Goal: Task Accomplishment & Management: Manage account settings

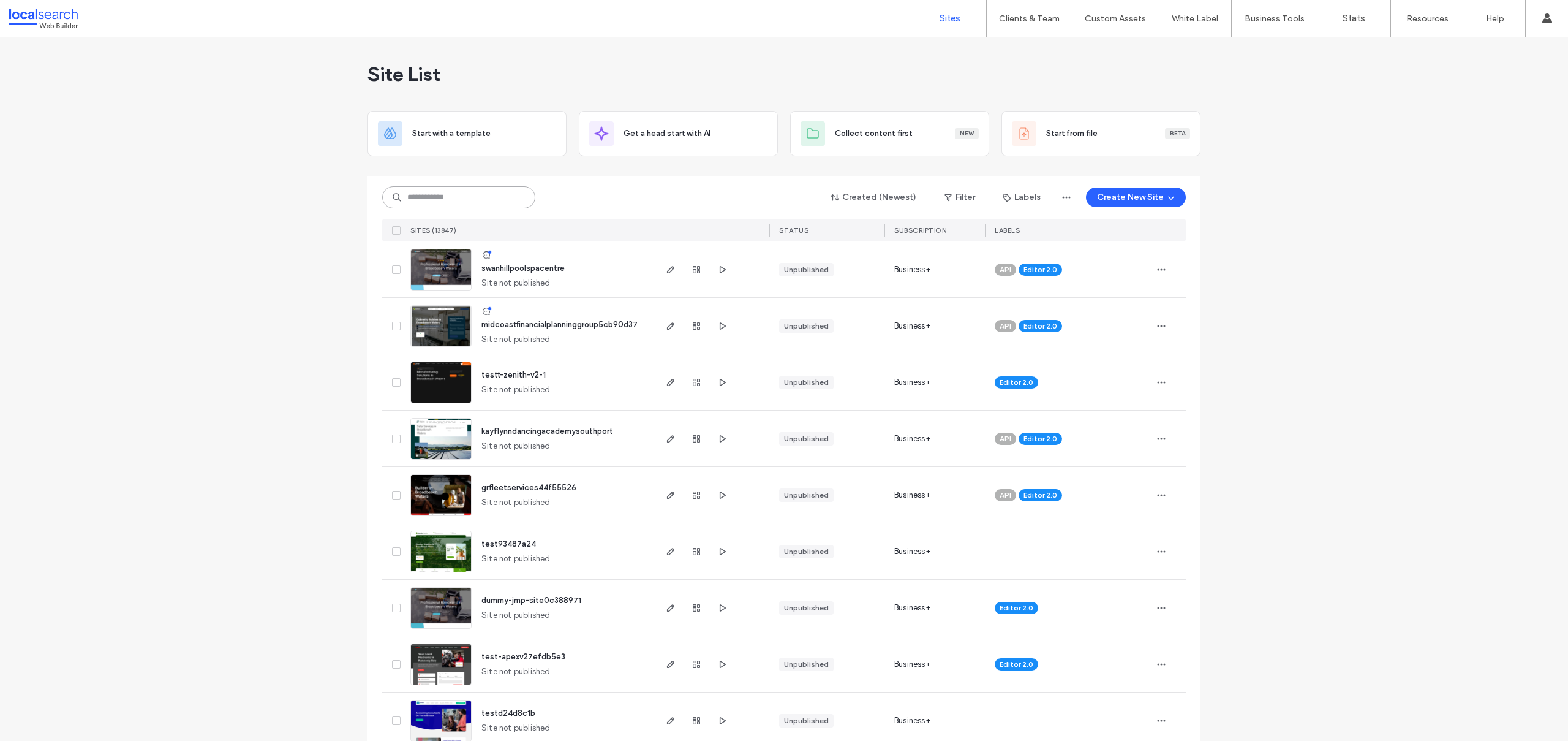
click at [411, 195] on input at bounding box center [459, 197] width 153 height 22
paste input "**********"
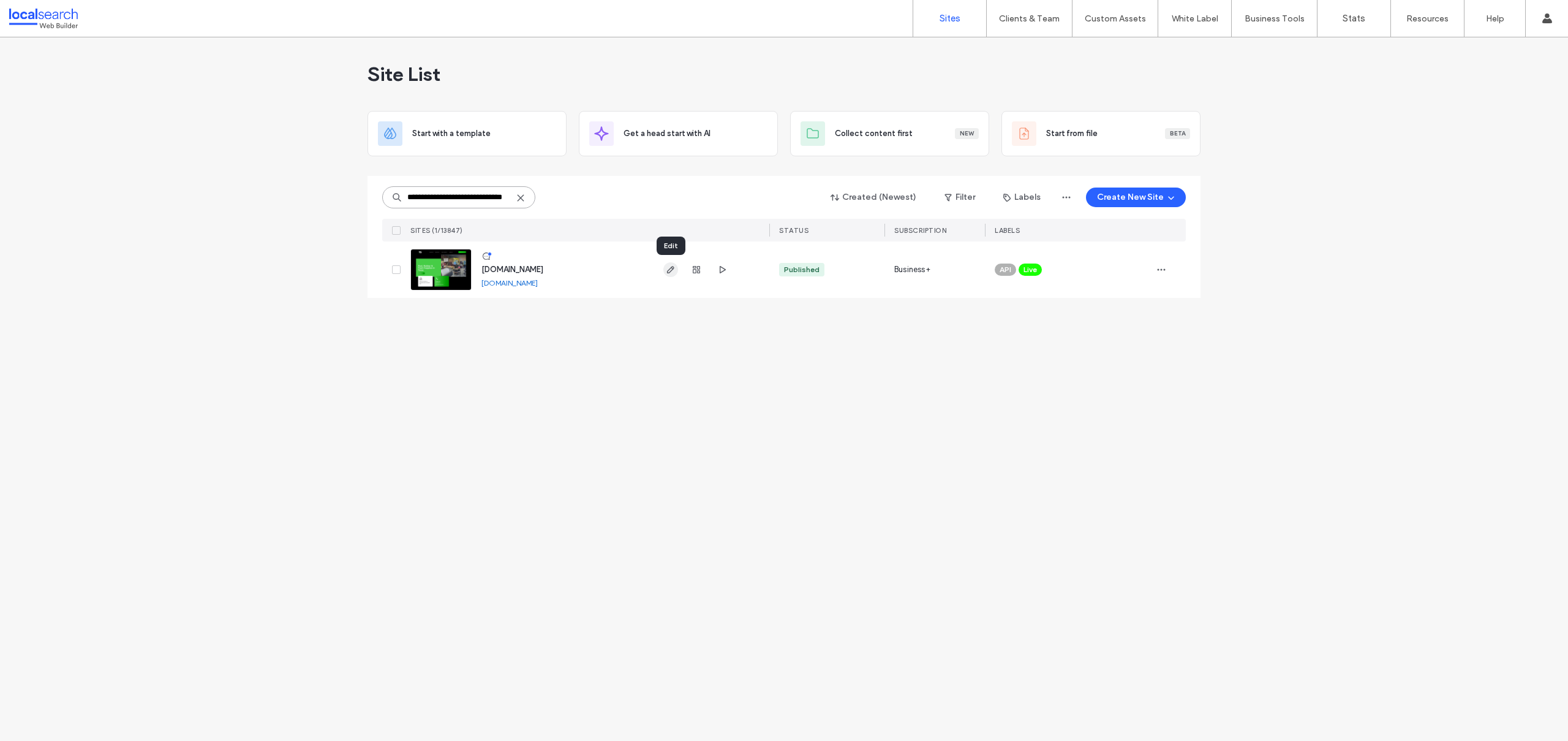
type input "**********"
click at [1167, 272] on span "button" at bounding box center [1161, 270] width 20 height 20
click at [1103, 402] on span "Site Dashboard" at bounding box center [1113, 401] width 57 height 12
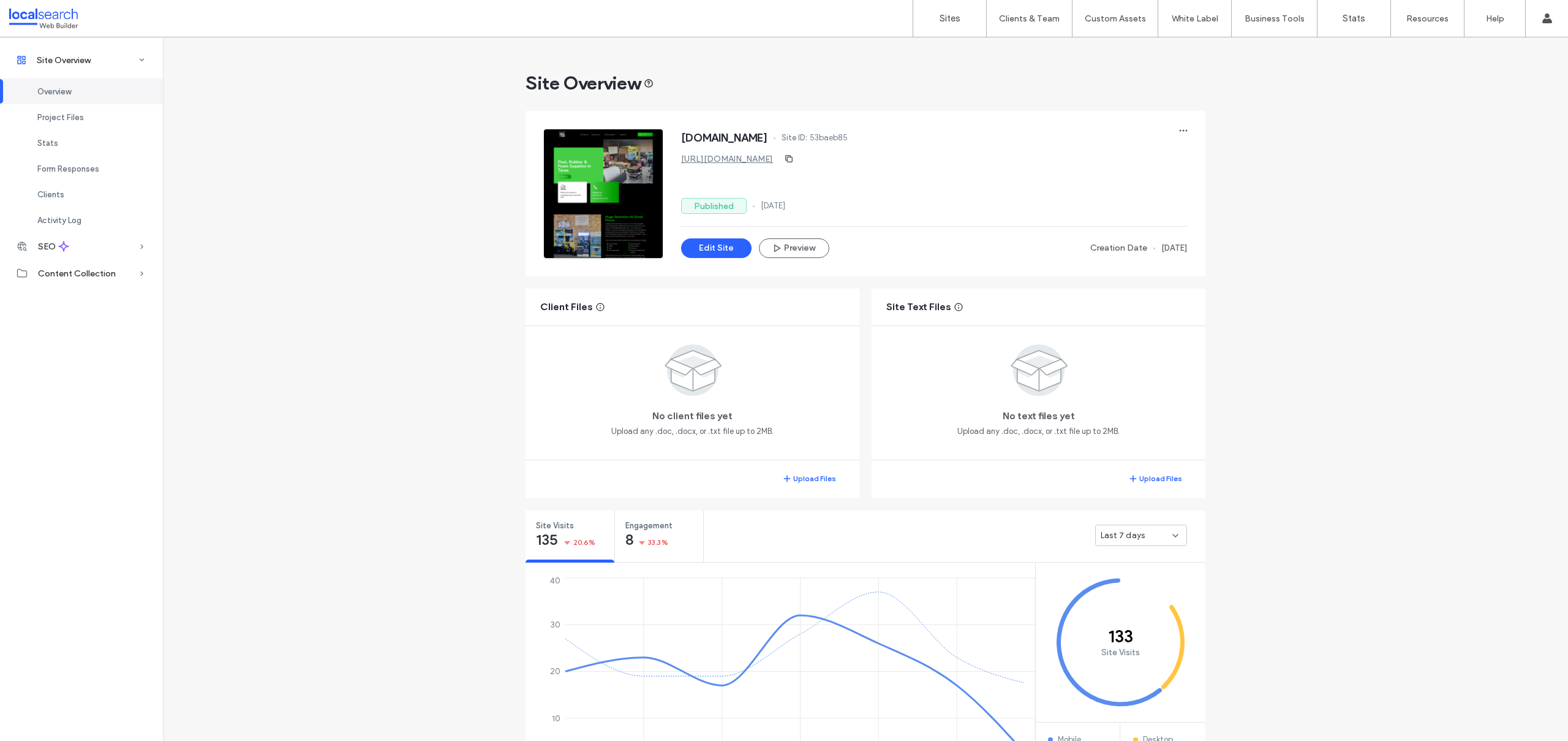
scroll to position [2, 0]
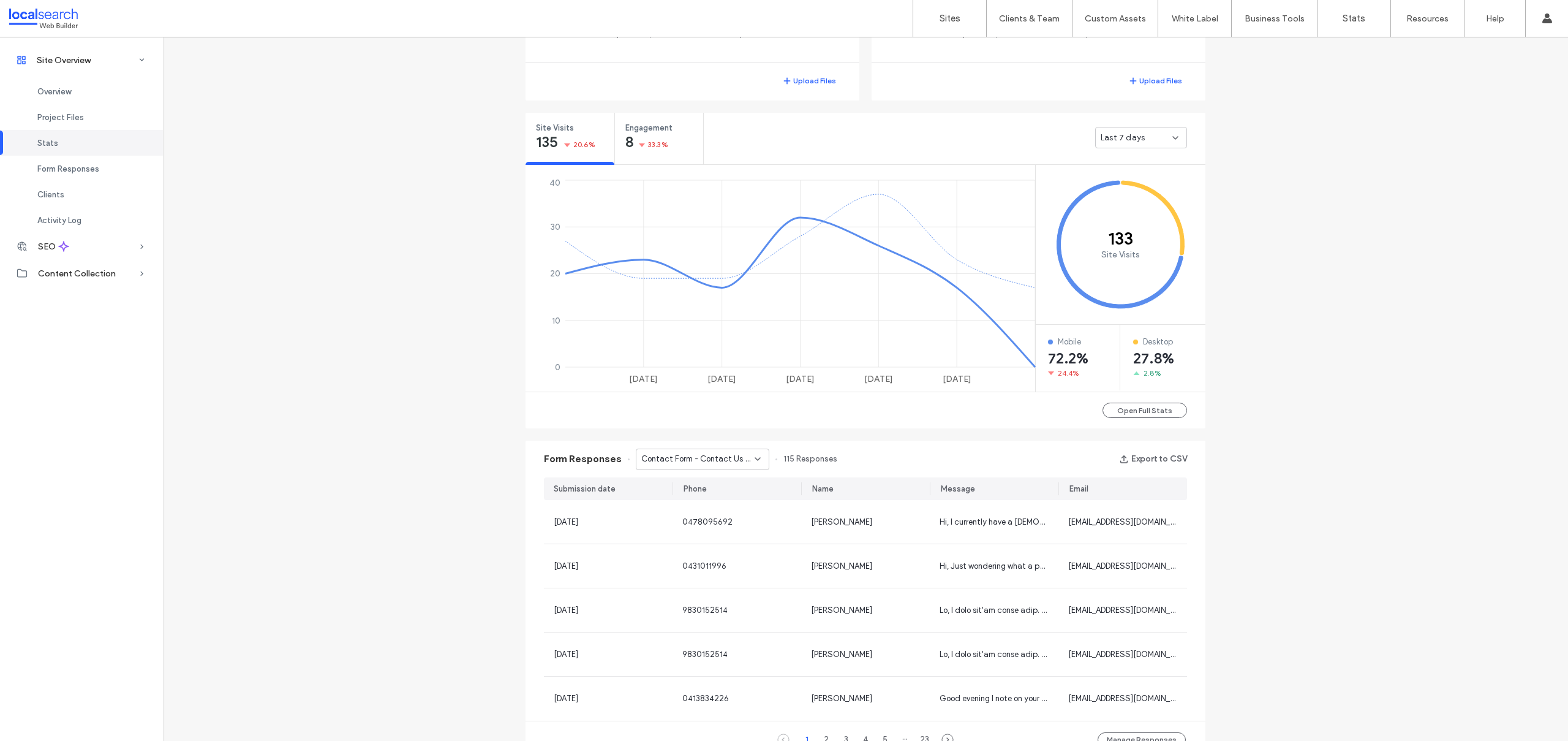
scroll to position [496, 0]
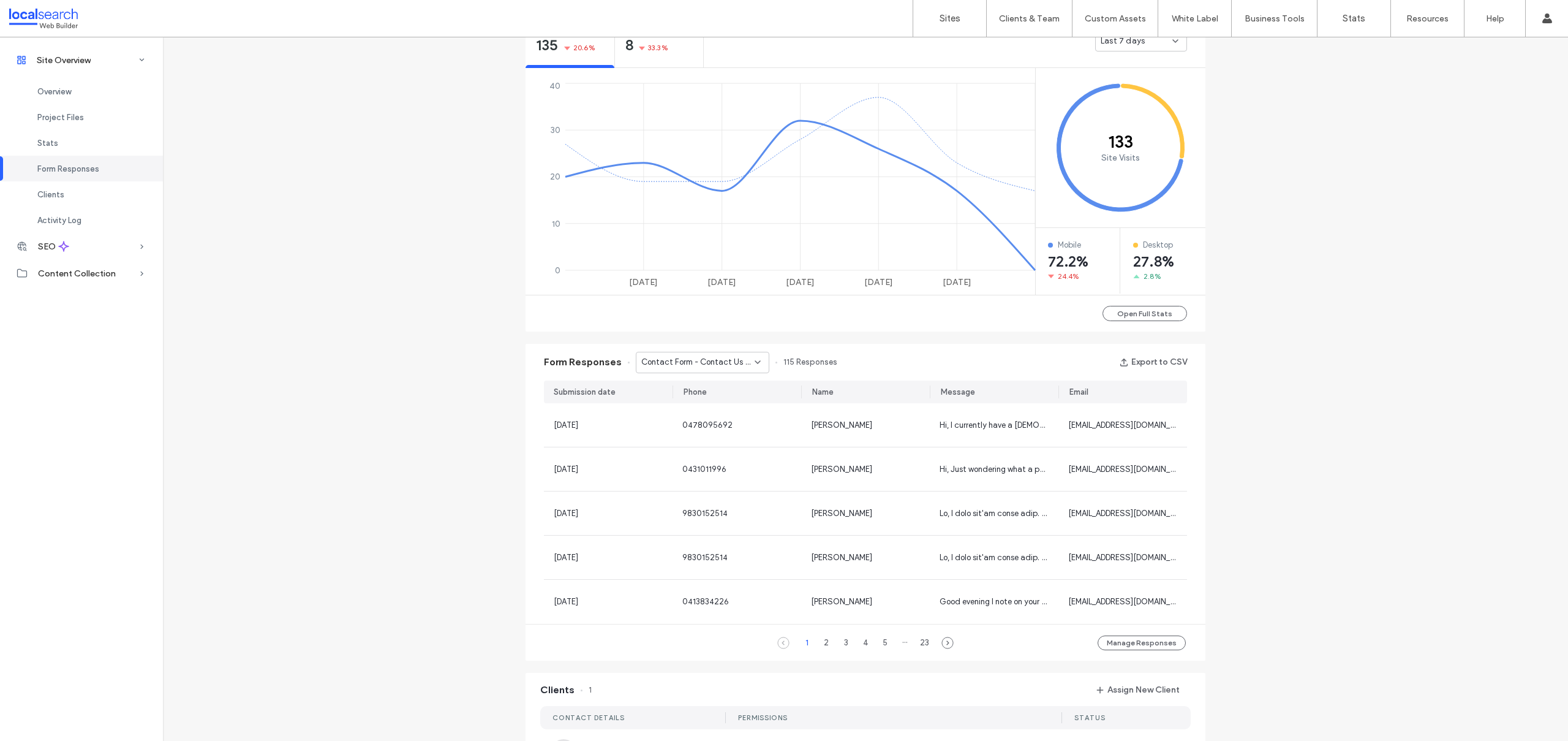
scroll to position [958, 0]
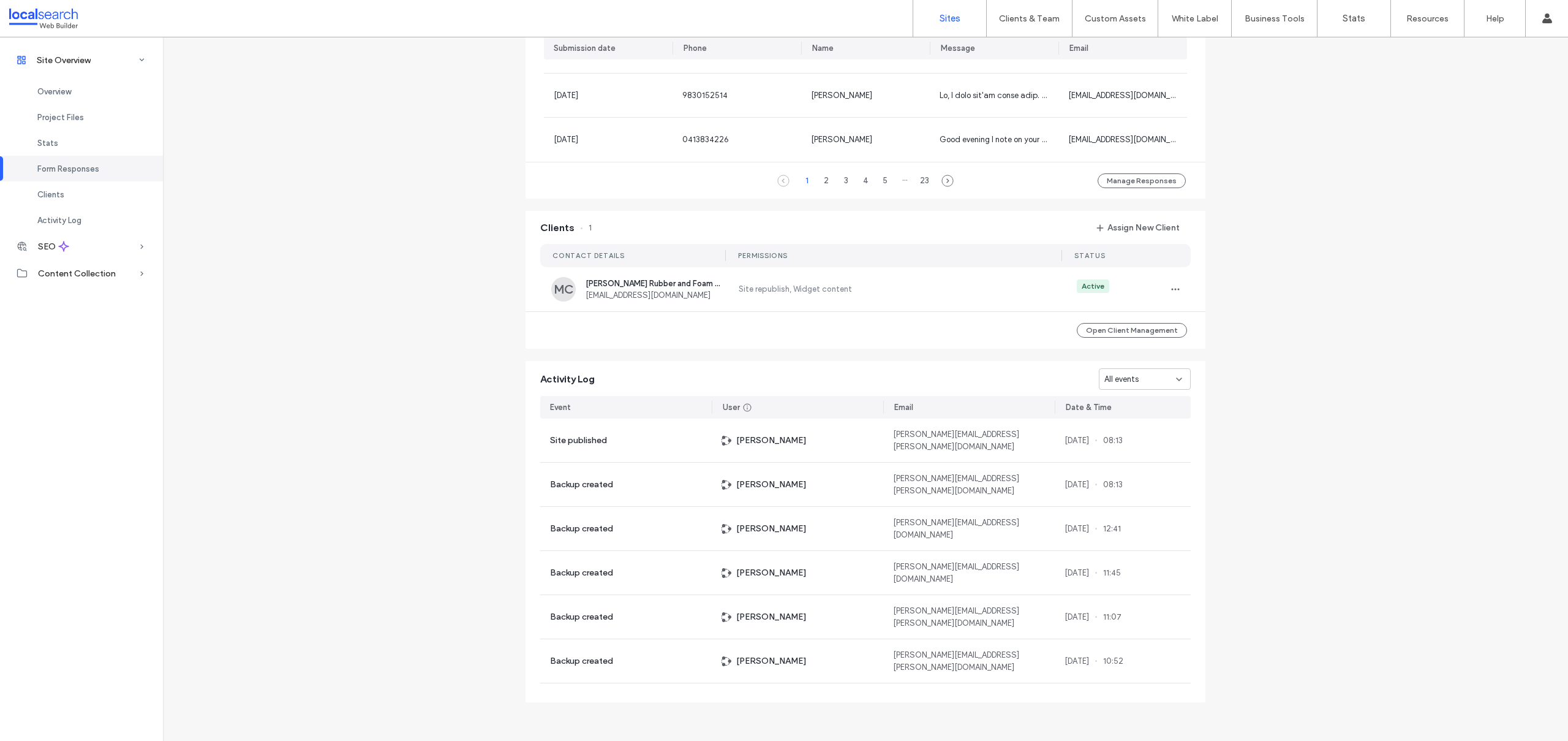
click at [942, 16] on label "Sites" at bounding box center [950, 18] width 21 height 11
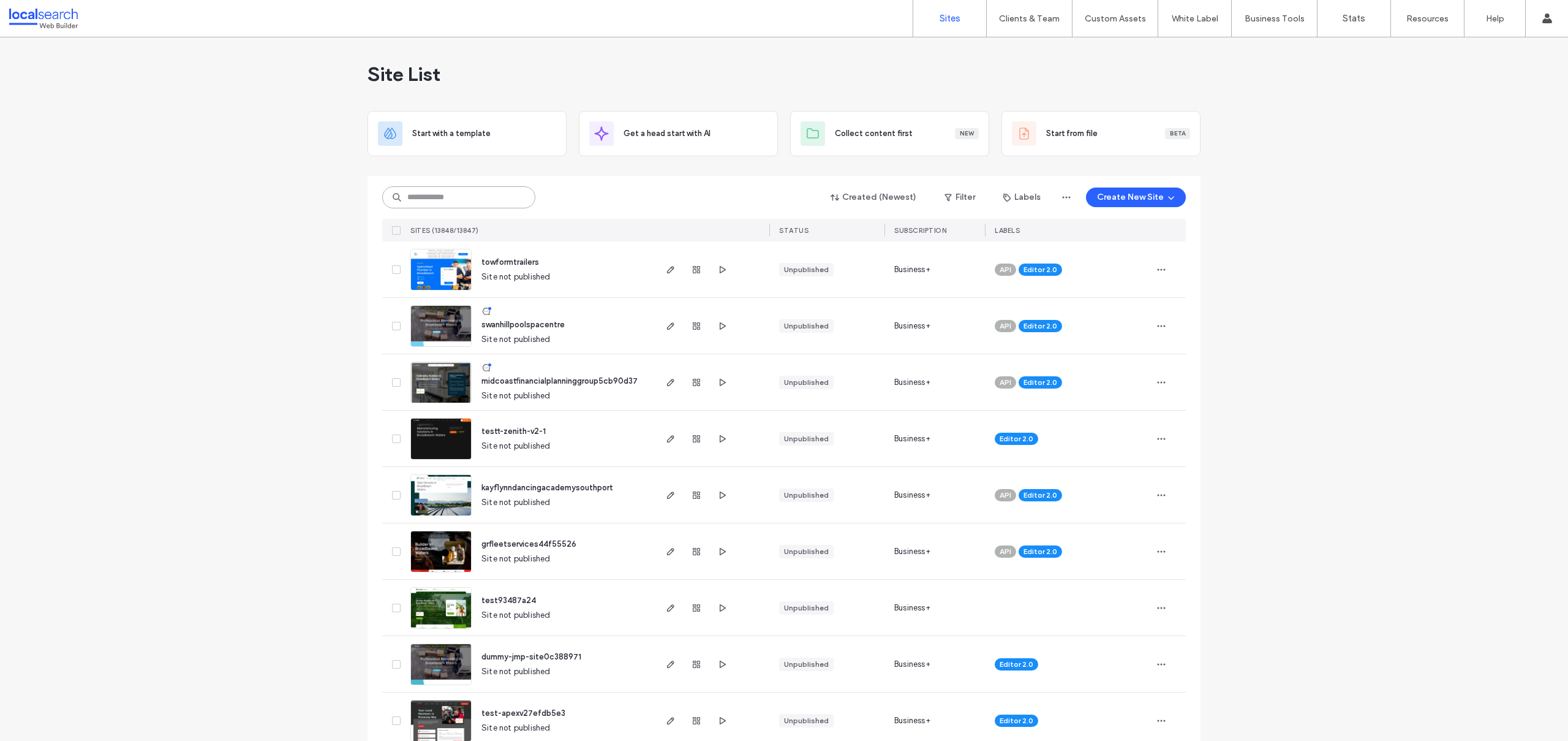
click at [436, 201] on input at bounding box center [459, 197] width 153 height 22
paste input "********"
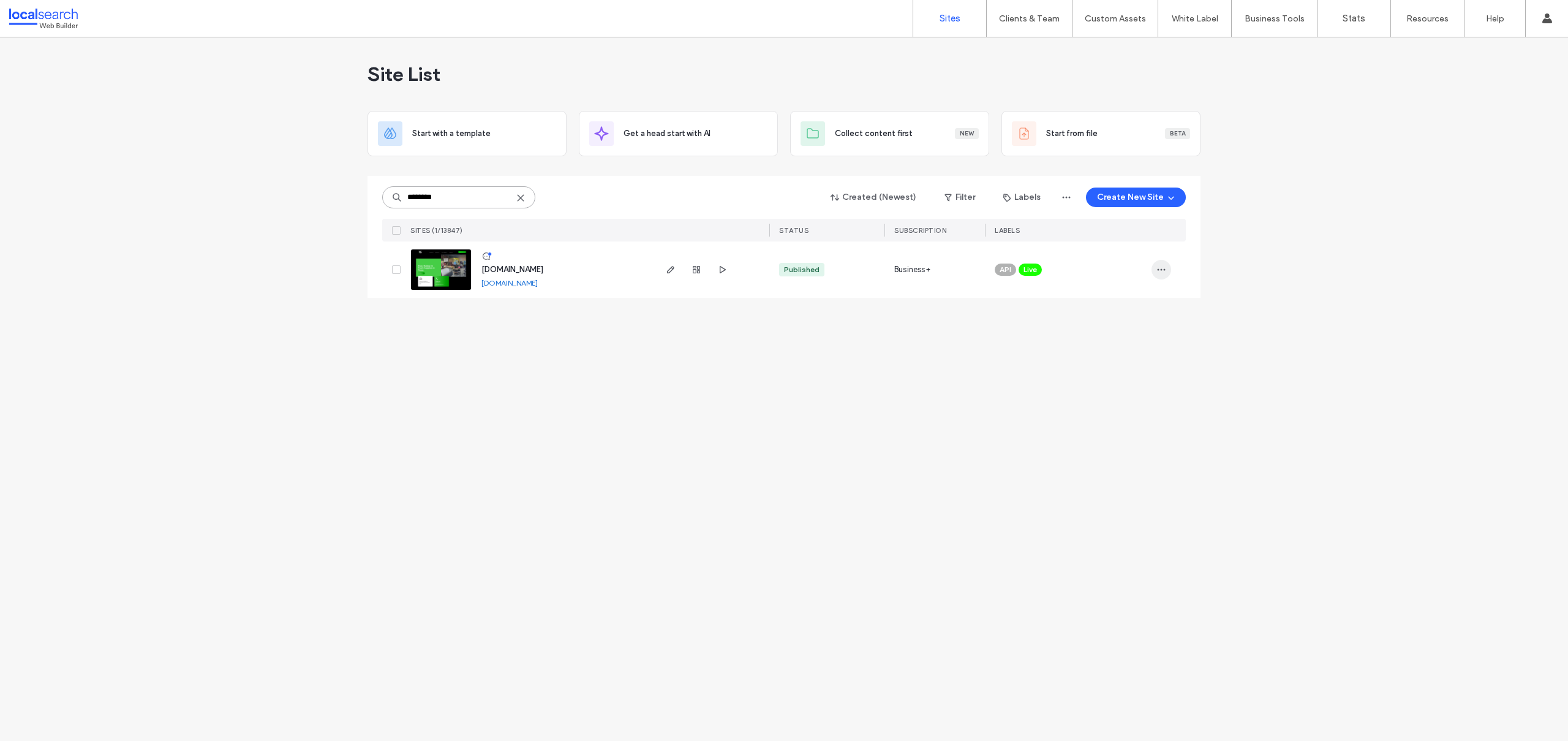
type input "********"
click at [1160, 268] on icon "button" at bounding box center [1161, 269] width 9 height 9
click at [1123, 355] on div "Assign Label" at bounding box center [1116, 348] width 109 height 23
click at [1061, 337] on span "Upgrade in Progress" at bounding box center [1053, 337] width 72 height 12
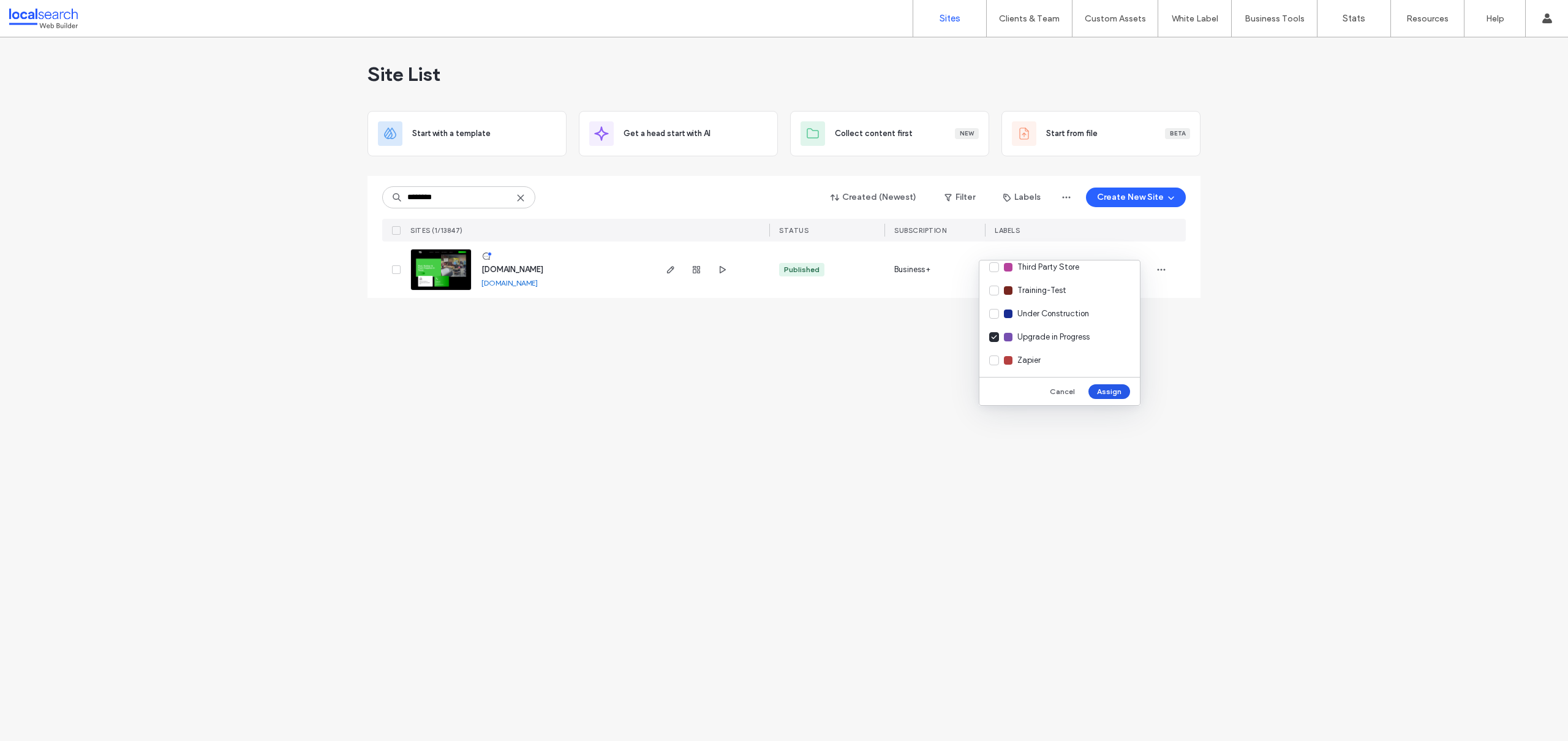
click at [1108, 390] on button "Assign" at bounding box center [1109, 391] width 42 height 15
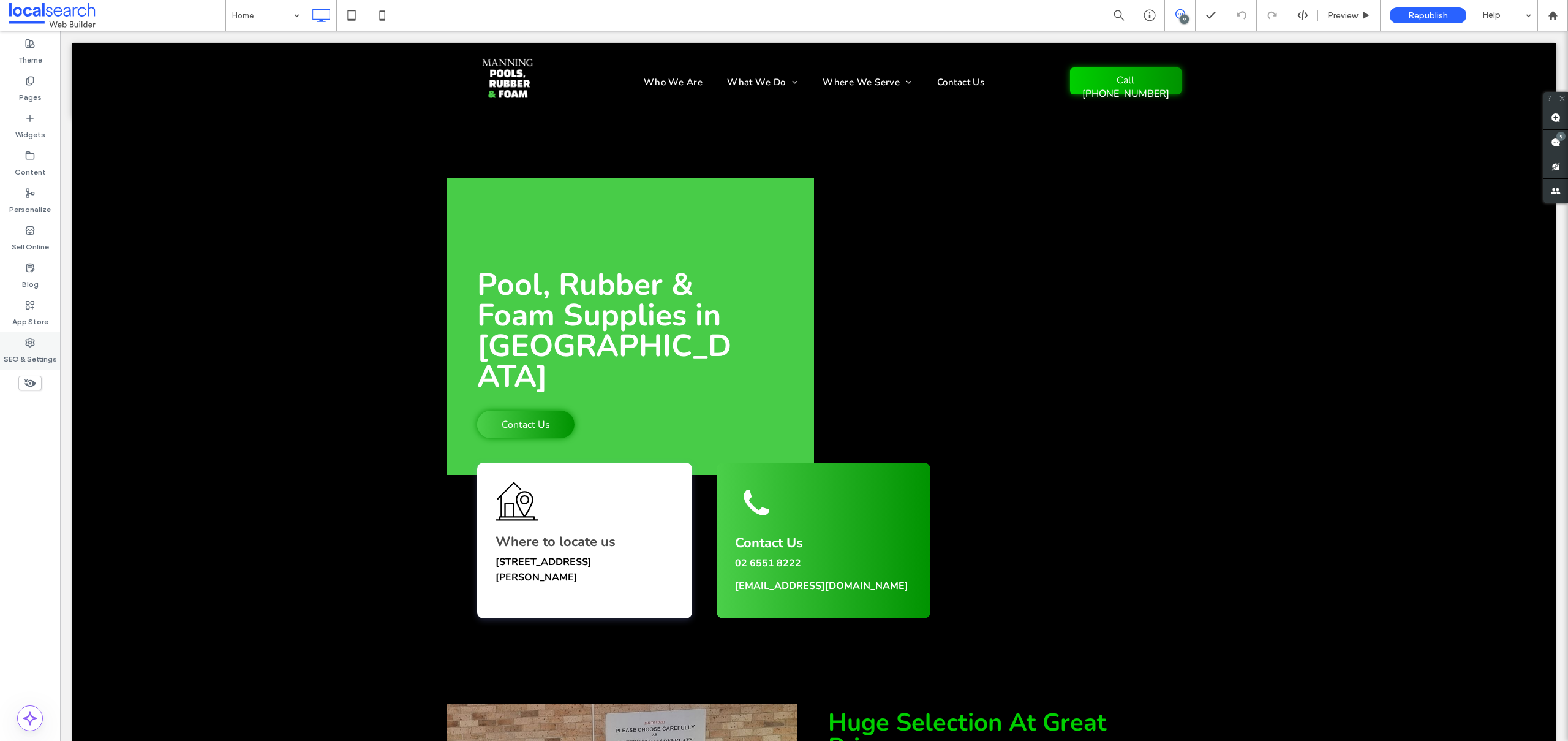
click at [34, 347] on div "SEO & Settings" at bounding box center [30, 350] width 60 height 37
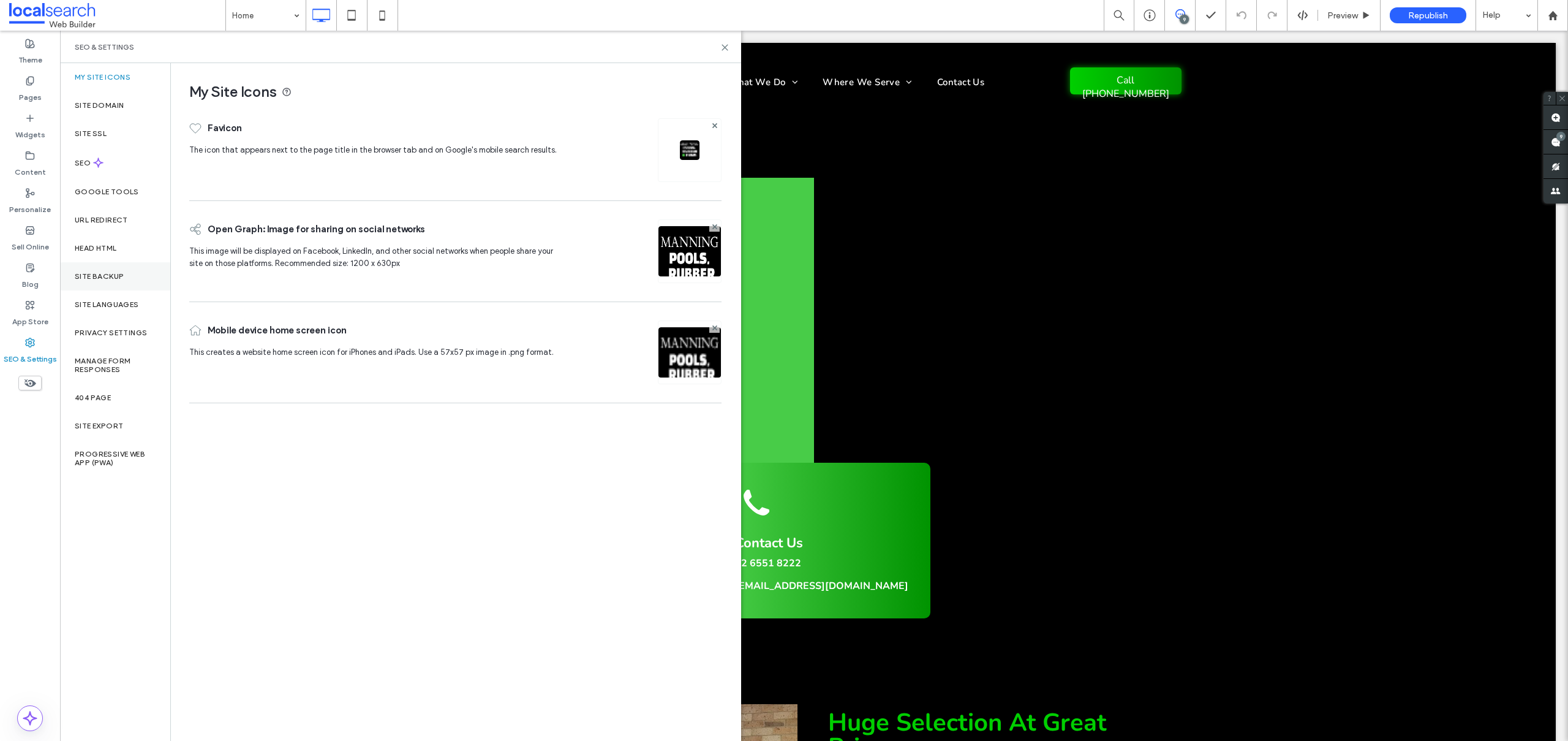
click at [78, 272] on label "Site Backup" at bounding box center [99, 276] width 49 height 9
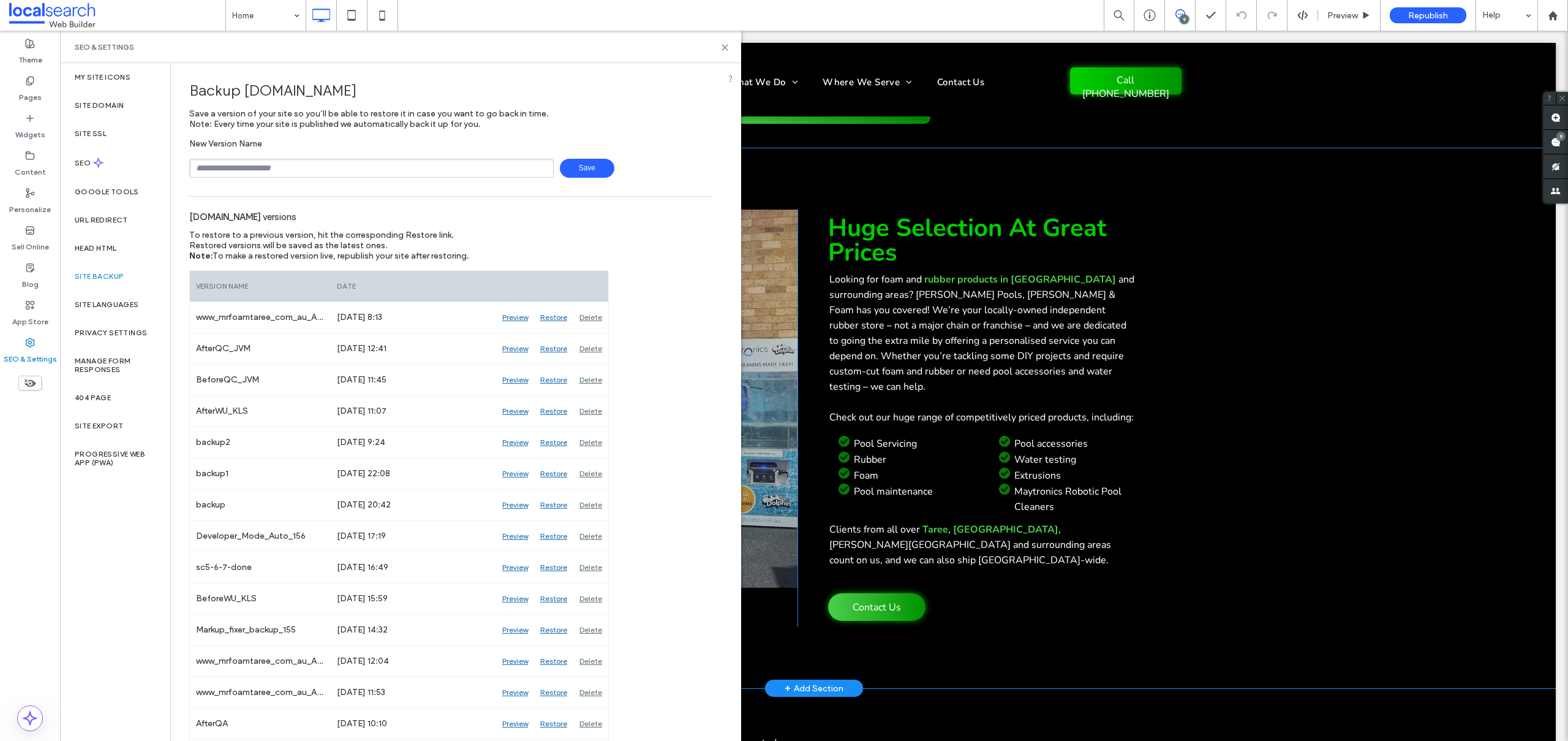
scroll to position [601, 0]
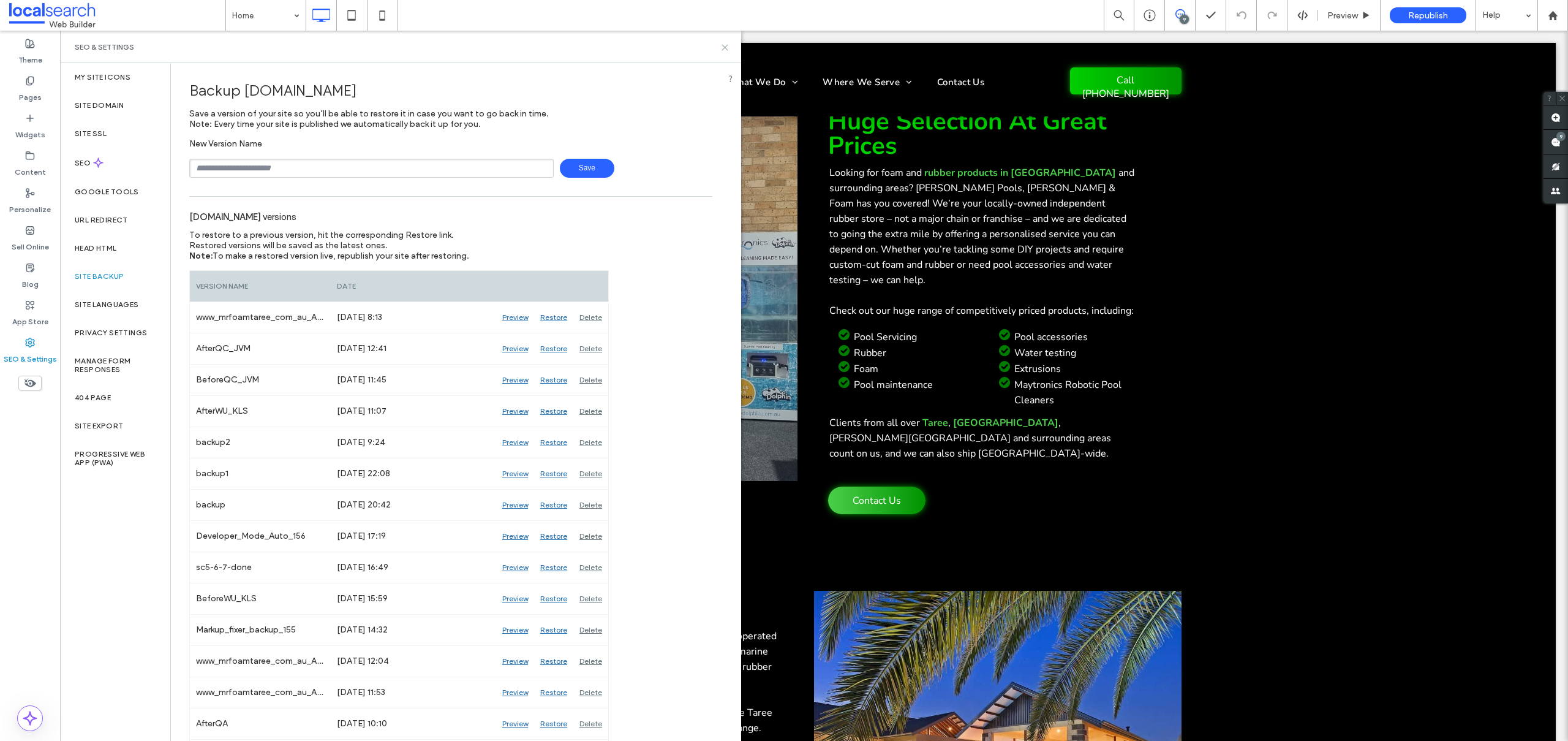
click at [726, 47] on icon at bounding box center [725, 47] width 9 height 9
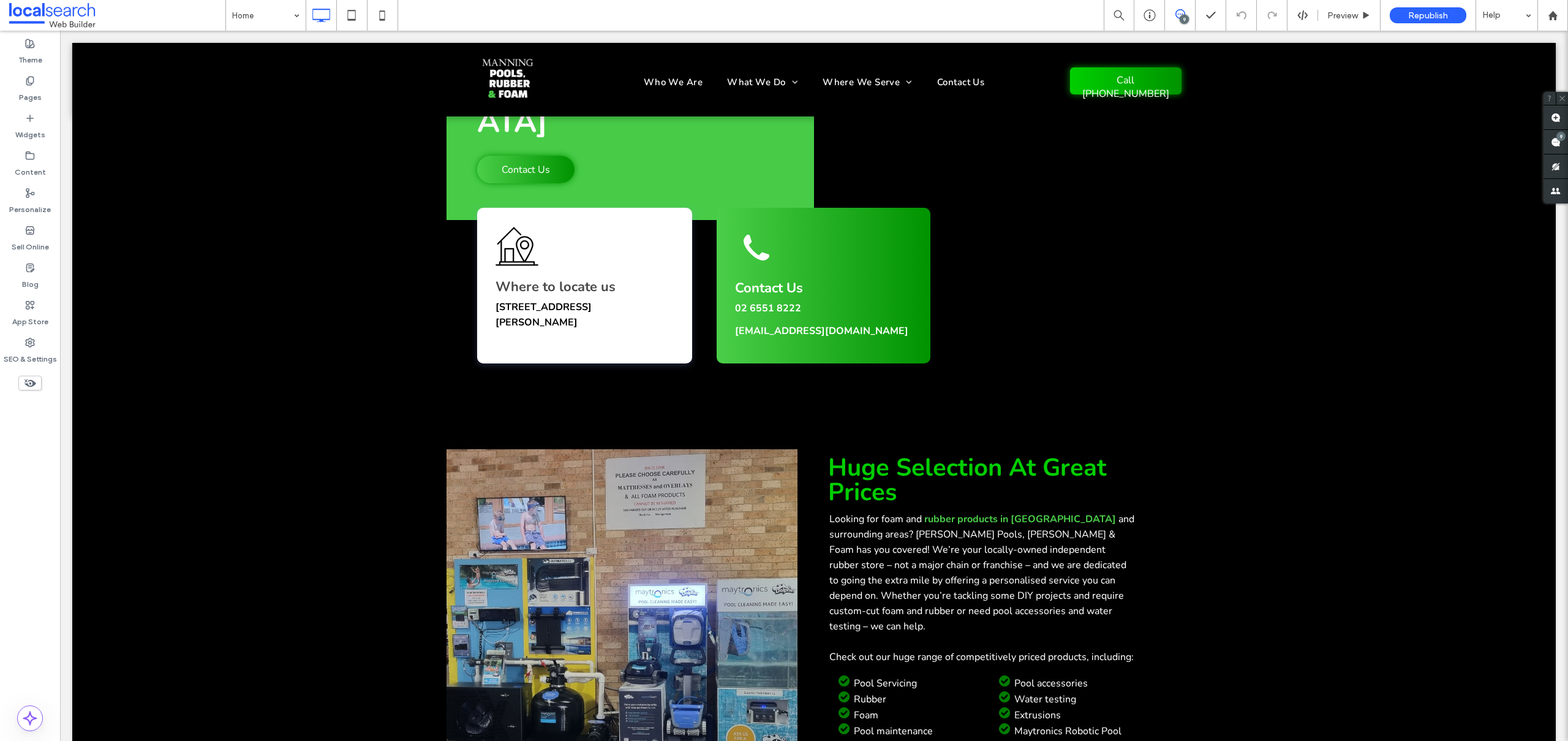
scroll to position [45, 0]
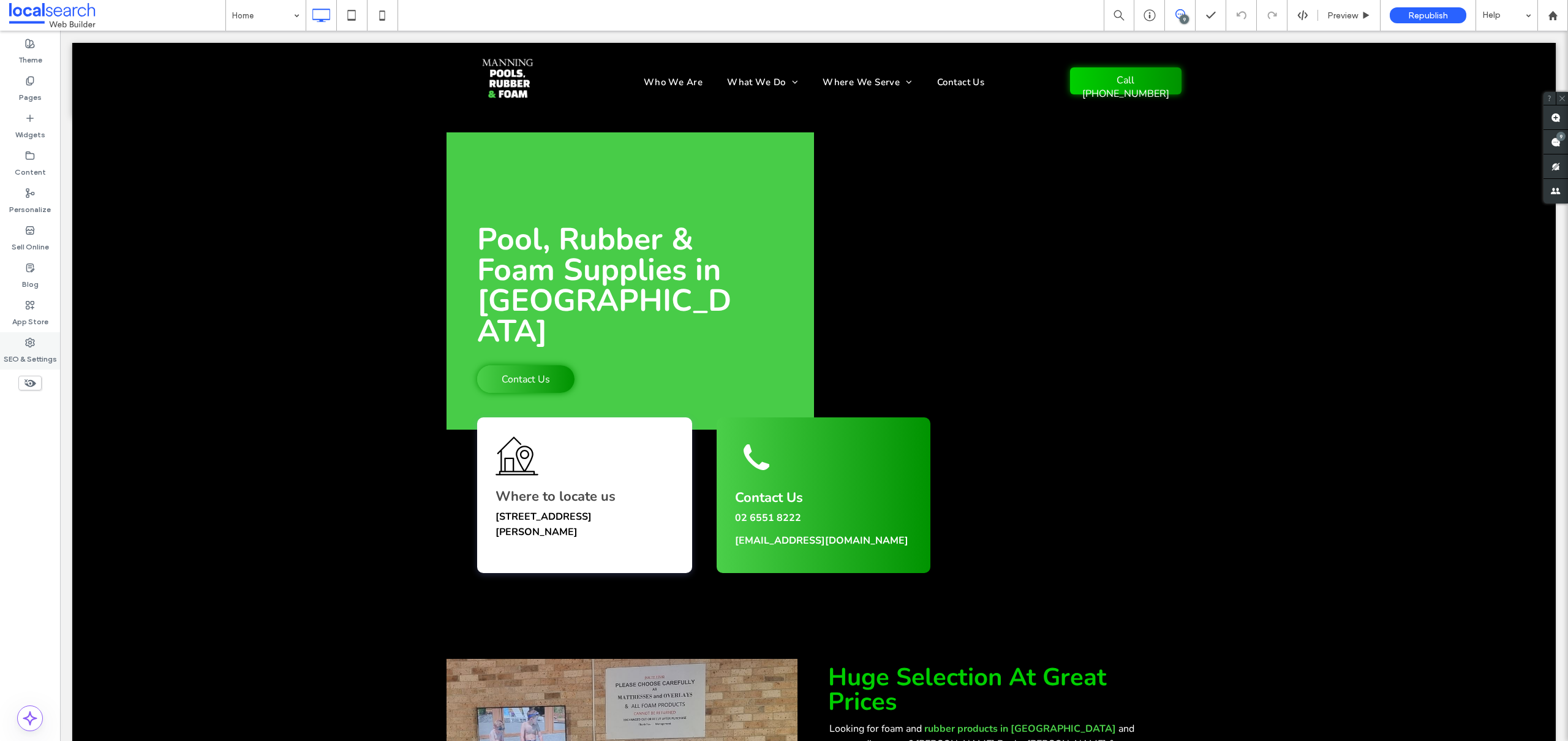
click at [25, 364] on label "SEO & Settings" at bounding box center [30, 356] width 53 height 17
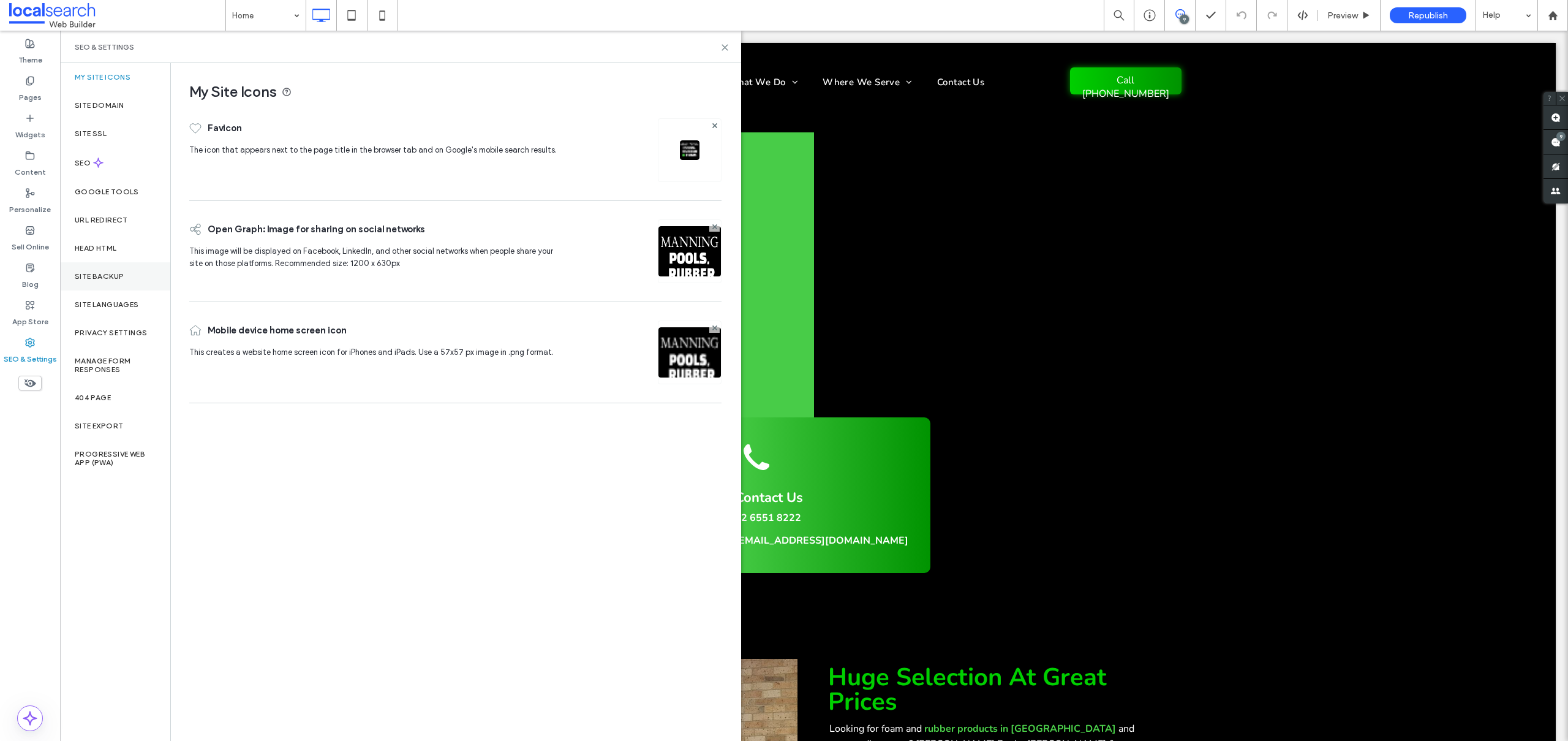
click at [125, 268] on div "Site Backup" at bounding box center [114, 276] width 110 height 28
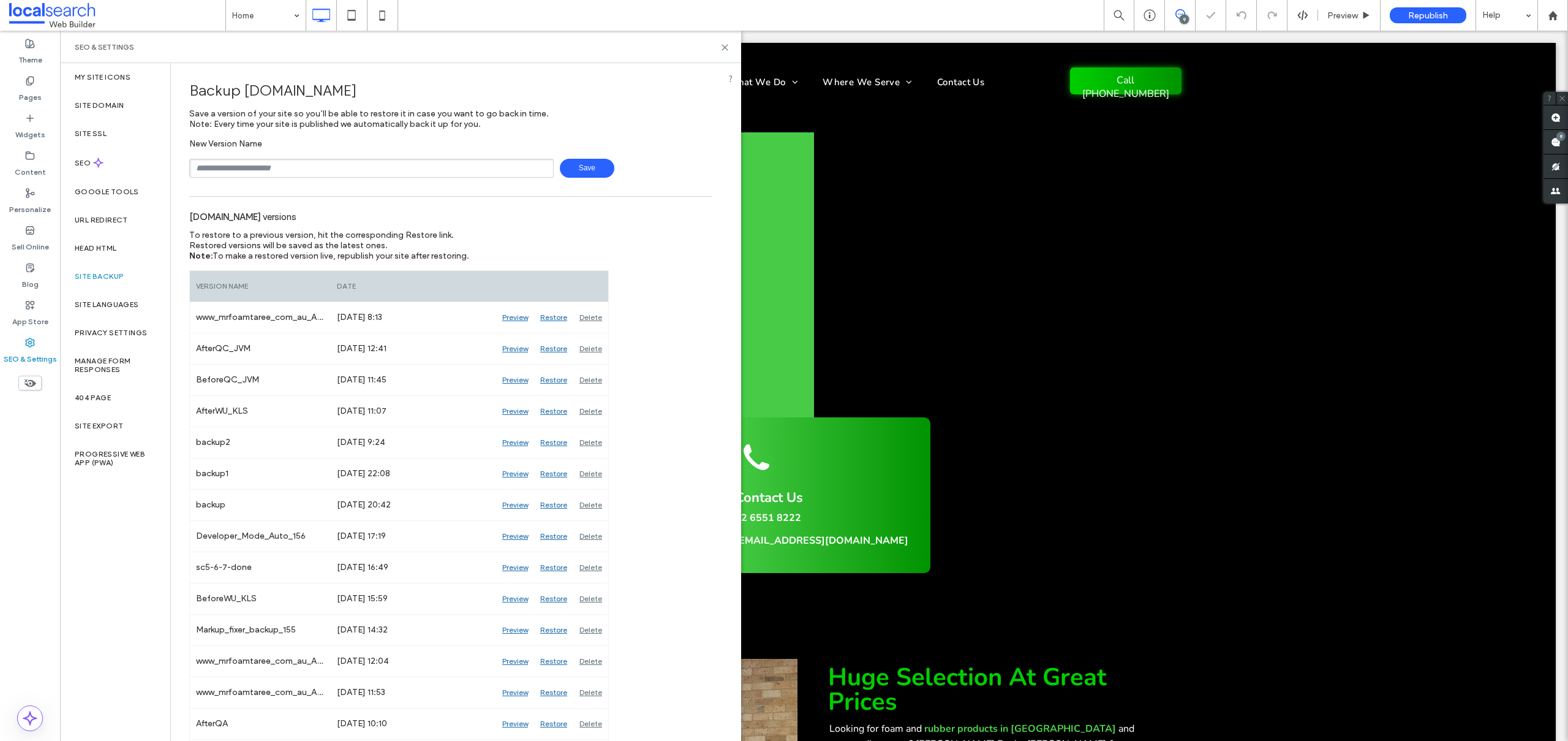
click at [243, 169] on input "text" at bounding box center [371, 168] width 364 height 19
type input "**********"
click at [564, 171] on span "Save" at bounding box center [587, 168] width 55 height 19
click at [28, 57] on label "Theme" at bounding box center [30, 57] width 24 height 17
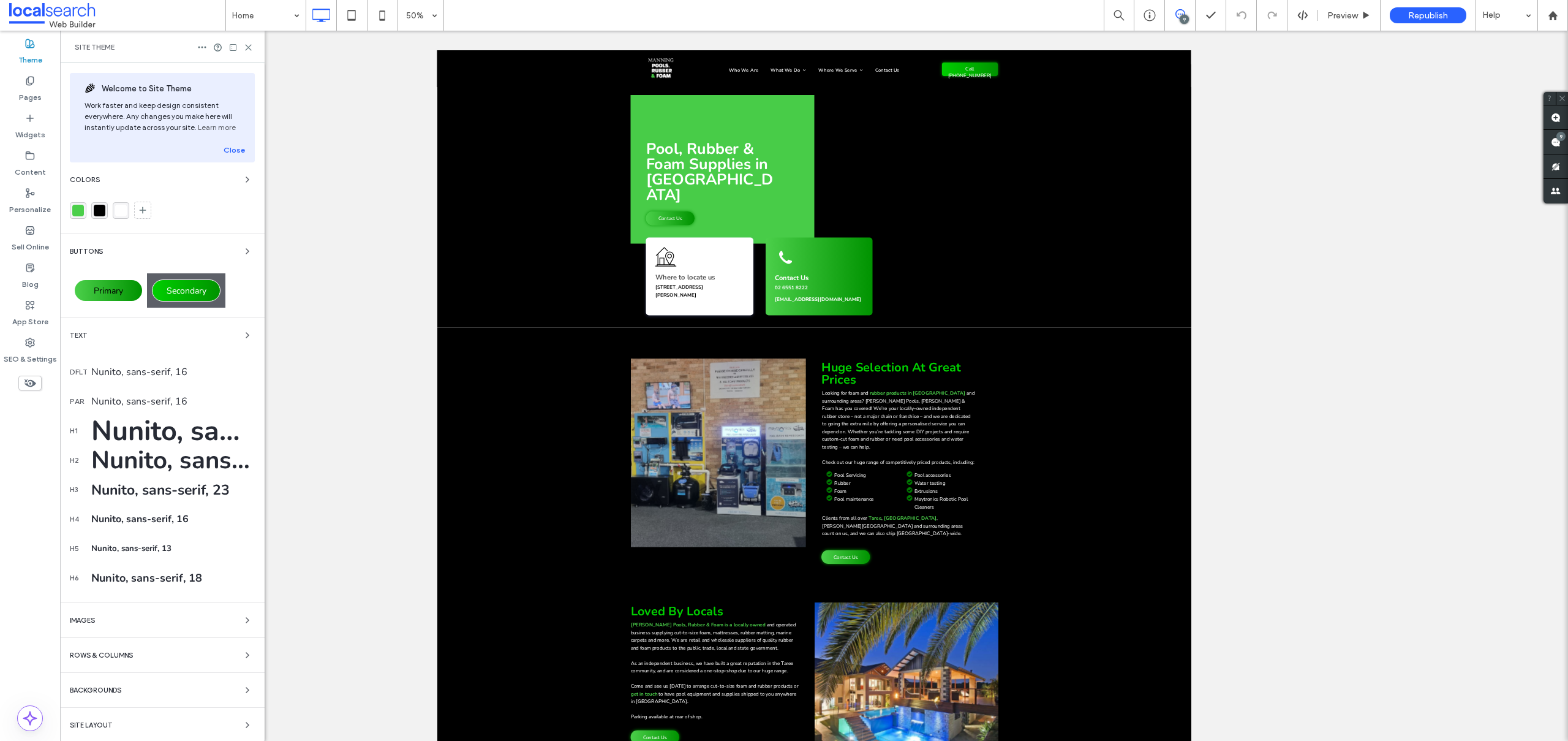
click at [78, 213] on div "rgba(75, 207, 74, 1)" at bounding box center [78, 211] width 12 height 12
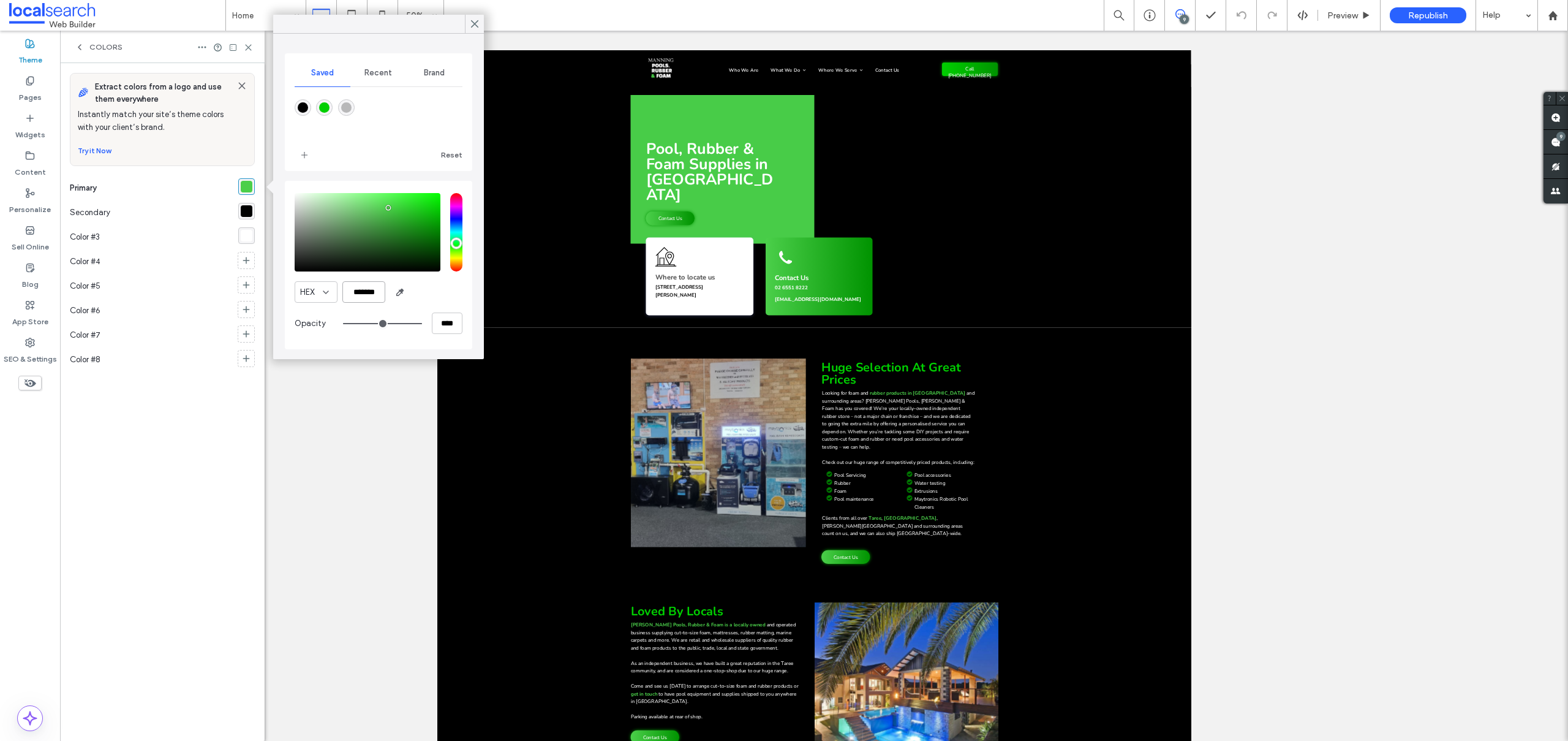
click at [370, 287] on input "*******" at bounding box center [363, 291] width 43 height 21
click at [469, 25] on icon at bounding box center [474, 23] width 11 height 11
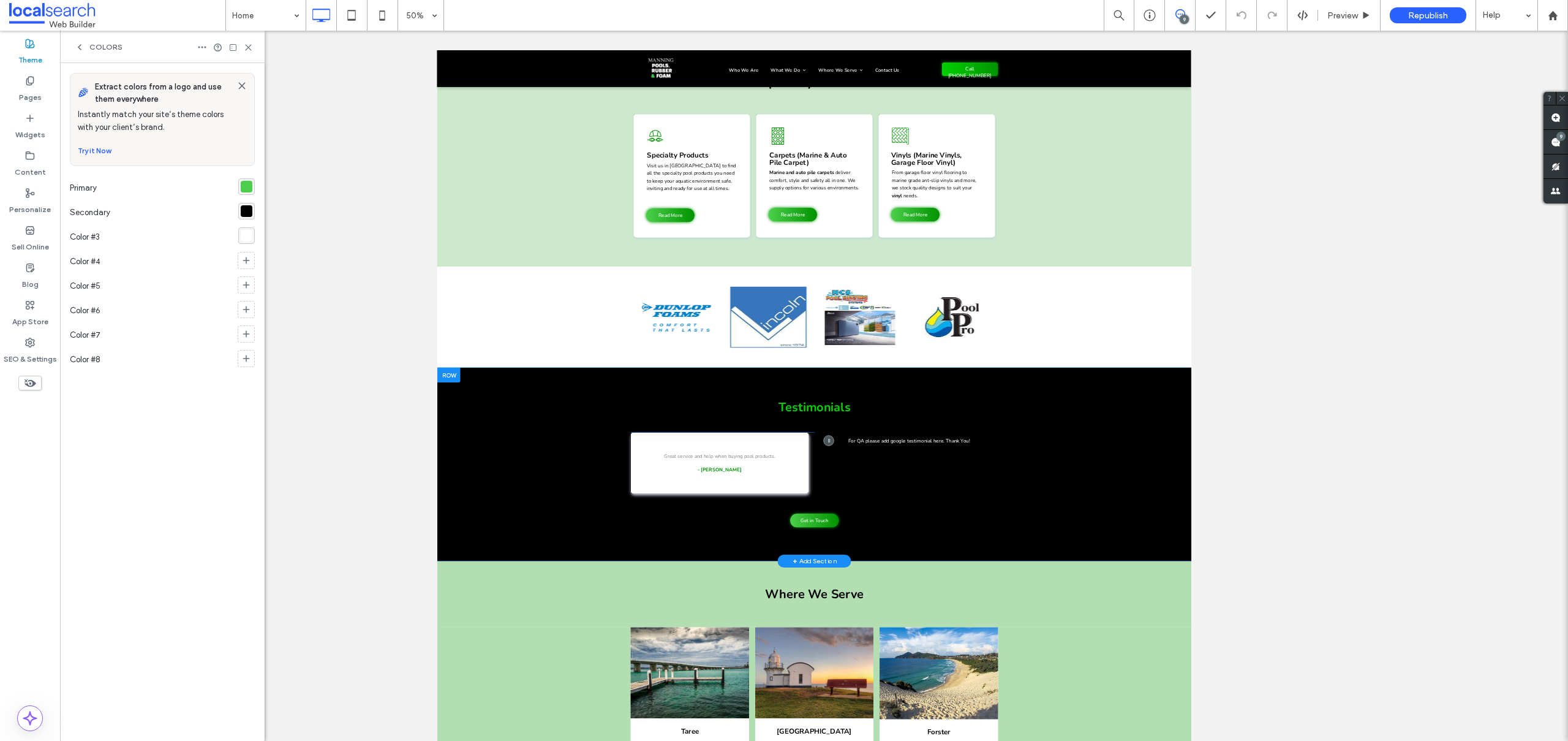
scroll to position [3124, 0]
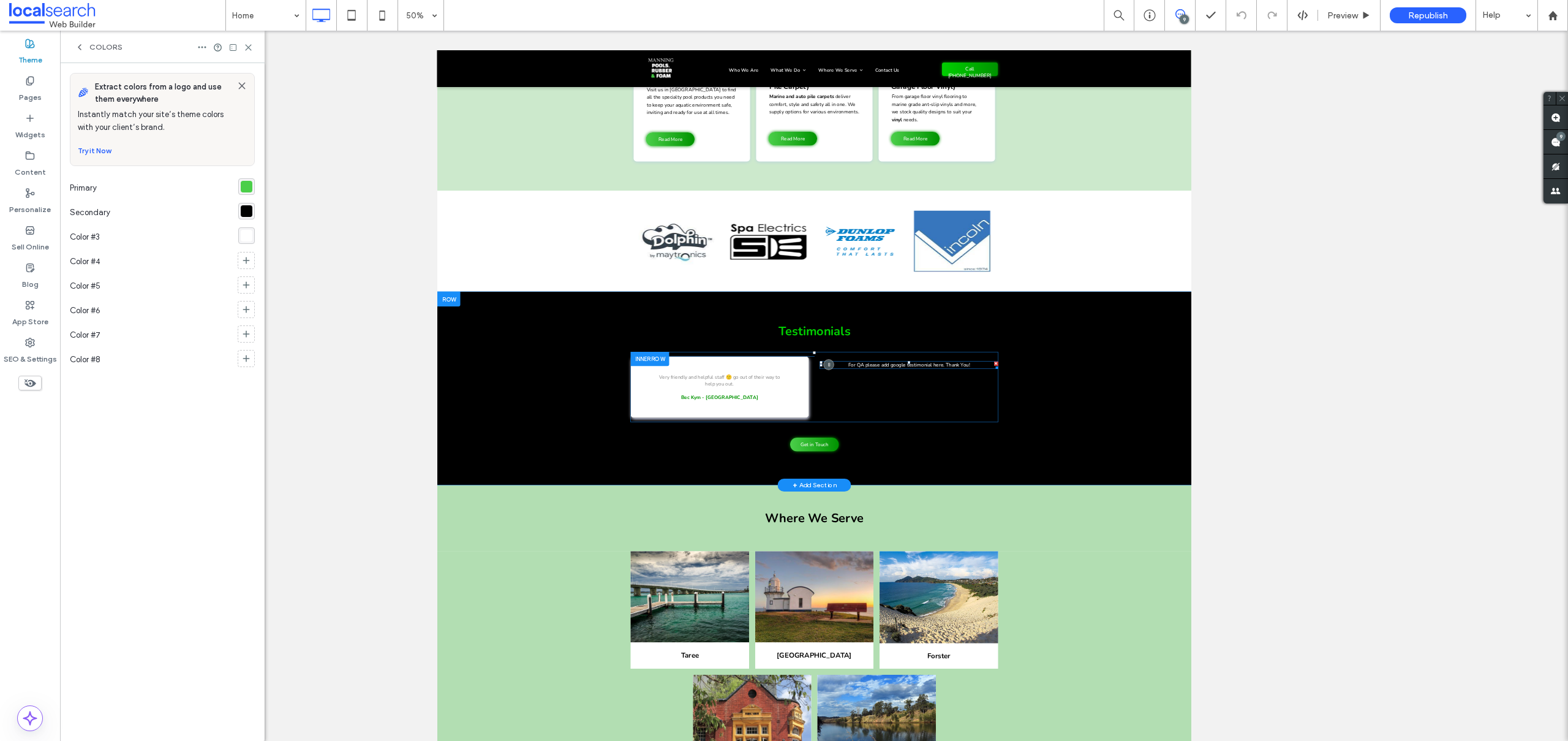
click at [1269, 673] on span at bounding box center [1379, 680] width 356 height 15
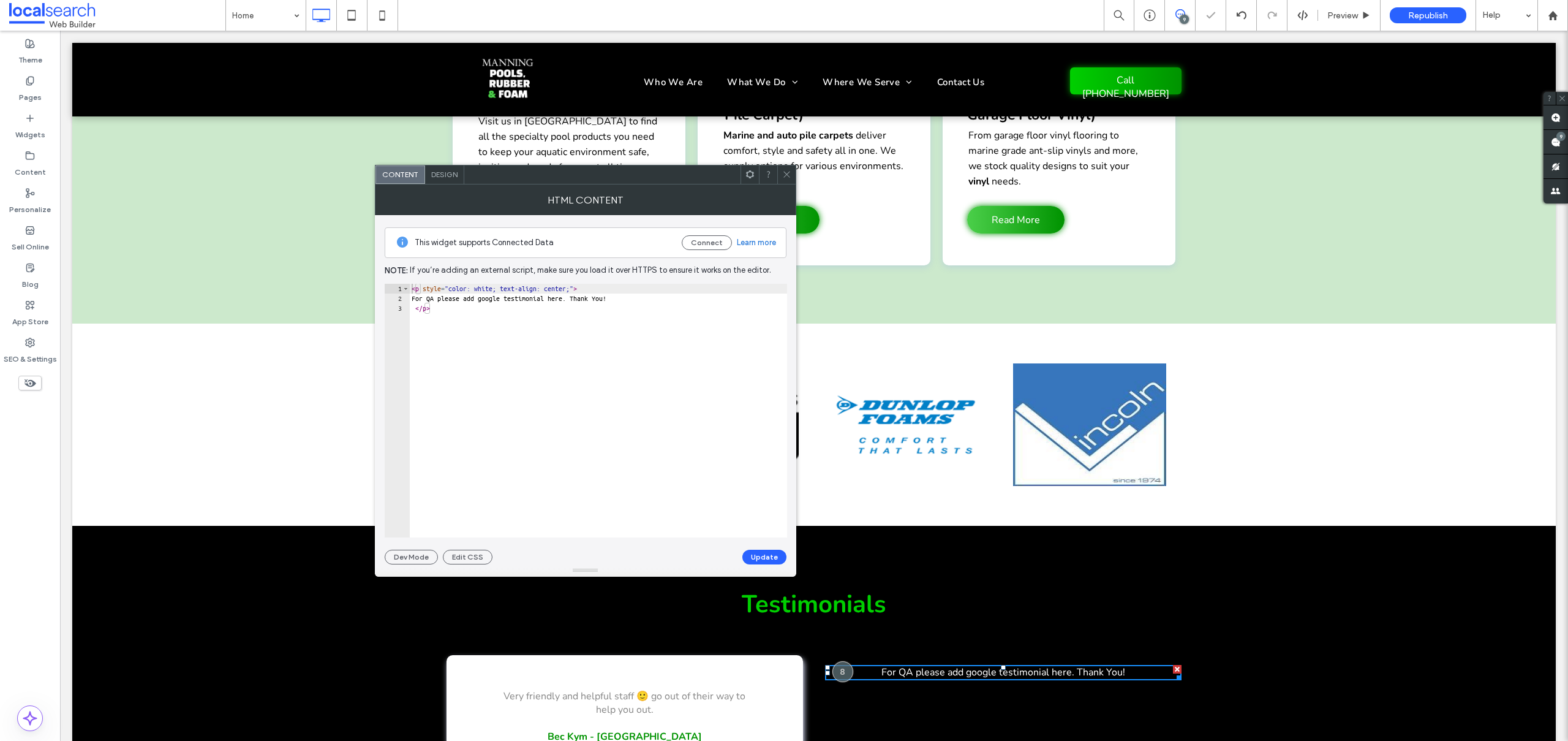
drag, startPoint x: 447, startPoint y: 313, endPoint x: 393, endPoint y: 259, distance: 76.4
click at [393, 259] on div "This widget supports Connected Data Connect Learn more Note: If you’re adding a…" at bounding box center [586, 389] width 402 height 349
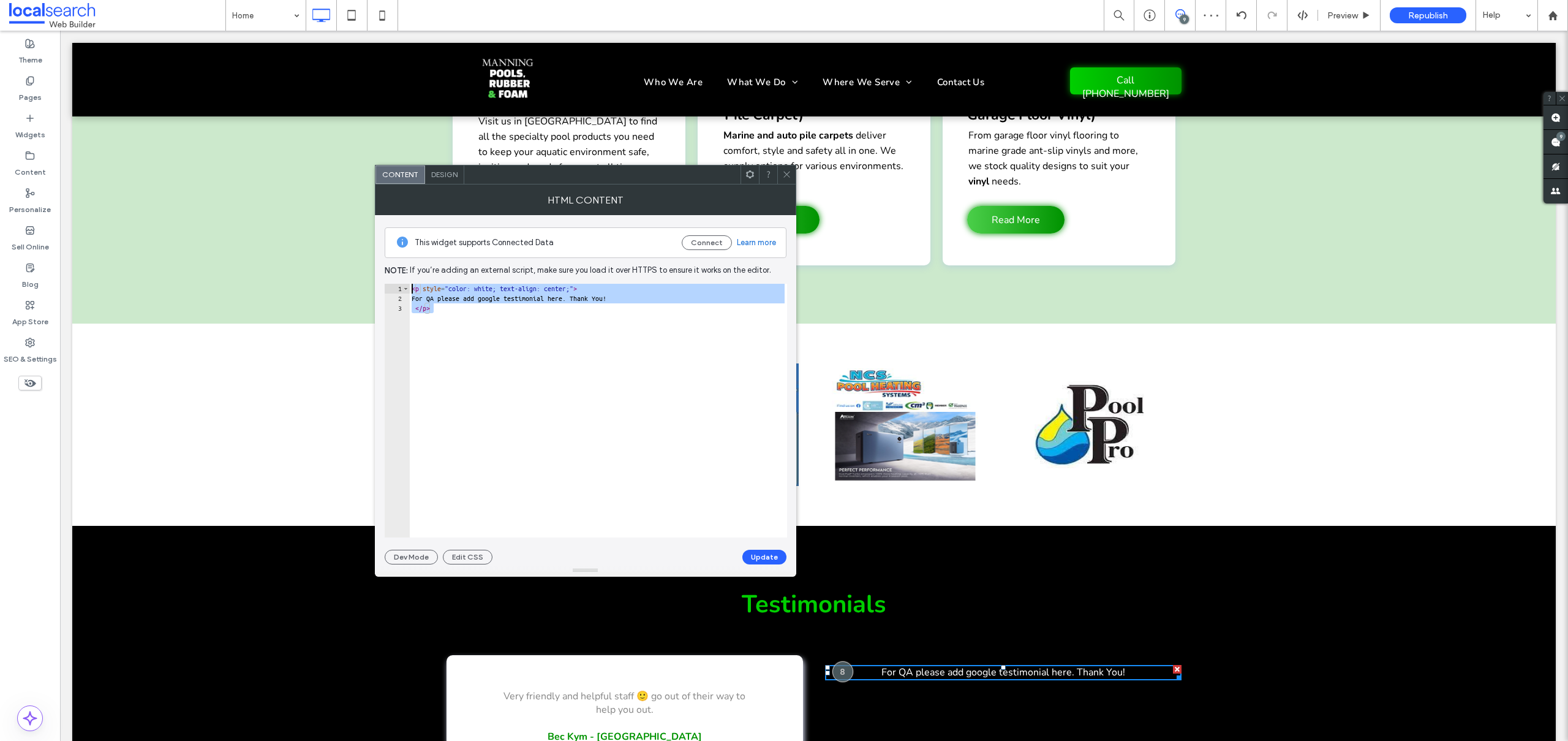
paste textarea "Cursor at row 1"
type textarea "**********"
click at [765, 555] on button "Update" at bounding box center [764, 557] width 44 height 15
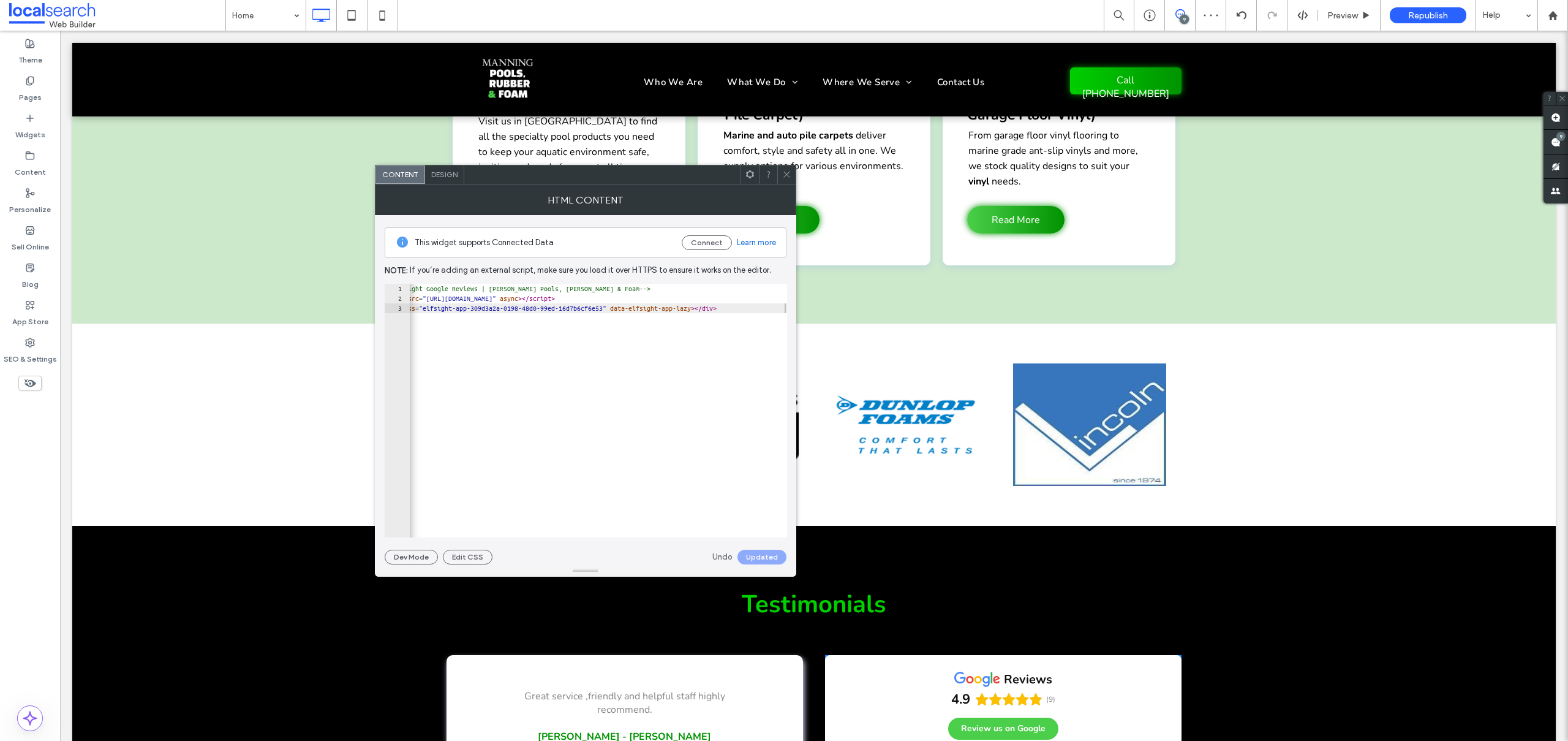
click at [784, 170] on icon at bounding box center [787, 174] width 9 height 9
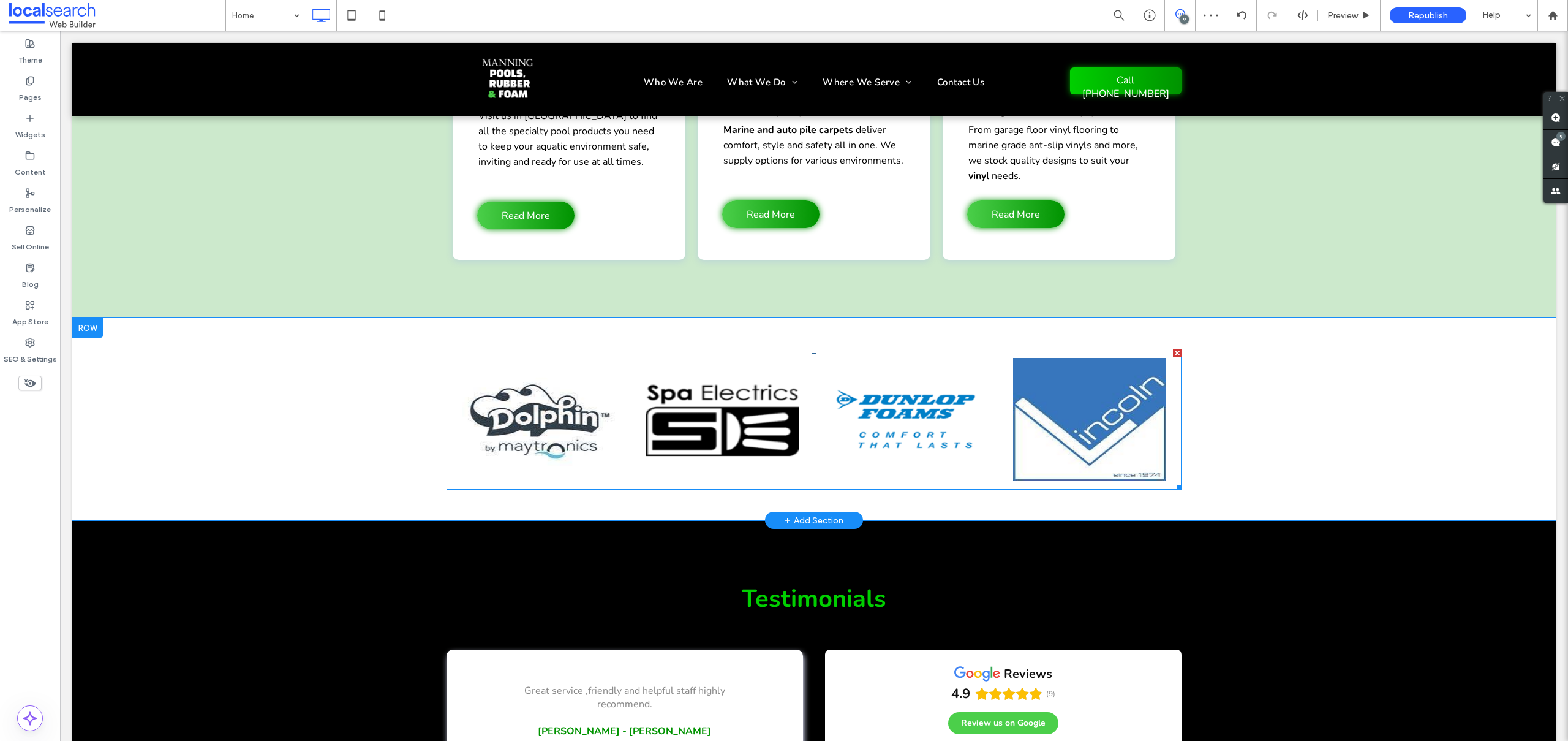
scroll to position [3387, 0]
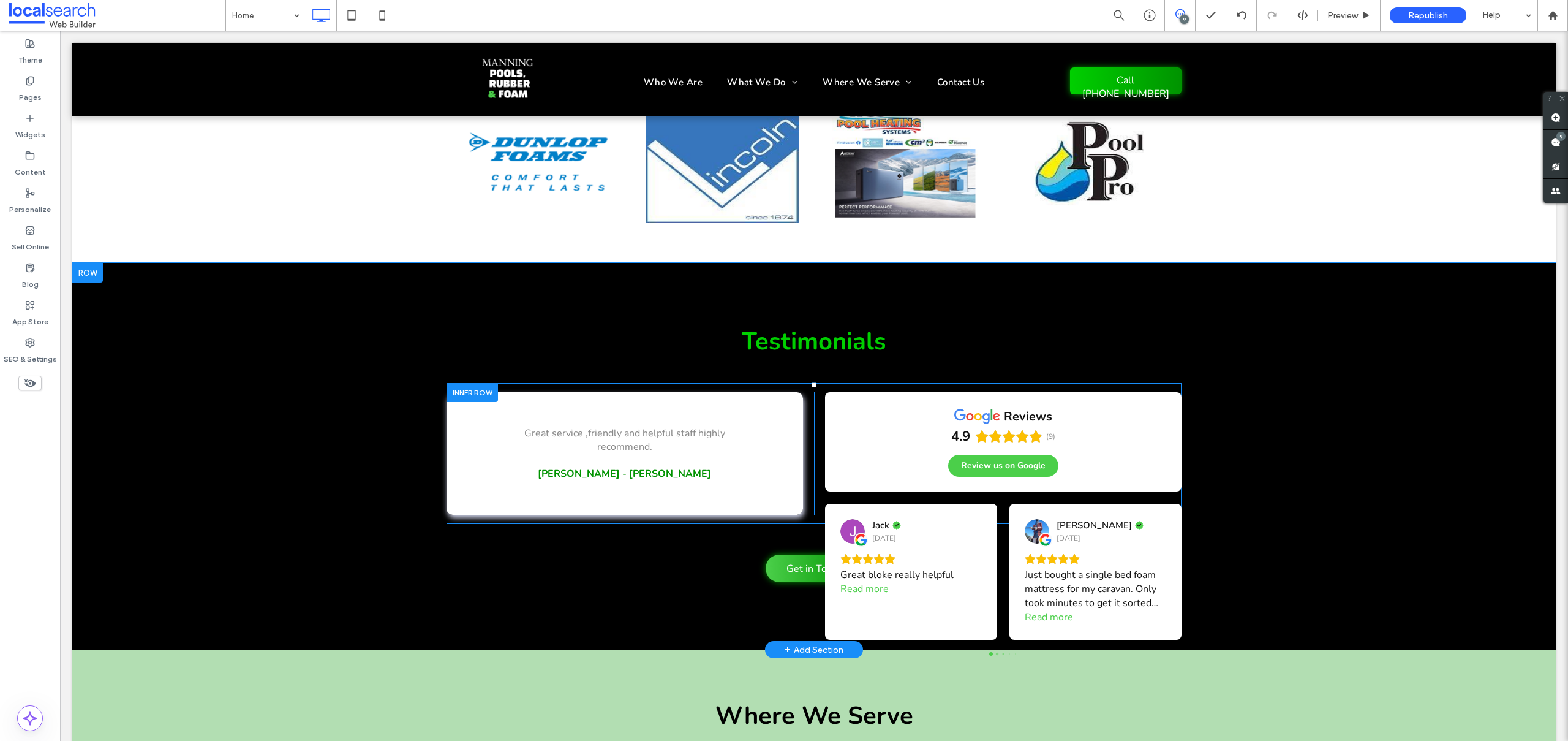
click at [807, 442] on div "Great service and help when buying pool products. - Brian Clarke Button Very fr…" at bounding box center [813, 453] width 735 height 141
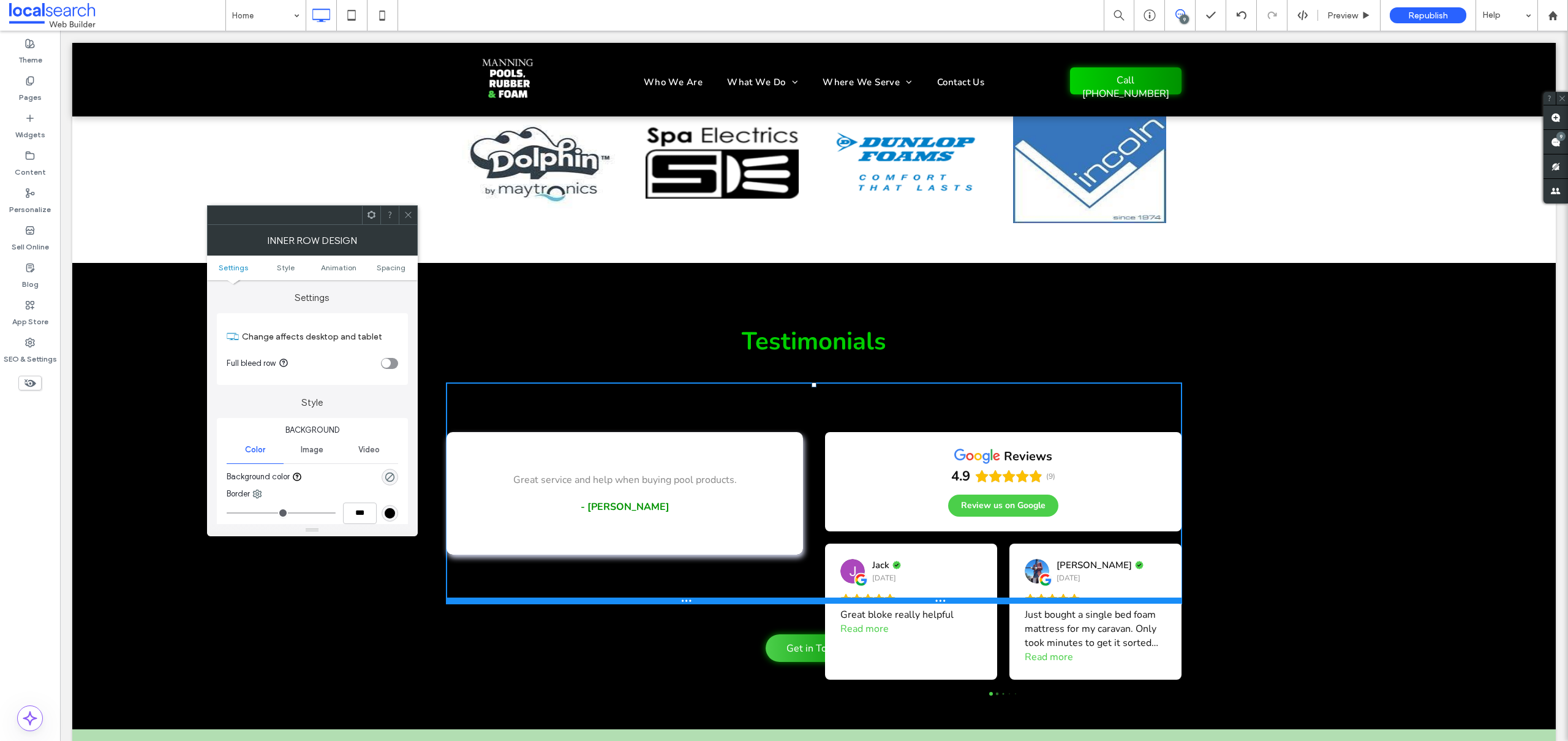
drag, startPoint x: 1162, startPoint y: 442, endPoint x: 1177, endPoint y: 521, distance: 80.4
click at [1177, 597] on div at bounding box center [813, 600] width 735 height 6
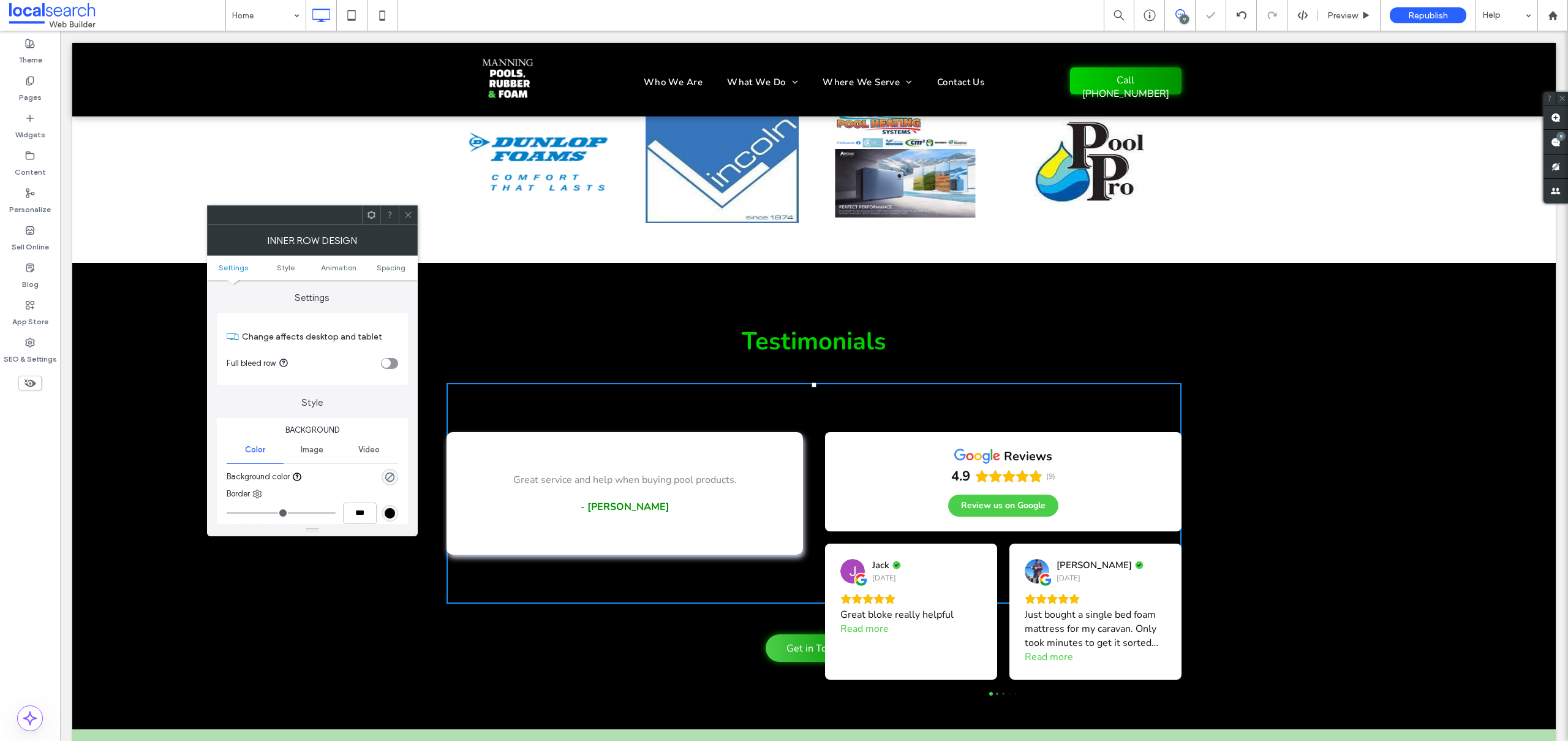
click at [386, 259] on ul "Settings Style Animation Spacing" at bounding box center [312, 268] width 210 height 25
click at [391, 267] on span "Spacing" at bounding box center [391, 267] width 29 height 9
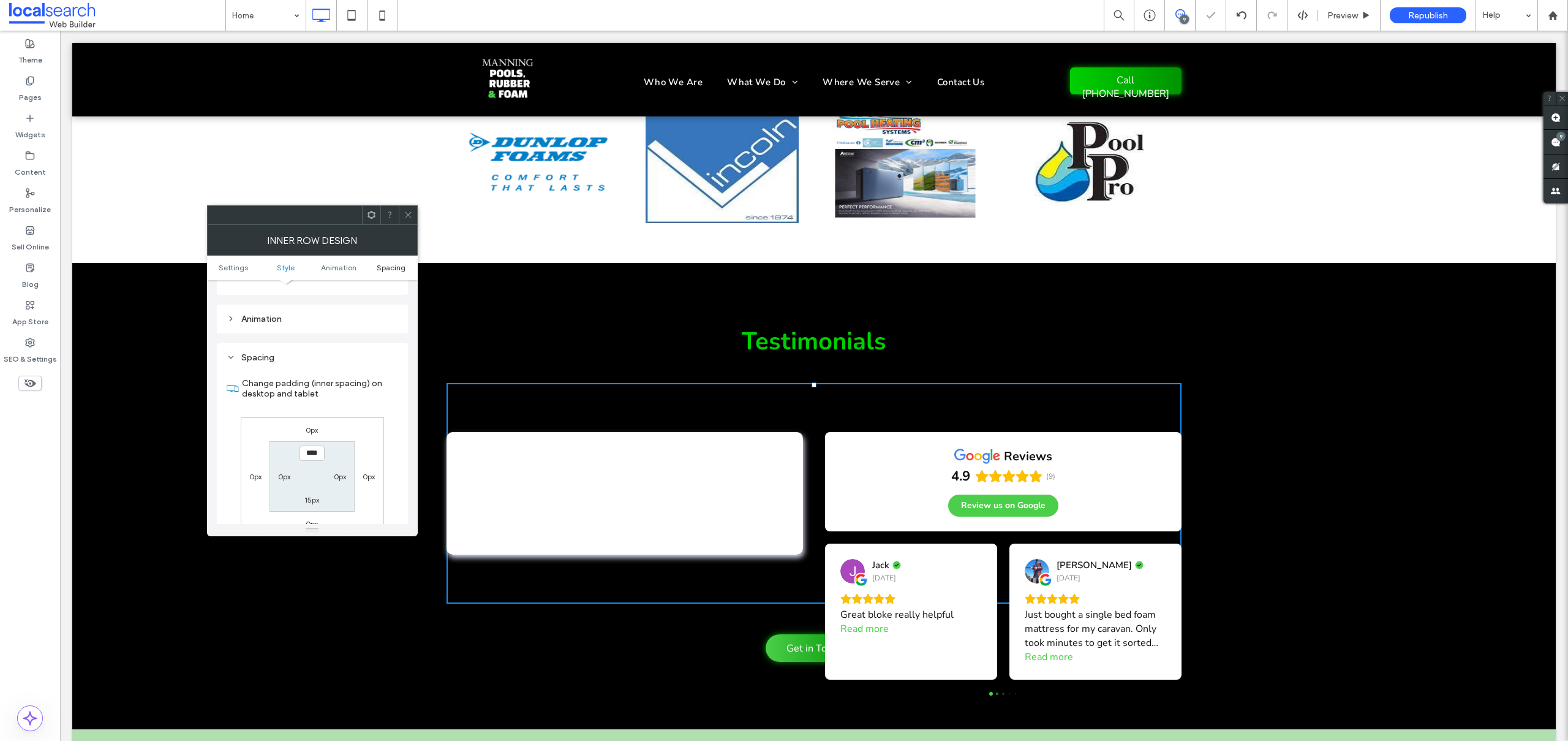
scroll to position [383, 0]
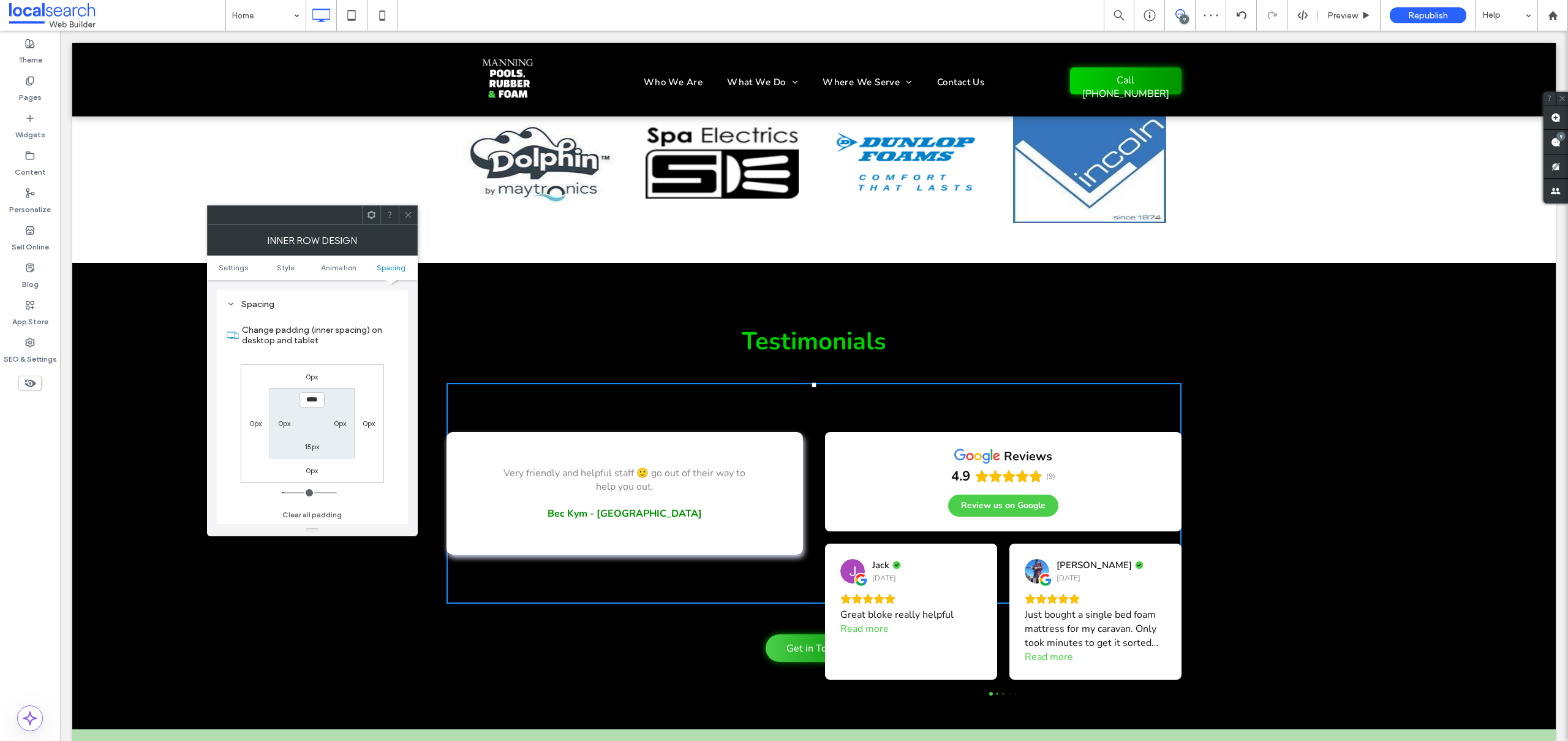
click at [407, 215] on use at bounding box center [408, 215] width 6 height 6
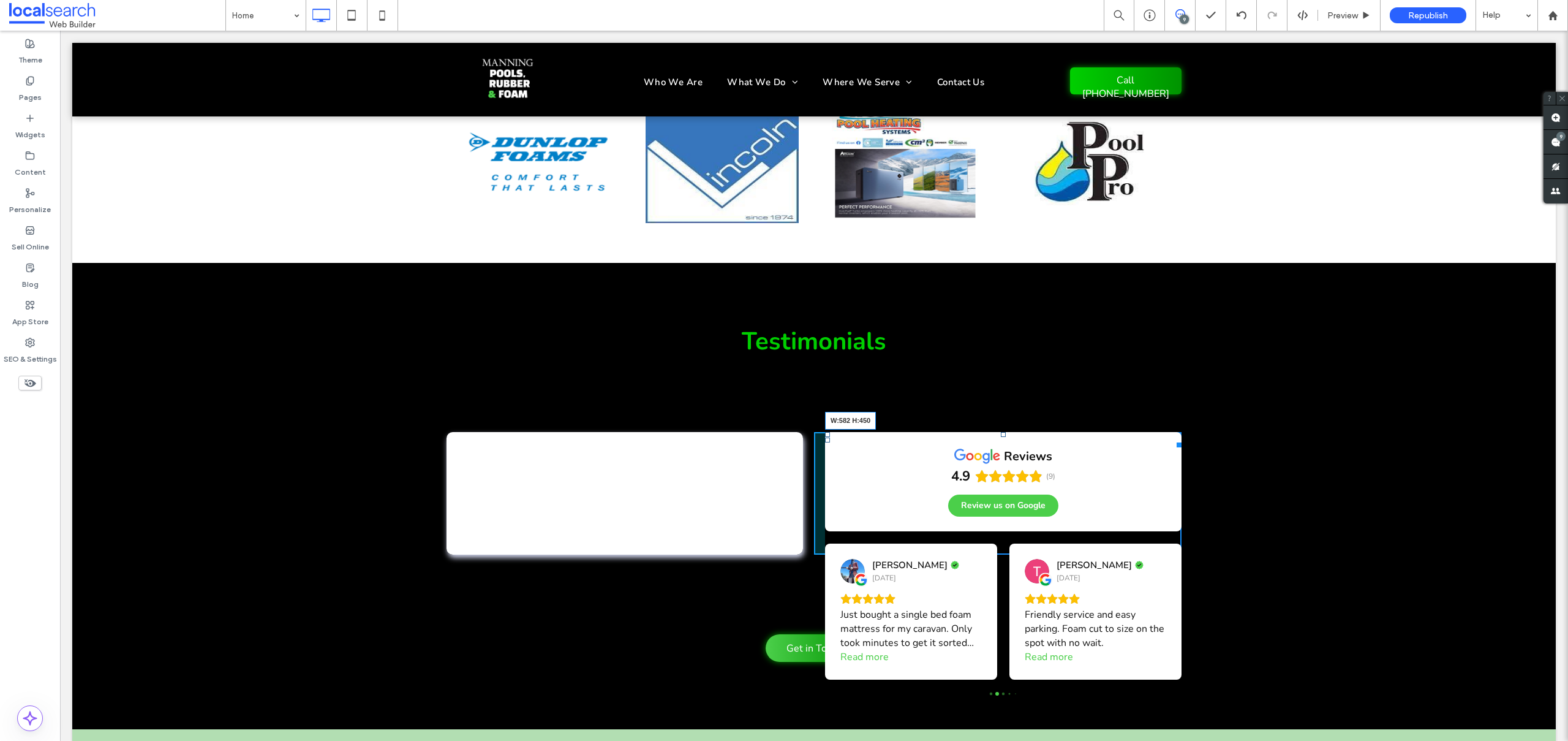
drag, startPoint x: 1173, startPoint y: 368, endPoint x: 1195, endPoint y: 630, distance: 262.9
click at [1195, 630] on div "Testimonials Great service and help when buying pool products. - Brian Clarke B…" at bounding box center [813, 496] width 1484 height 466
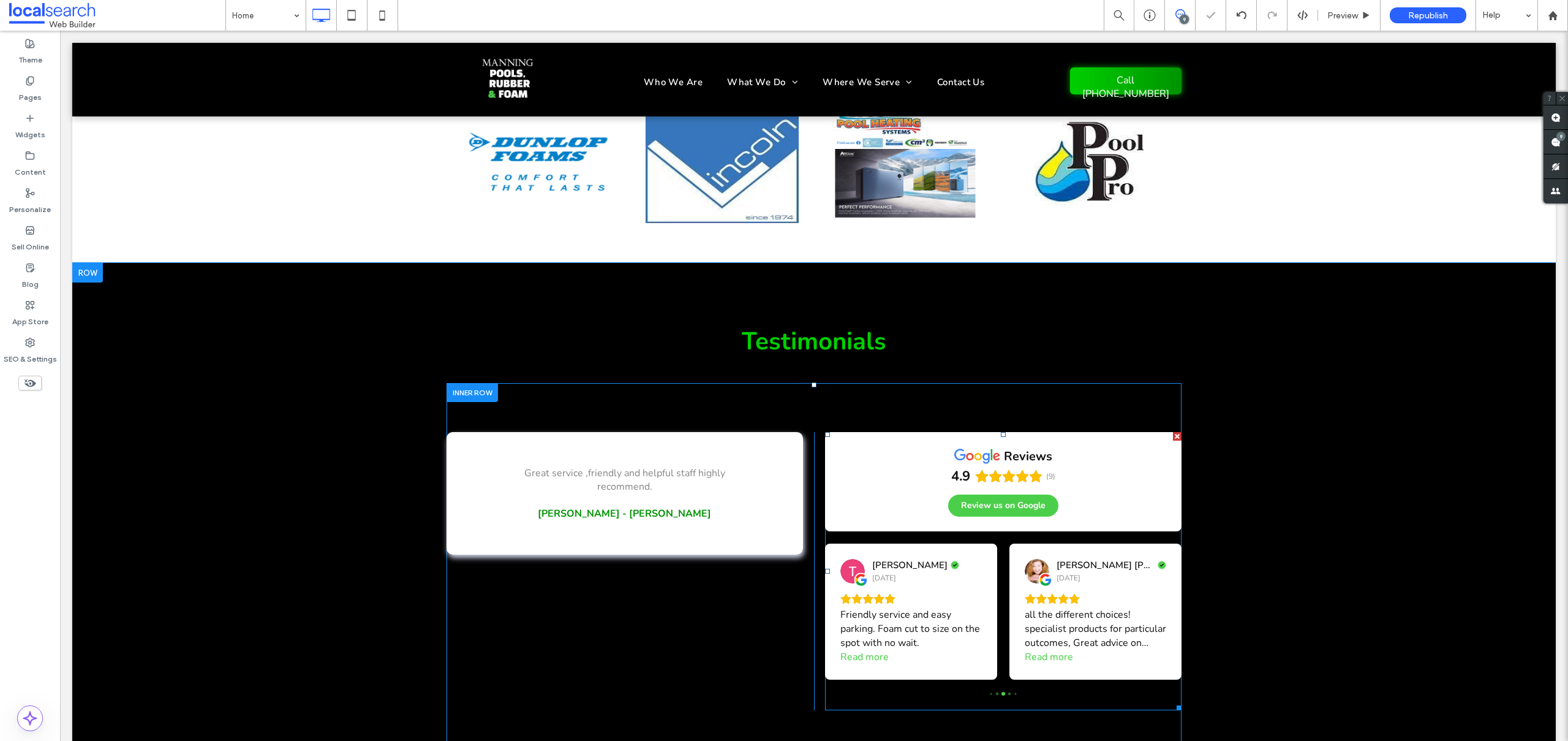
click at [699, 649] on div "Great service and help when buying pool products. - Brian Clarke Button Very fr…" at bounding box center [813, 571] width 735 height 376
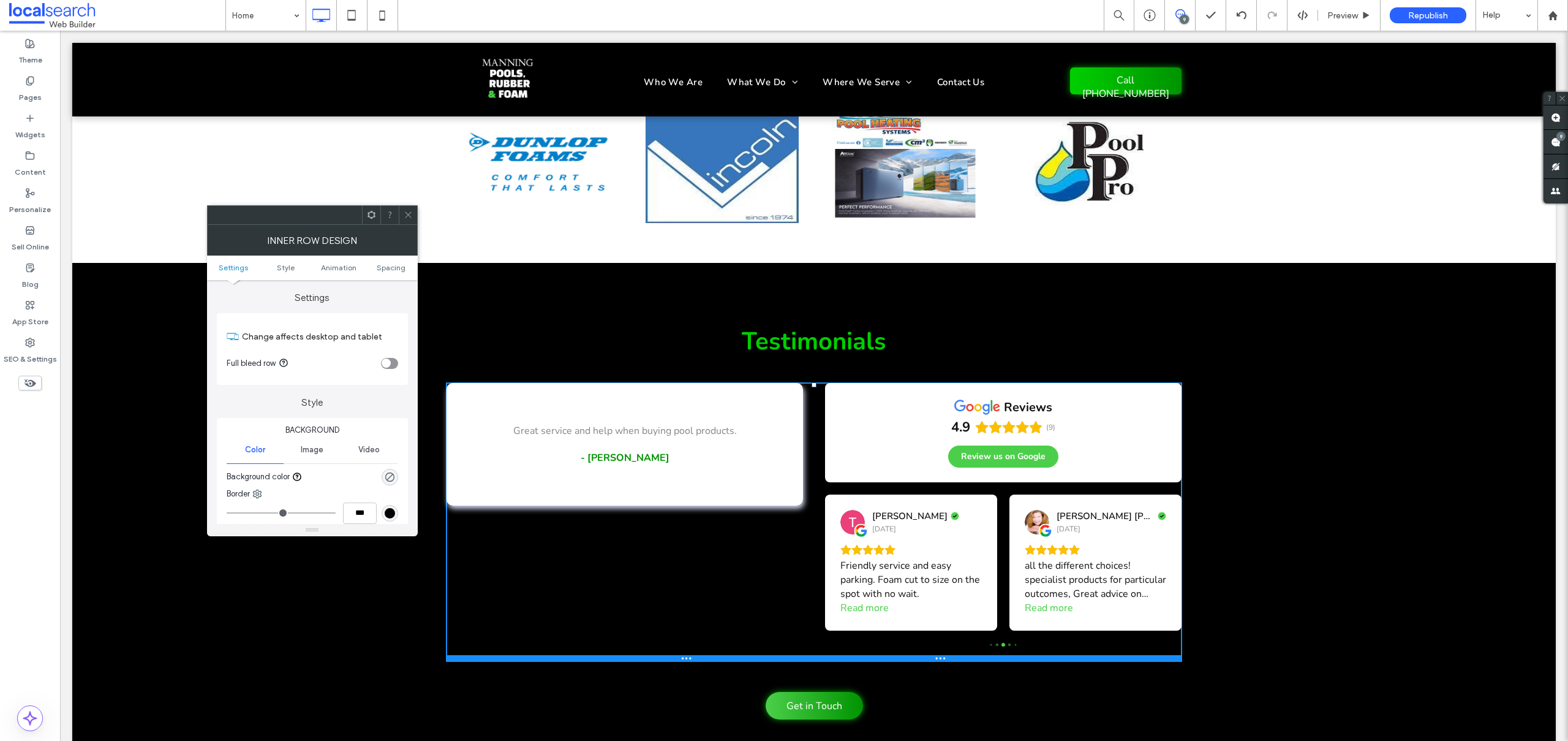
drag, startPoint x: 1127, startPoint y: 682, endPoint x: 1173, endPoint y: 627, distance: 71.7
click at [1111, 655] on div at bounding box center [813, 658] width 735 height 6
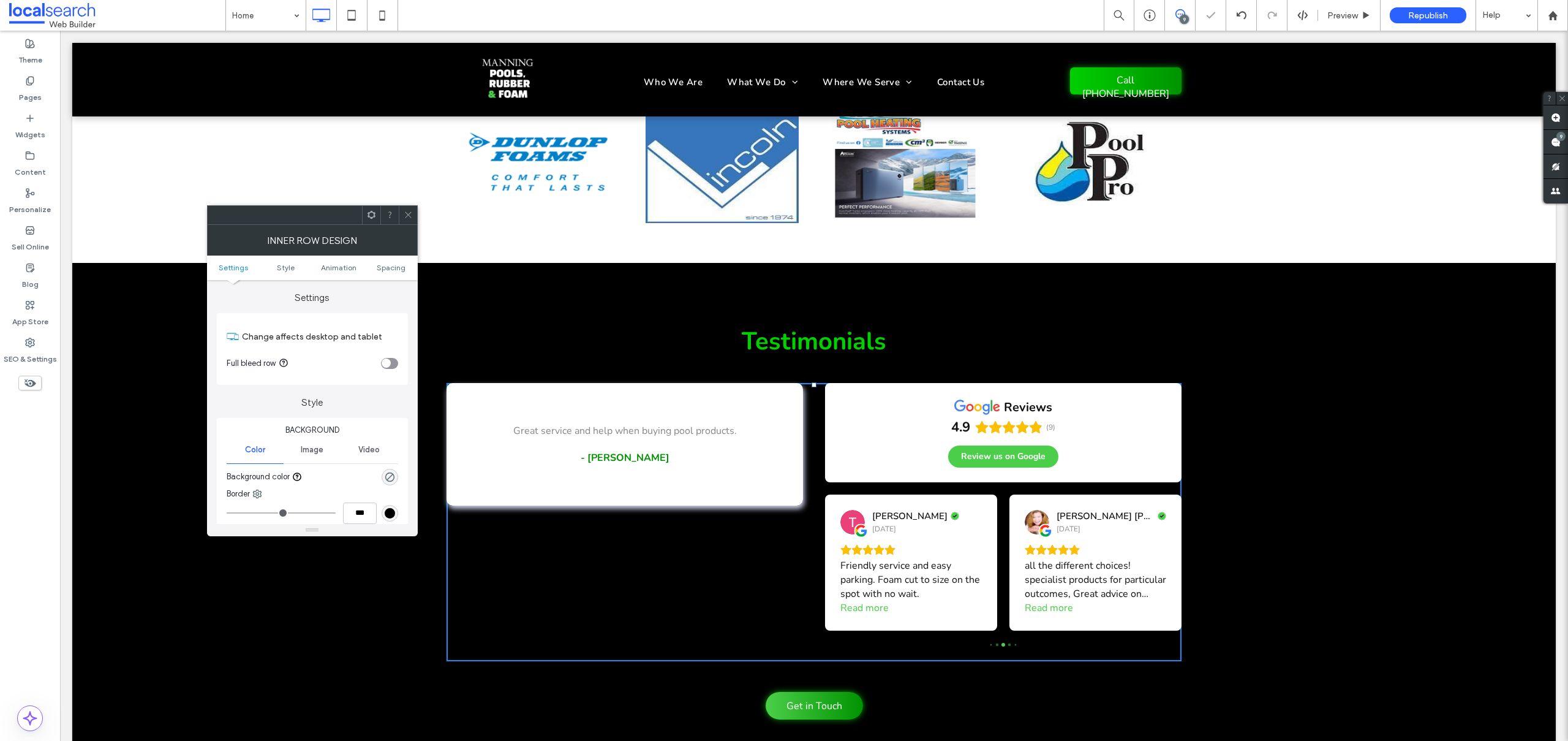
click at [1256, 322] on div "Testimonials Great service and help when buying pool products. - Brian Clarke B…" at bounding box center [813, 525] width 1484 height 524
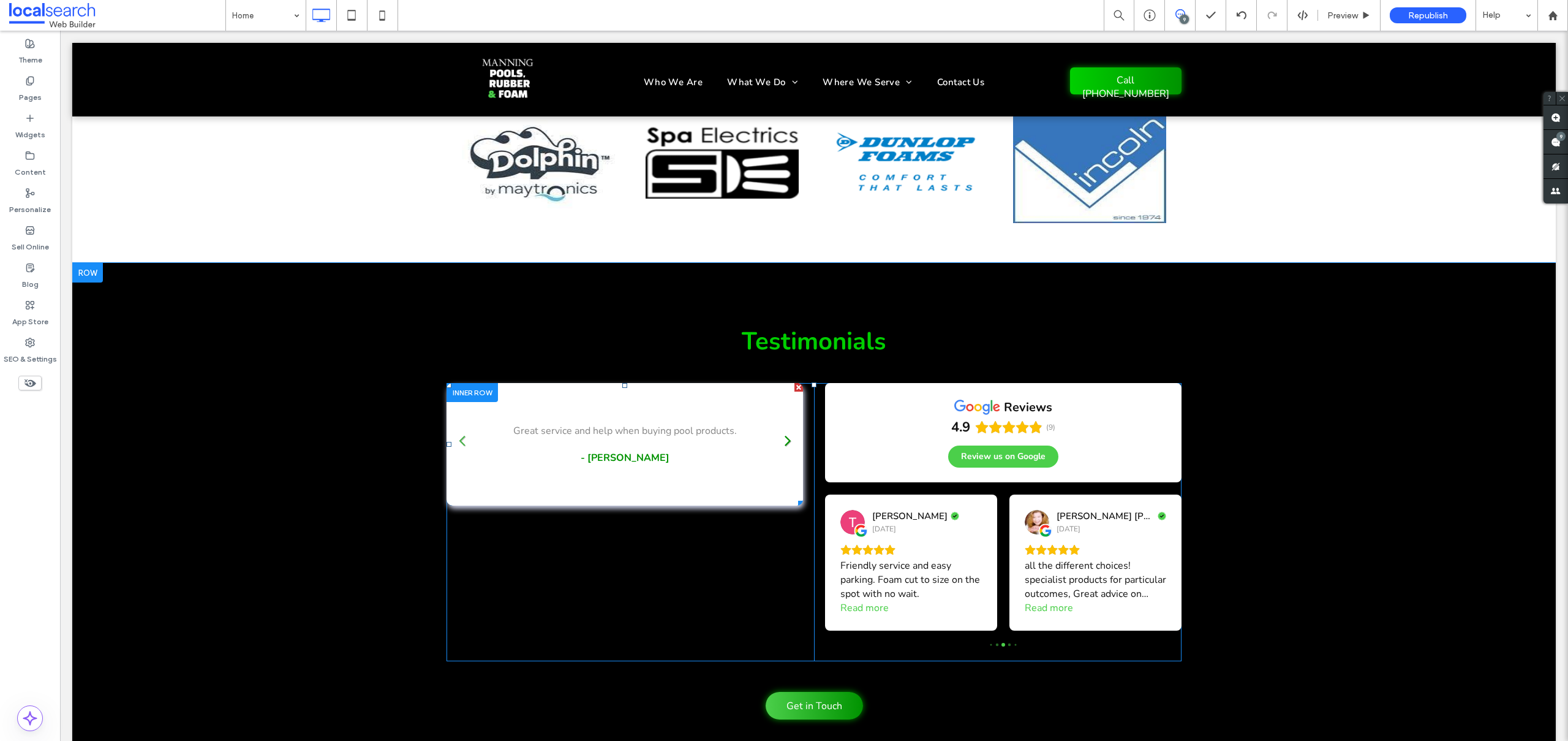
click at [781, 431] on link at bounding box center [787, 439] width 18 height 18
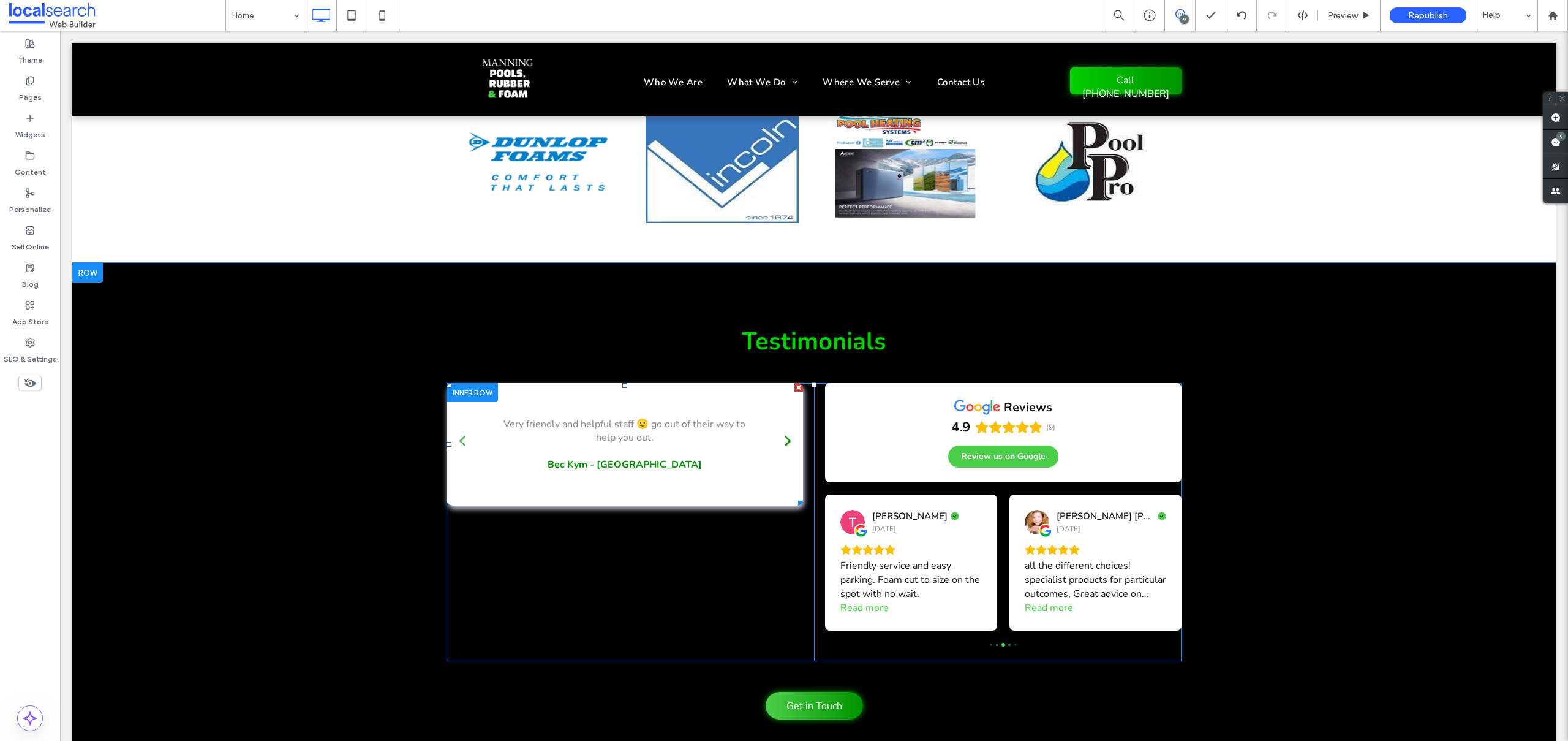
click at [781, 431] on link at bounding box center [787, 439] width 18 height 18
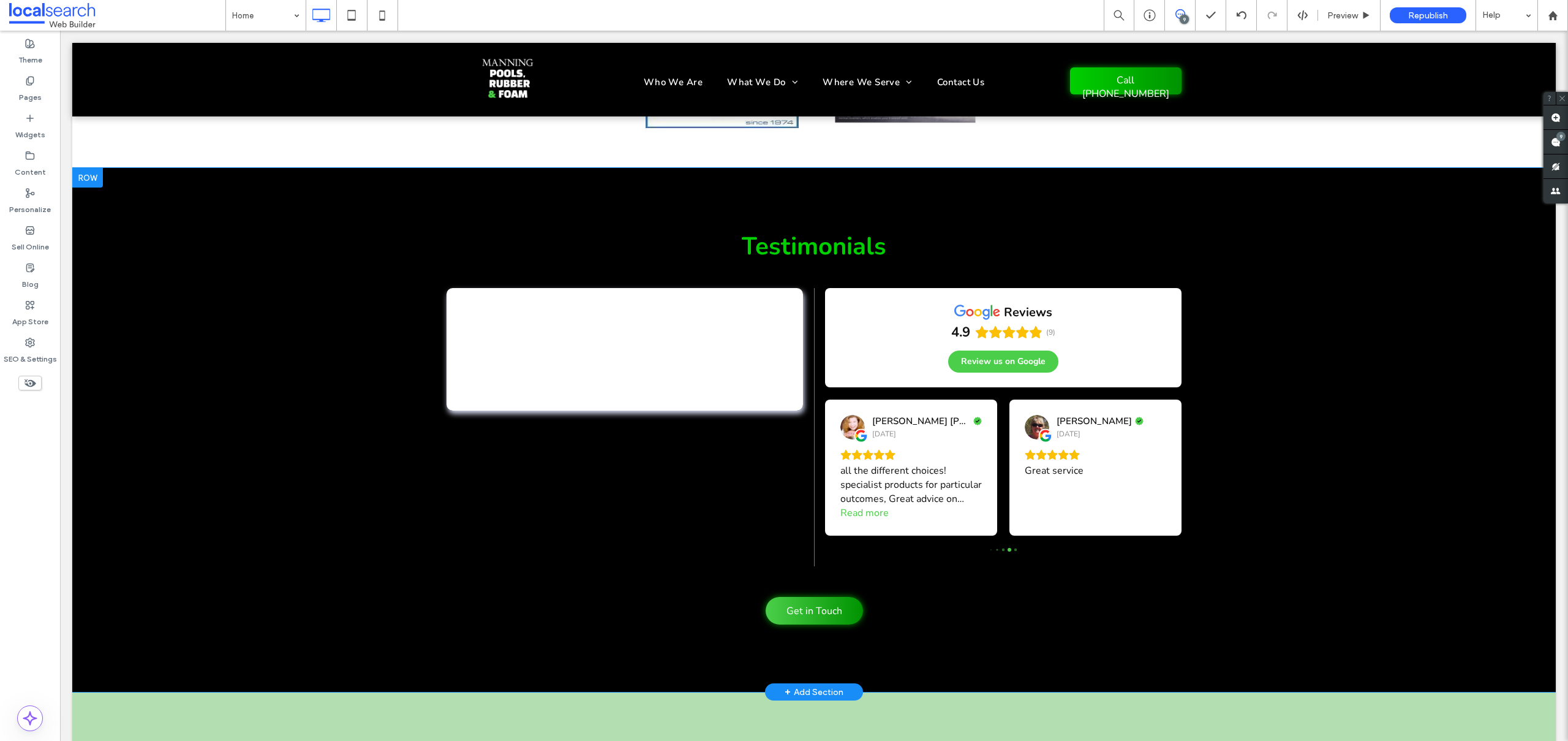
scroll to position [3484, 0]
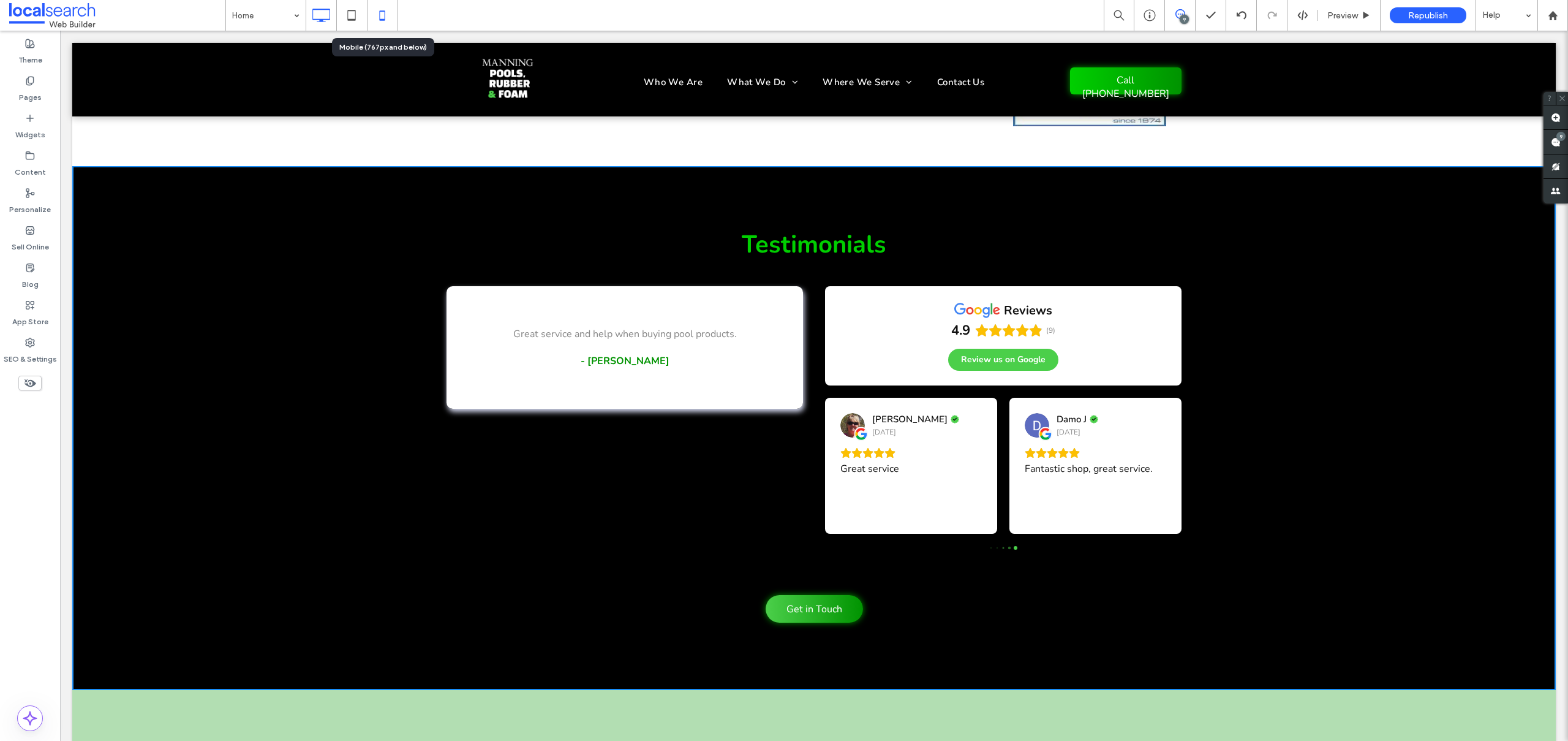
click at [383, 12] on icon at bounding box center [382, 15] width 25 height 25
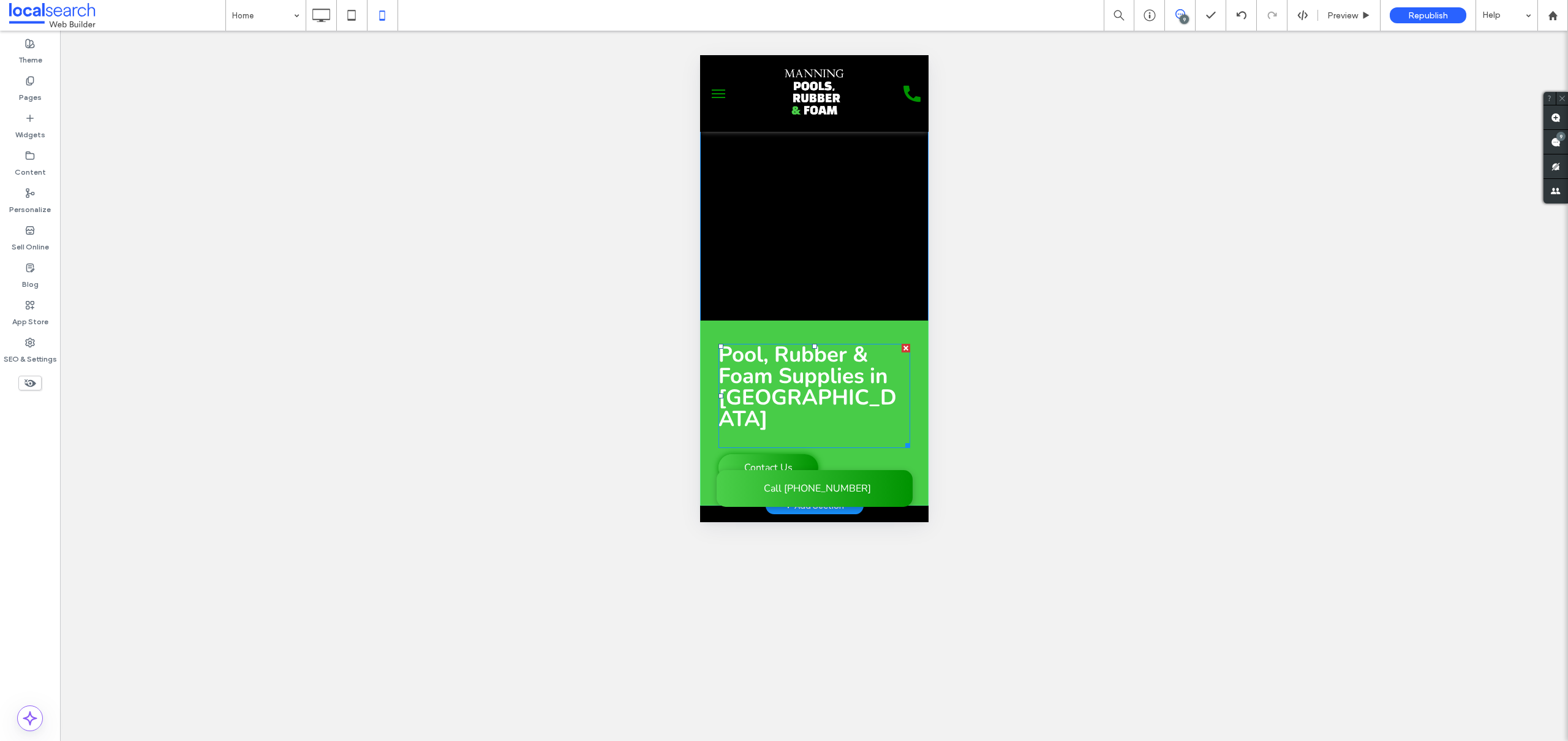
scroll to position [0, 0]
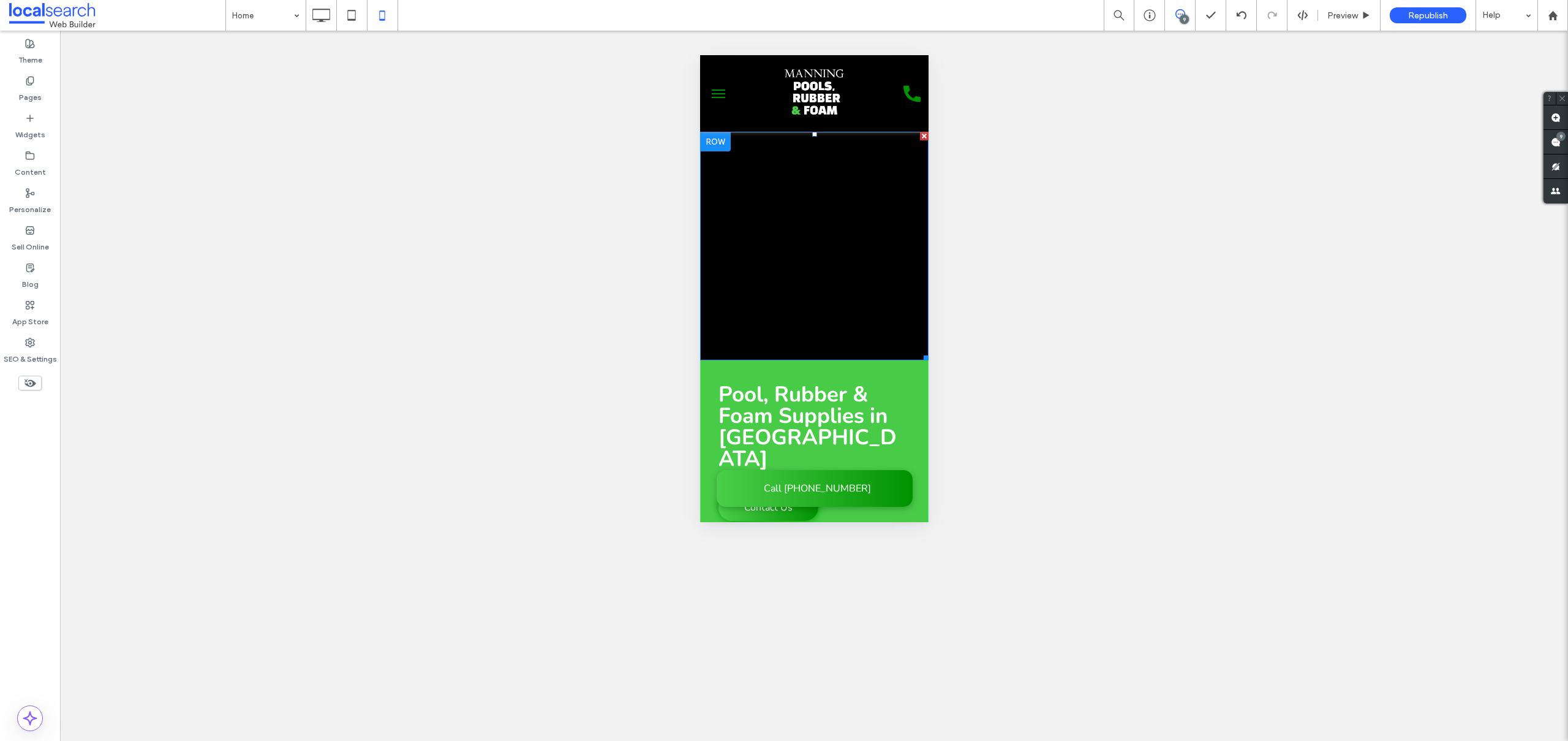
click at [790, 191] on link at bounding box center [813, 246] width 229 height 229
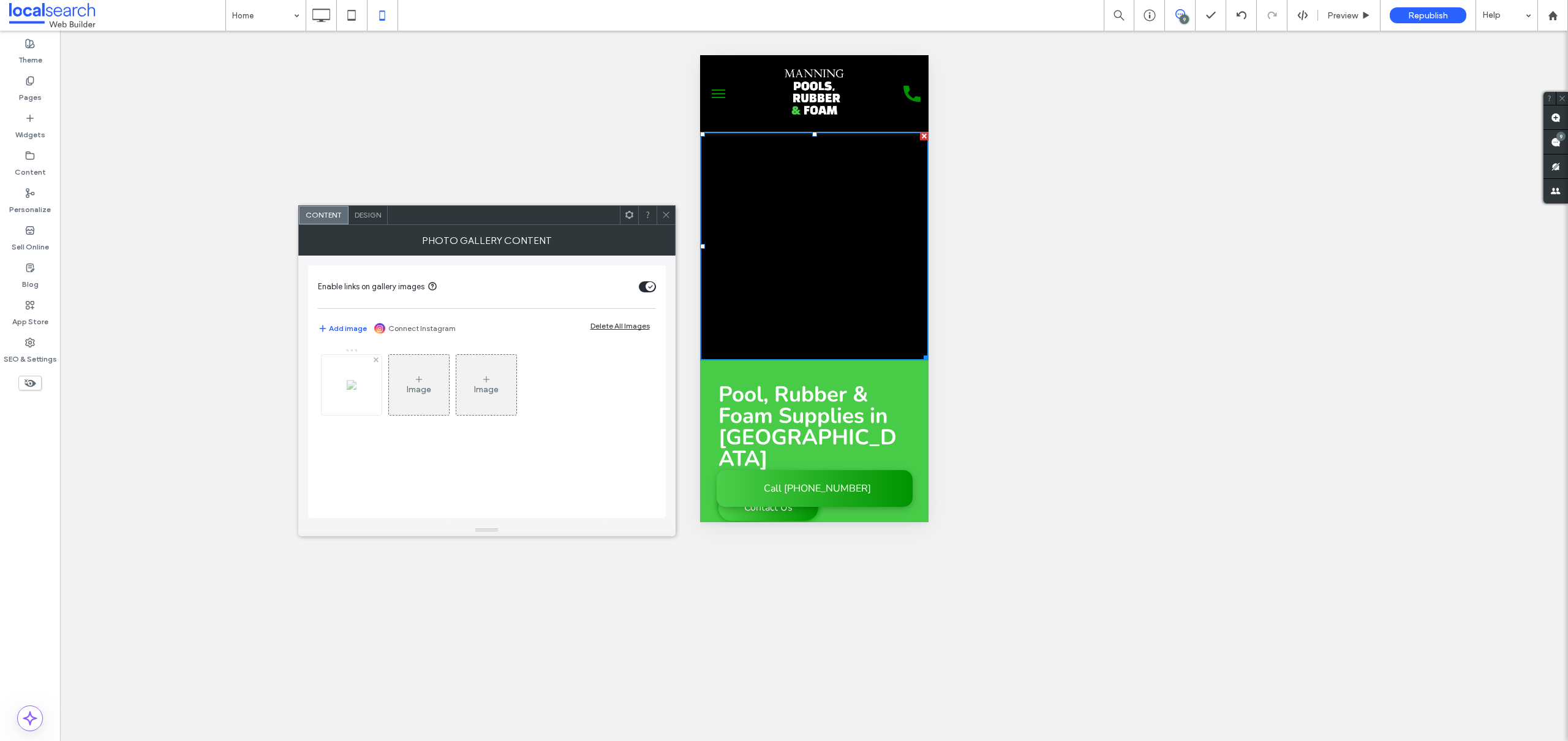
click at [326, 389] on div at bounding box center [352, 385] width 60 height 60
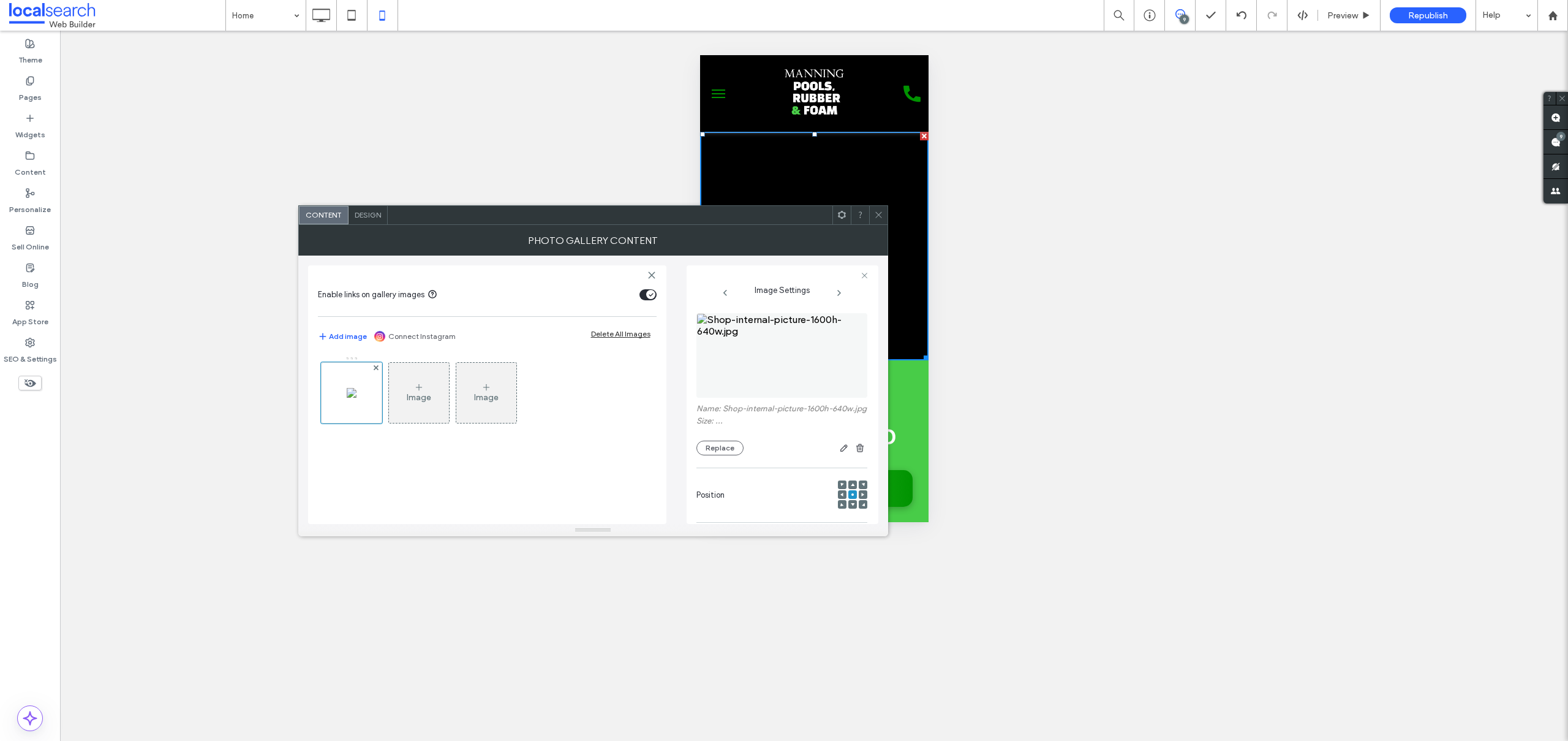
click at [727, 320] on img at bounding box center [781, 356] width 171 height 85
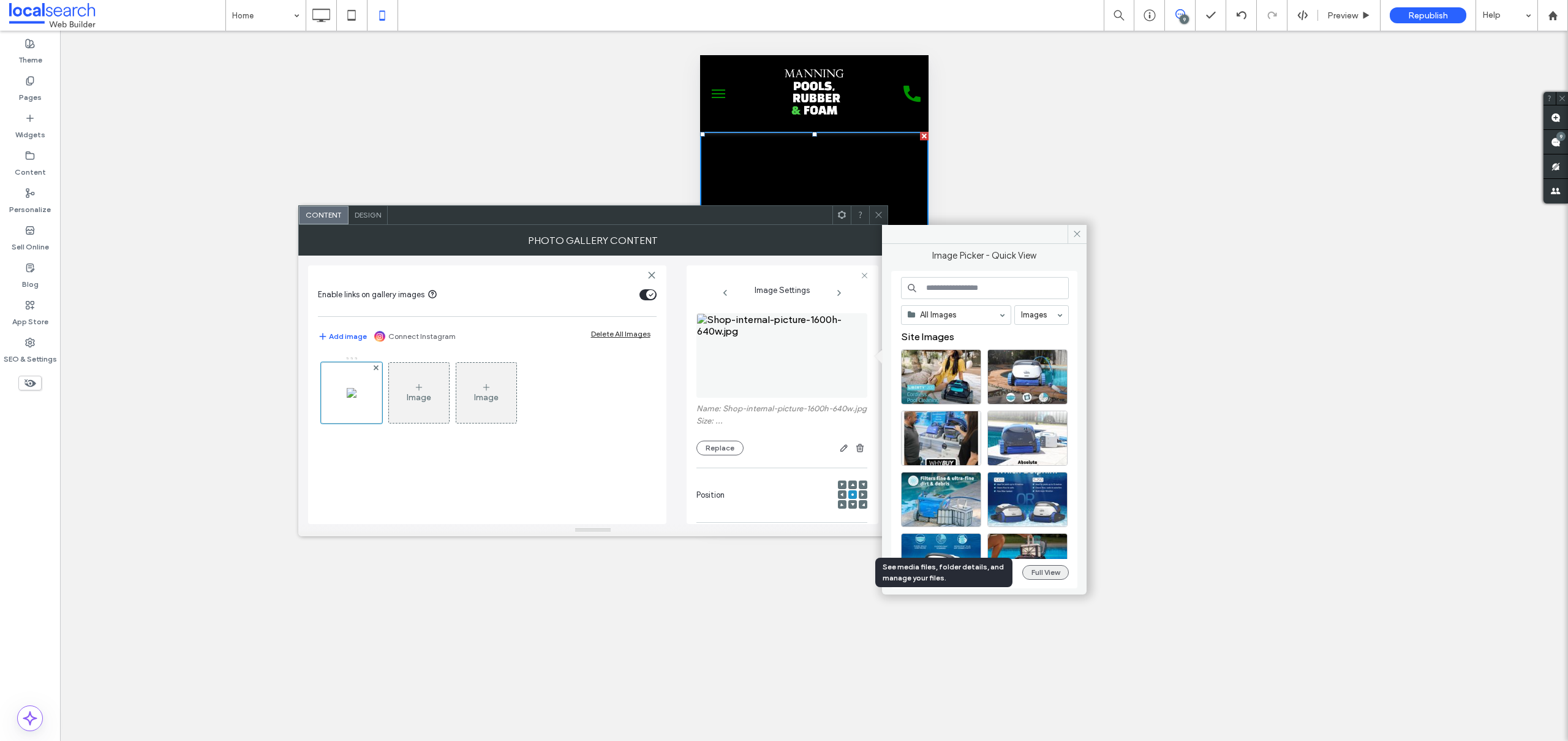
click at [1037, 573] on button "Full View" at bounding box center [1046, 572] width 47 height 15
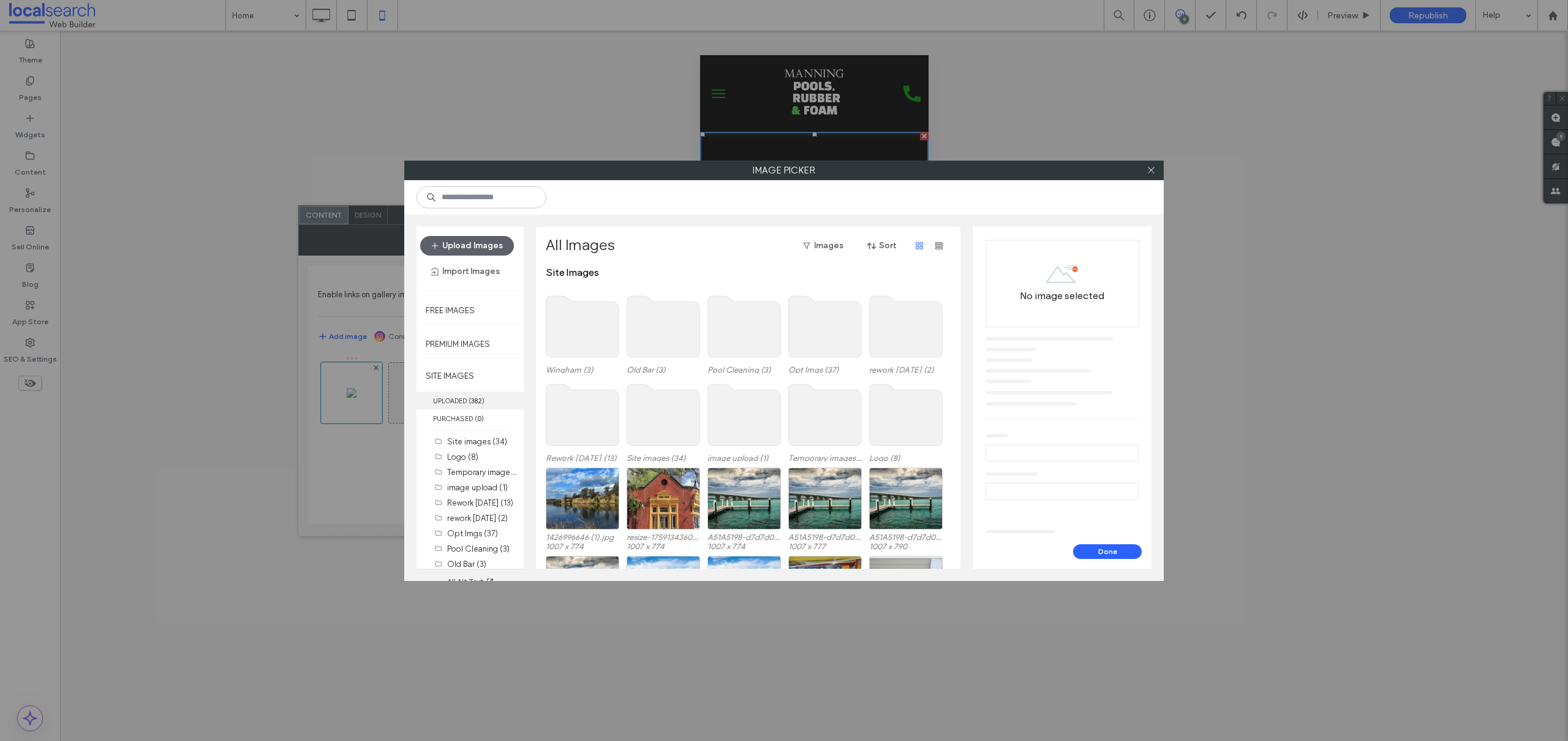
click at [463, 401] on label "UPLOADED ( 382 )" at bounding box center [470, 400] width 107 height 17
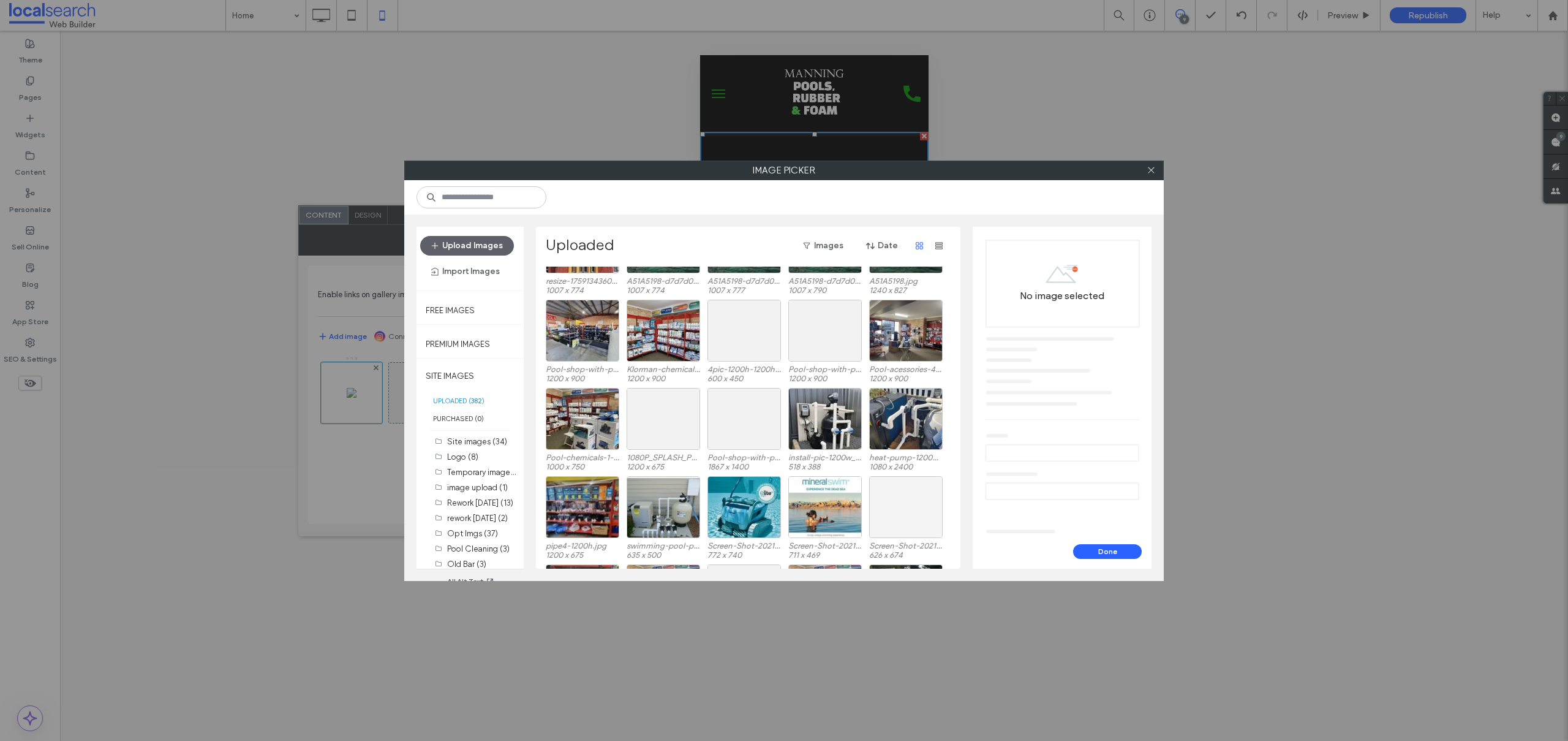
scroll to position [401, 0]
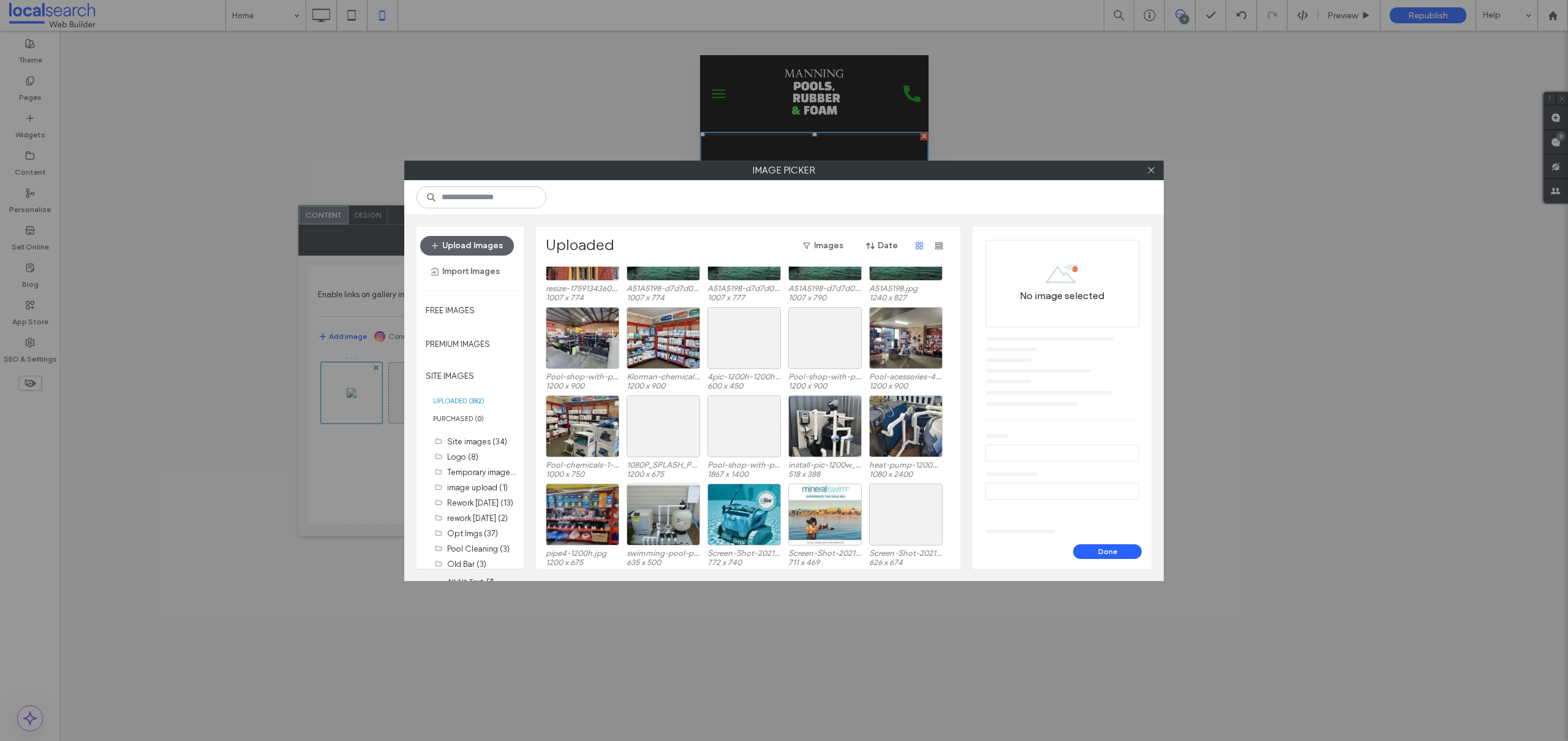
click at [198, 183] on div "Image Picker Upload Images Import Images Free Images Premium Images SITE IMAGES…" at bounding box center [784, 370] width 1568 height 741
click at [1151, 166] on icon at bounding box center [1151, 170] width 9 height 9
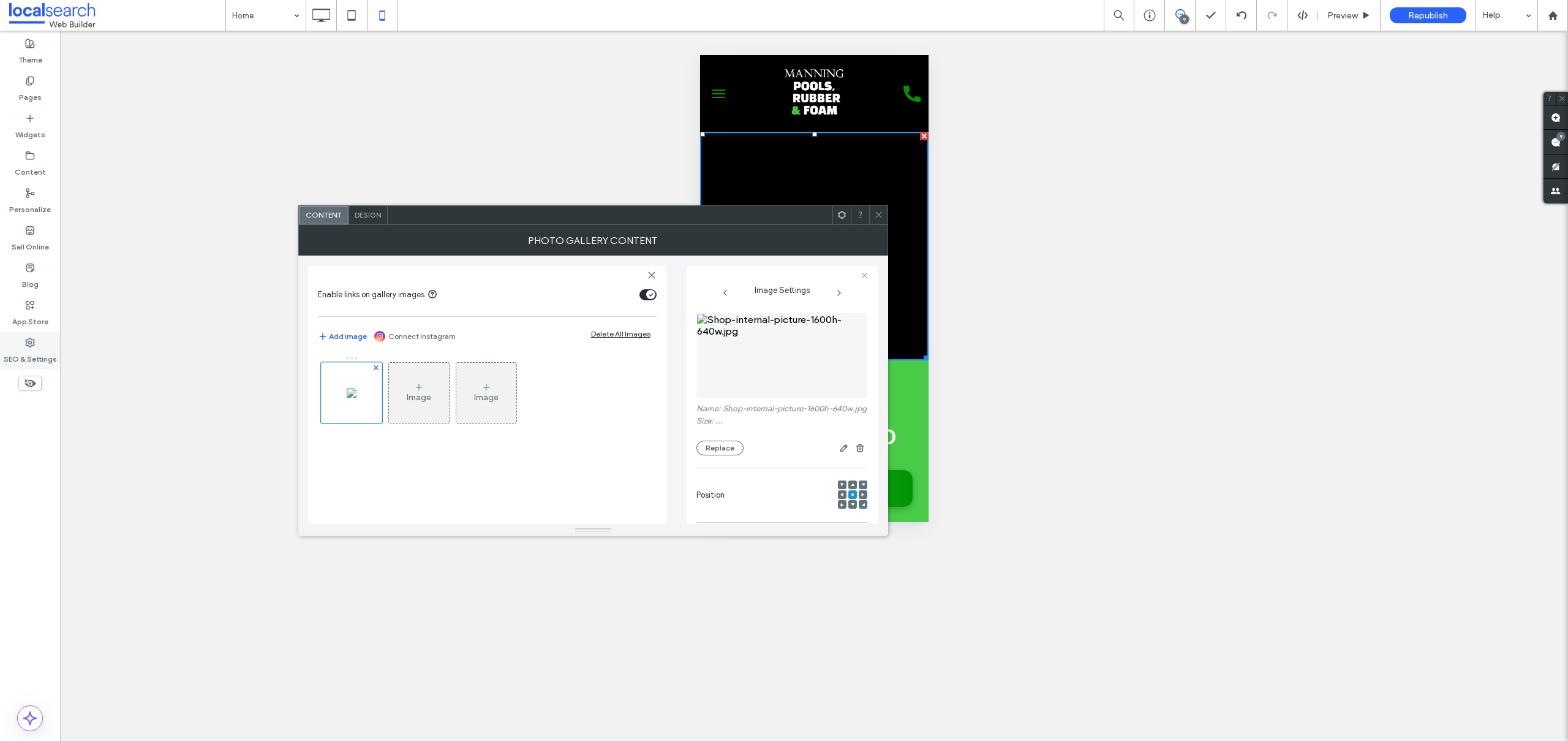
click at [19, 335] on div "SEO & Settings" at bounding box center [30, 350] width 60 height 37
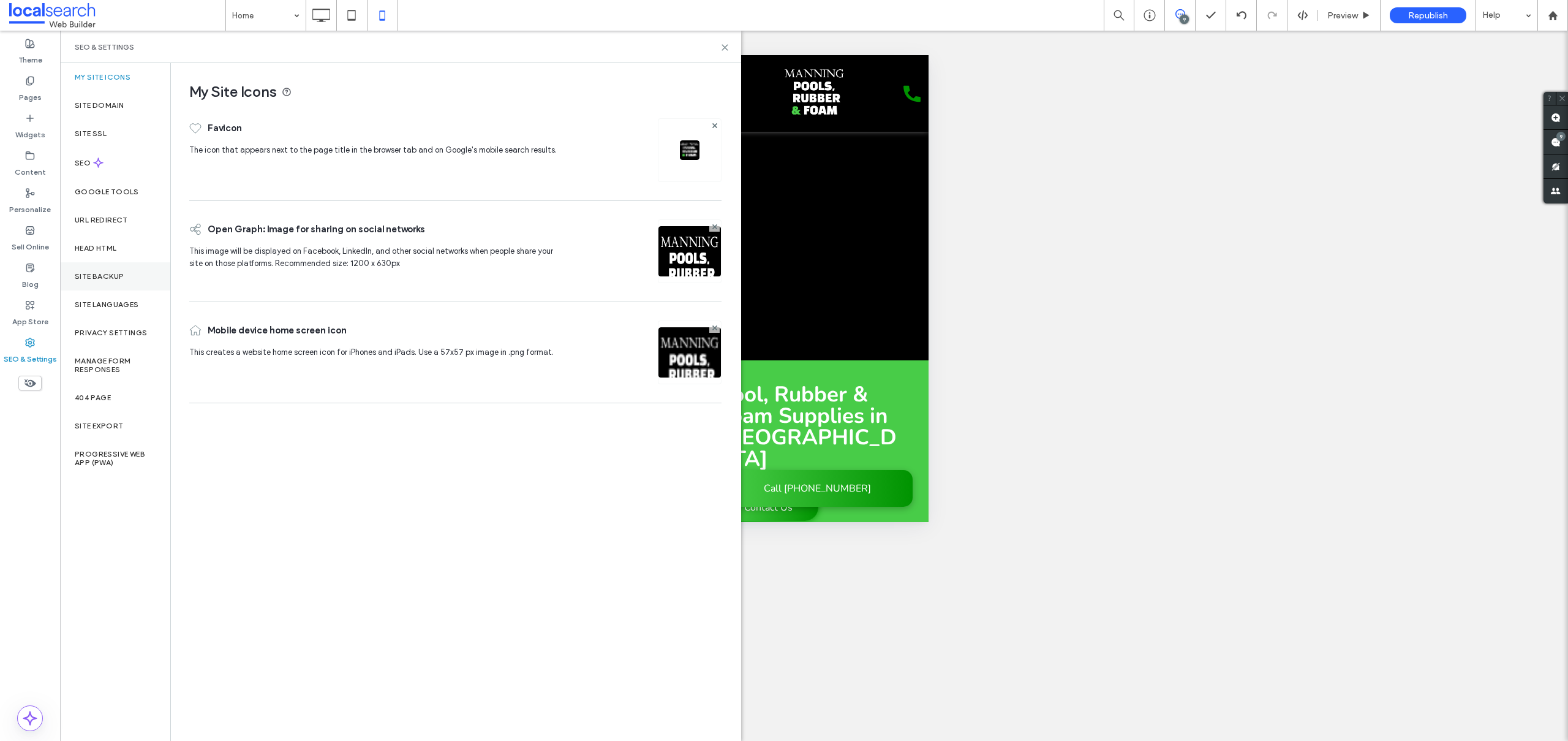
drag, startPoint x: 134, startPoint y: 275, endPoint x: 143, endPoint y: 283, distance: 12.0
click at [134, 275] on div "Site Backup" at bounding box center [114, 276] width 110 height 28
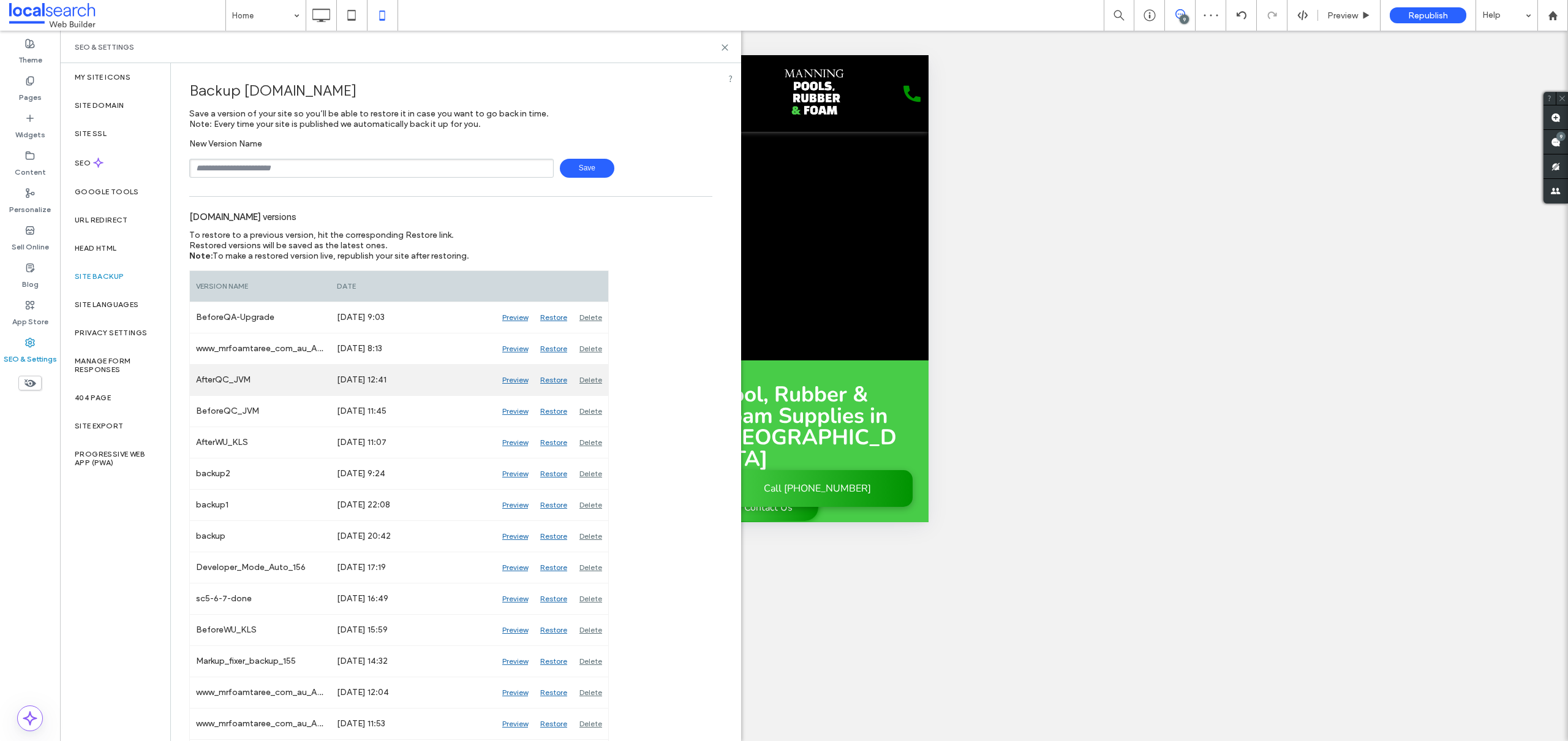
click at [522, 378] on div "Preview" at bounding box center [515, 380] width 38 height 31
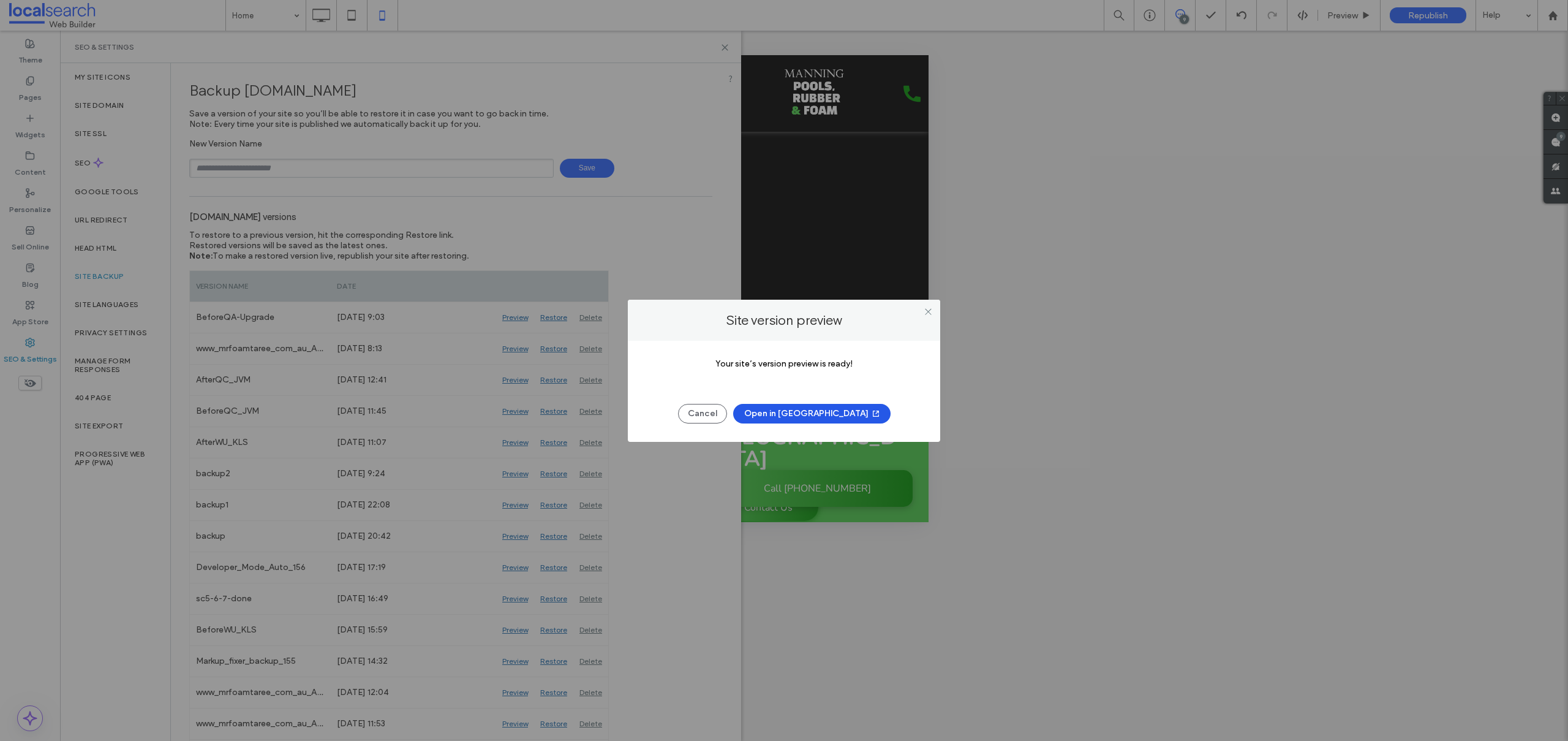
click at [816, 409] on button "Open in New Tab" at bounding box center [812, 413] width 157 height 20
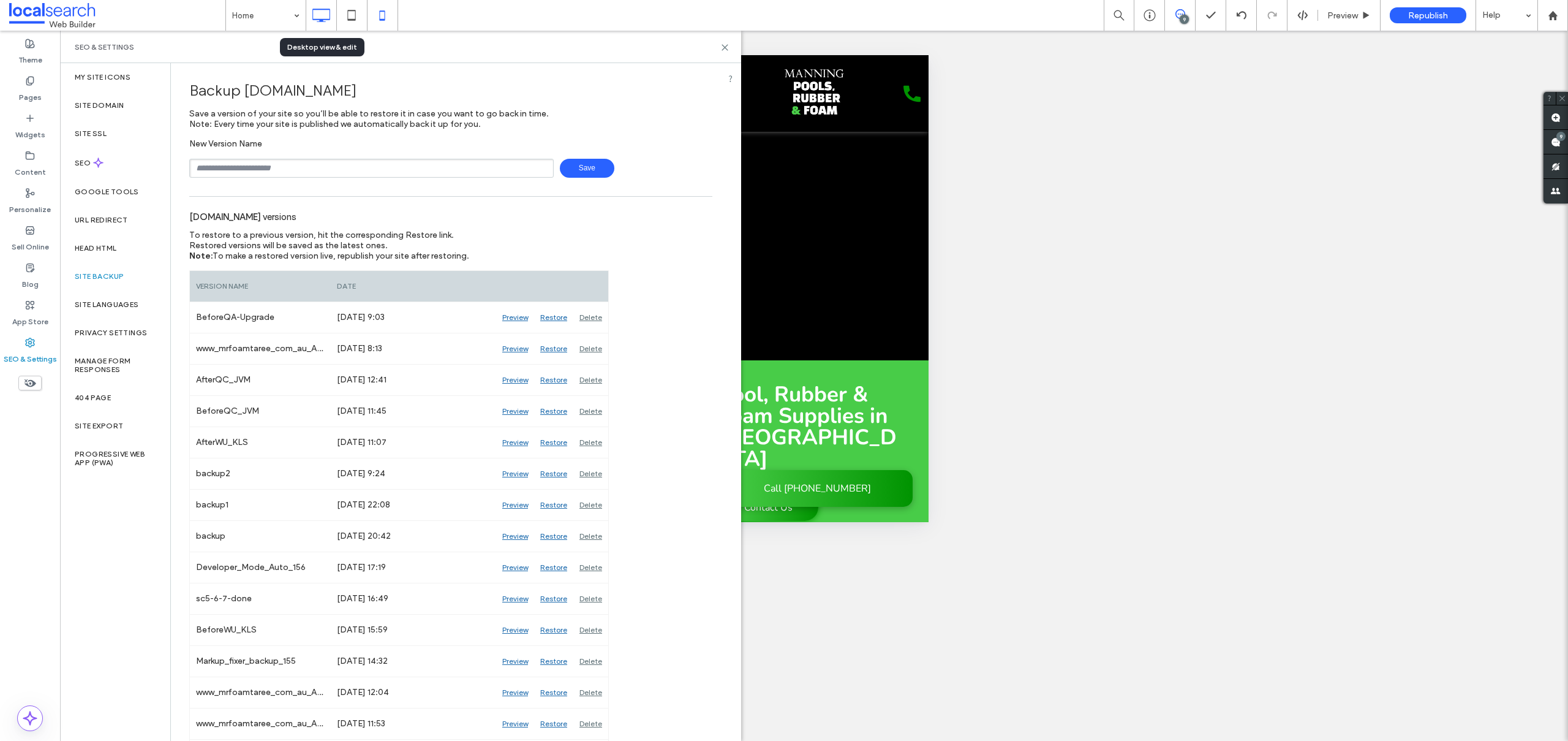
click at [314, 14] on icon at bounding box center [321, 15] width 25 height 25
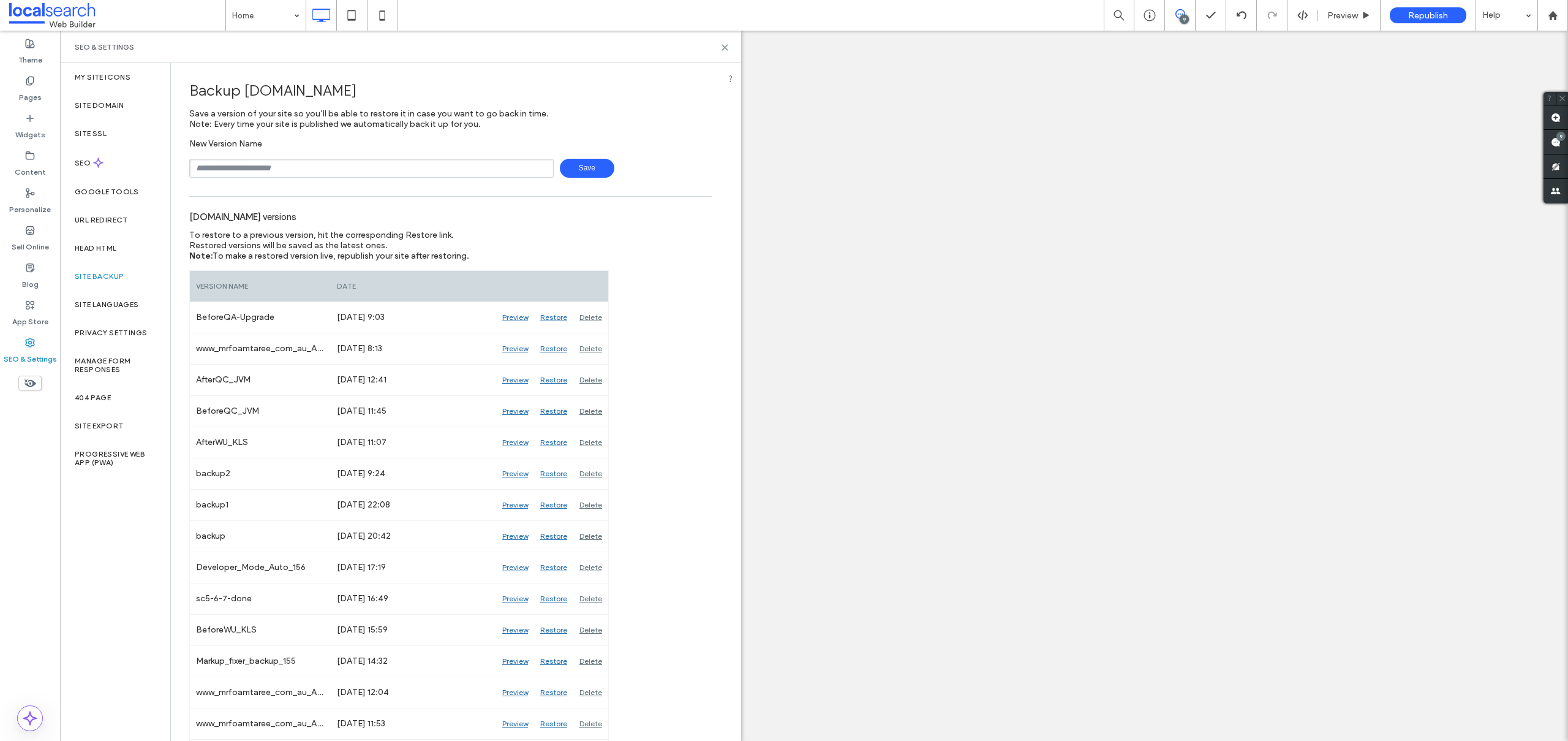
click at [724, 47] on div at bounding box center [784, 370] width 1568 height 741
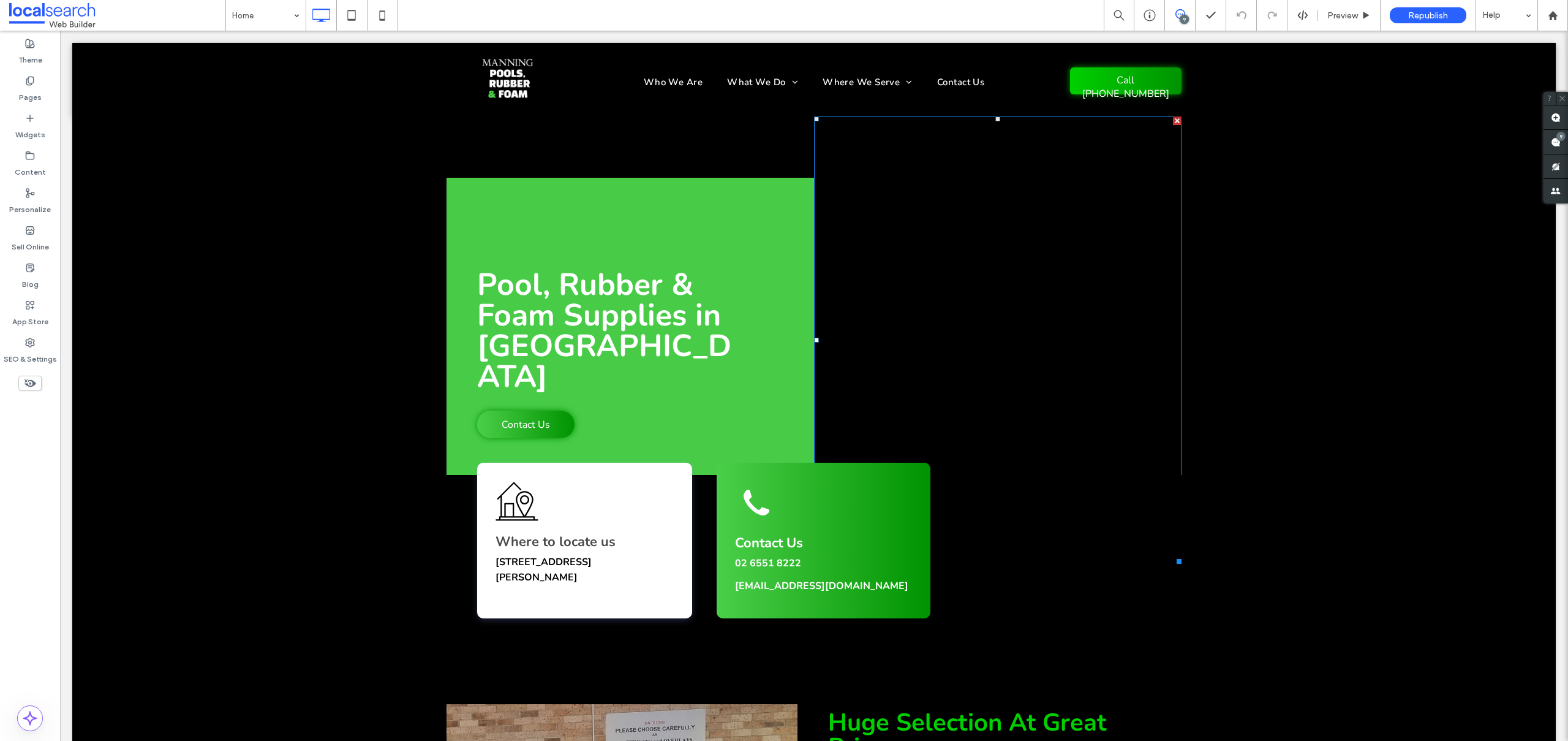
click at [1009, 382] on link at bounding box center [998, 340] width 368 height 447
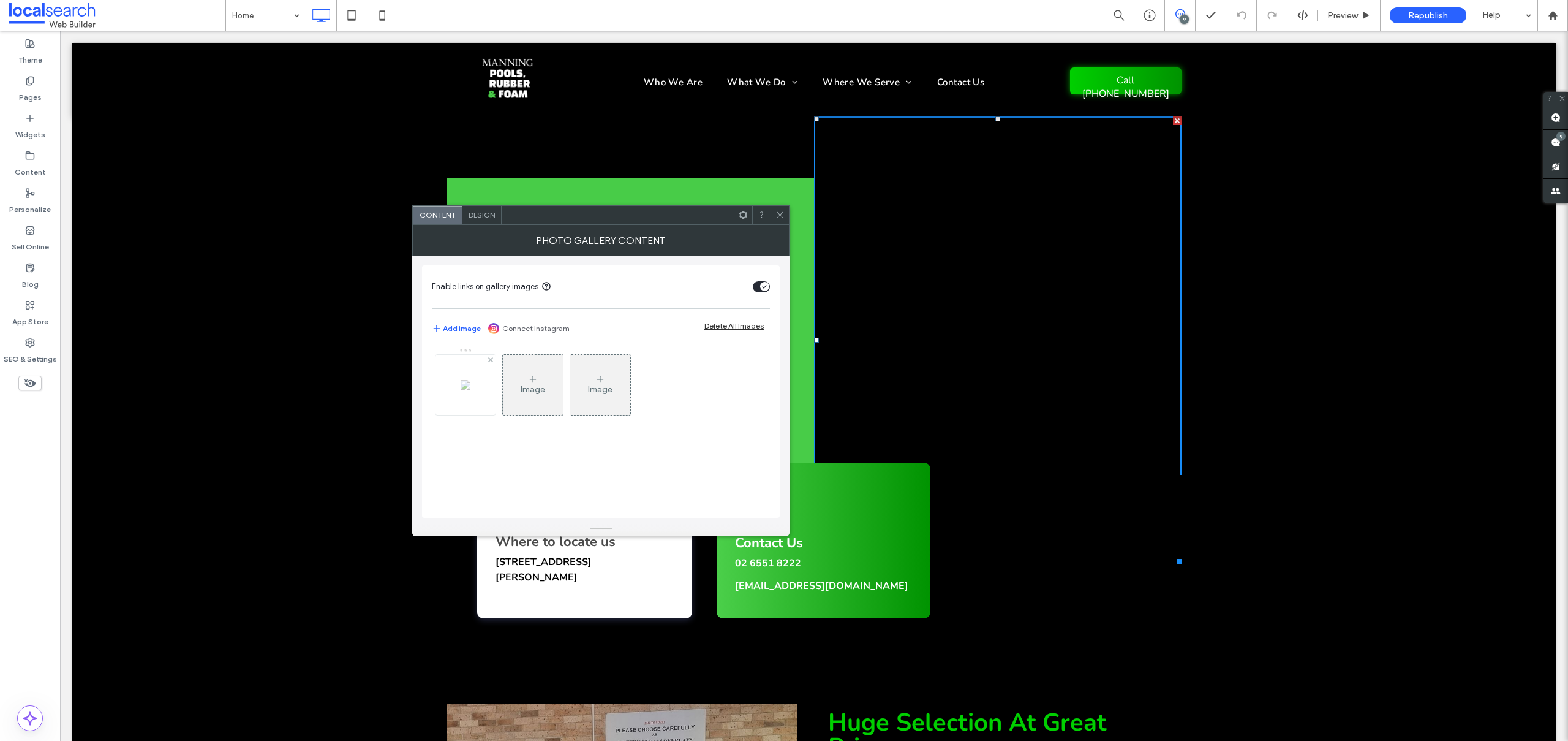
click at [460, 392] on div at bounding box center [465, 385] width 60 height 60
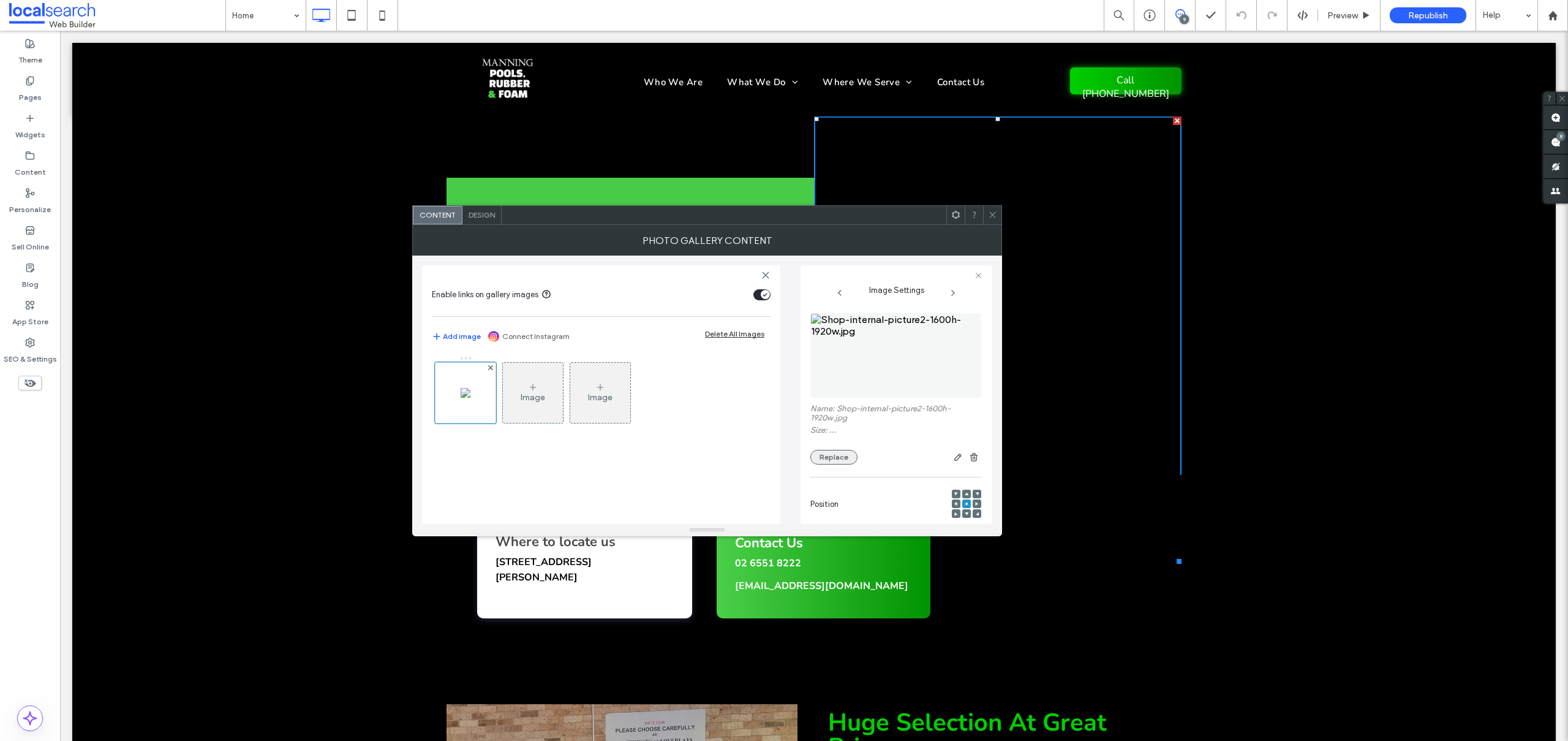
click at [831, 450] on button "Replace" at bounding box center [834, 457] width 47 height 15
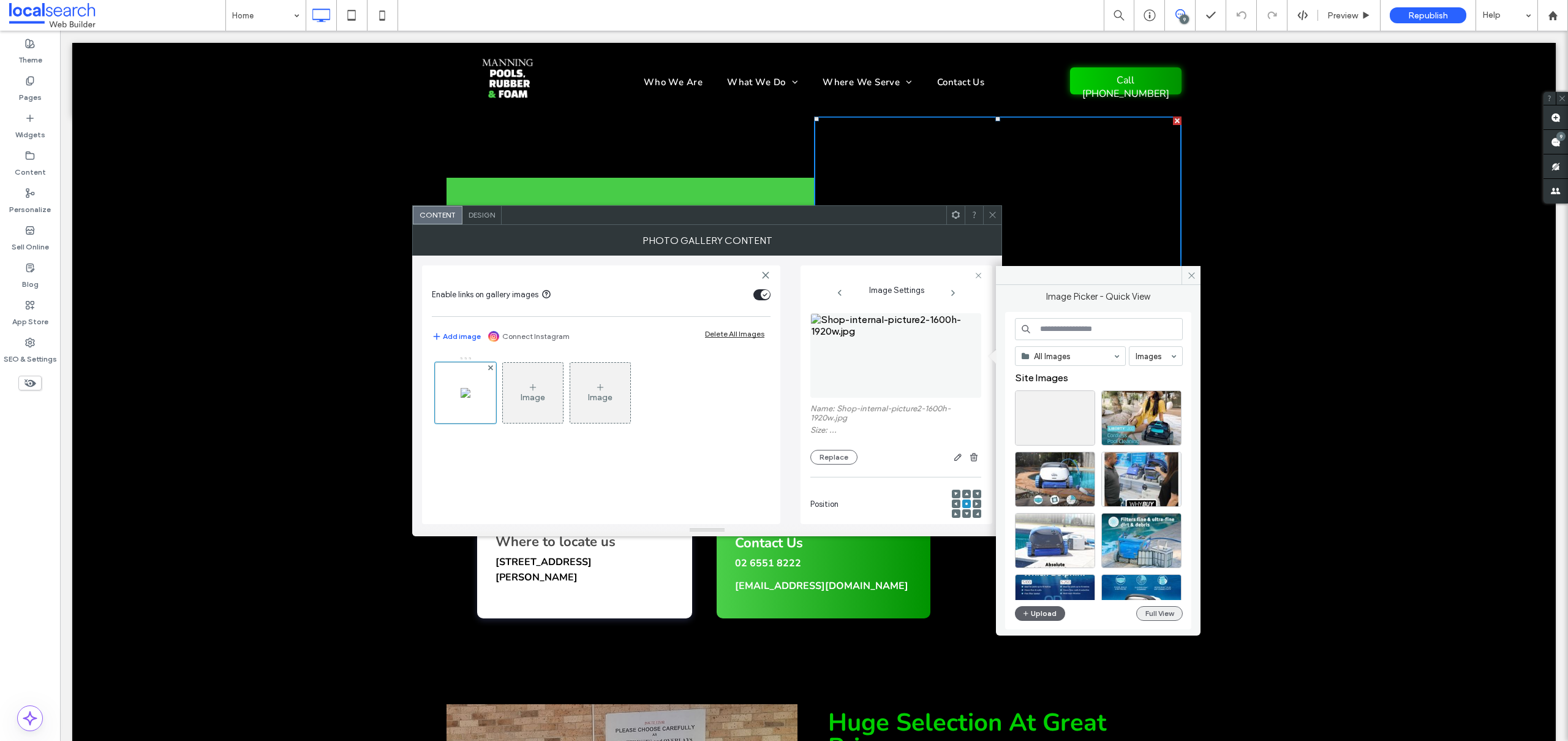
click at [1150, 608] on button "Full View" at bounding box center [1159, 613] width 47 height 15
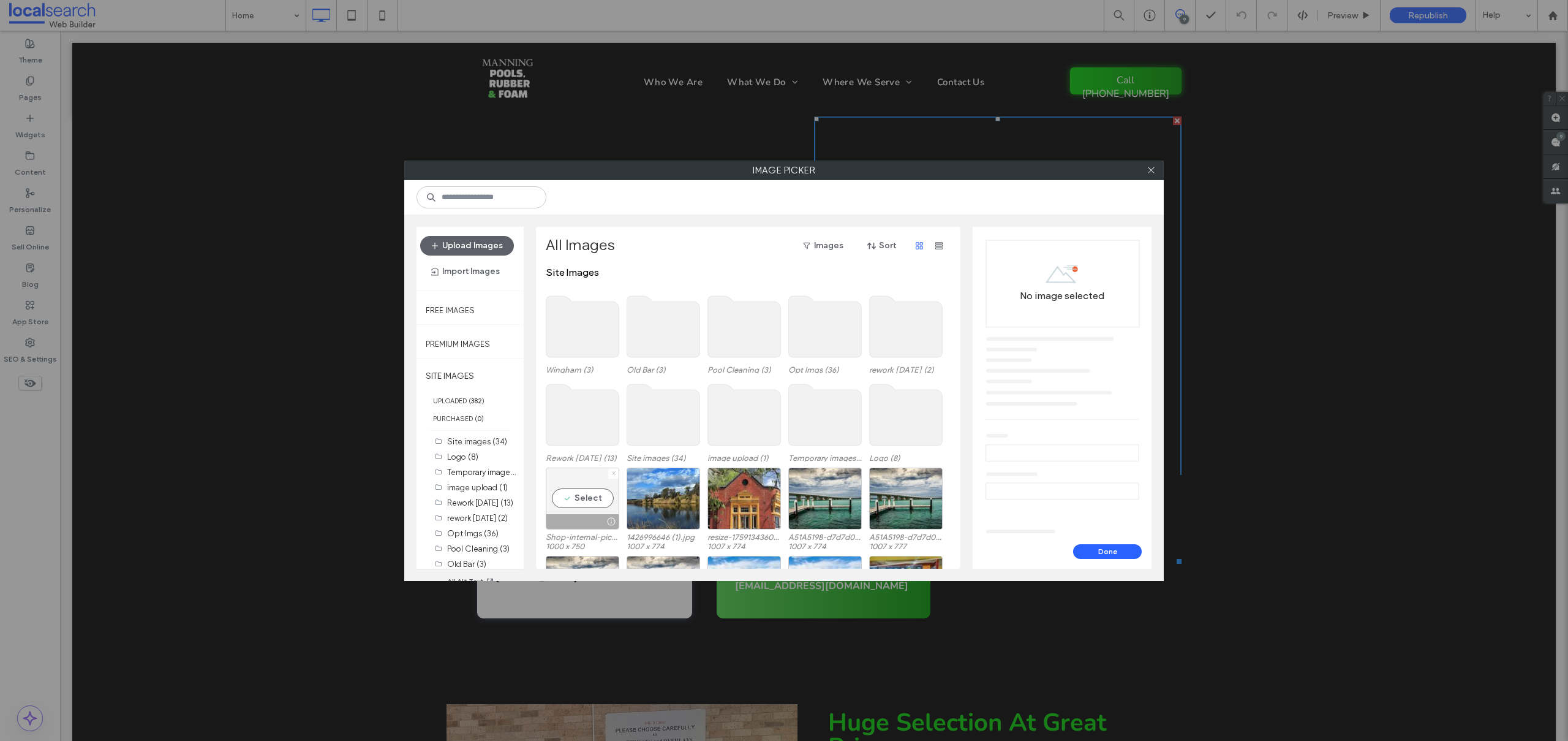
click at [613, 471] on icon at bounding box center [613, 473] width 5 height 5
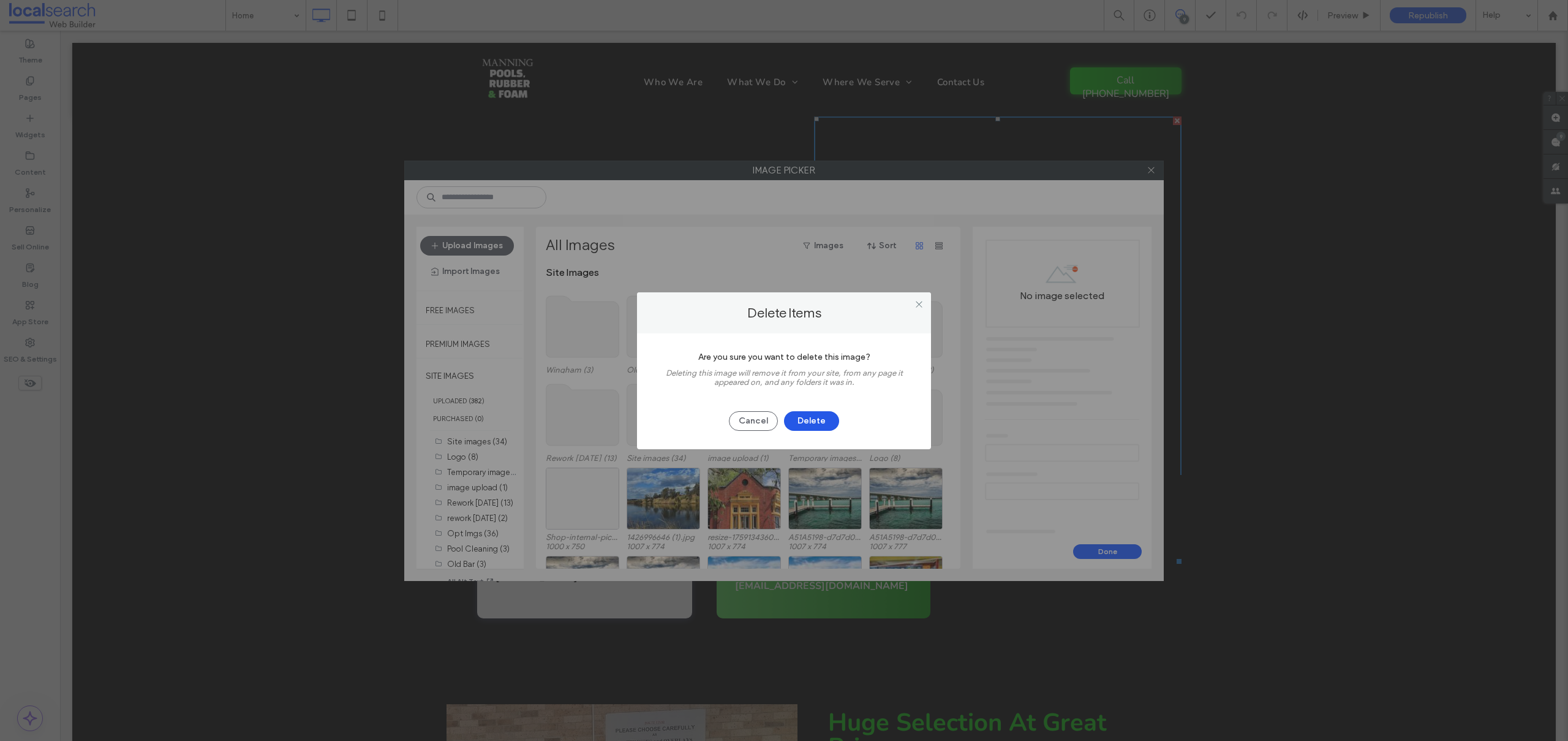
click at [827, 418] on button "Delete" at bounding box center [812, 420] width 55 height 20
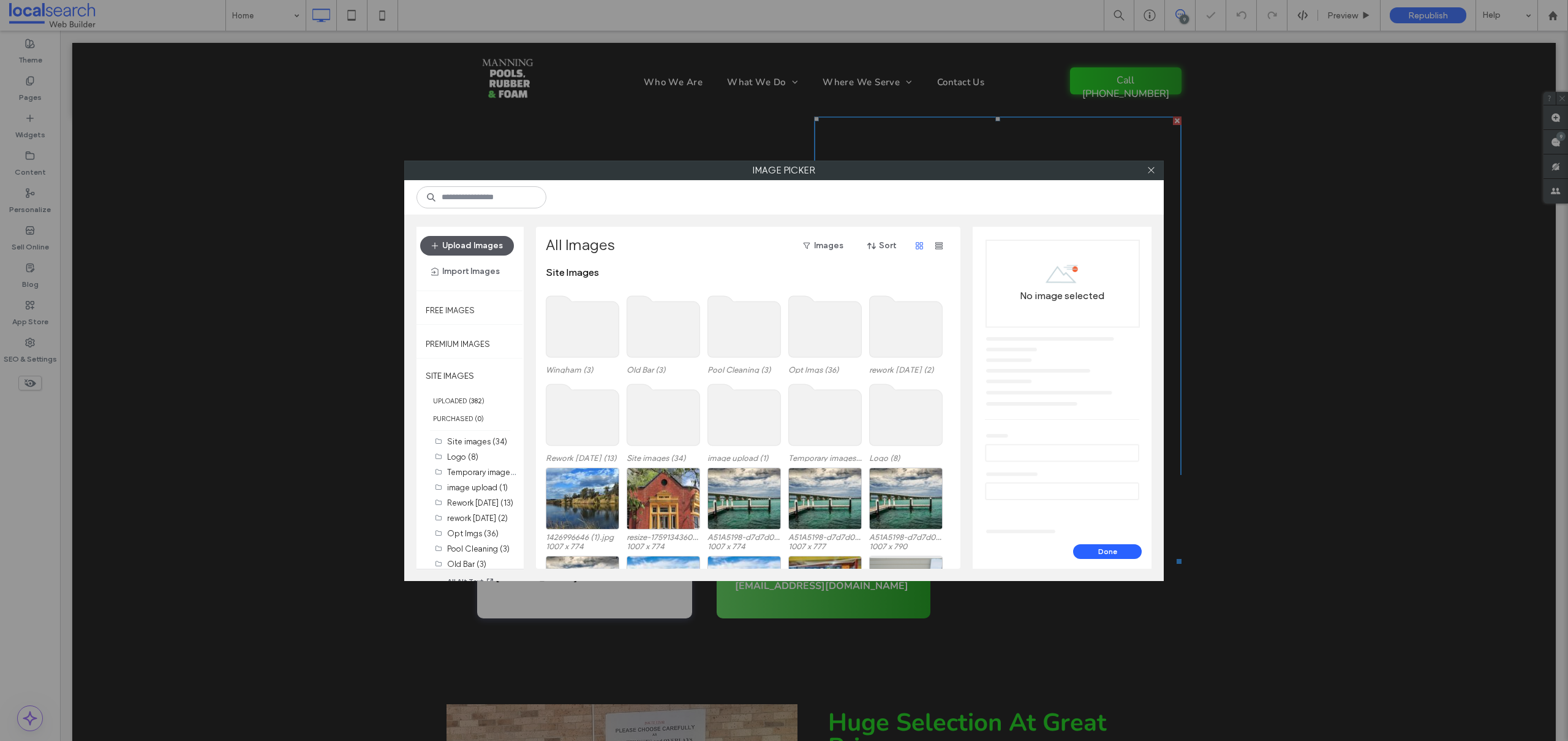
click at [491, 248] on button "Upload Images" at bounding box center [467, 246] width 94 height 20
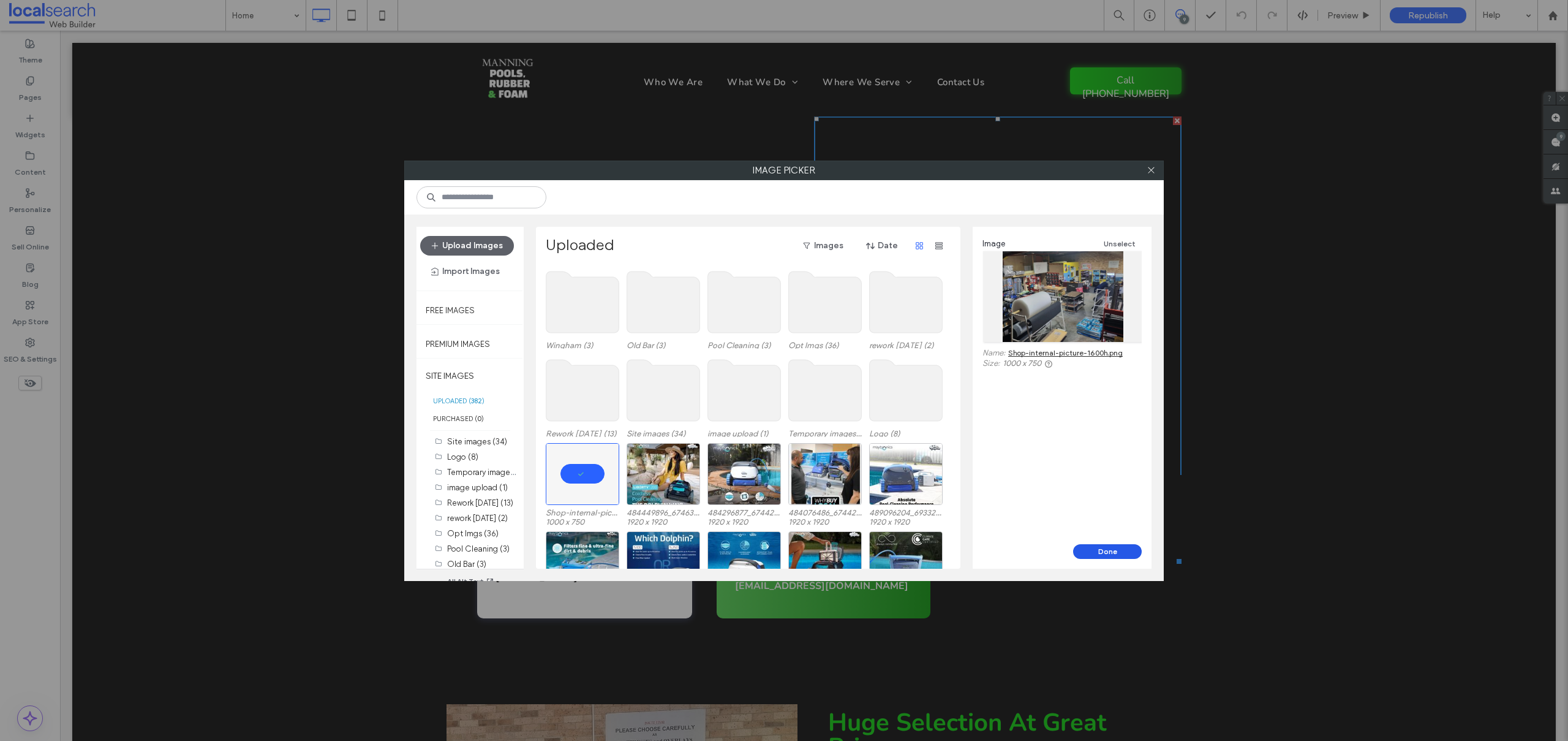
click at [1111, 555] on button "Done" at bounding box center [1107, 552] width 68 height 15
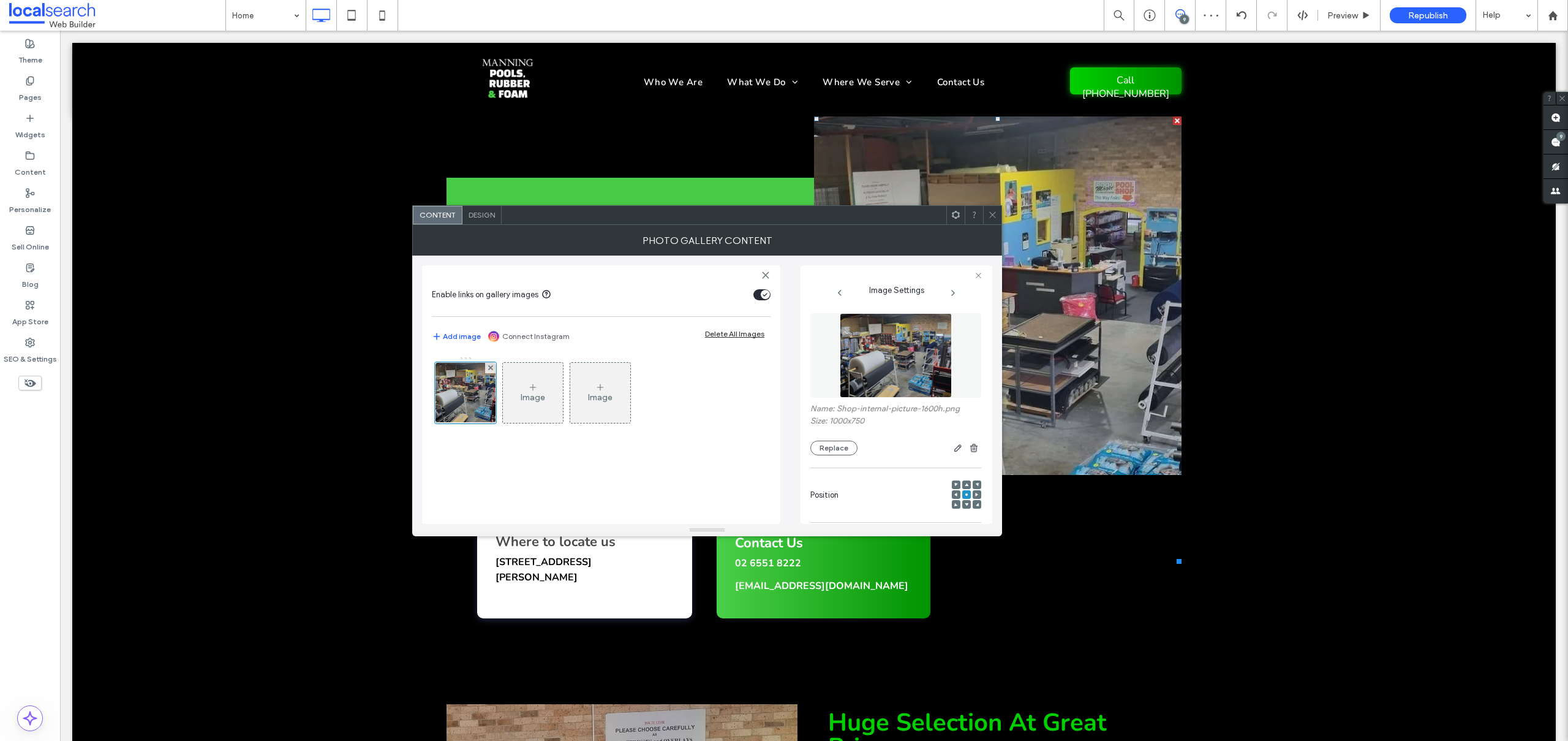
scroll to position [362, 0]
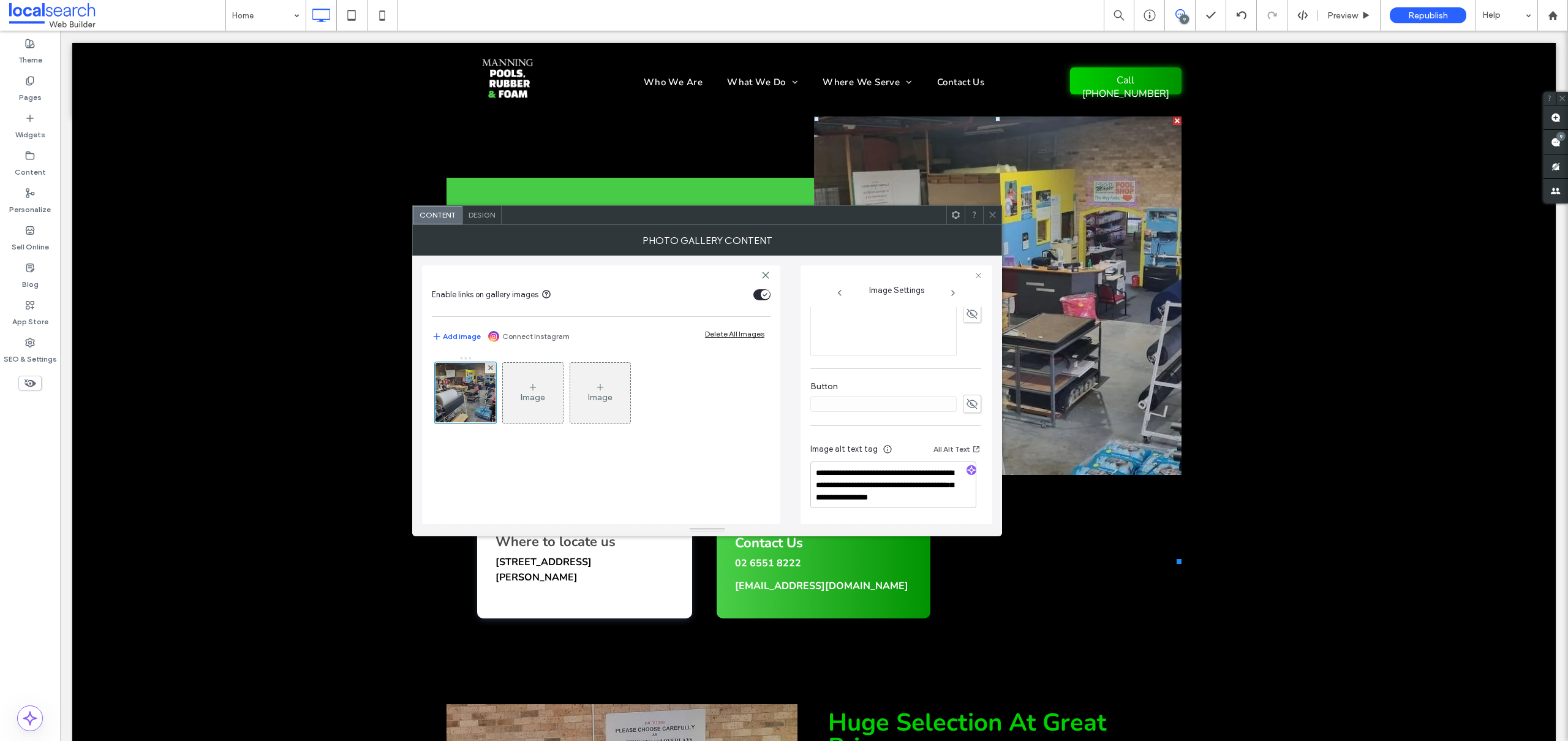
click at [996, 212] on icon at bounding box center [993, 214] width 9 height 9
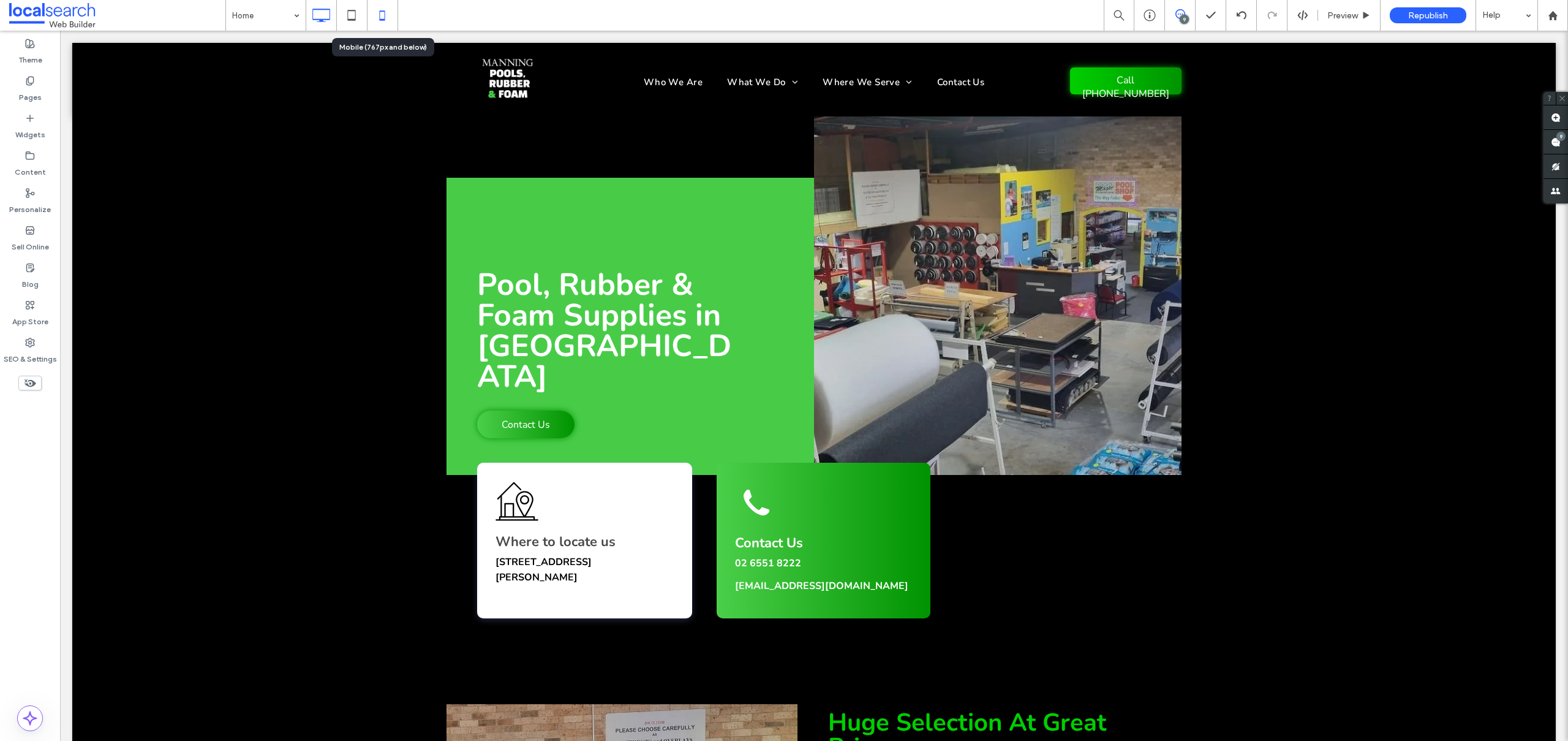
click at [379, 13] on icon at bounding box center [382, 15] width 25 height 25
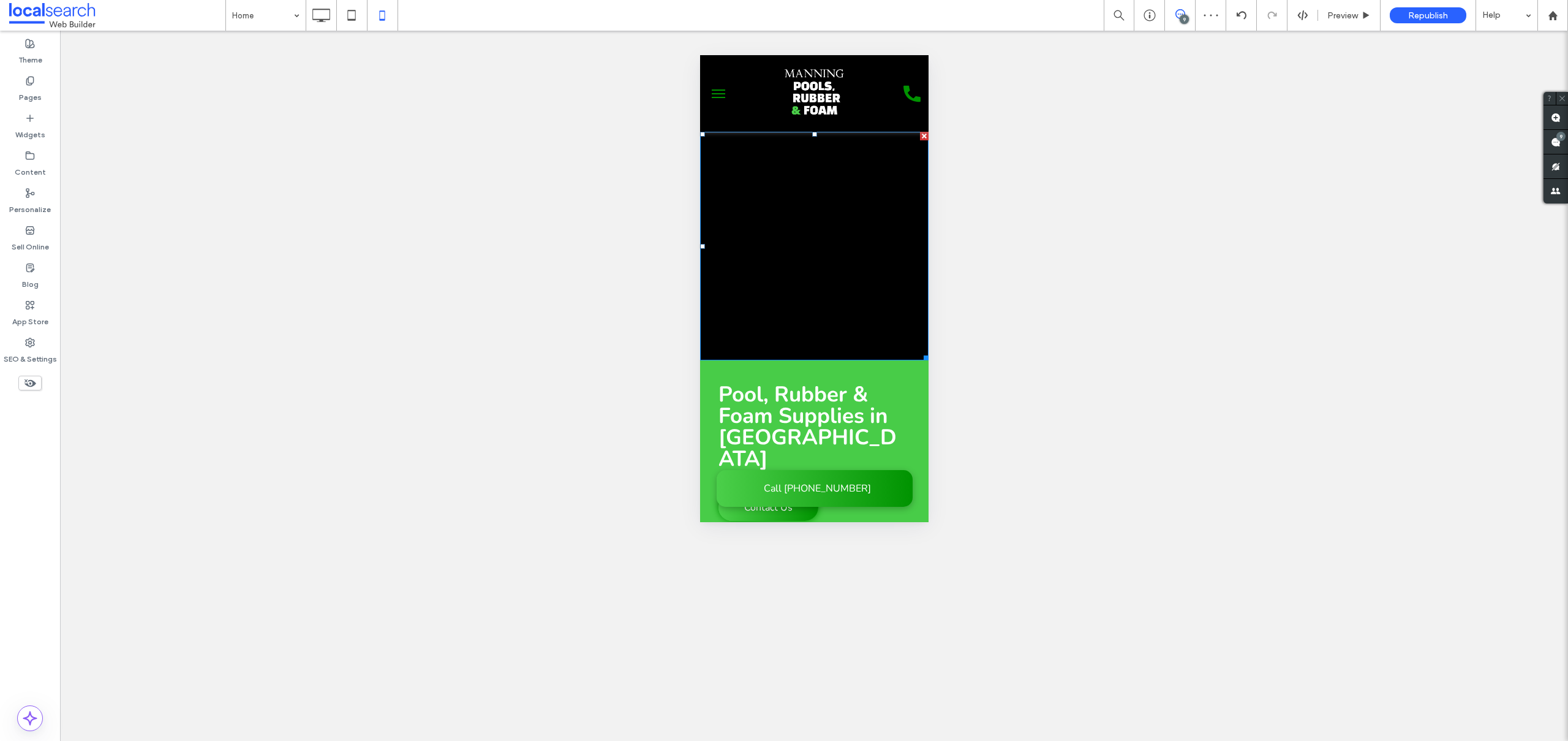
scroll to position [0, 0]
click at [782, 245] on link at bounding box center [813, 246] width 229 height 229
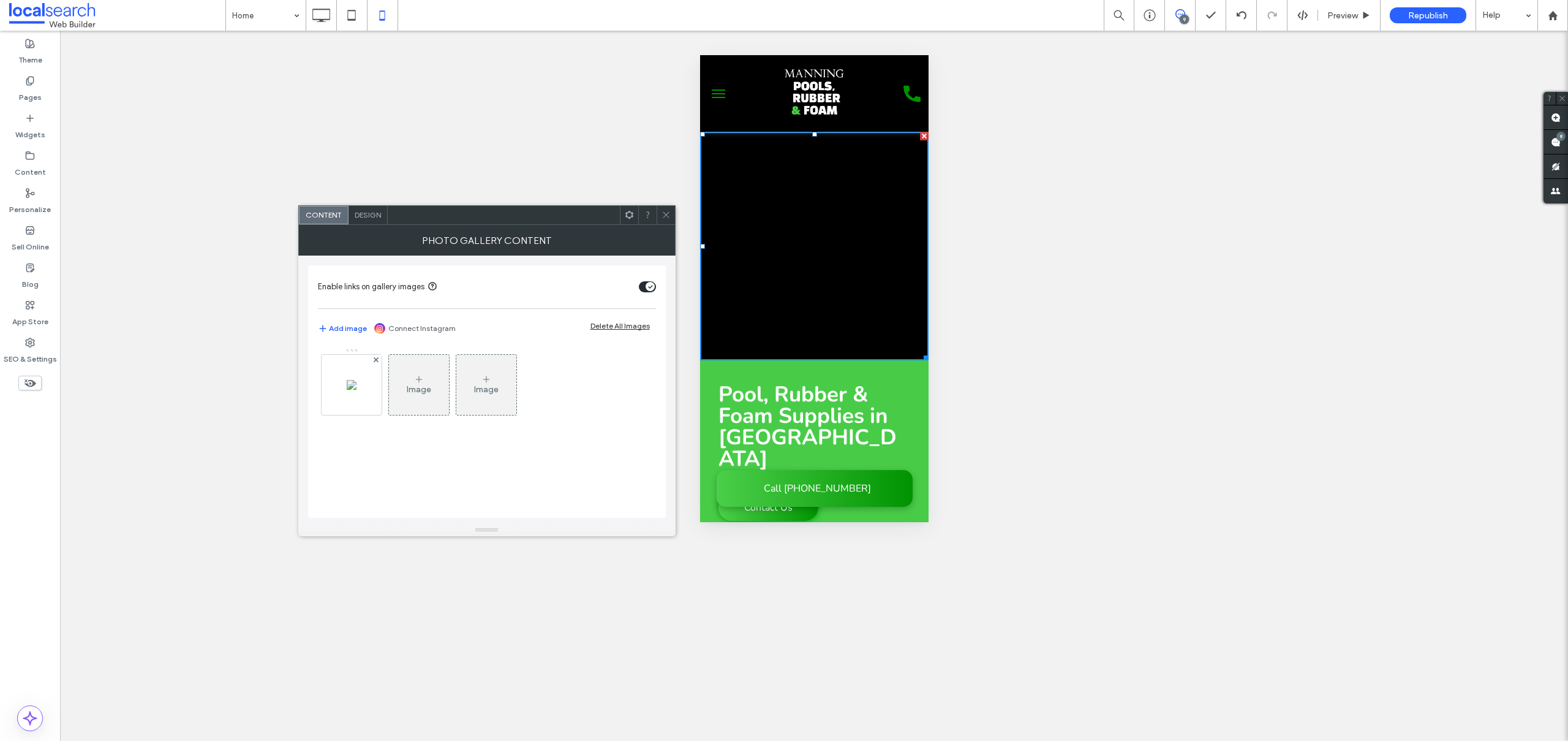
click at [666, 216] on use at bounding box center [666, 215] width 6 height 6
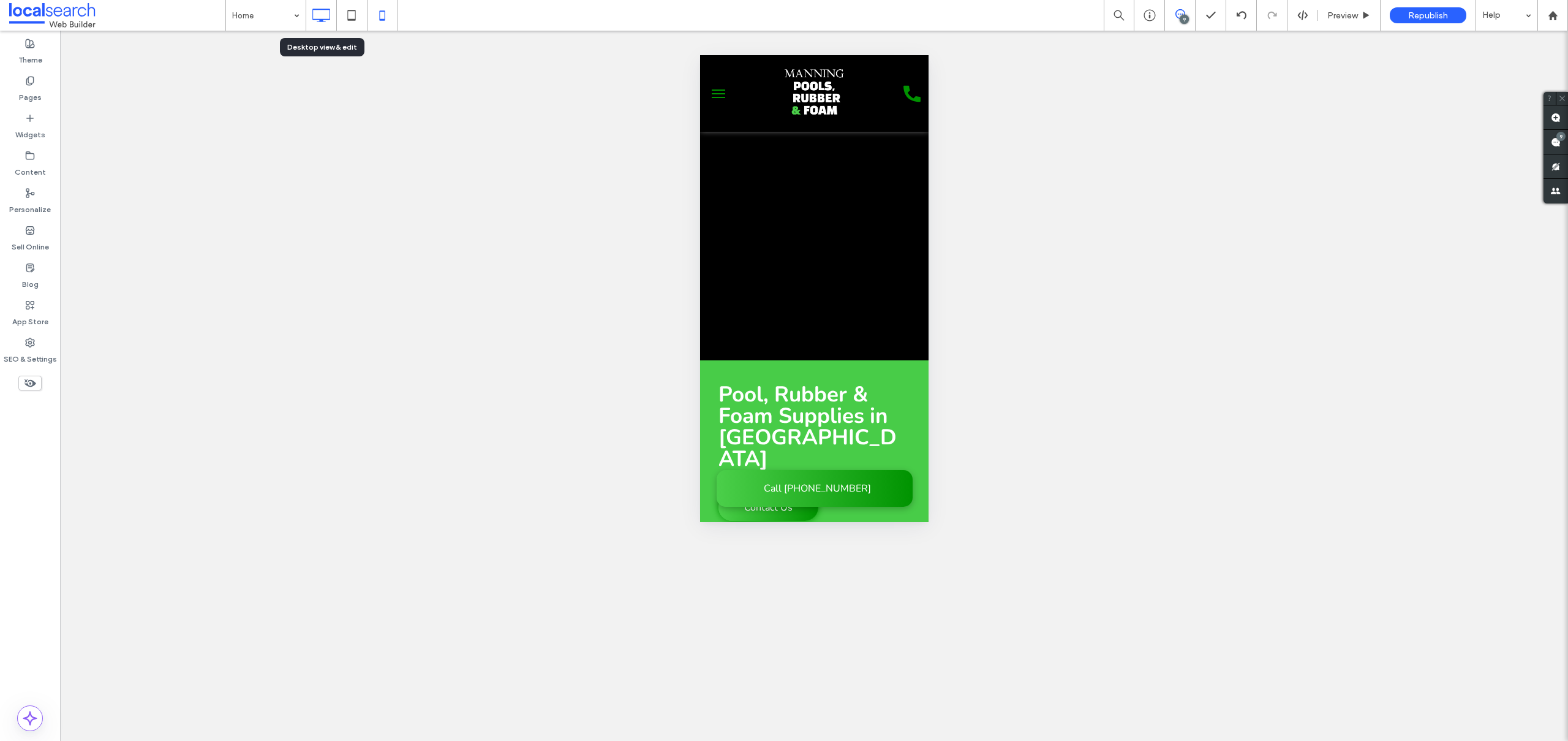
click at [326, 15] on icon at bounding box center [321, 15] width 25 height 25
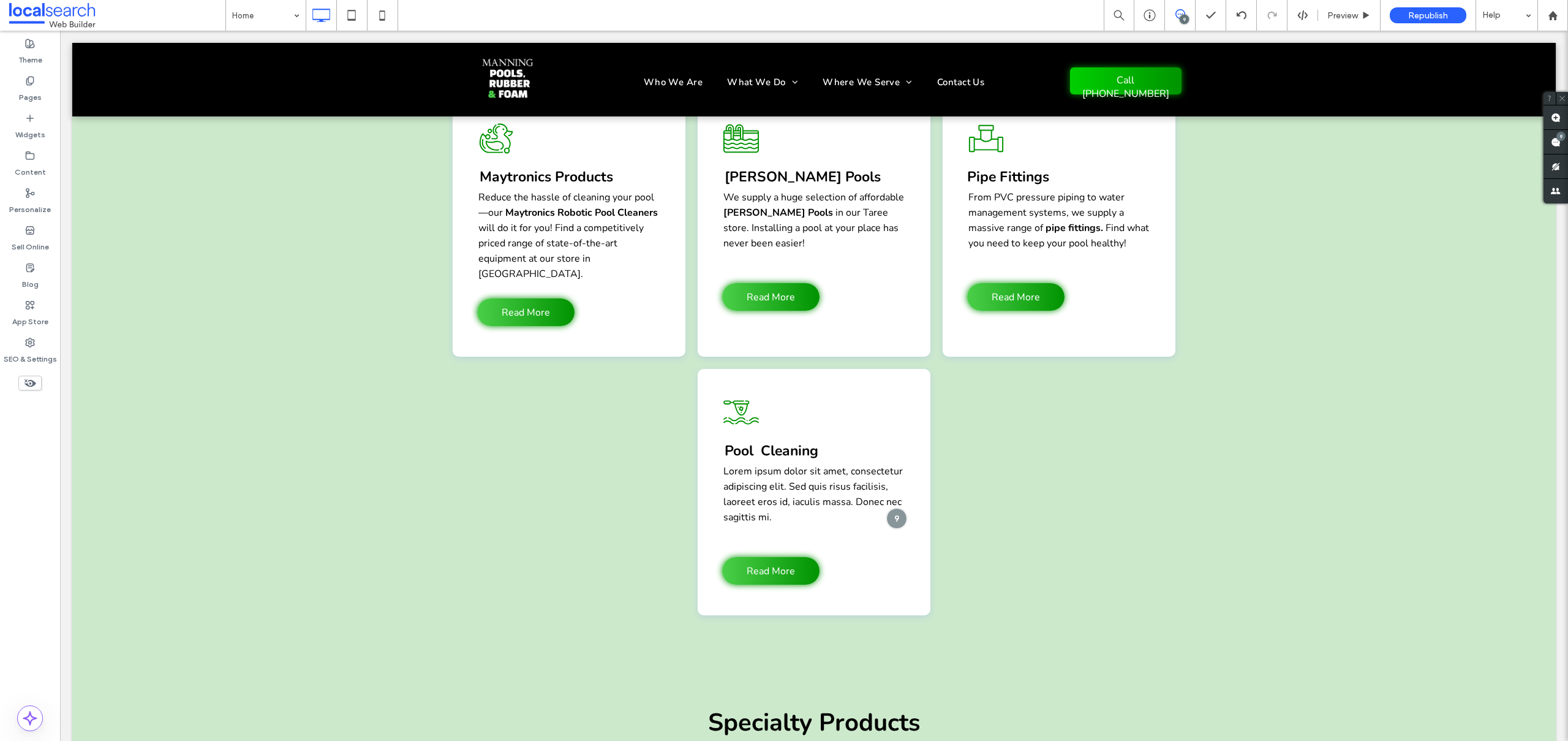
scroll to position [2265, 0]
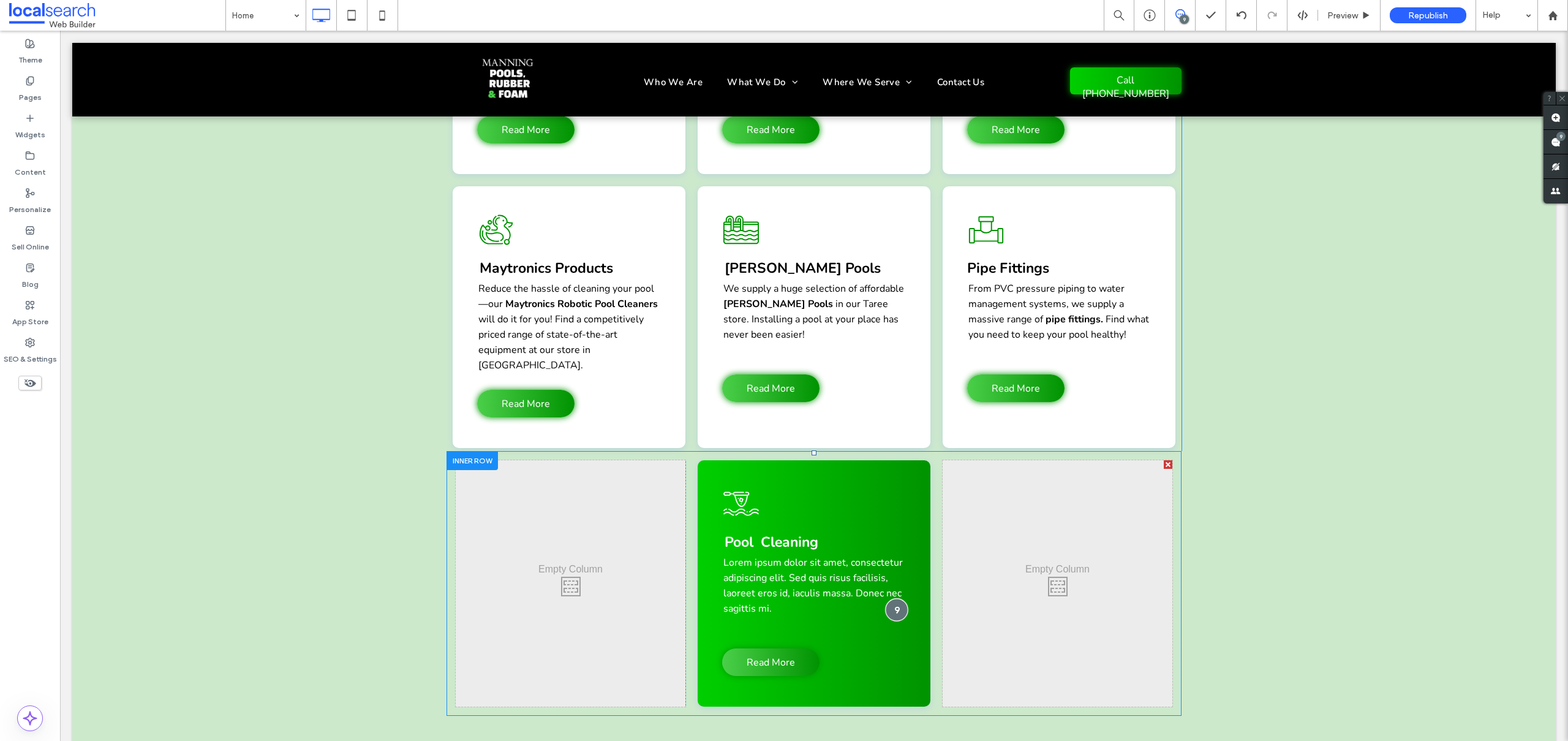
click at [898, 599] on div at bounding box center [896, 610] width 23 height 23
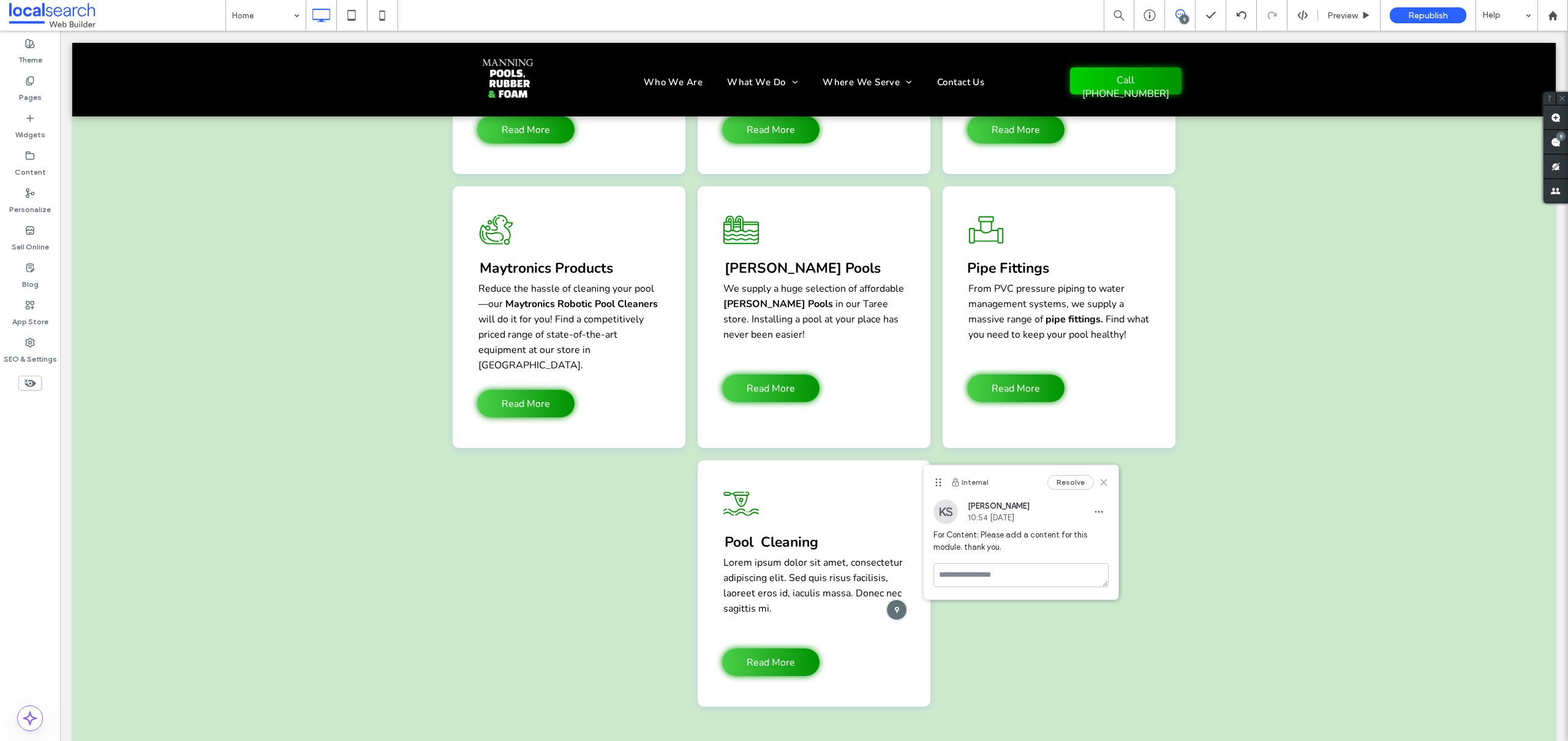
click at [1106, 480] on use at bounding box center [1104, 482] width 6 height 6
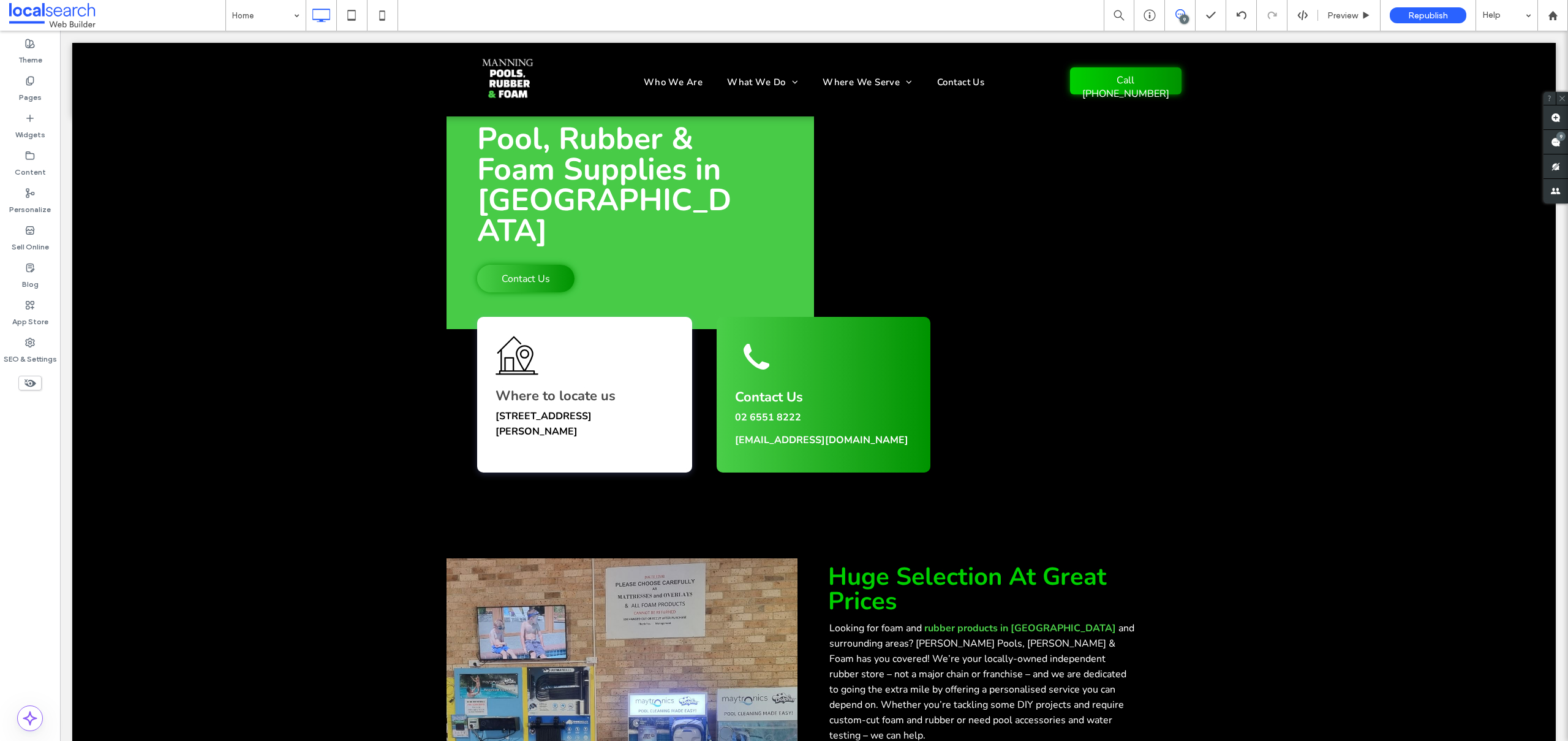
scroll to position [0, 0]
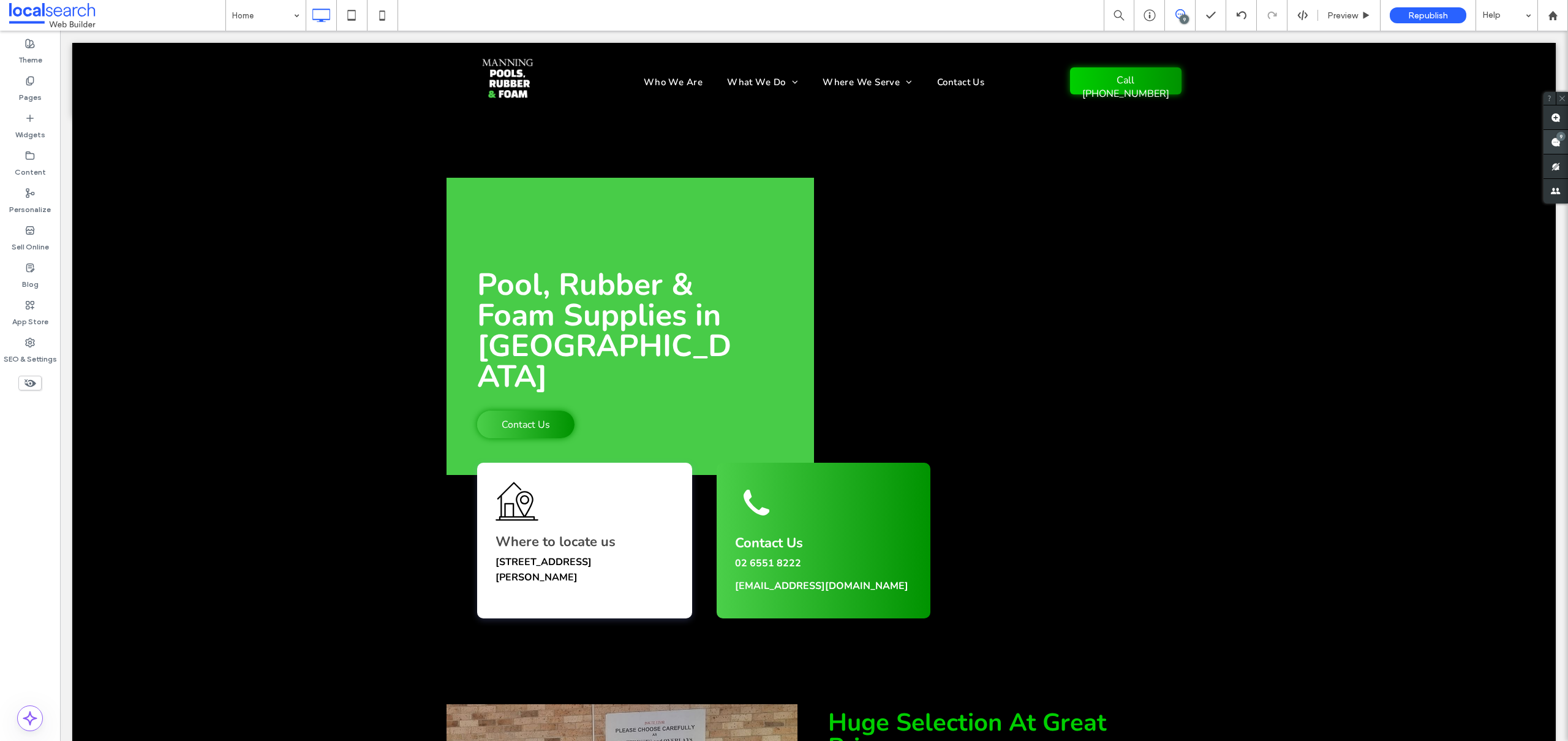
click at [1551, 137] on use at bounding box center [1555, 141] width 9 height 9
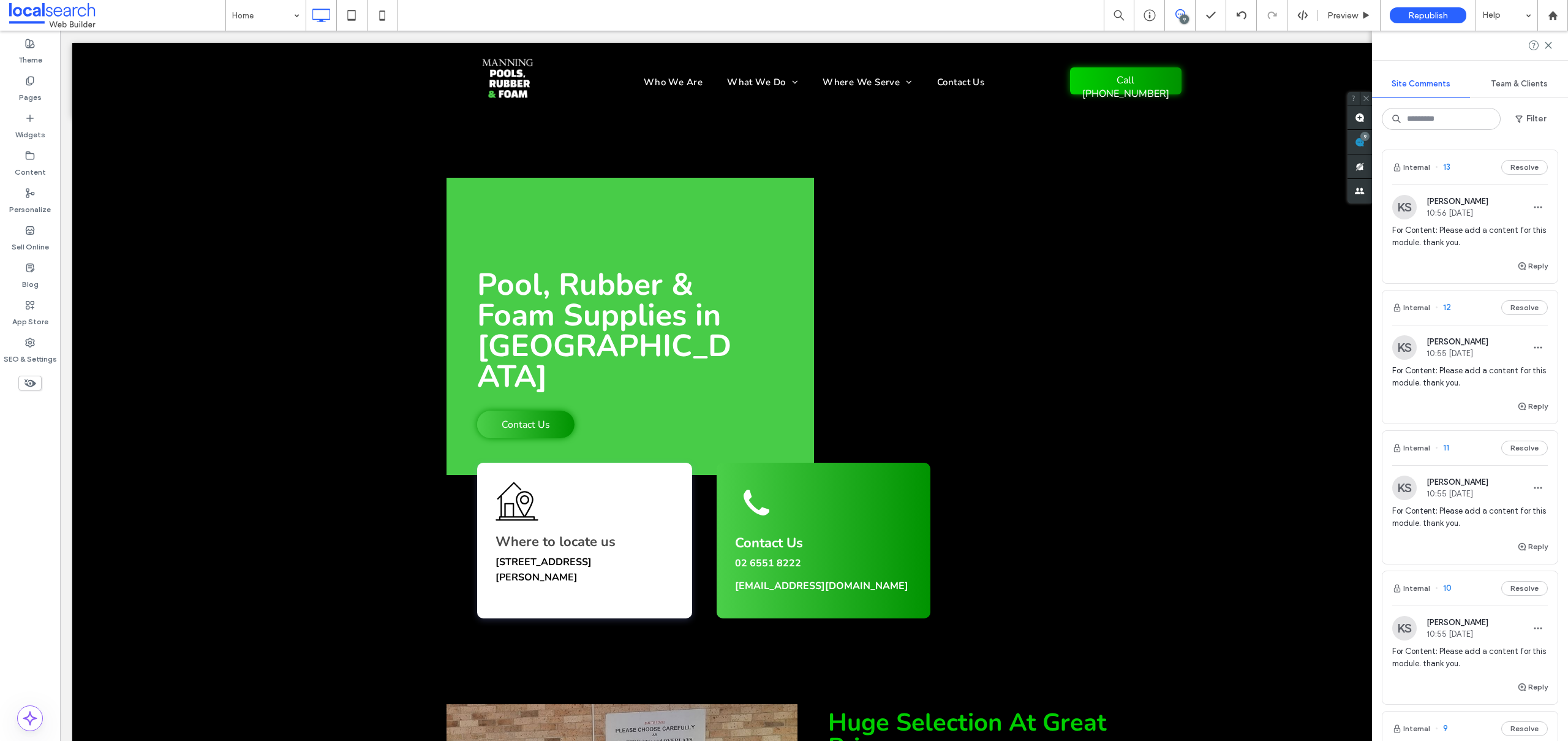
click at [1478, 364] on span "For Content: Please add a content for this module. thank you." at bounding box center [1470, 377] width 156 height 25
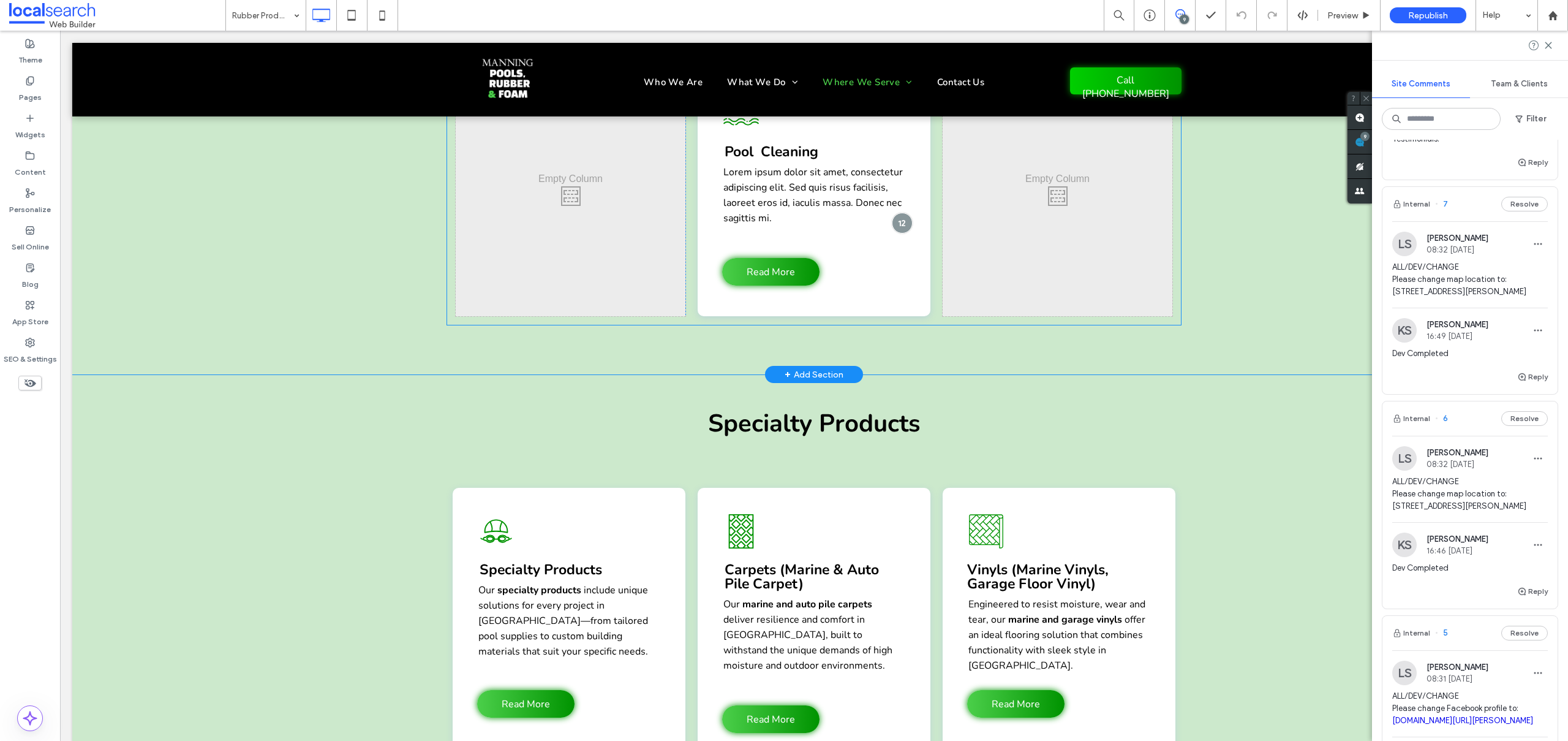
scroll to position [2011, 0]
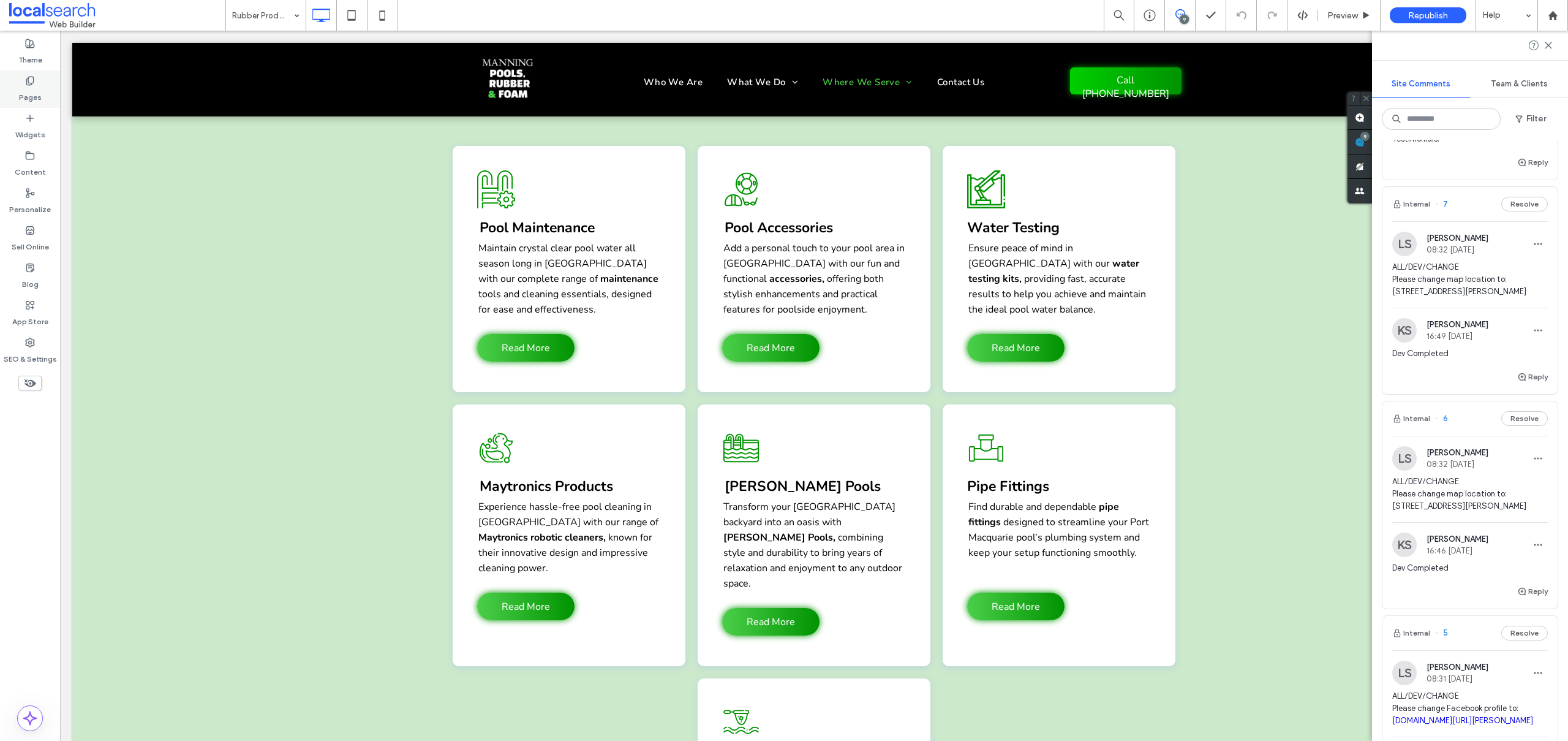
click at [44, 90] on div "Pages" at bounding box center [30, 89] width 60 height 37
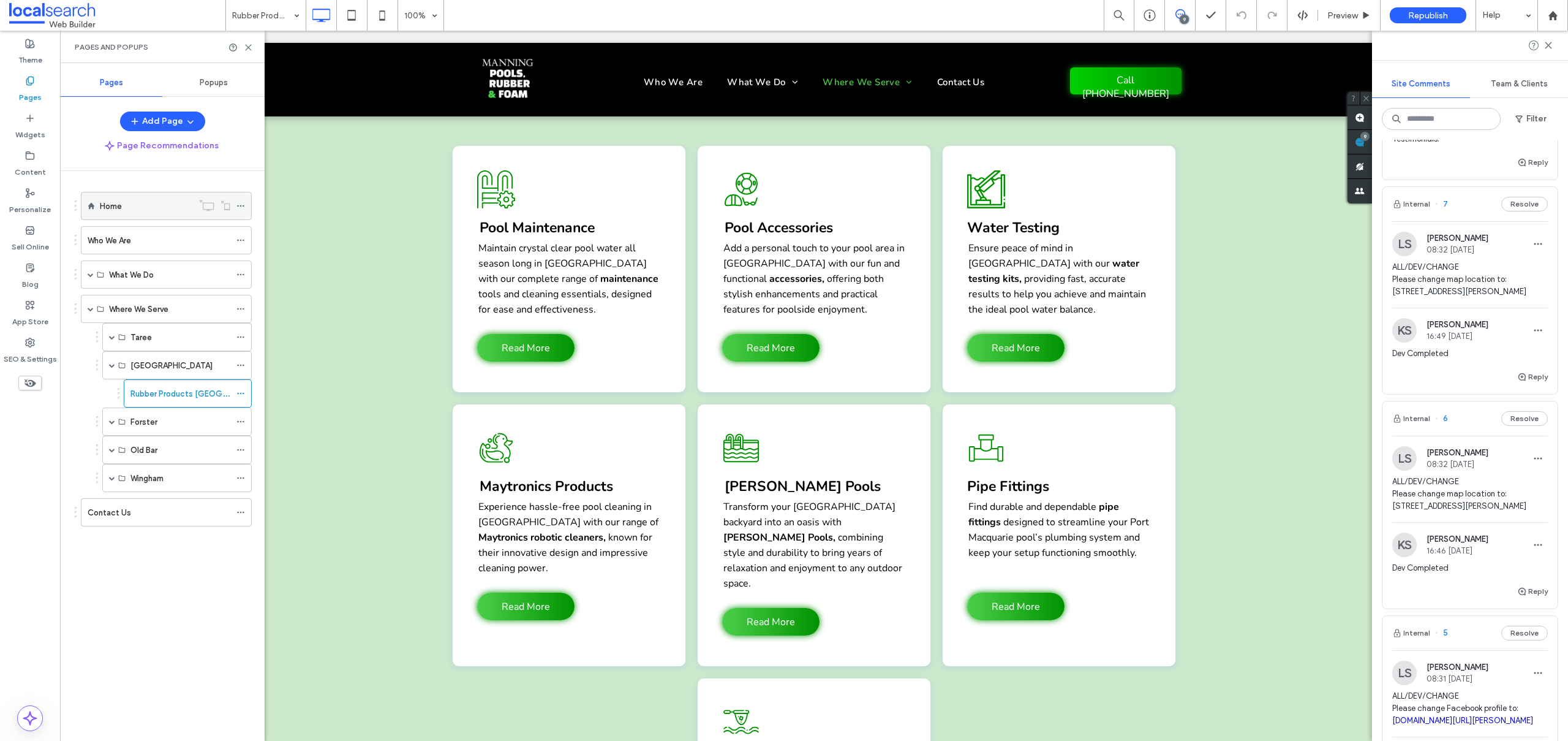
click at [127, 203] on div "Home" at bounding box center [146, 206] width 93 height 13
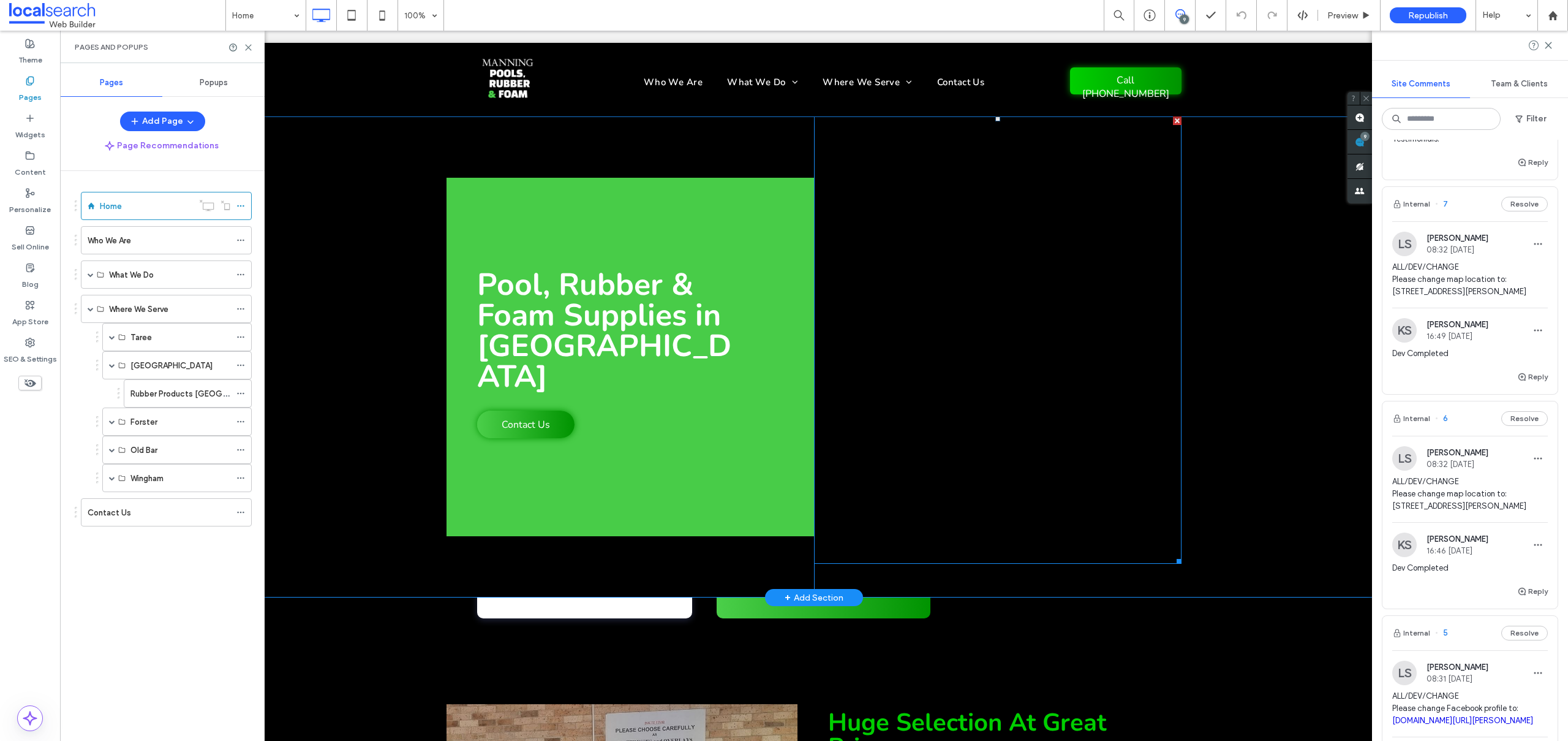
click at [1007, 278] on link at bounding box center [998, 340] width 368 height 447
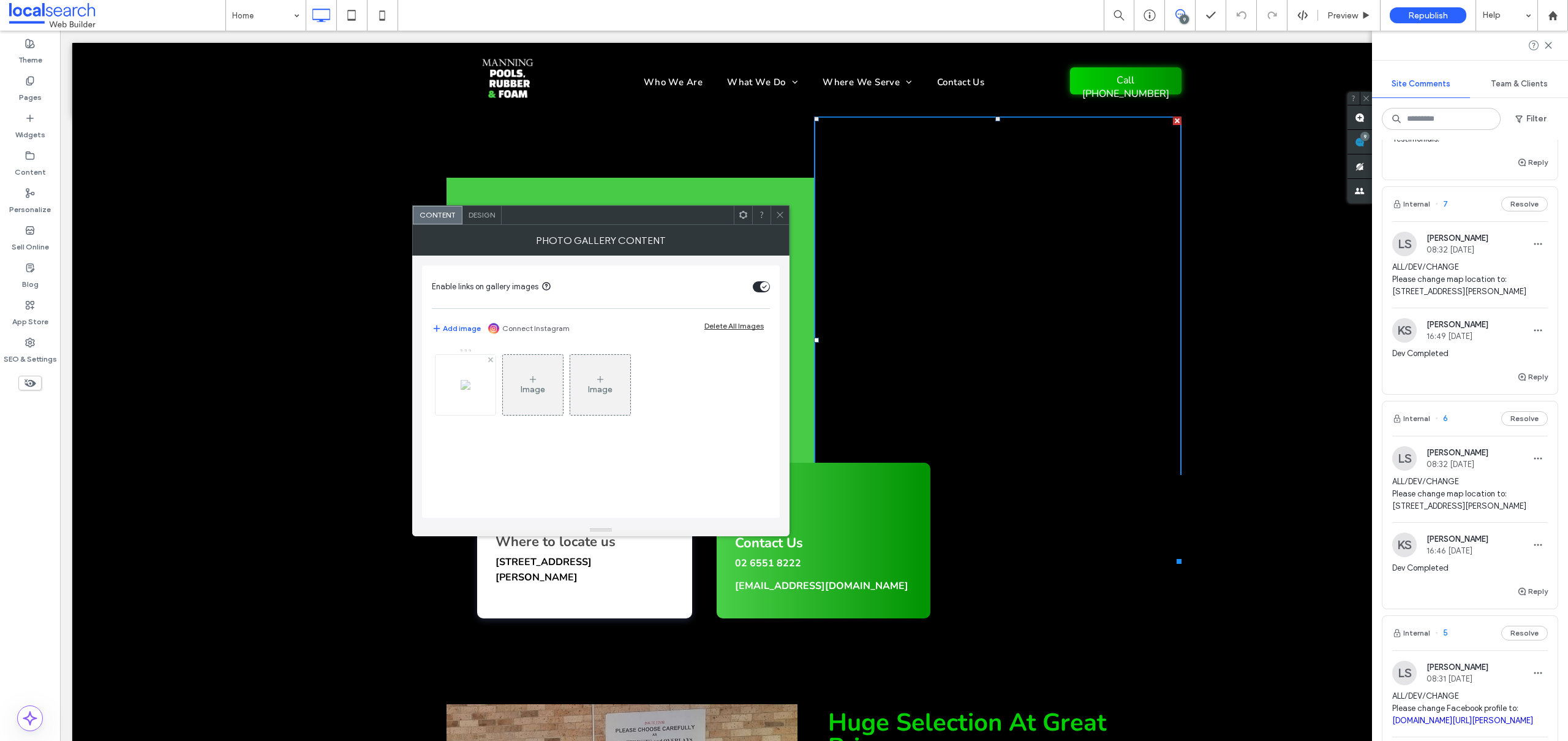
click at [484, 383] on div at bounding box center [465, 385] width 60 height 60
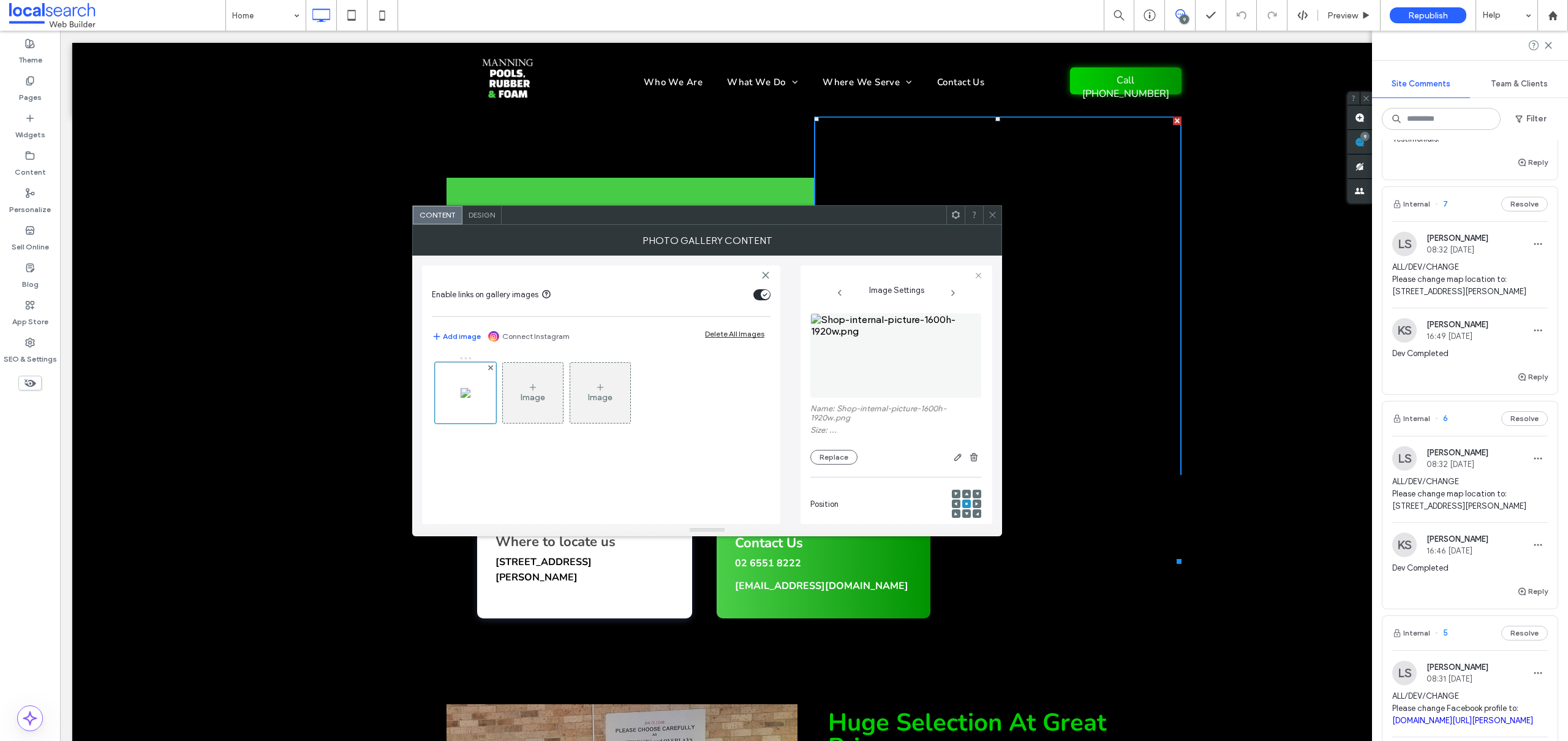
click at [993, 214] on use at bounding box center [992, 215] width 6 height 6
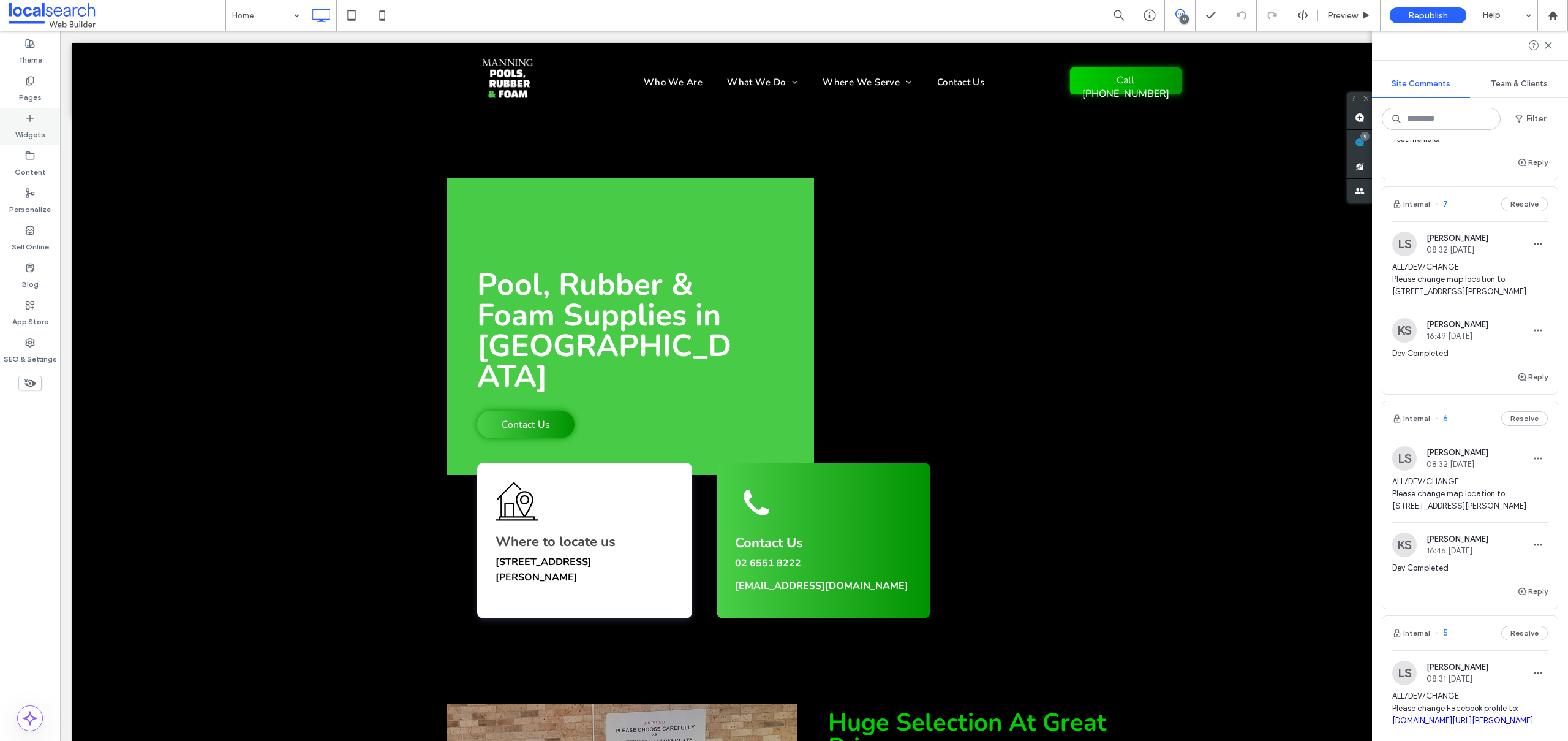
click at [38, 123] on label "Widgets" at bounding box center [30, 132] width 30 height 17
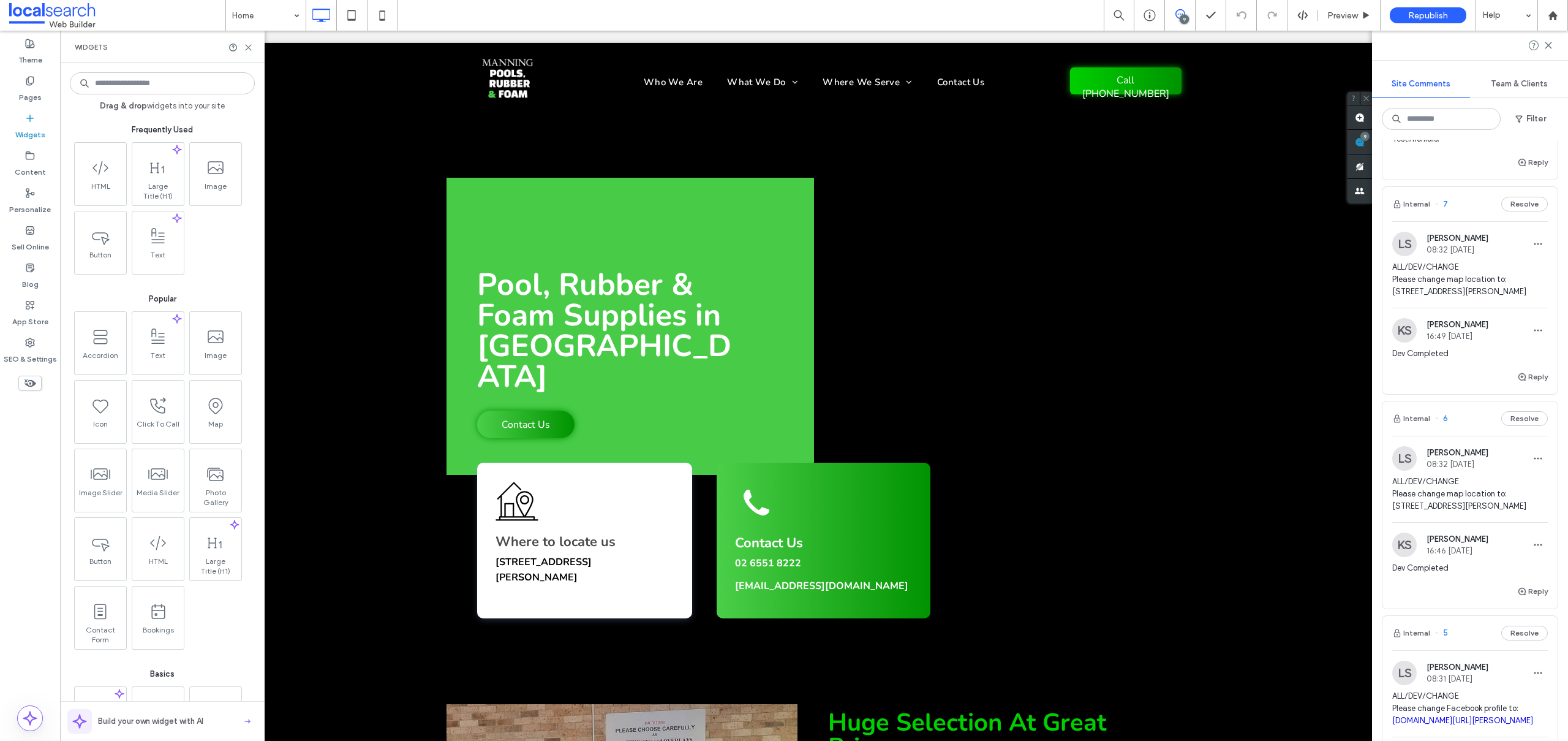
click at [102, 88] on input at bounding box center [162, 83] width 185 height 22
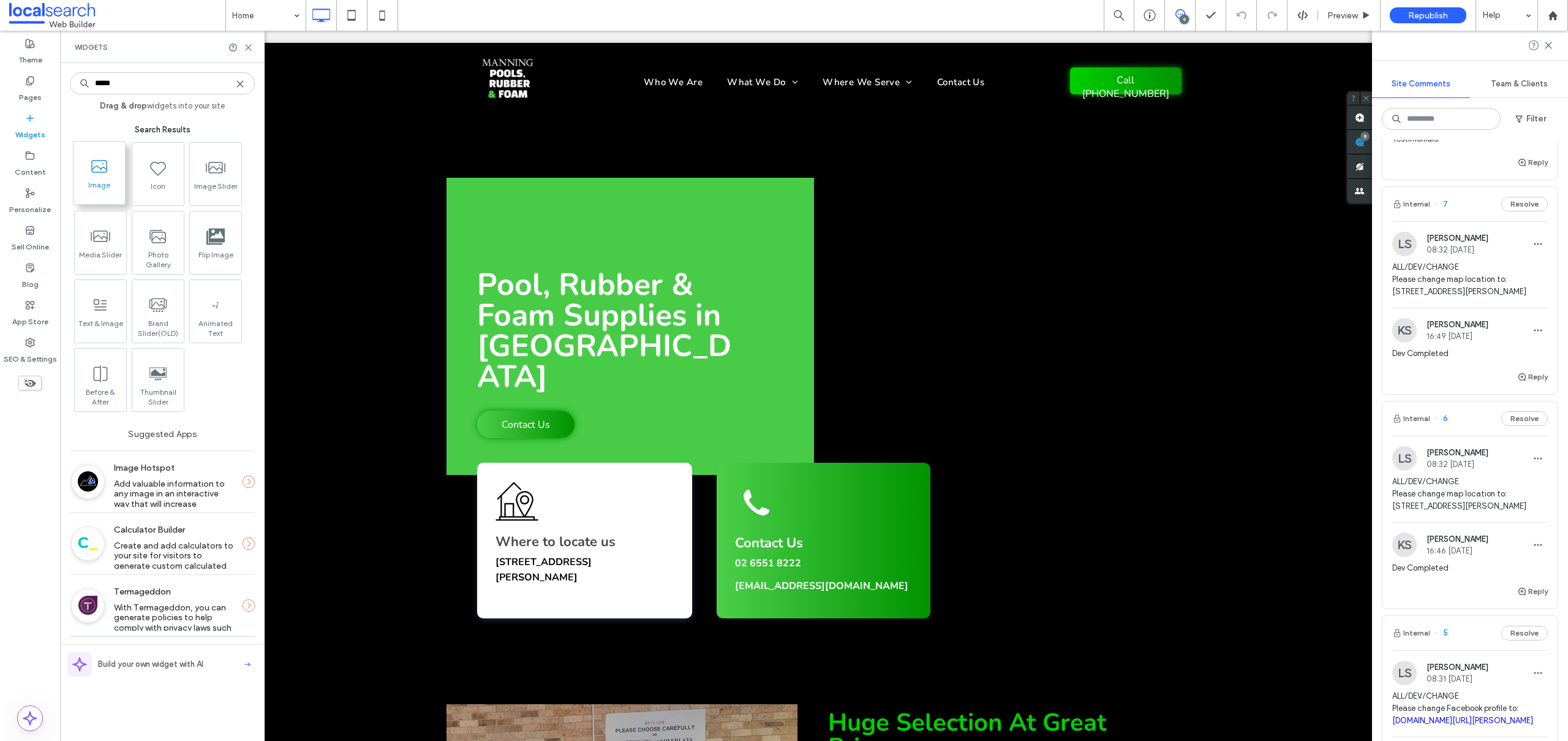
type input "*****"
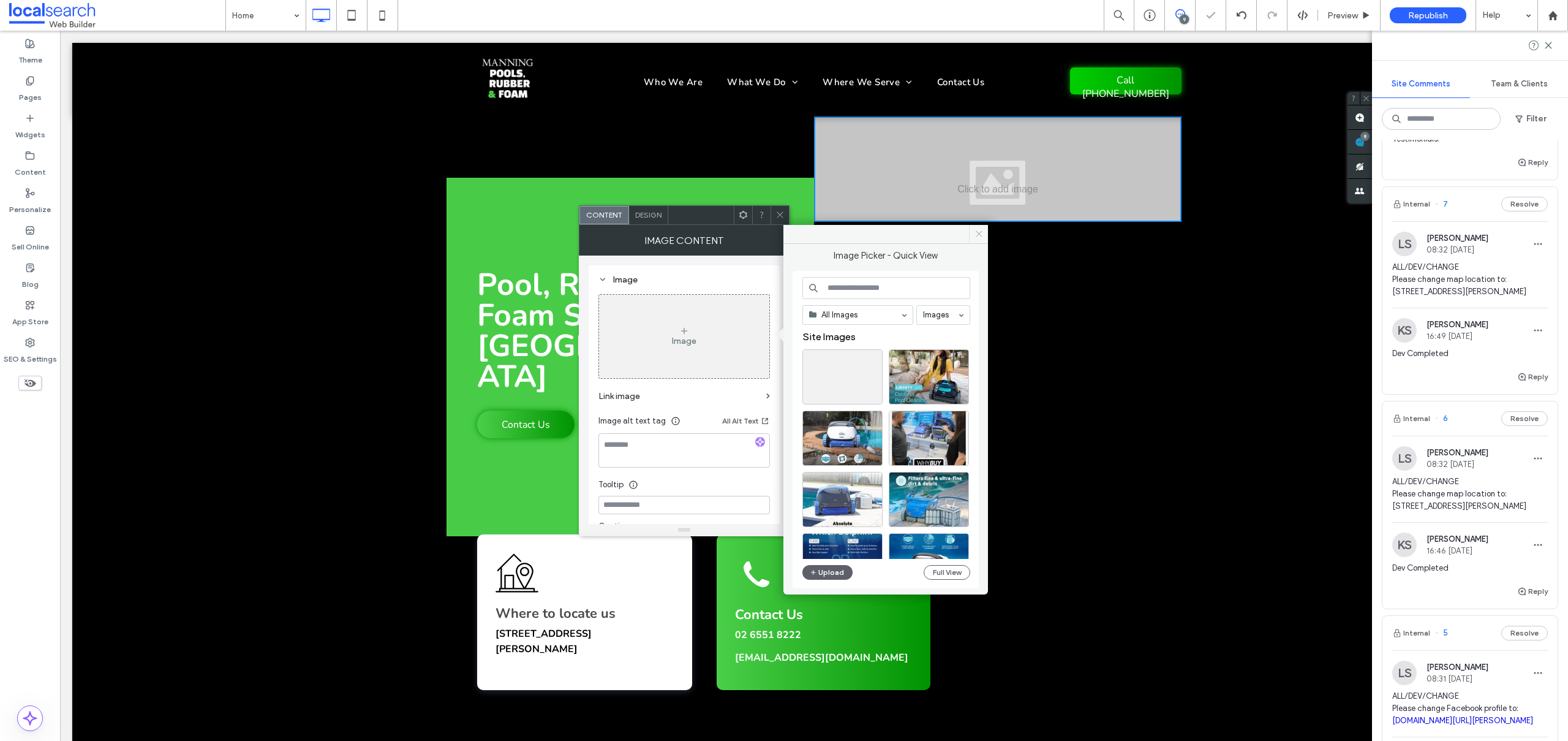
click at [980, 233] on icon at bounding box center [979, 234] width 9 height 9
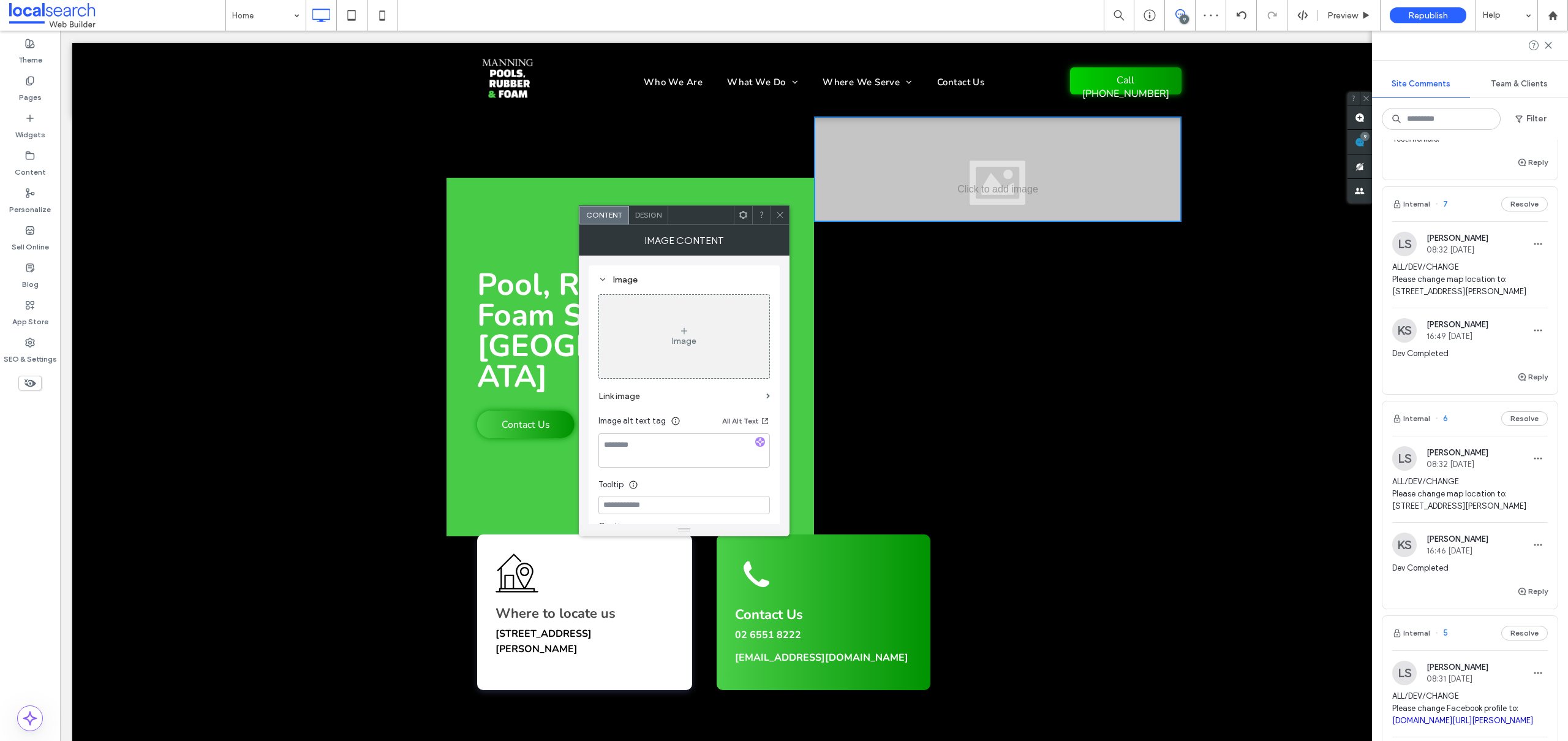
click at [774, 213] on div at bounding box center [779, 215] width 18 height 18
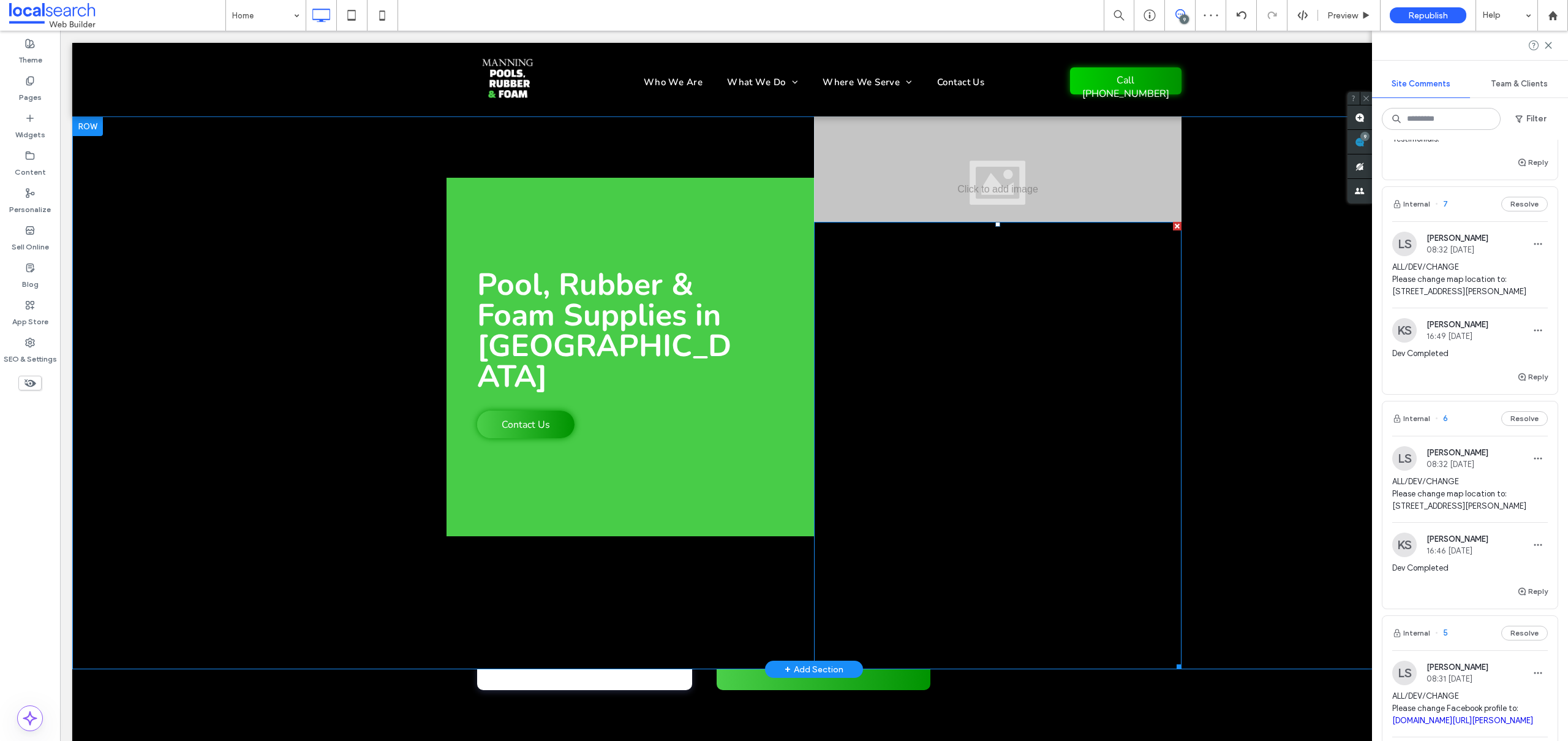
click at [1006, 296] on link at bounding box center [998, 445] width 368 height 447
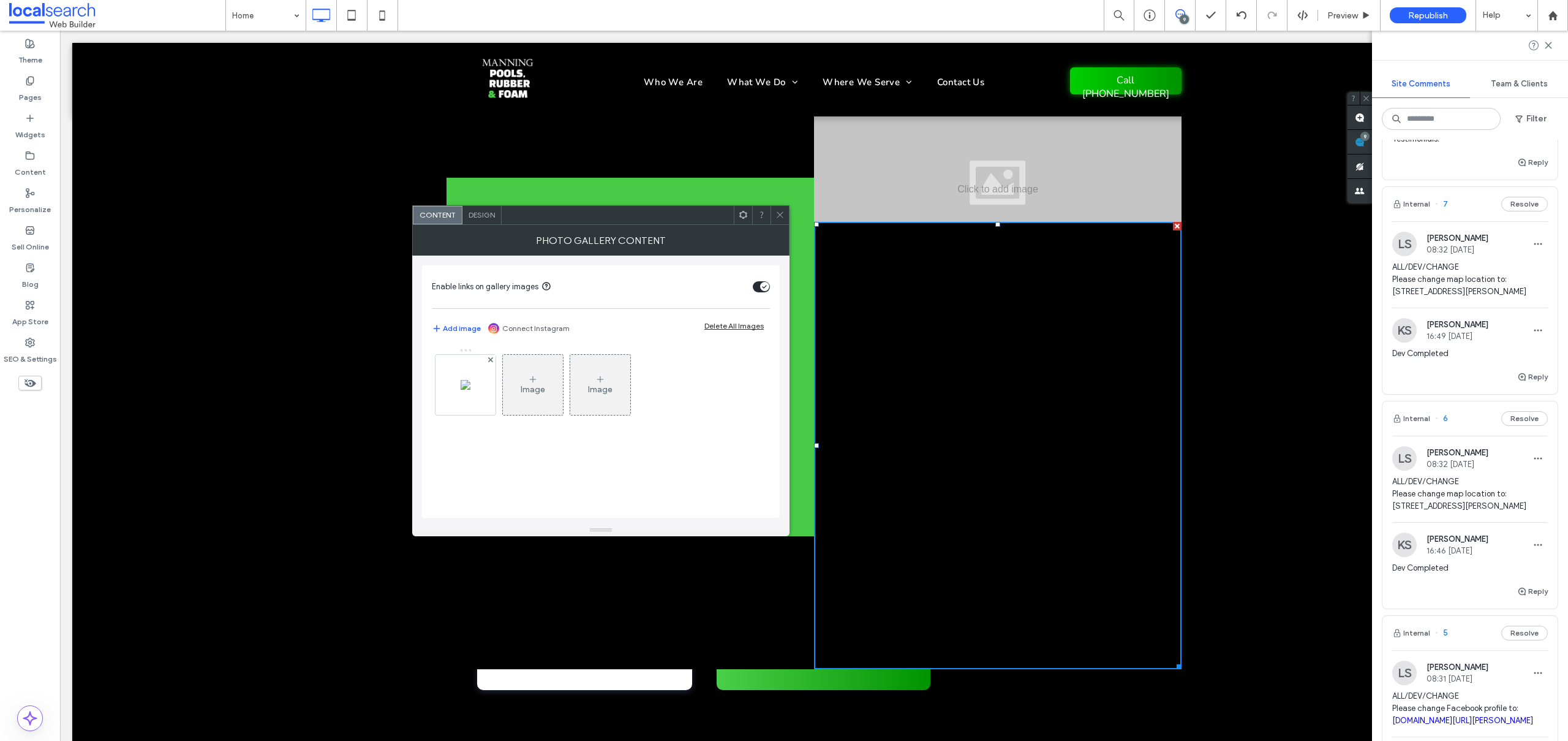
click at [1179, 226] on div at bounding box center [1178, 226] width 9 height 9
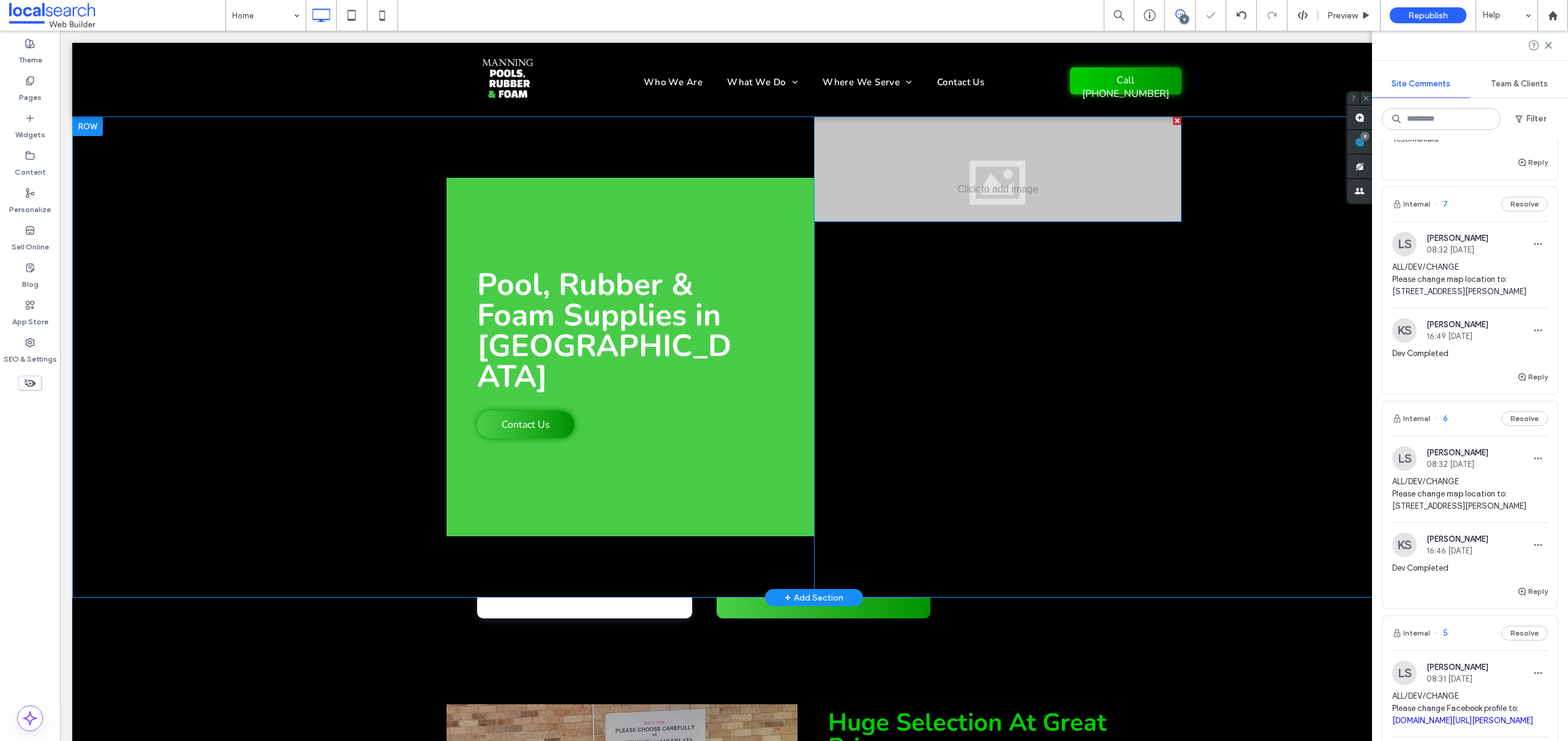
click at [945, 187] on div at bounding box center [998, 169] width 368 height 106
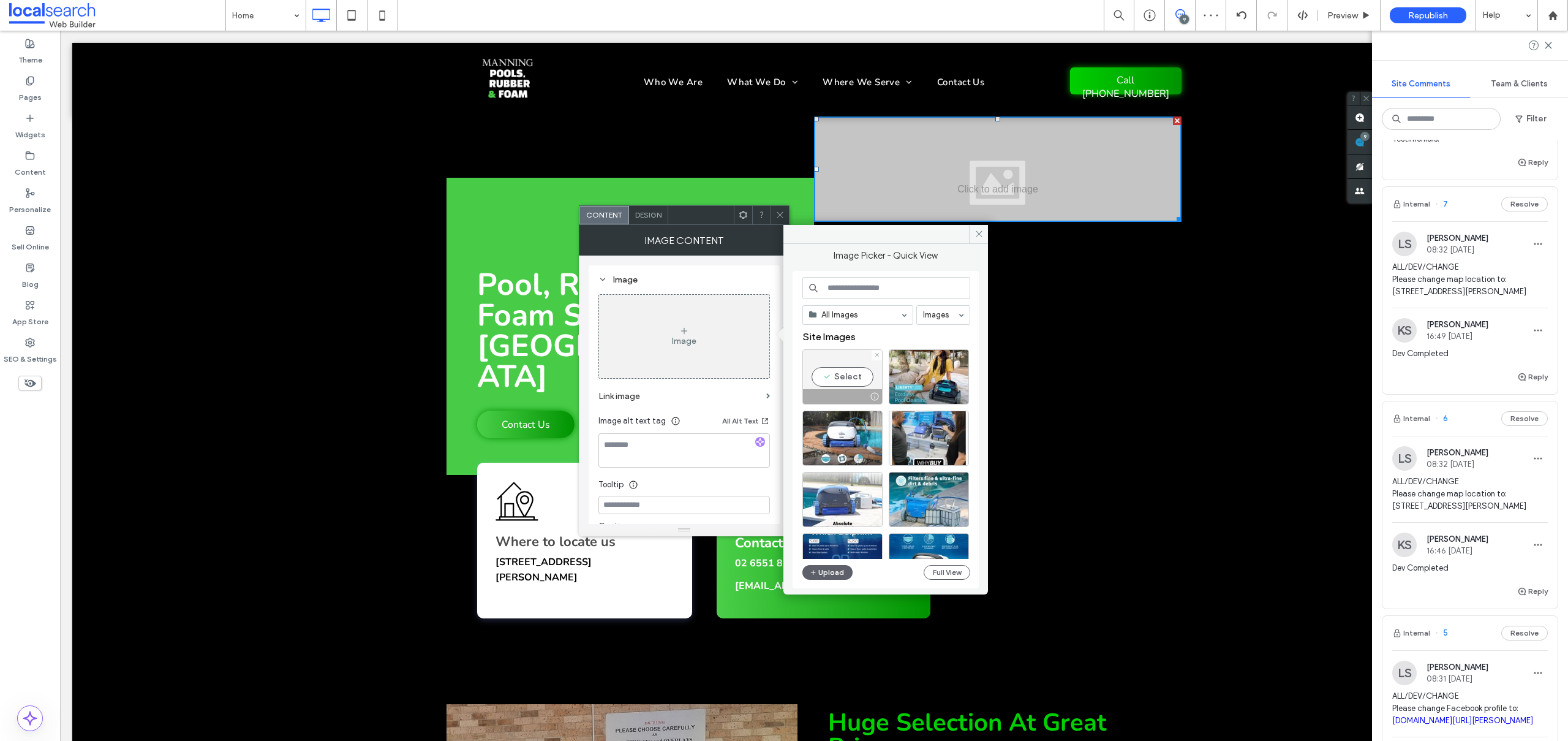
click at [841, 370] on div "Select" at bounding box center [843, 377] width 80 height 55
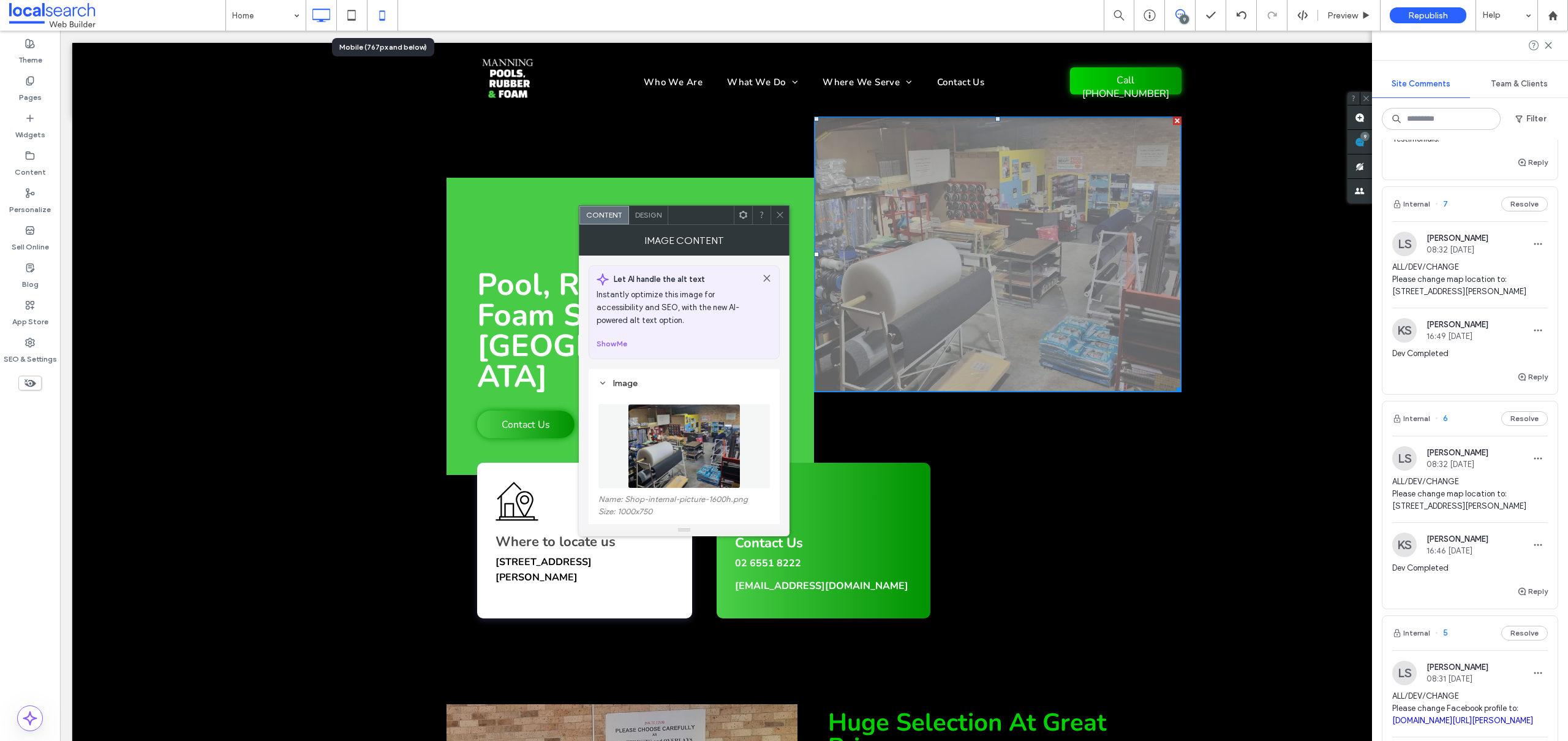
click at [377, 17] on icon at bounding box center [382, 15] width 25 height 25
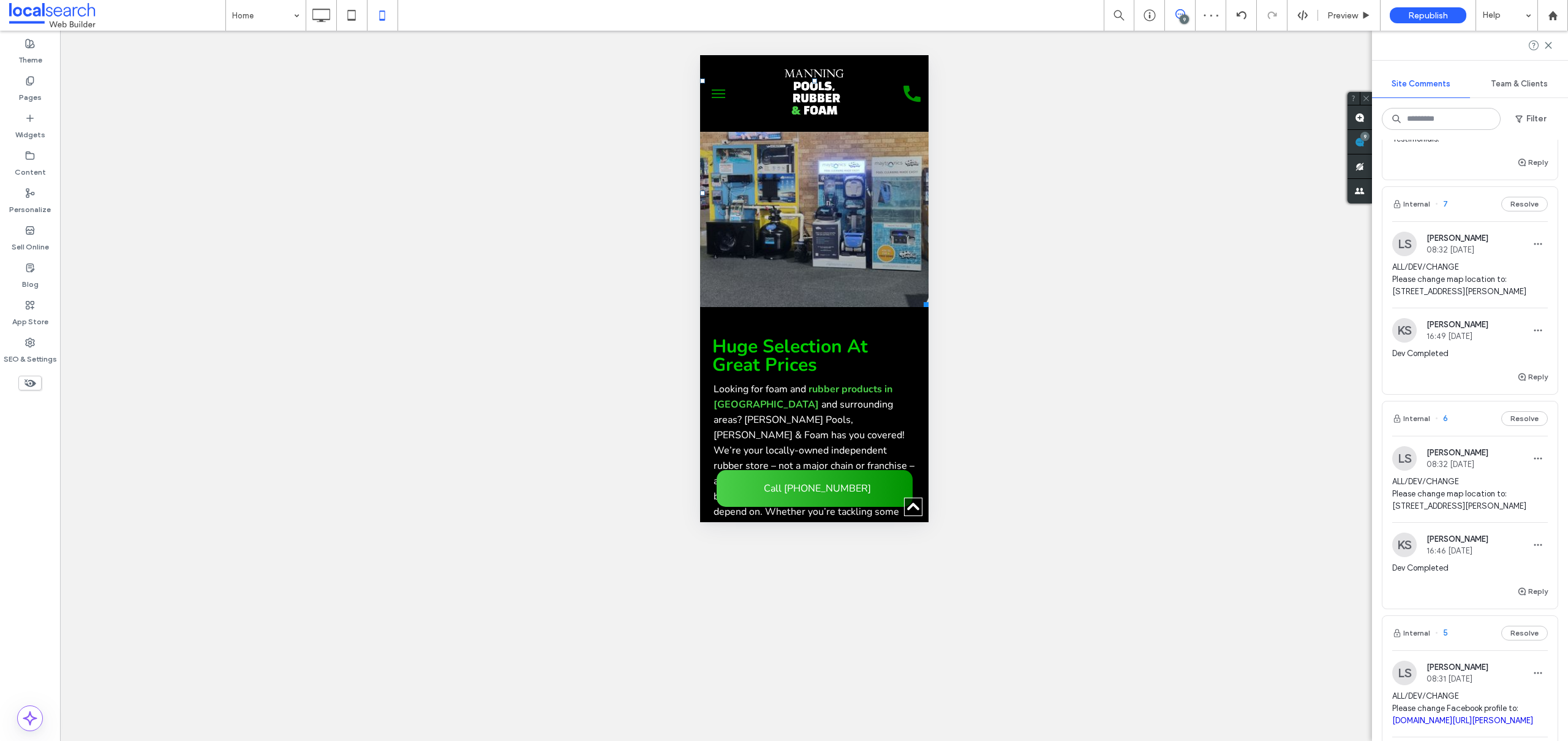
scroll to position [7, 0]
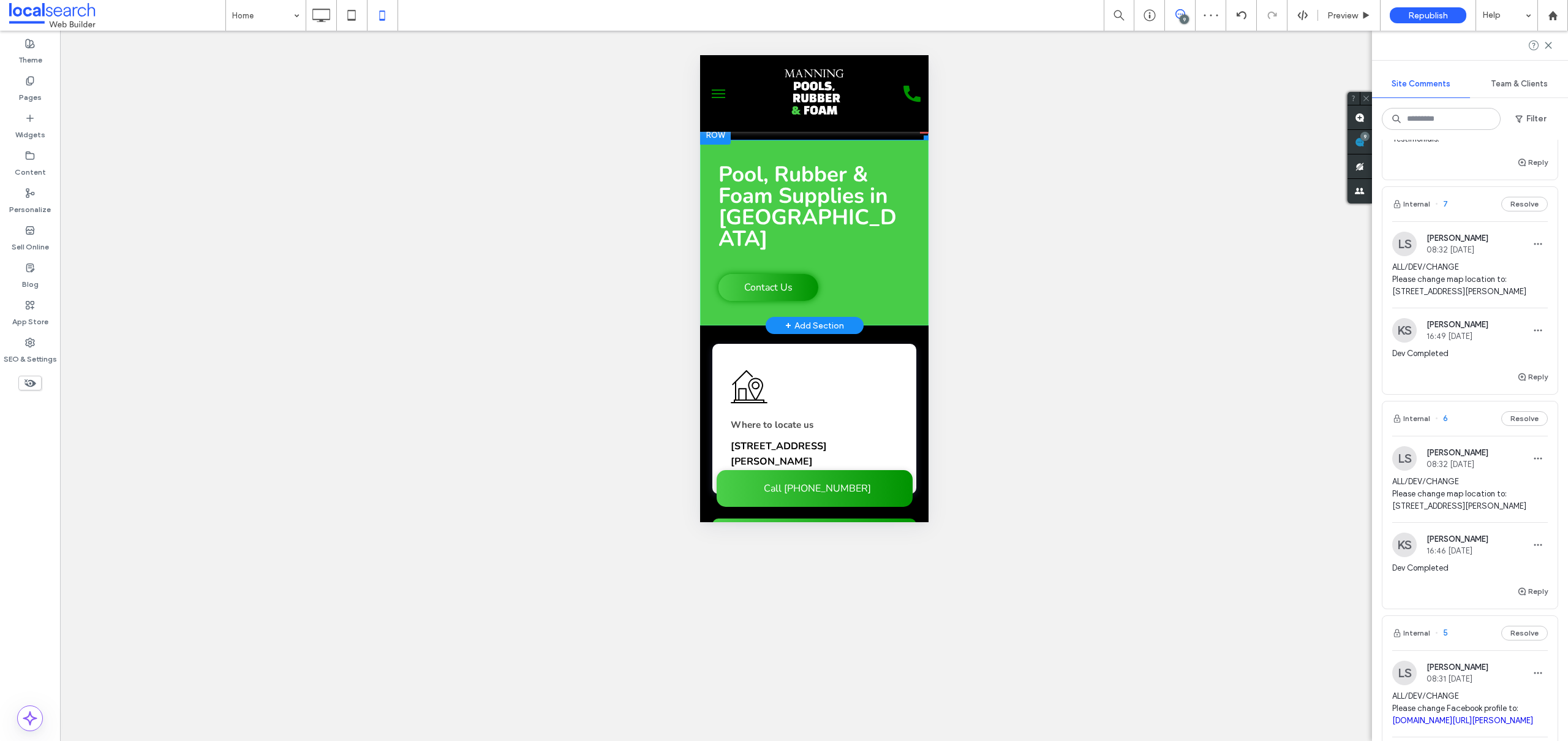
click at [763, 137] on div at bounding box center [813, 133] width 229 height 15
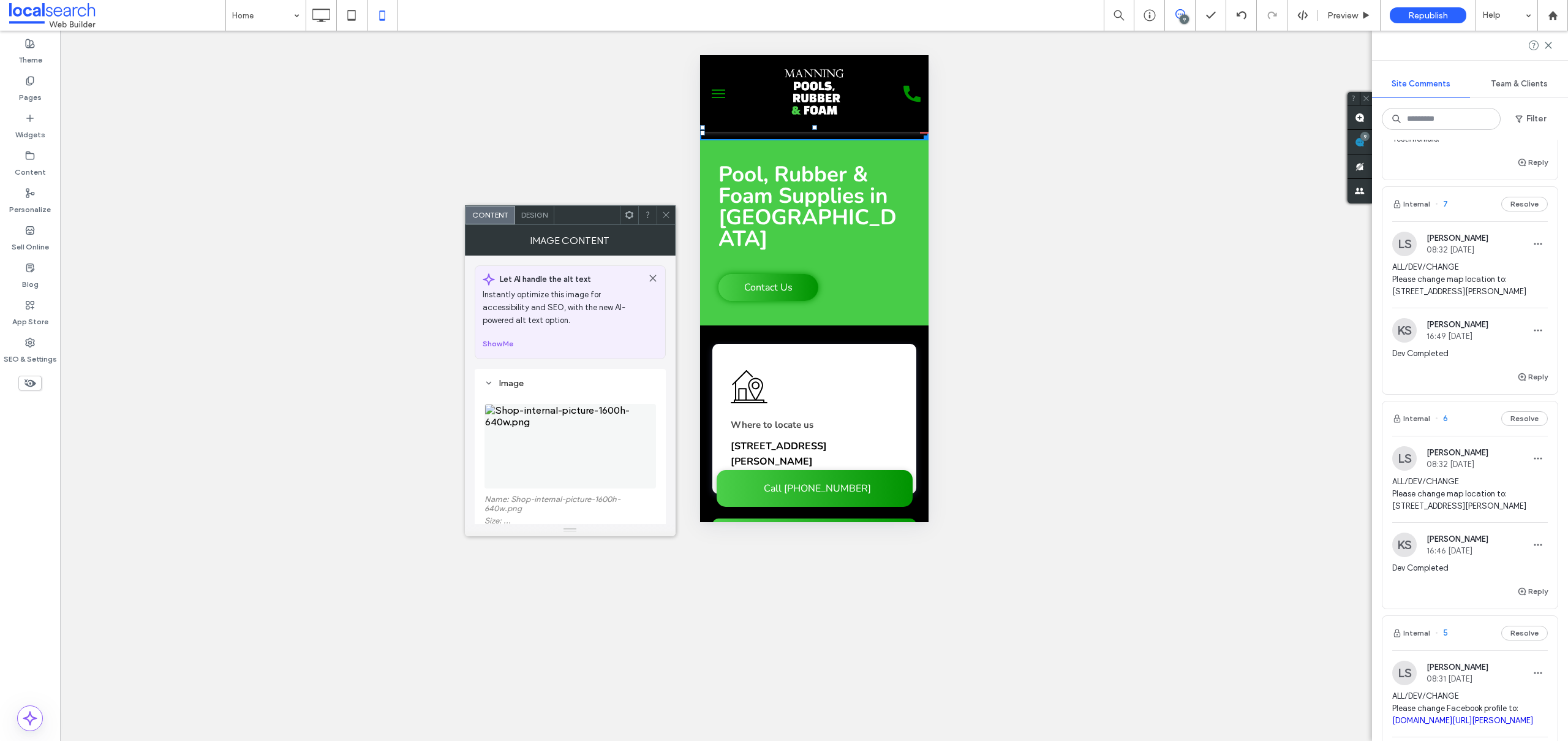
click at [667, 216] on use at bounding box center [666, 215] width 6 height 6
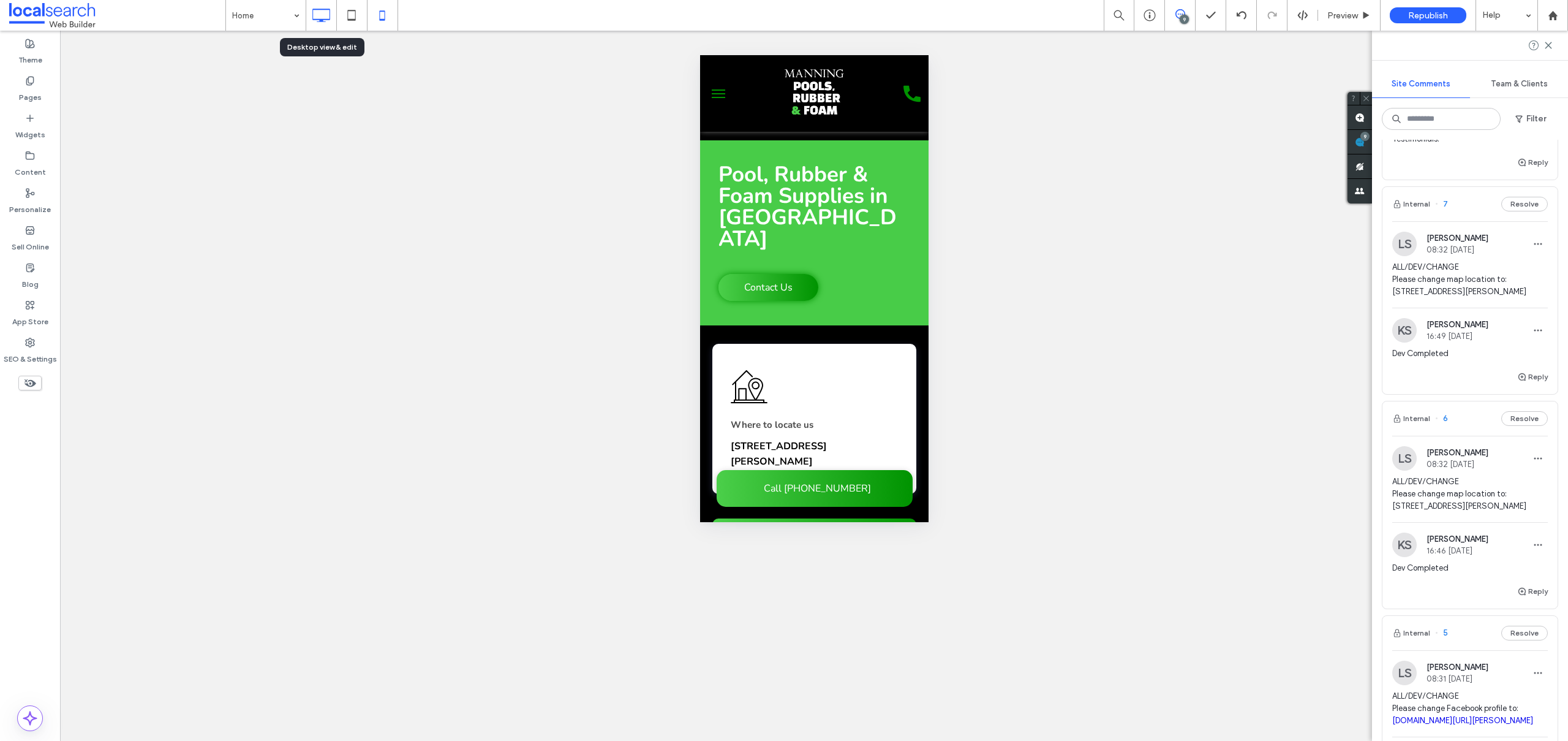
click at [315, 17] on icon at bounding box center [321, 15] width 25 height 25
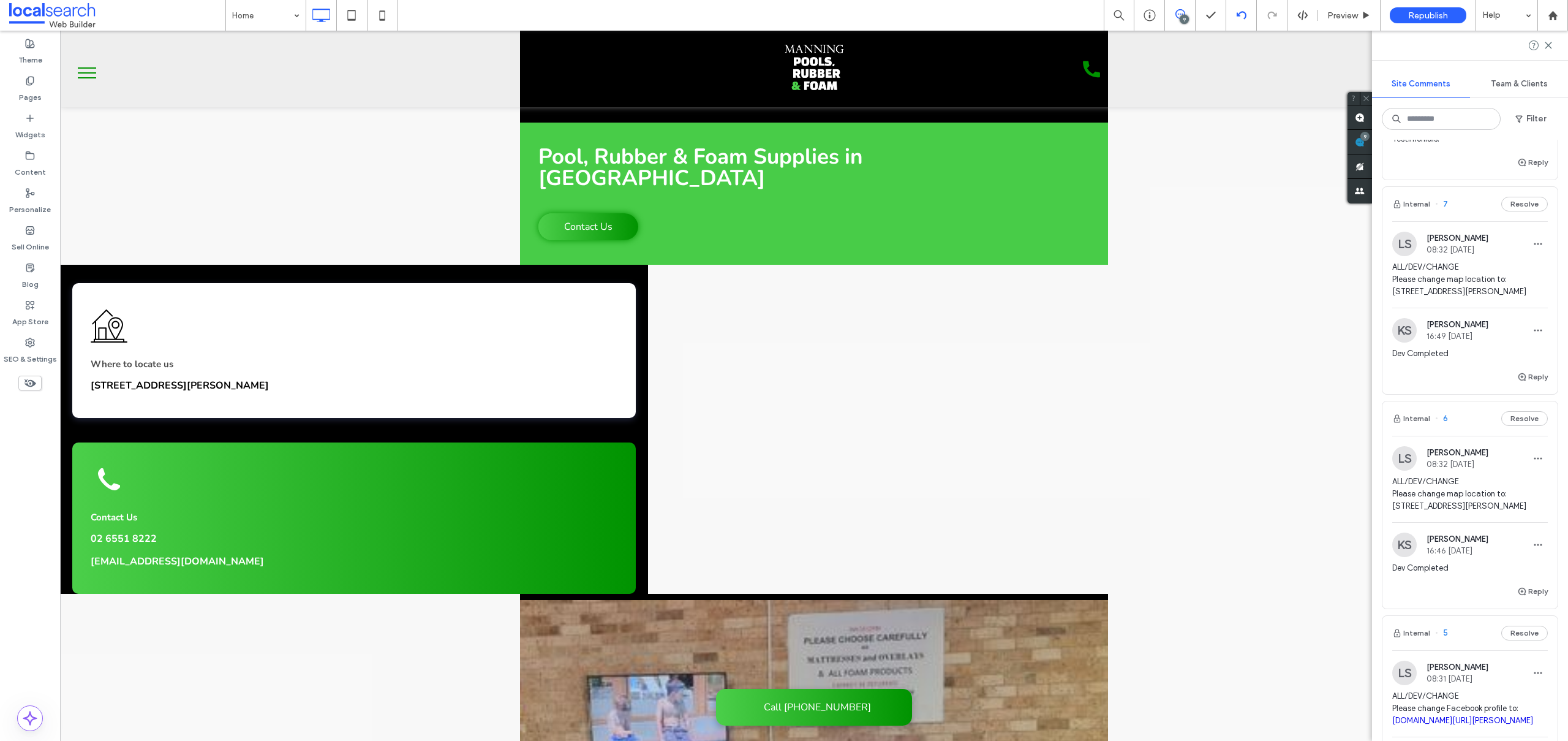
click at [1242, 12] on use at bounding box center [1240, 15] width 9 height 8
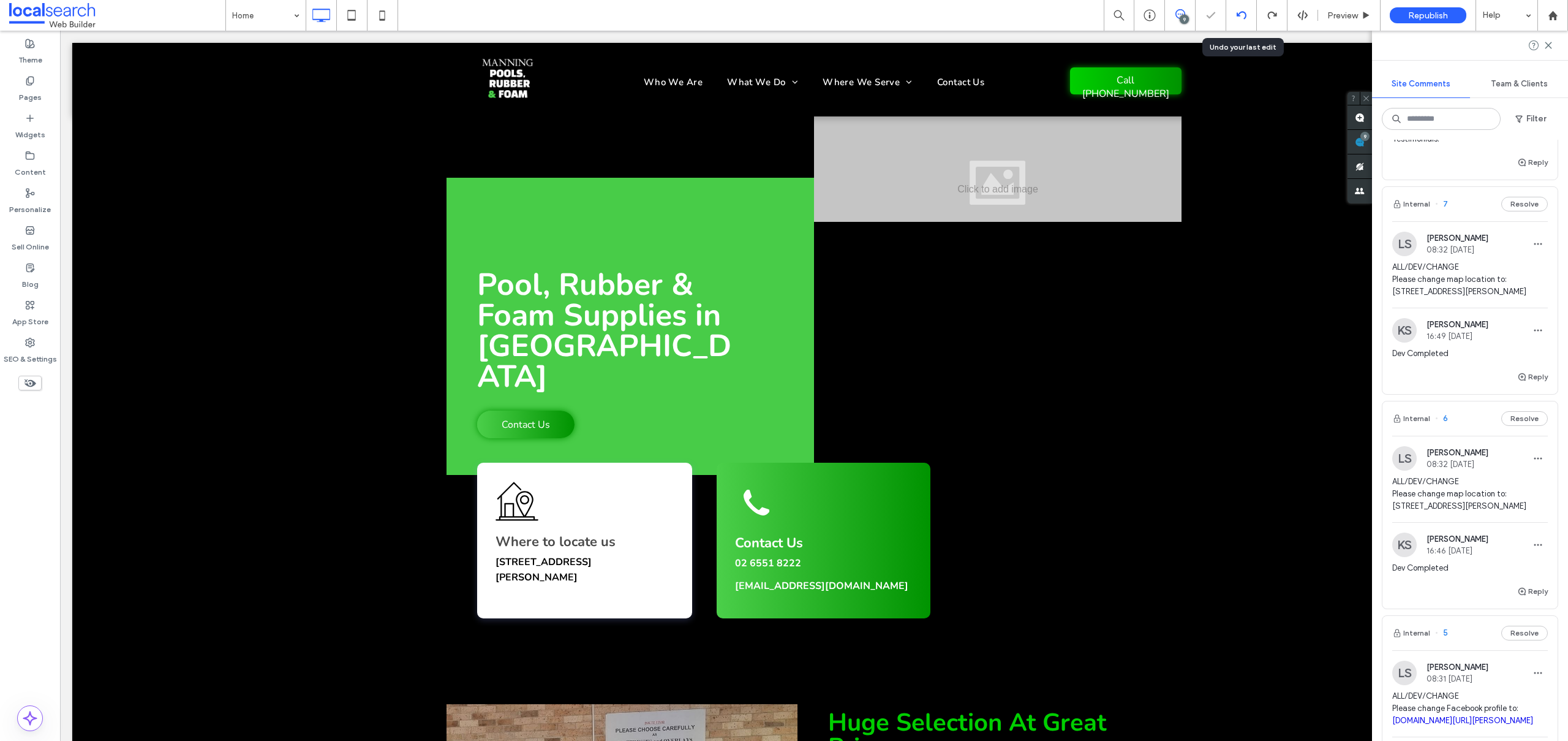
click at [1240, 11] on icon at bounding box center [1241, 15] width 9 height 9
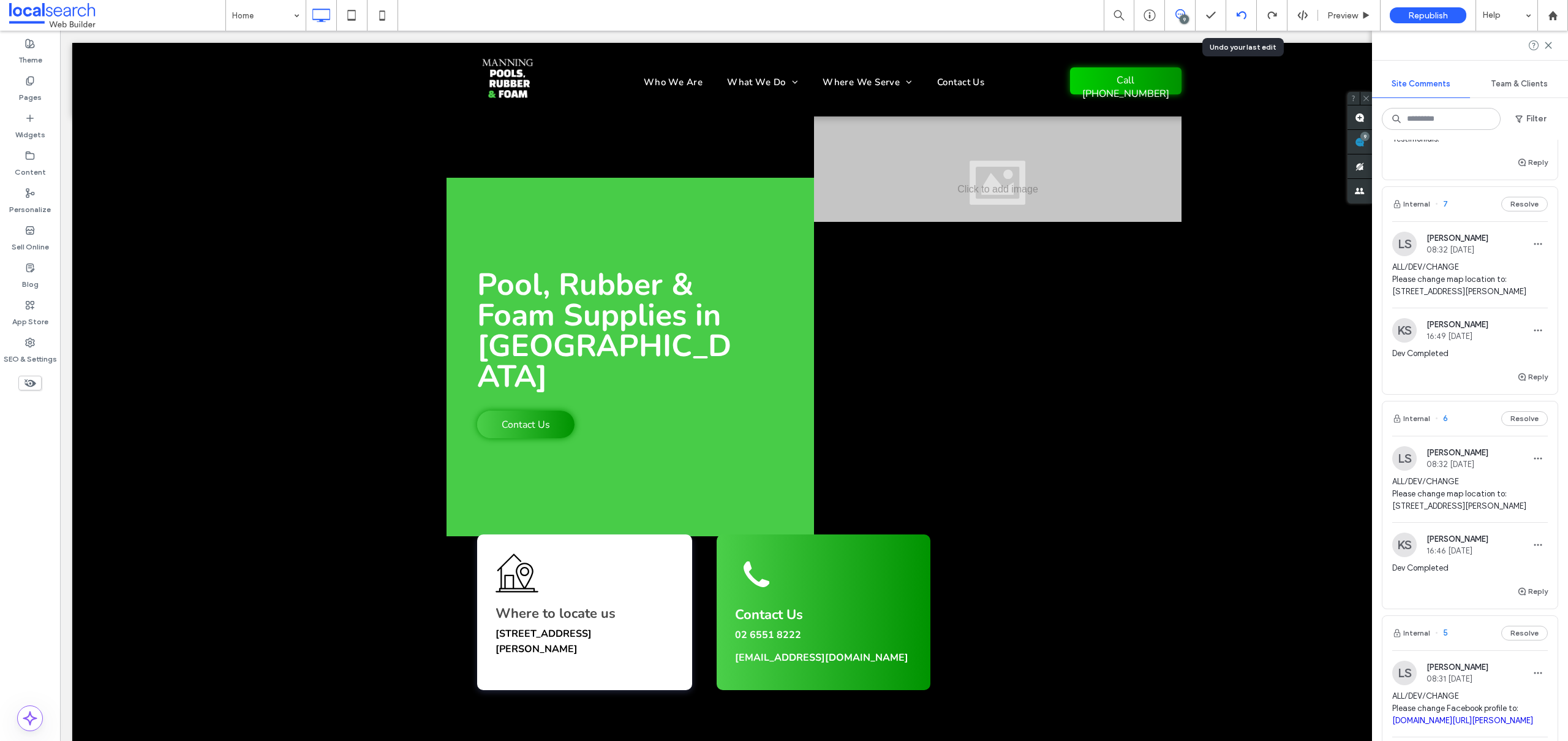
click at [1242, 12] on use at bounding box center [1240, 15] width 9 height 8
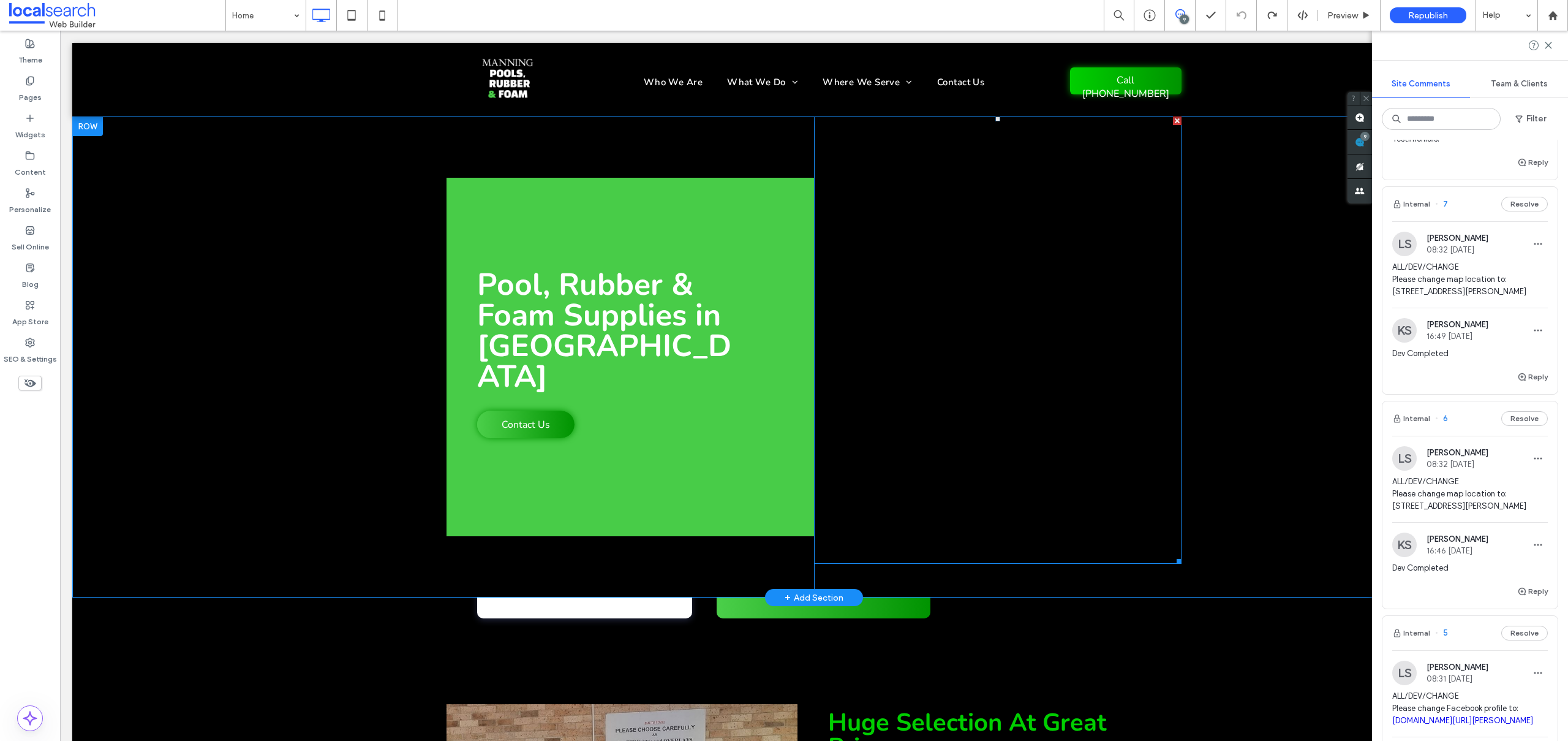
click at [942, 299] on link at bounding box center [998, 340] width 368 height 447
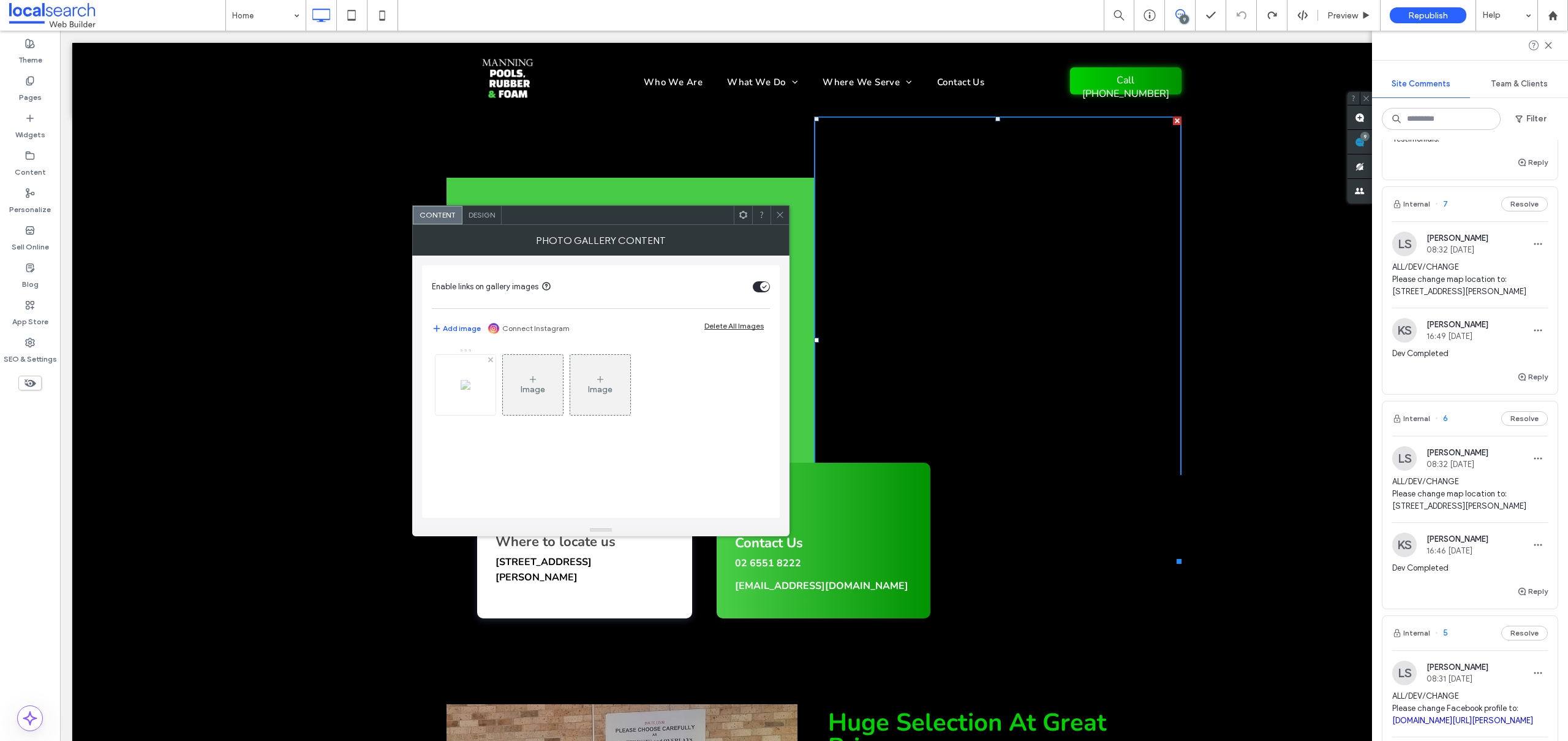
click at [458, 380] on div at bounding box center [465, 385] width 60 height 60
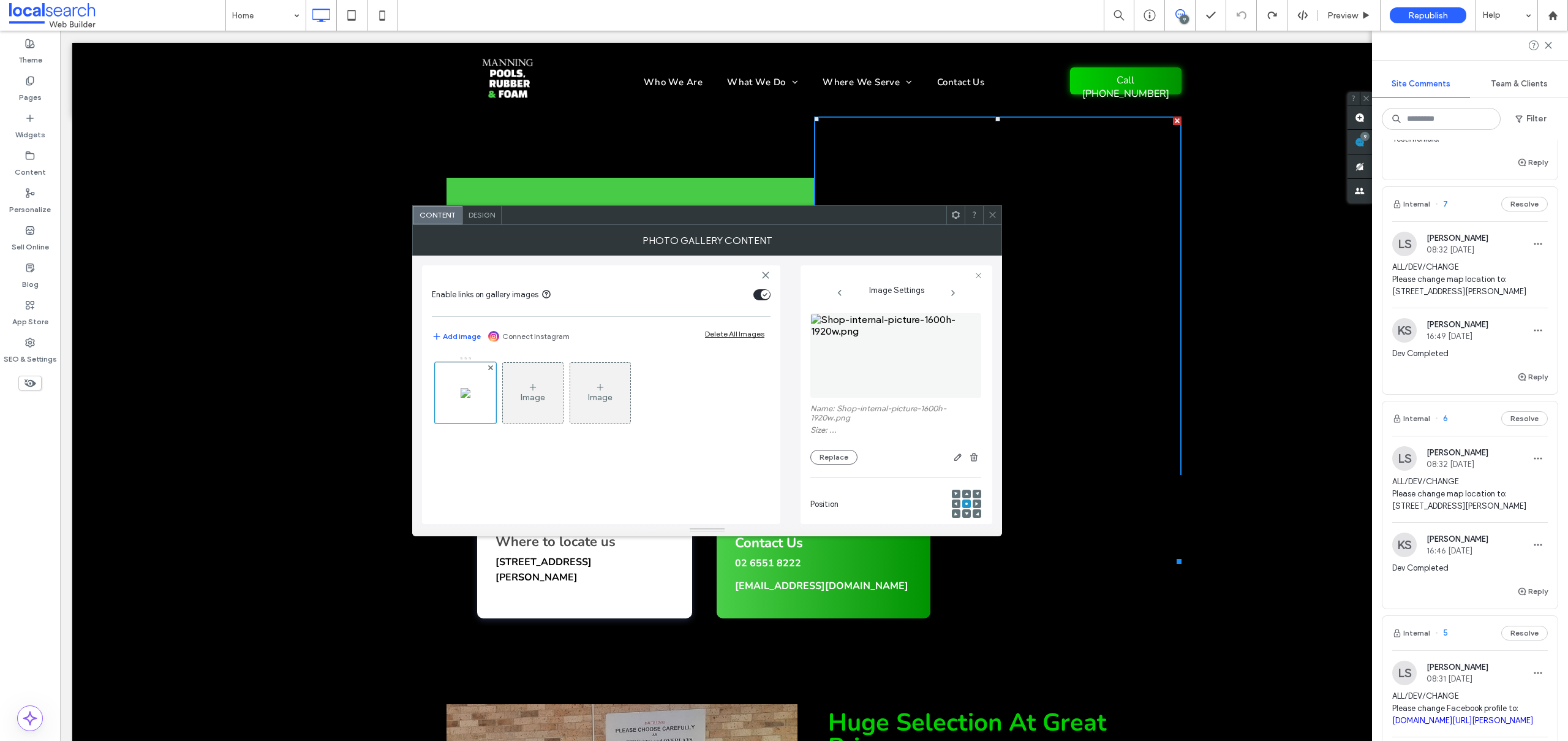
click at [993, 216] on use at bounding box center [992, 215] width 6 height 6
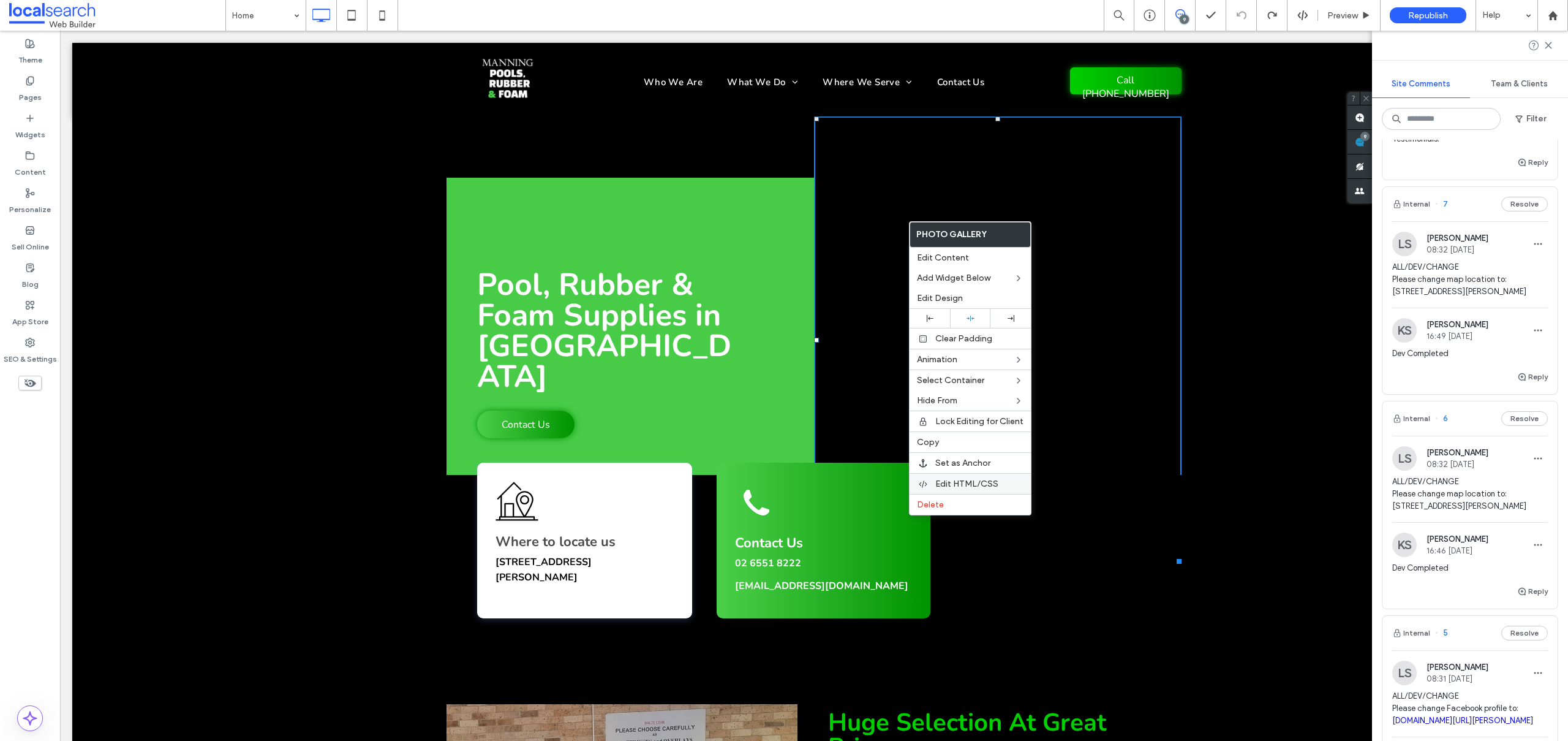
click at [953, 485] on span "Edit HTML/CSS" at bounding box center [966, 484] width 63 height 10
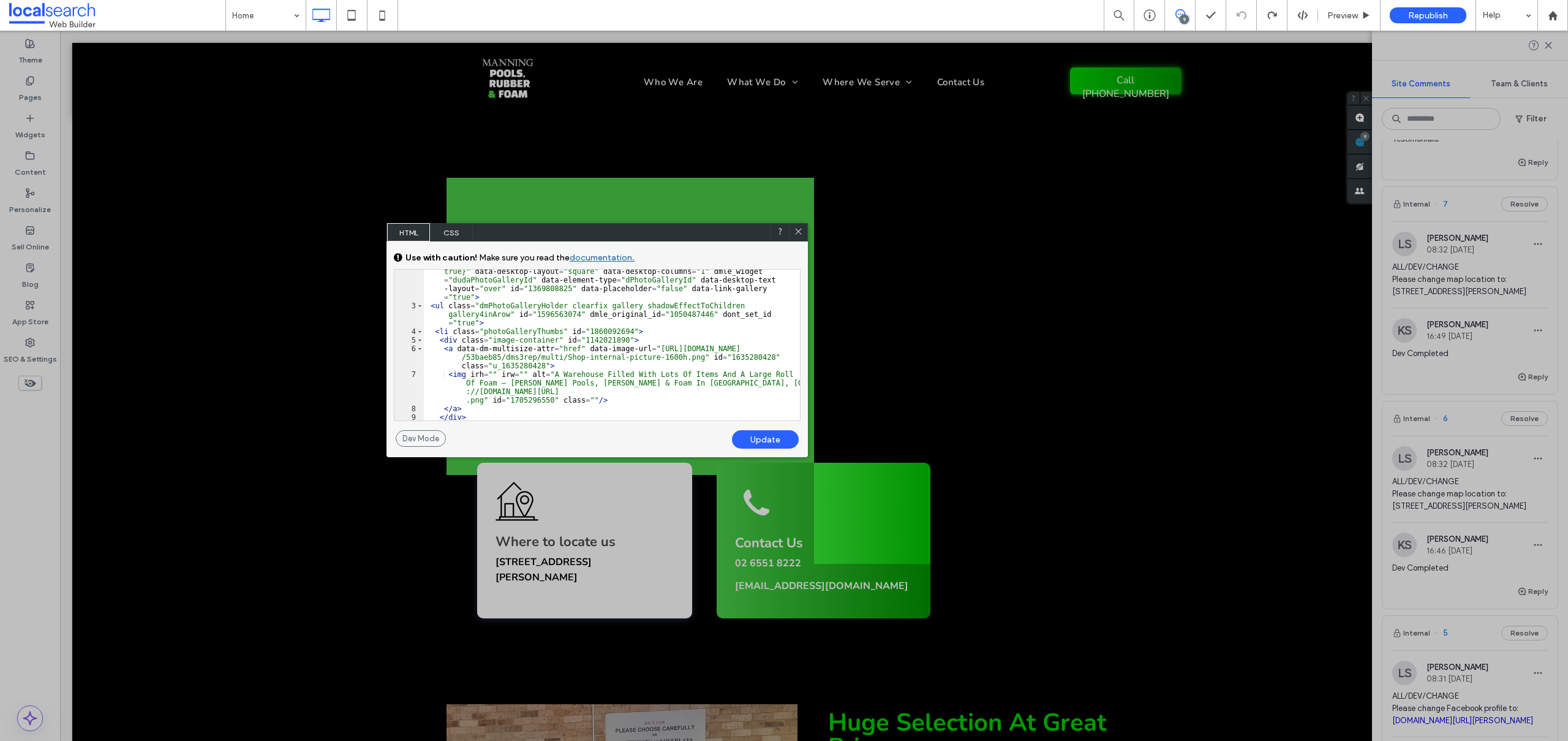
scroll to position [74, 0]
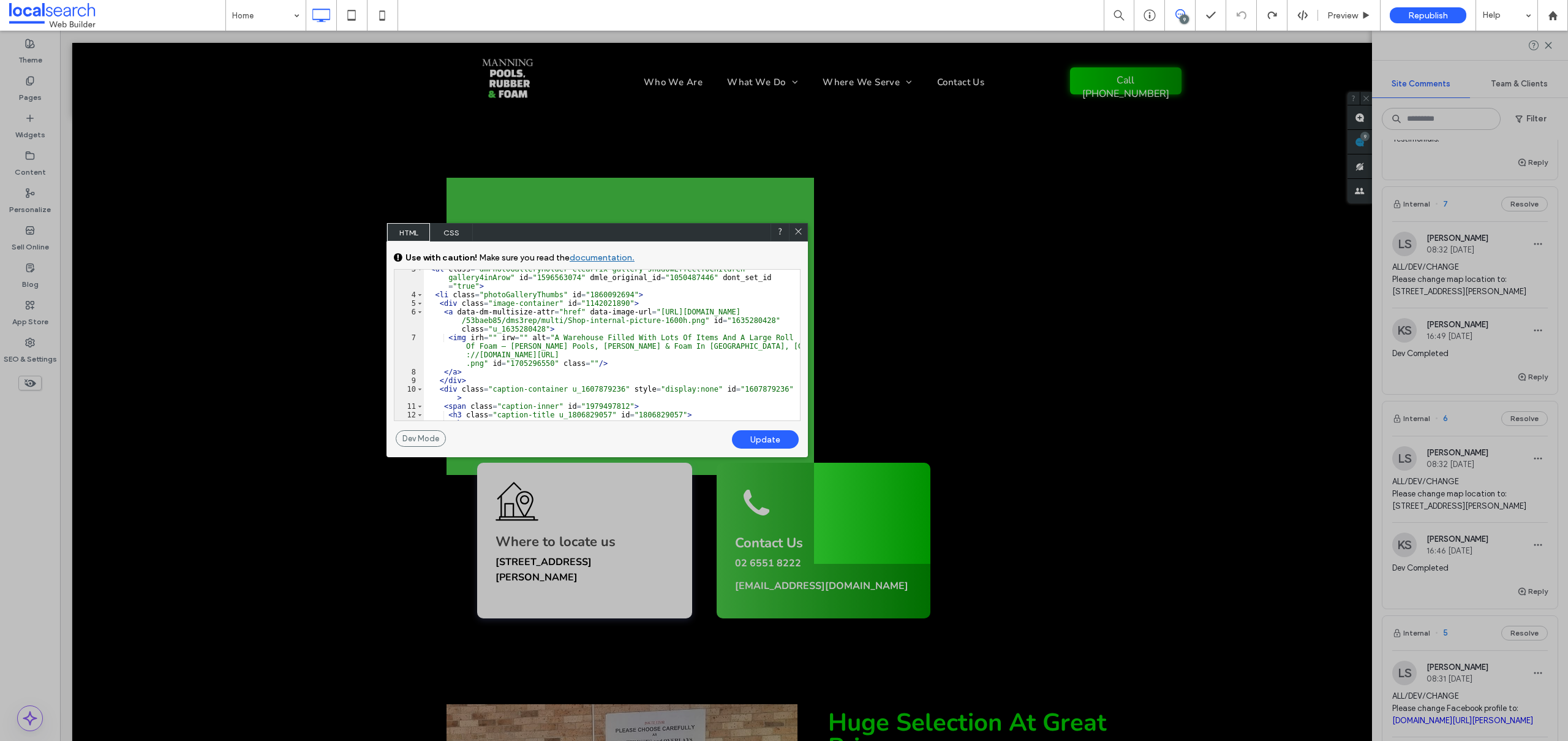
click at [800, 229] on icon at bounding box center [798, 231] width 9 height 9
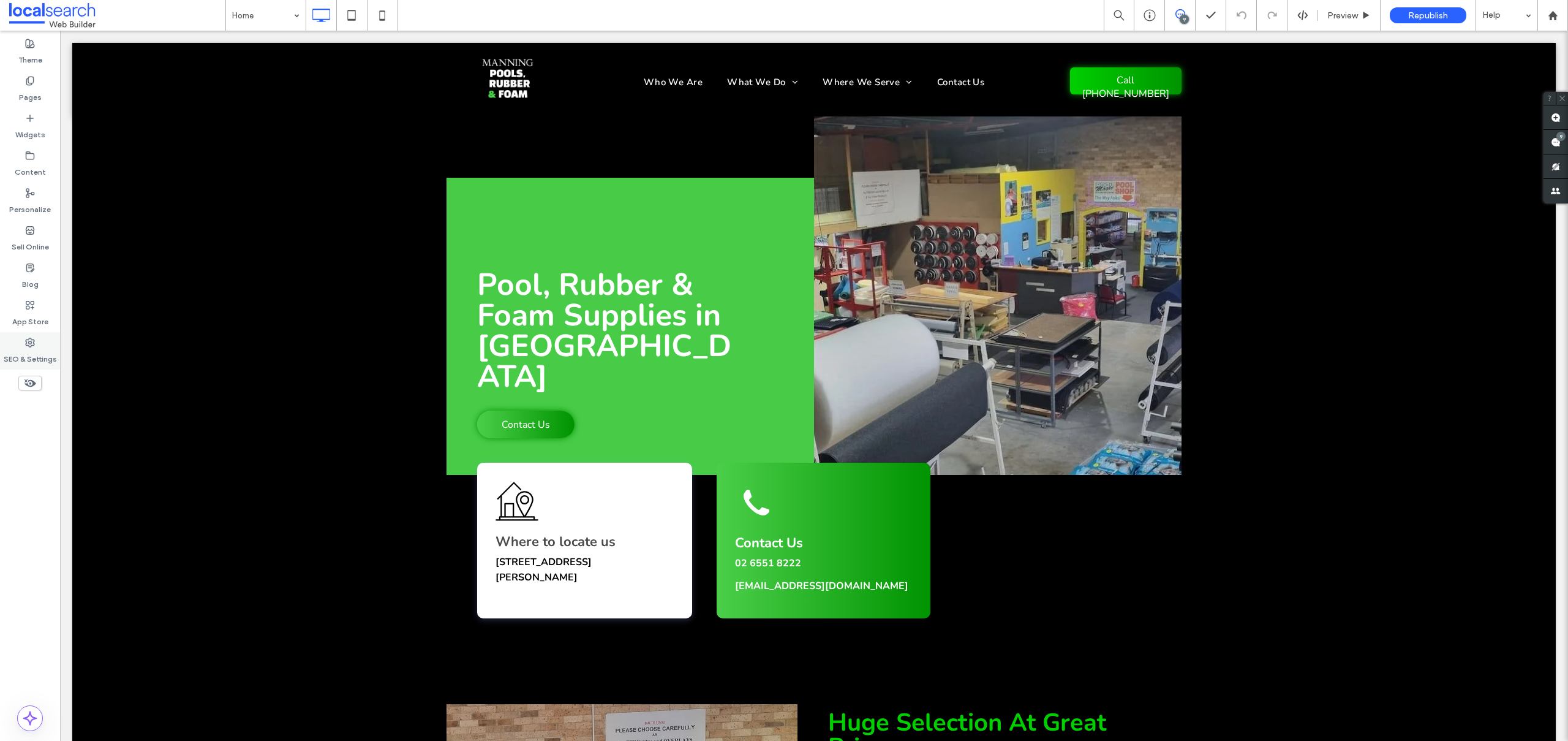
click at [33, 350] on label "SEO & Settings" at bounding box center [30, 356] width 53 height 17
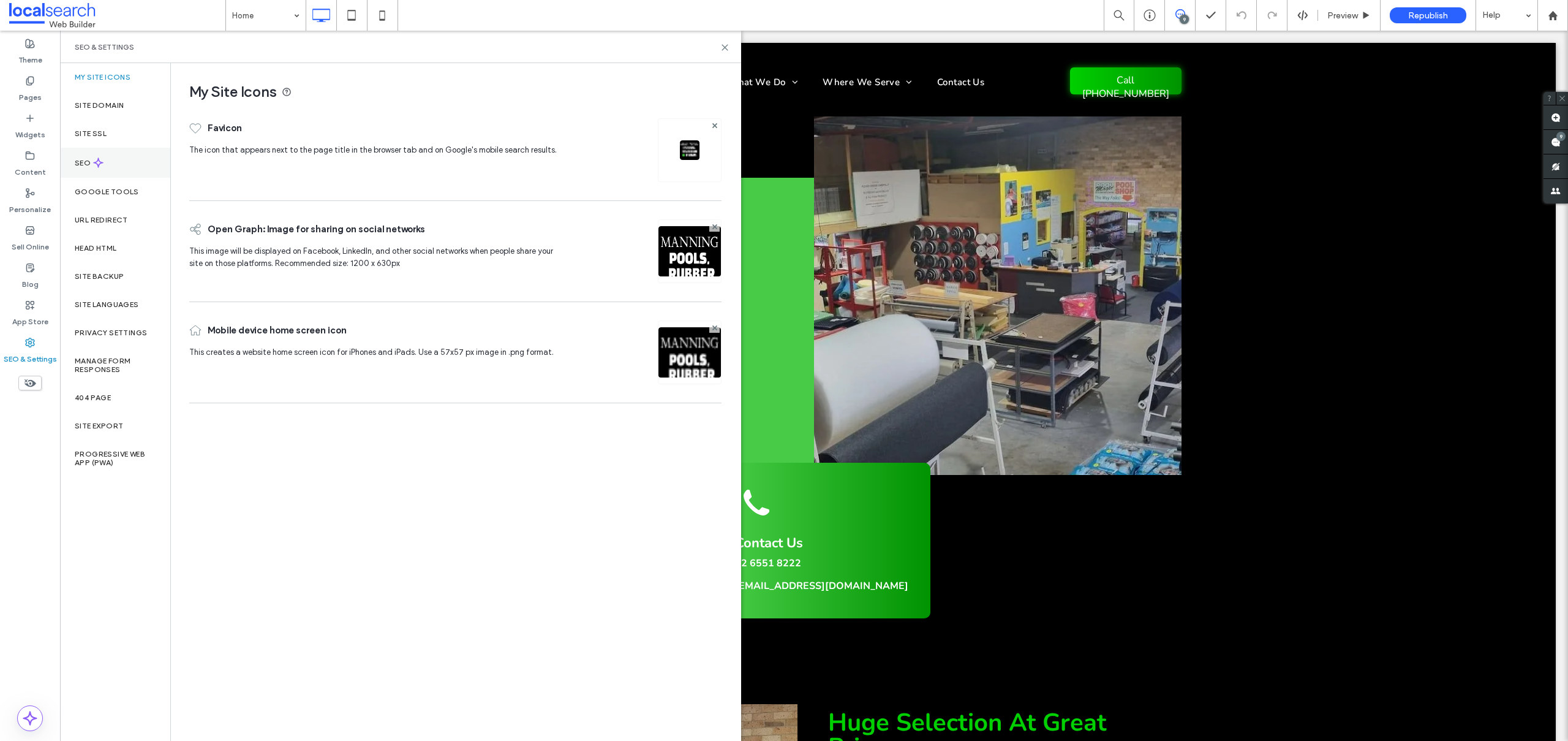
click at [106, 160] on div "SEO" at bounding box center [114, 162] width 110 height 30
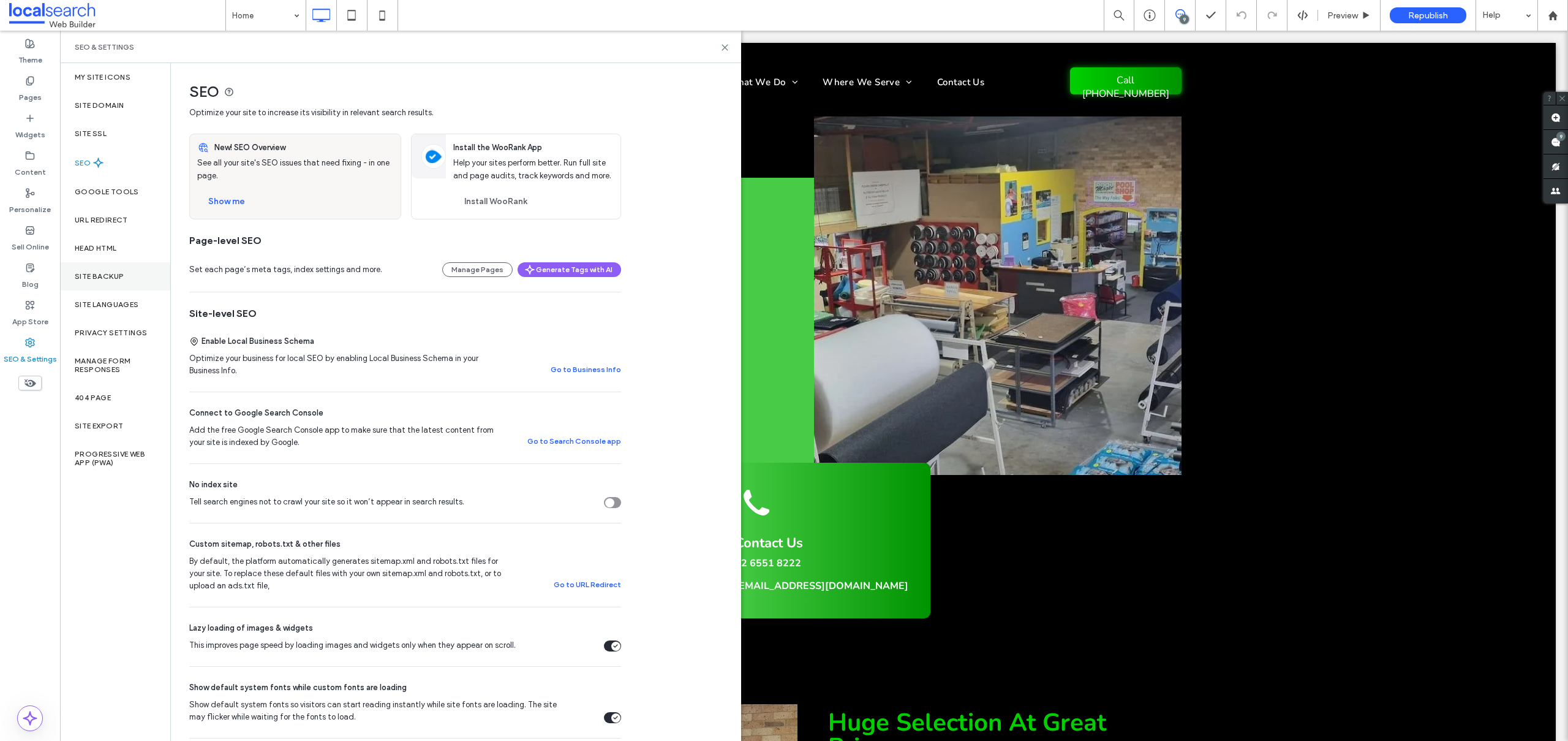
click at [118, 272] on label "Site Backup" at bounding box center [99, 276] width 49 height 9
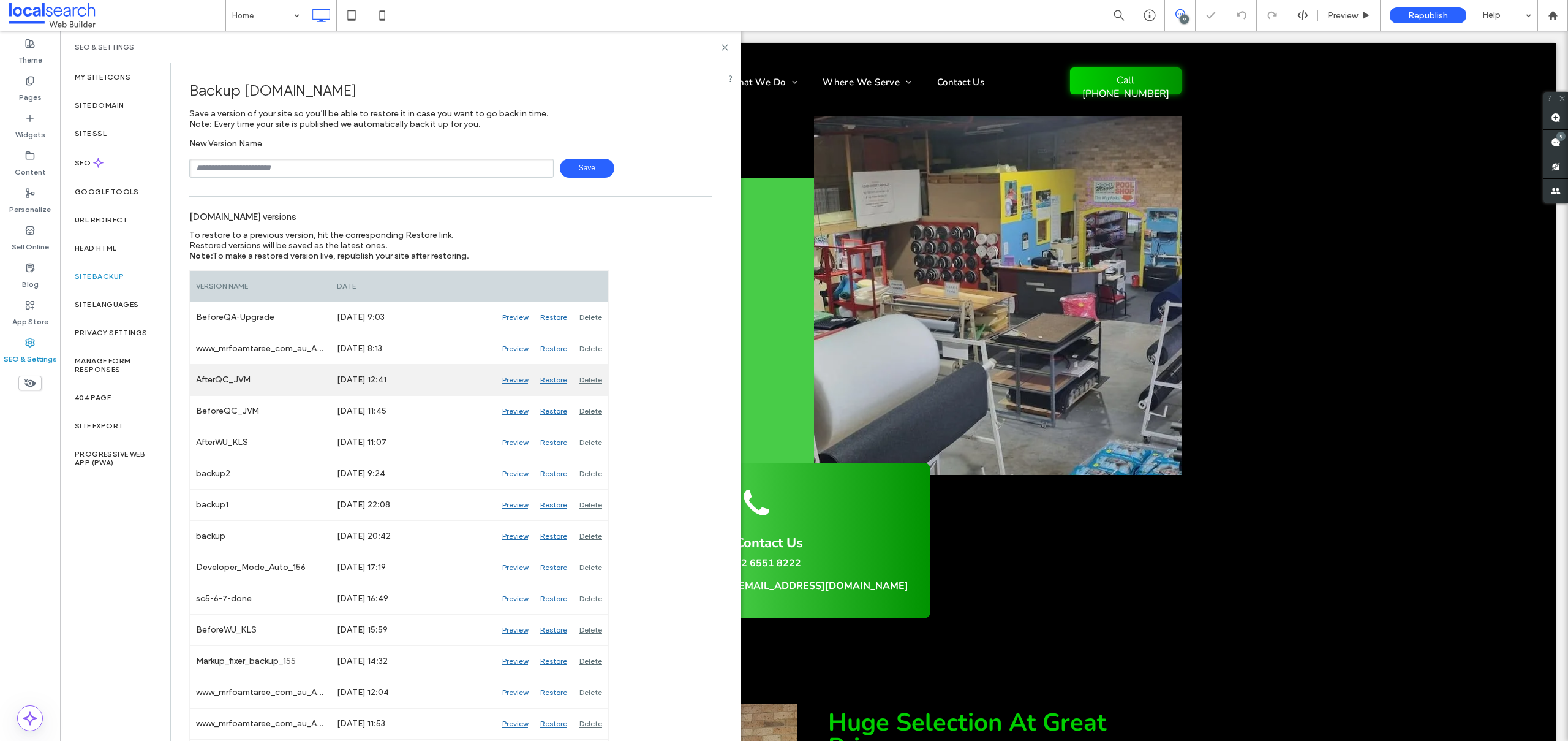
click at [520, 378] on div "Preview" at bounding box center [515, 380] width 38 height 31
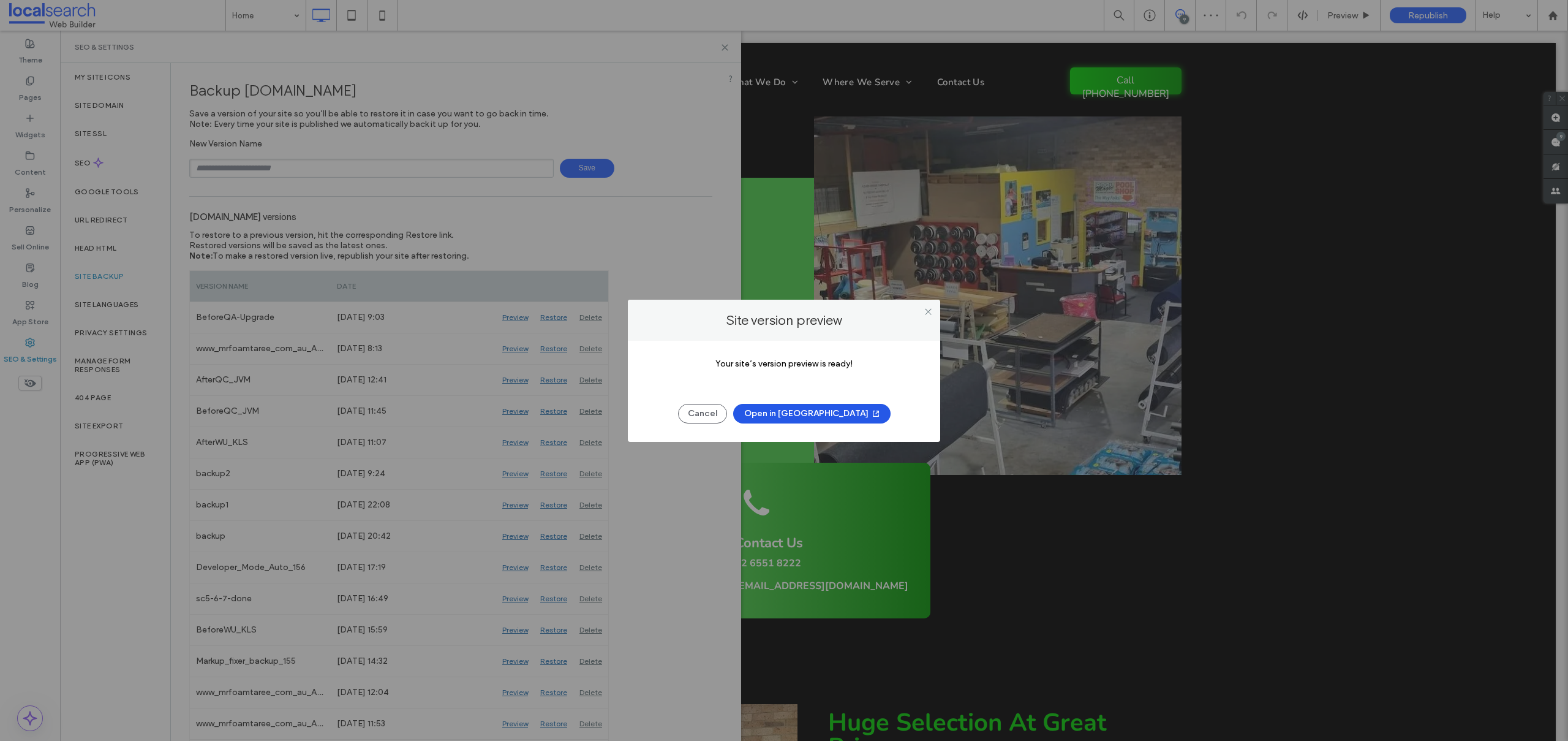
click at [816, 408] on button "Open in [GEOGRAPHIC_DATA]" at bounding box center [812, 413] width 157 height 20
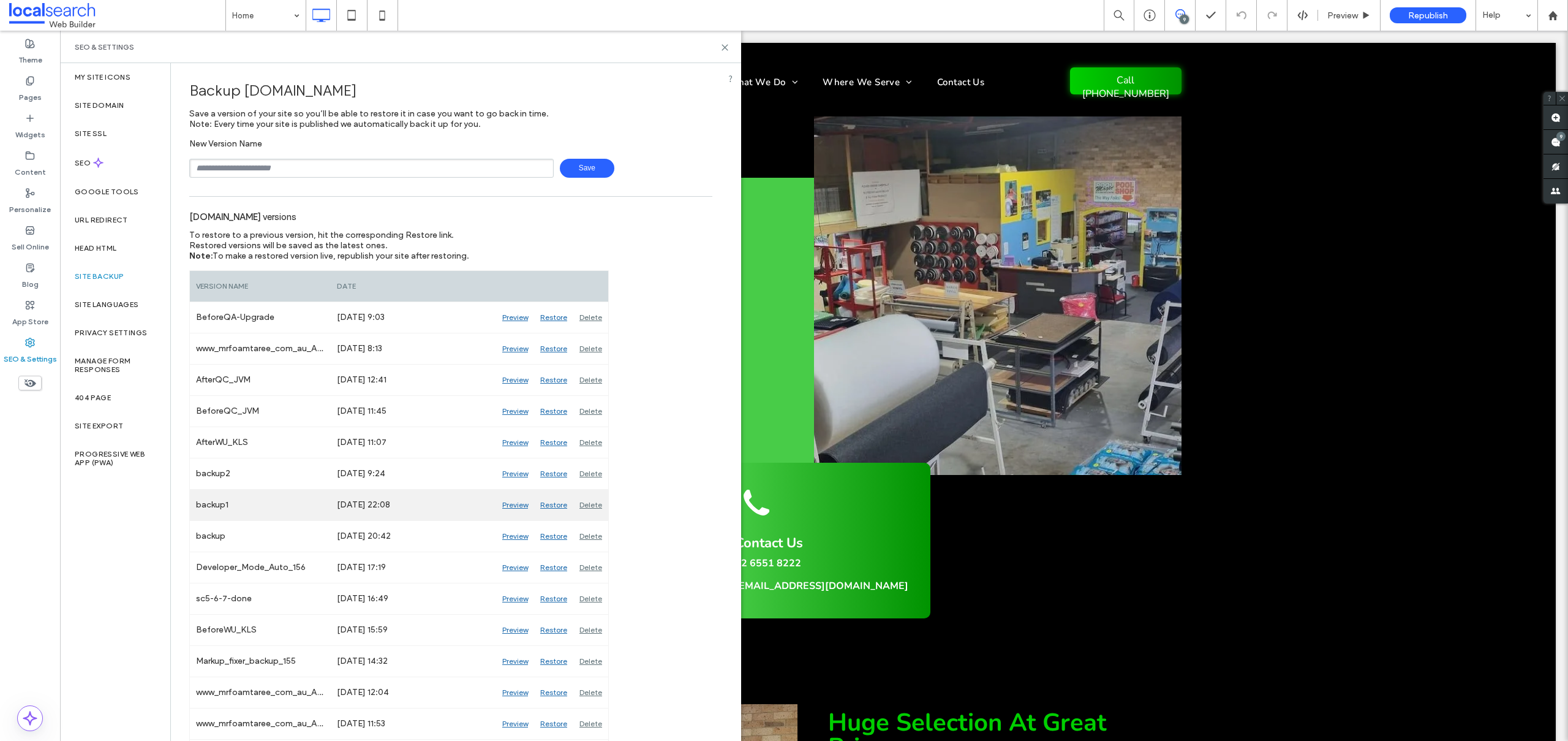
scroll to position [20, 0]
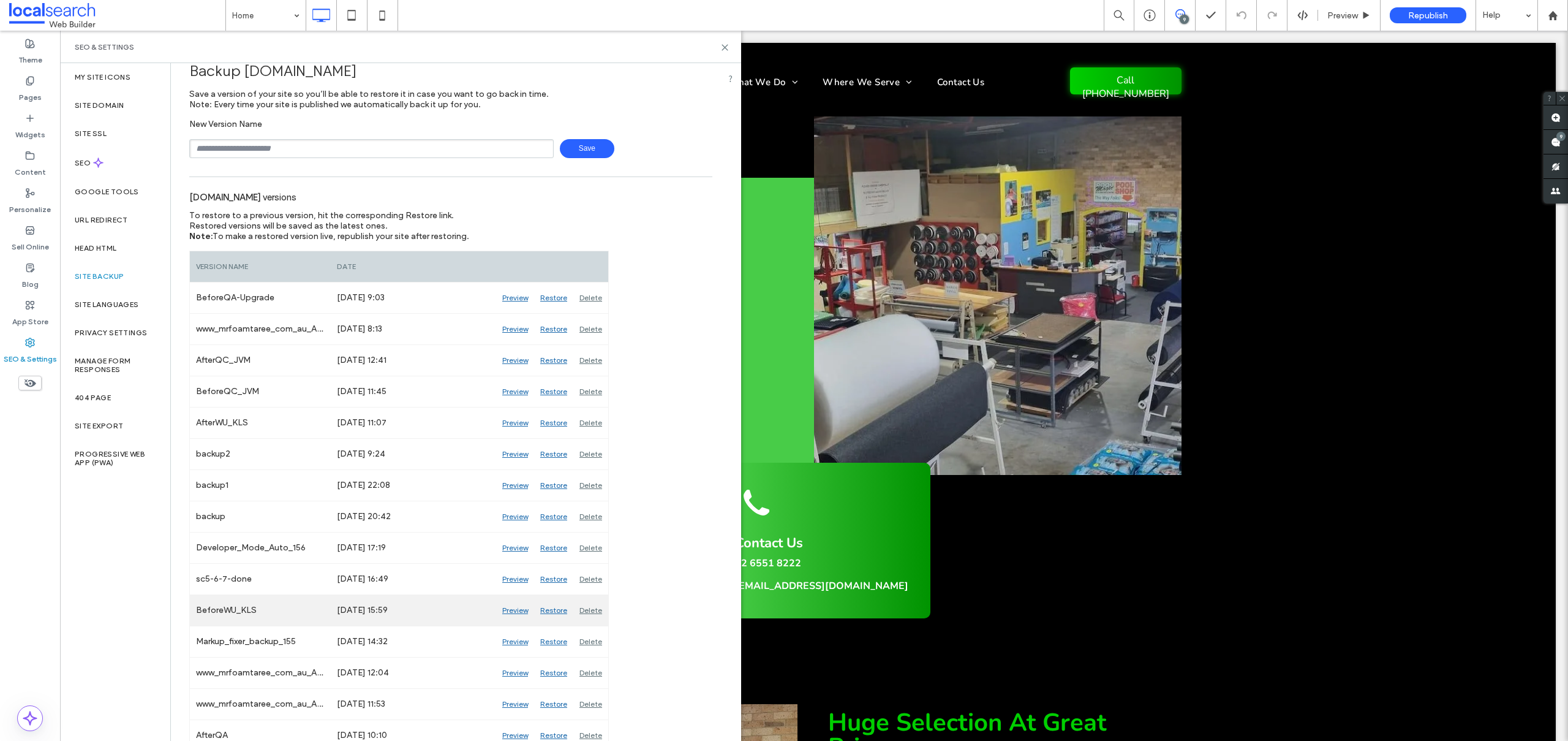
click at [516, 607] on div "Preview" at bounding box center [515, 611] width 38 height 31
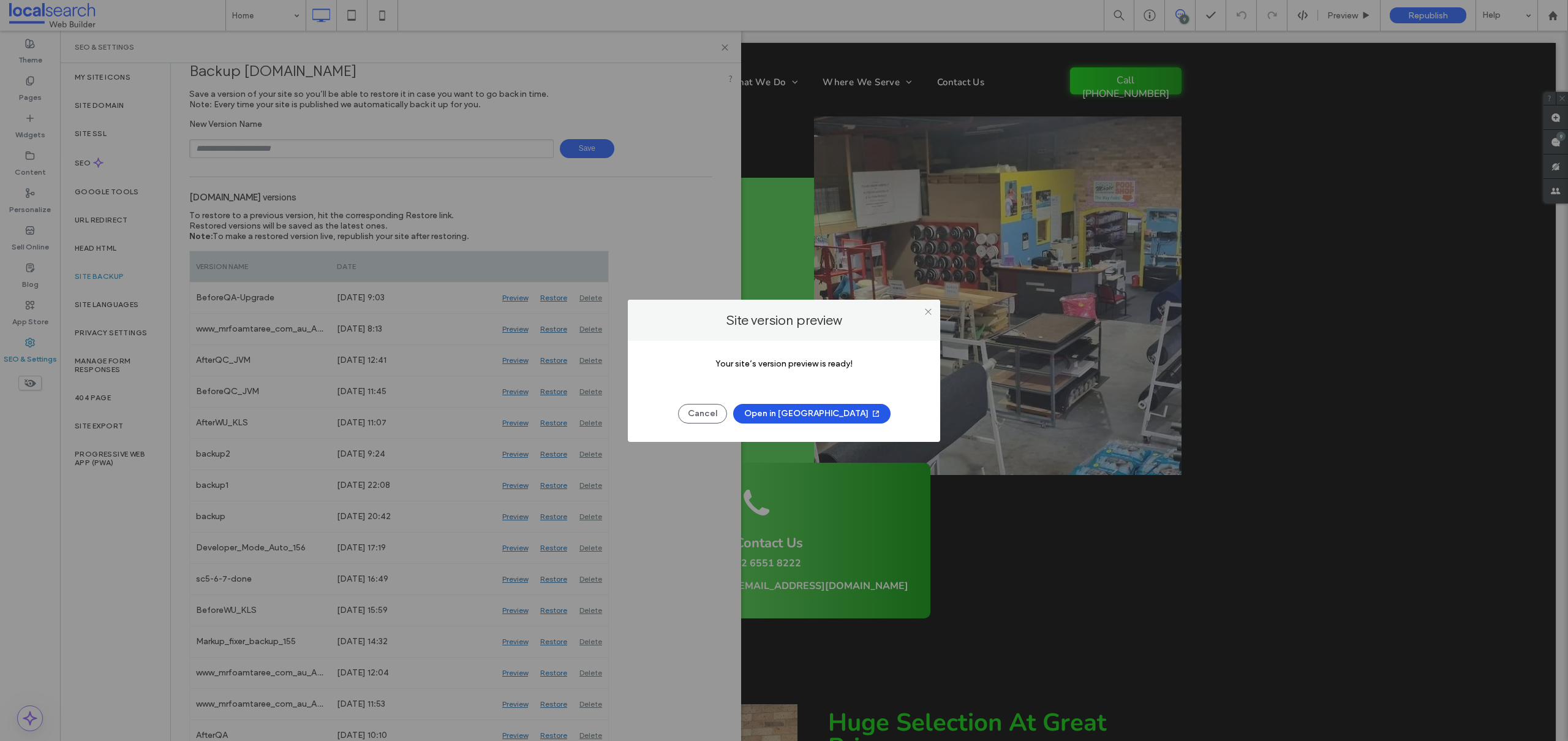
click at [814, 413] on button "Open in New Tab" at bounding box center [812, 413] width 157 height 20
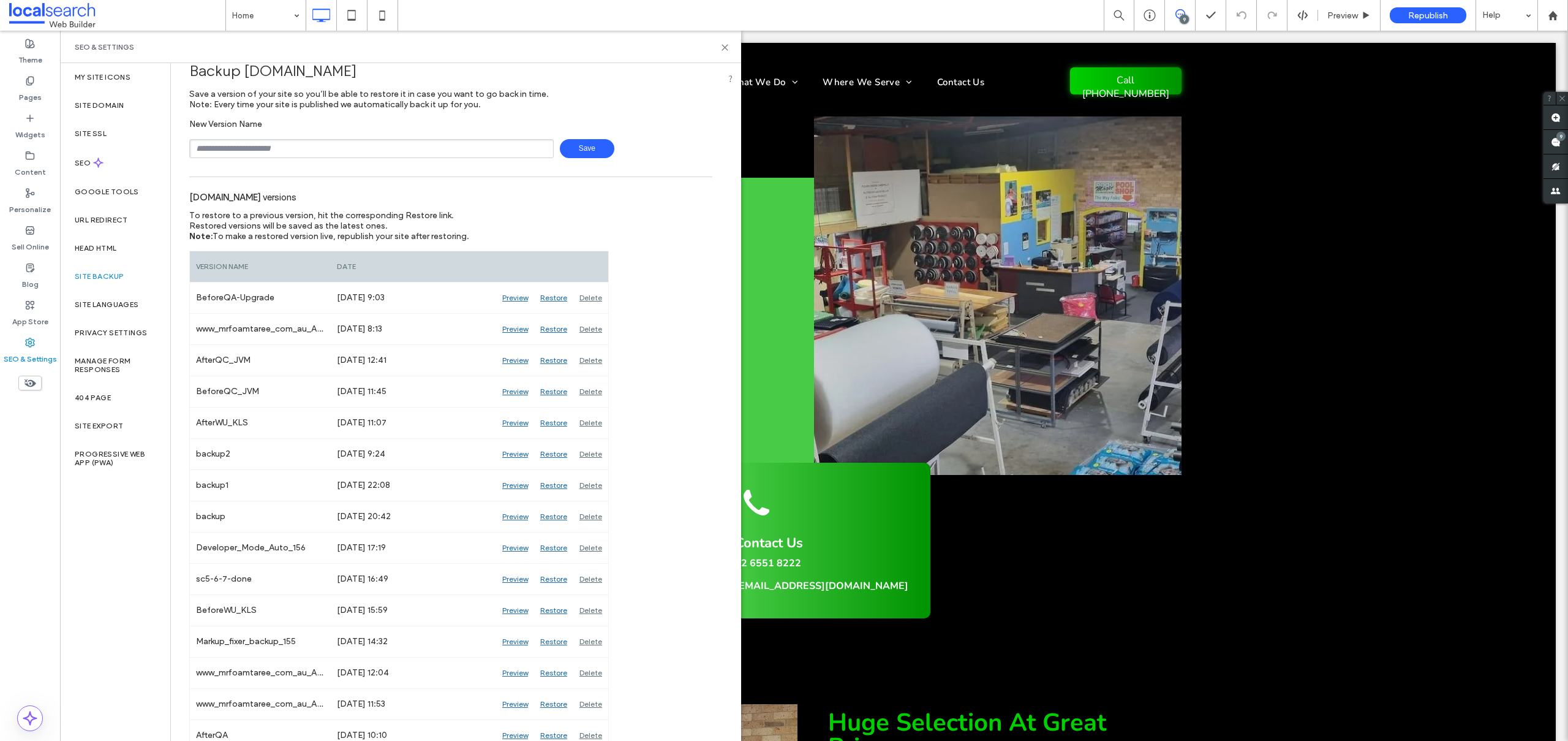
click at [255, 142] on input "text" at bounding box center [371, 149] width 364 height 19
type input "*********"
click at [582, 146] on span "Save" at bounding box center [587, 149] width 55 height 19
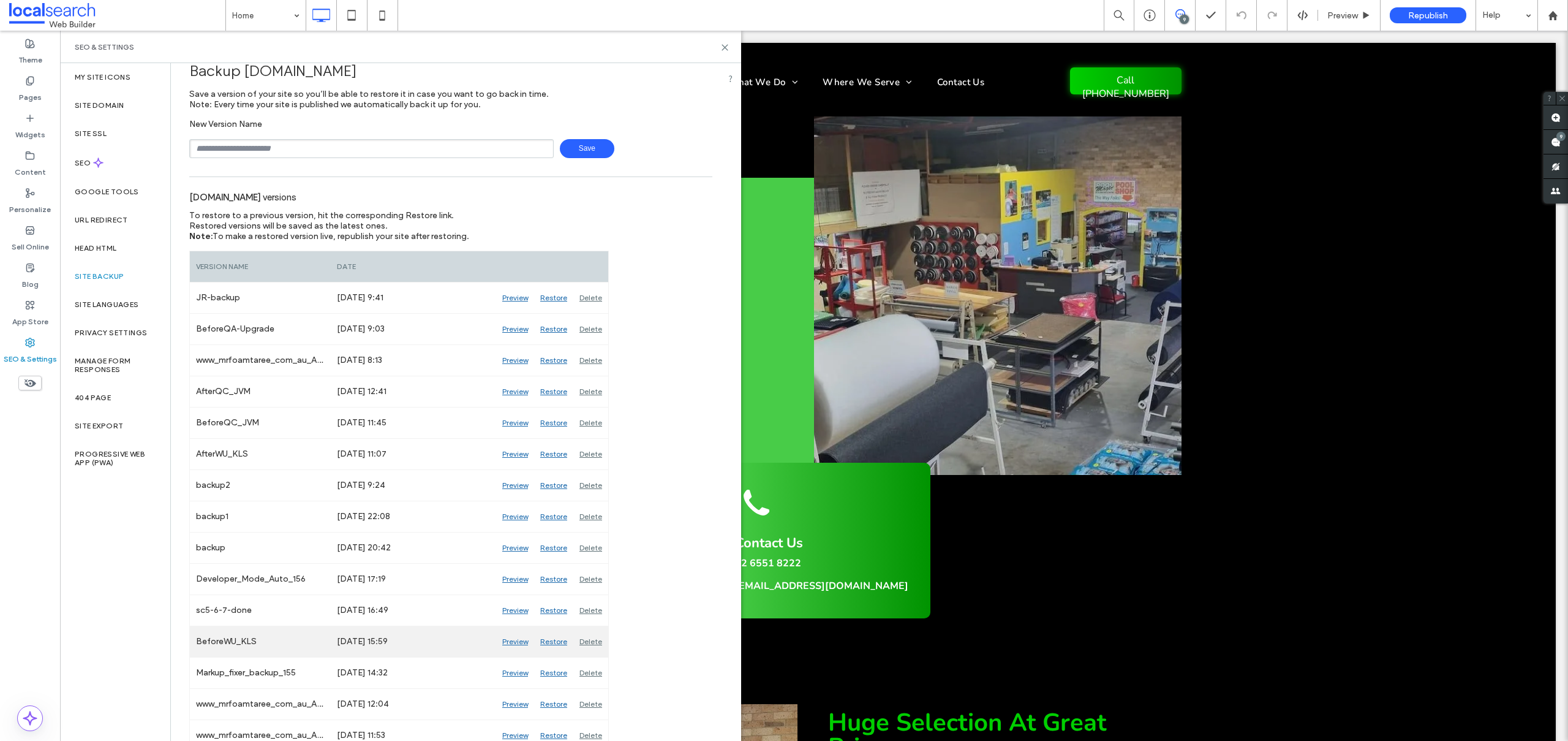
click at [559, 641] on div "Restore" at bounding box center [553, 642] width 39 height 31
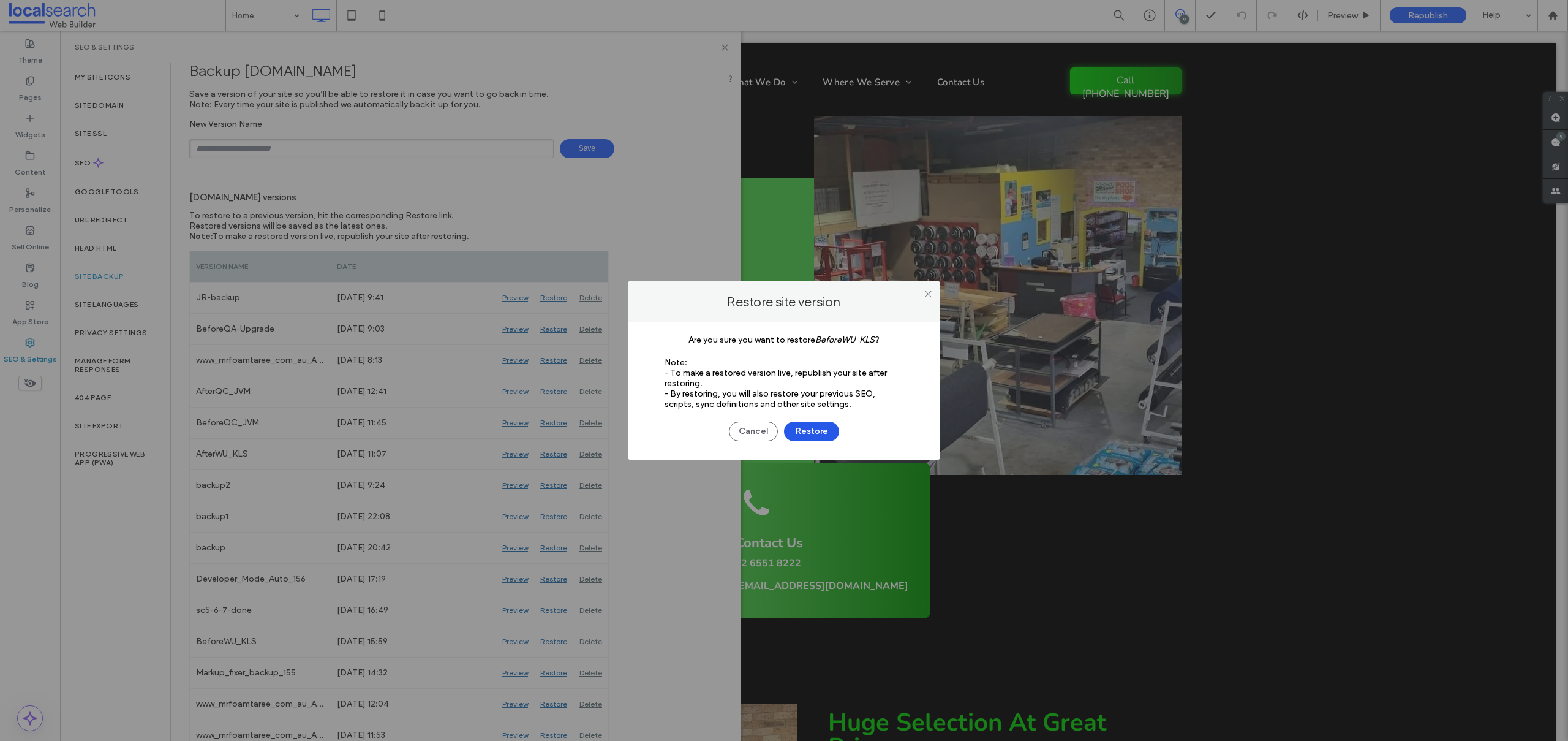
click at [819, 432] on button "Restore" at bounding box center [812, 431] width 55 height 20
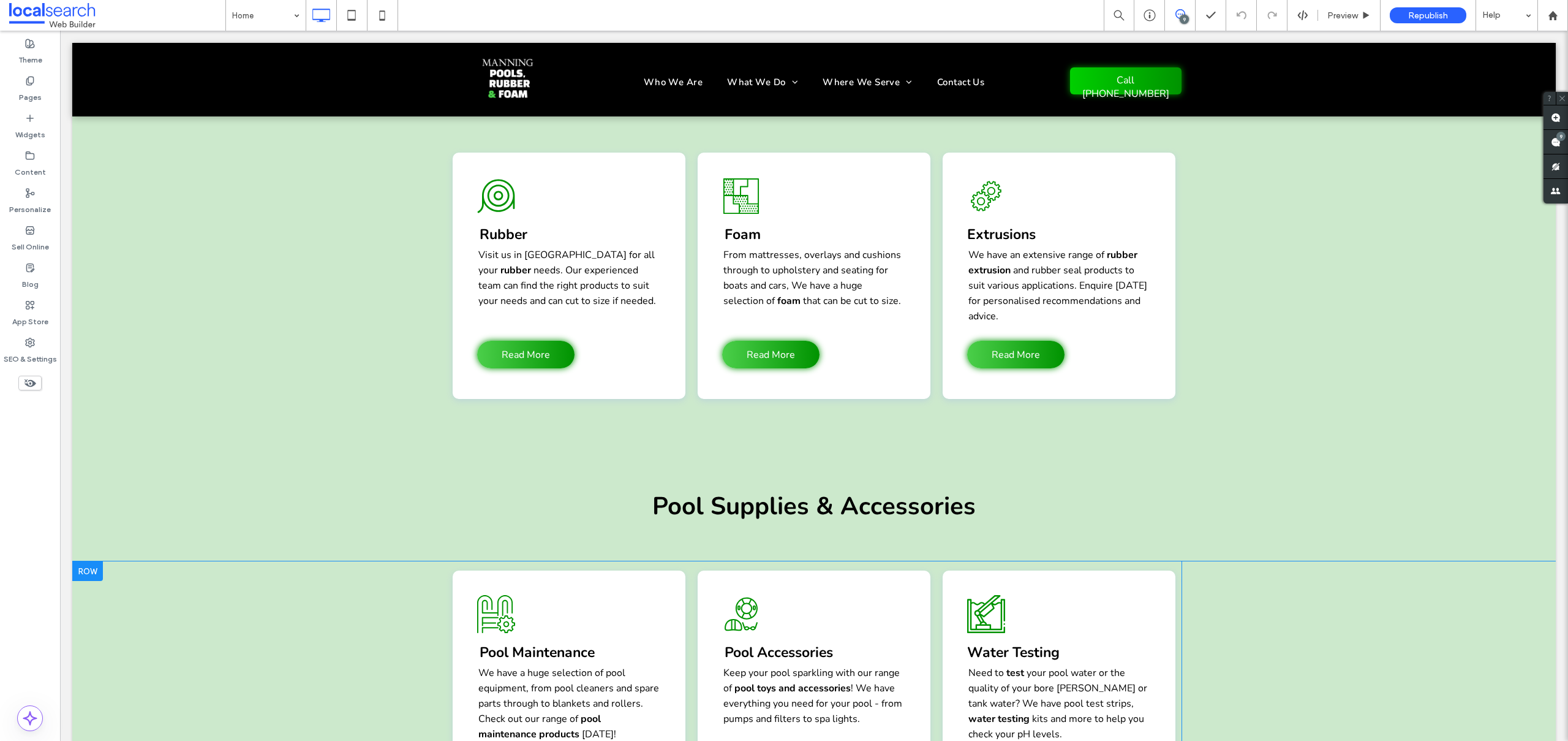
scroll to position [1965, 0]
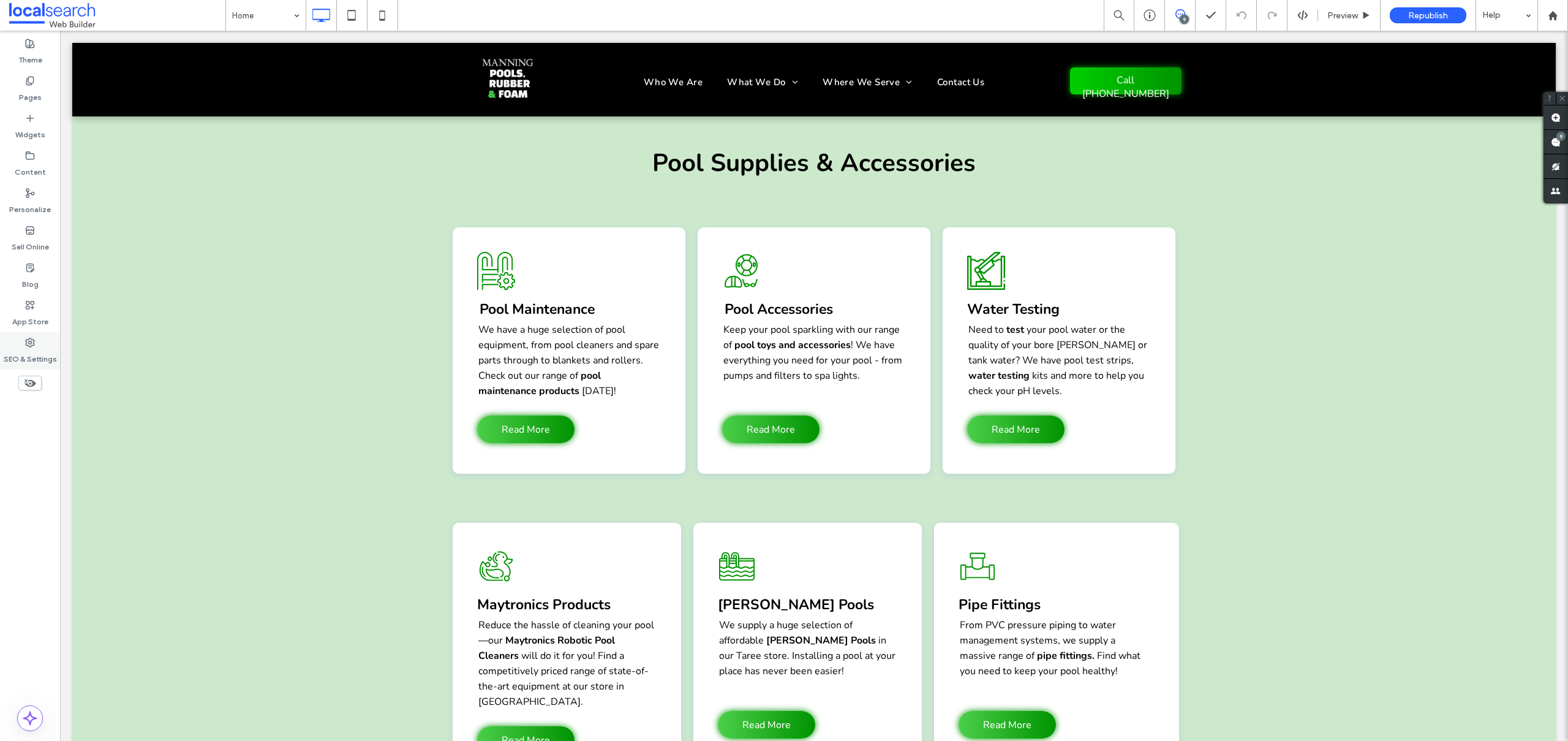
click at [33, 342] on use at bounding box center [30, 342] width 9 height 9
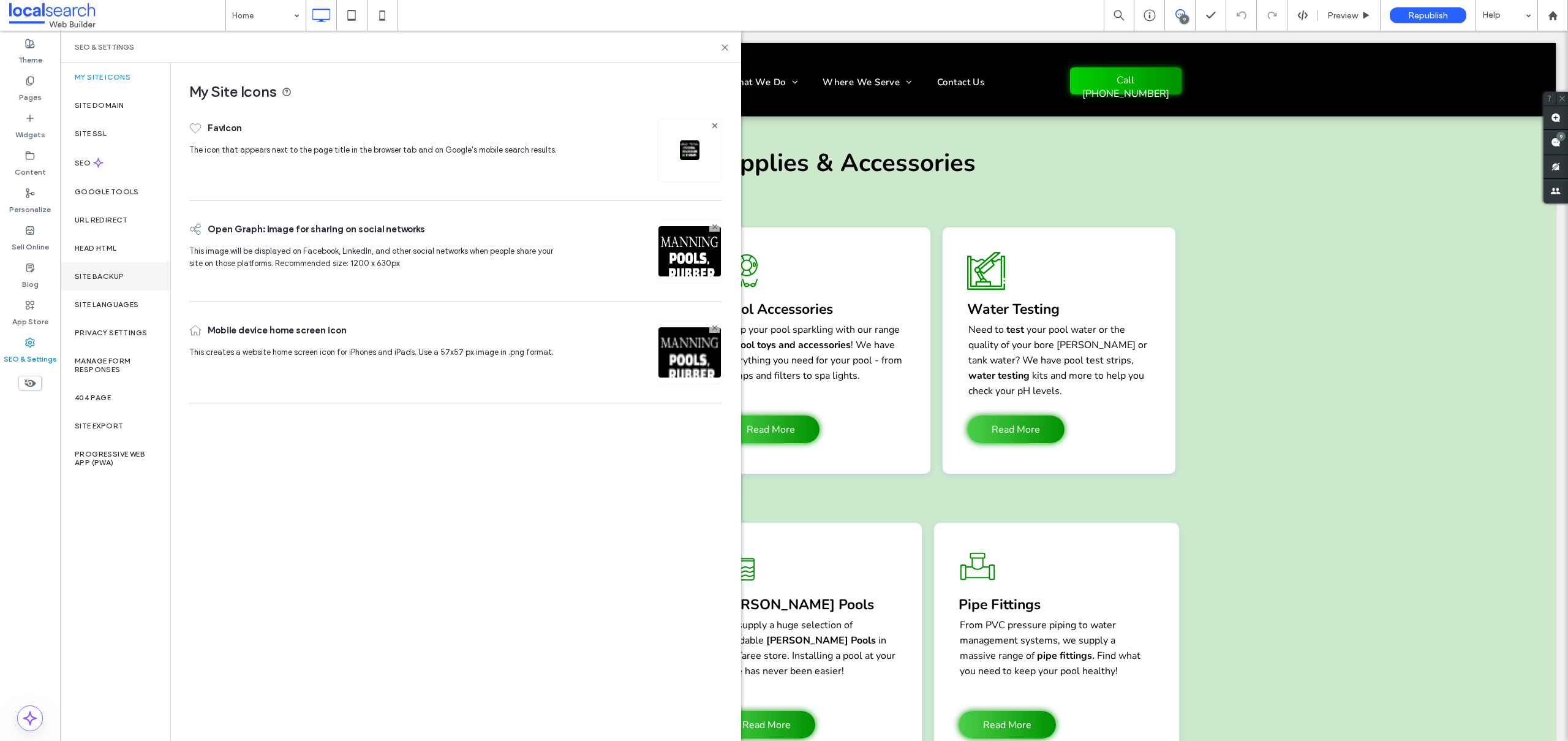
click at [106, 275] on label "Site Backup" at bounding box center [99, 276] width 49 height 9
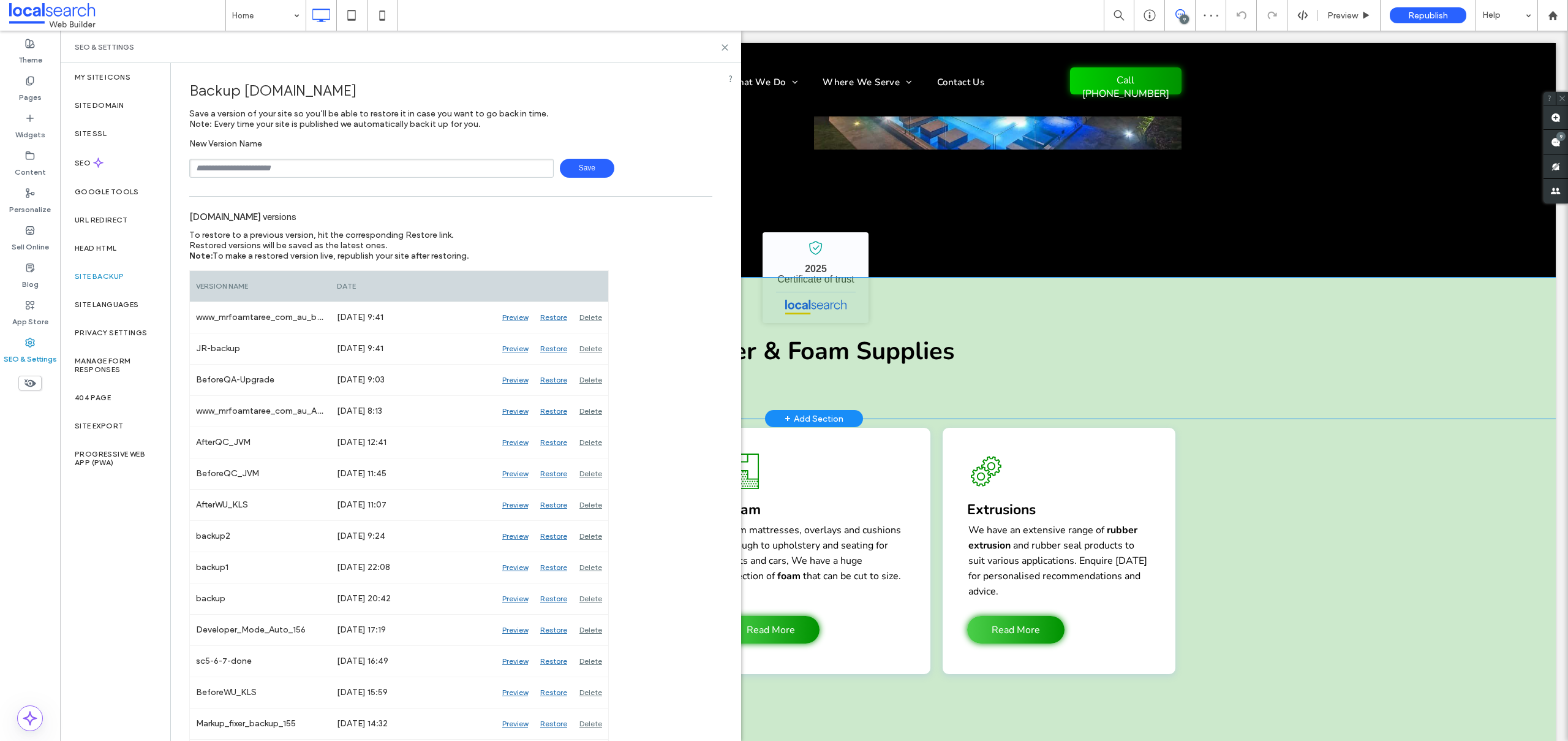
scroll to position [1091, 0]
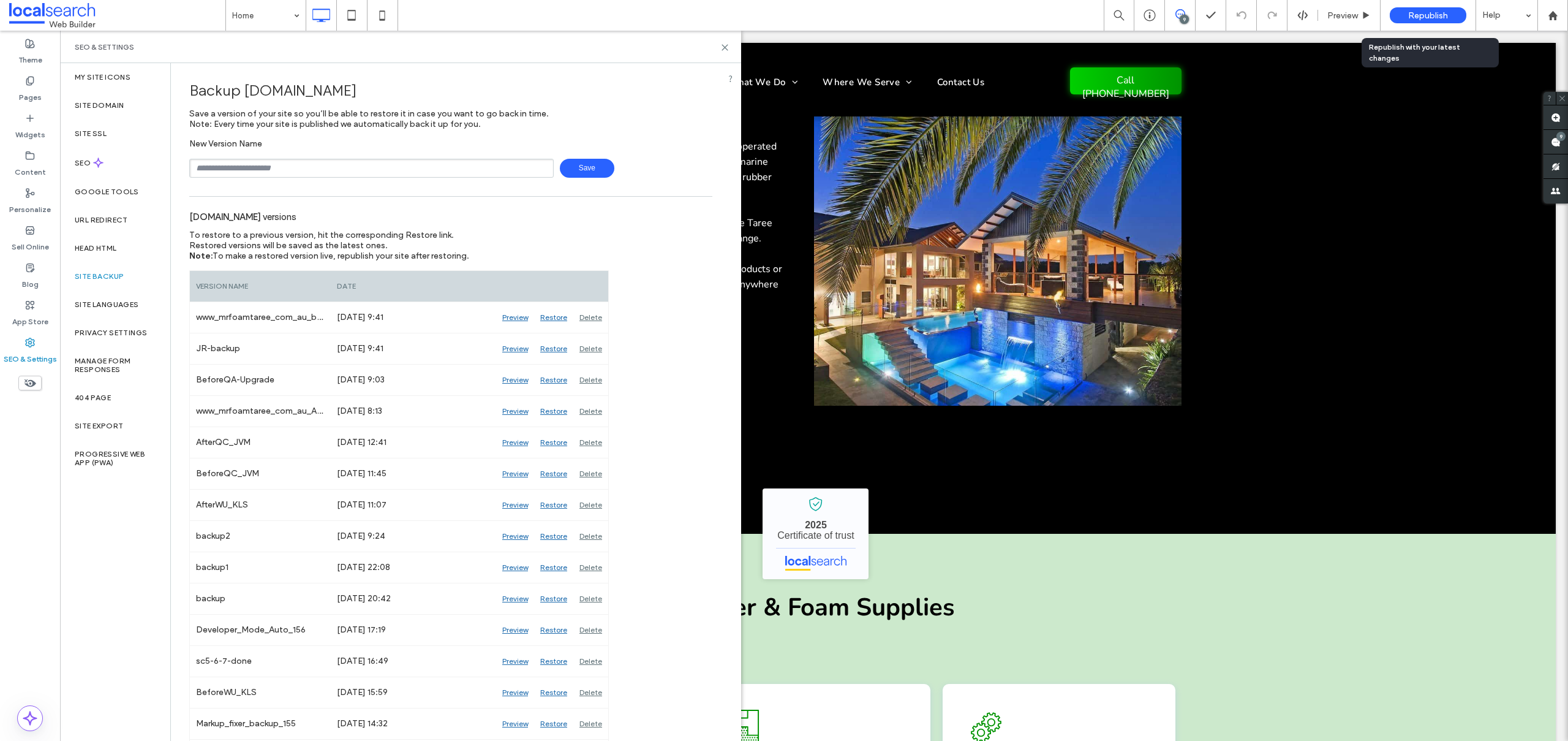
click at [1433, 10] on span "Republish" at bounding box center [1428, 15] width 40 height 10
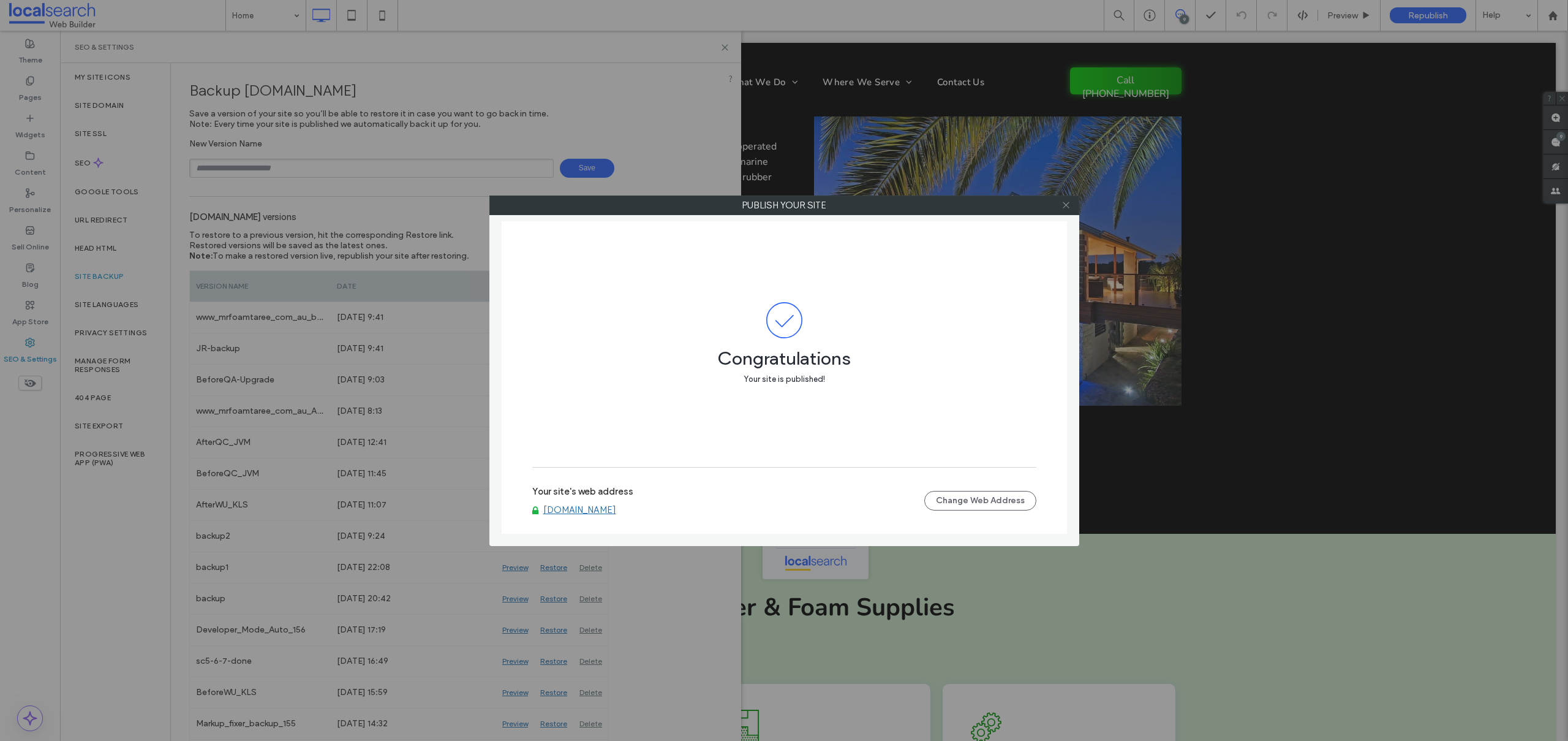
click at [1065, 207] on icon at bounding box center [1066, 205] width 9 height 9
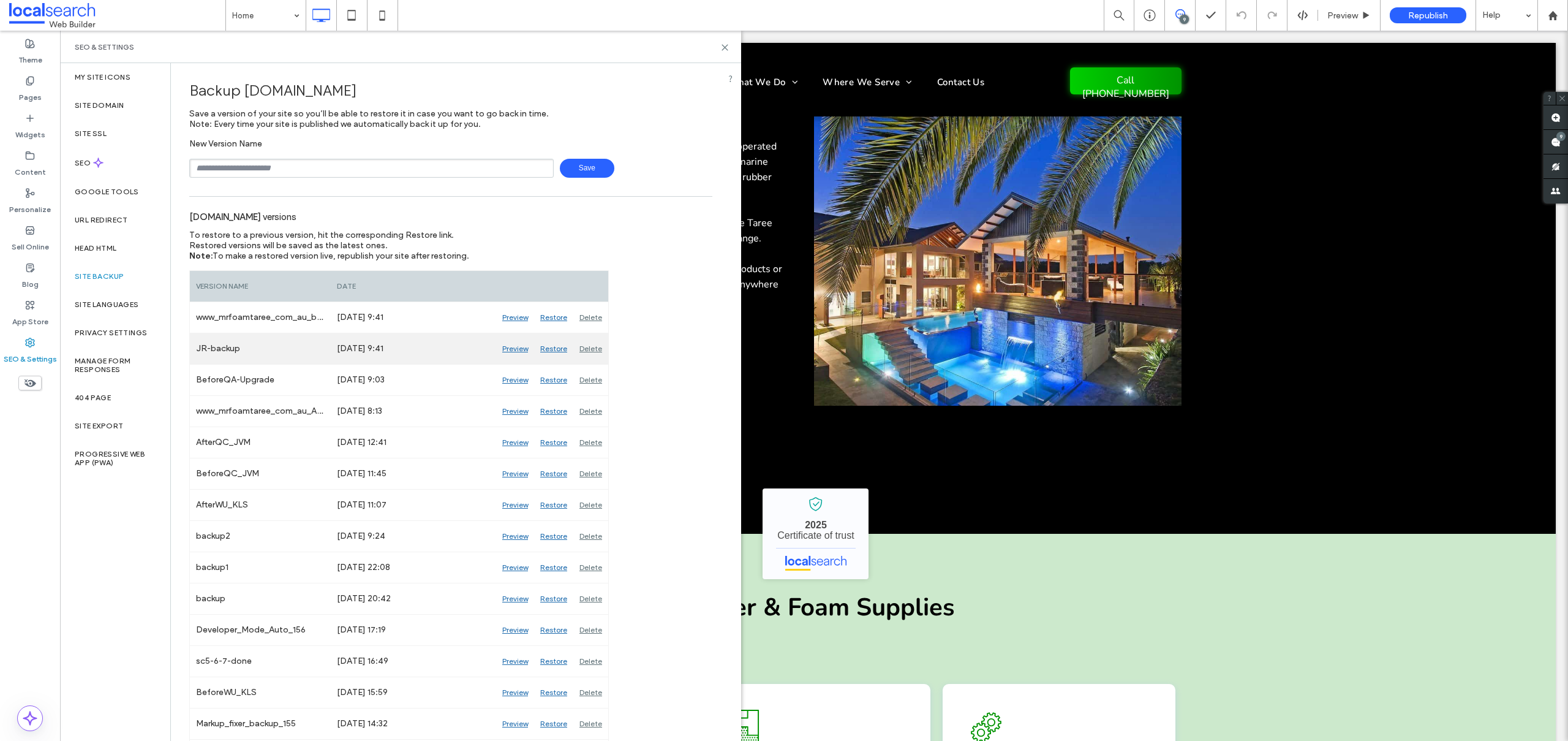
click at [551, 348] on div "Restore" at bounding box center [553, 349] width 39 height 31
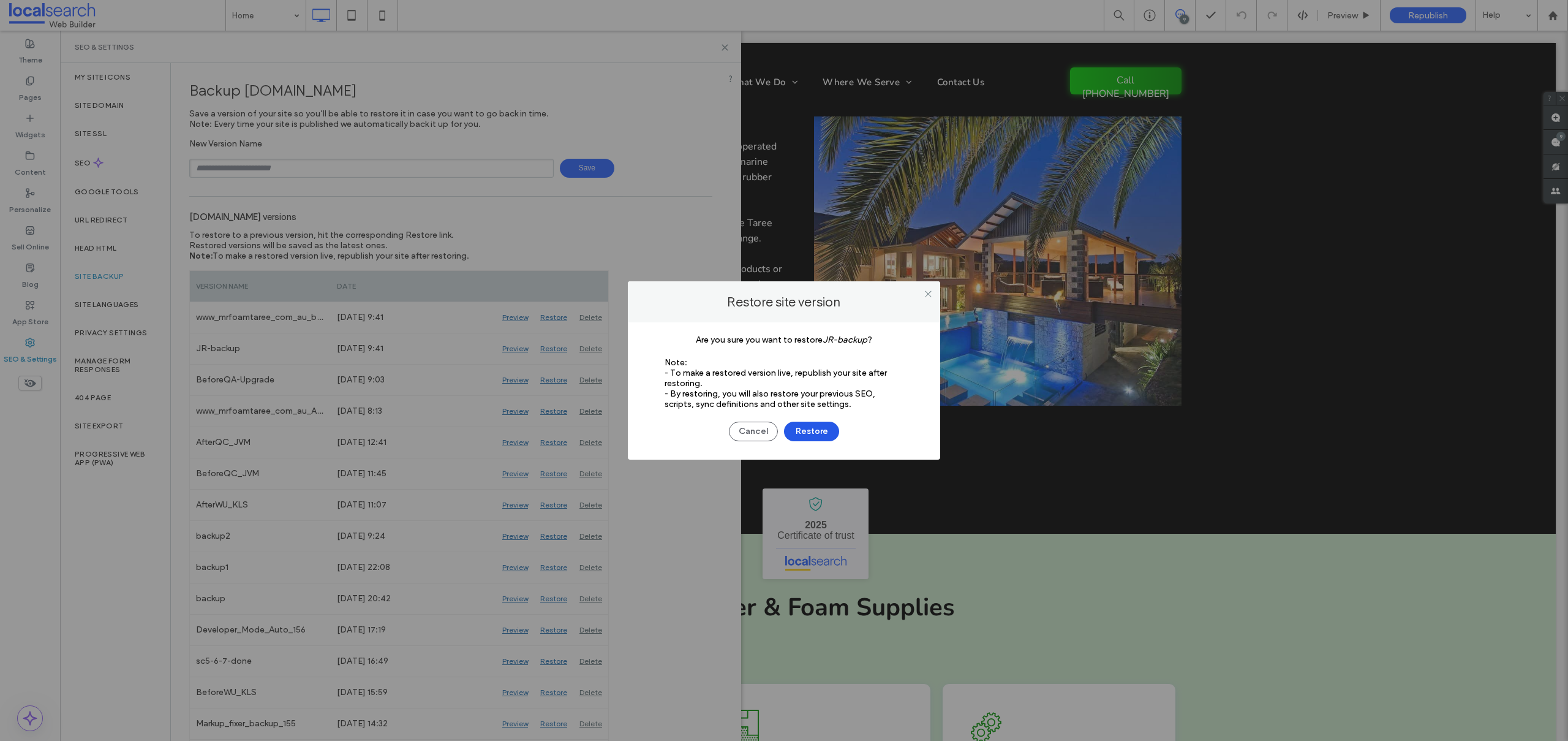
click at [819, 425] on button "Restore" at bounding box center [812, 431] width 55 height 20
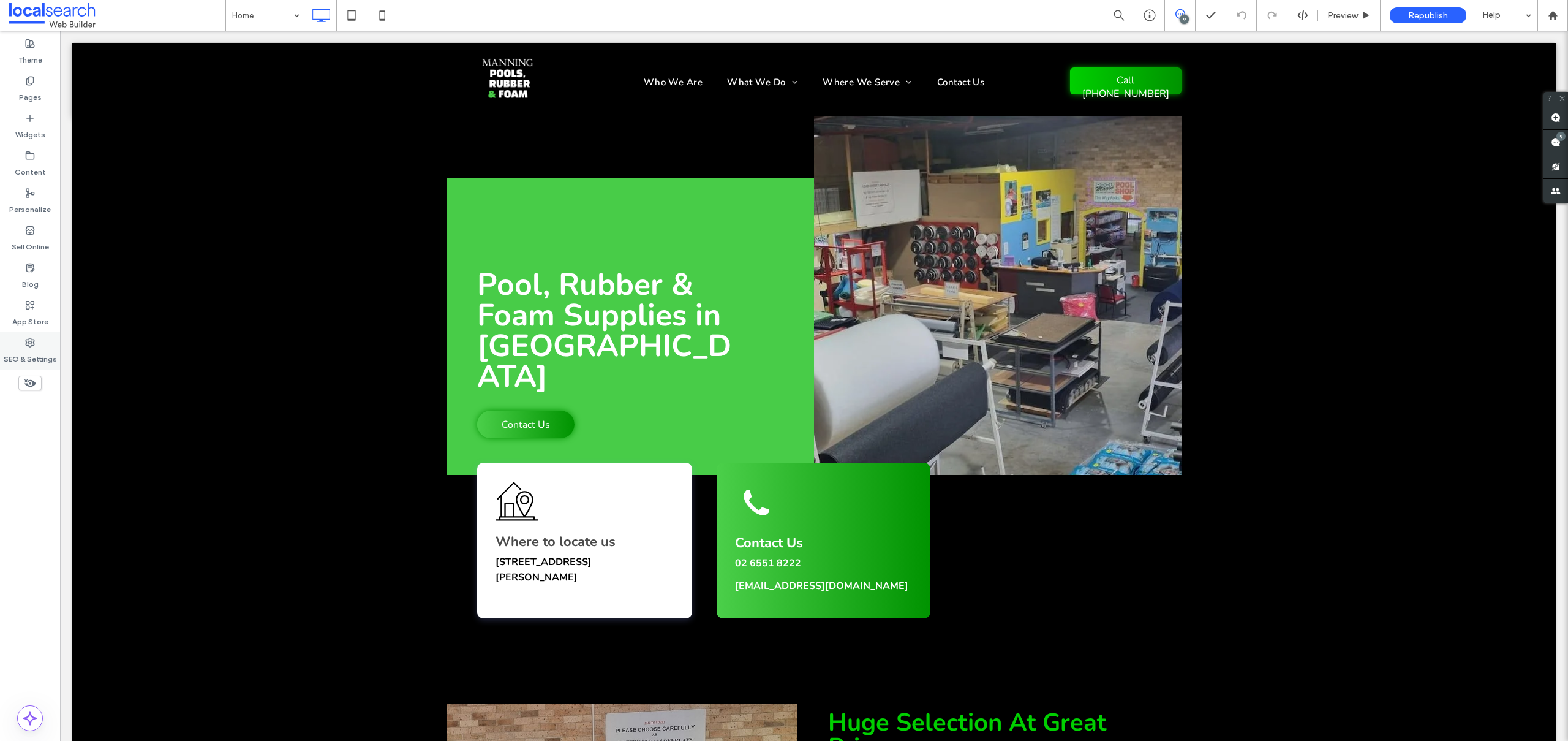
click at [33, 344] on icon at bounding box center [29, 342] width 9 height 9
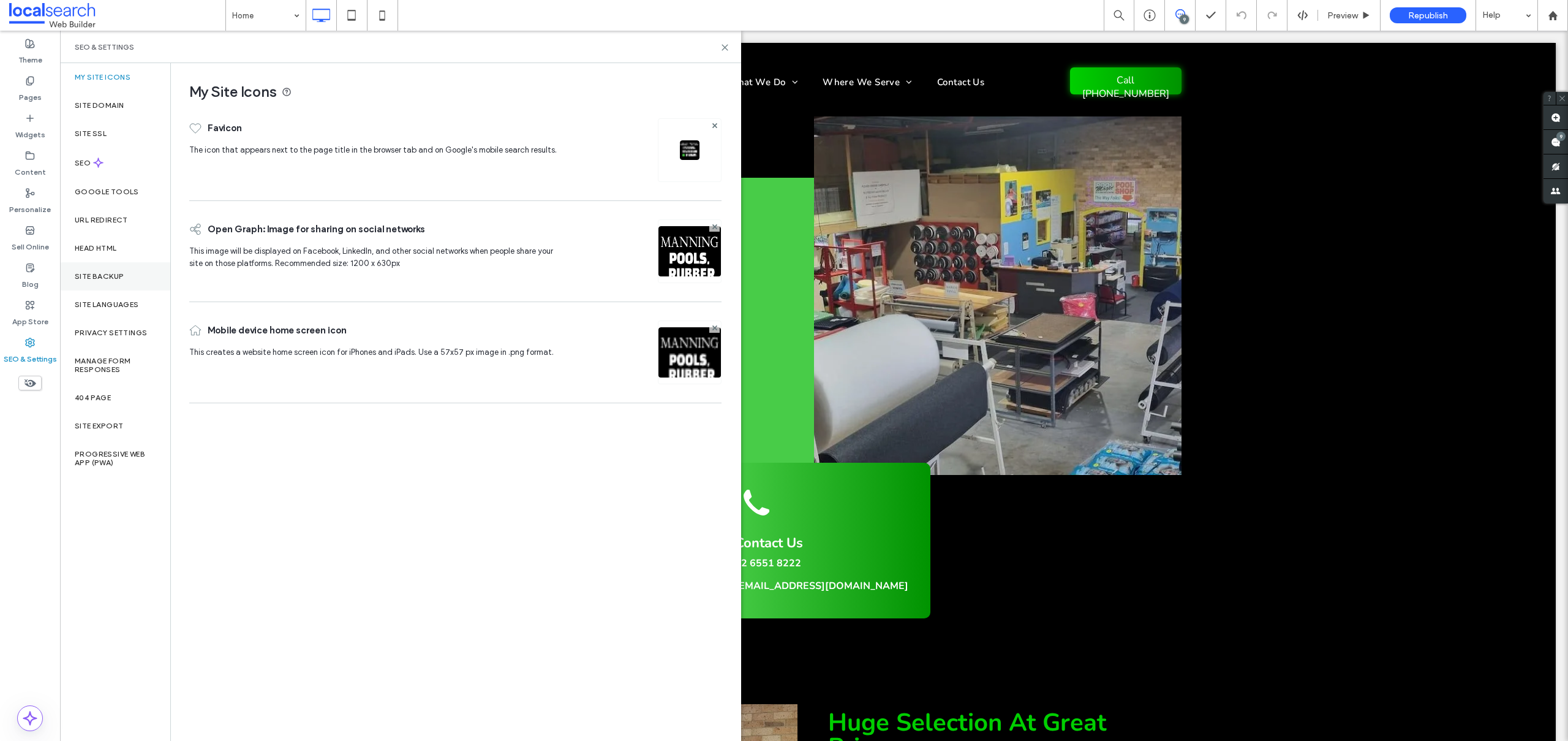
click at [115, 266] on div "Site Backup" at bounding box center [114, 276] width 110 height 28
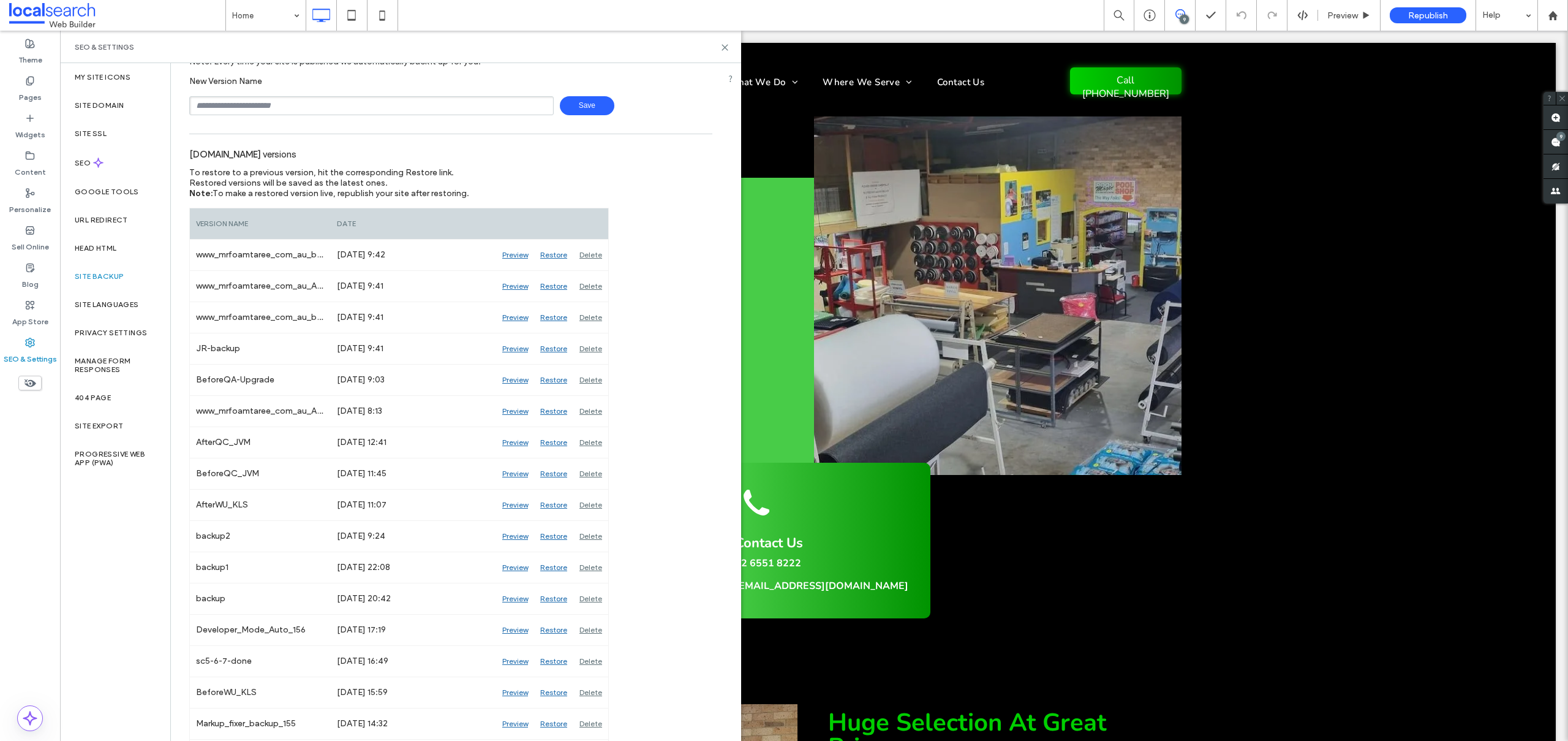
scroll to position [113, 0]
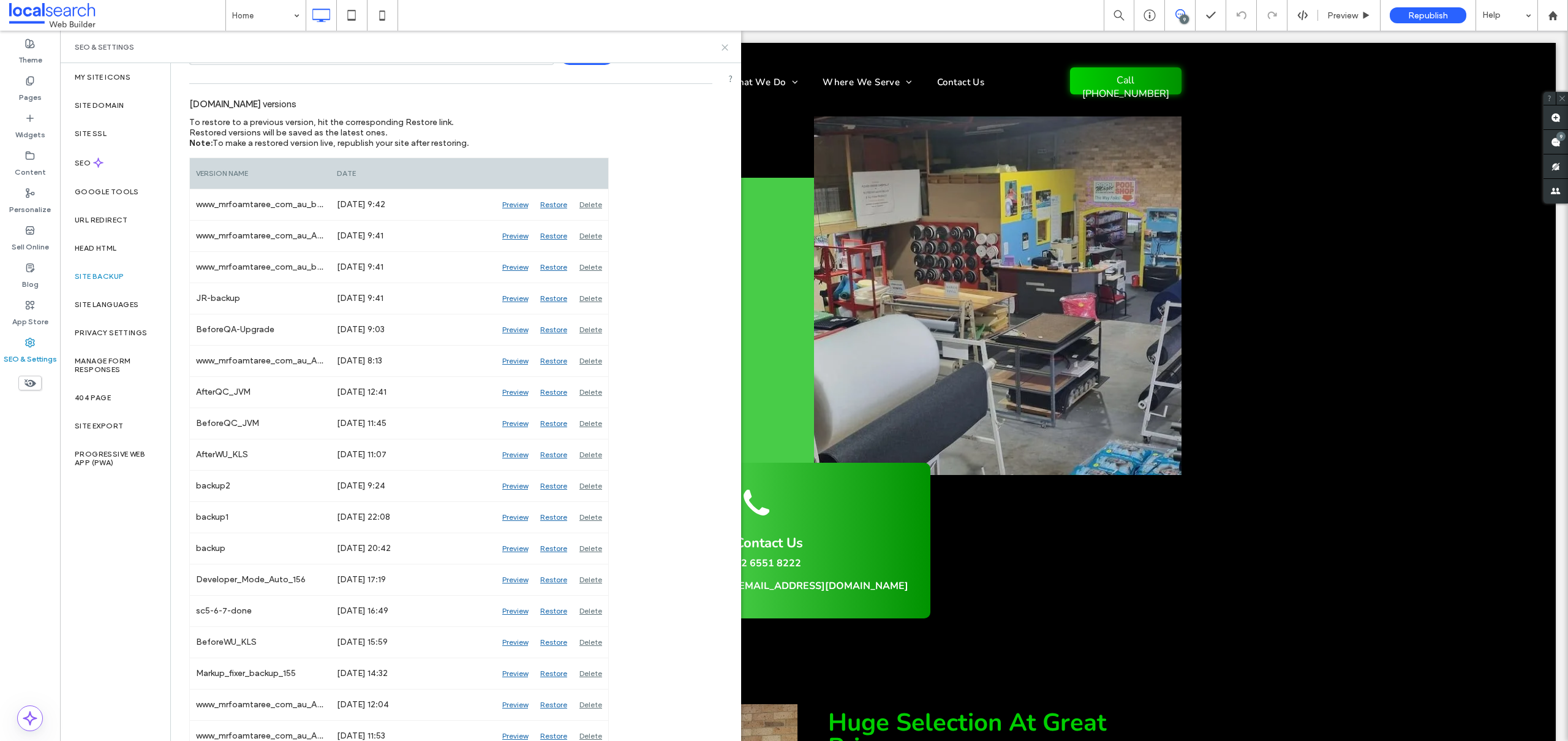
click at [723, 48] on use at bounding box center [725, 47] width 6 height 6
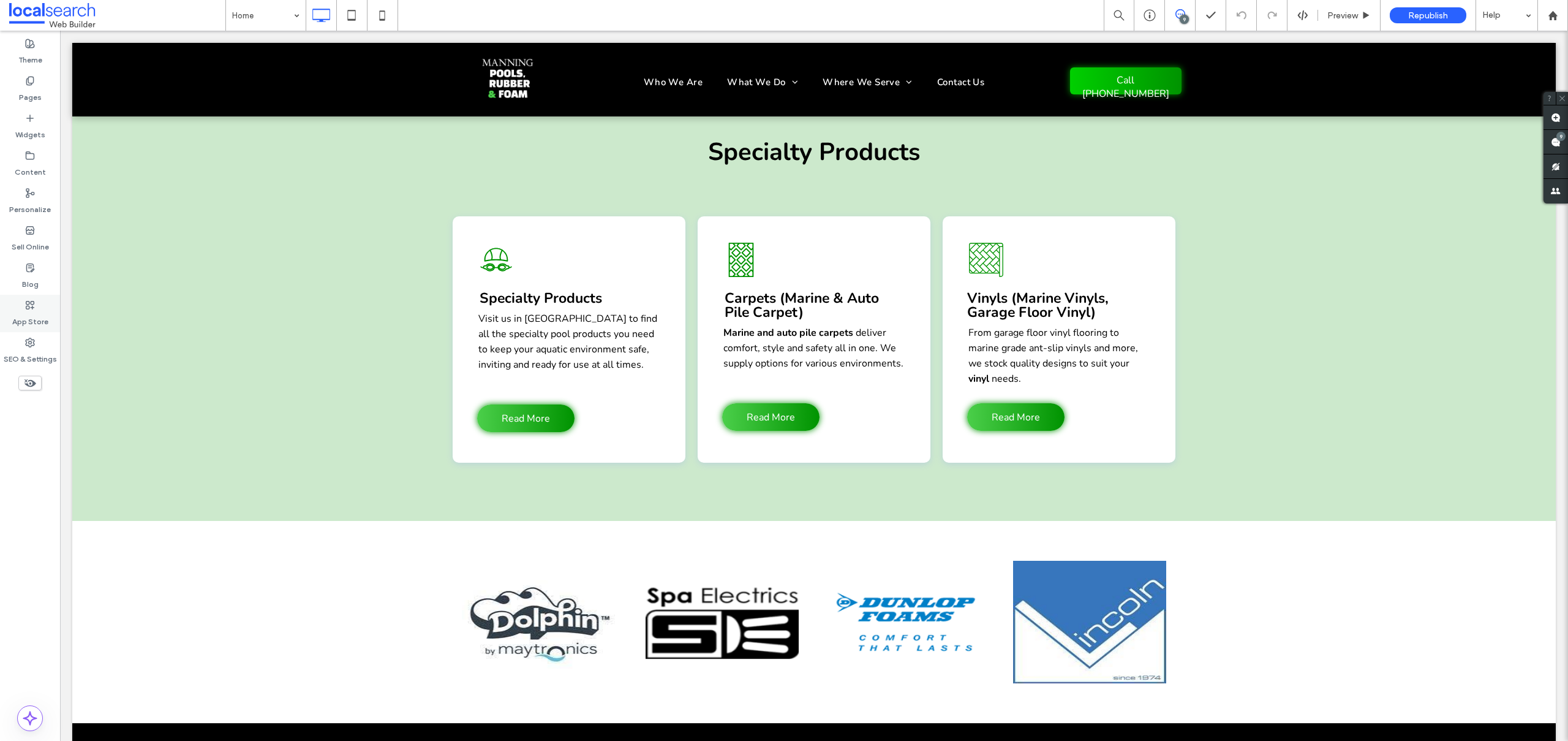
scroll to position [2781, 0]
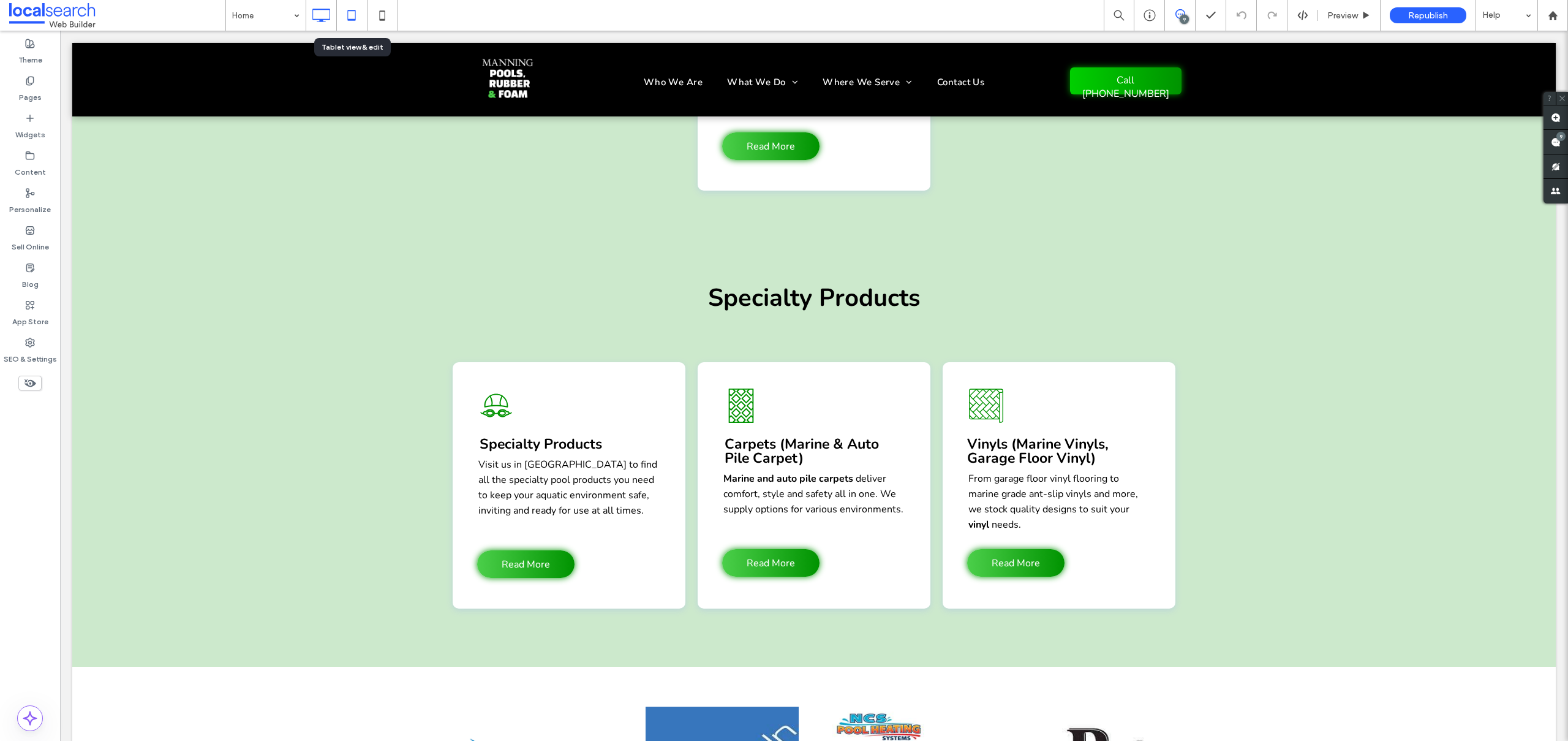
click at [349, 17] on icon at bounding box center [352, 15] width 25 height 25
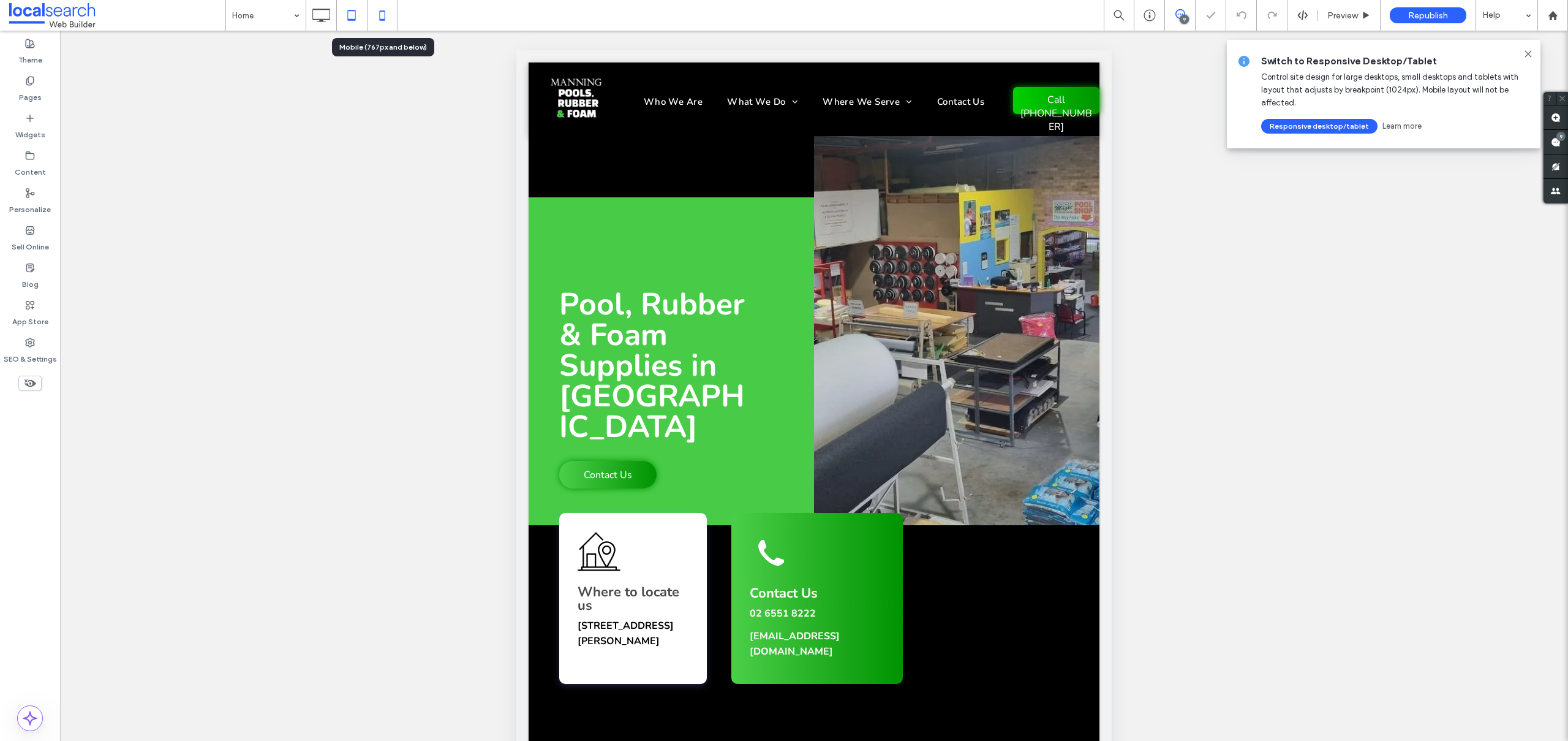
click at [379, 11] on icon at bounding box center [382, 15] width 25 height 25
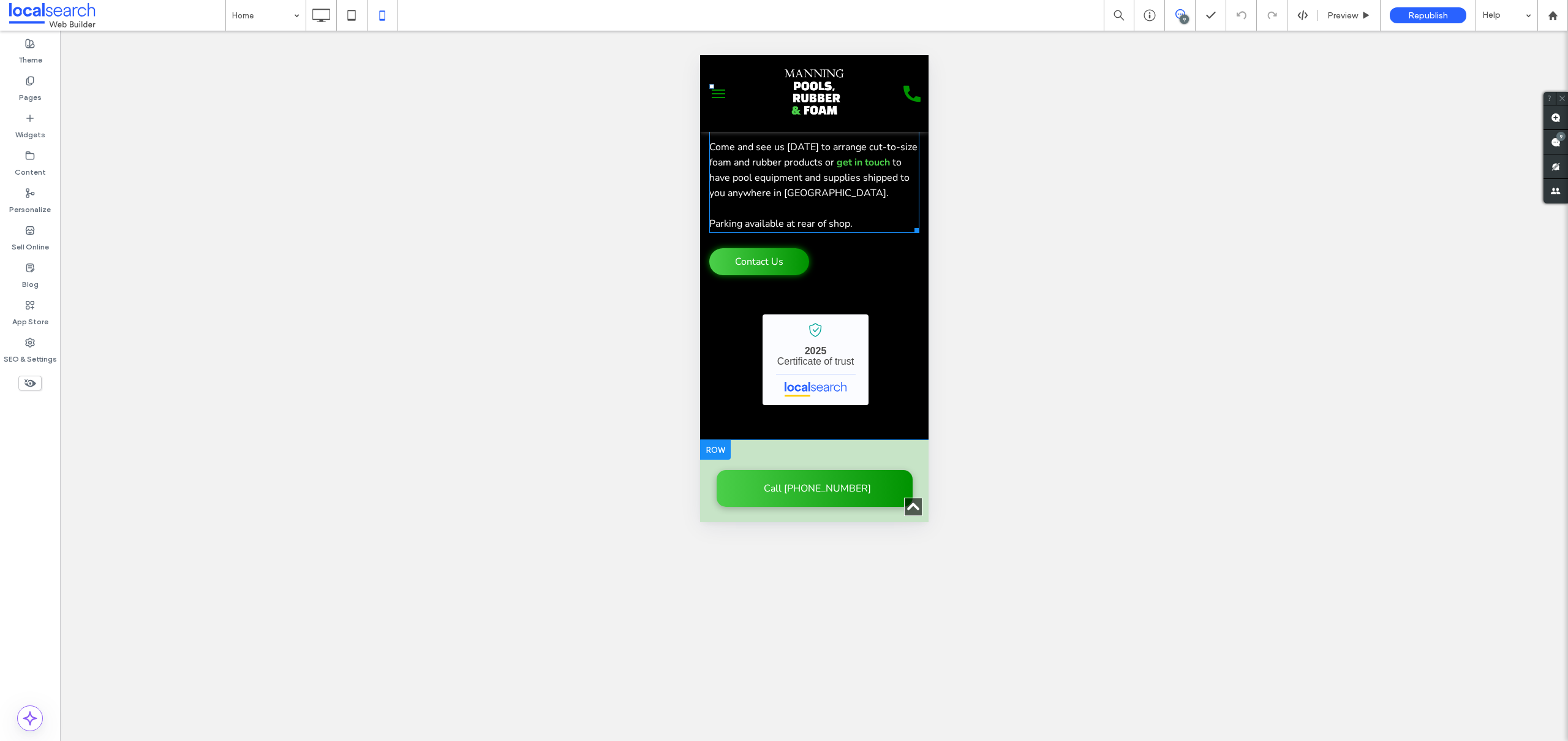
scroll to position [2160, 0]
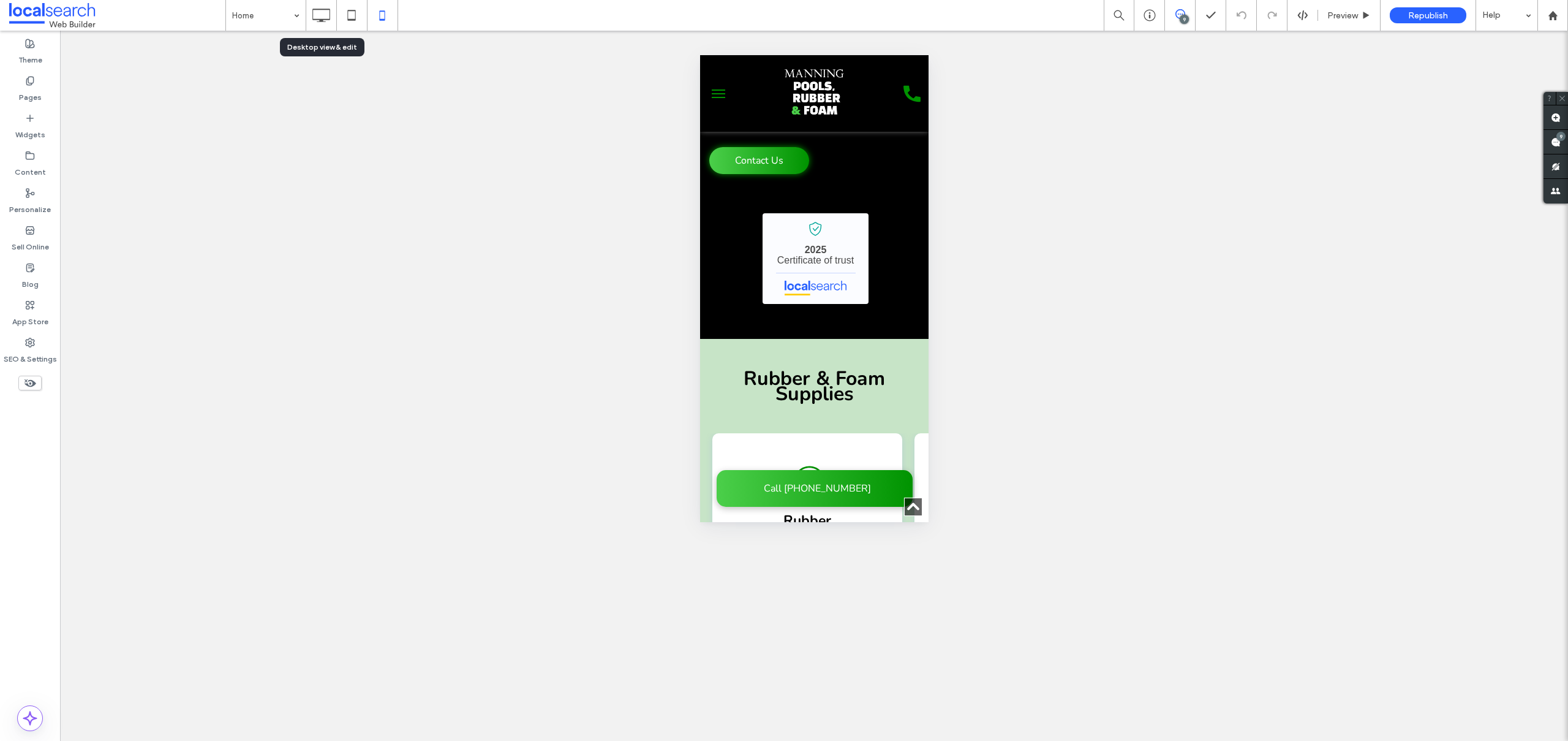
click at [323, 15] on icon at bounding box center [321, 15] width 25 height 25
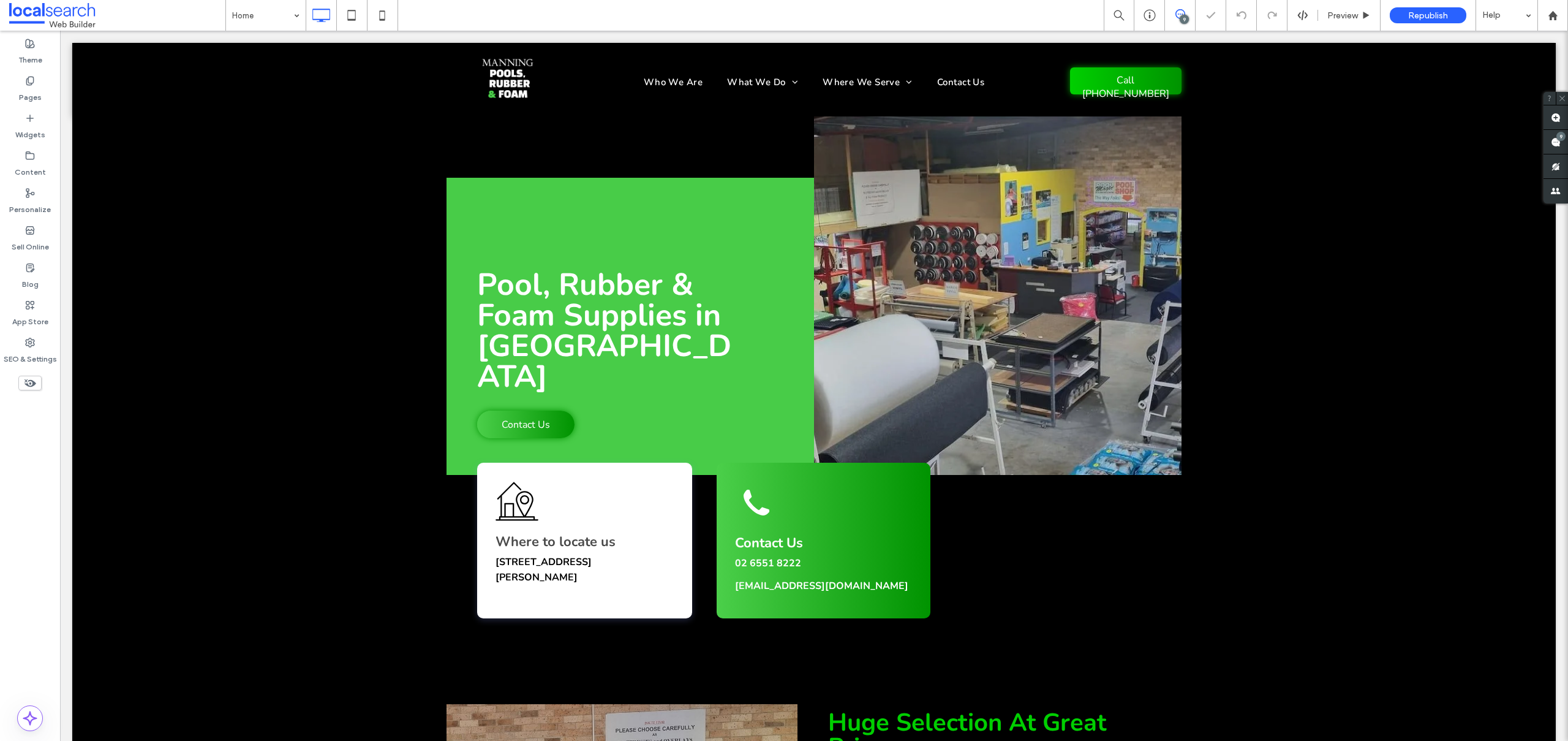
scroll to position [0, 0]
click at [21, 353] on label "SEO & Settings" at bounding box center [30, 356] width 53 height 17
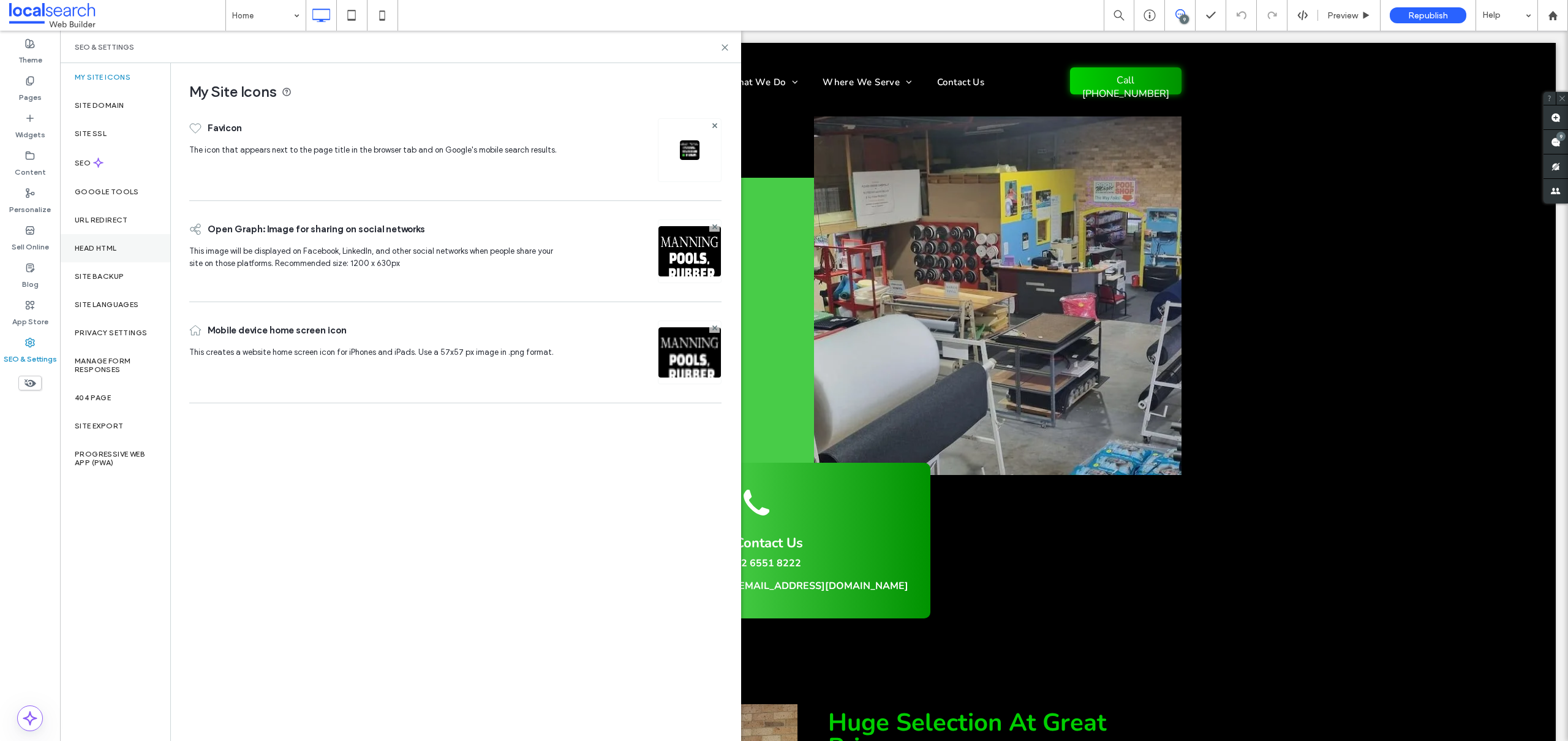
click at [98, 248] on label "Head HTML" at bounding box center [96, 248] width 42 height 9
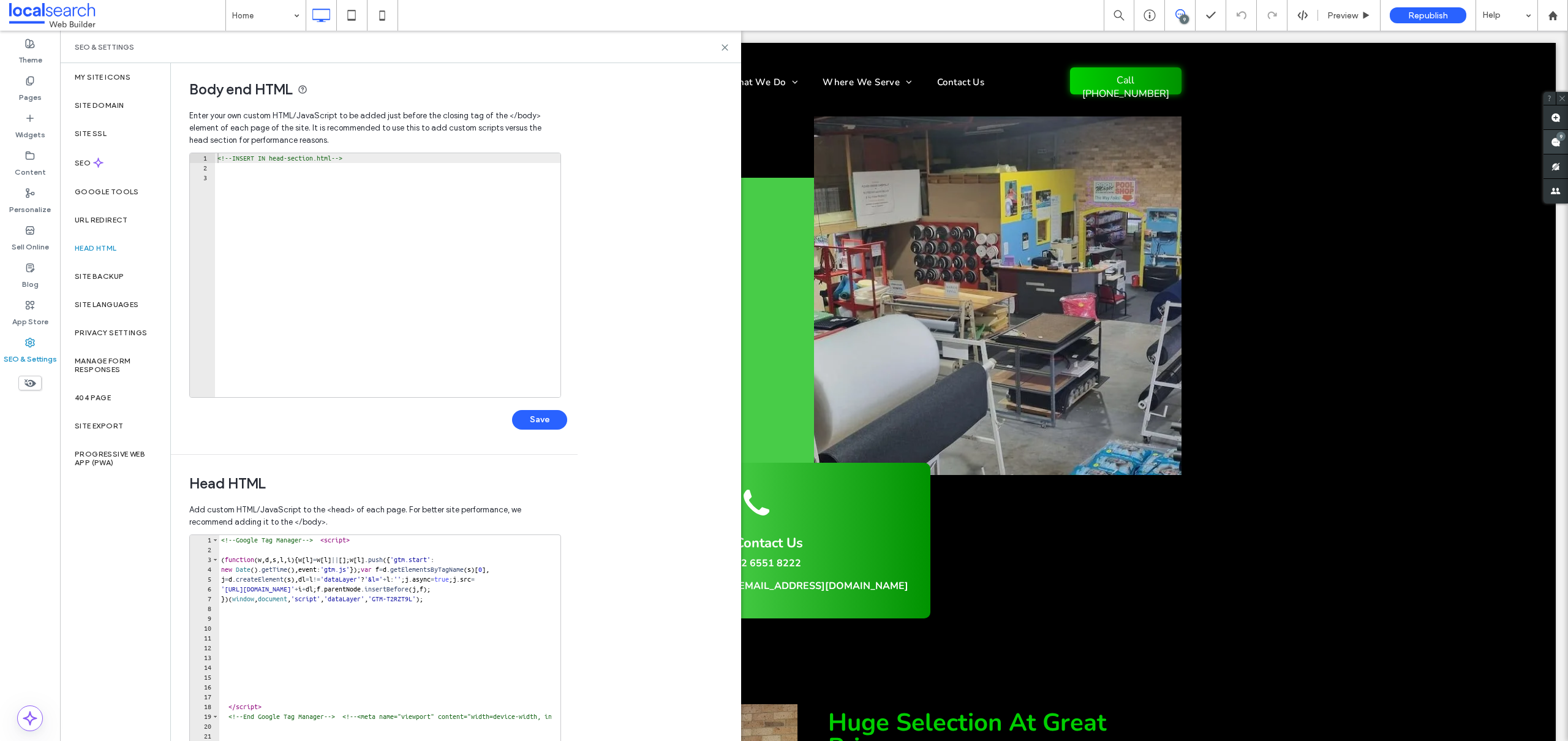
click at [1561, 141] on div "9" at bounding box center [1561, 136] width 9 height 9
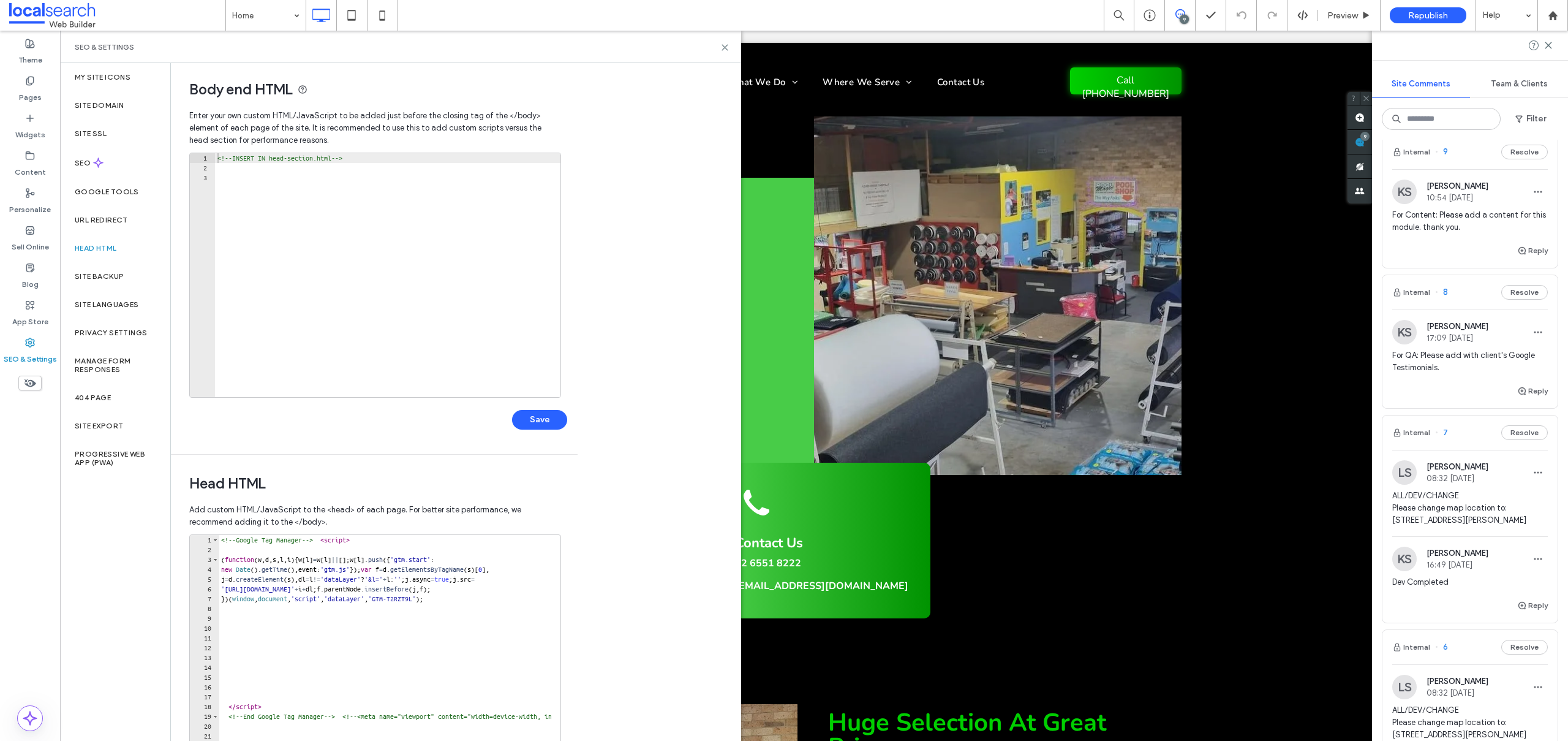
scroll to position [569, 0]
click at [1529, 395] on button "Reply" at bounding box center [1532, 399] width 31 height 15
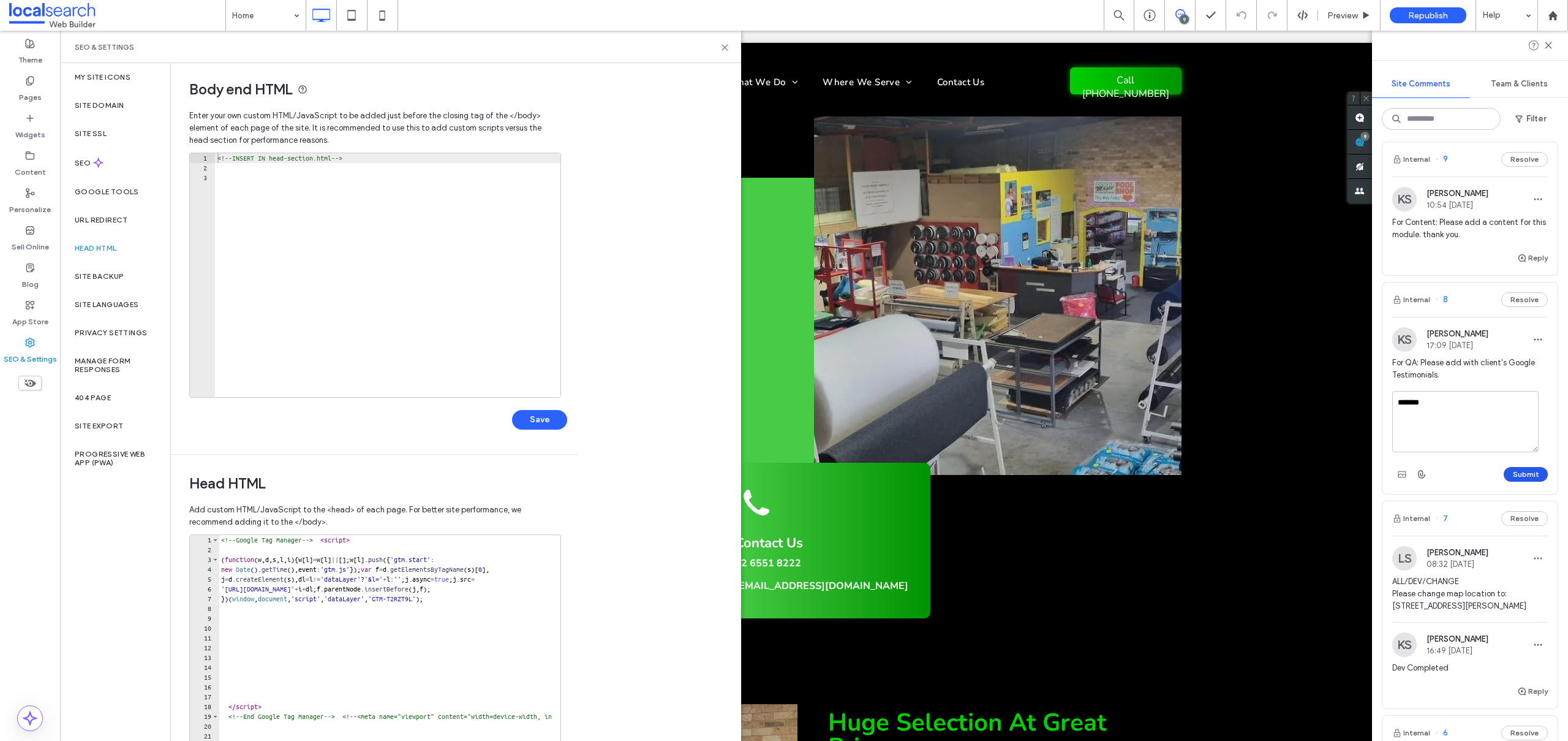
type textarea "*******"
click at [1522, 477] on button "Submit" at bounding box center [1526, 474] width 44 height 15
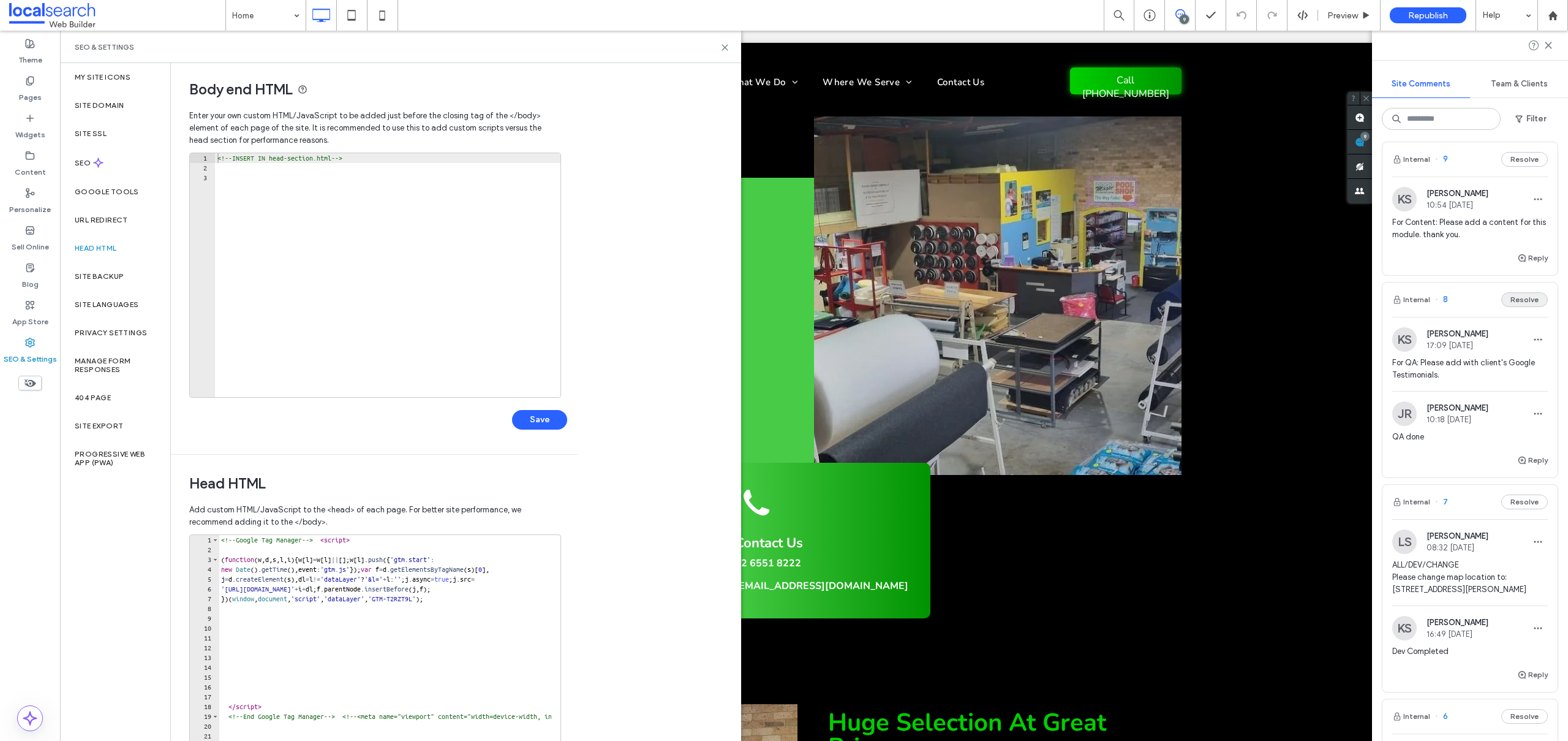
click at [1513, 300] on button "Resolve" at bounding box center [1524, 299] width 47 height 15
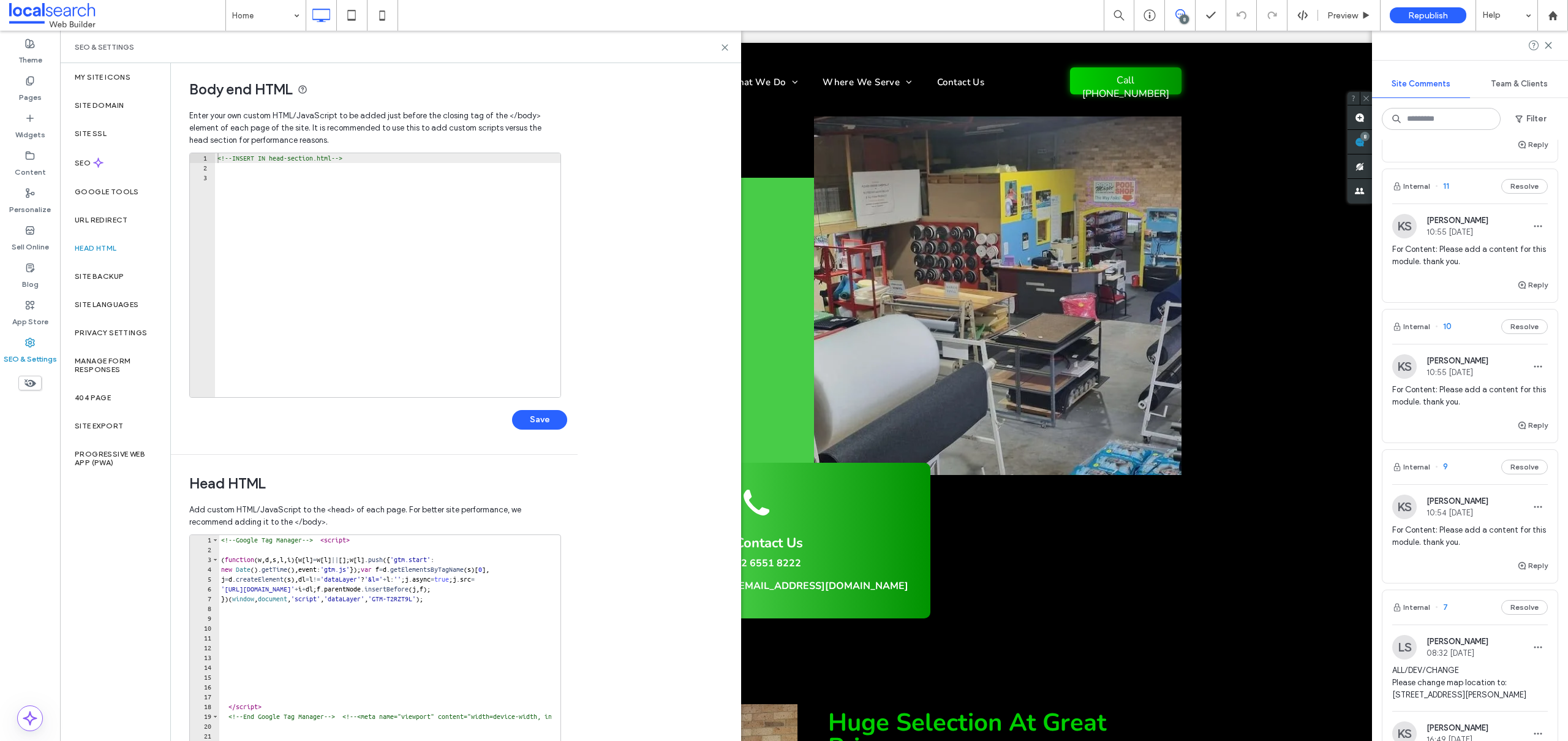
scroll to position [147, 0]
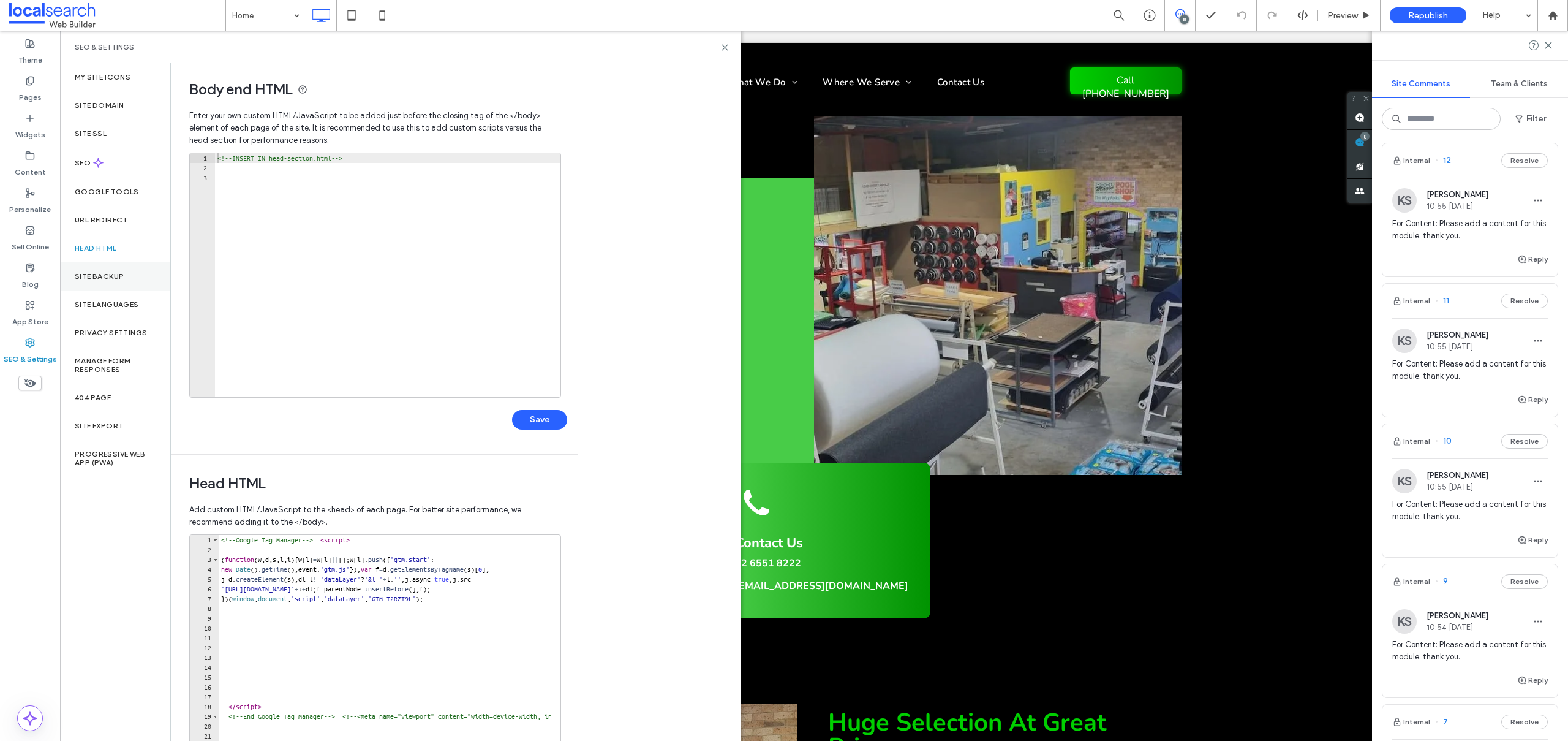
click at [114, 274] on label "Site Backup" at bounding box center [99, 276] width 49 height 9
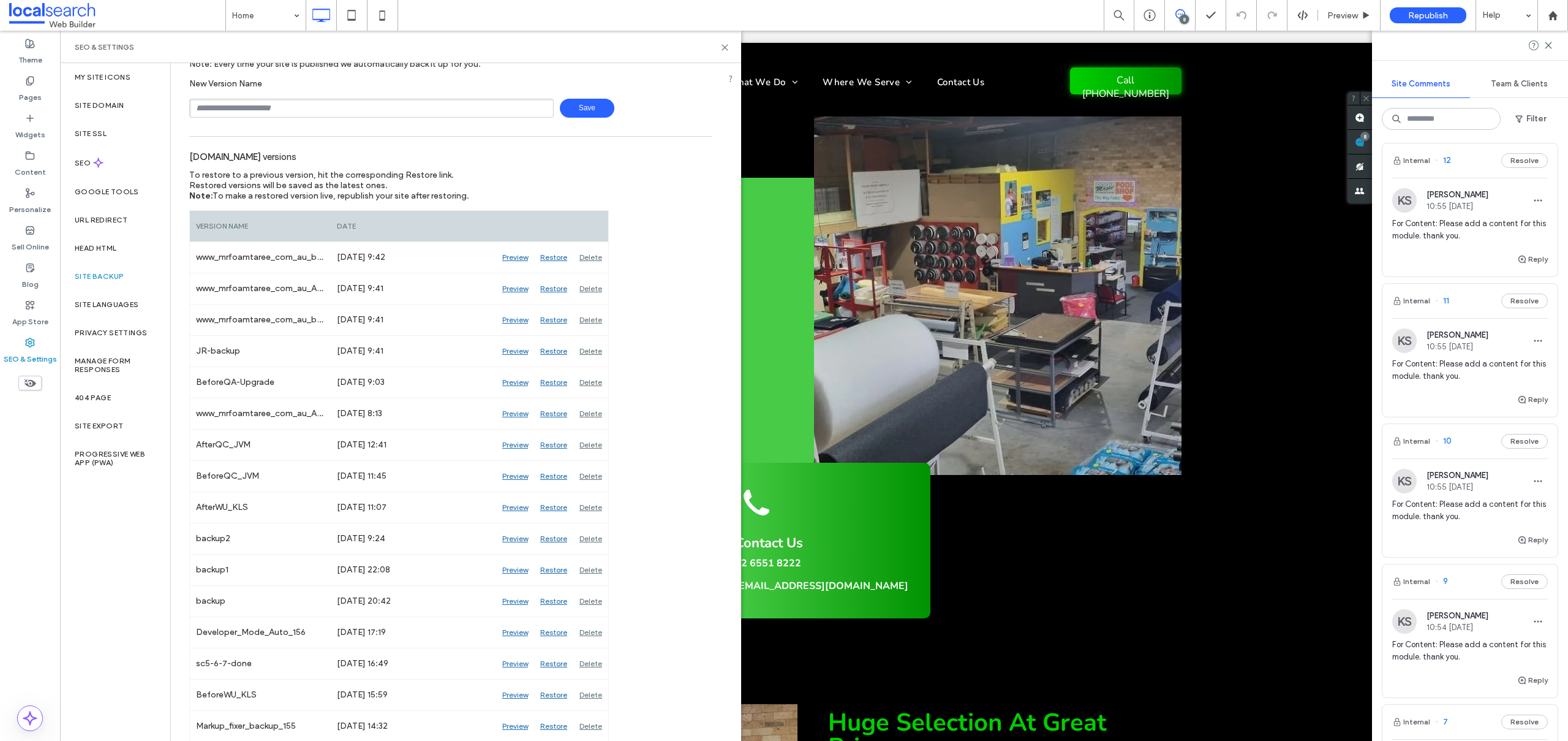
scroll to position [113, 0]
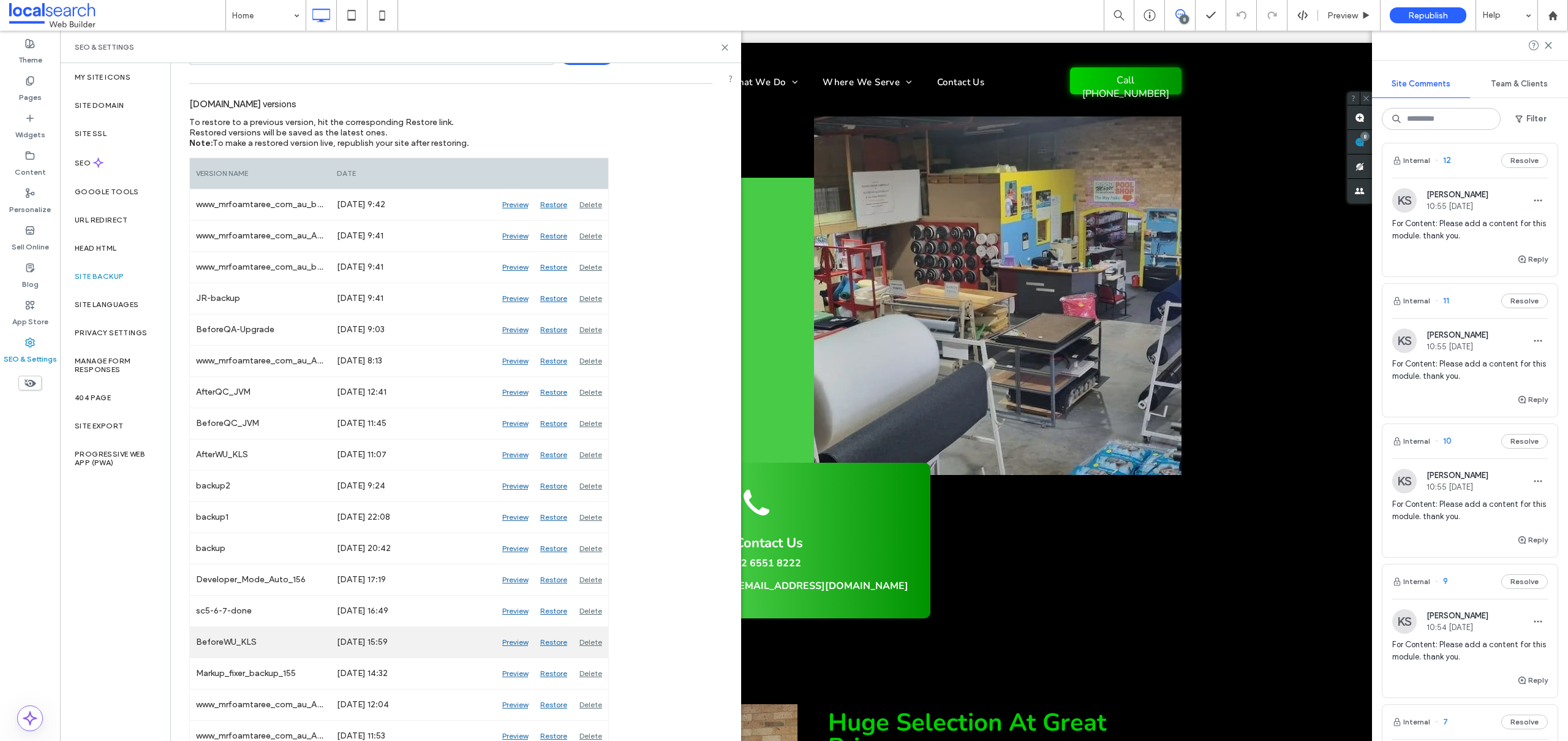
click at [550, 642] on div "Restore" at bounding box center [553, 642] width 39 height 31
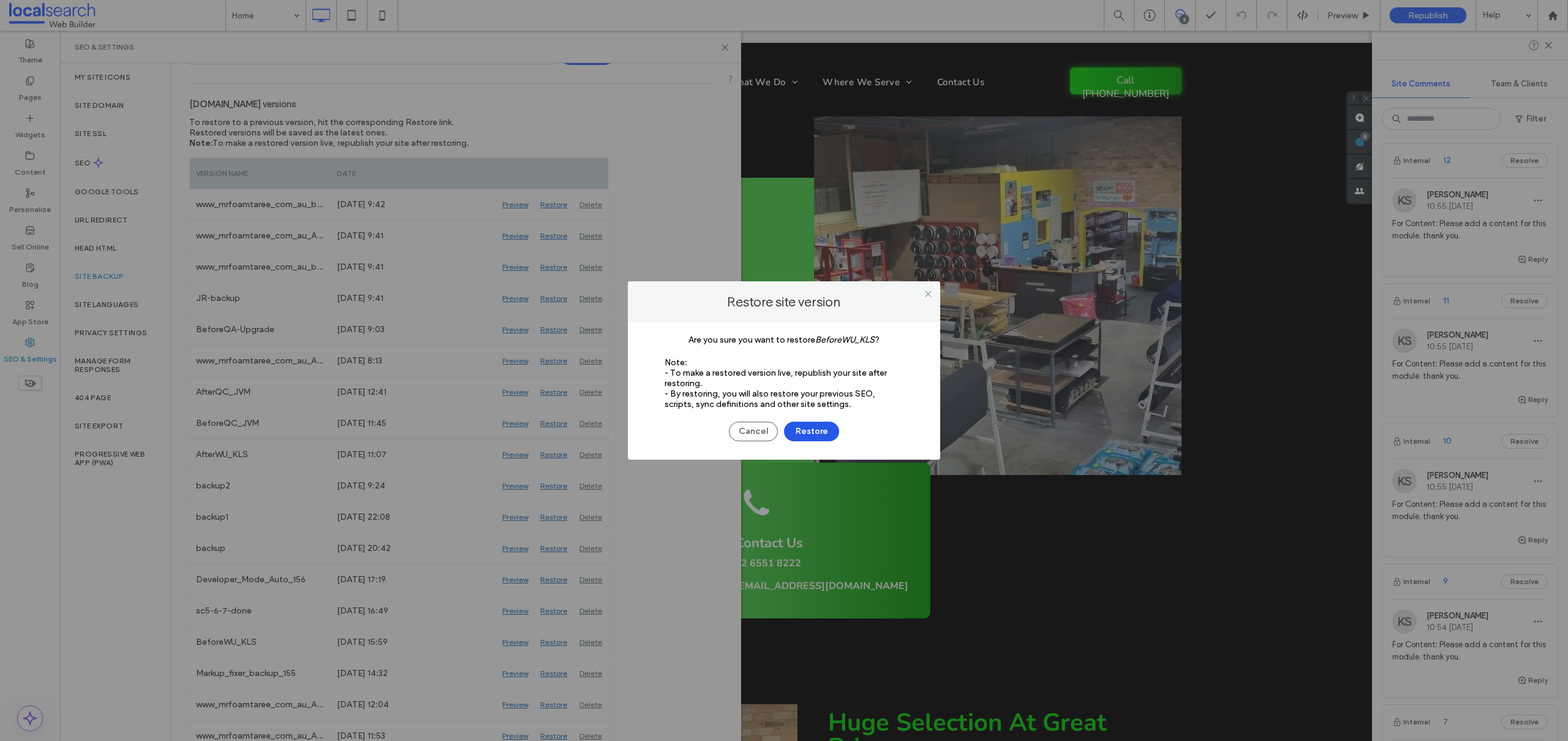
click at [812, 428] on button "Restore" at bounding box center [812, 431] width 55 height 20
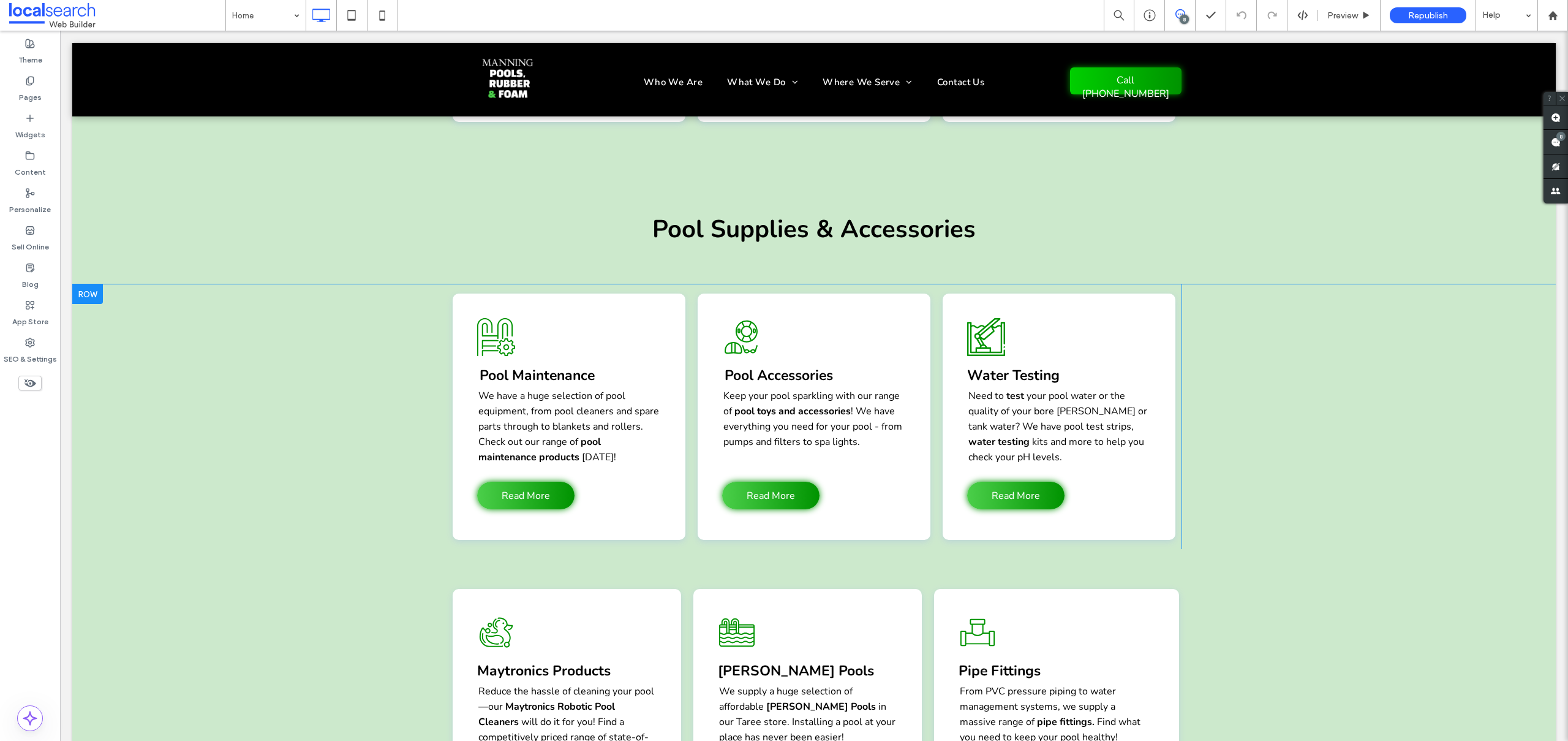
scroll to position [1822, 0]
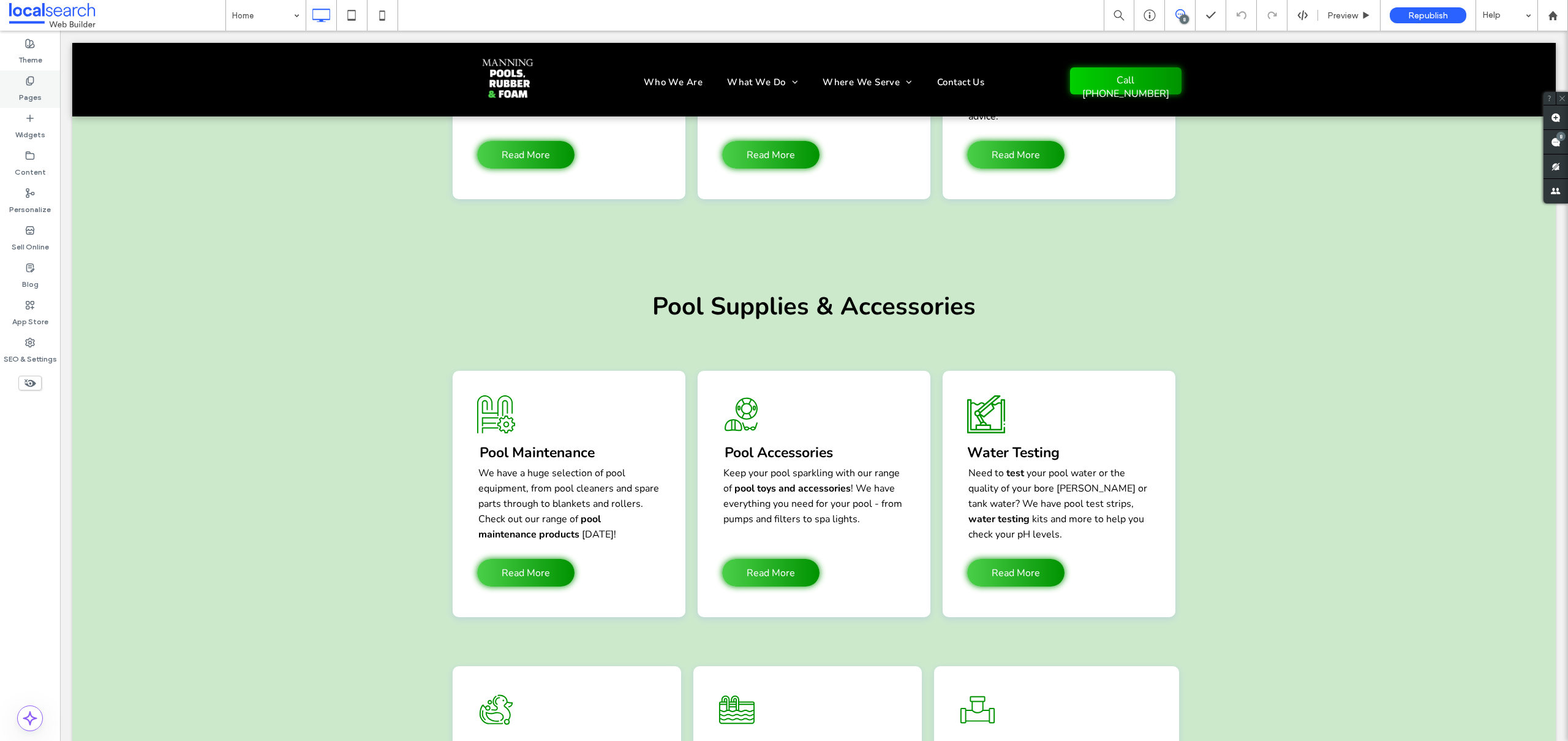
click at [41, 94] on div "Pages" at bounding box center [30, 89] width 60 height 37
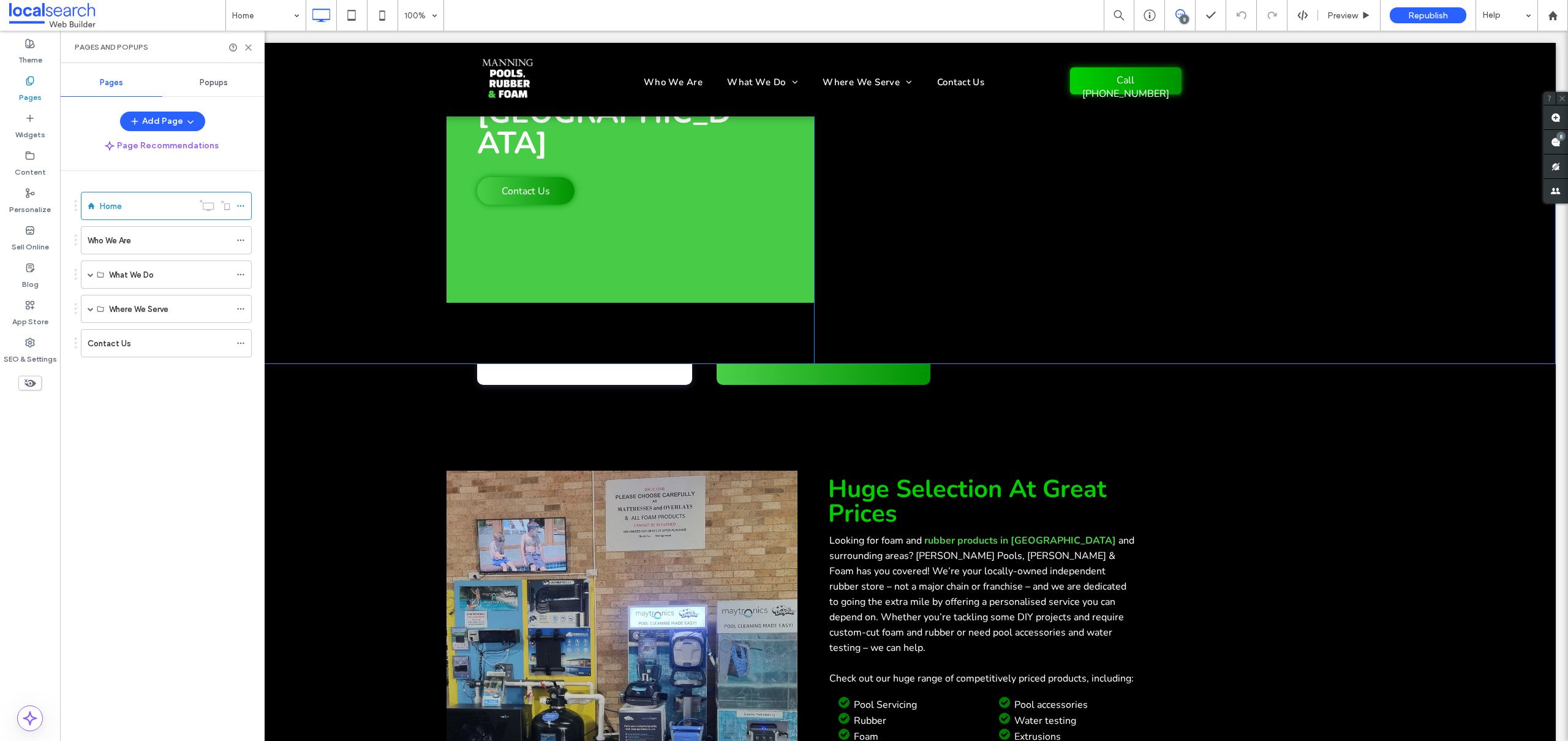
scroll to position [0, 0]
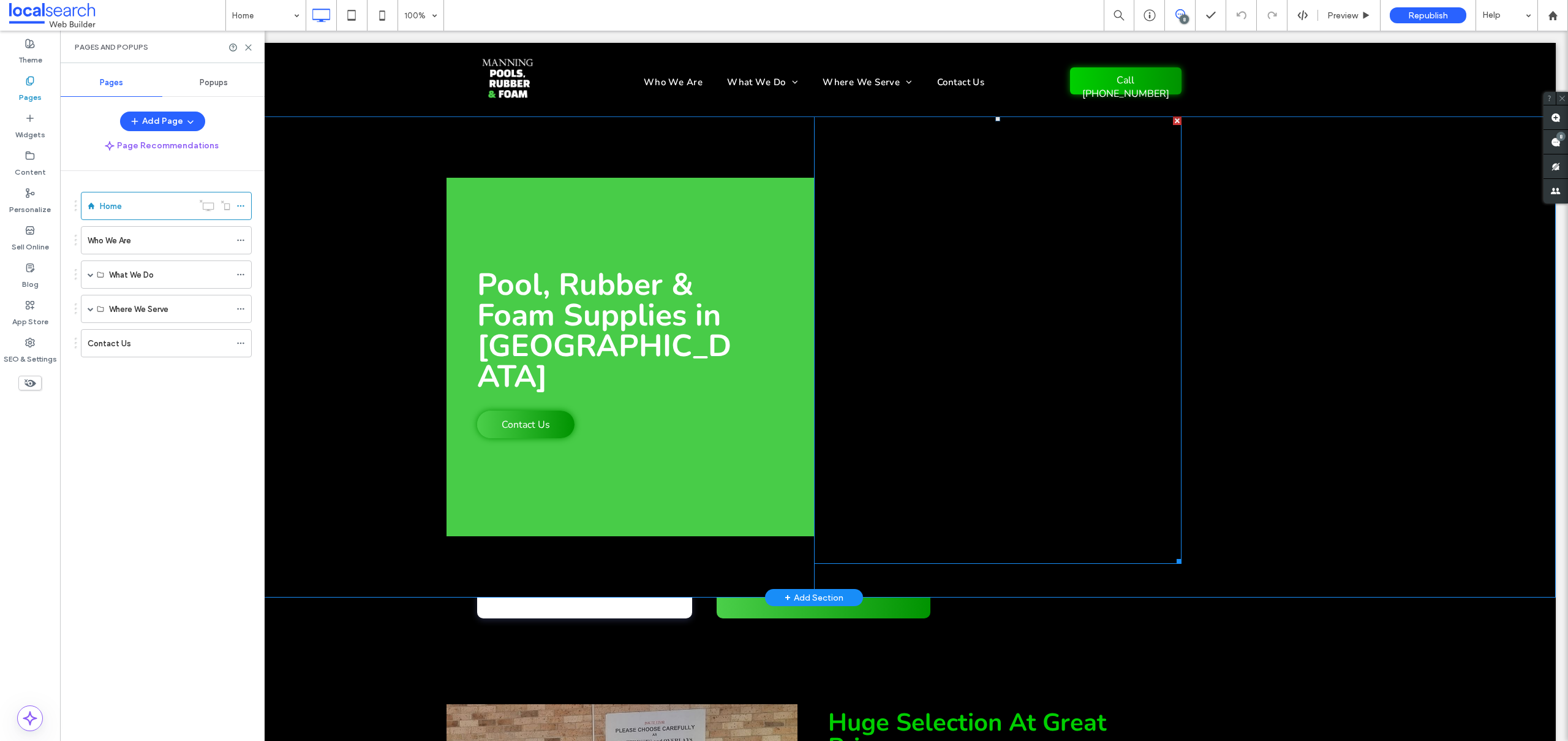
click at [938, 334] on link at bounding box center [998, 340] width 368 height 447
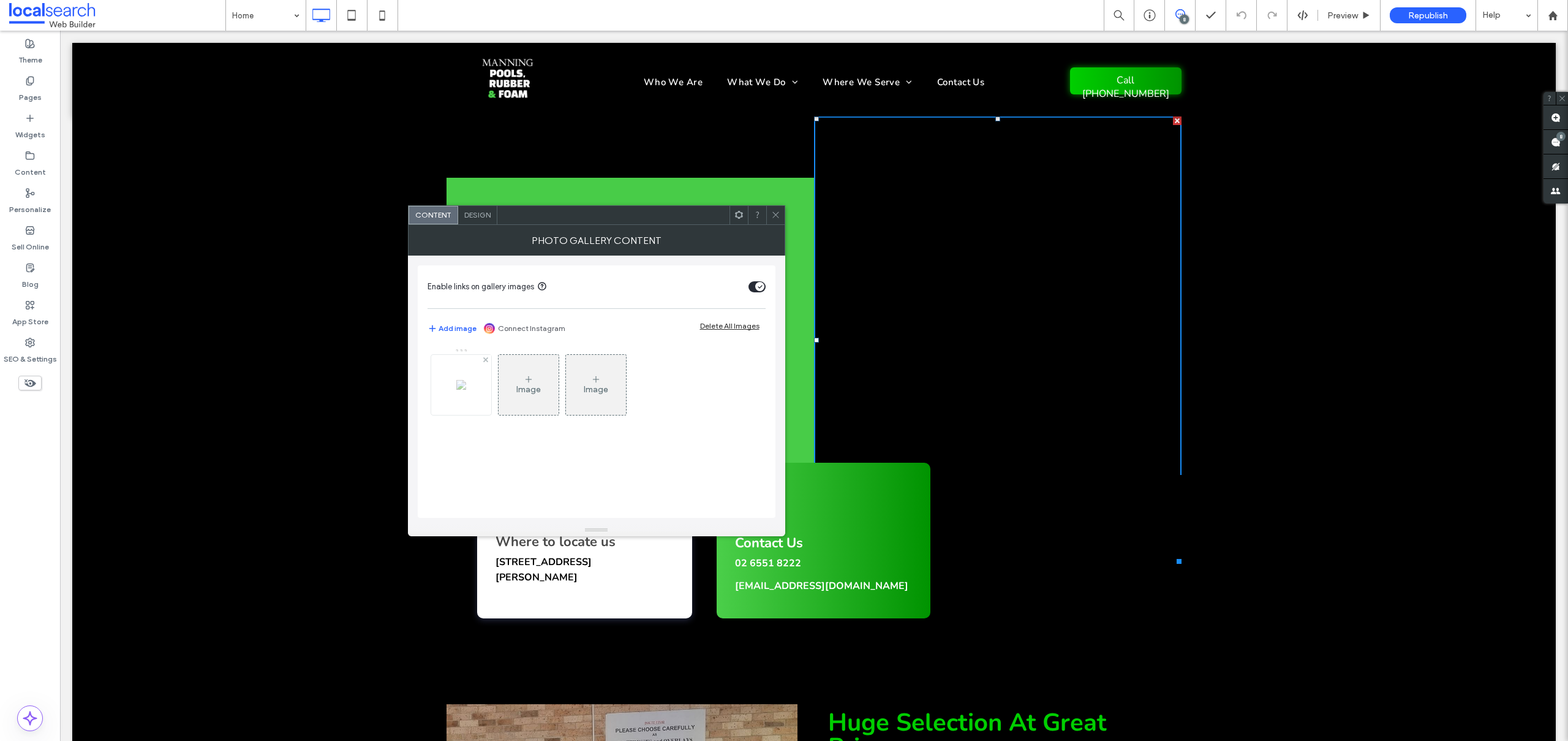
click at [447, 378] on div at bounding box center [461, 385] width 60 height 60
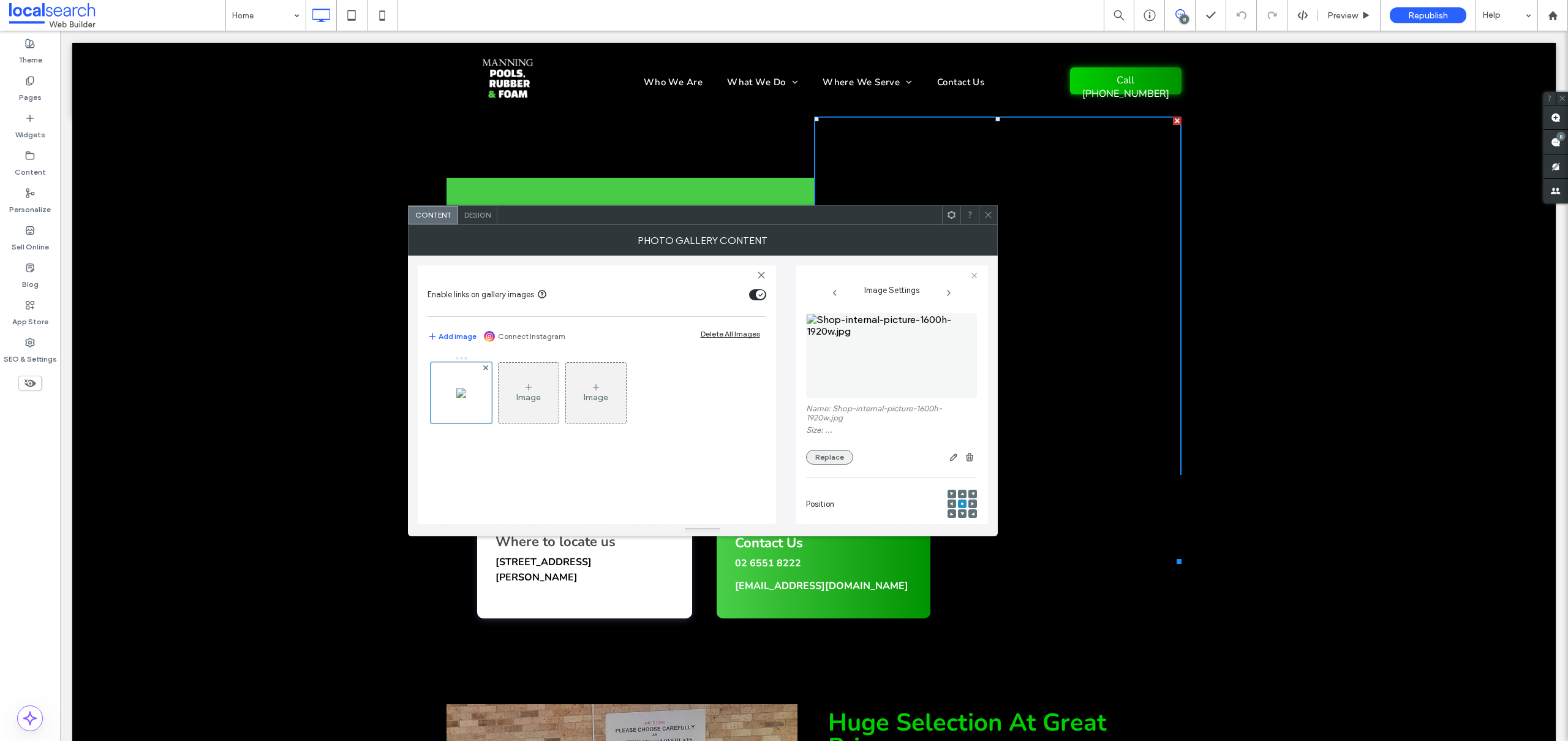
click at [835, 456] on button "Replace" at bounding box center [830, 457] width 47 height 15
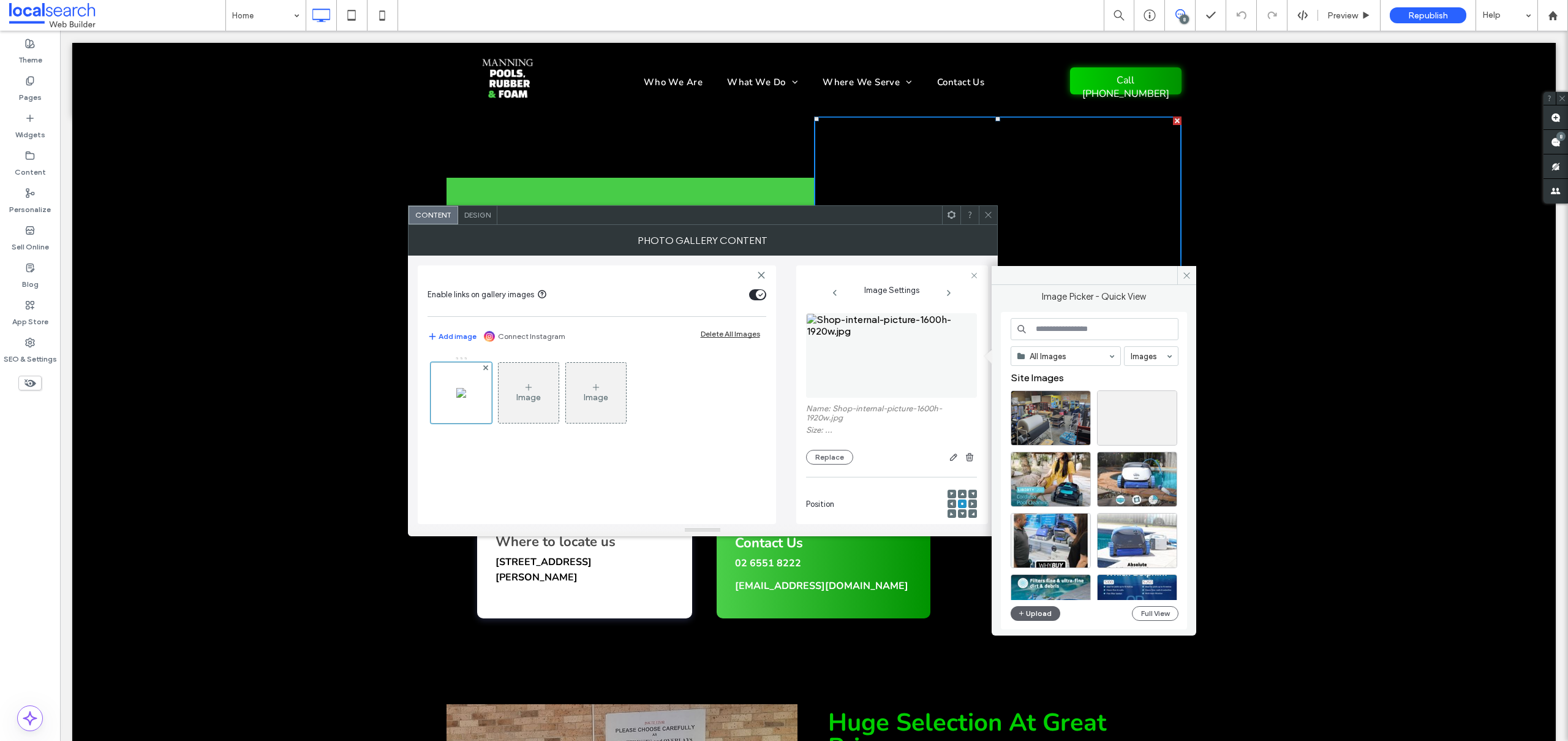
click at [529, 387] on use at bounding box center [528, 387] width 6 height 6
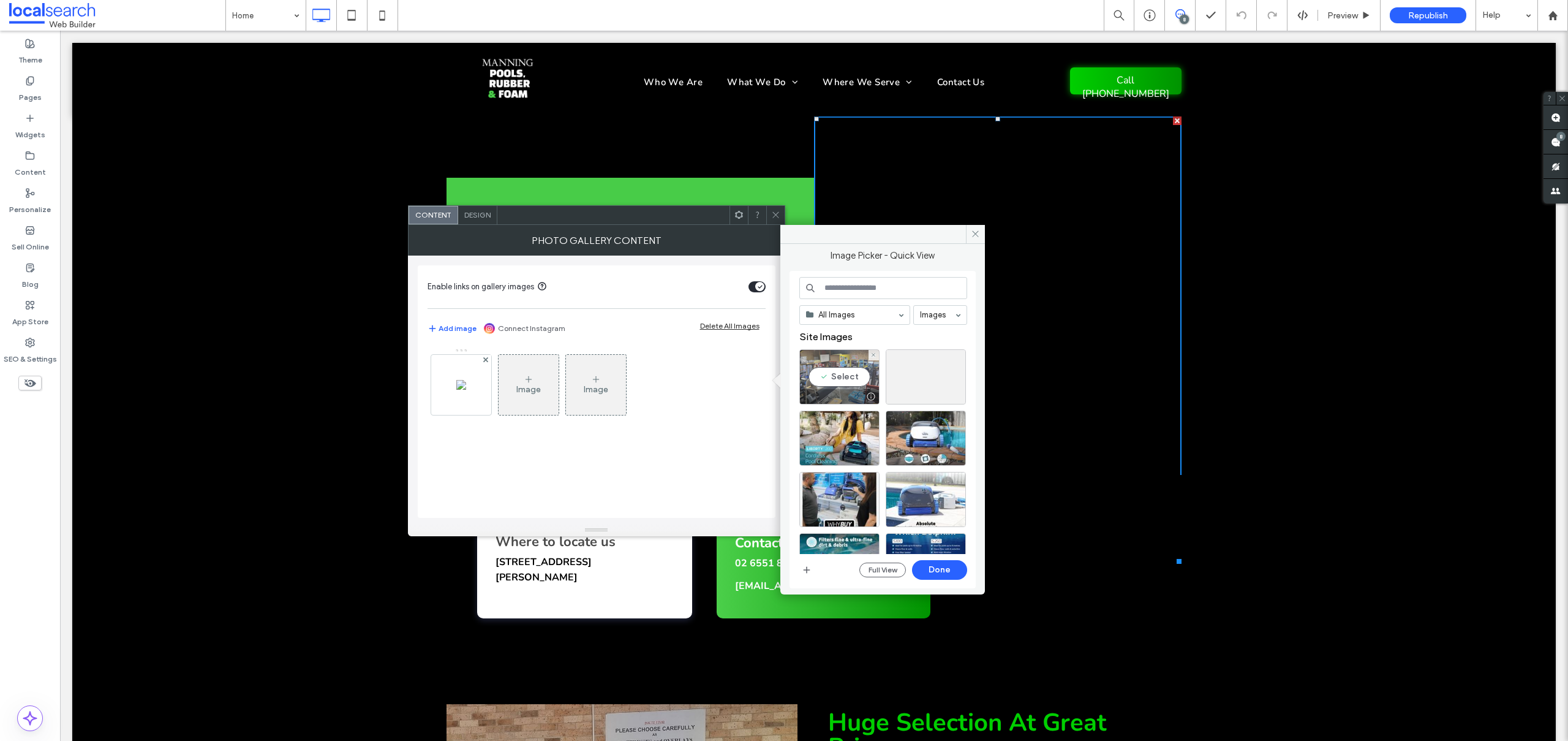
click at [837, 366] on div "Select" at bounding box center [840, 377] width 80 height 55
click at [835, 376] on div at bounding box center [840, 377] width 80 height 55
click at [839, 378] on div "Select" at bounding box center [840, 377] width 80 height 55
click at [934, 574] on button "Done" at bounding box center [939, 570] width 55 height 20
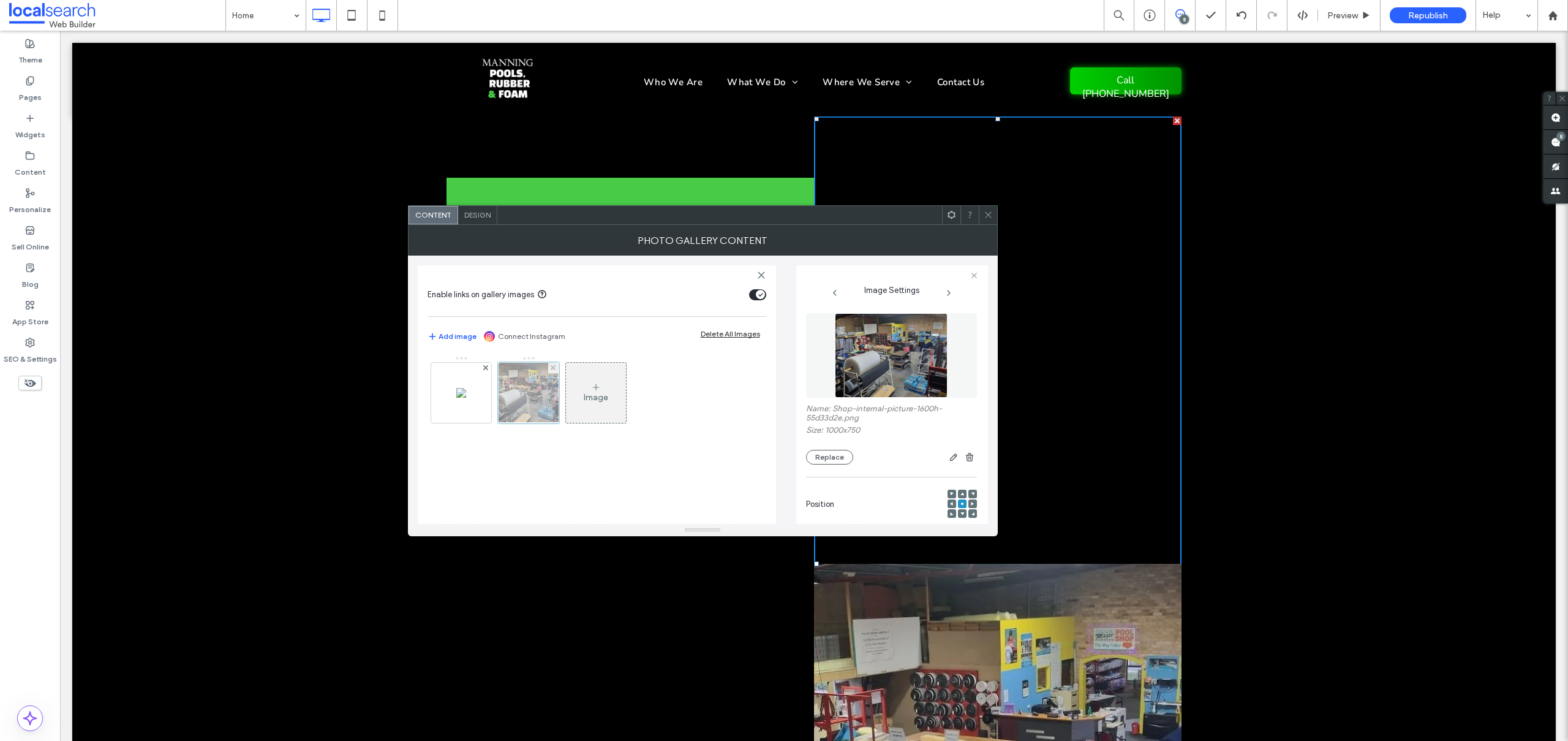
click at [527, 391] on div at bounding box center [529, 393] width 61 height 61
click at [485, 368] on use at bounding box center [486, 367] width 5 height 5
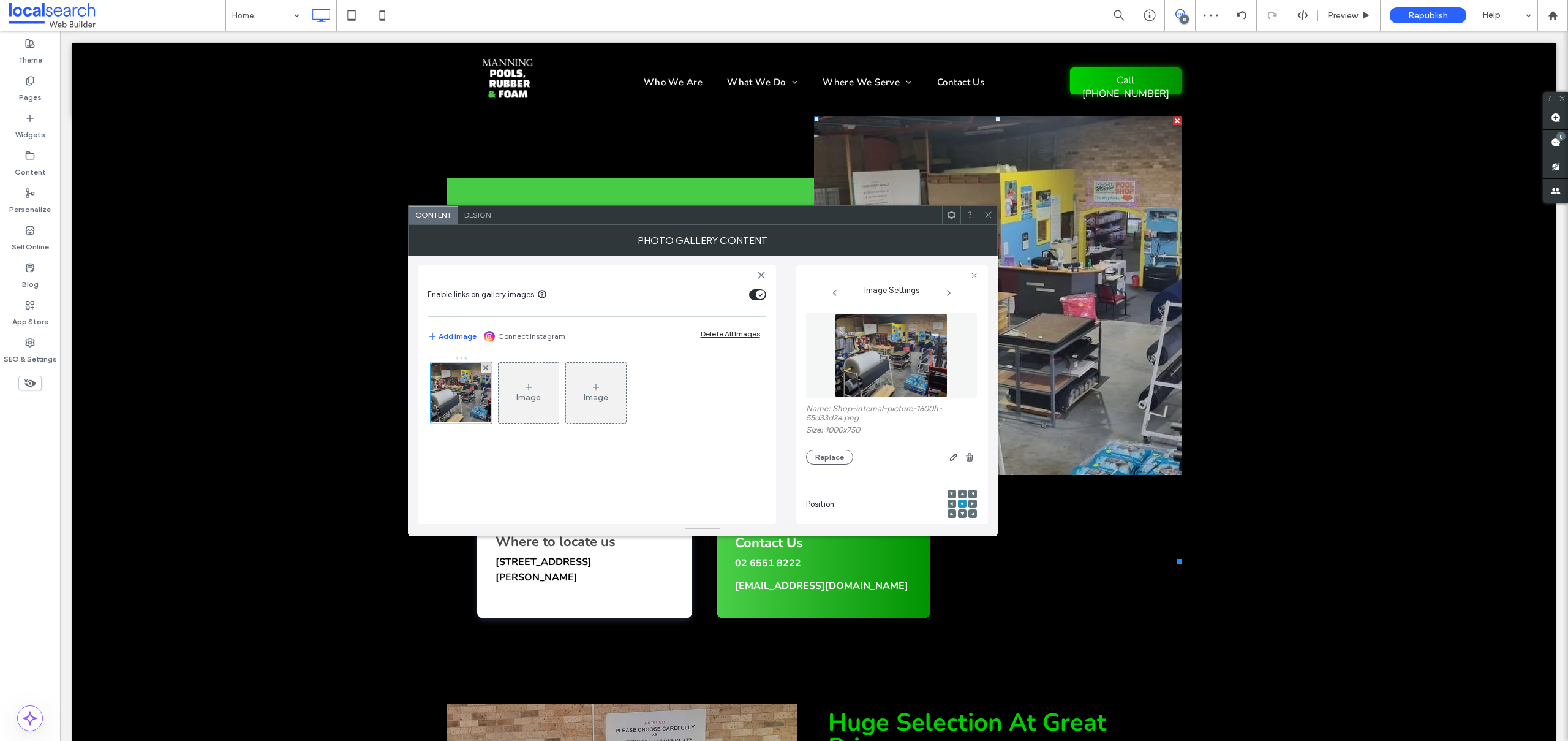
click at [991, 217] on icon at bounding box center [988, 214] width 9 height 9
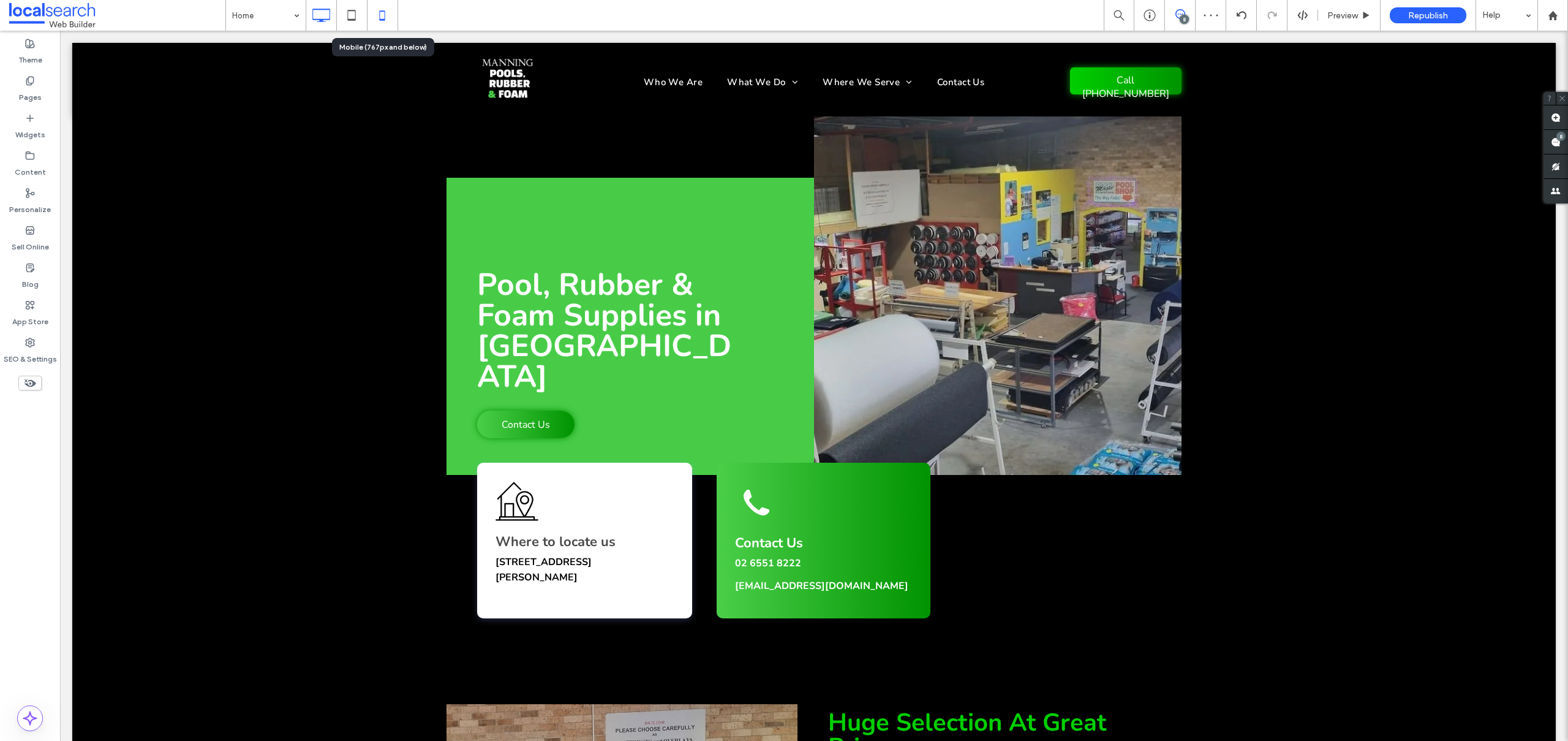
click at [381, 7] on icon at bounding box center [382, 15] width 25 height 25
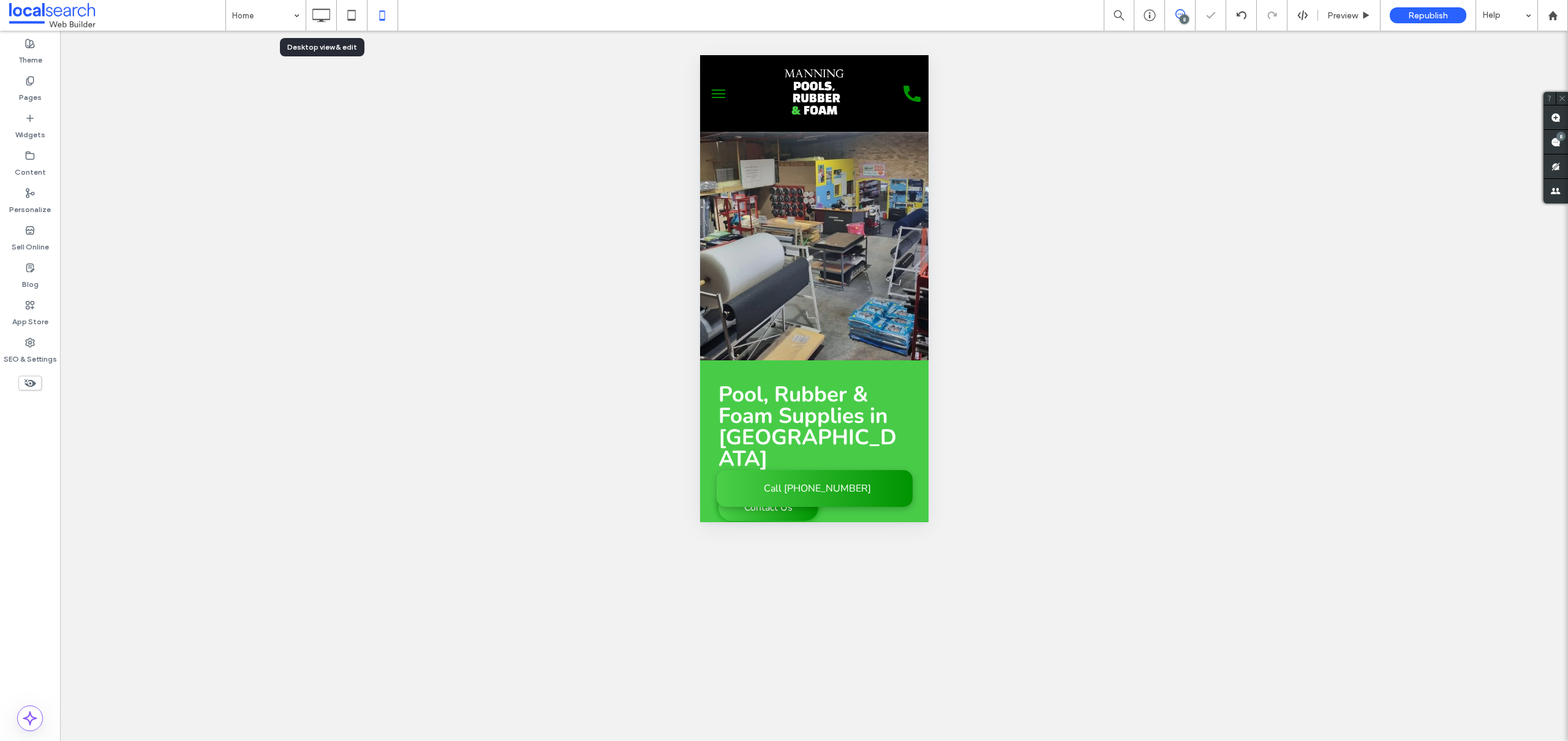
click at [324, 14] on icon at bounding box center [321, 15] width 25 height 25
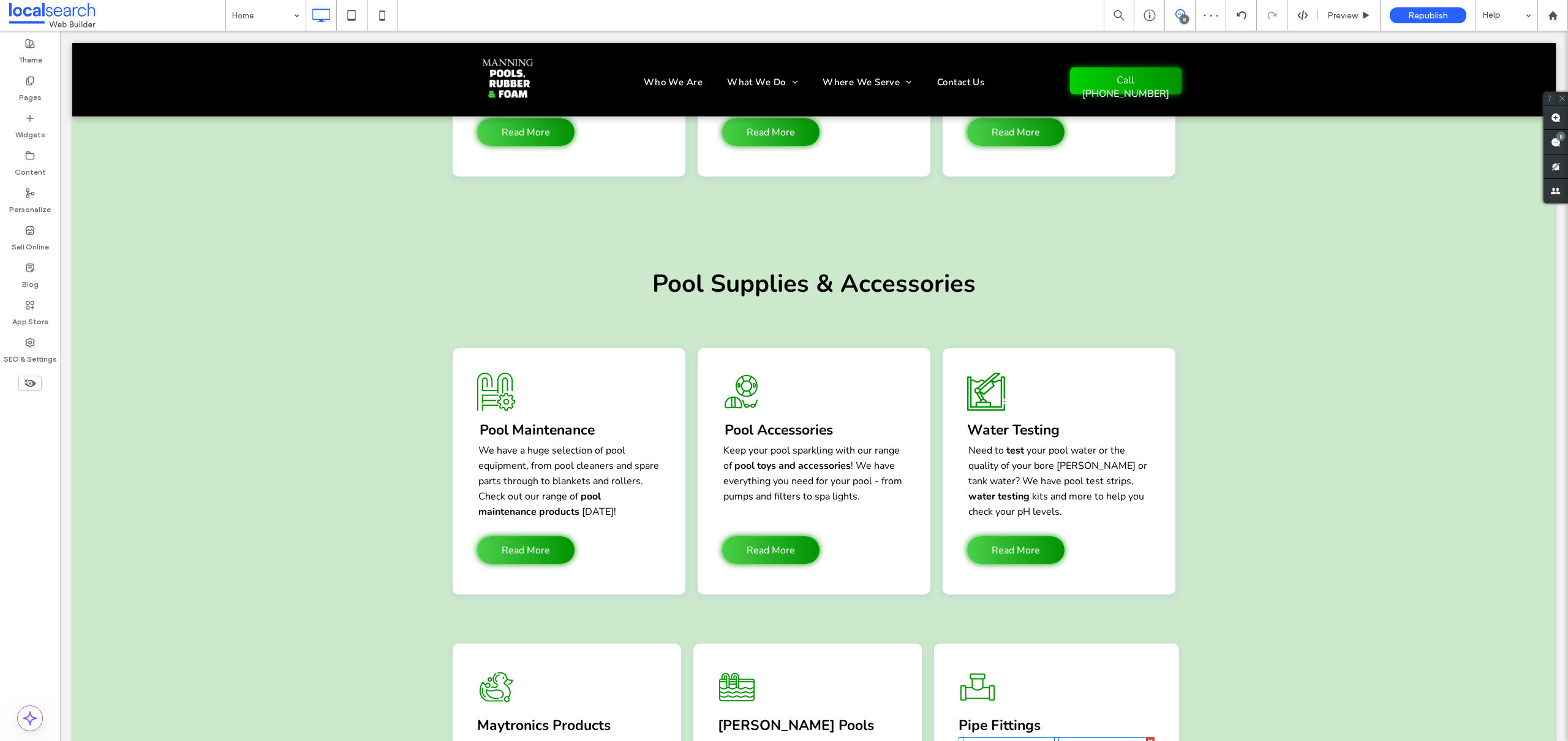
scroll to position [1687, 0]
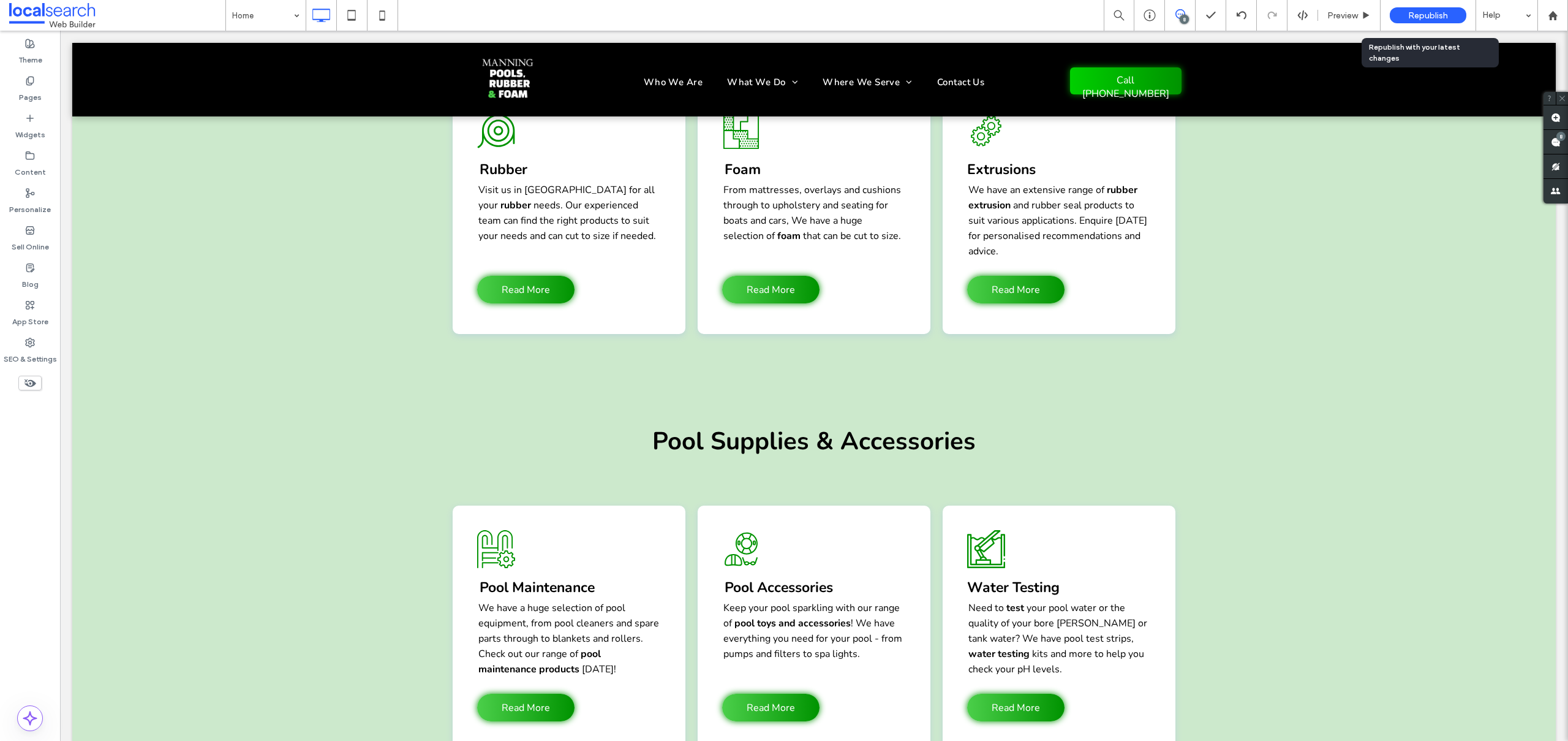
click at [1433, 15] on span "Republish" at bounding box center [1428, 15] width 40 height 10
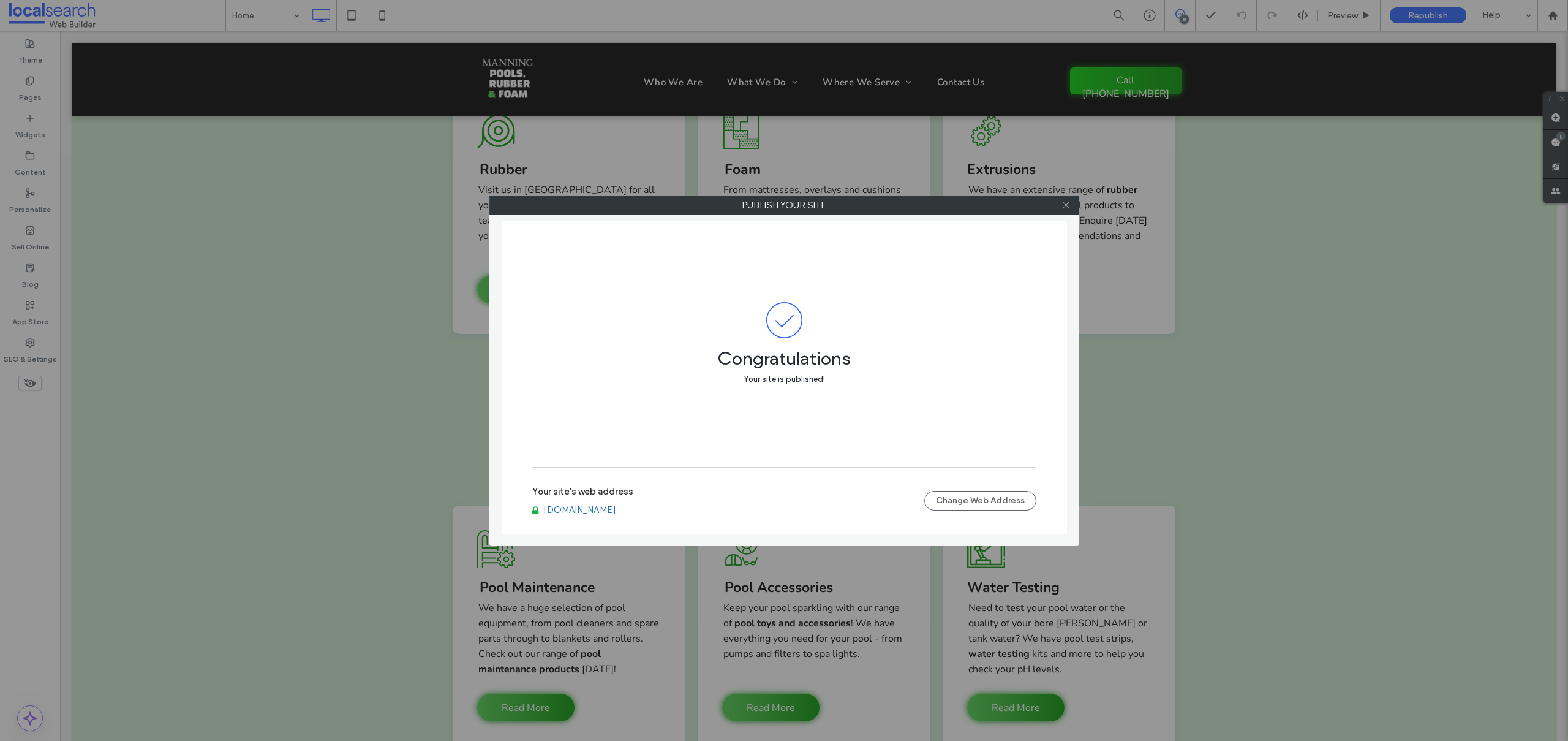
click at [1065, 206] on use at bounding box center [1065, 205] width 6 height 6
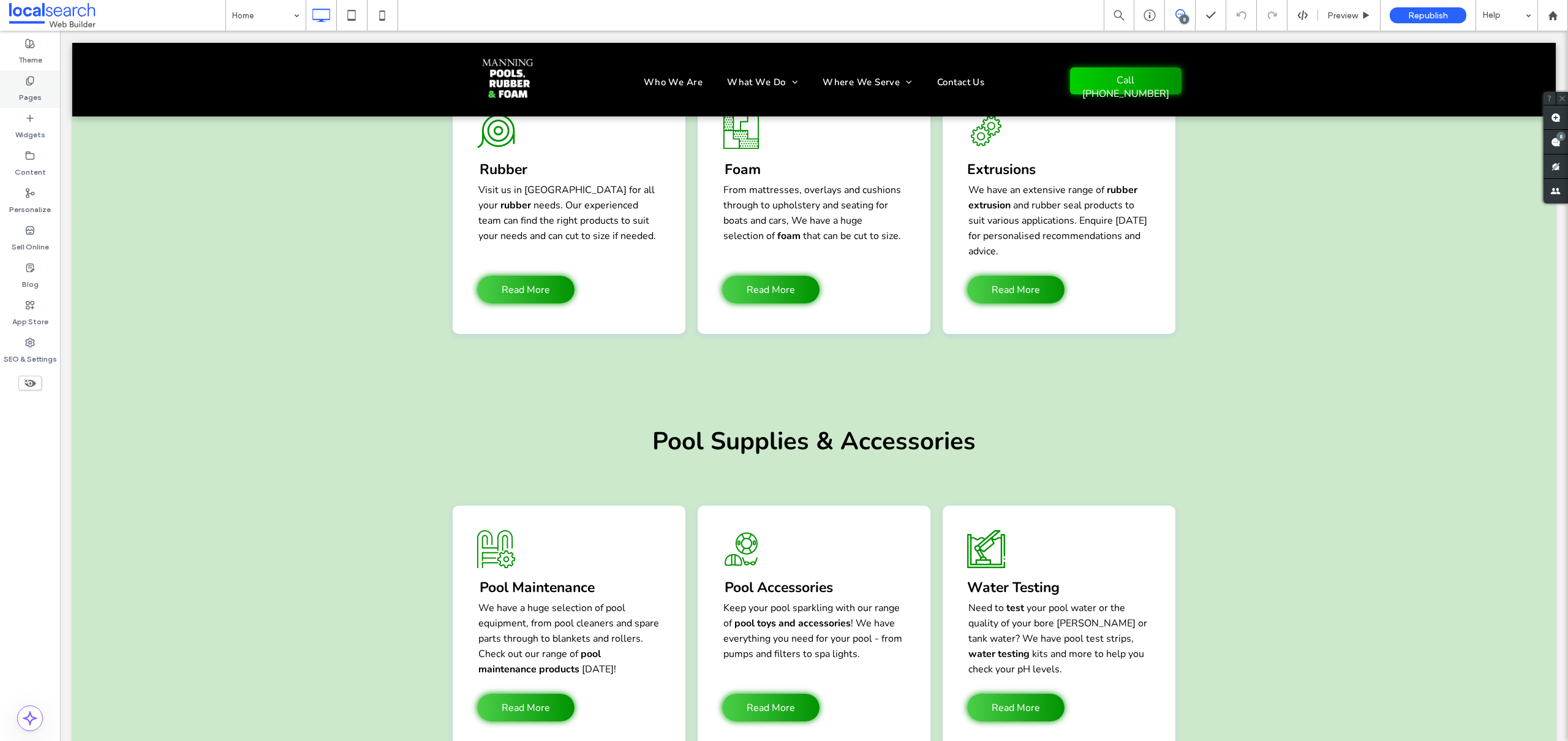
click at [42, 90] on div "Pages" at bounding box center [30, 89] width 60 height 37
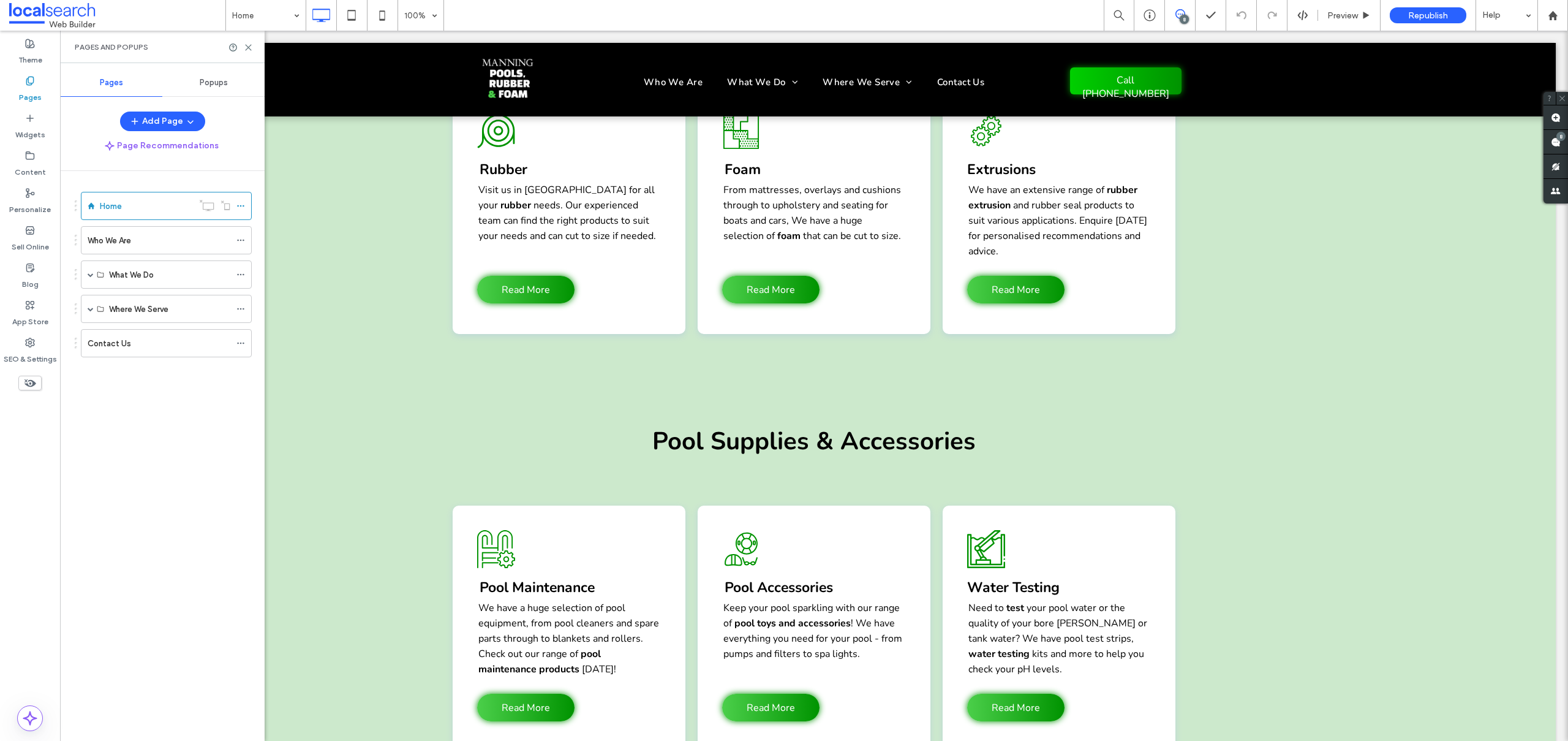
click at [36, 350] on label "SEO & Settings" at bounding box center [30, 356] width 53 height 17
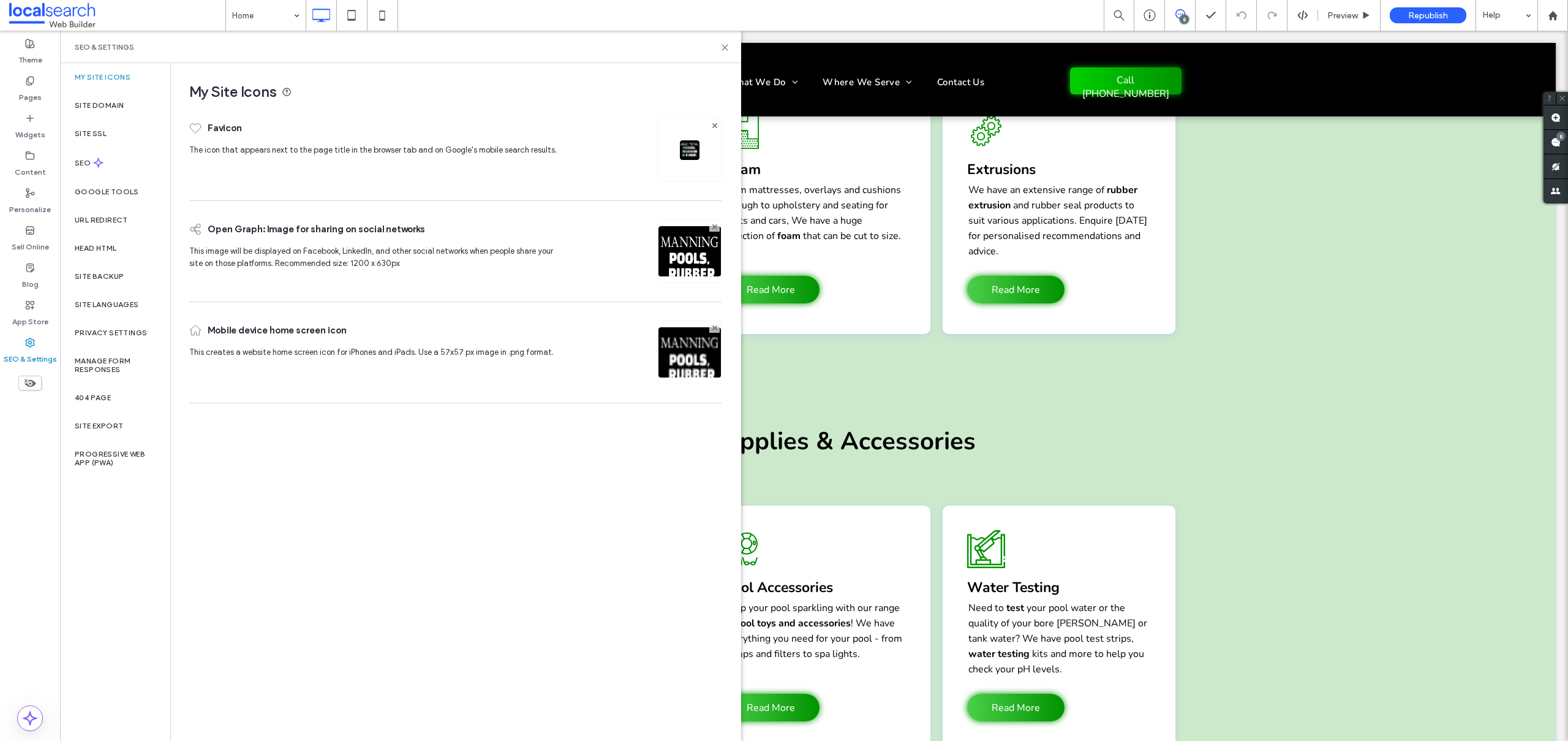
click at [87, 274] on label "Site Backup" at bounding box center [99, 276] width 49 height 9
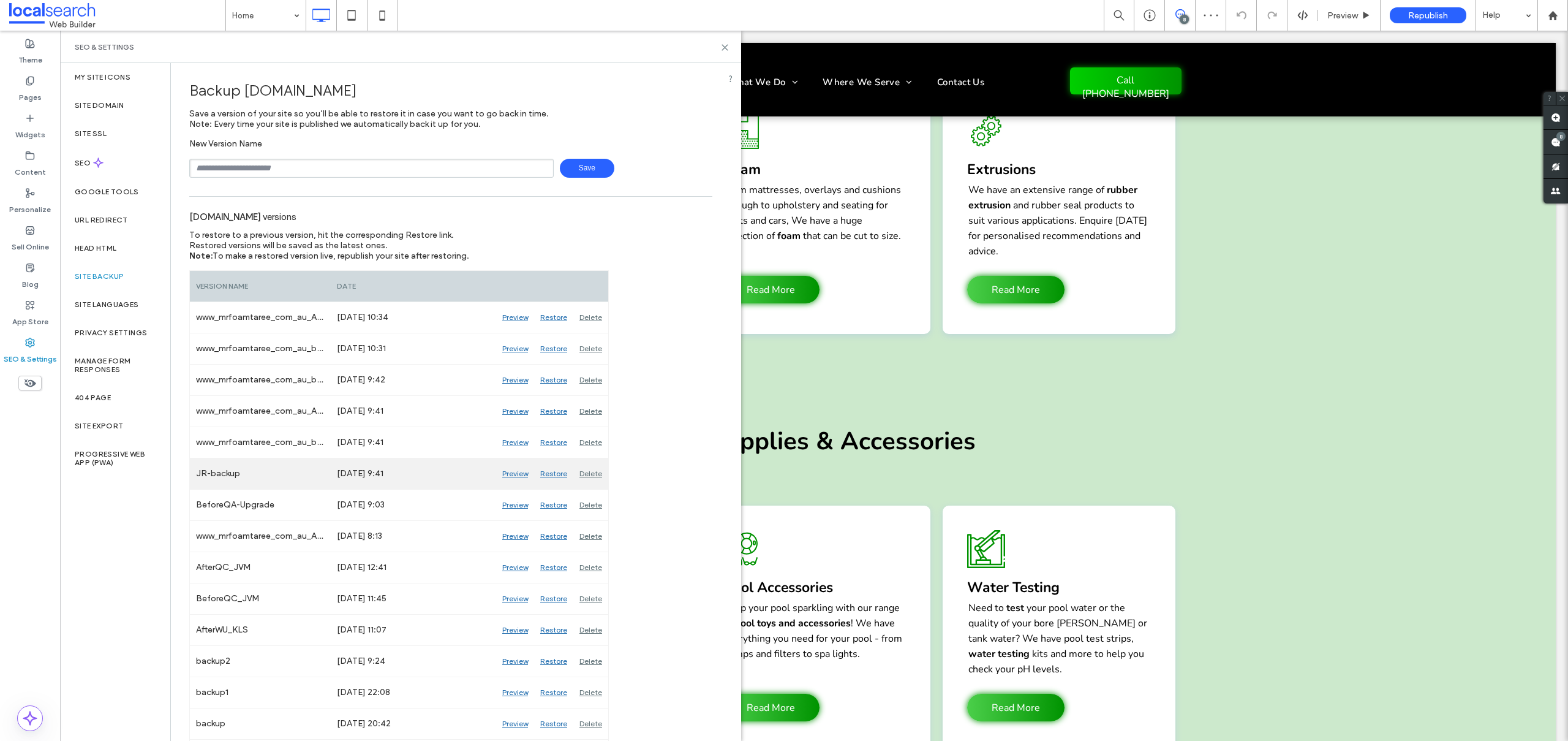
click at [550, 472] on div "Restore" at bounding box center [553, 474] width 39 height 31
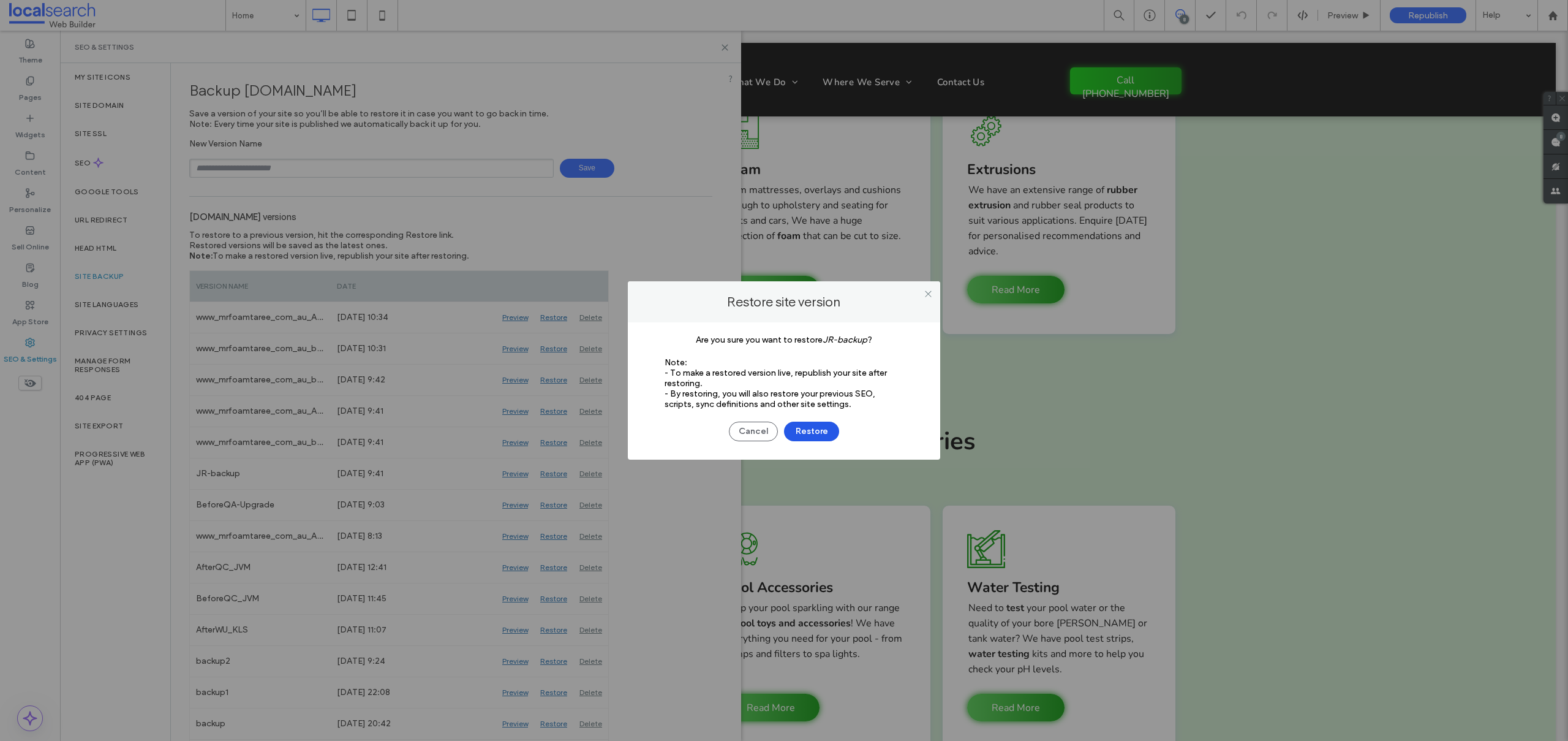
click at [819, 434] on button "Restore" at bounding box center [812, 431] width 55 height 20
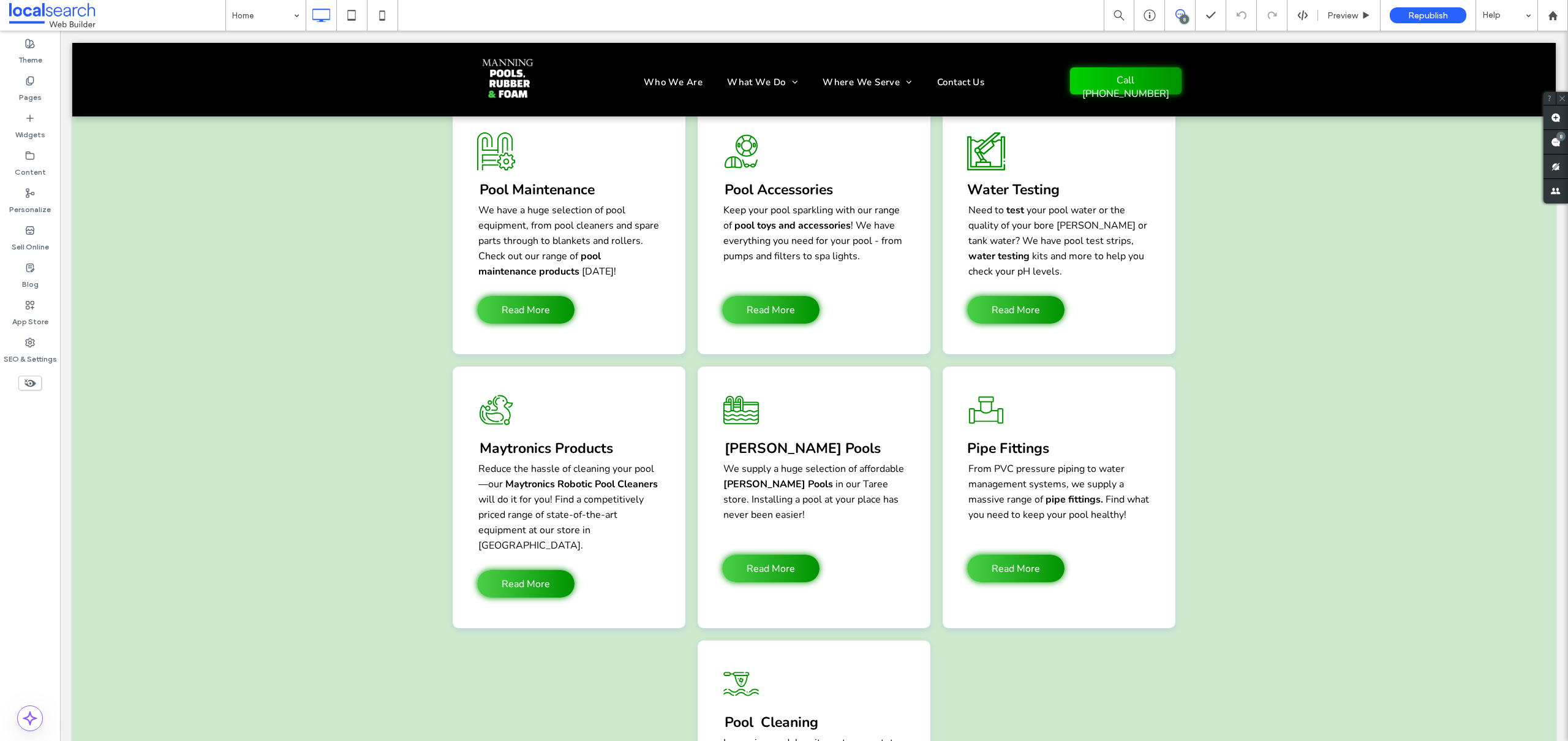
scroll to position [2085, 0]
click at [36, 348] on label "SEO & Settings" at bounding box center [30, 356] width 53 height 17
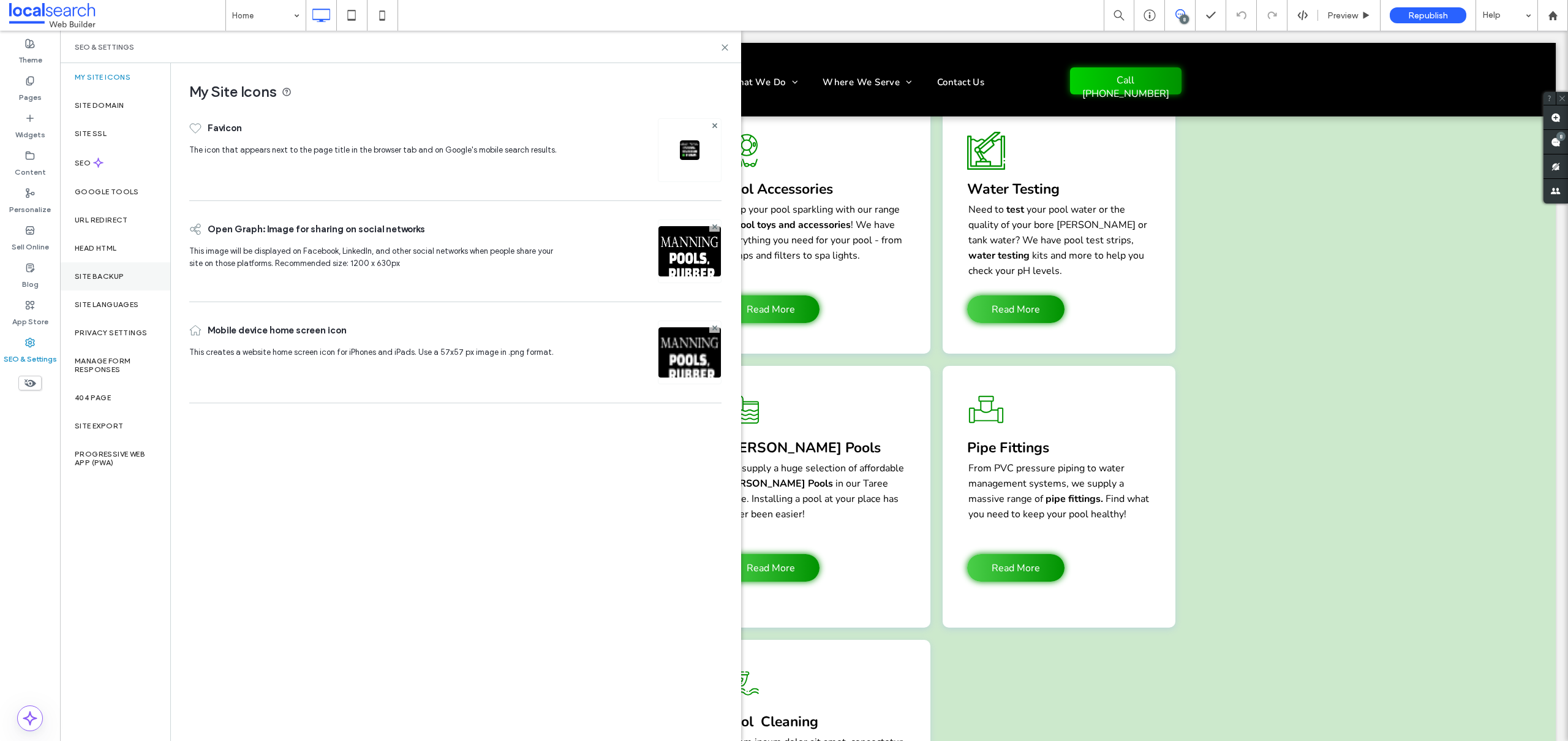
click at [92, 274] on label "Site Backup" at bounding box center [99, 276] width 49 height 9
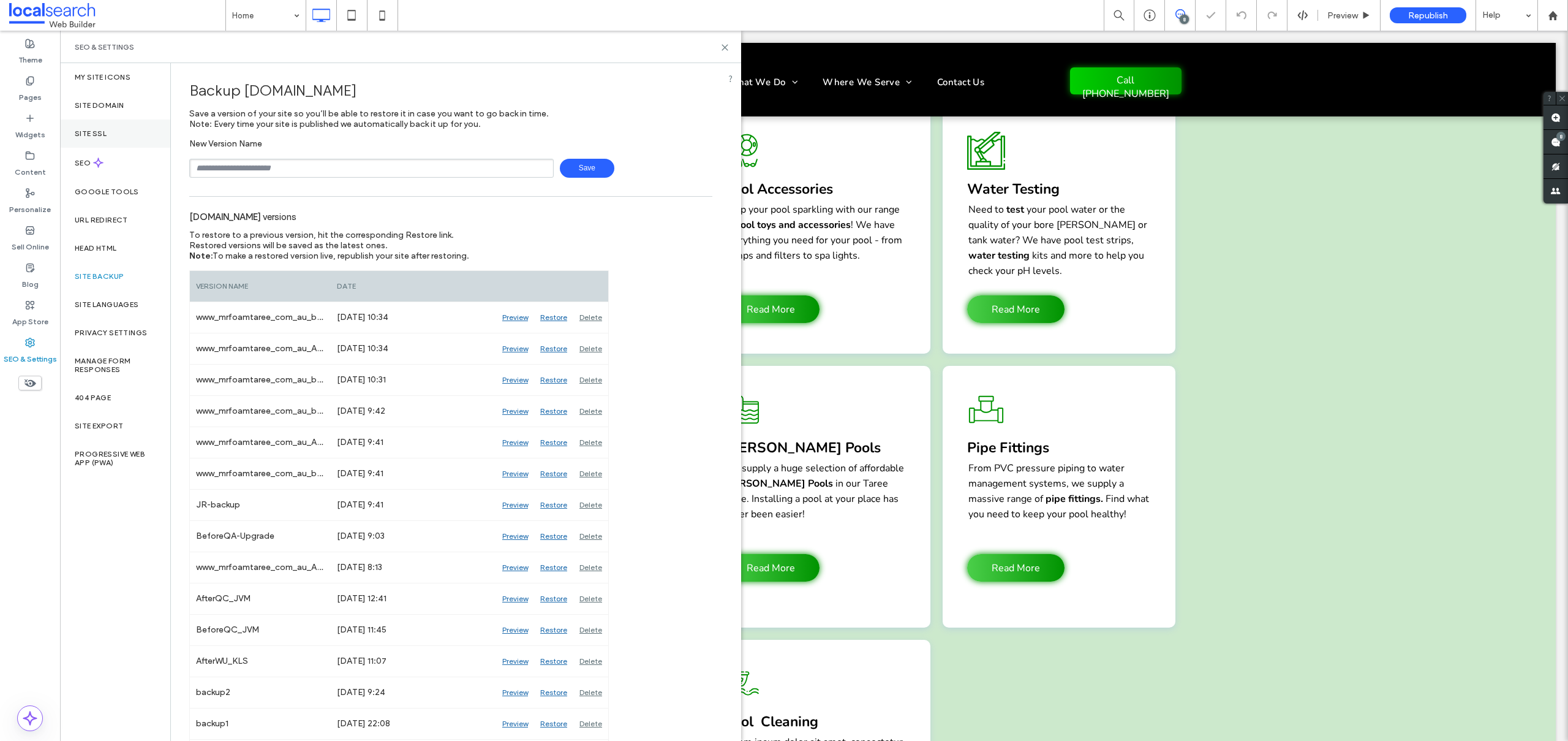
click at [95, 141] on div "Site SSL" at bounding box center [114, 133] width 110 height 28
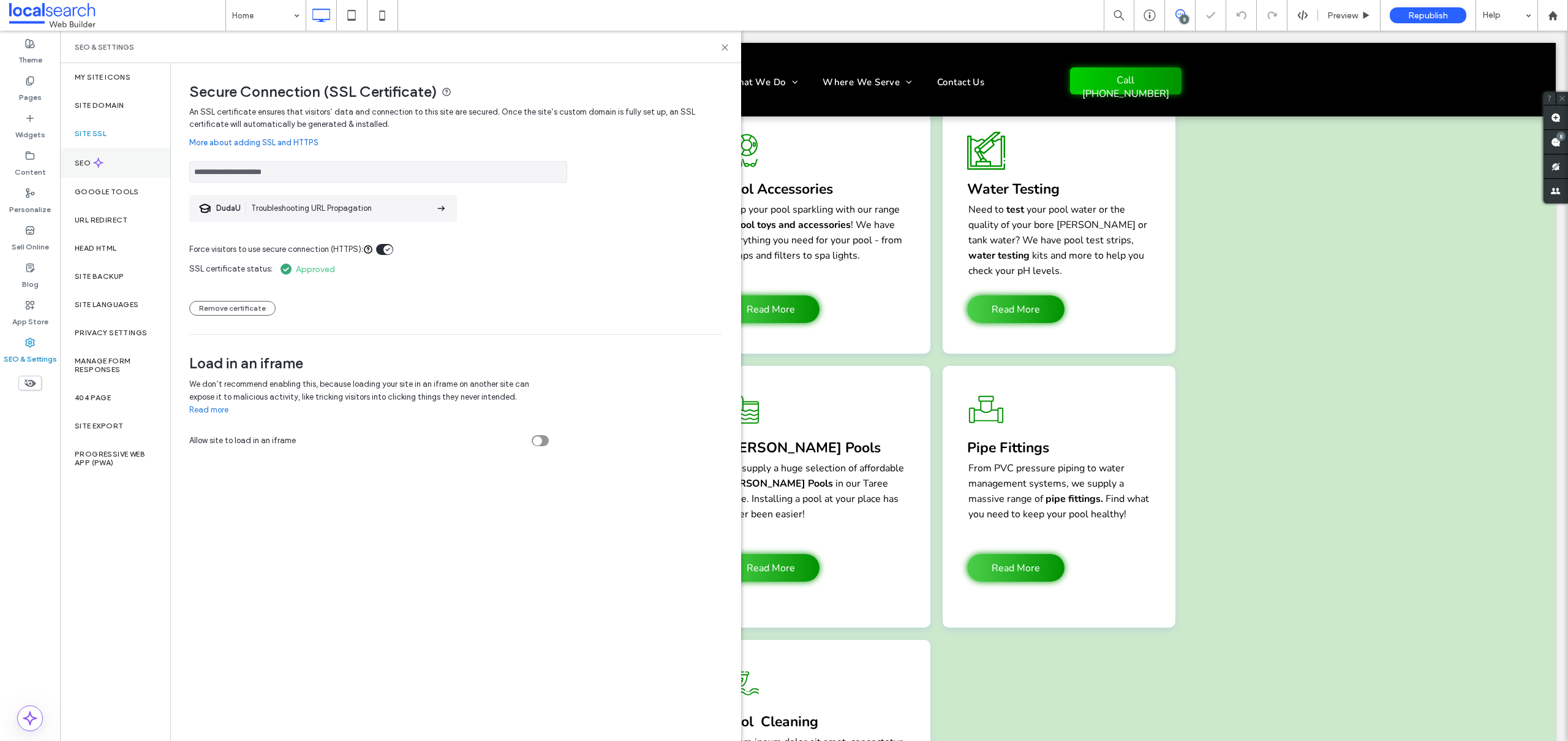
click at [98, 160] on use at bounding box center [98, 162] width 9 height 9
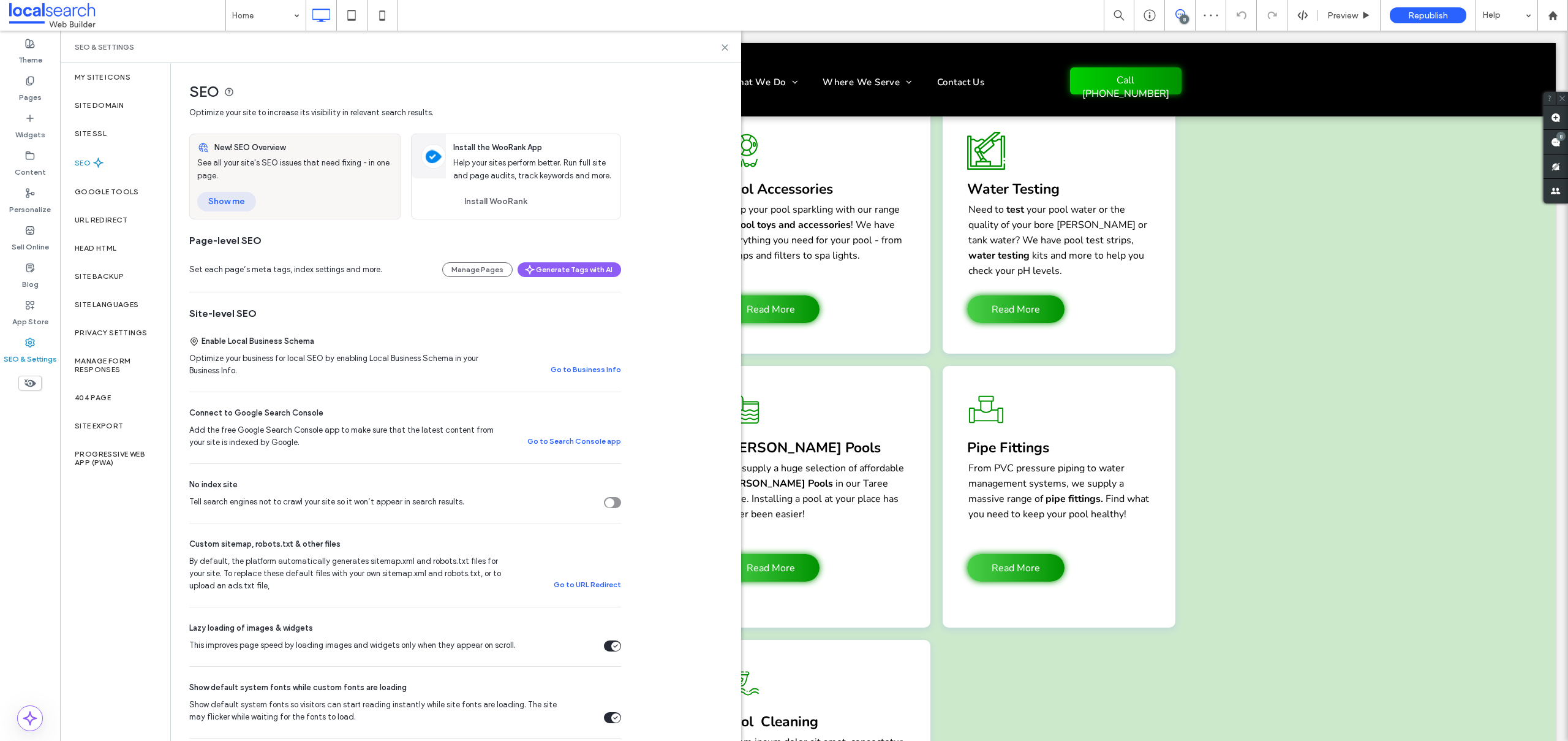
click at [229, 197] on button "Show me" at bounding box center [226, 201] width 59 height 20
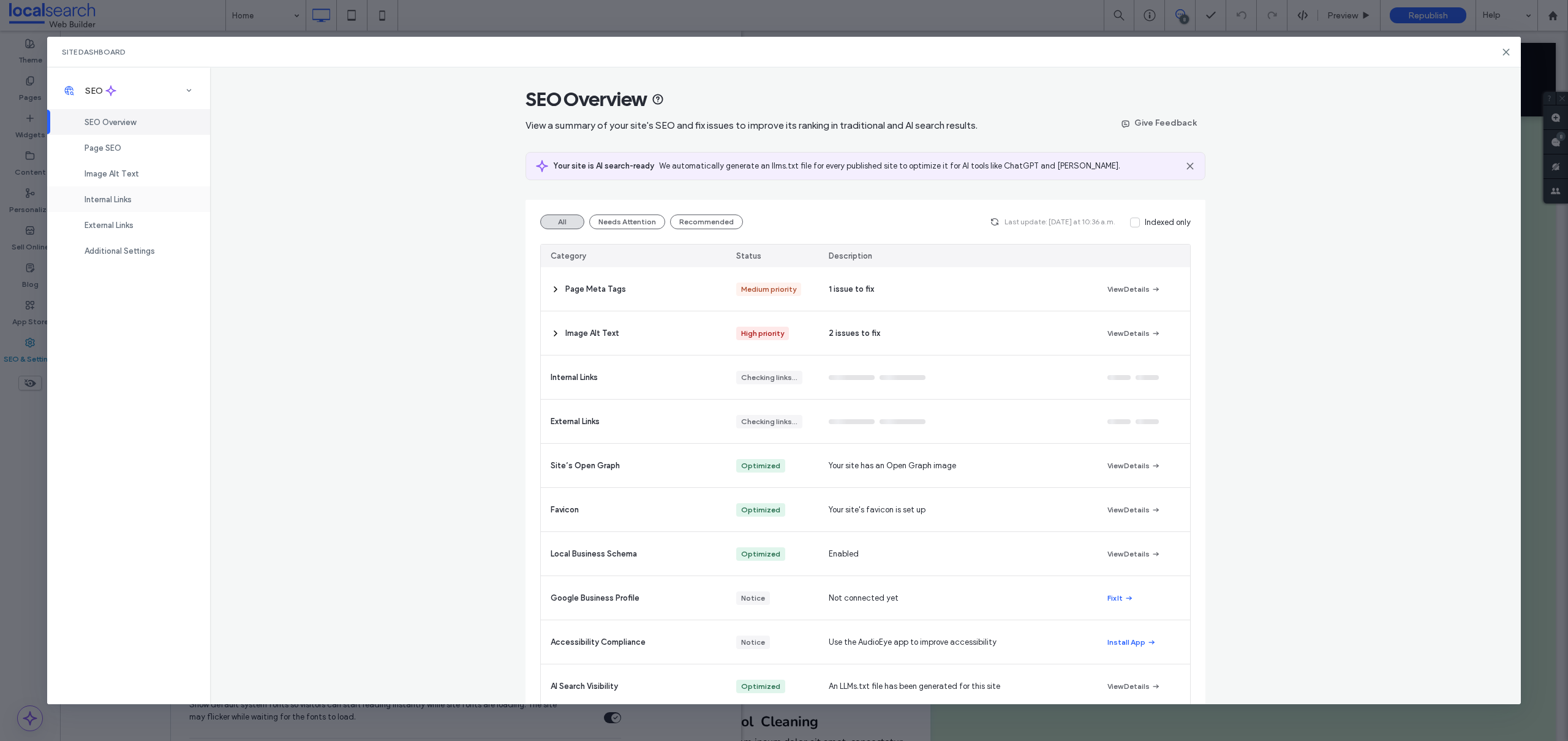
click at [114, 203] on span "Internal Links" at bounding box center [108, 199] width 47 height 9
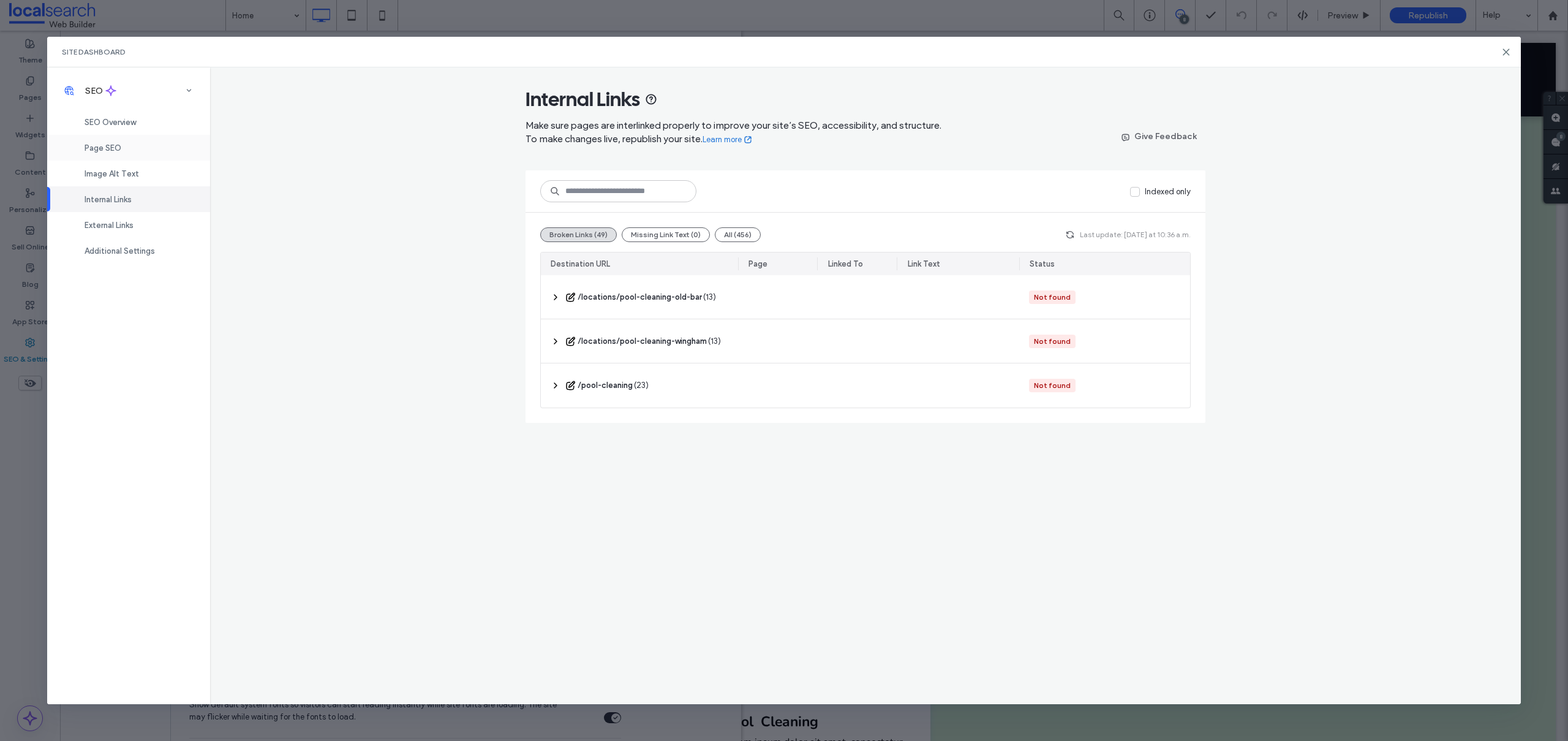
click at [109, 139] on div "Page SEO" at bounding box center [129, 147] width 163 height 26
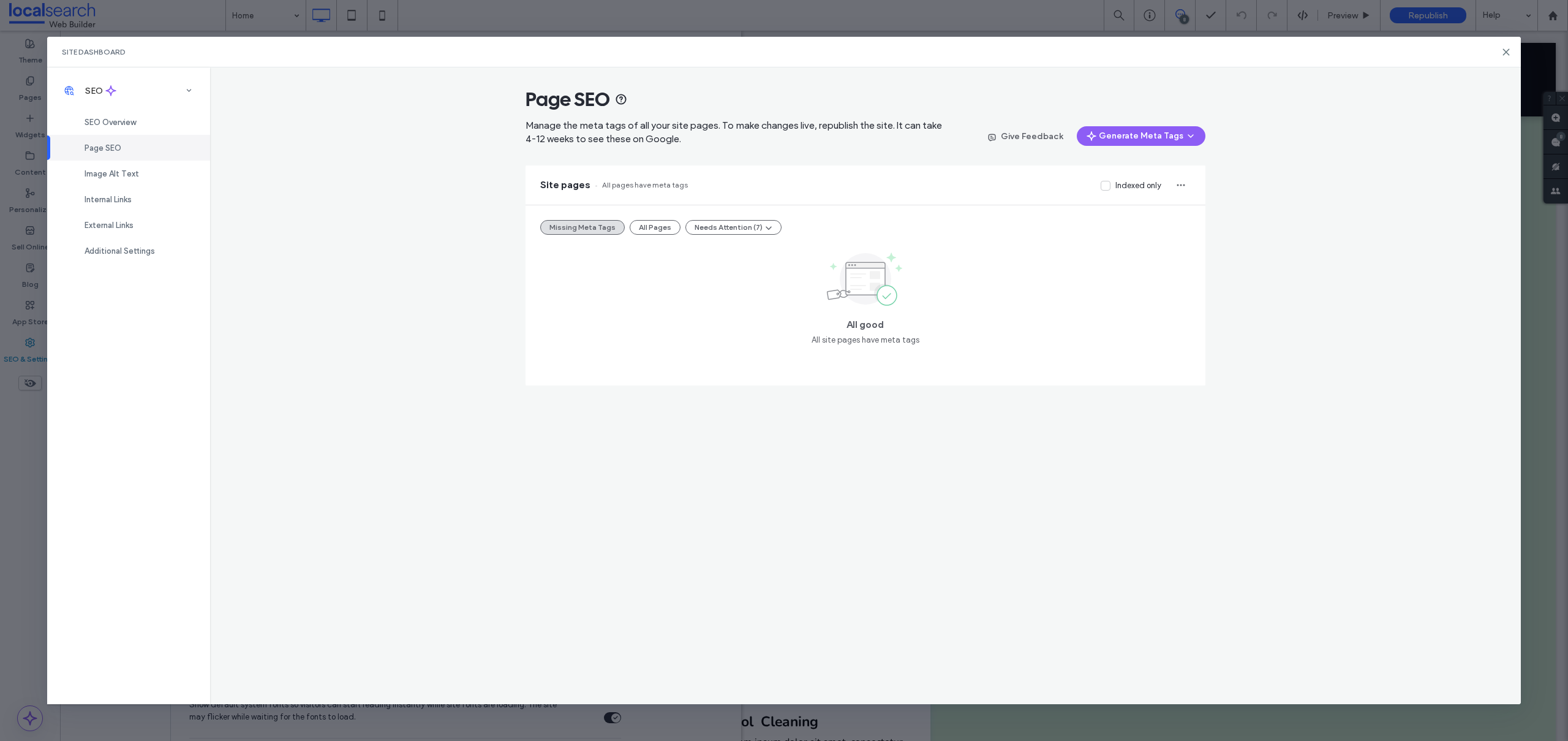
click at [647, 228] on button "All Pages" at bounding box center [655, 227] width 51 height 15
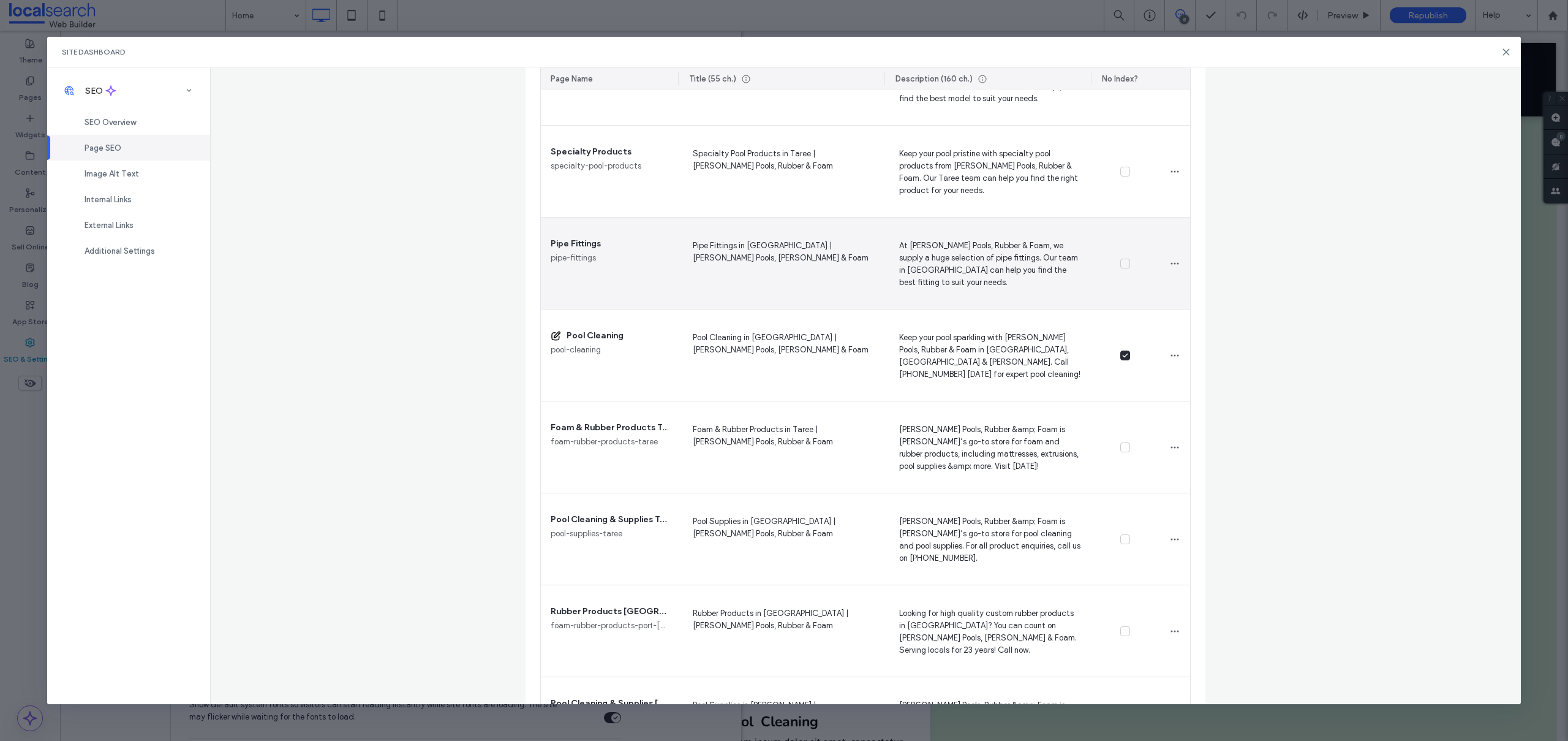
scroll to position [815, 0]
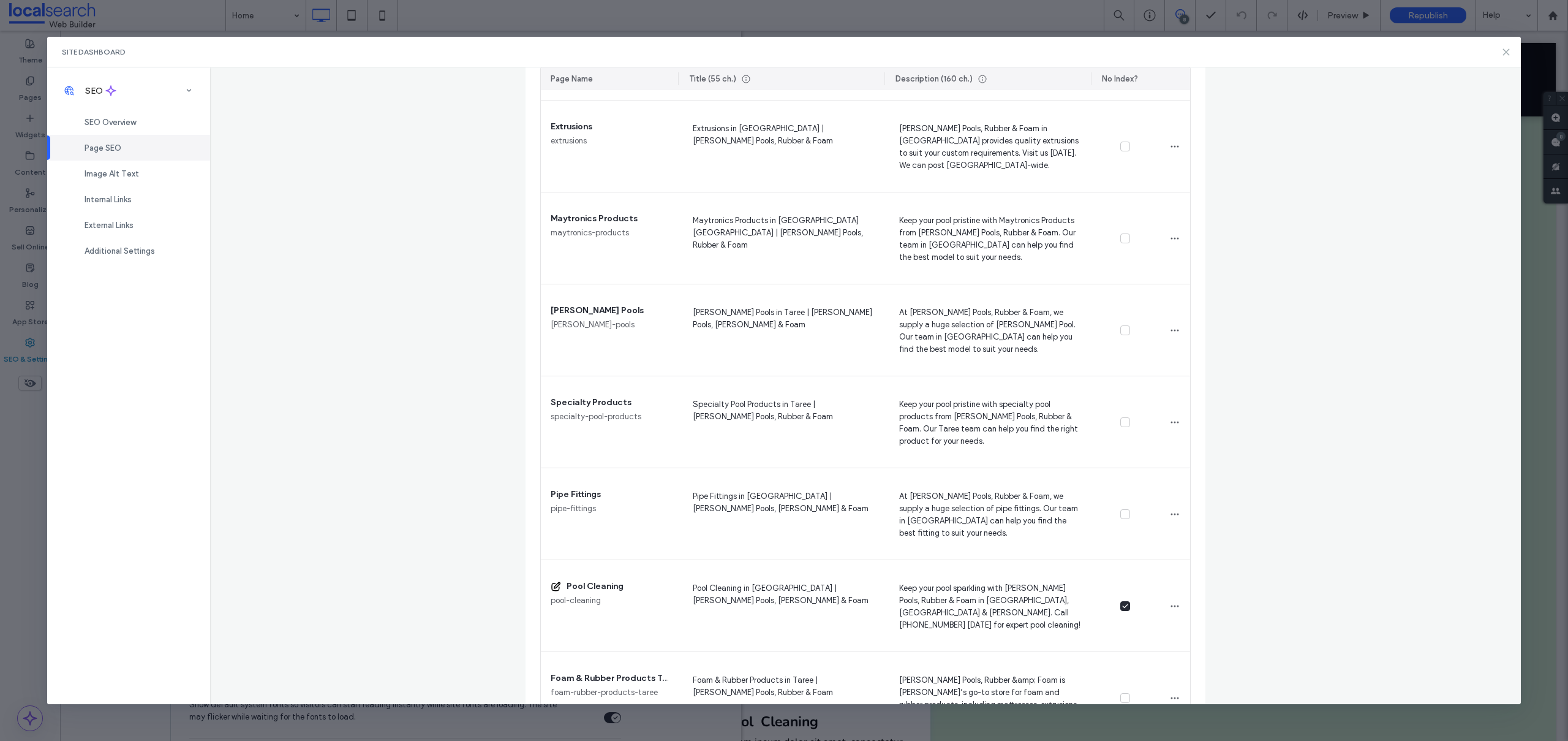
click at [1505, 48] on icon at bounding box center [1505, 52] width 9 height 9
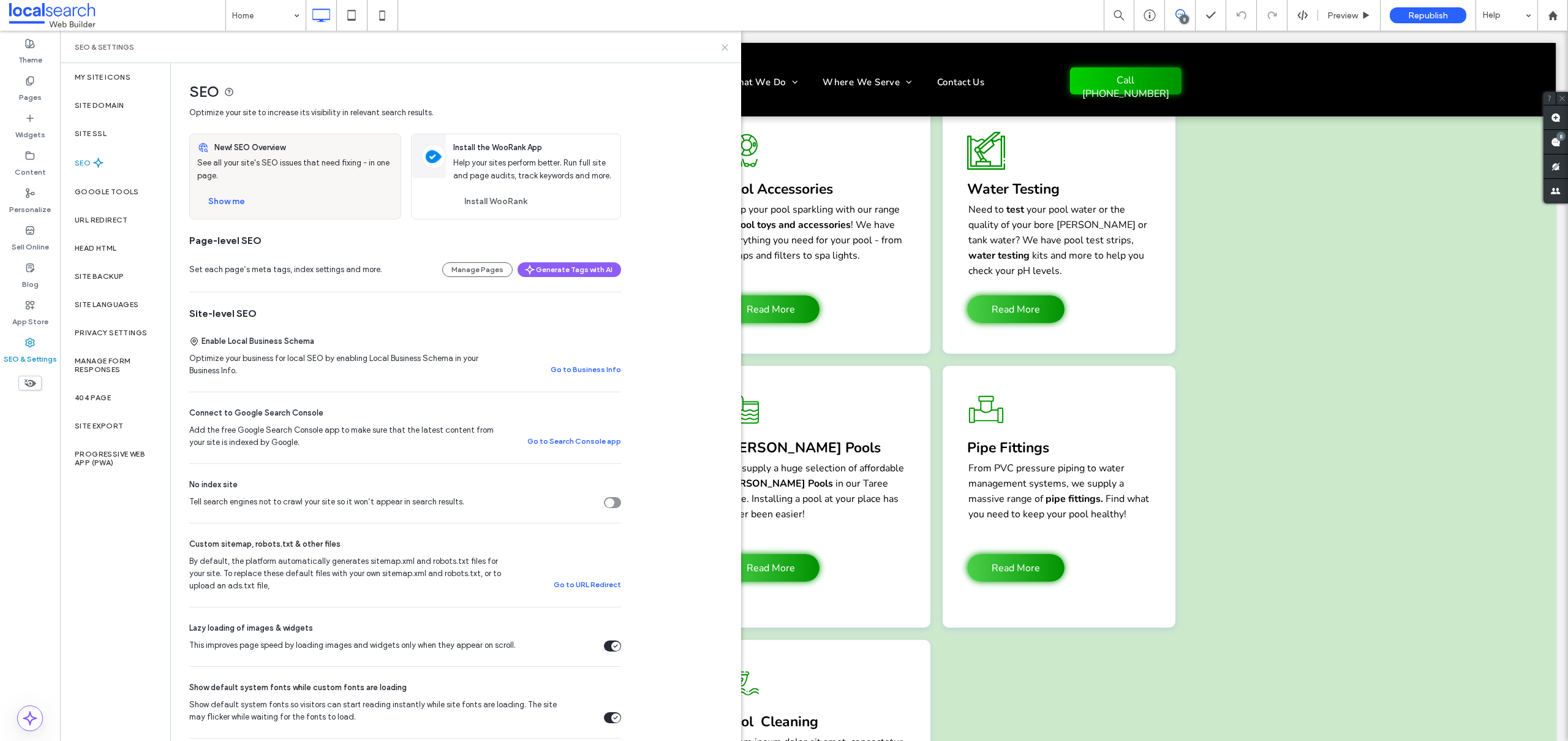
click at [721, 49] on icon at bounding box center [725, 47] width 9 height 9
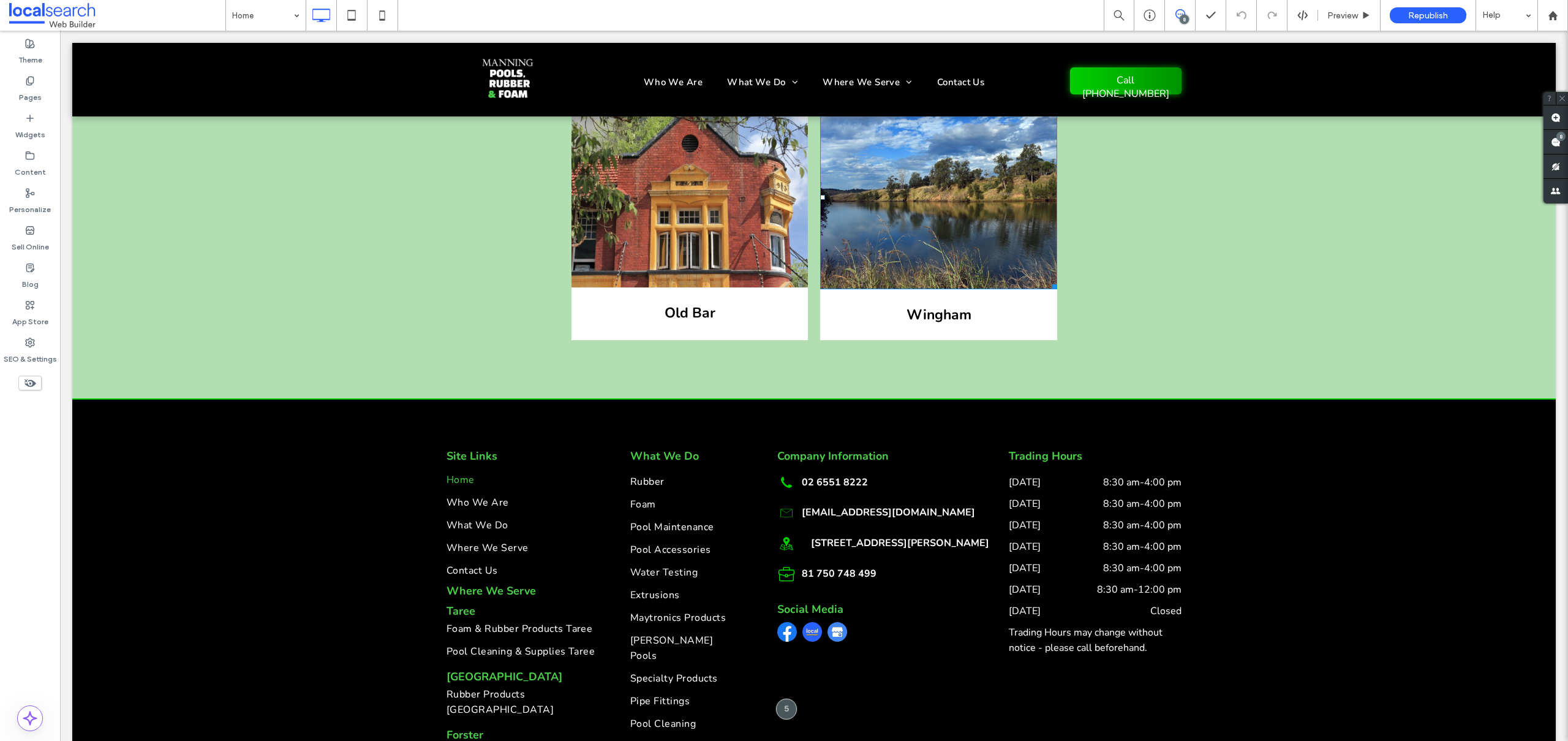
scroll to position [4620, 0]
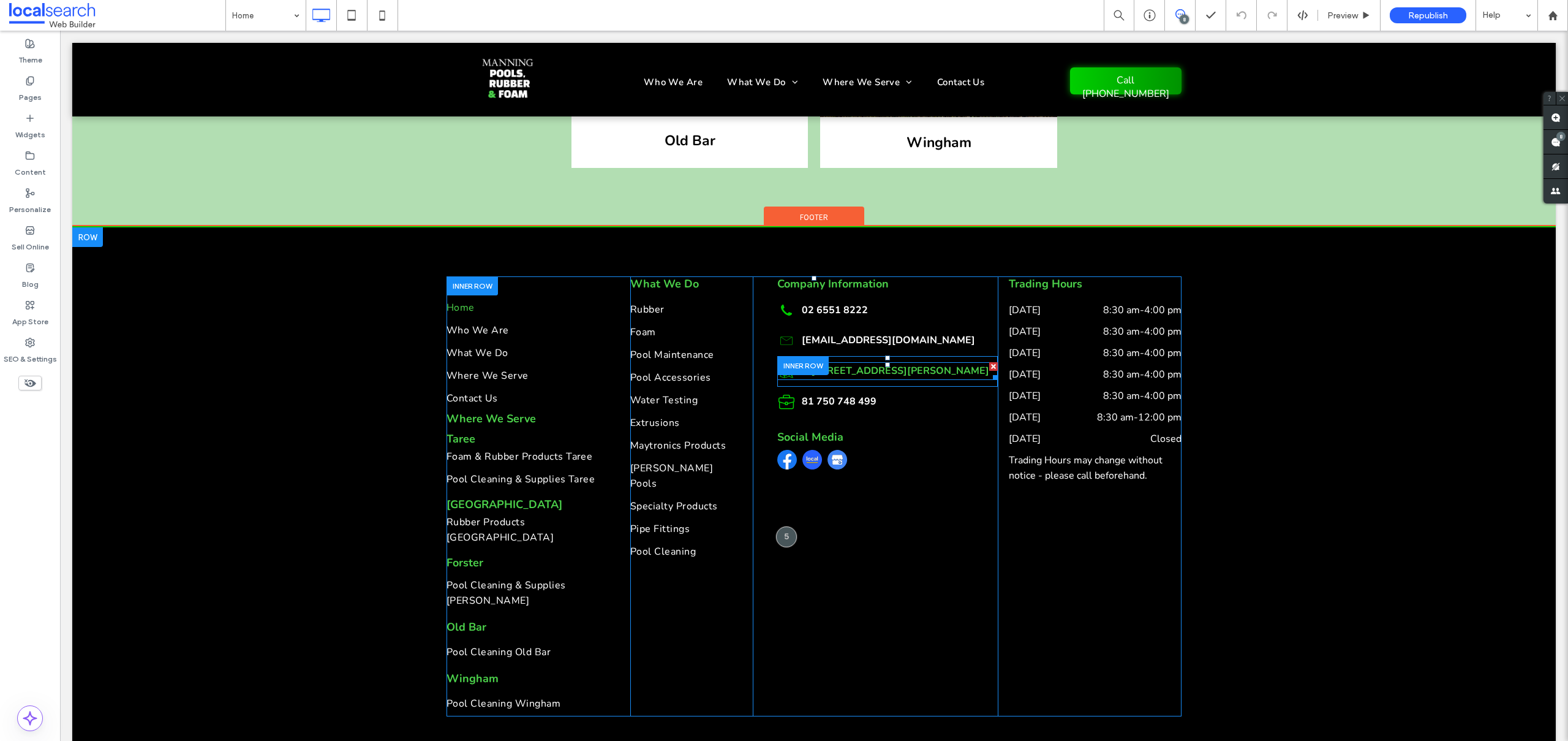
click at [846, 364] on link "1/17 Elizabeth Avenue, Taree NSW 2430" at bounding box center [900, 371] width 178 height 14
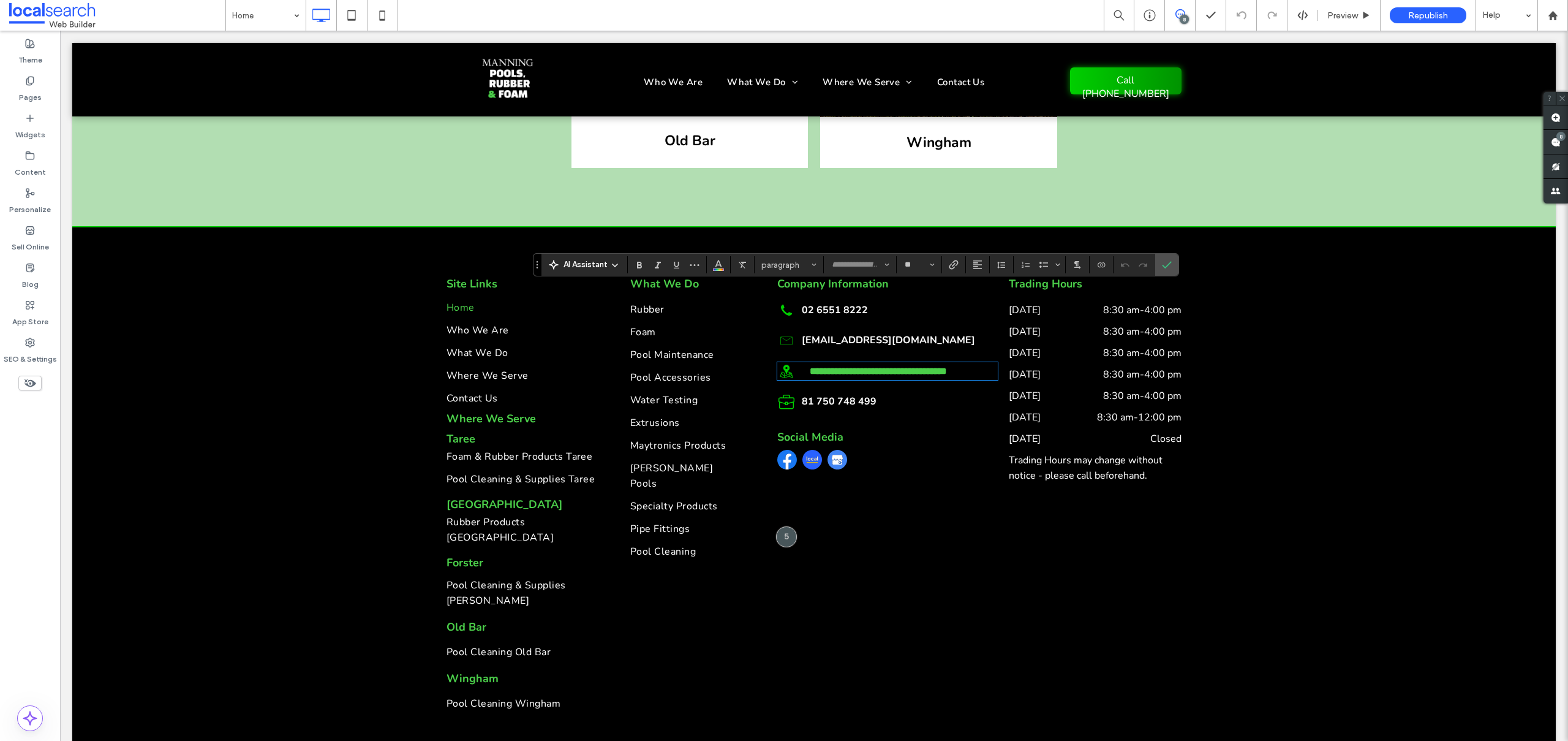
click at [818, 366] on link "**********" at bounding box center [878, 371] width 137 height 9
click at [840, 366] on link "**********" at bounding box center [867, 371] width 130 height 9
copy link "**********"
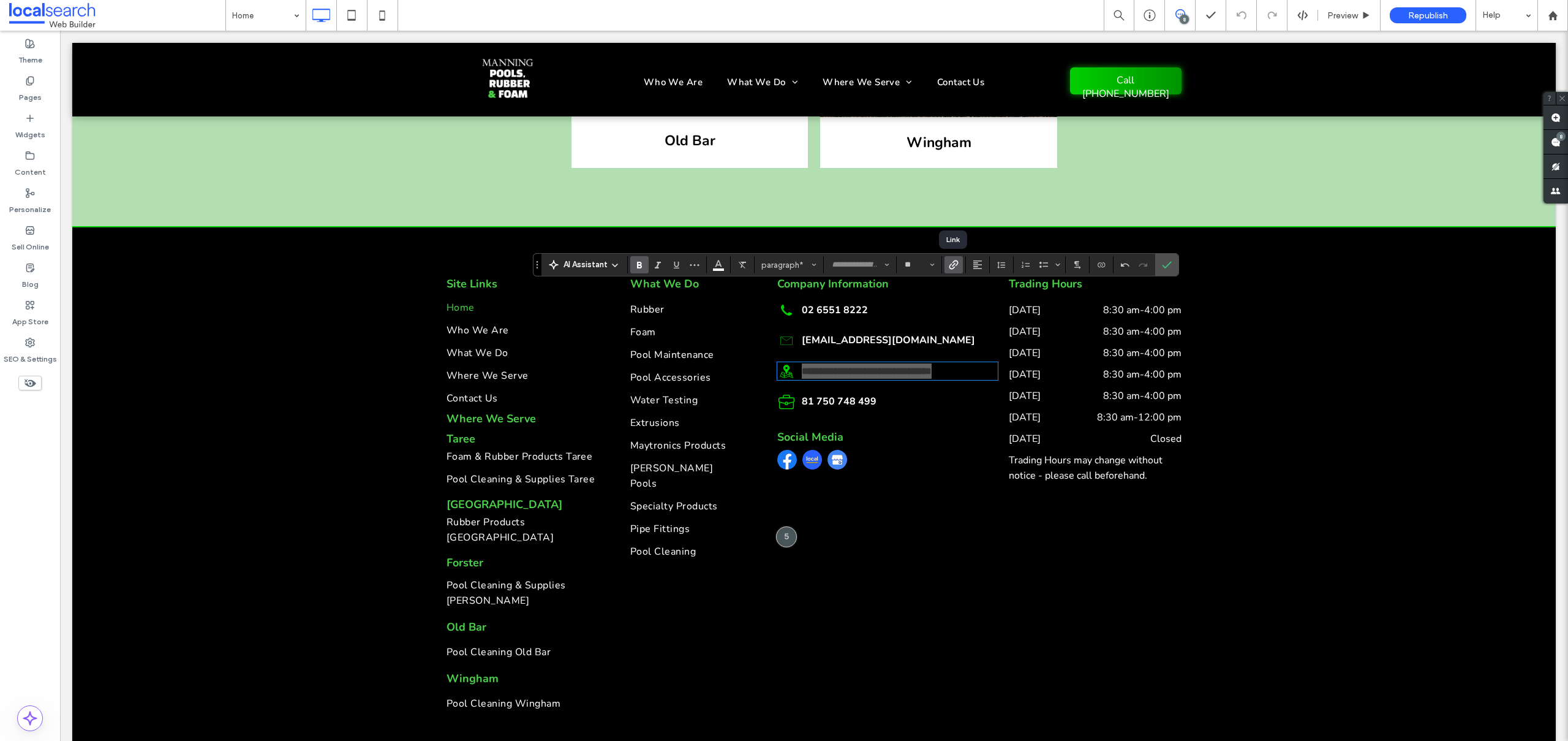
click at [956, 264] on use "Link" at bounding box center [954, 264] width 9 height 9
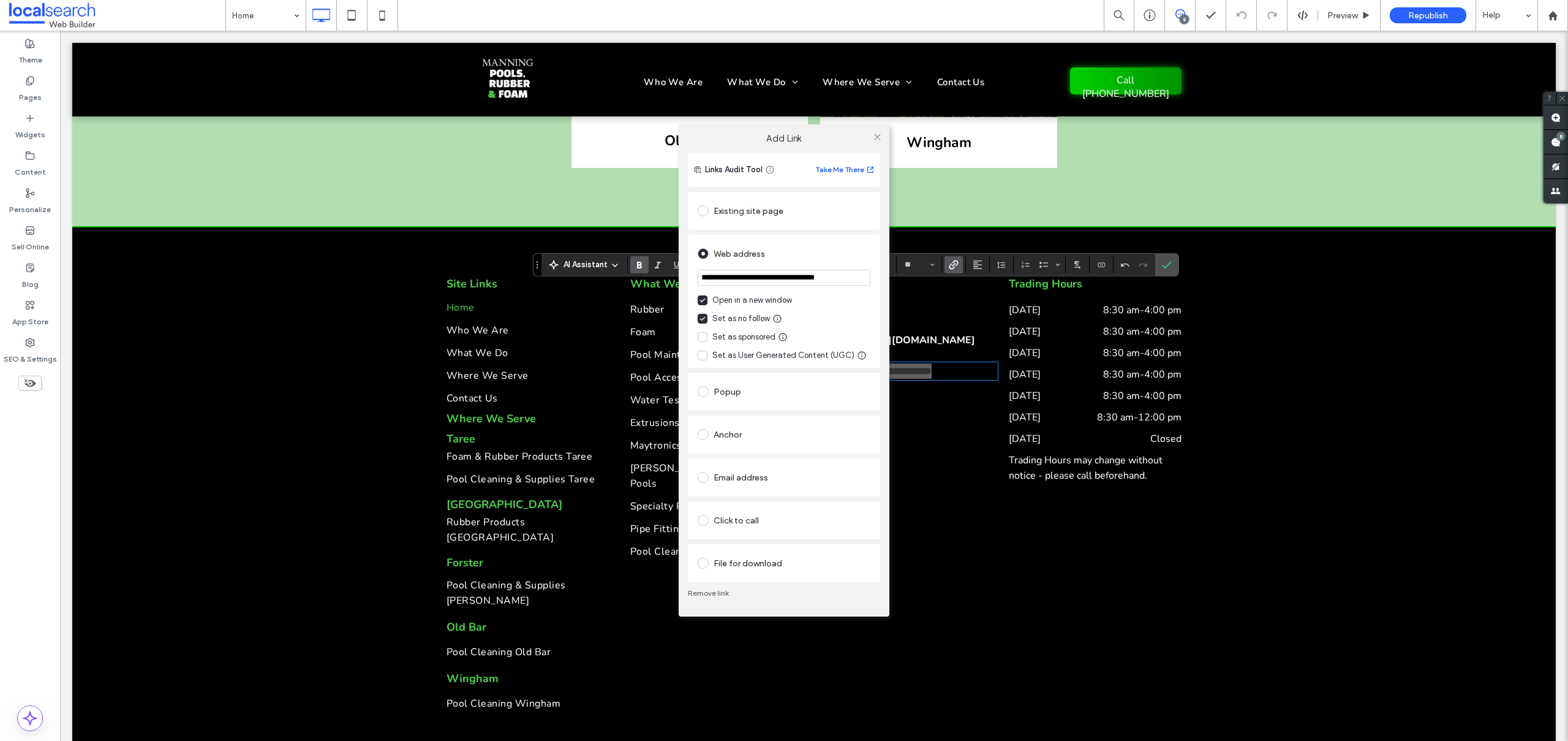
click at [729, 279] on input "**********" at bounding box center [784, 278] width 173 height 16
type input "**********"
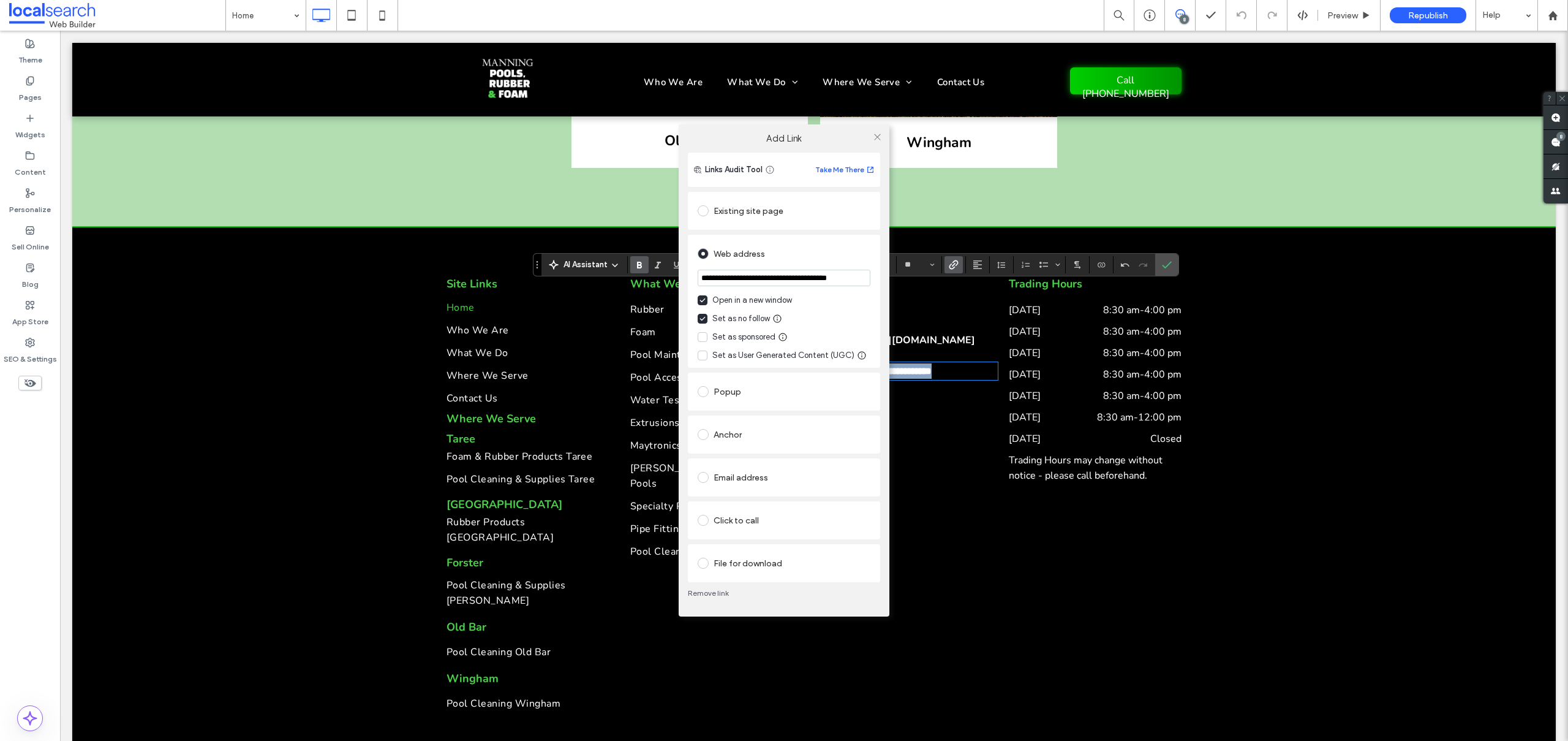
click at [885, 313] on div "**********" at bounding box center [784, 384] width 210 height 464
click at [876, 129] on span at bounding box center [877, 136] width 9 height 18
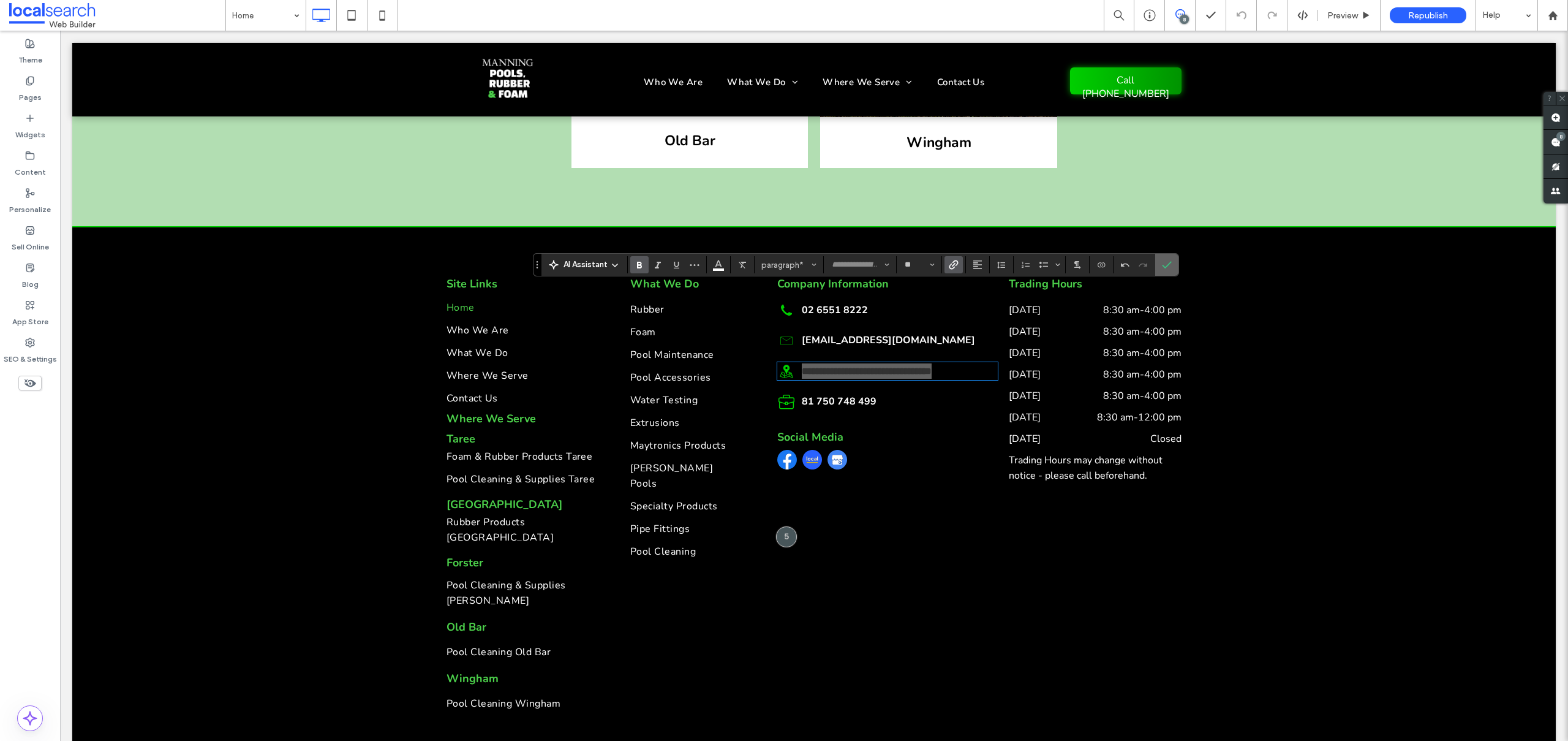
drag, startPoint x: 1173, startPoint y: 264, endPoint x: 1114, endPoint y: 238, distance: 64.5
click at [1173, 264] on label "Confirm" at bounding box center [1167, 264] width 18 height 22
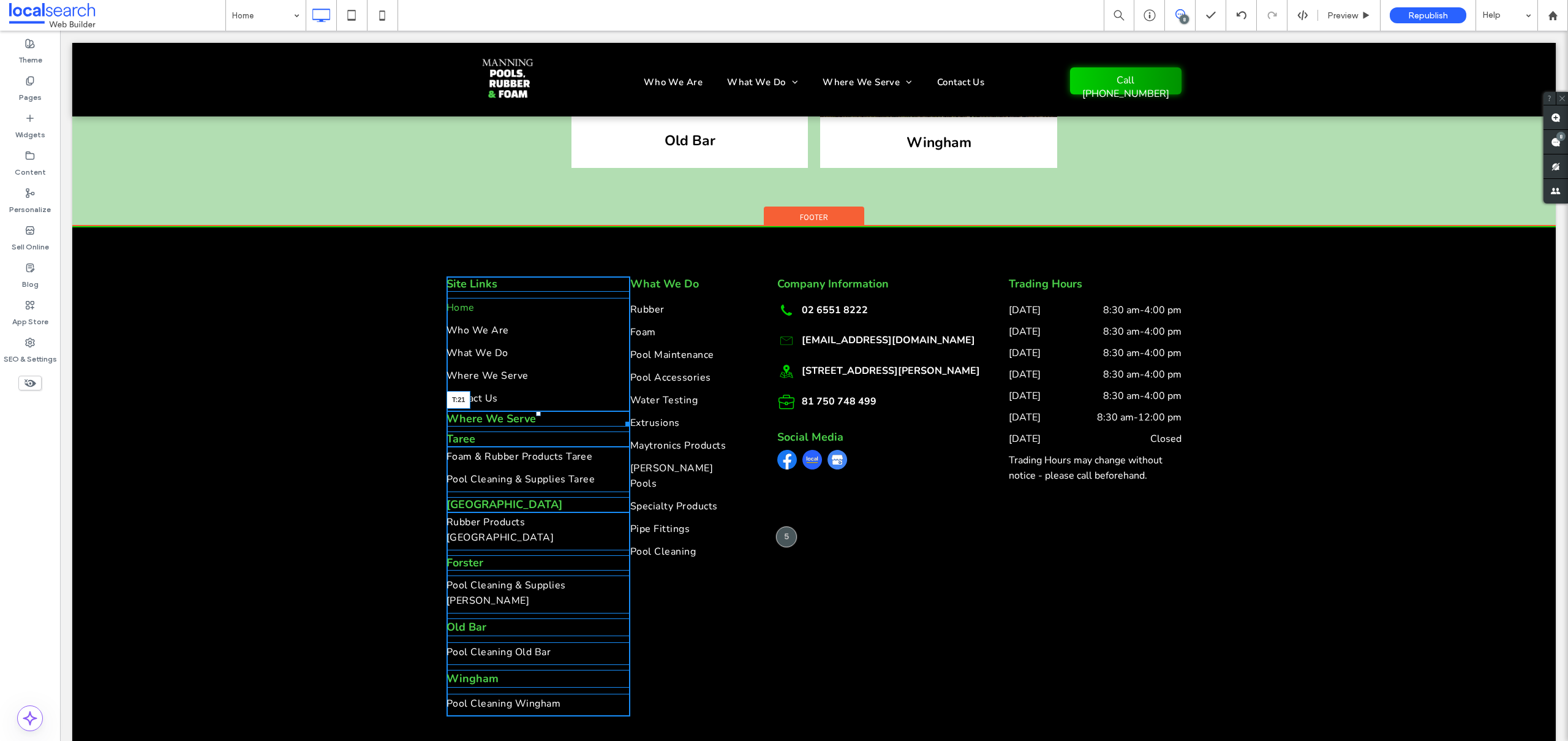
drag, startPoint x: 533, startPoint y: 335, endPoint x: 533, endPoint y: 348, distance: 13.0
click at [536, 411] on div at bounding box center [538, 413] width 5 height 5
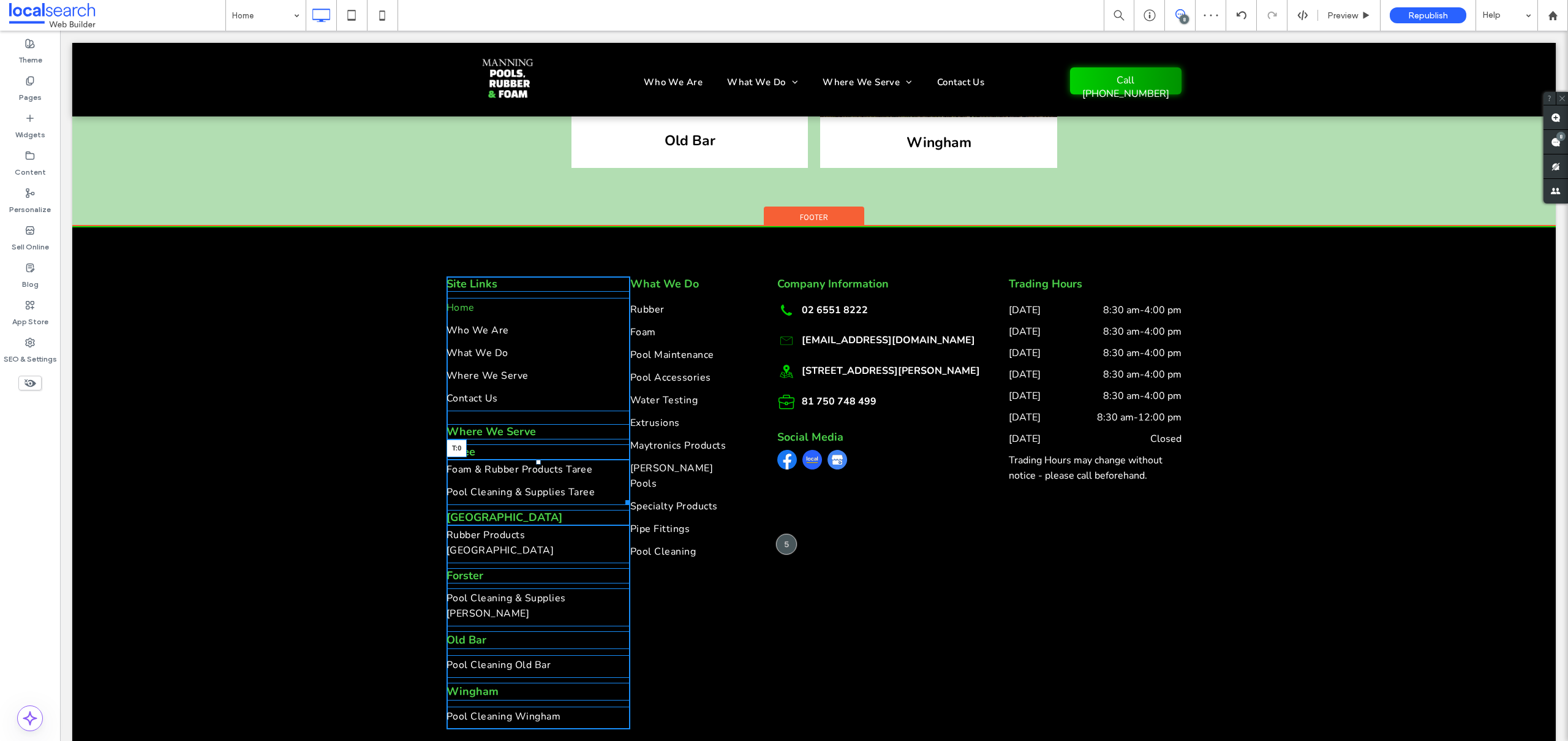
click at [536, 460] on div at bounding box center [538, 462] width 5 height 5
drag, startPoint x: 533, startPoint y: 369, endPoint x: 627, endPoint y: 448, distance: 122.8
click at [536, 444] on div at bounding box center [538, 447] width 5 height 5
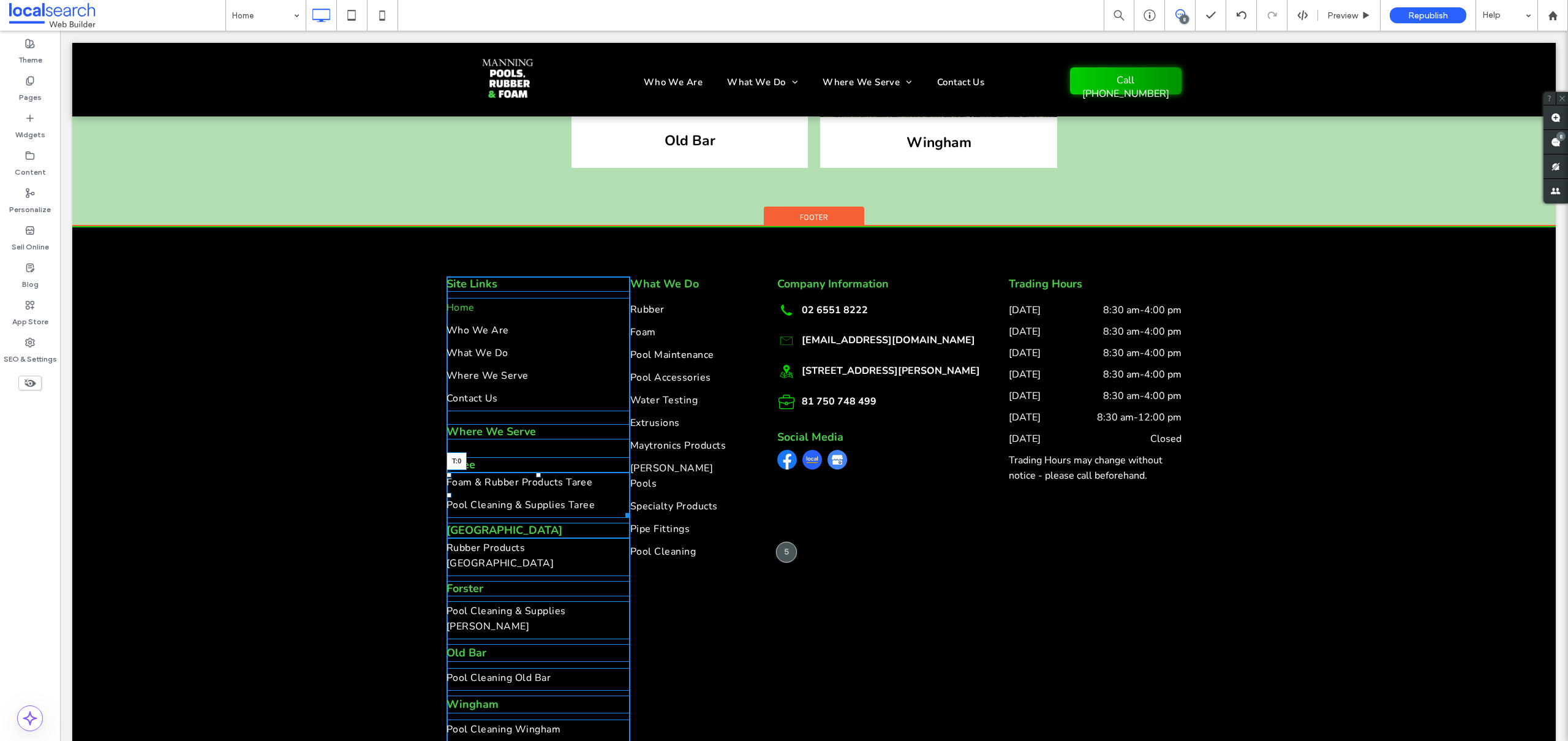
drag, startPoint x: 532, startPoint y: 399, endPoint x: 533, endPoint y: 377, distance: 22.0
click at [533, 377] on div "Site Links Home Who We Are What We Do Where We Serve Contact Us Where We Serve …" at bounding box center [538, 509] width 184 height 466
drag, startPoint x: 534, startPoint y: 382, endPoint x: 532, endPoint y: 375, distance: 7.3
click at [536, 457] on div at bounding box center [538, 459] width 5 height 5
drag, startPoint x: 532, startPoint y: 444, endPoint x: 533, endPoint y: 452, distance: 8.1
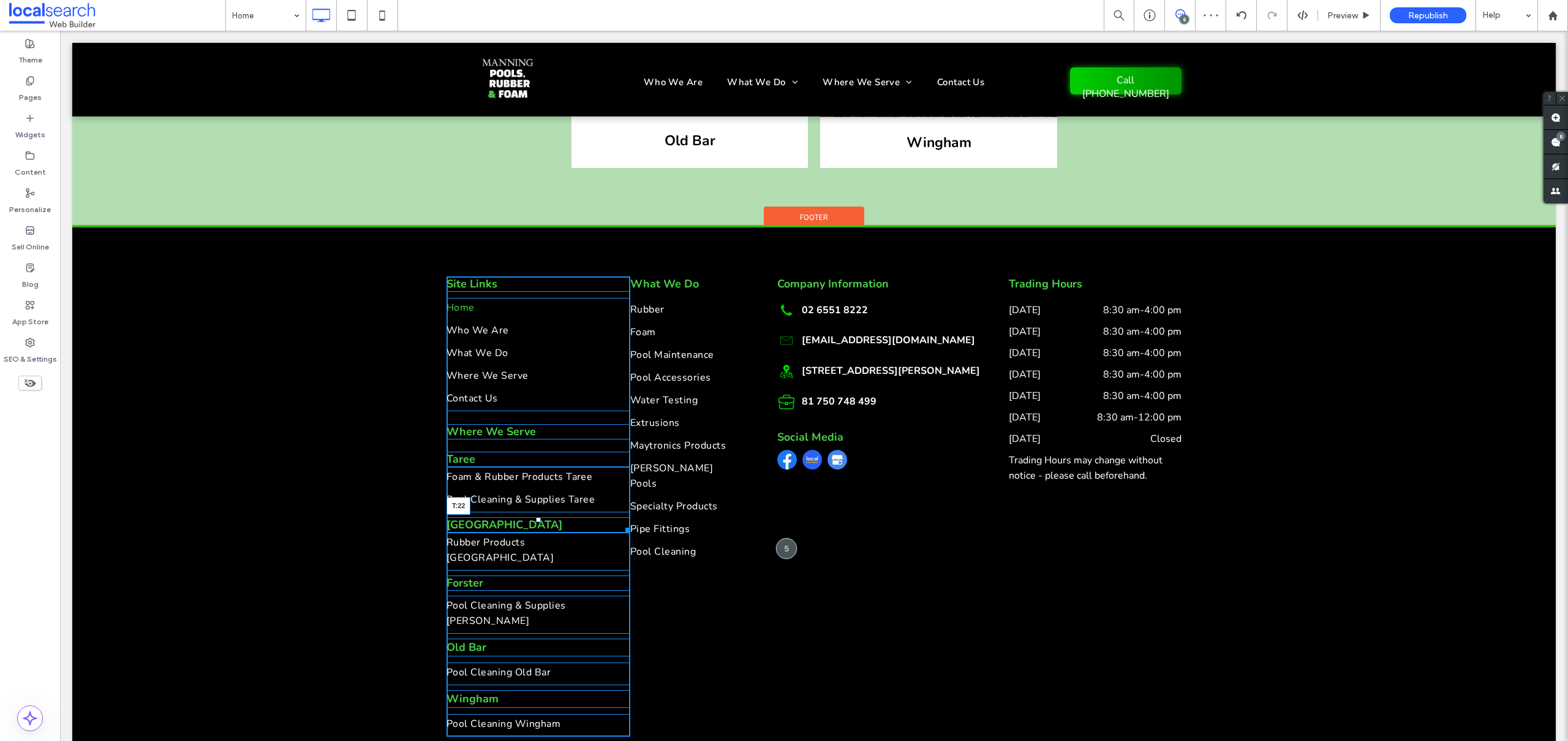
click at [536, 517] on div at bounding box center [538, 520] width 5 height 5
drag, startPoint x: 534, startPoint y: 468, endPoint x: 610, endPoint y: 530, distance: 98.1
click at [536, 541] on div at bounding box center [538, 544] width 5 height 5
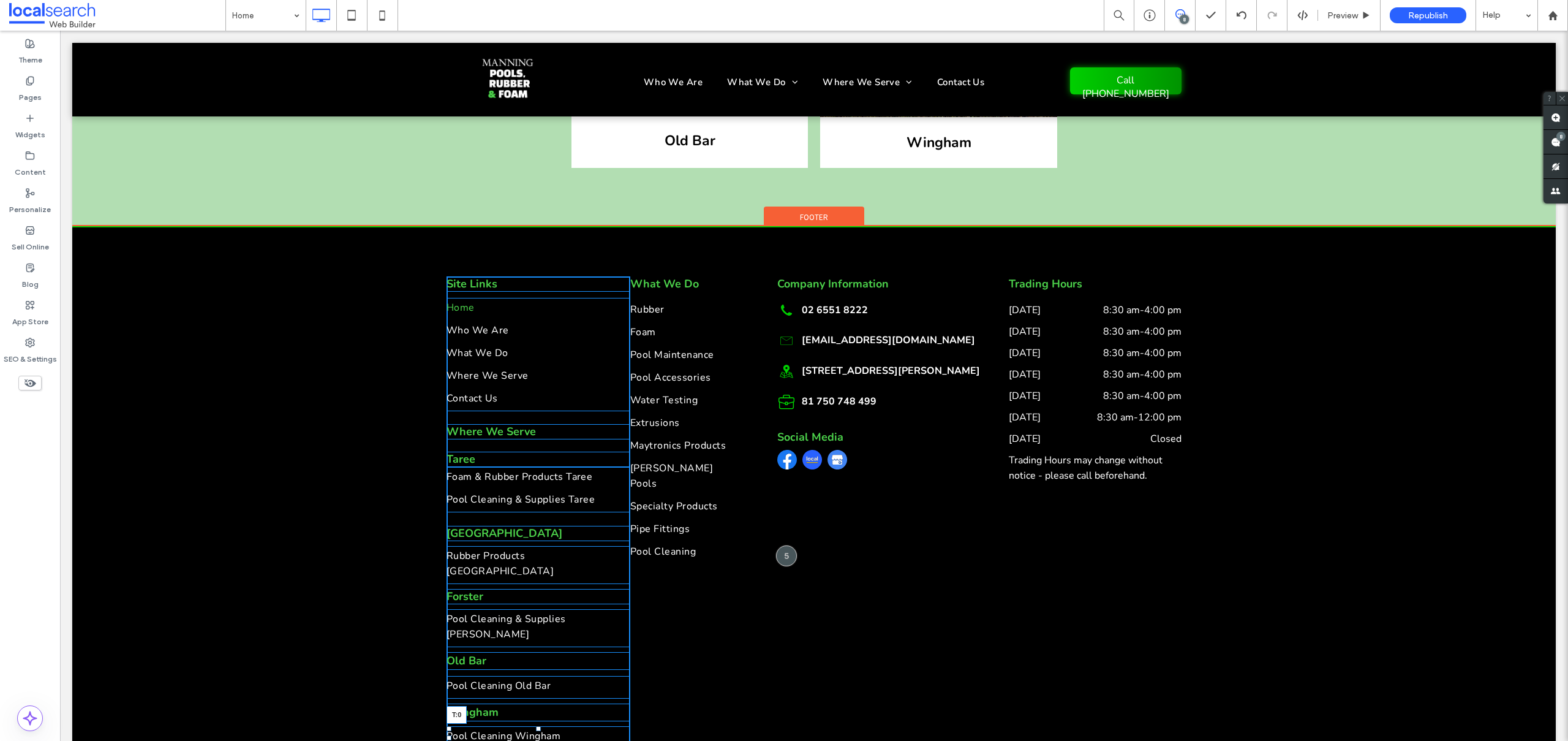
click at [532, 618] on div "Site Links Home Who We Are What We Do Where We Serve Contact Us Where We Serve …" at bounding box center [538, 512] width 184 height 472
click at [533, 563] on div "Site Links Home Who We Are What We Do Where We Serve Contact Us Where We Serve …" at bounding box center [538, 511] width 184 height 471
drag, startPoint x: 534, startPoint y: 518, endPoint x: 645, endPoint y: 569, distance: 122.2
click at [532, 516] on div "Site Links Home Who We Are What We Do Where We Serve Contact Us Where We Serve …" at bounding box center [538, 504] width 184 height 456
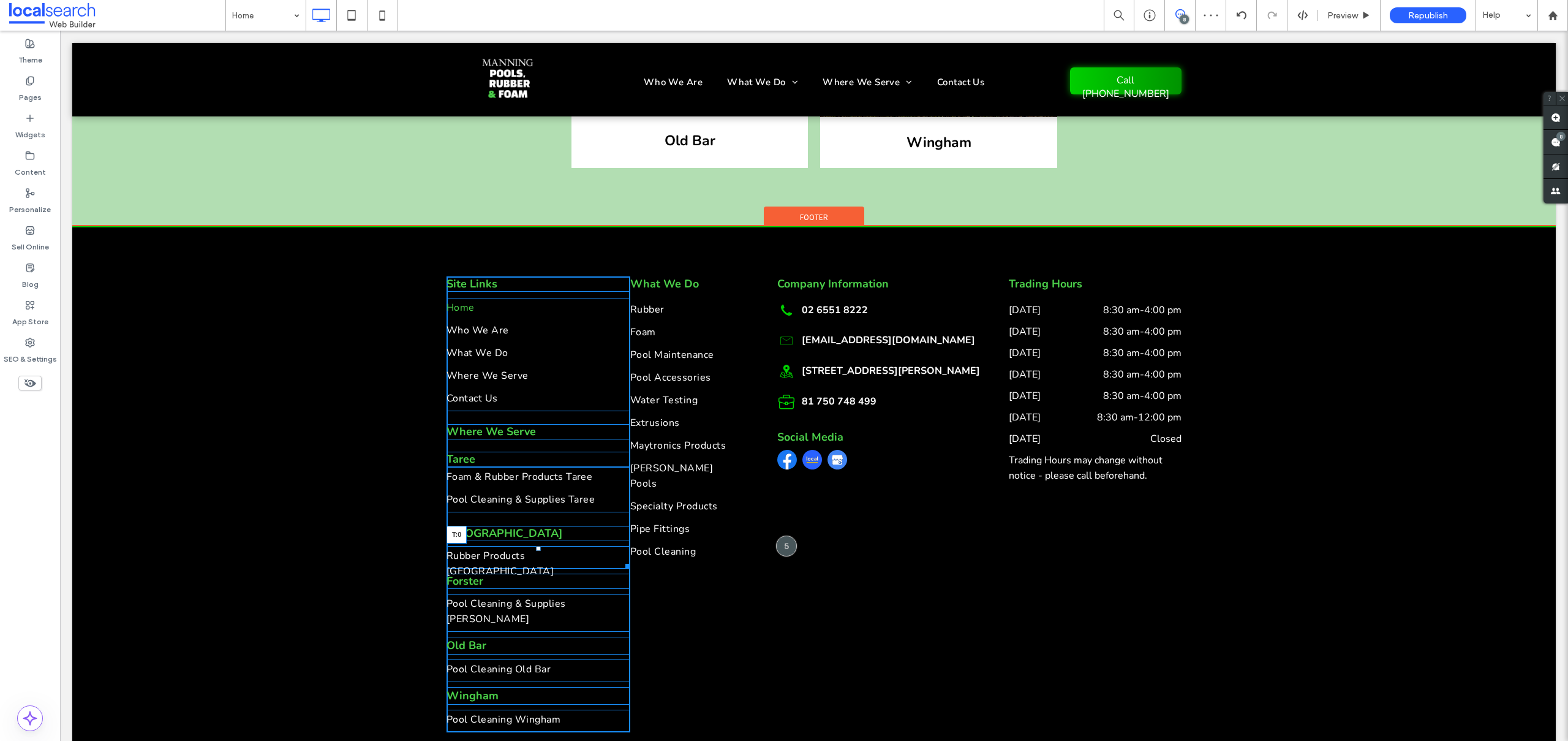
click at [536, 546] on div at bounding box center [538, 548] width 5 height 5
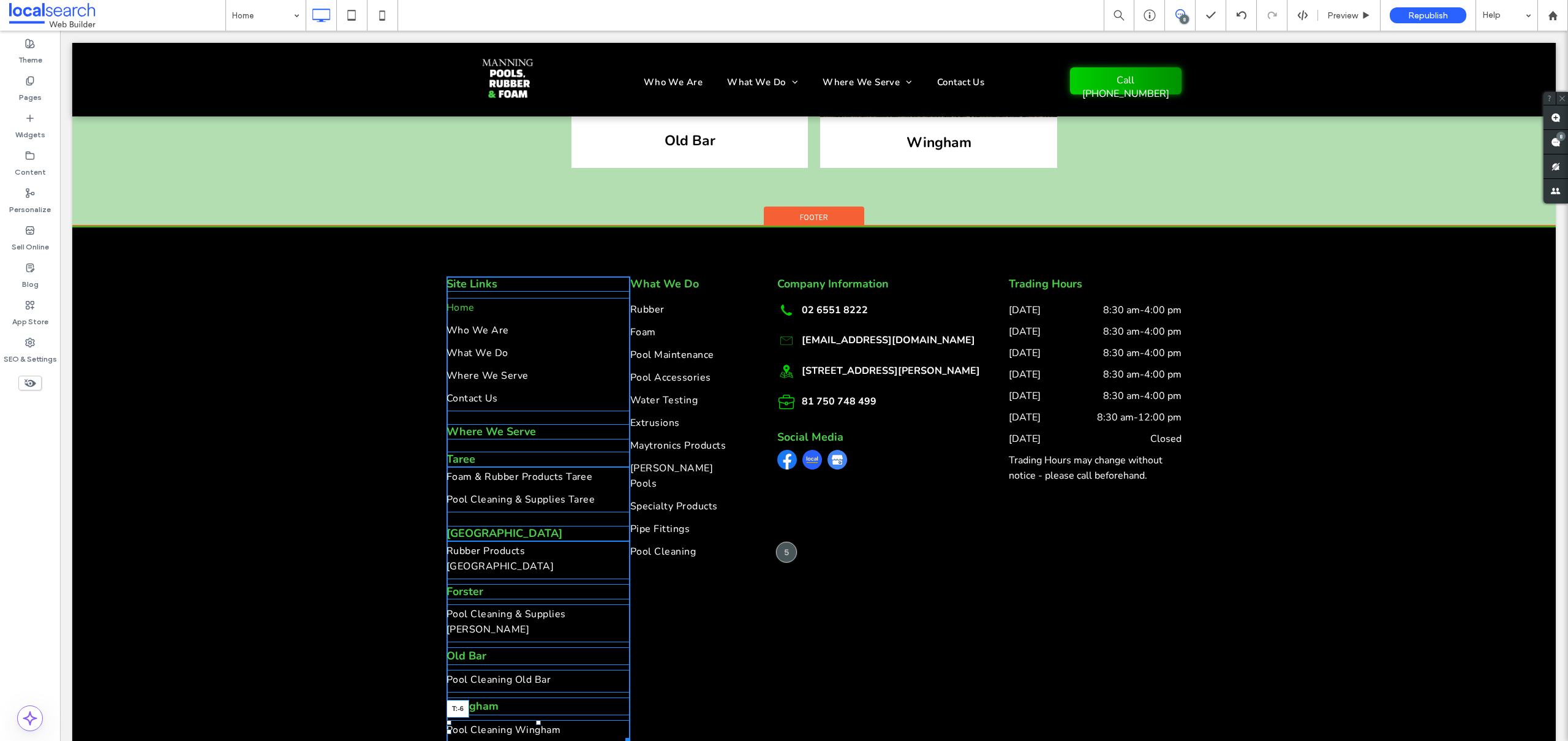
click at [536, 720] on div at bounding box center [538, 722] width 5 height 5
drag, startPoint x: 534, startPoint y: 565, endPoint x: 658, endPoint y: 601, distance: 129.1
click at [536, 670] on div at bounding box center [538, 672] width 5 height 5
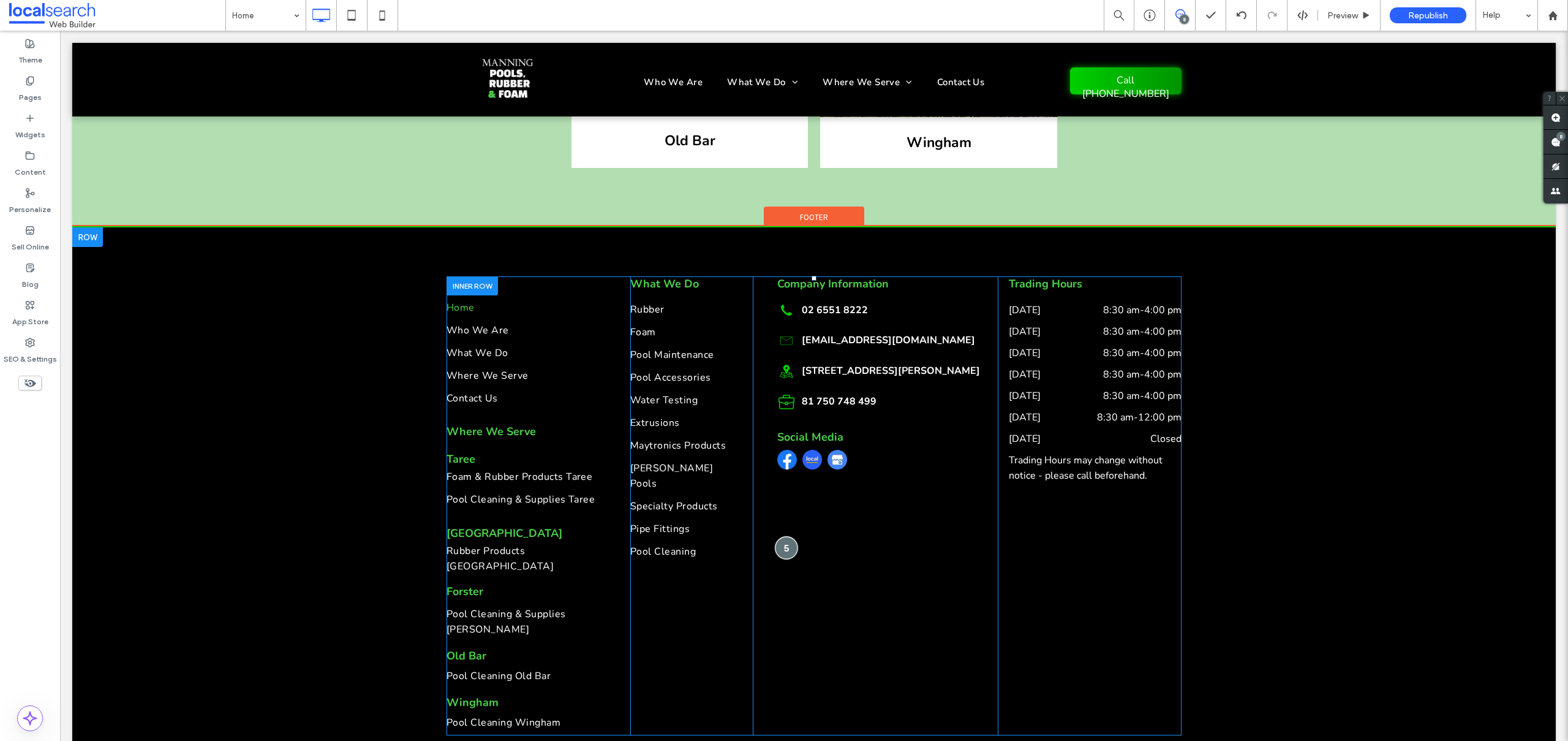
click at [782, 536] on div at bounding box center [787, 547] width 23 height 23
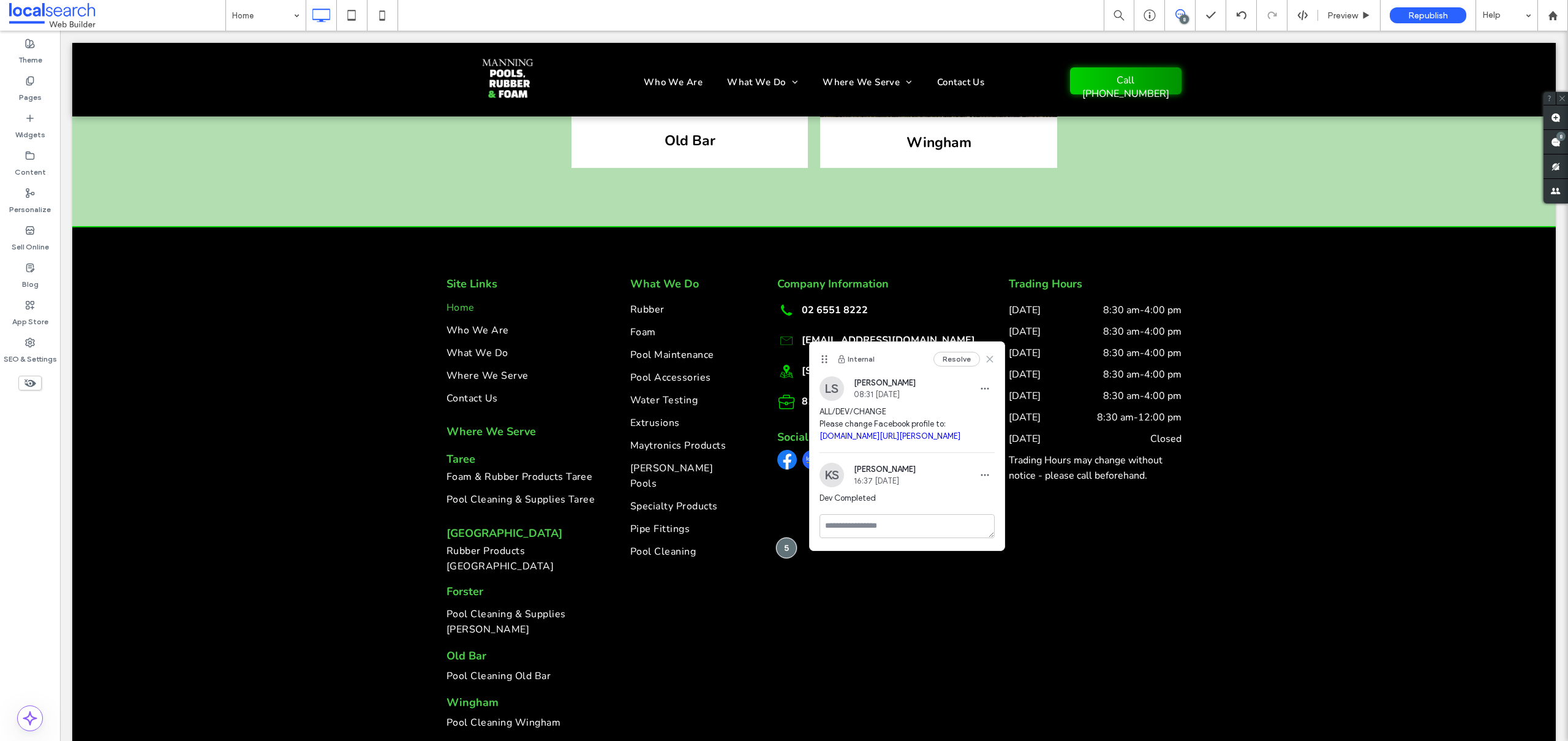
click at [992, 358] on icon at bounding box center [989, 358] width 9 height 9
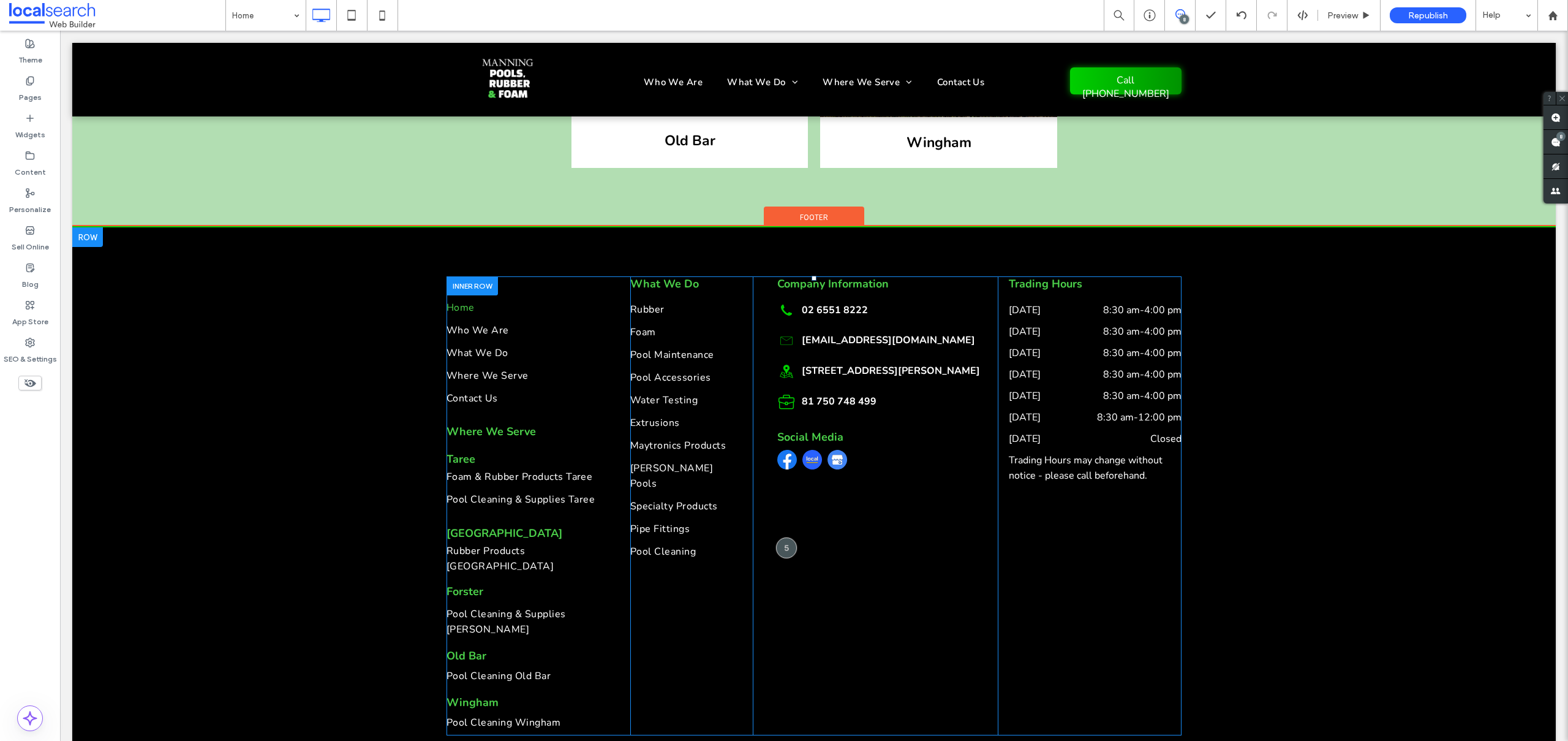
click at [784, 538] on div at bounding box center [787, 548] width 21 height 21
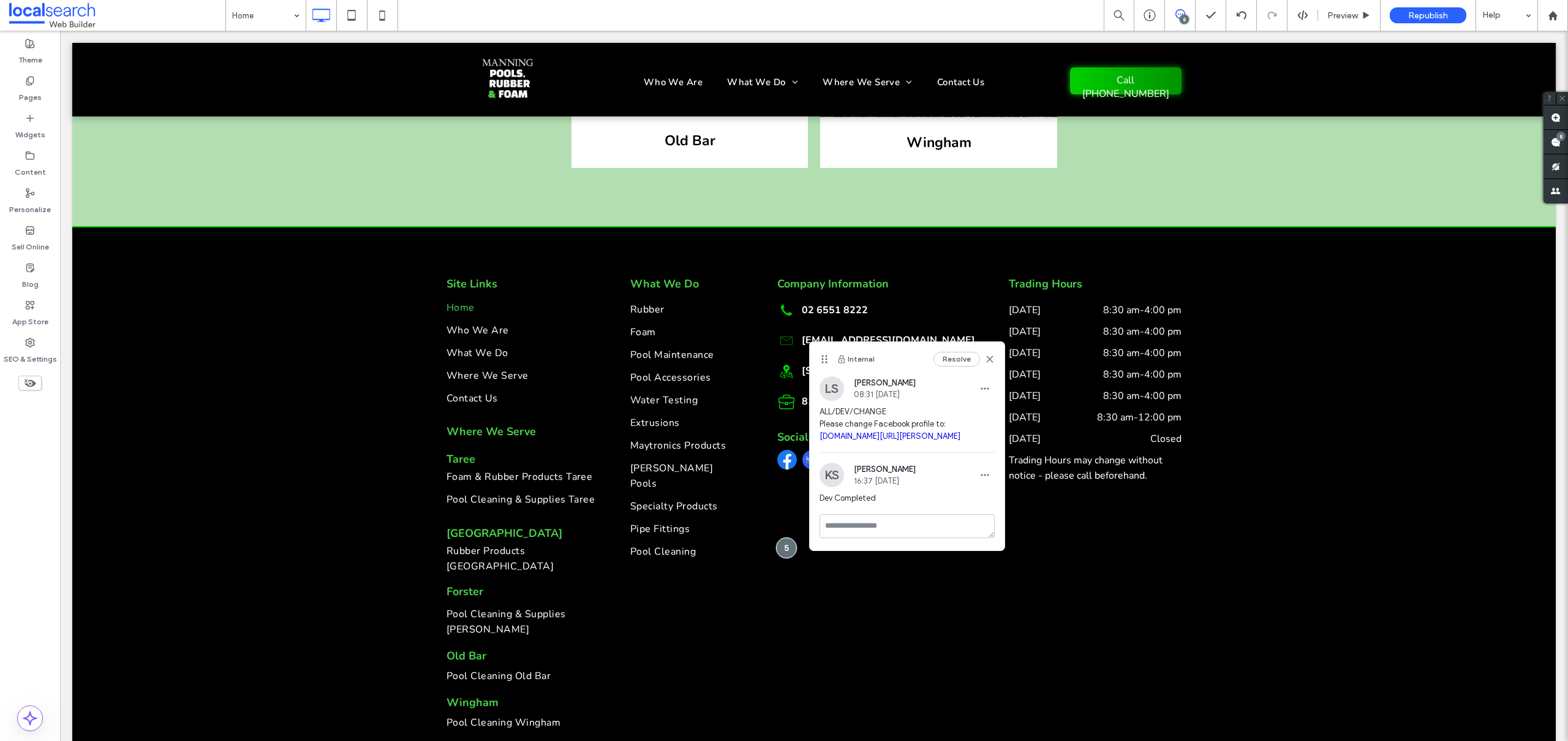
click at [872, 441] on link "facebook.com/p/Manning-Rubber-Foam-Pools-100070707076067" at bounding box center [889, 436] width 141 height 9
click at [854, 538] on textarea at bounding box center [907, 526] width 176 height 24
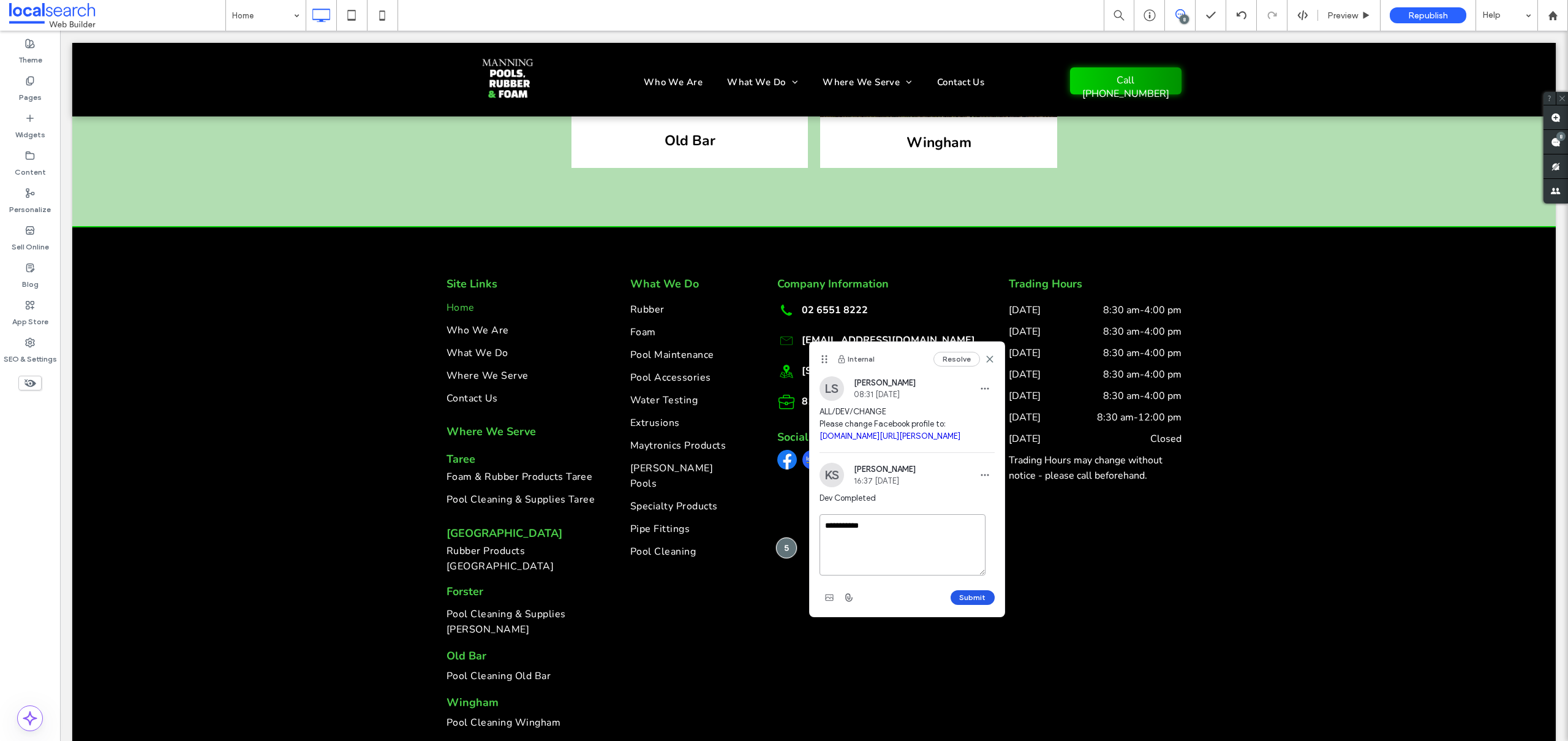
type textarea "**********"
drag, startPoint x: 969, startPoint y: 605, endPoint x: 908, endPoint y: 568, distance: 71.3
click at [969, 605] on button "Submit" at bounding box center [972, 597] width 44 height 15
click at [990, 357] on use at bounding box center [990, 359] width 6 height 6
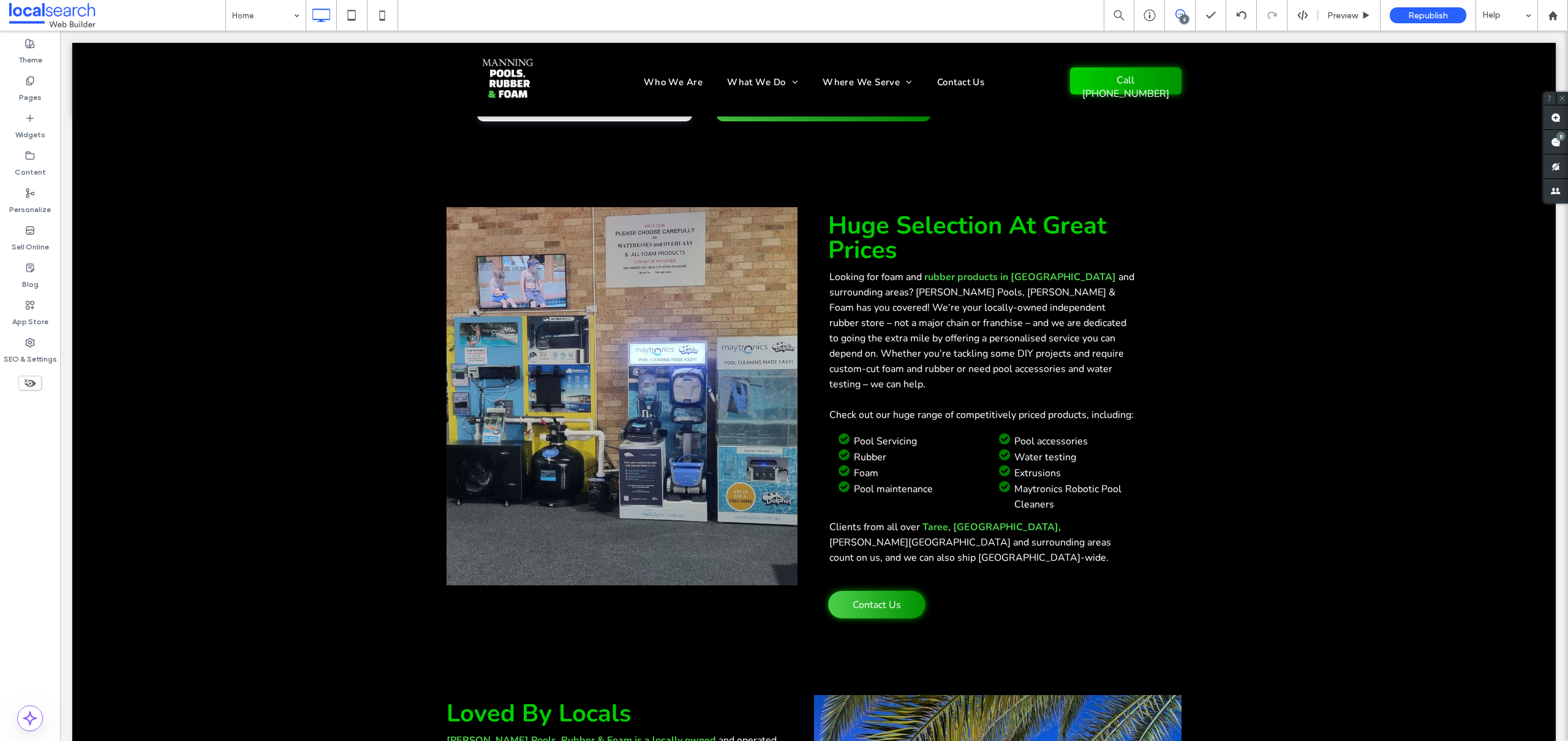
scroll to position [487, 0]
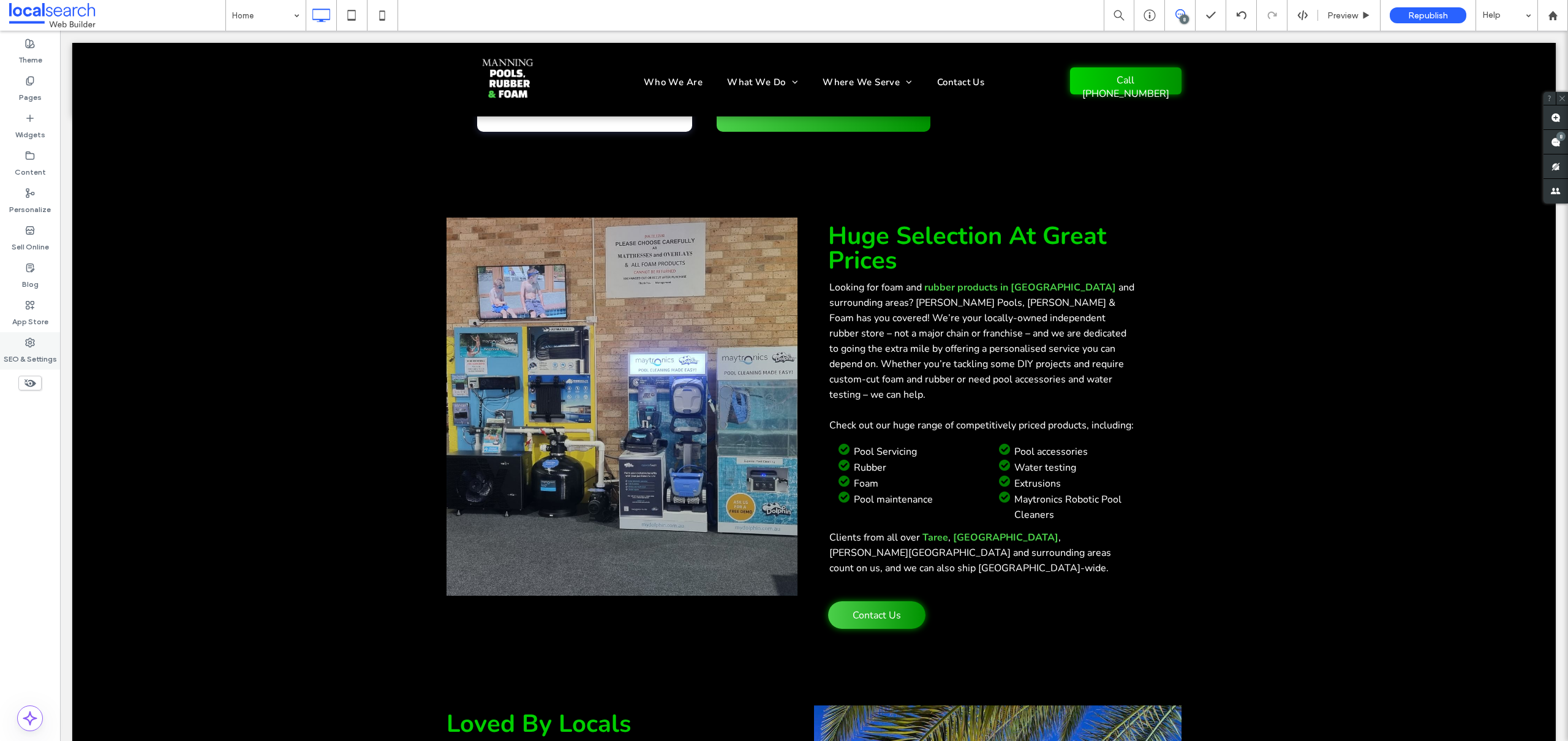
click at [42, 345] on div "SEO & Settings" at bounding box center [30, 350] width 60 height 37
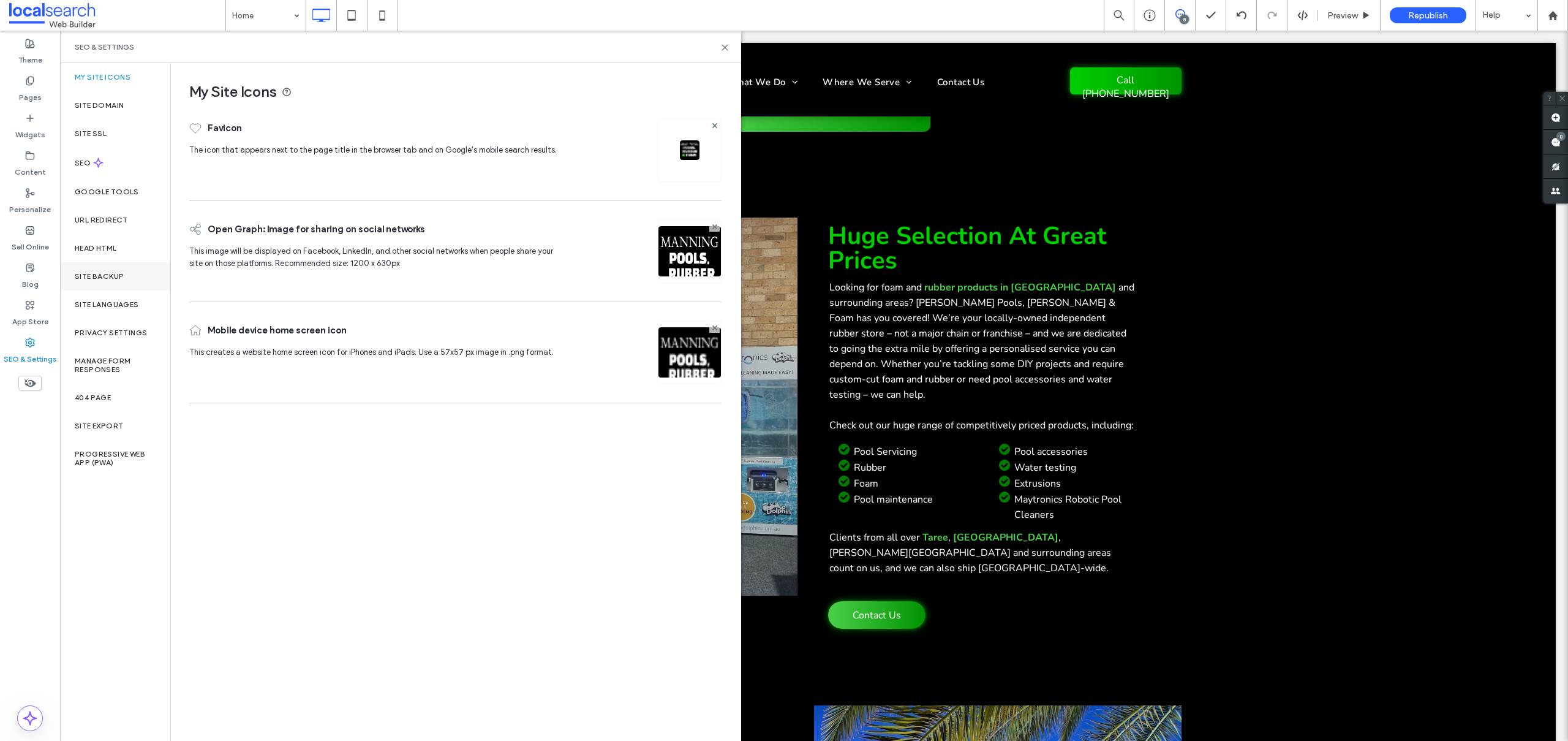
click at [98, 283] on div "Site Backup" at bounding box center [114, 276] width 110 height 28
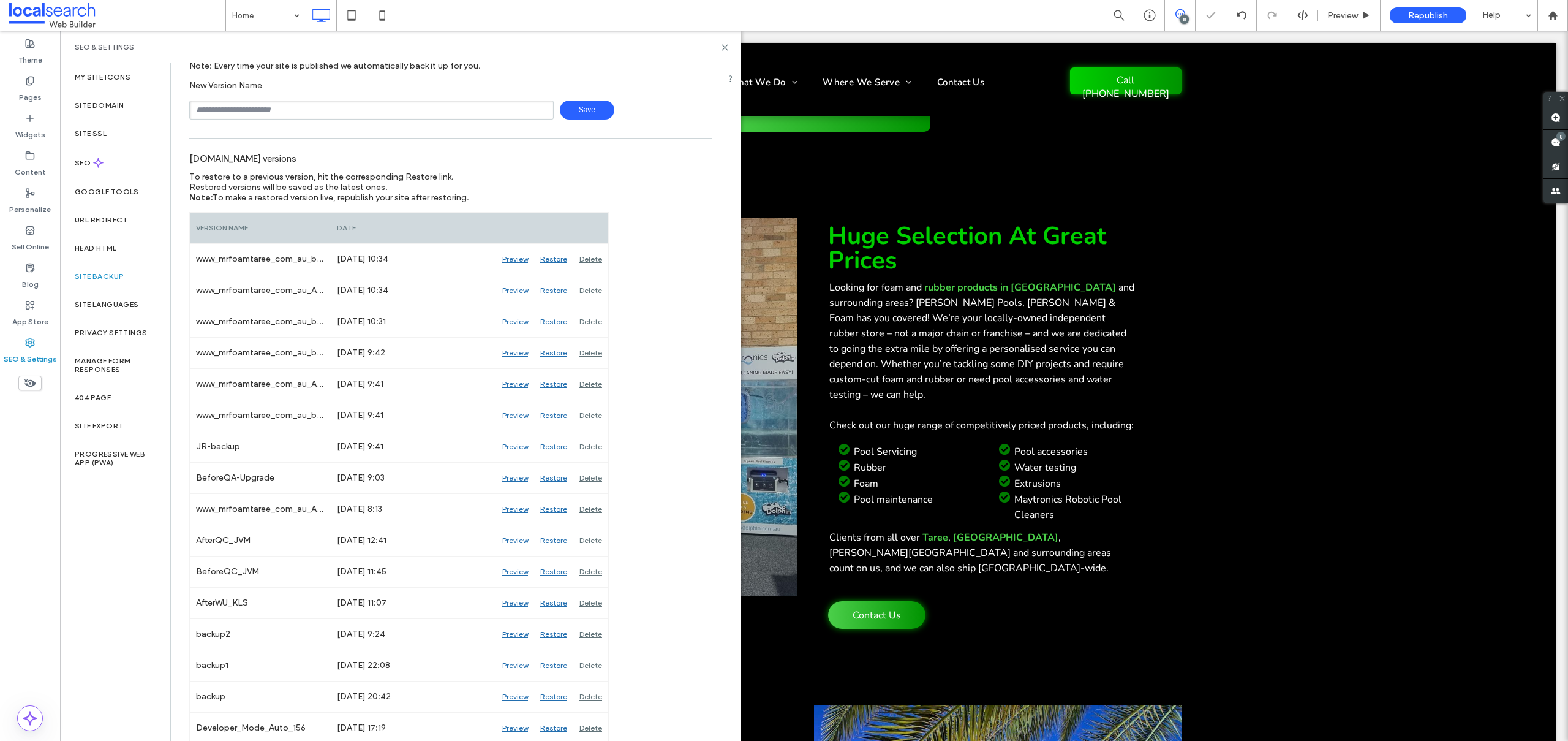
scroll to position [0, 0]
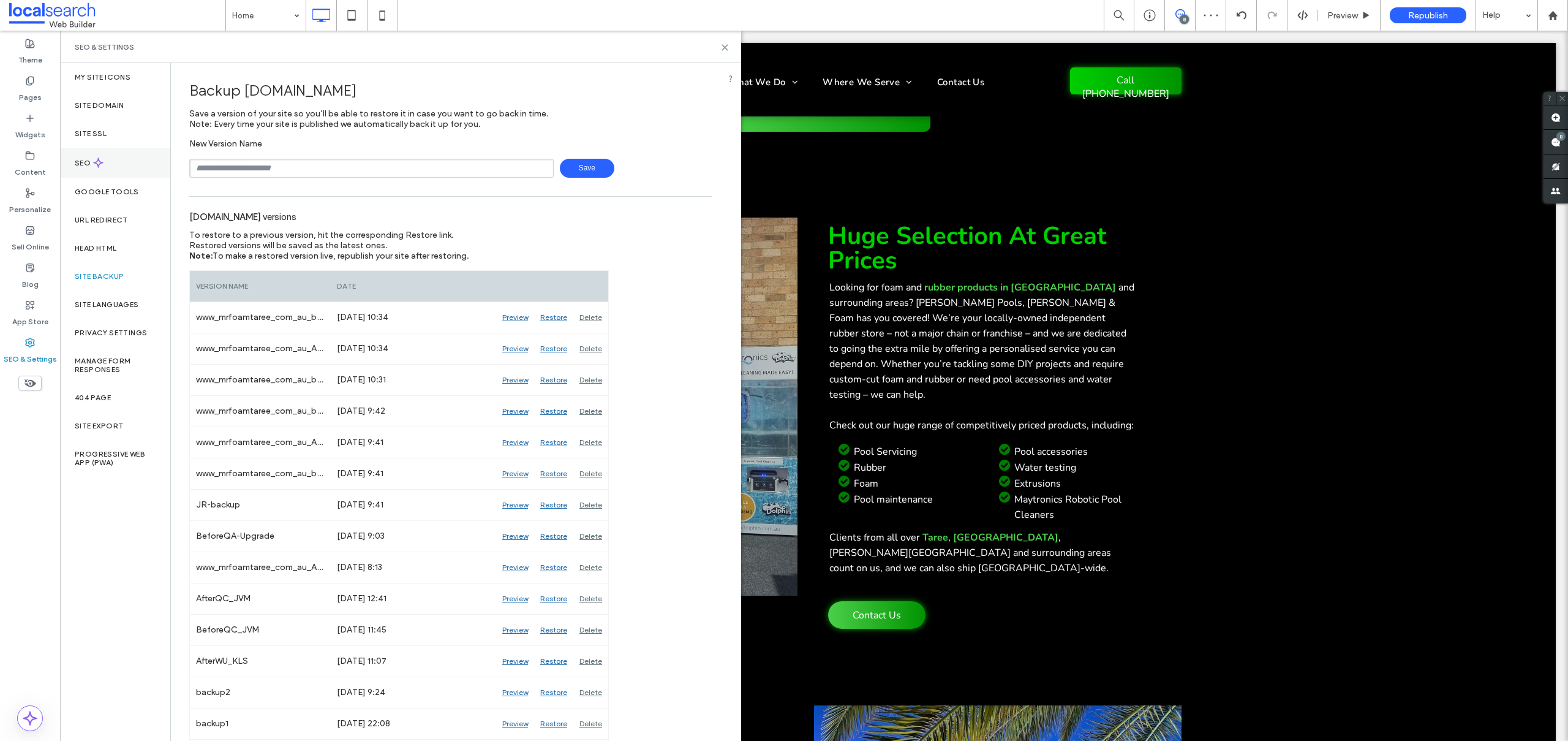
click at [116, 156] on div "SEO" at bounding box center [114, 162] width 110 height 30
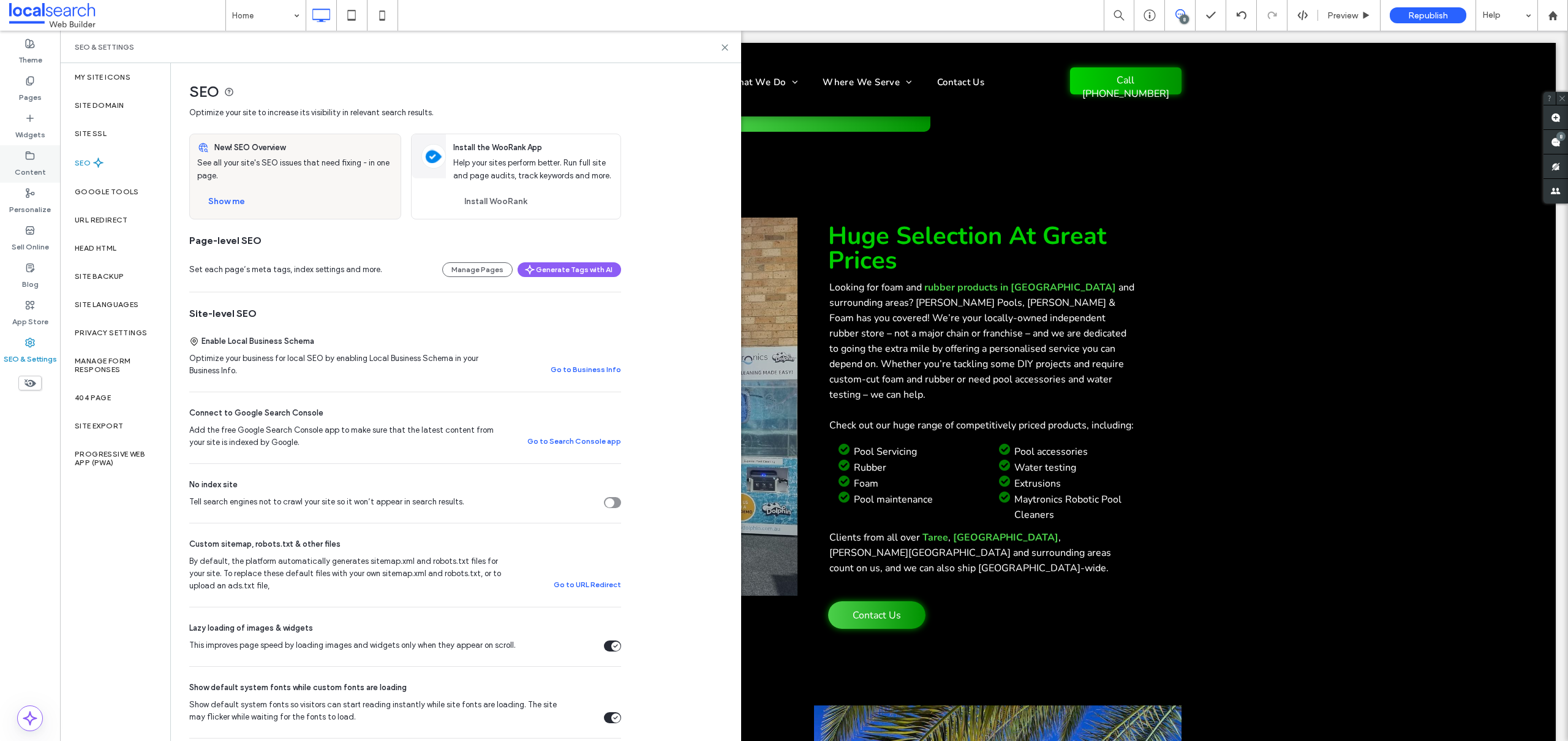
click at [28, 146] on div "Content" at bounding box center [30, 163] width 60 height 37
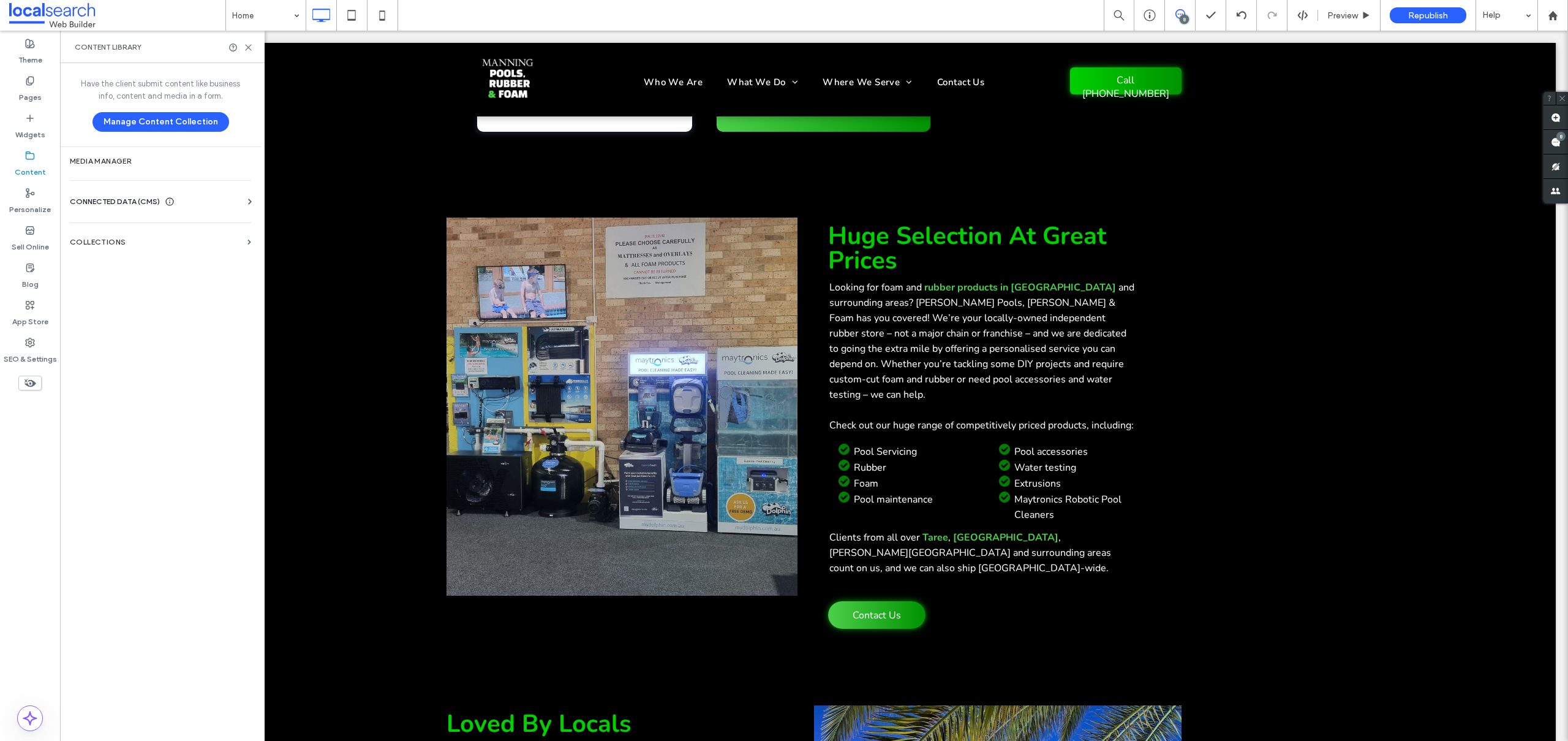
click at [117, 193] on div "CONNECTED DATA (CMS) Business Info Business Text Business Images Find and Repla…" at bounding box center [160, 202] width 201 height 32
click at [125, 197] on span "CONNECTED DATA (CMS)" at bounding box center [115, 201] width 90 height 12
click at [122, 224] on section "Business Info" at bounding box center [163, 232] width 186 height 28
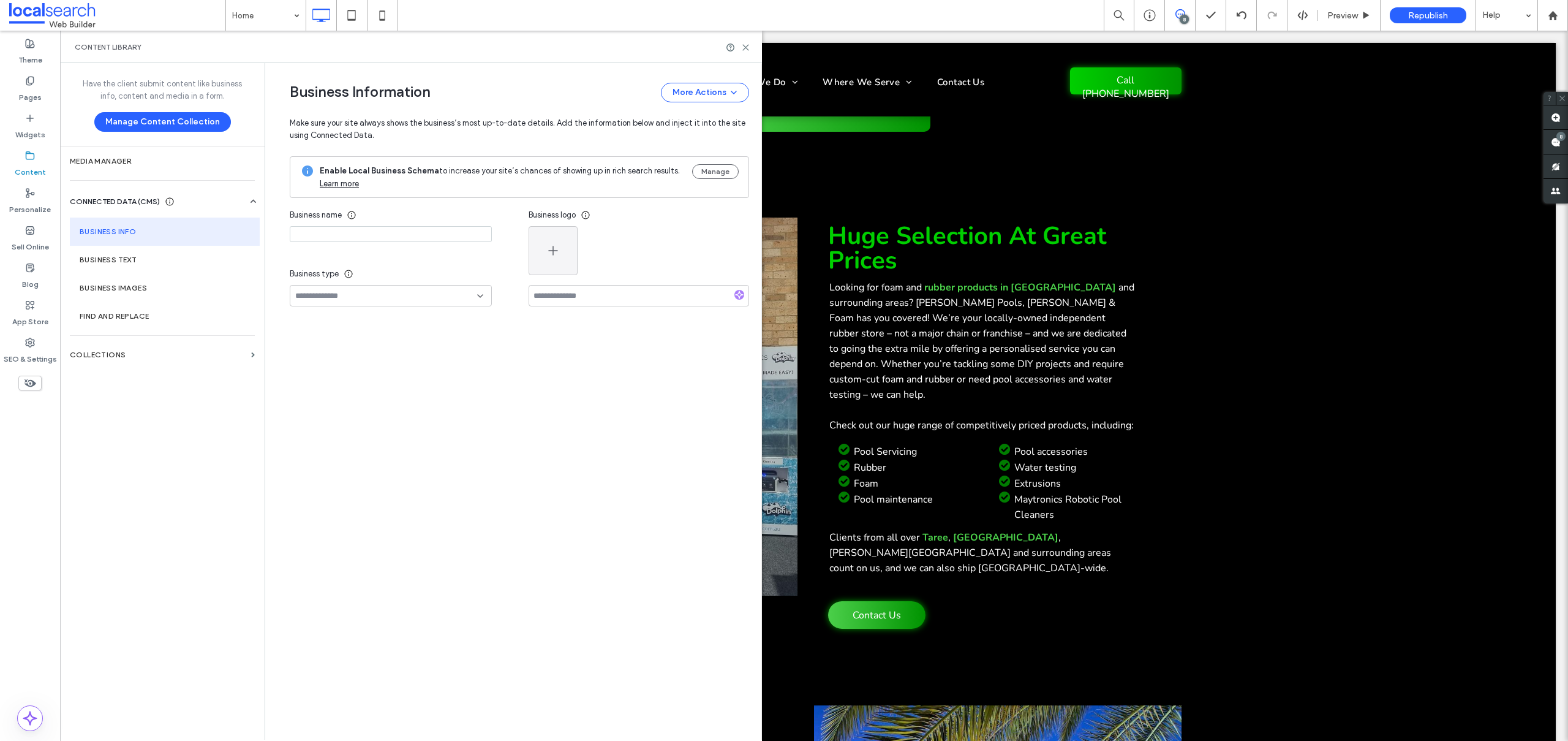
type input "**********"
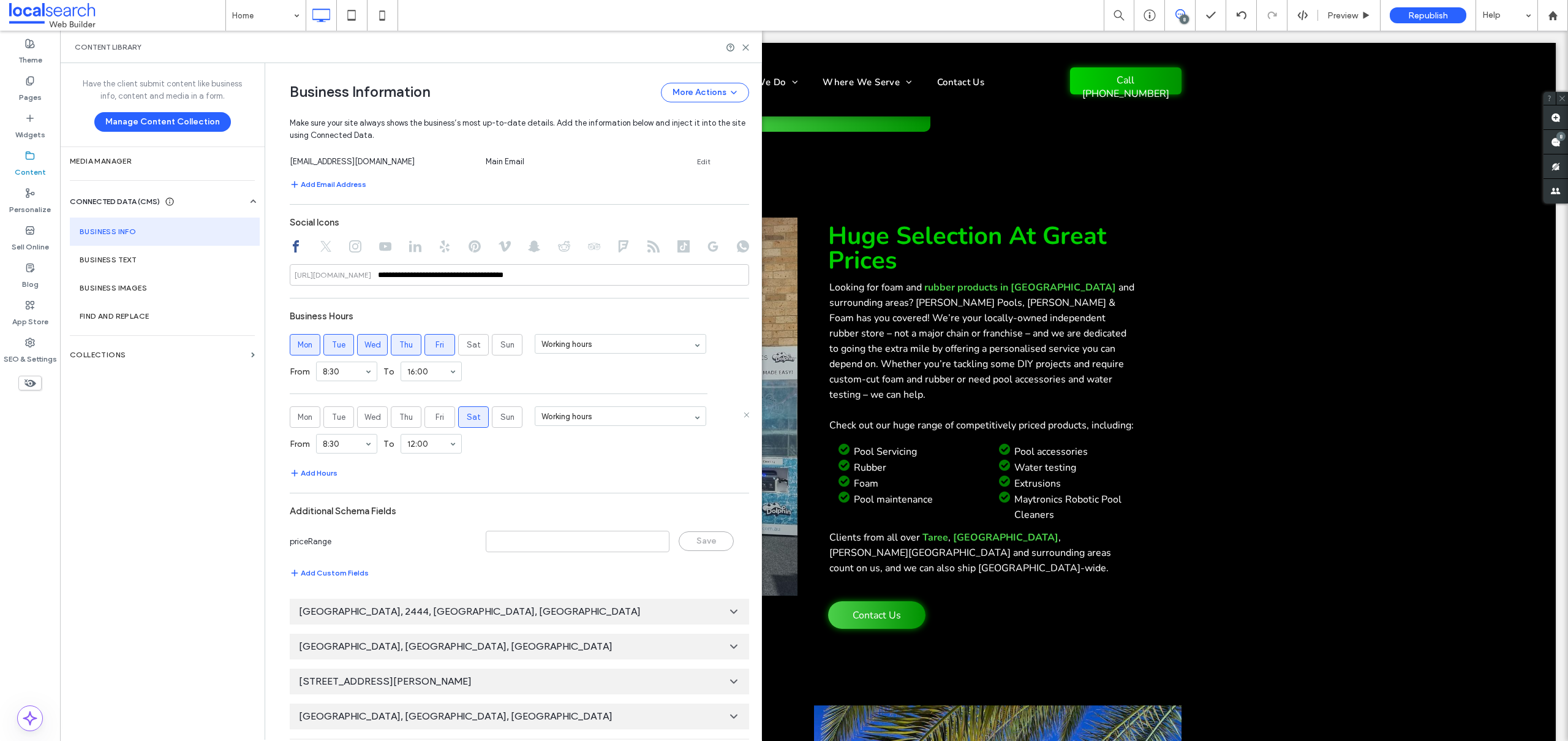
scroll to position [595, 0]
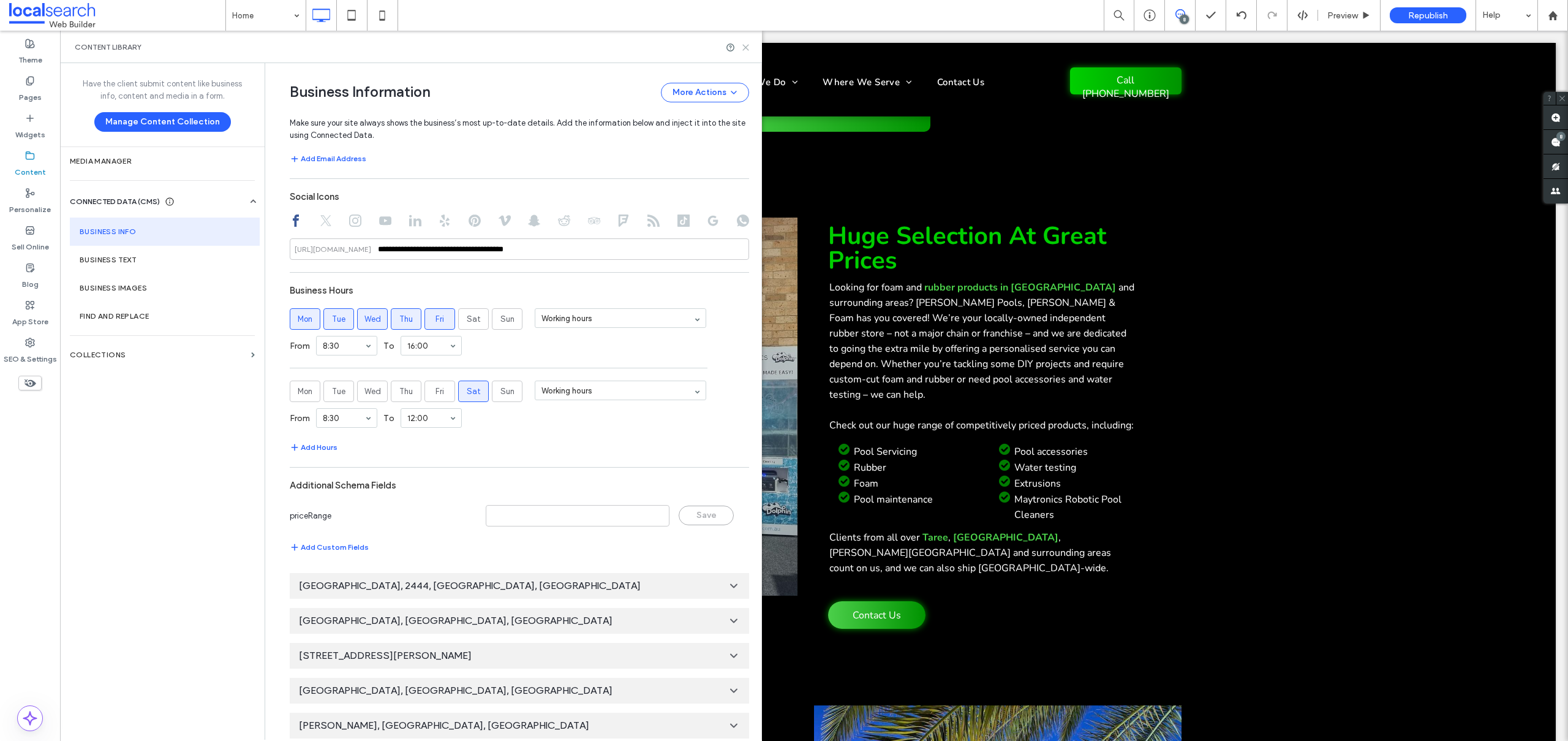
click at [746, 47] on icon at bounding box center [746, 47] width 9 height 9
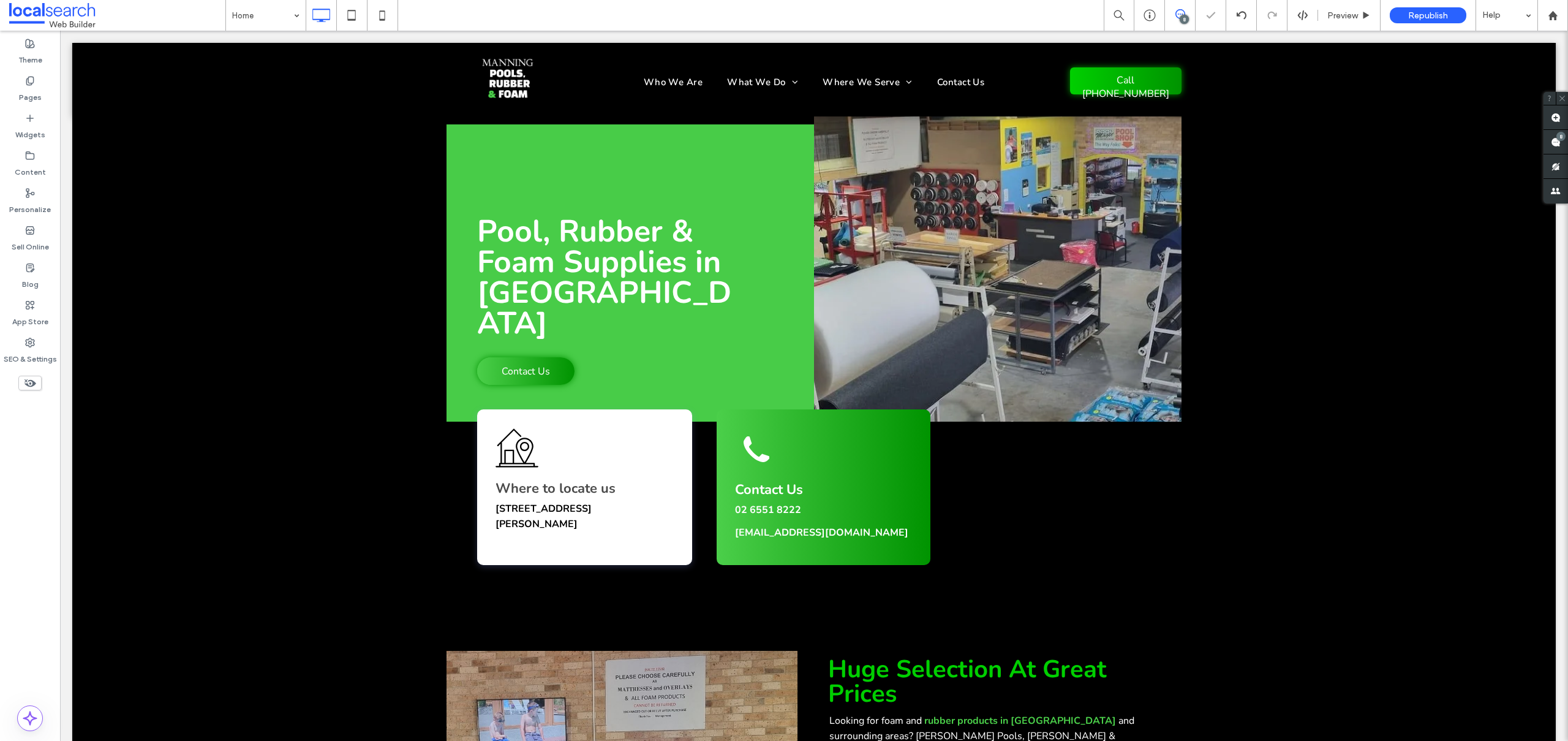
scroll to position [71, 0]
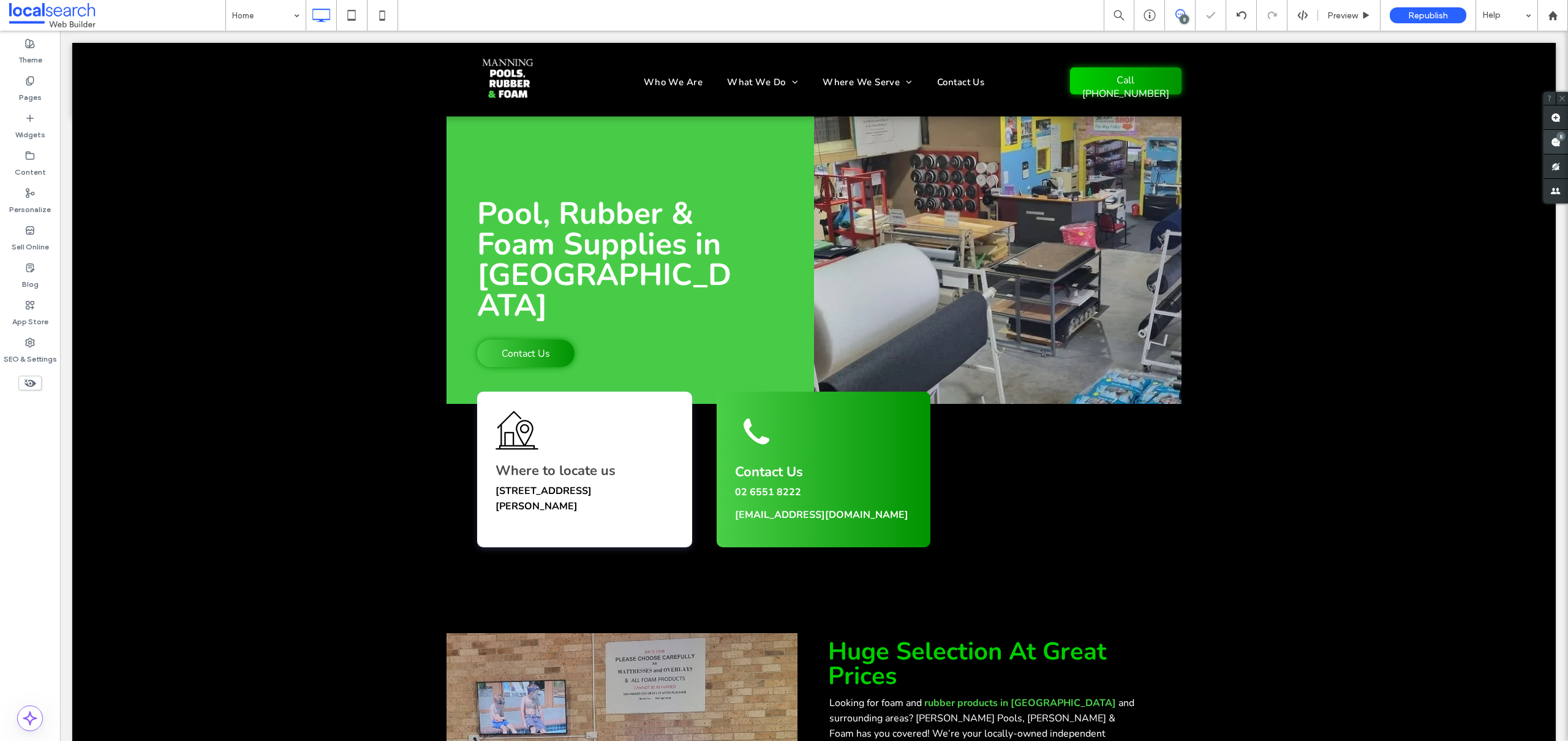
click at [1561, 139] on div "8" at bounding box center [1561, 136] width 9 height 9
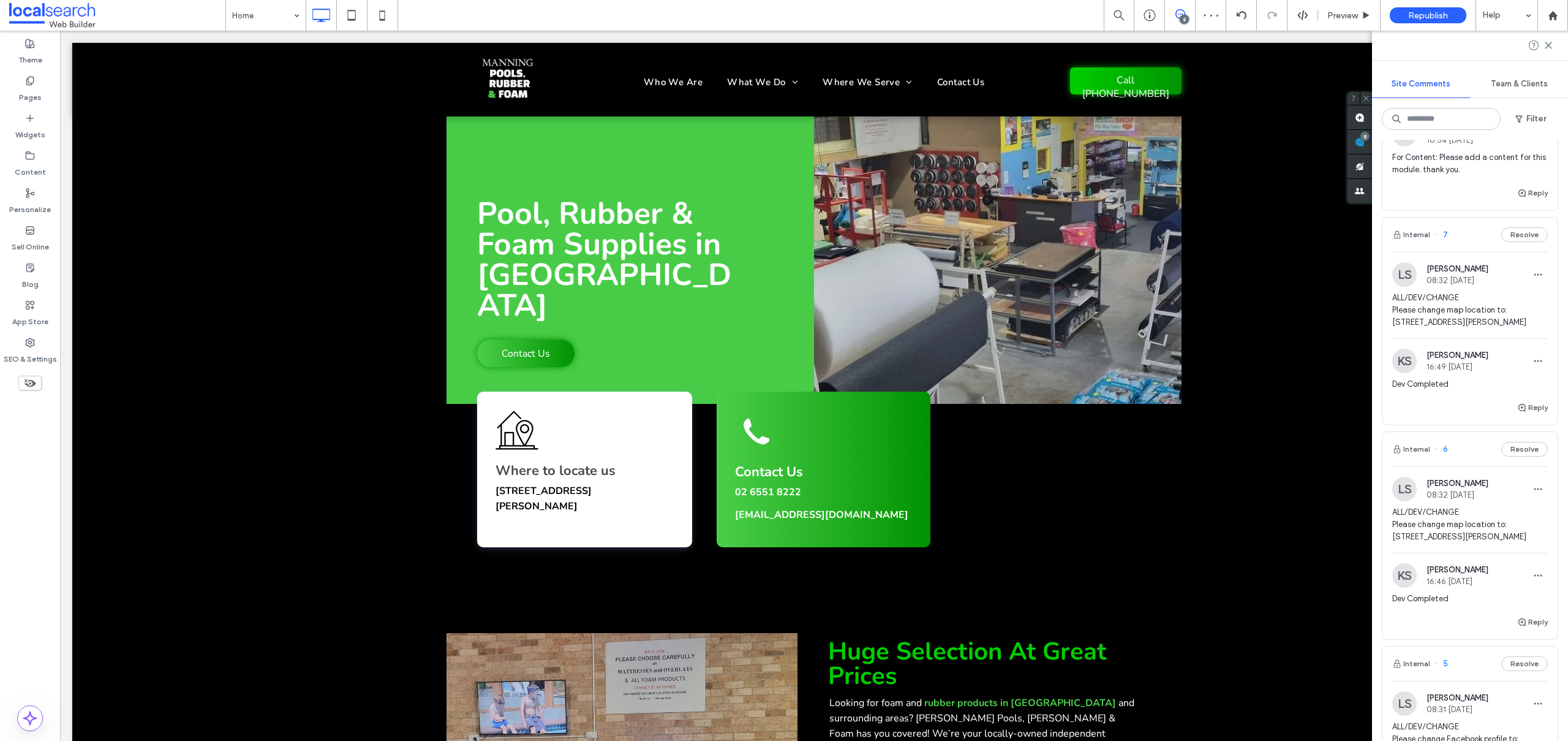
scroll to position [1003, 0]
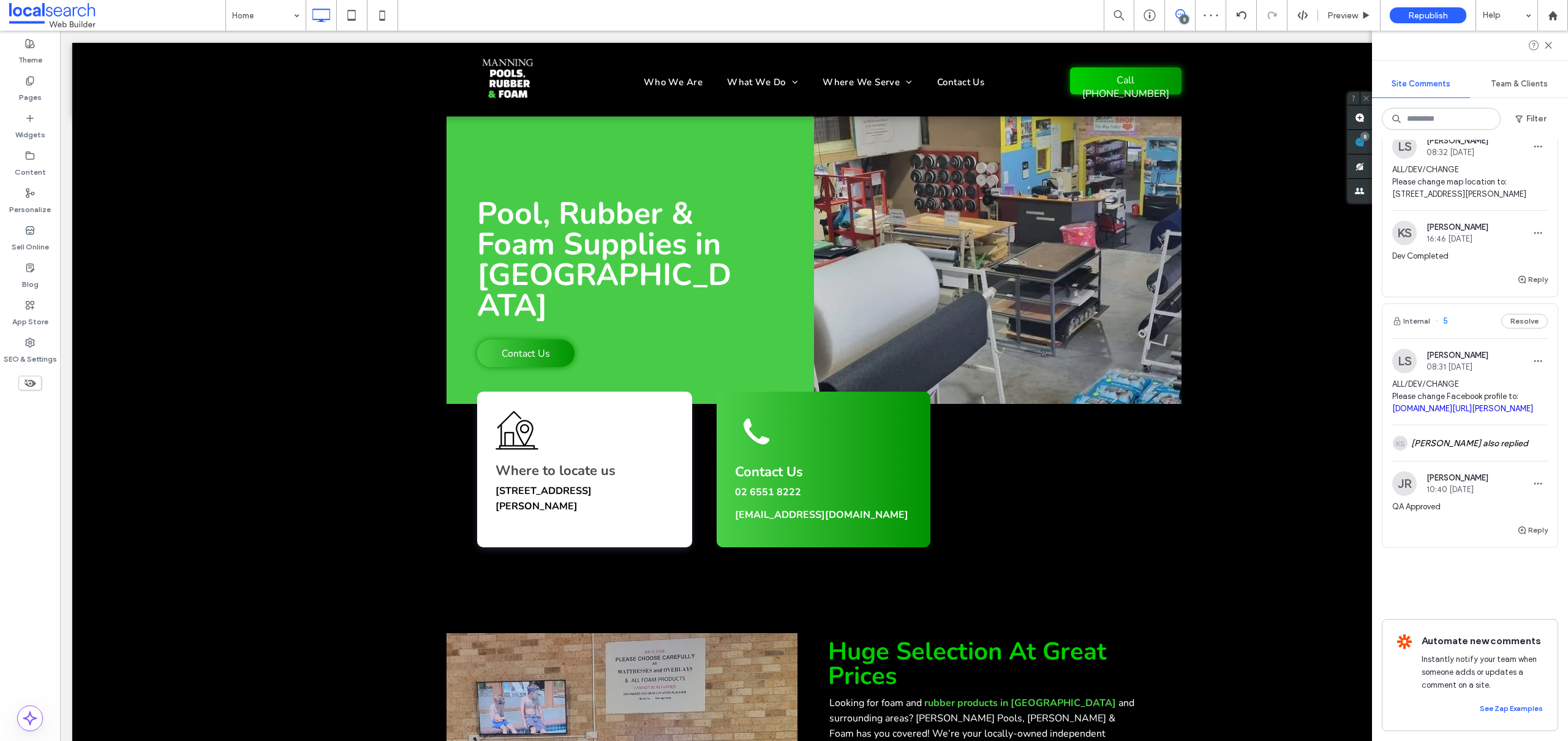
click at [1443, 250] on span "Dev Completed" at bounding box center [1470, 256] width 156 height 12
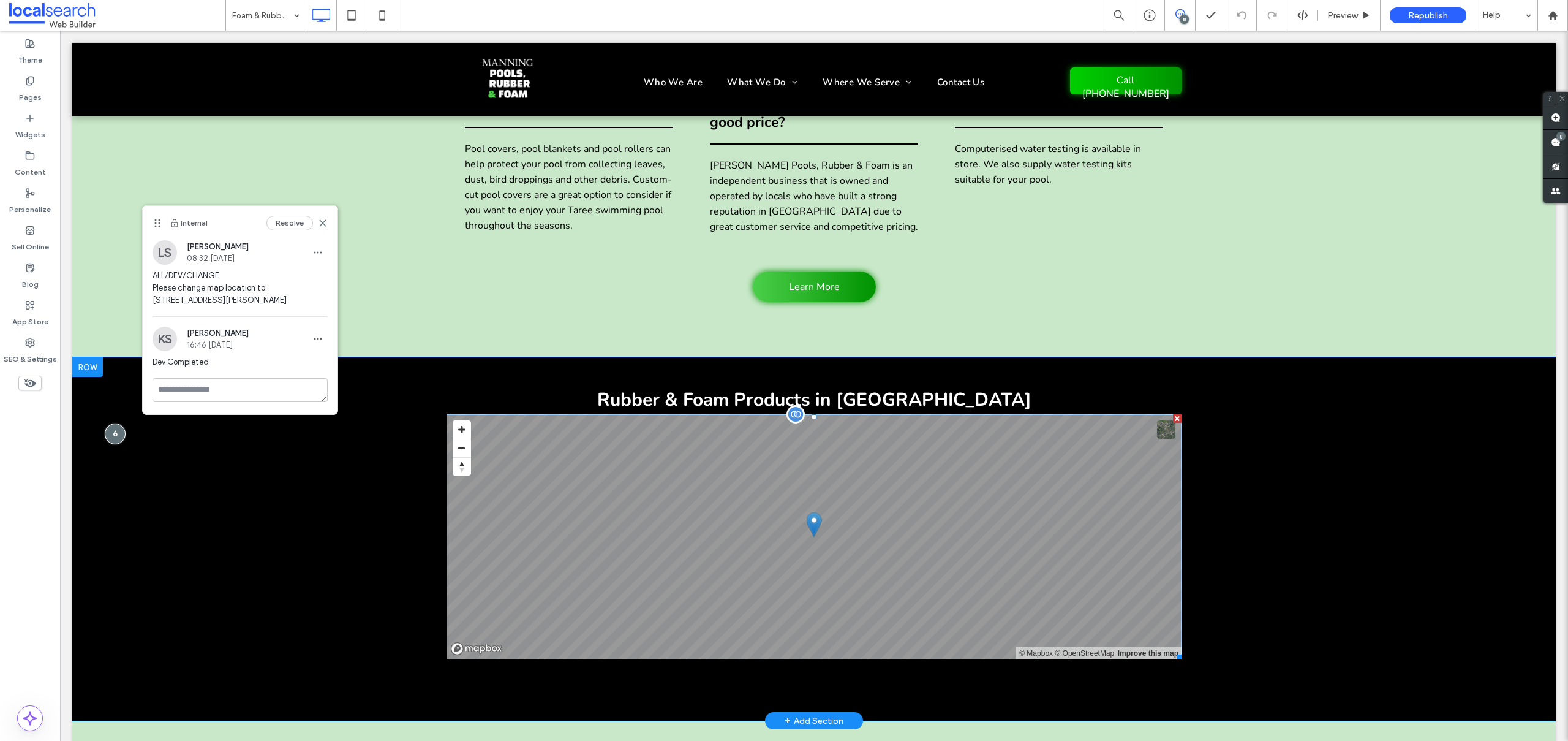
click at [865, 415] on span at bounding box center [813, 537] width 735 height 245
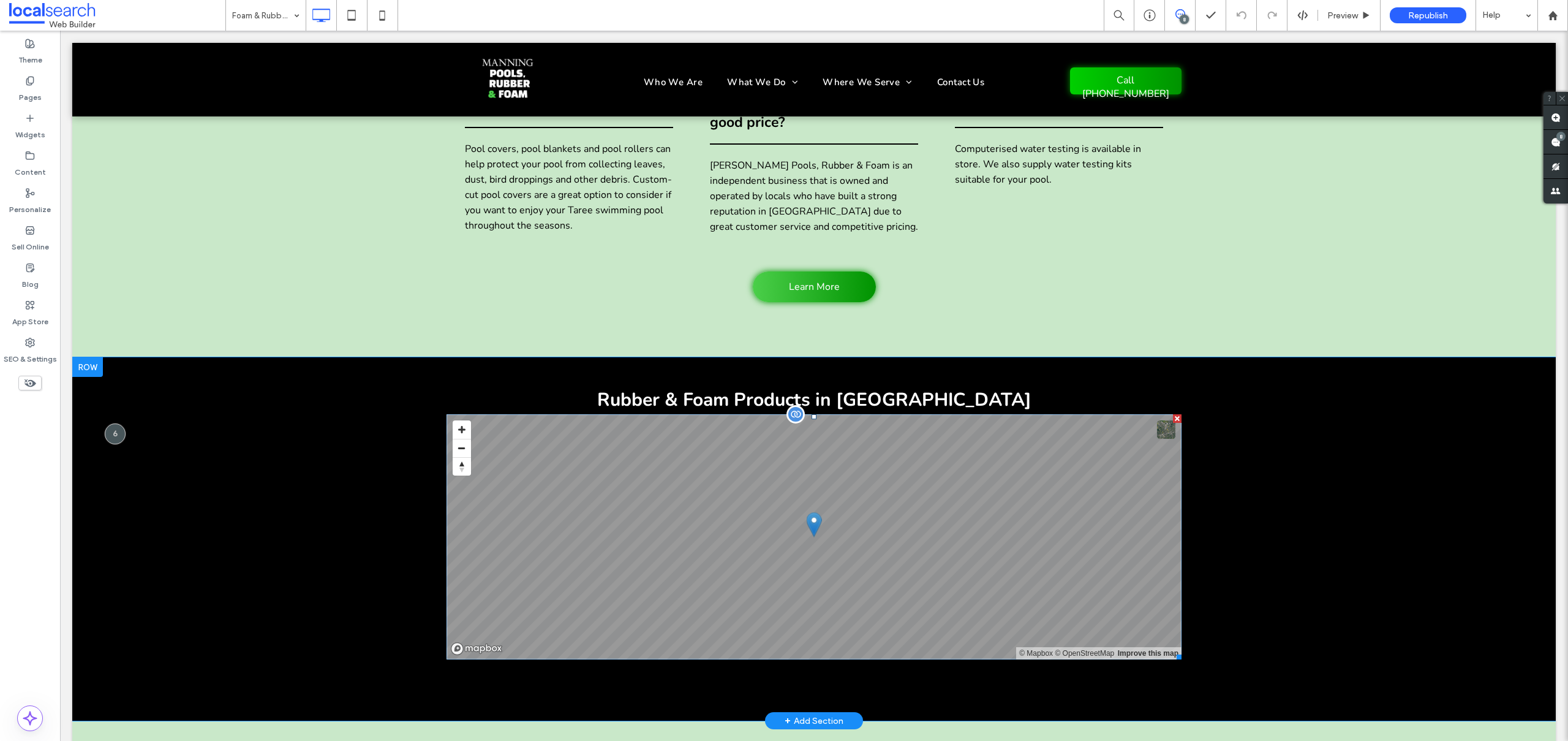
click at [865, 415] on span at bounding box center [813, 537] width 735 height 245
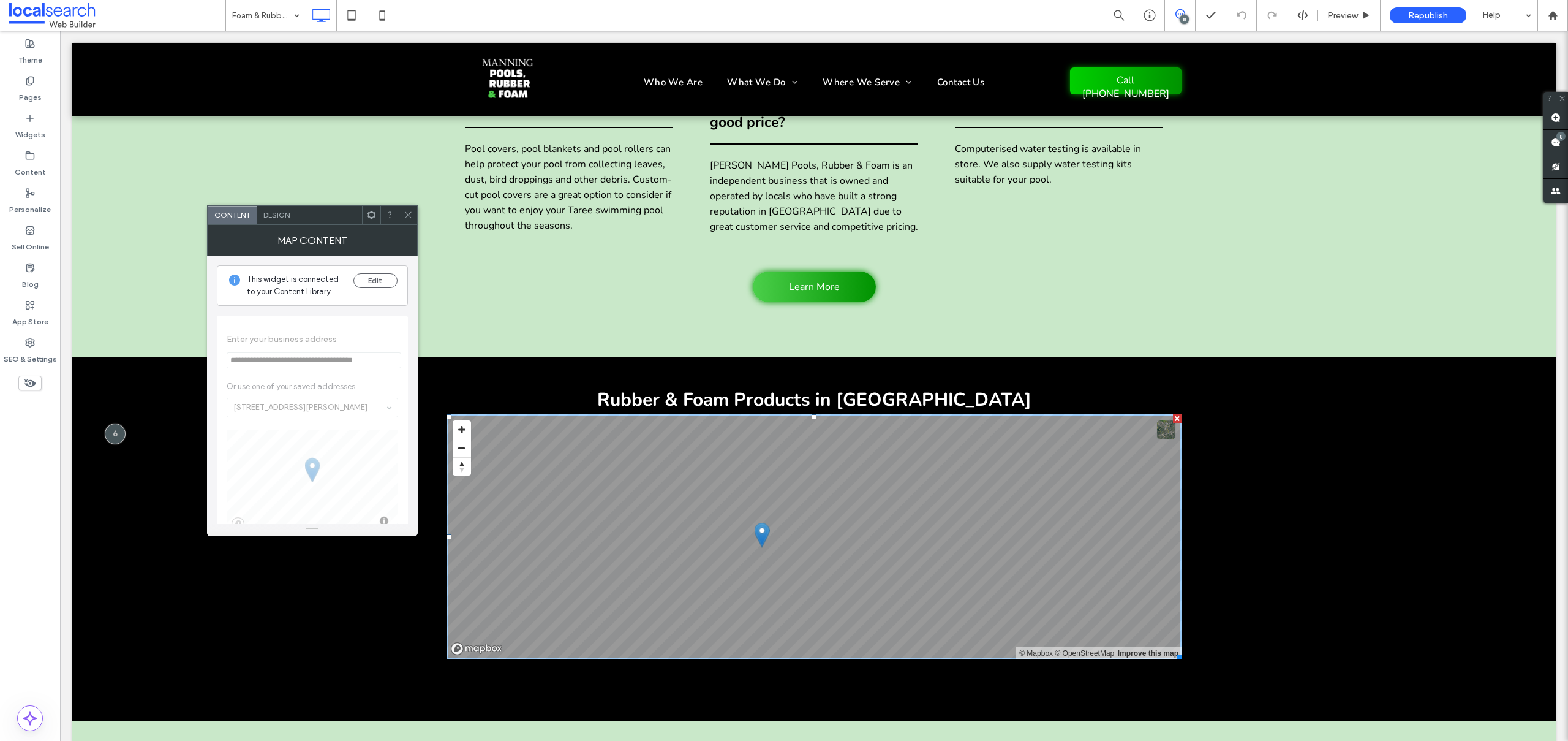
click at [408, 209] on span at bounding box center [408, 215] width 9 height 18
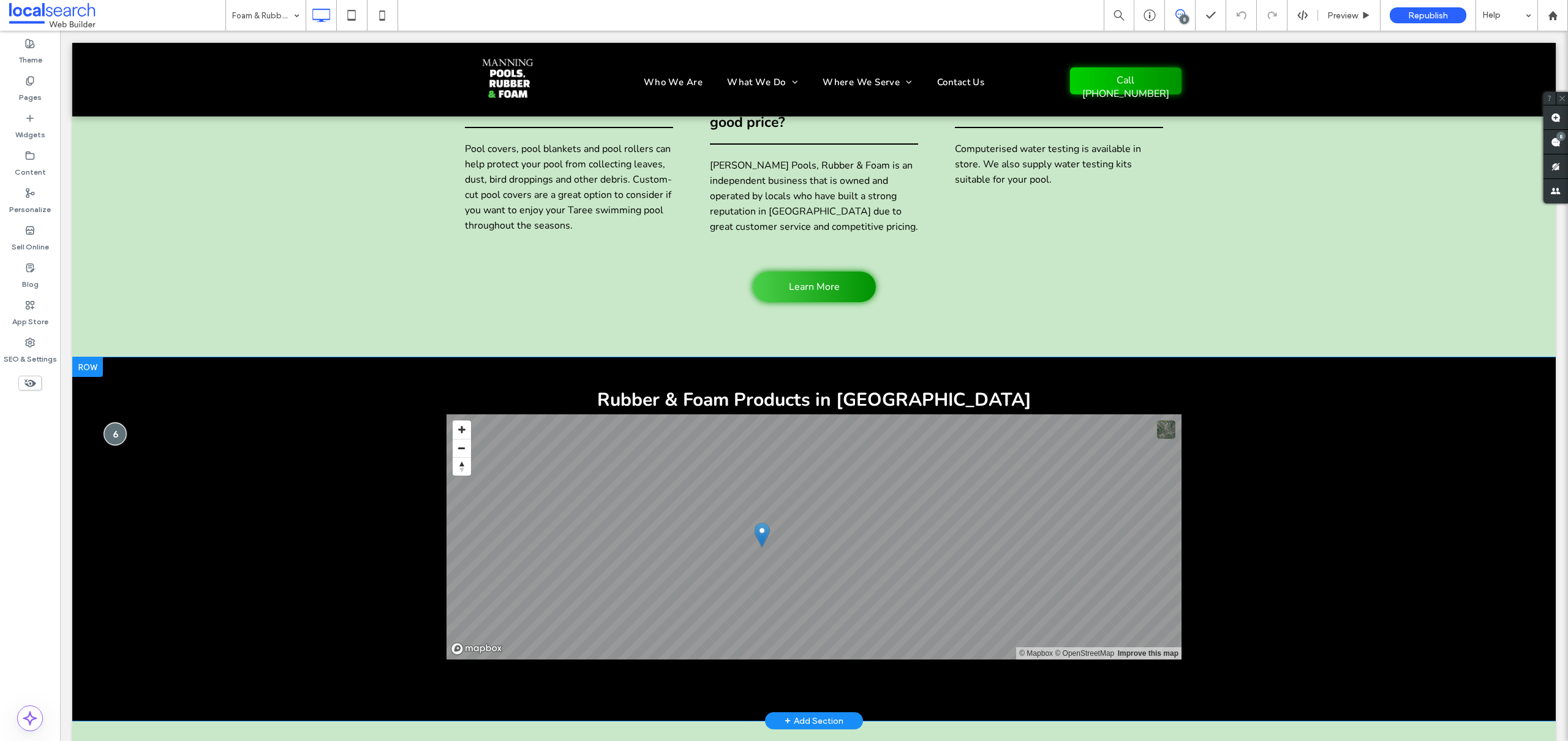
click at [117, 422] on div at bounding box center [114, 433] width 23 height 23
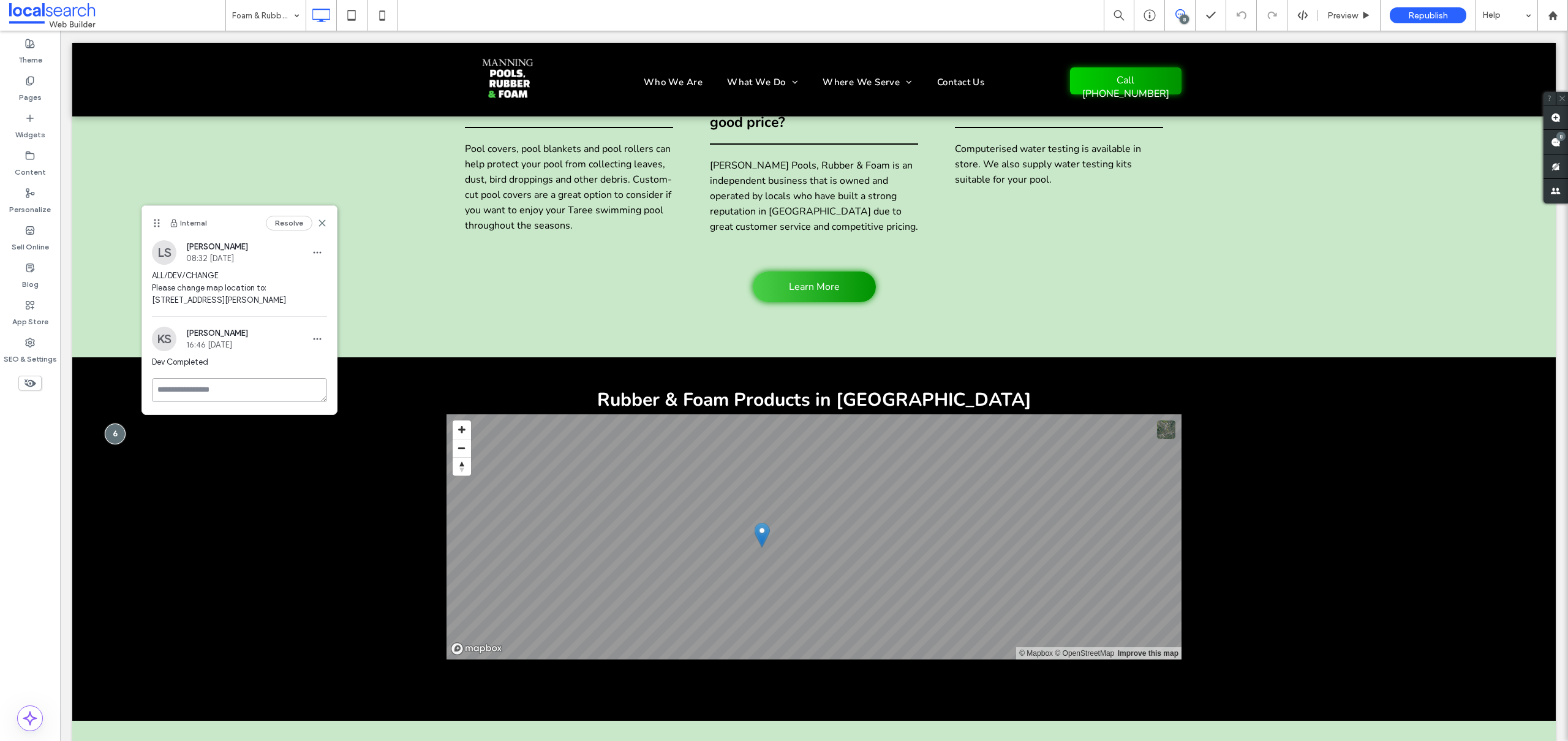
click at [186, 390] on textarea at bounding box center [240, 390] width 176 height 24
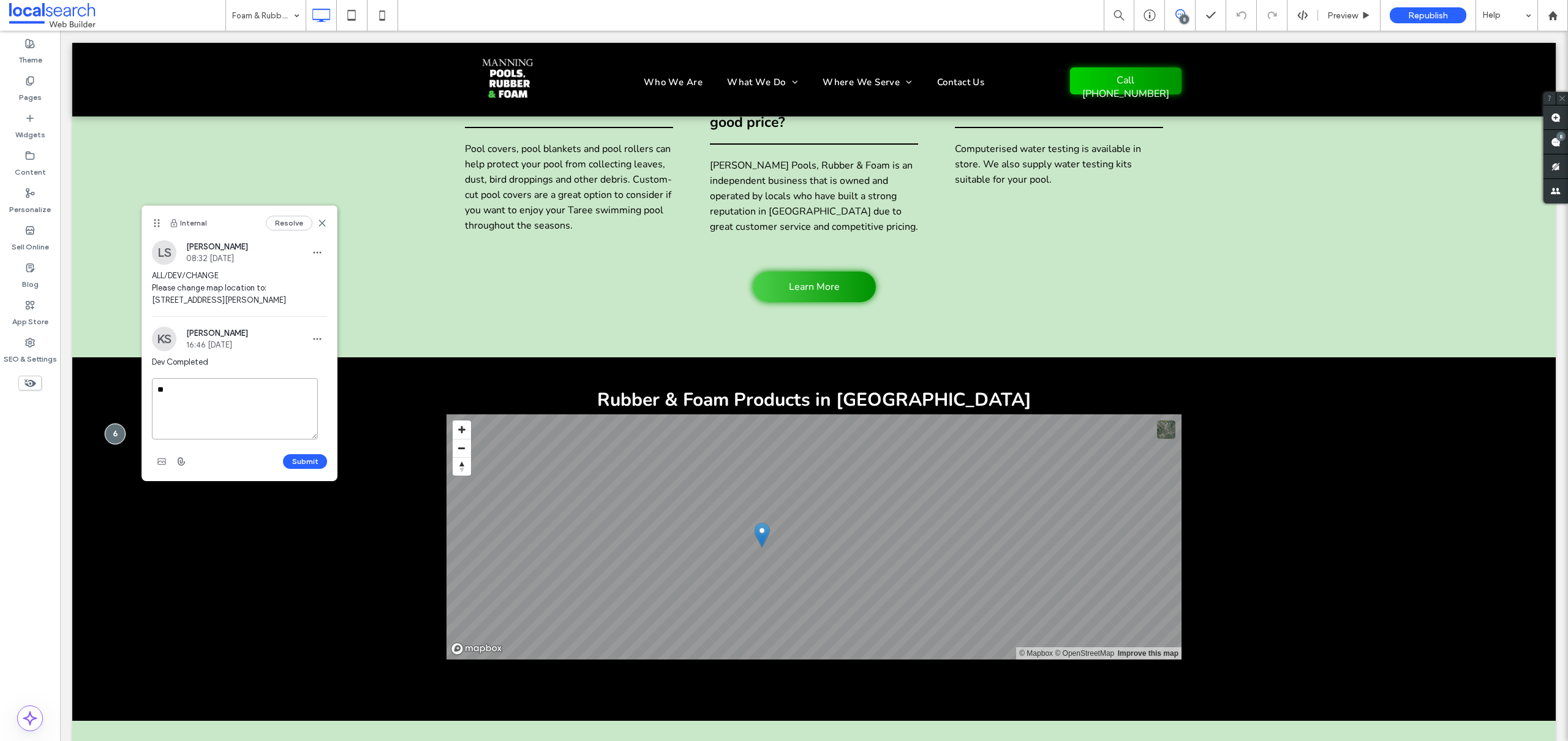
type textarea "*"
type textarea "**********"
click at [295, 464] on button "Submit" at bounding box center [305, 461] width 44 height 15
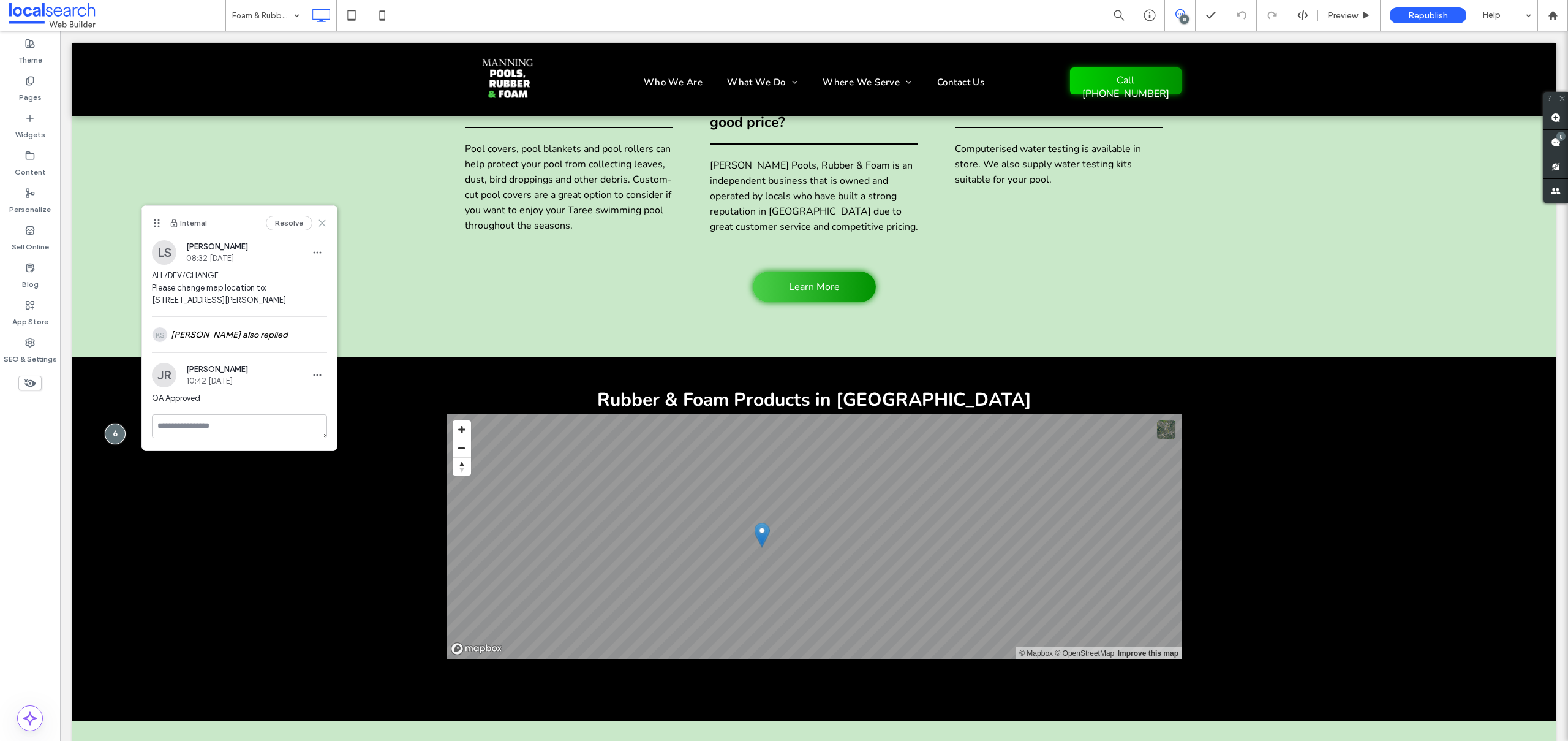
click at [322, 222] on use at bounding box center [323, 223] width 6 height 6
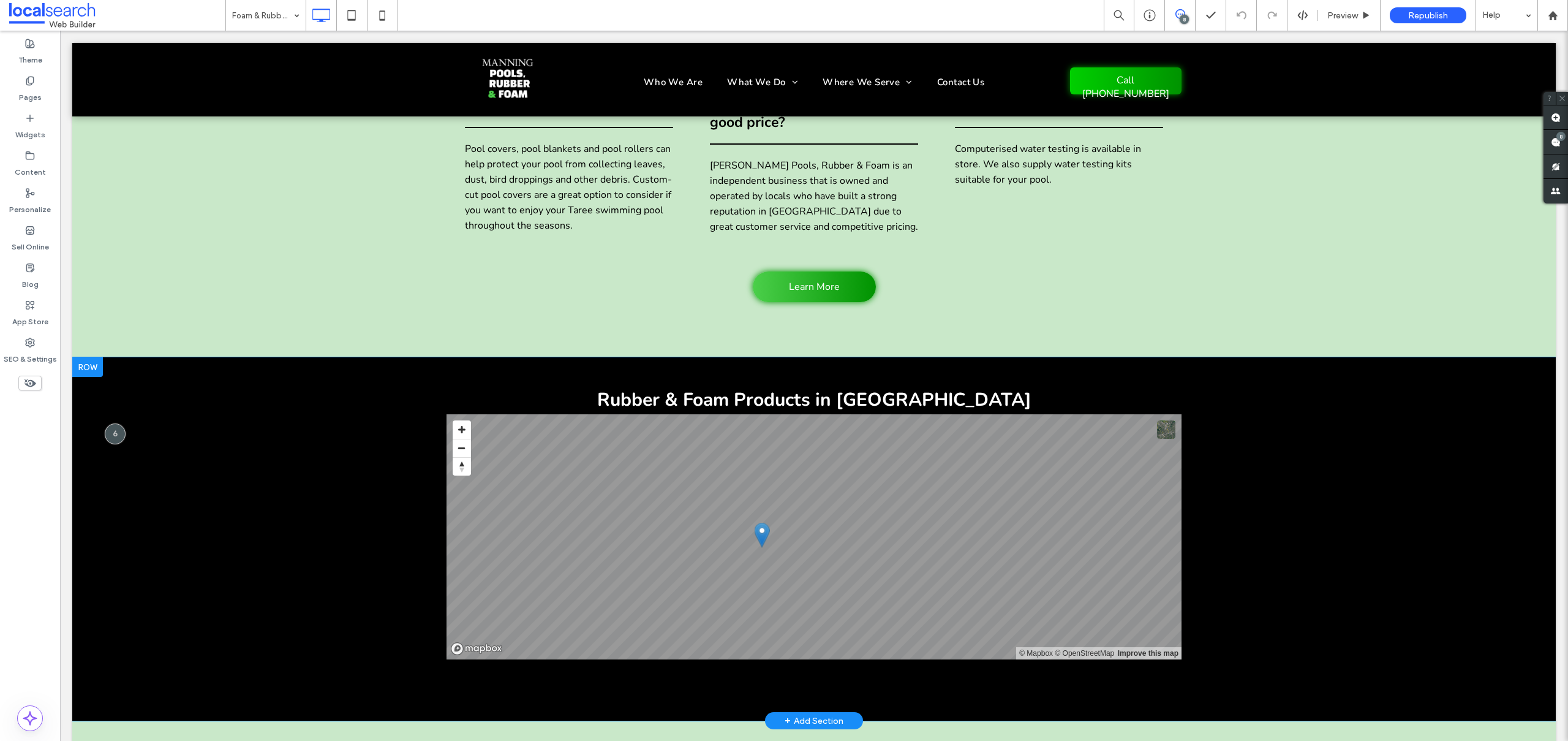
scroll to position [3726, 0]
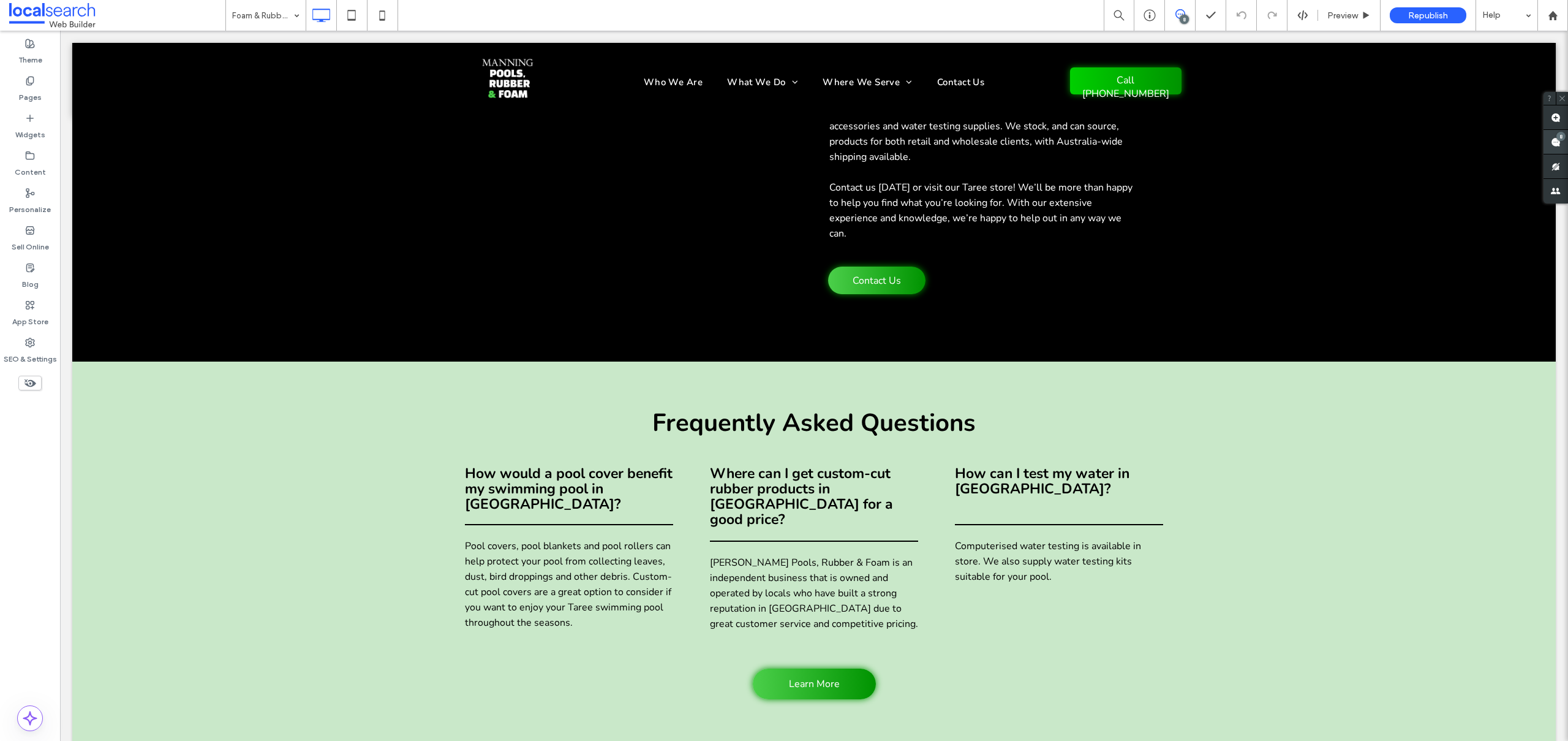
click at [1555, 137] on use at bounding box center [1555, 141] width 9 height 9
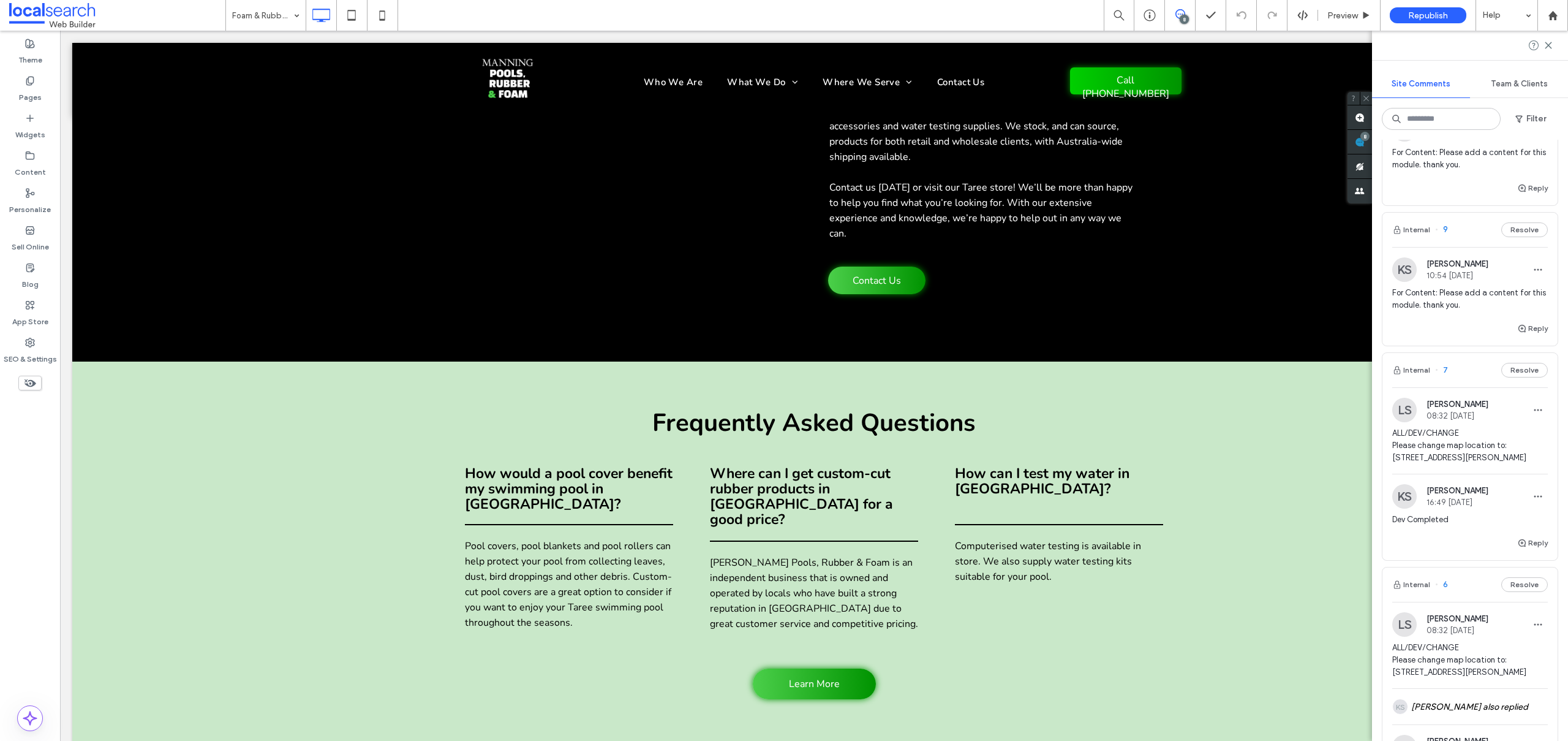
scroll to position [501, 0]
click at [1451, 431] on span "ALL/DEV/CHANGE Please change map location to: 17 Elizabeth Avenue, Taree NSW 24…" at bounding box center [1470, 443] width 156 height 36
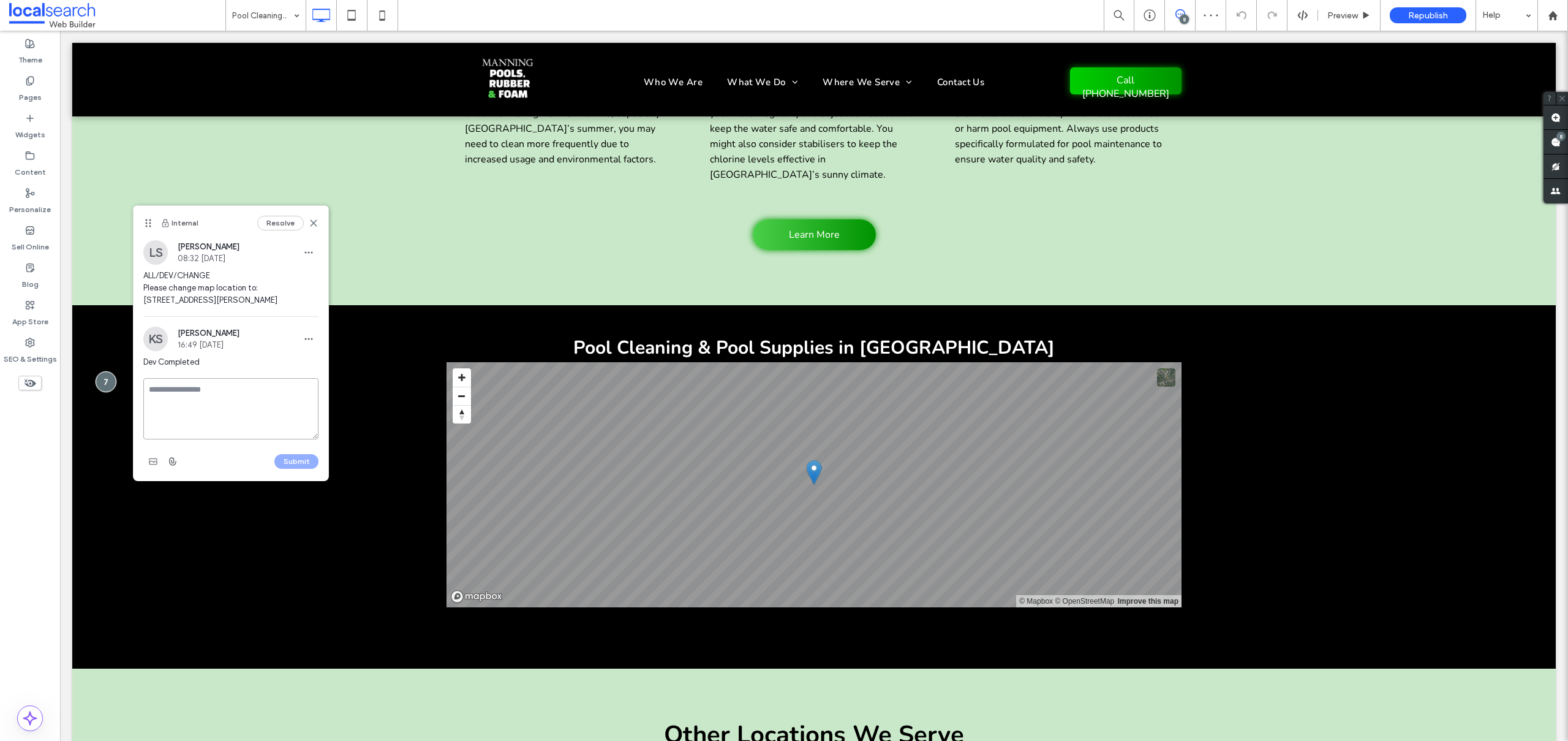
click at [241, 384] on textarea at bounding box center [231, 409] width 176 height 61
type textarea "**********"
click at [288, 461] on button "Submit" at bounding box center [296, 461] width 44 height 15
click at [314, 221] on icon at bounding box center [313, 222] width 9 height 9
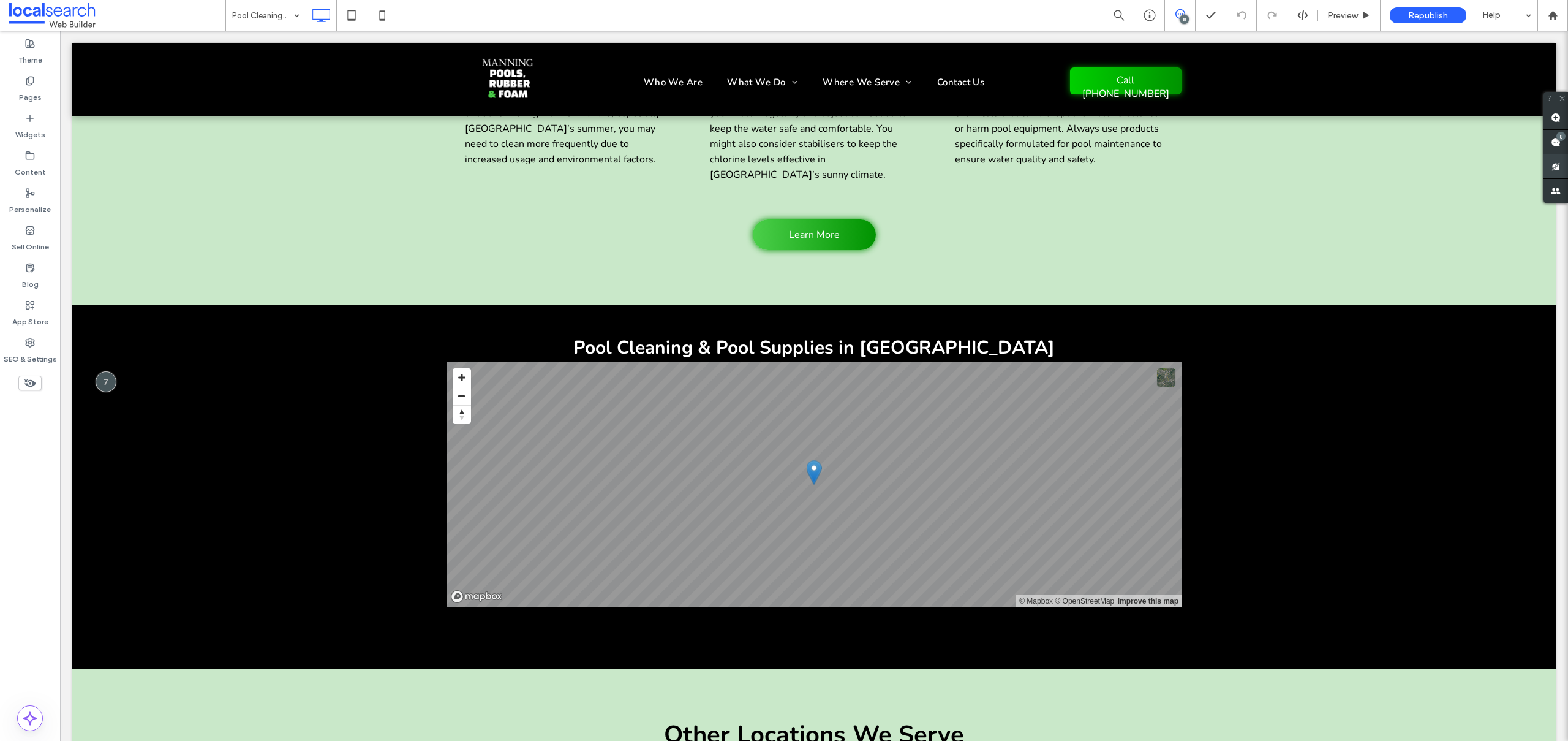
click at [1556, 138] on div "8" at bounding box center [1561, 136] width 9 height 9
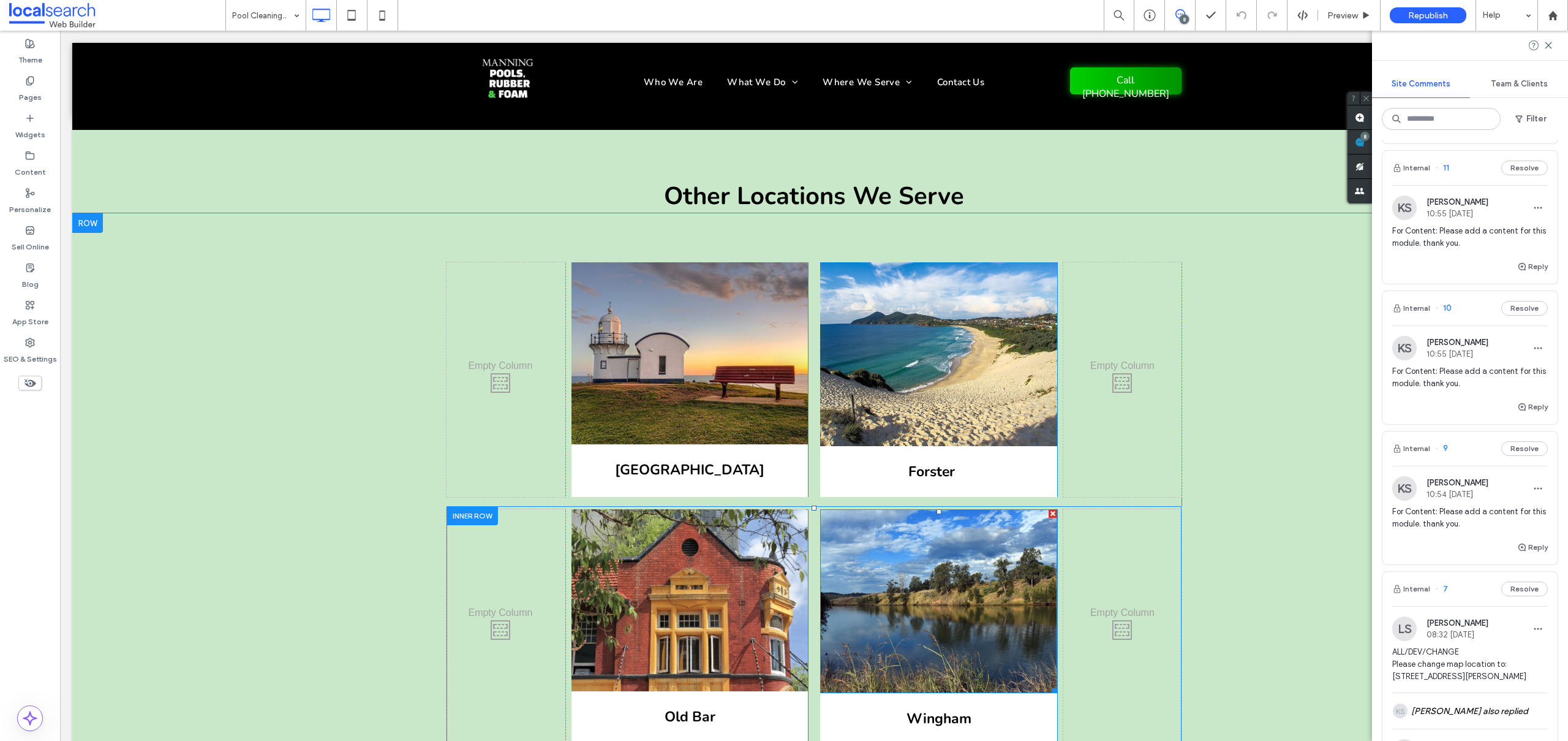
scroll to position [4123, 0]
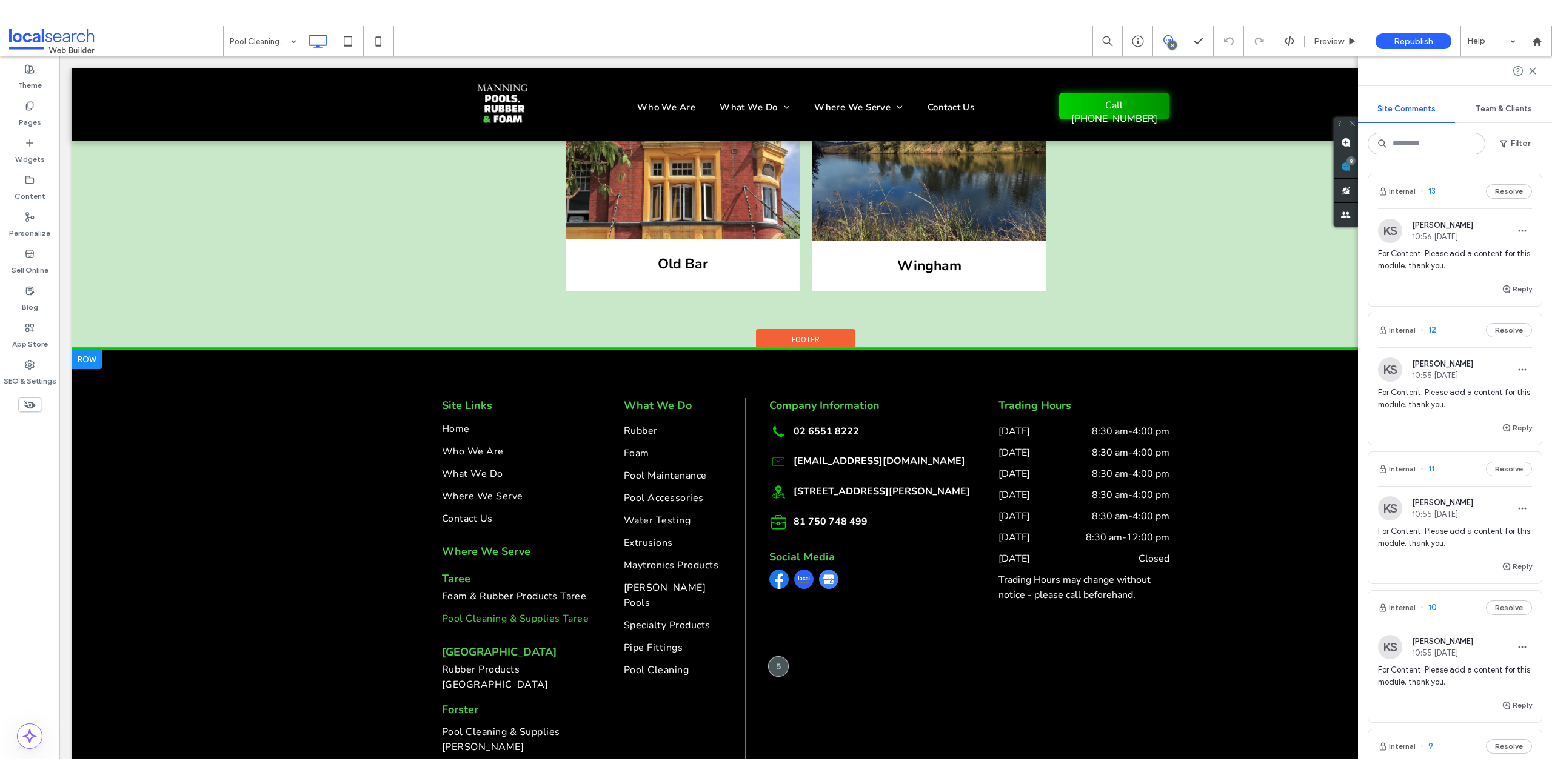
scroll to position [4603, 0]
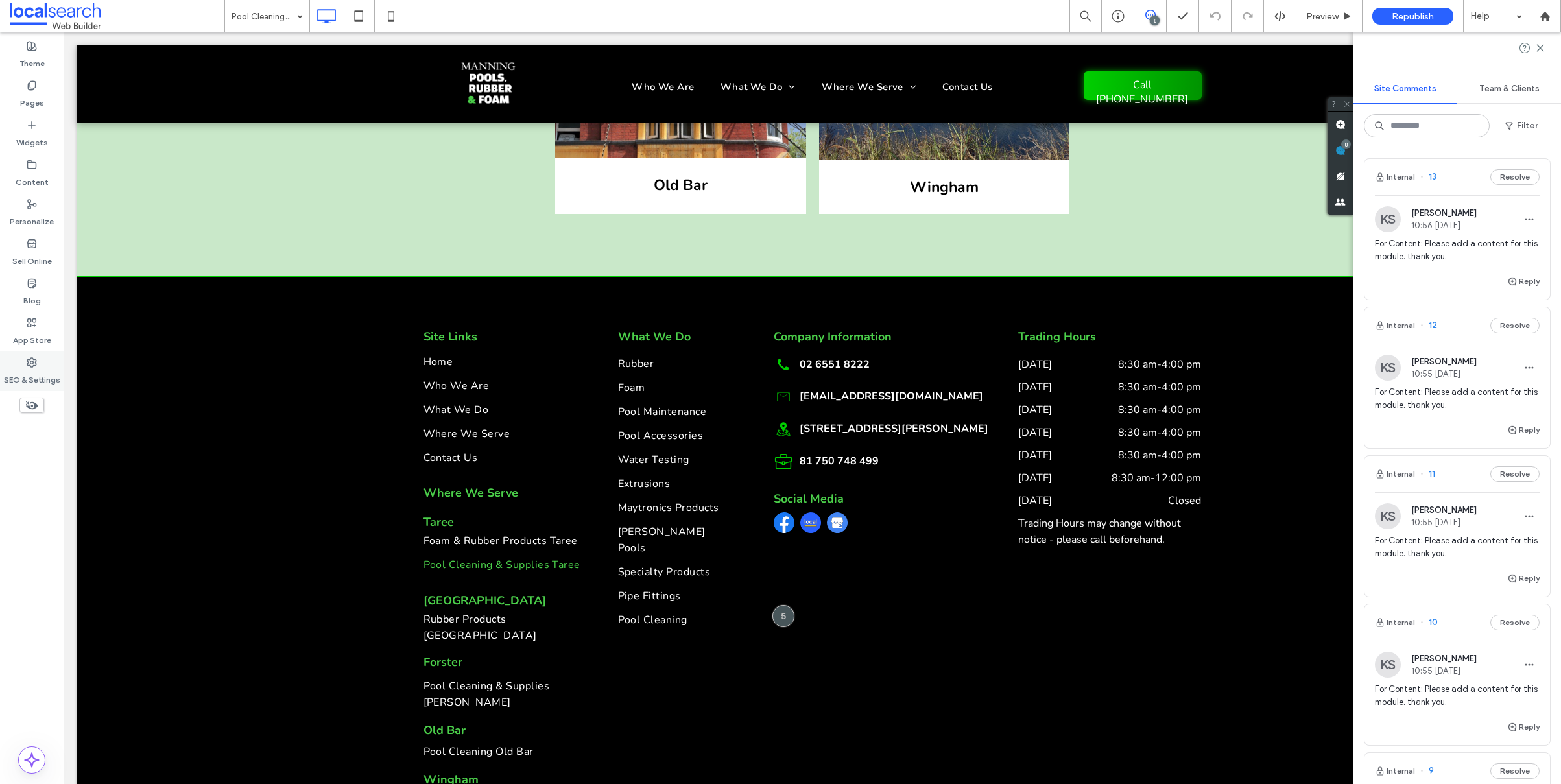
click at [46, 365] on div "SEO & Settings" at bounding box center [32, 371] width 63 height 39
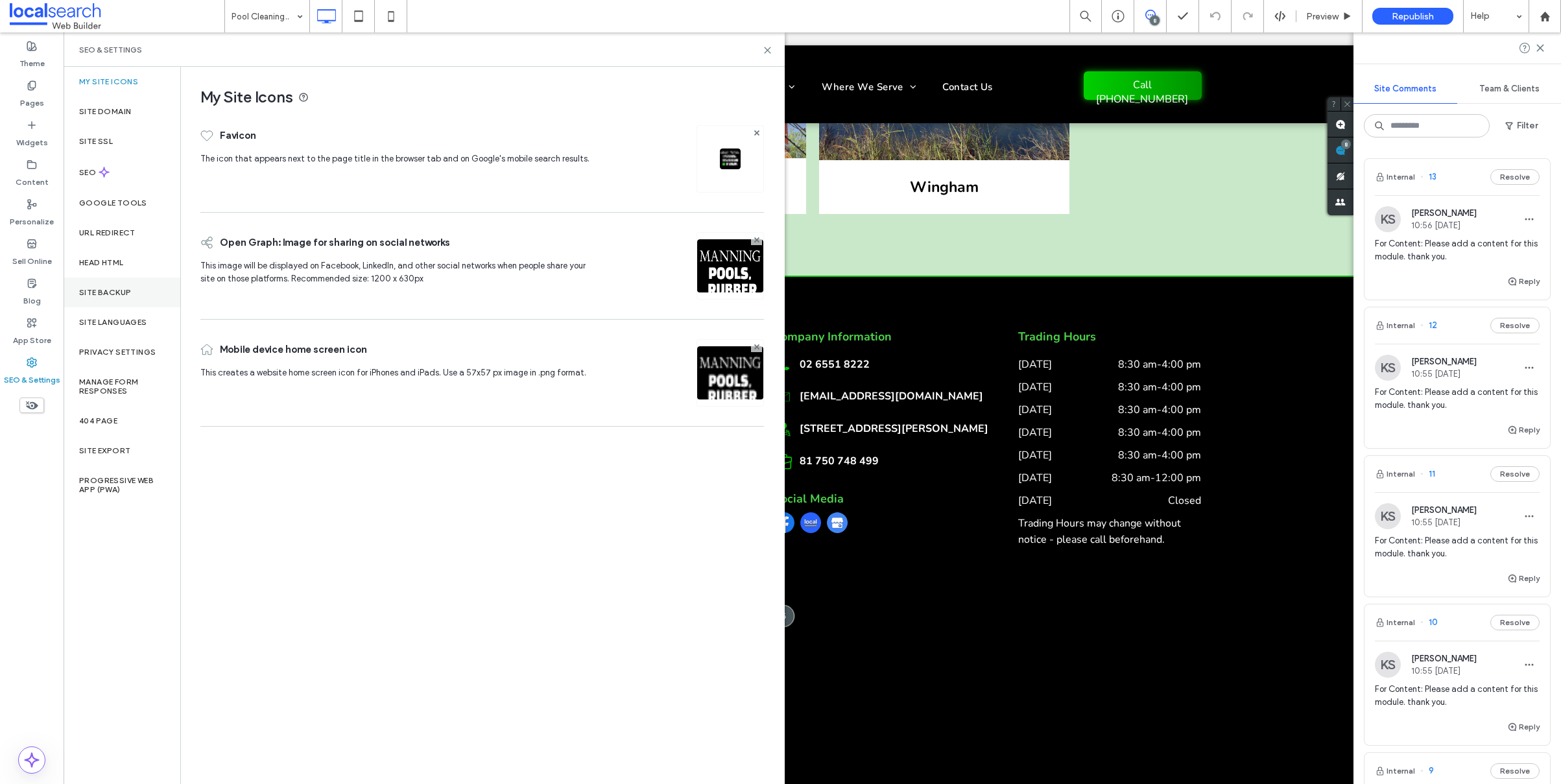
click at [112, 298] on div "Site Backup" at bounding box center [121, 292] width 116 height 30
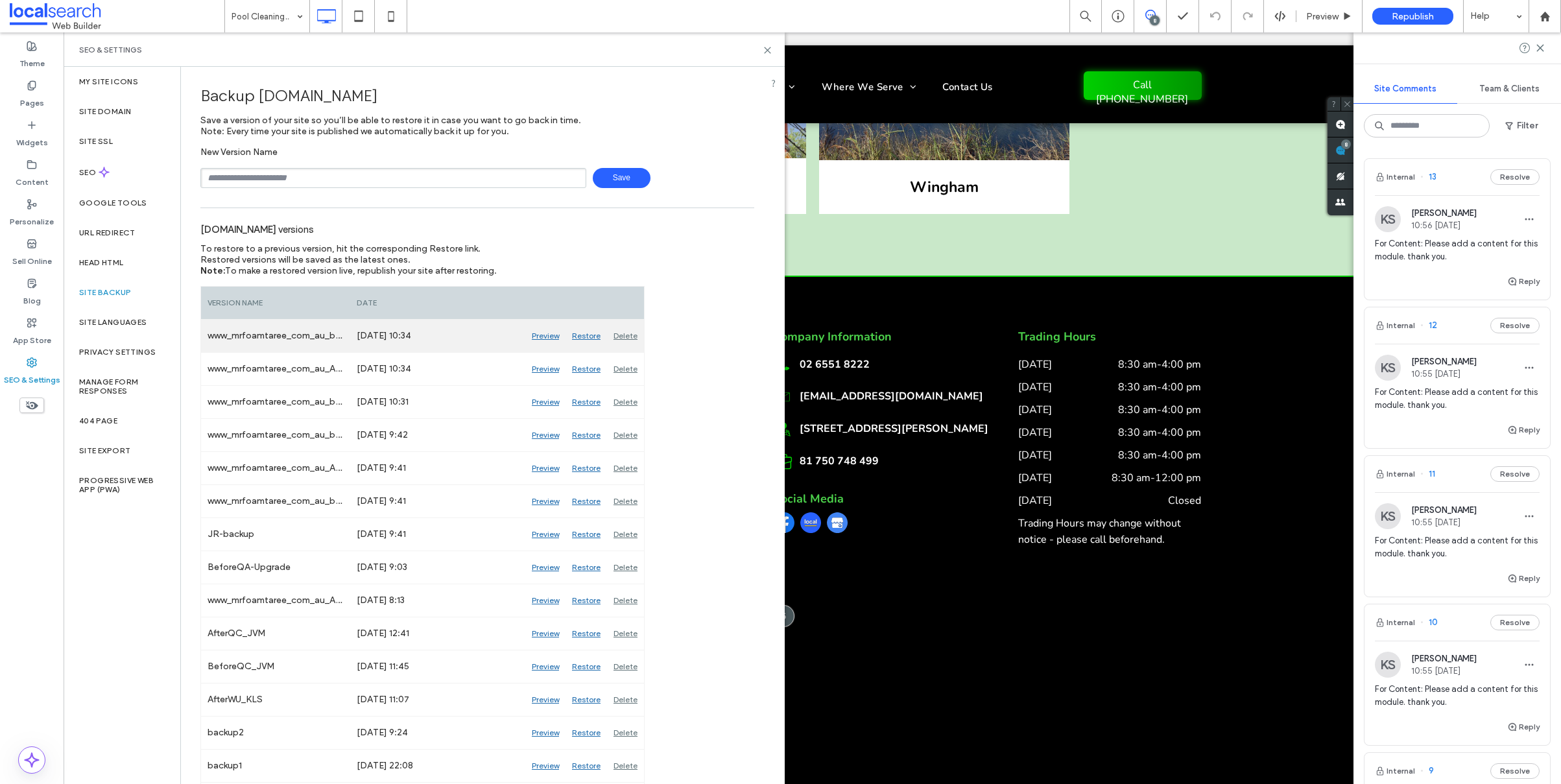
click at [628, 331] on div "Delete" at bounding box center [625, 336] width 37 height 32
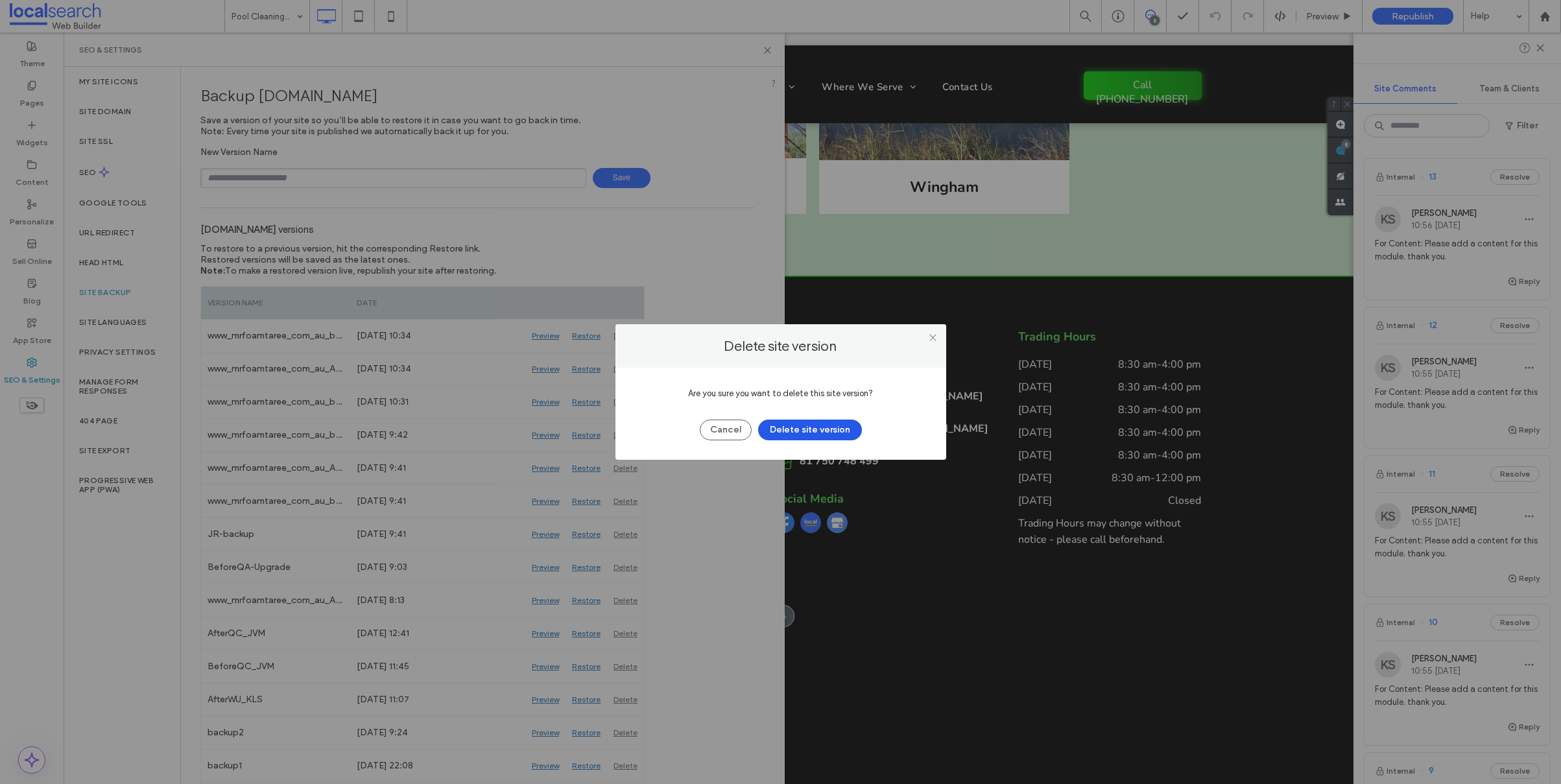
click at [793, 426] on button "Delete site version" at bounding box center [810, 429] width 104 height 21
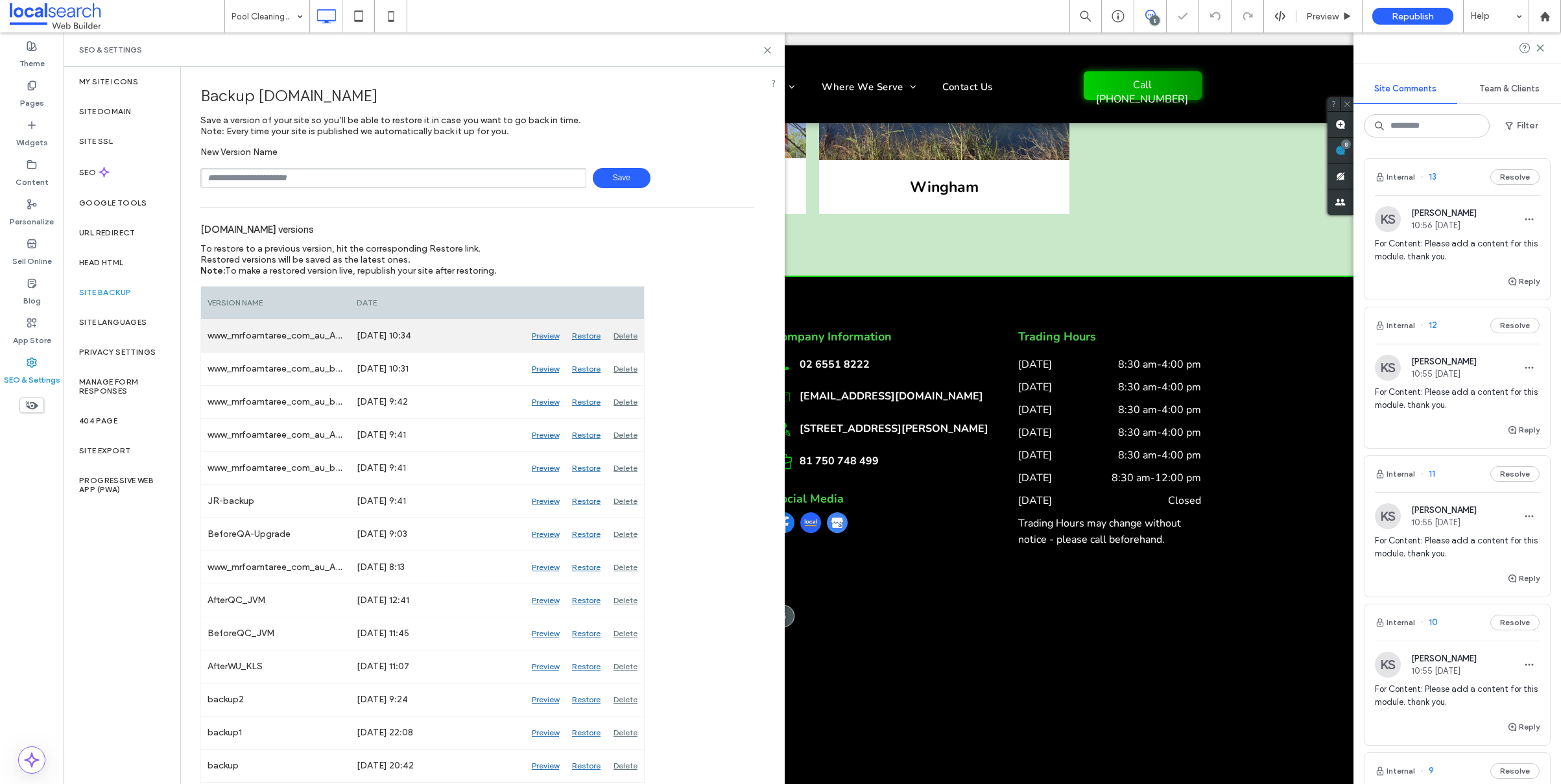
click at [629, 336] on div "Delete" at bounding box center [625, 336] width 37 height 32
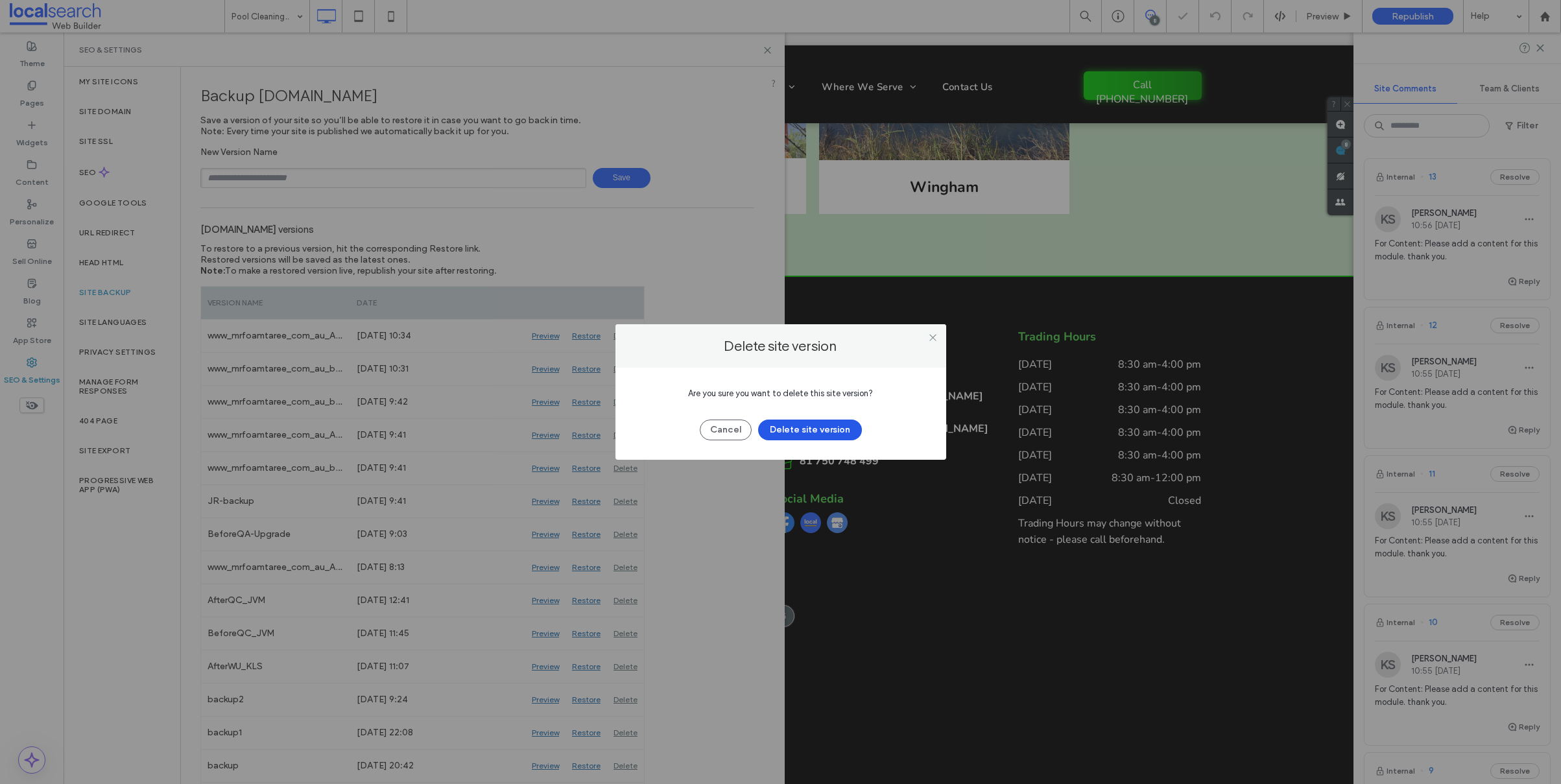
click at [798, 425] on button "Delete site version" at bounding box center [810, 429] width 104 height 21
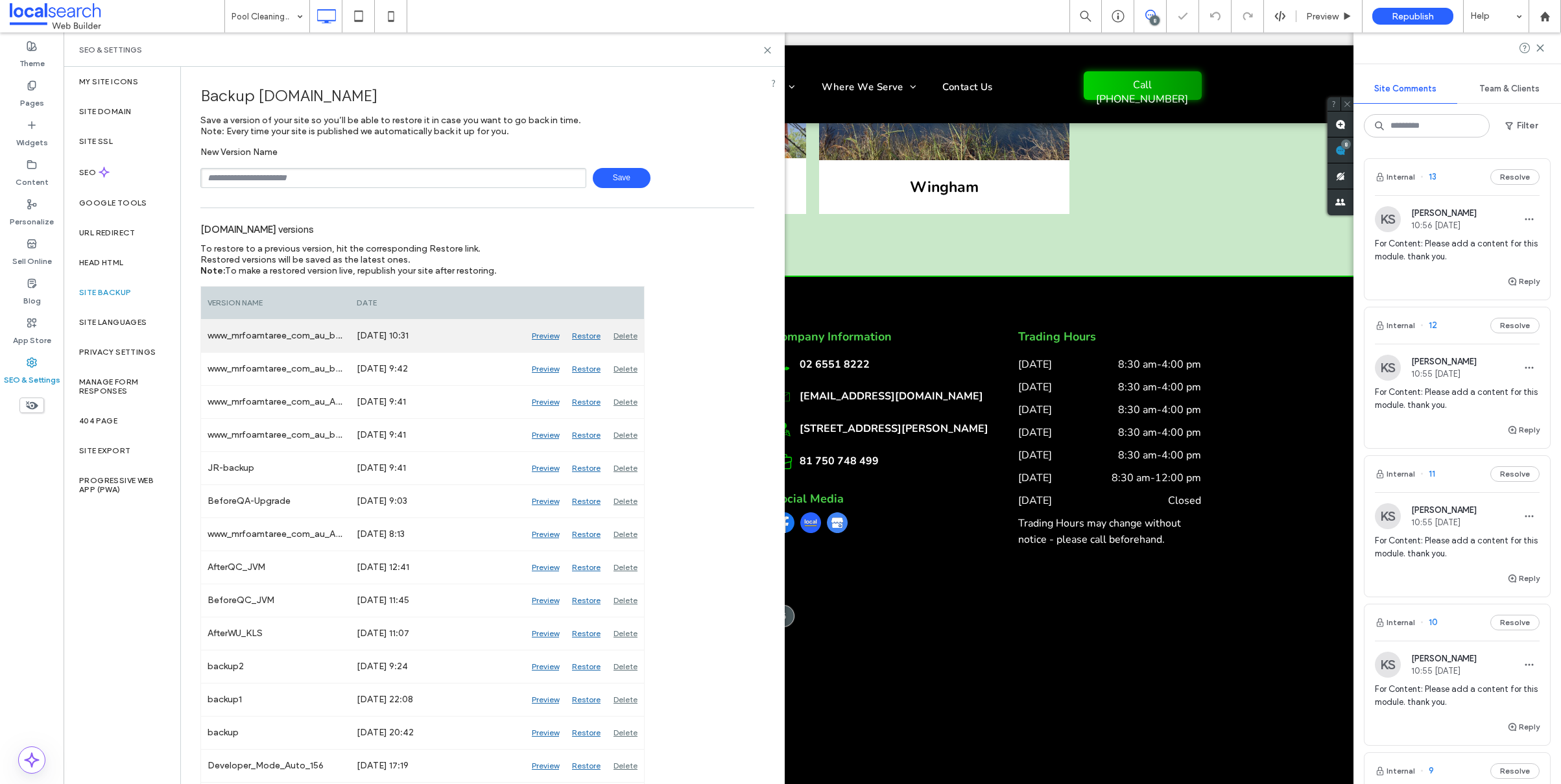
click at [633, 336] on div "Delete" at bounding box center [625, 336] width 37 height 32
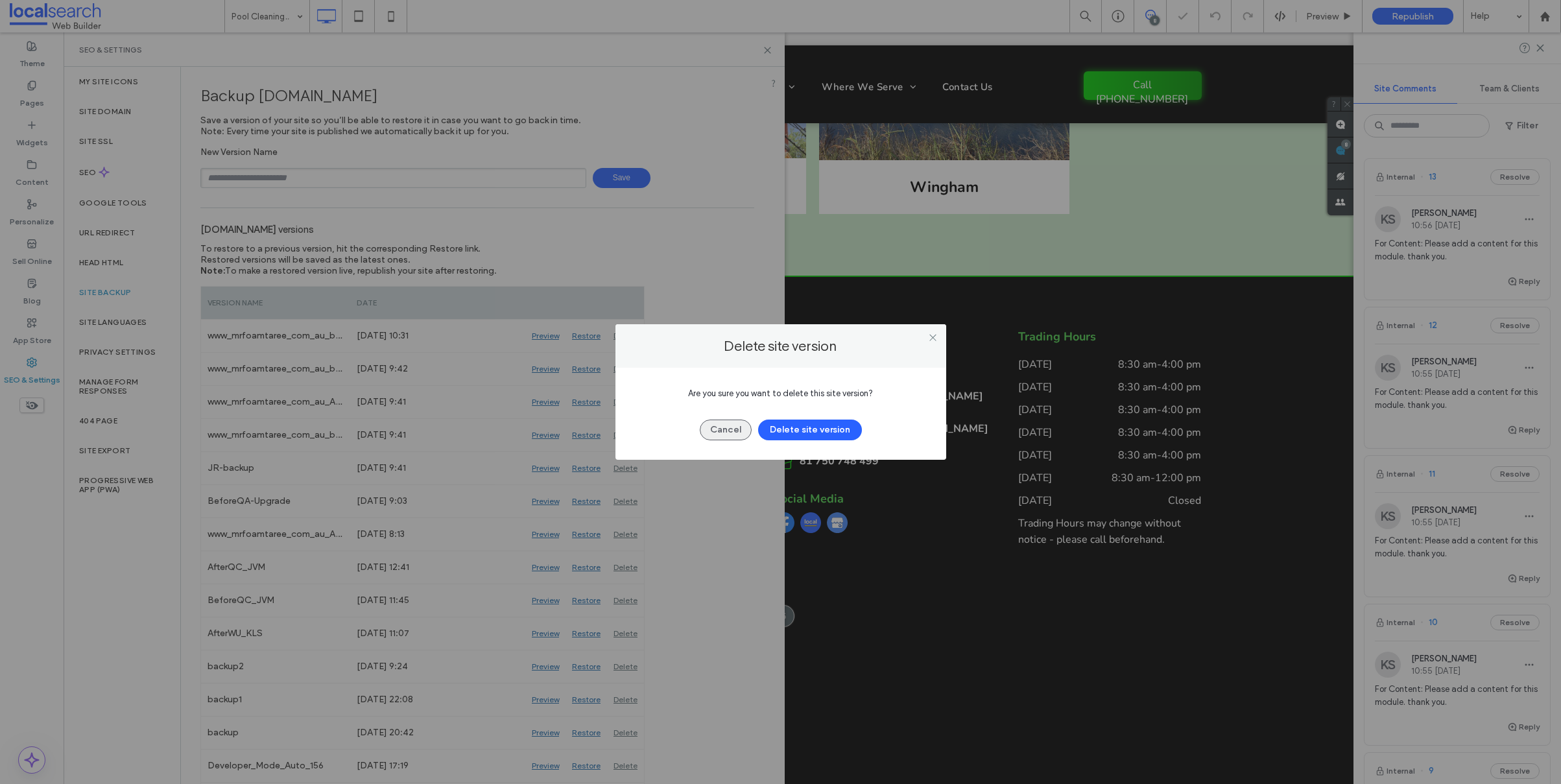
click at [778, 428] on button "Delete site version" at bounding box center [810, 429] width 104 height 21
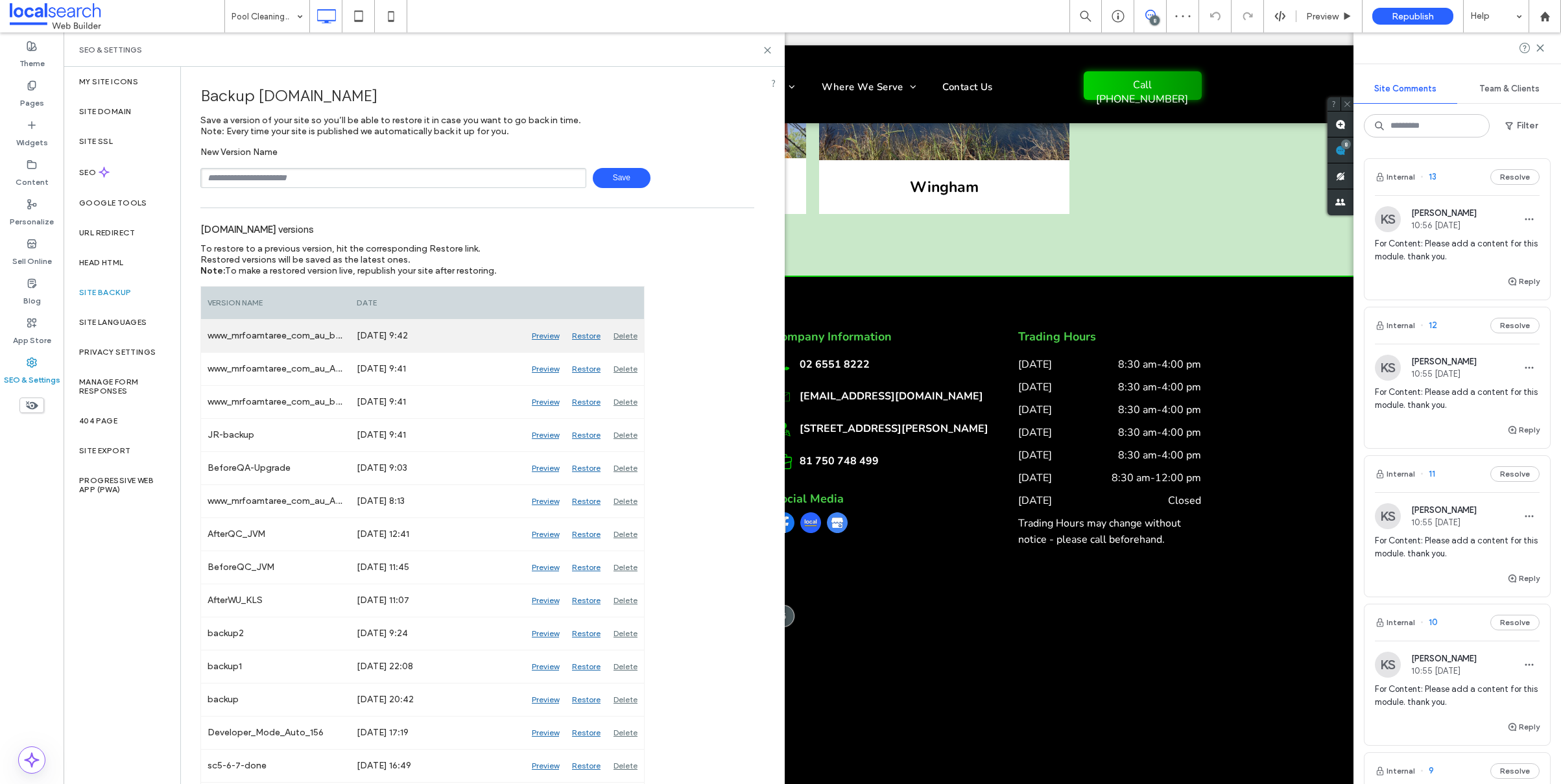
click at [622, 336] on div "Delete" at bounding box center [625, 336] width 37 height 32
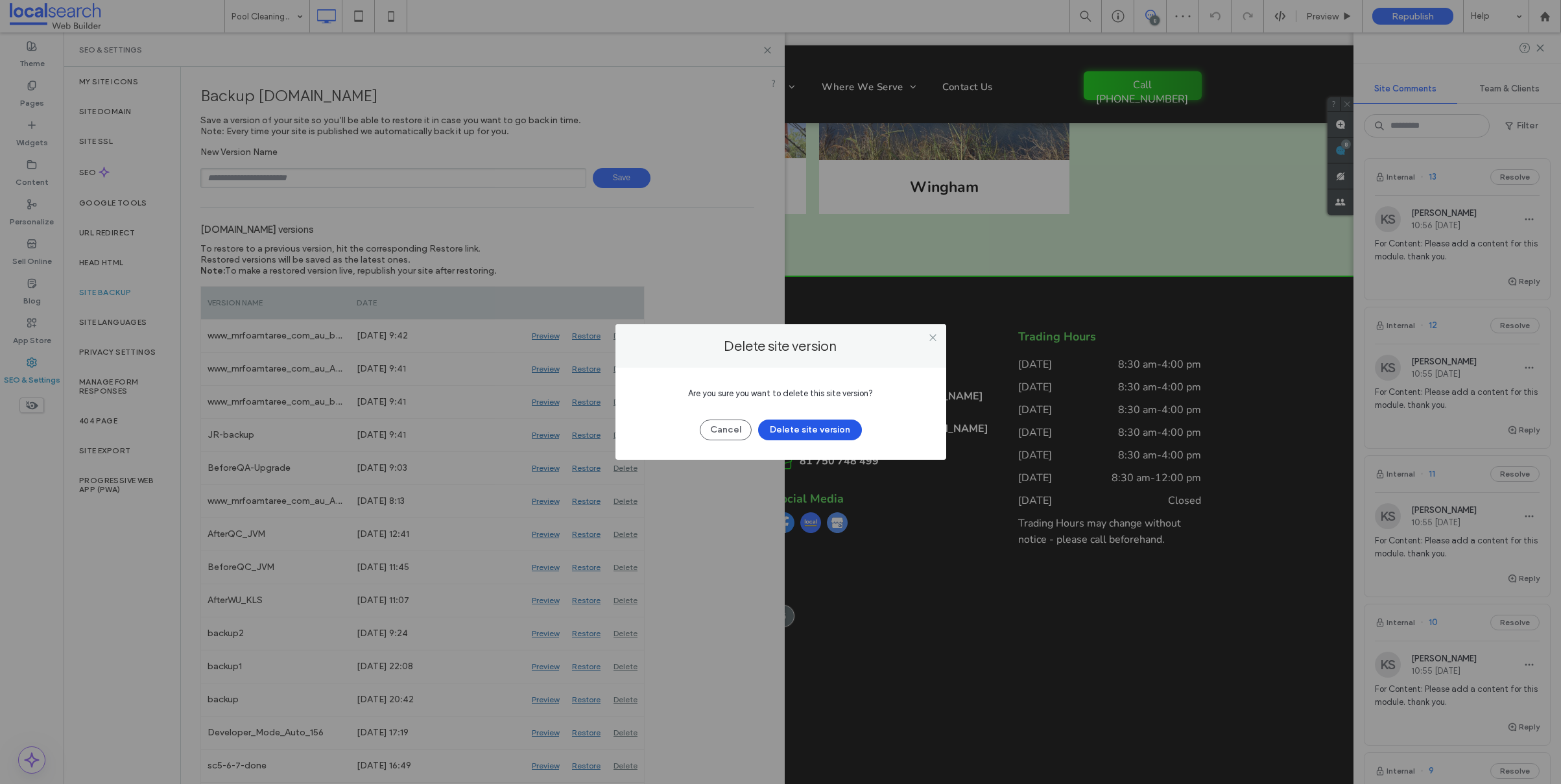
click at [781, 421] on button "Delete site version" at bounding box center [810, 429] width 104 height 21
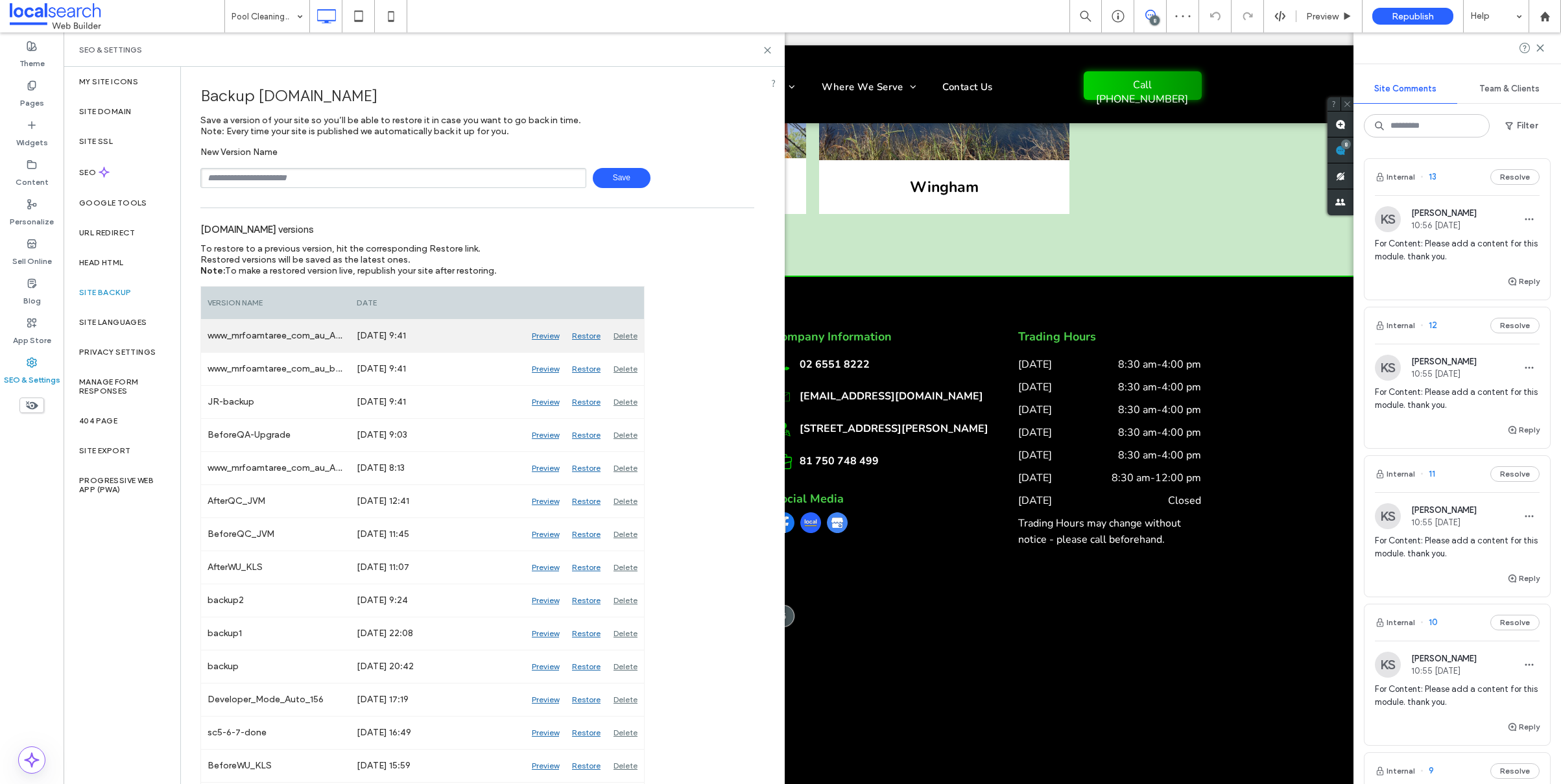
click at [616, 337] on div "Delete" at bounding box center [625, 336] width 37 height 32
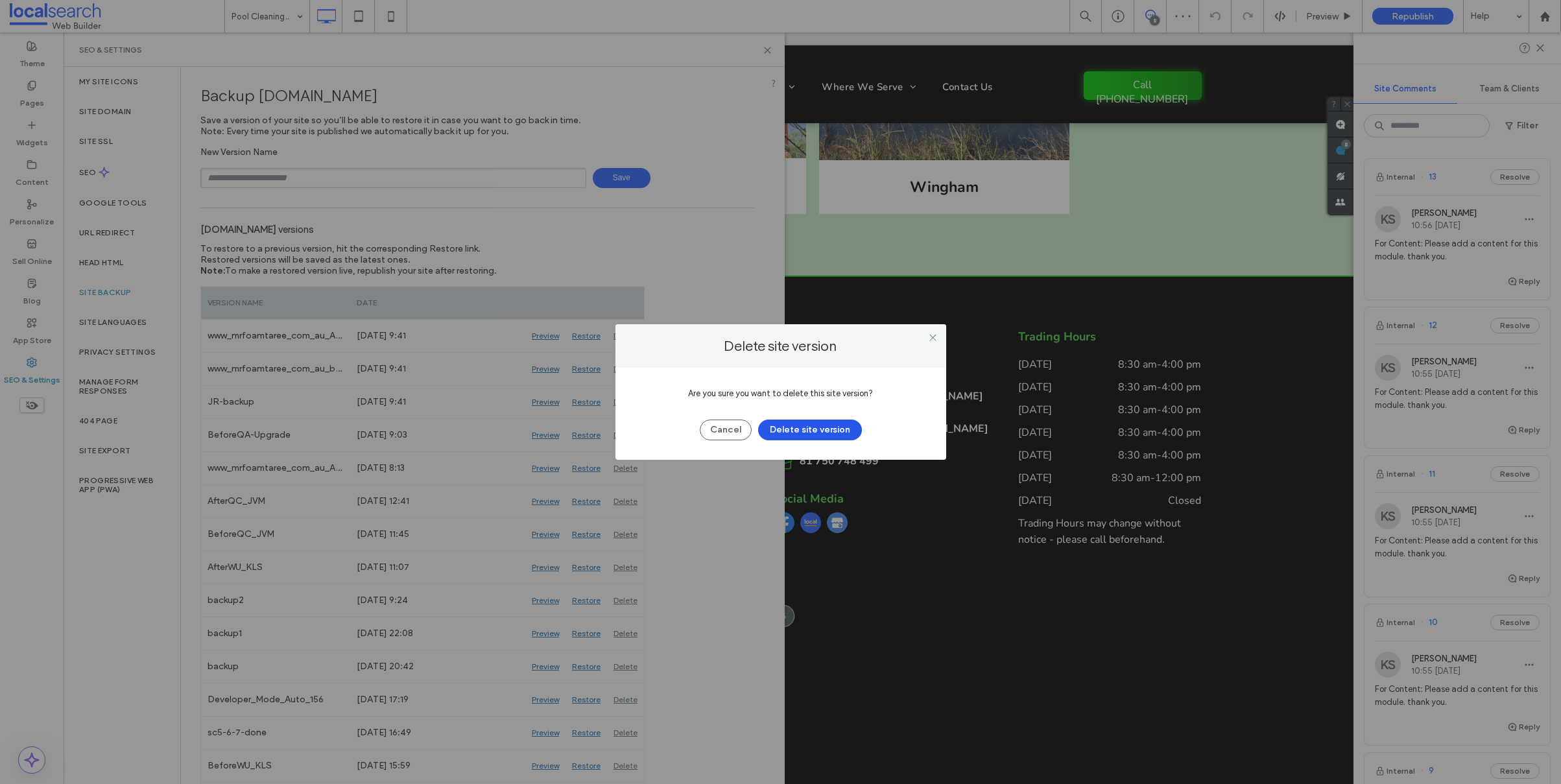
click at [779, 439] on button "Delete site version" at bounding box center [810, 429] width 104 height 21
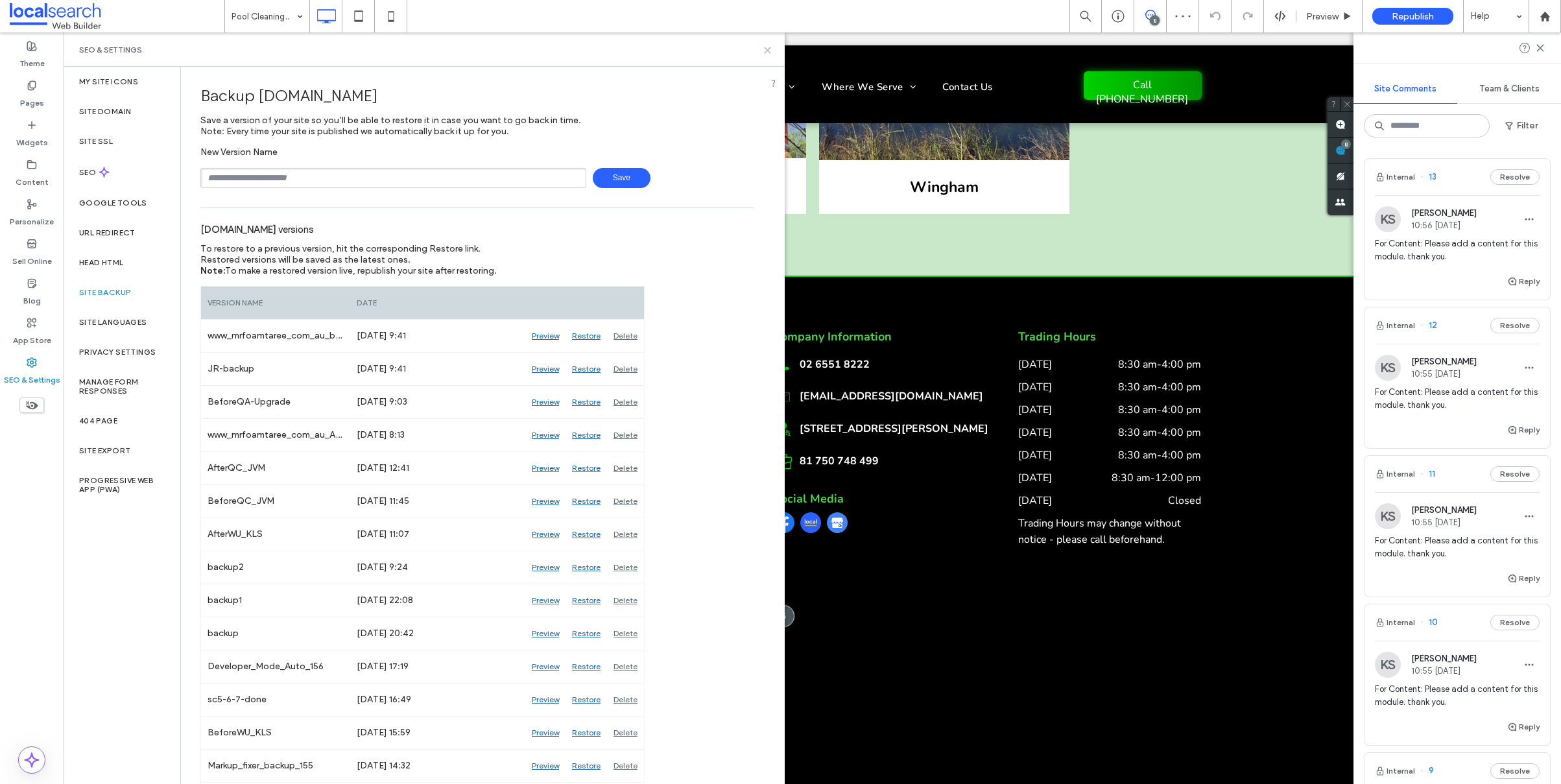
click at [770, 47] on use at bounding box center [768, 50] width 6 height 6
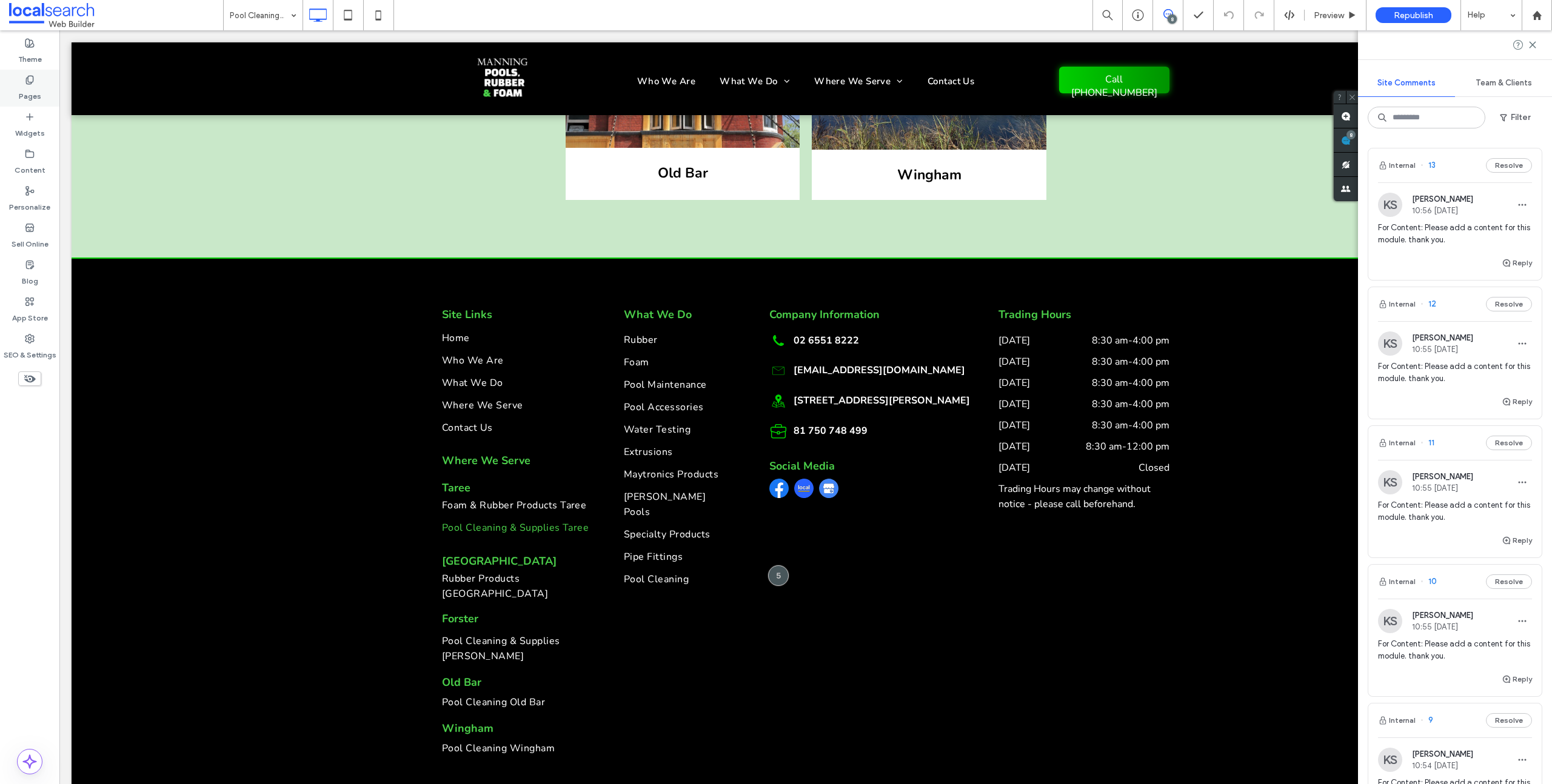
click at [25, 98] on label "Pages" at bounding box center [30, 94] width 22 height 17
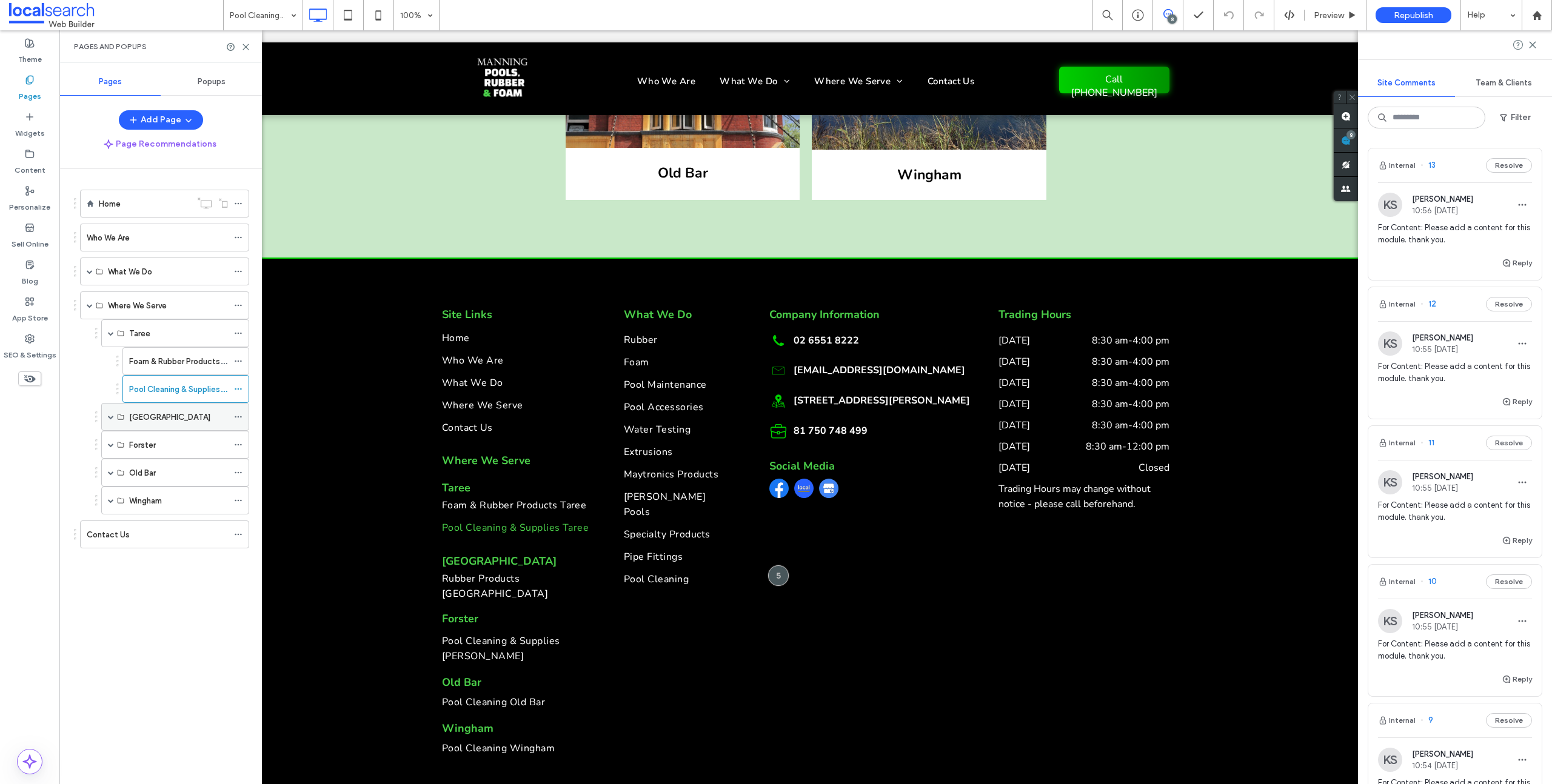
click at [111, 417] on span at bounding box center [111, 416] width 6 height 6
click at [111, 476] on span at bounding box center [111, 473] width 6 height 27
click at [112, 529] on span at bounding box center [111, 528] width 6 height 6
click at [112, 583] on span at bounding box center [111, 584] width 6 height 6
click at [164, 556] on label "Pool Cleaning Old Bar" at bounding box center [182, 556] width 79 height 21
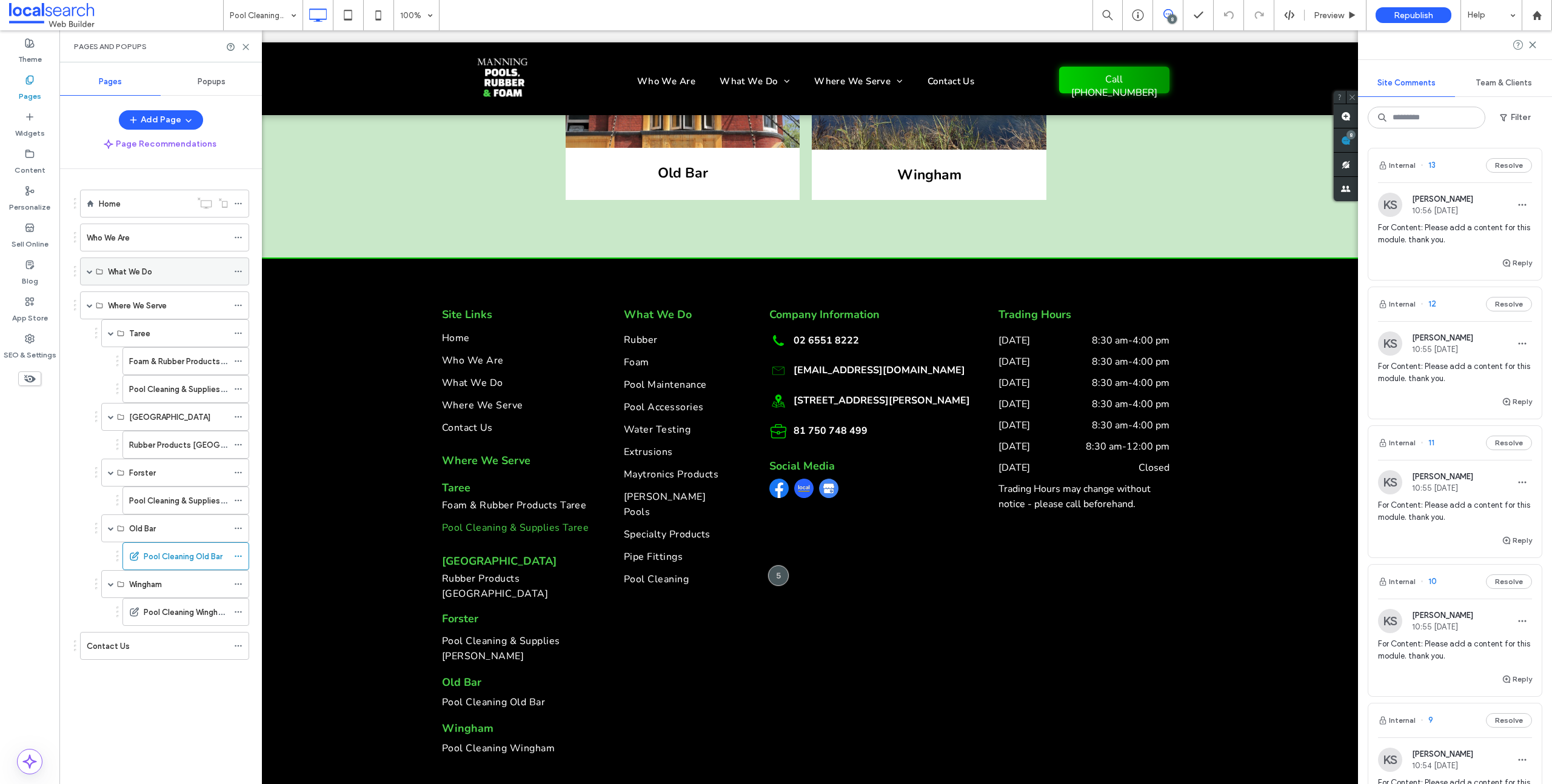
click at [88, 269] on span at bounding box center [89, 272] width 6 height 6
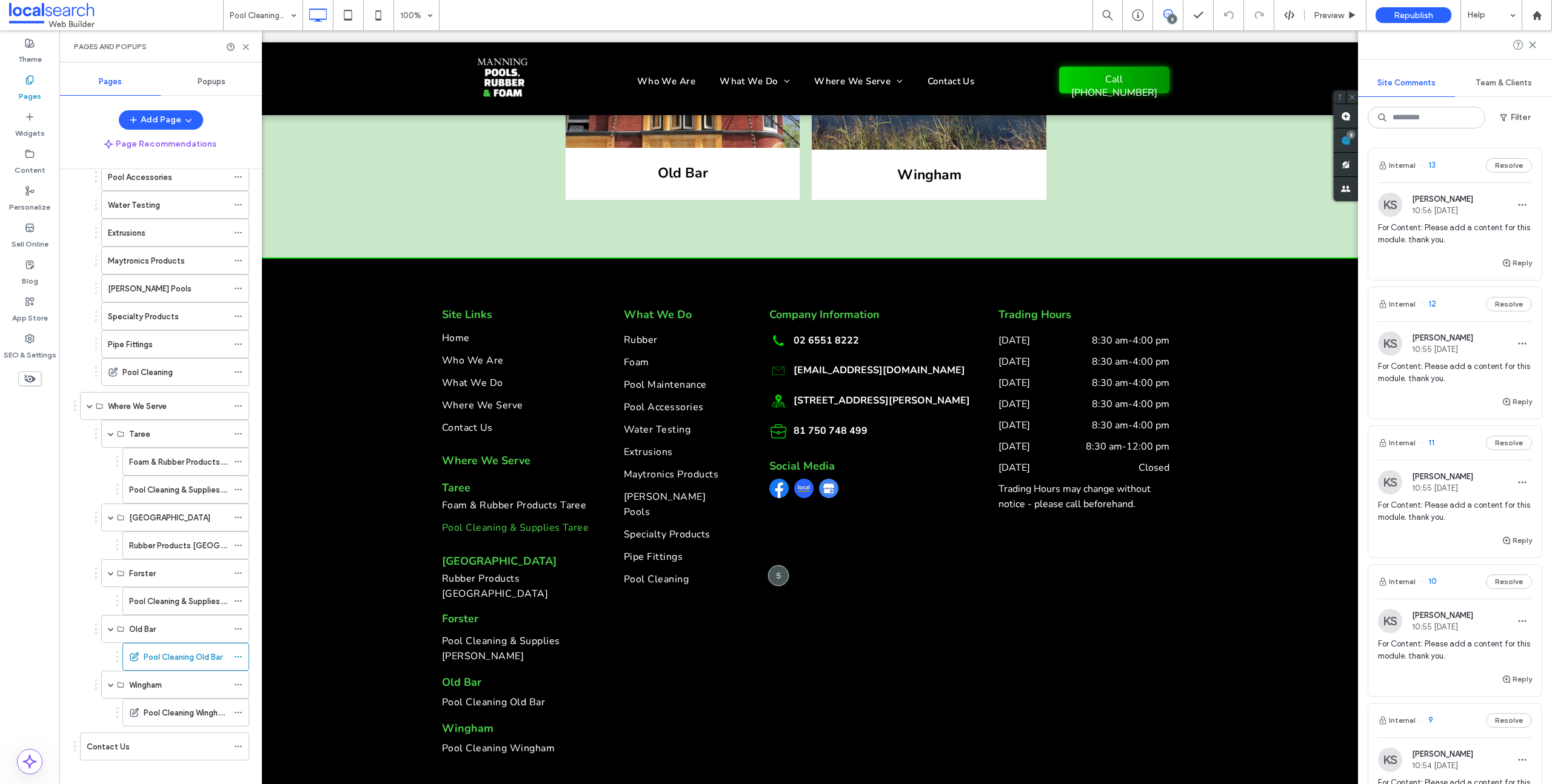
scroll to position [219, 0]
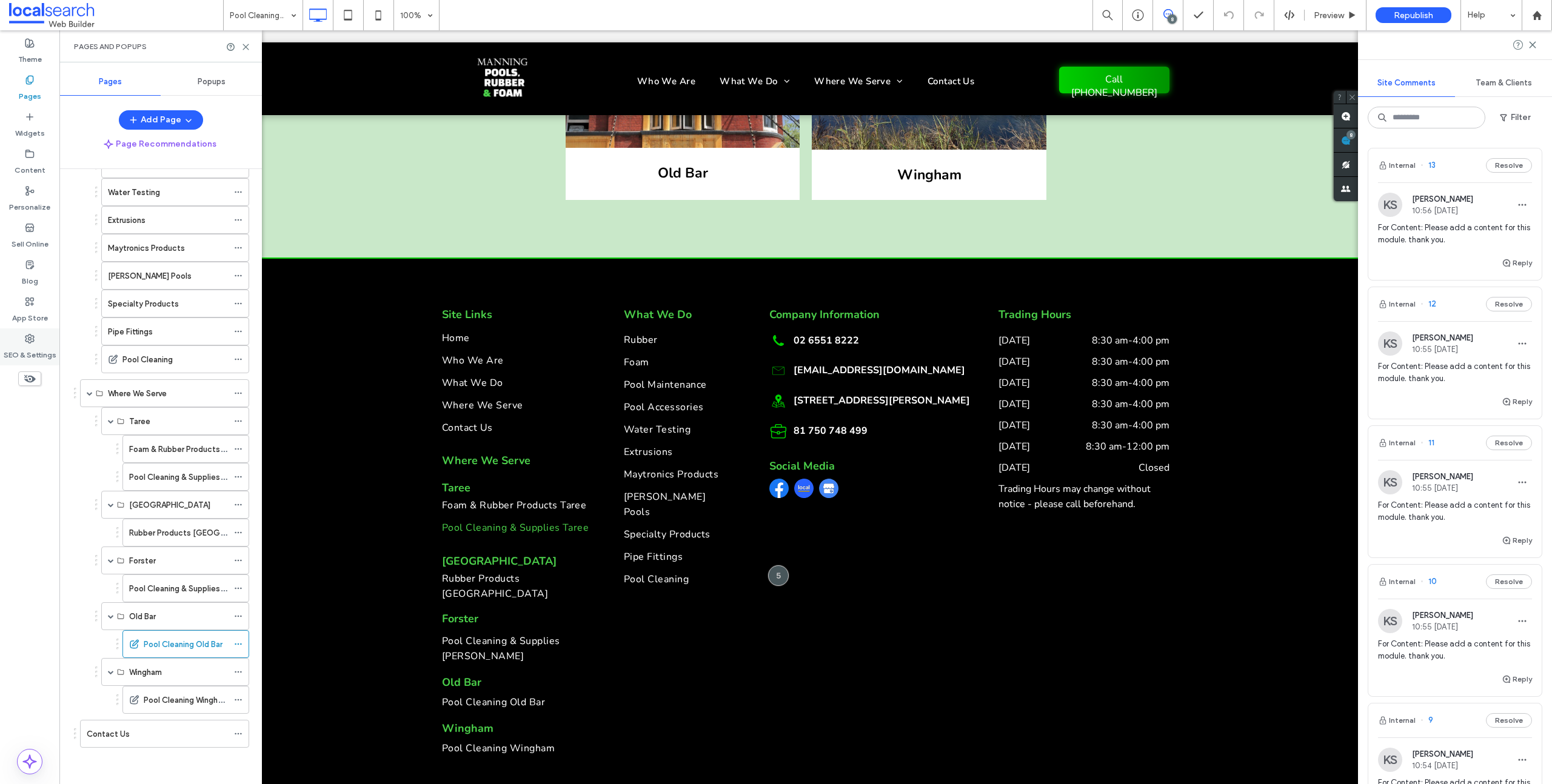
click at [27, 329] on div "SEO & Settings" at bounding box center [30, 347] width 59 height 37
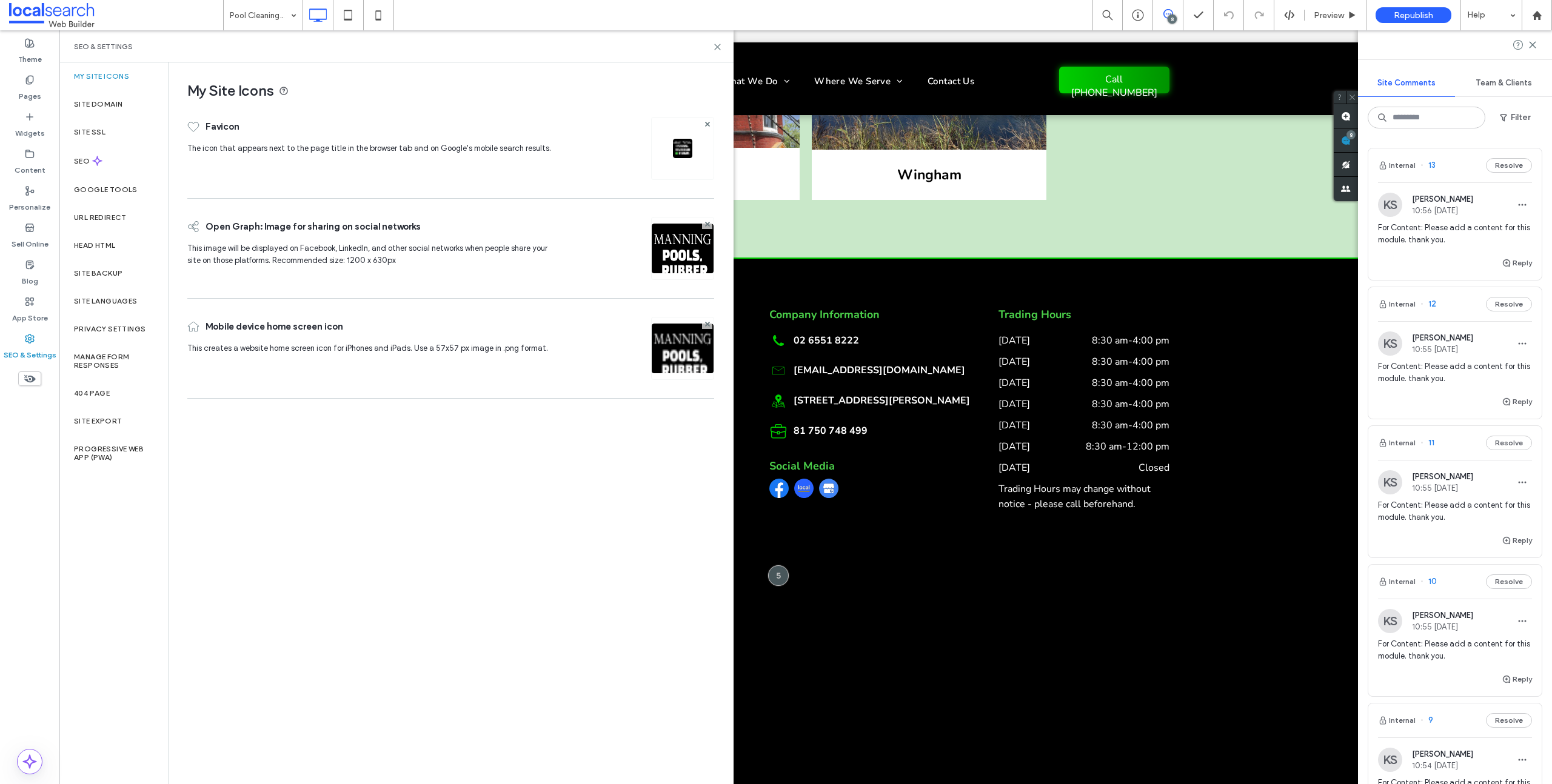
click at [97, 156] on icon at bounding box center [97, 161] width 10 height 10
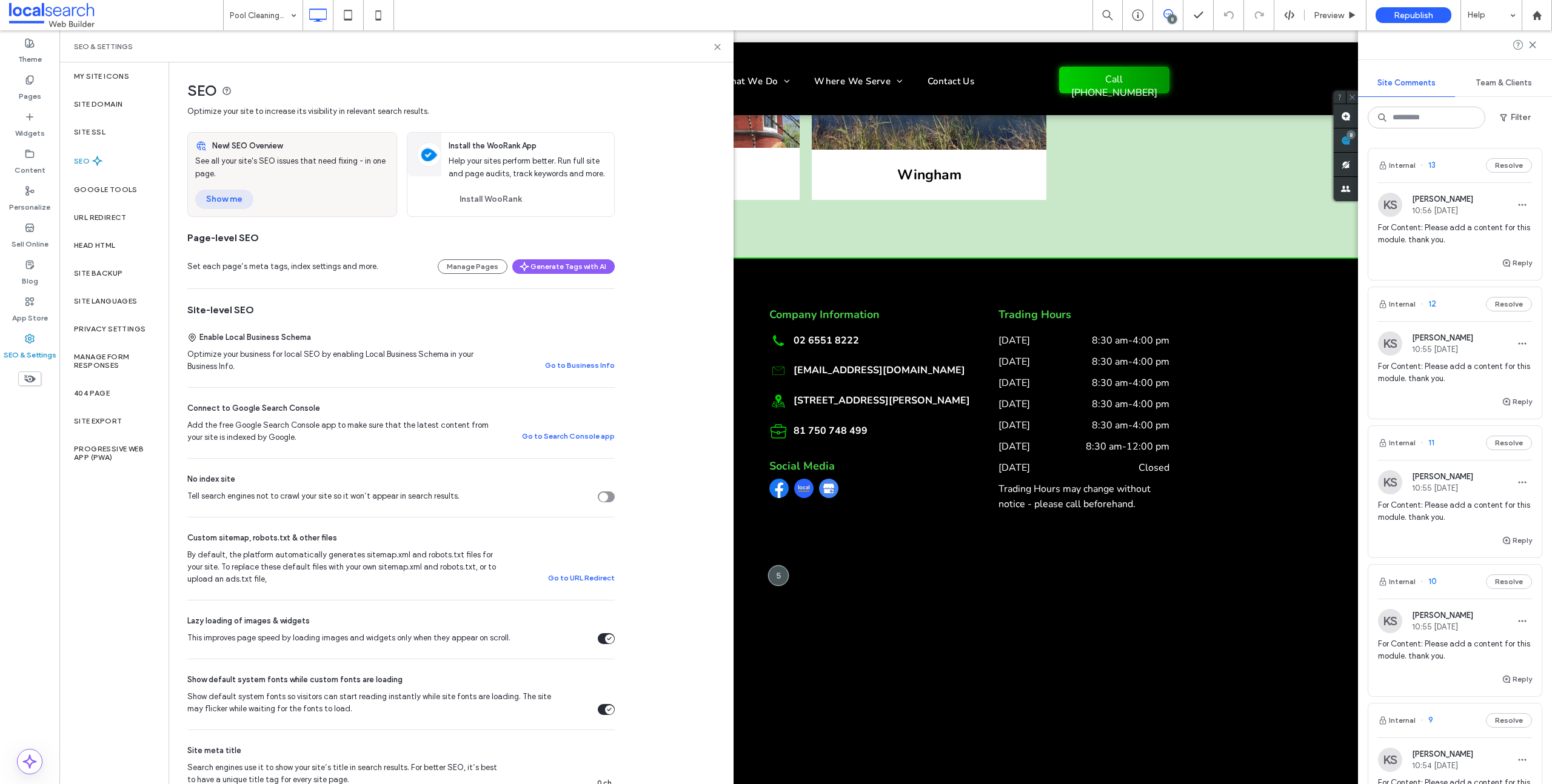
click at [219, 196] on button "Show me" at bounding box center [224, 199] width 58 height 19
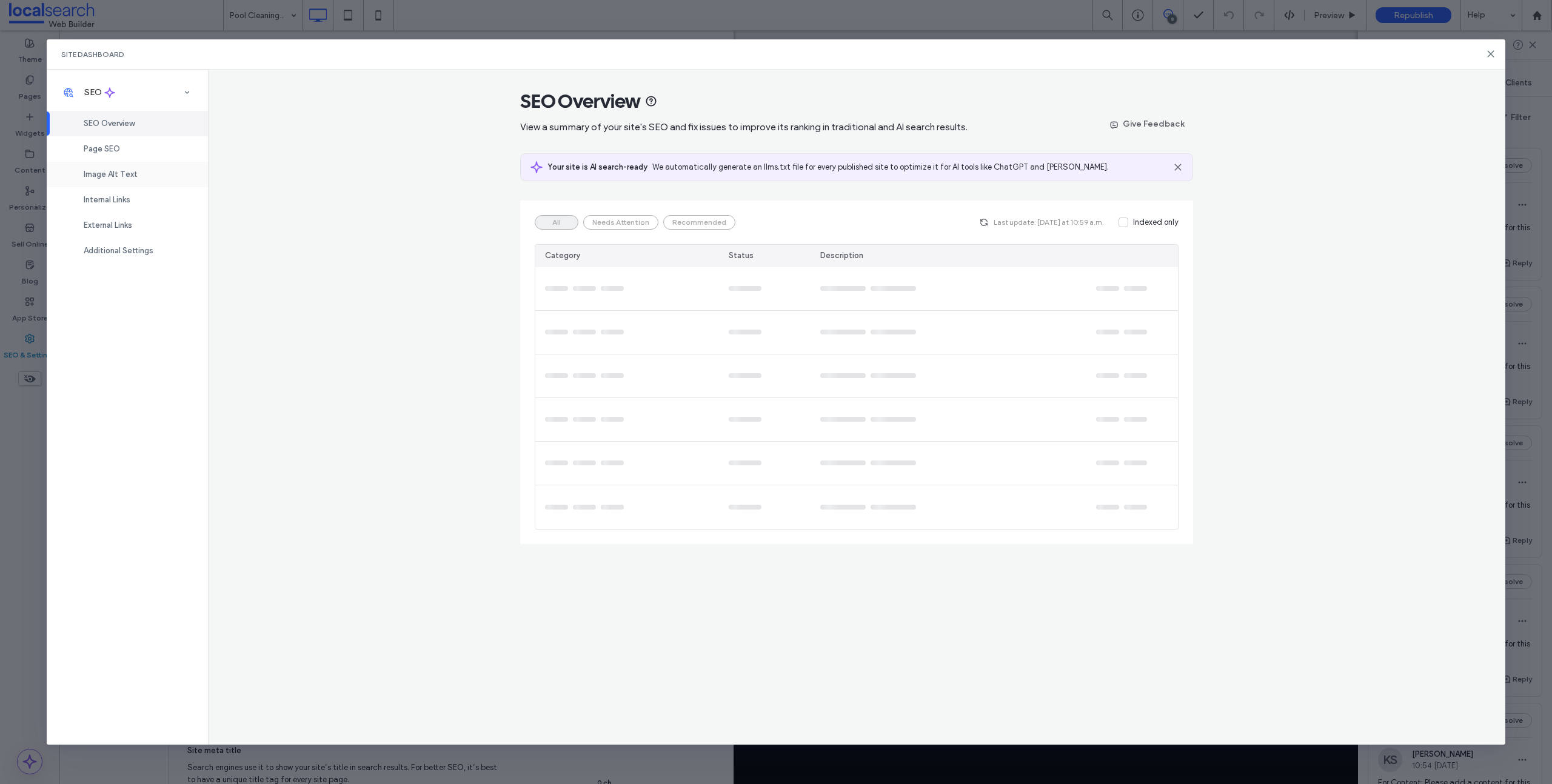
click at [97, 172] on span "Image Alt Text" at bounding box center [110, 174] width 54 height 9
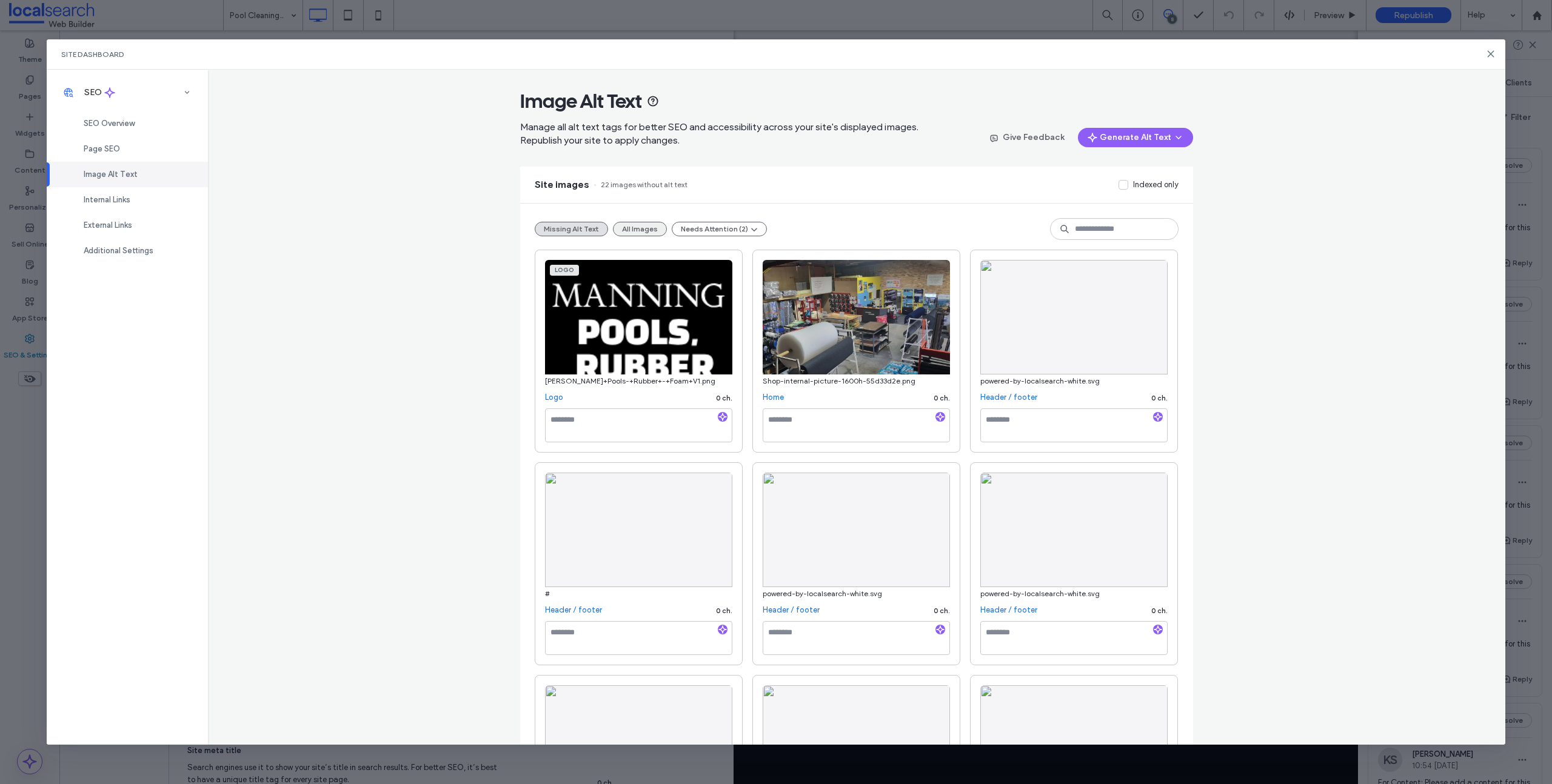
click at [635, 226] on button "All Images" at bounding box center [639, 229] width 54 height 14
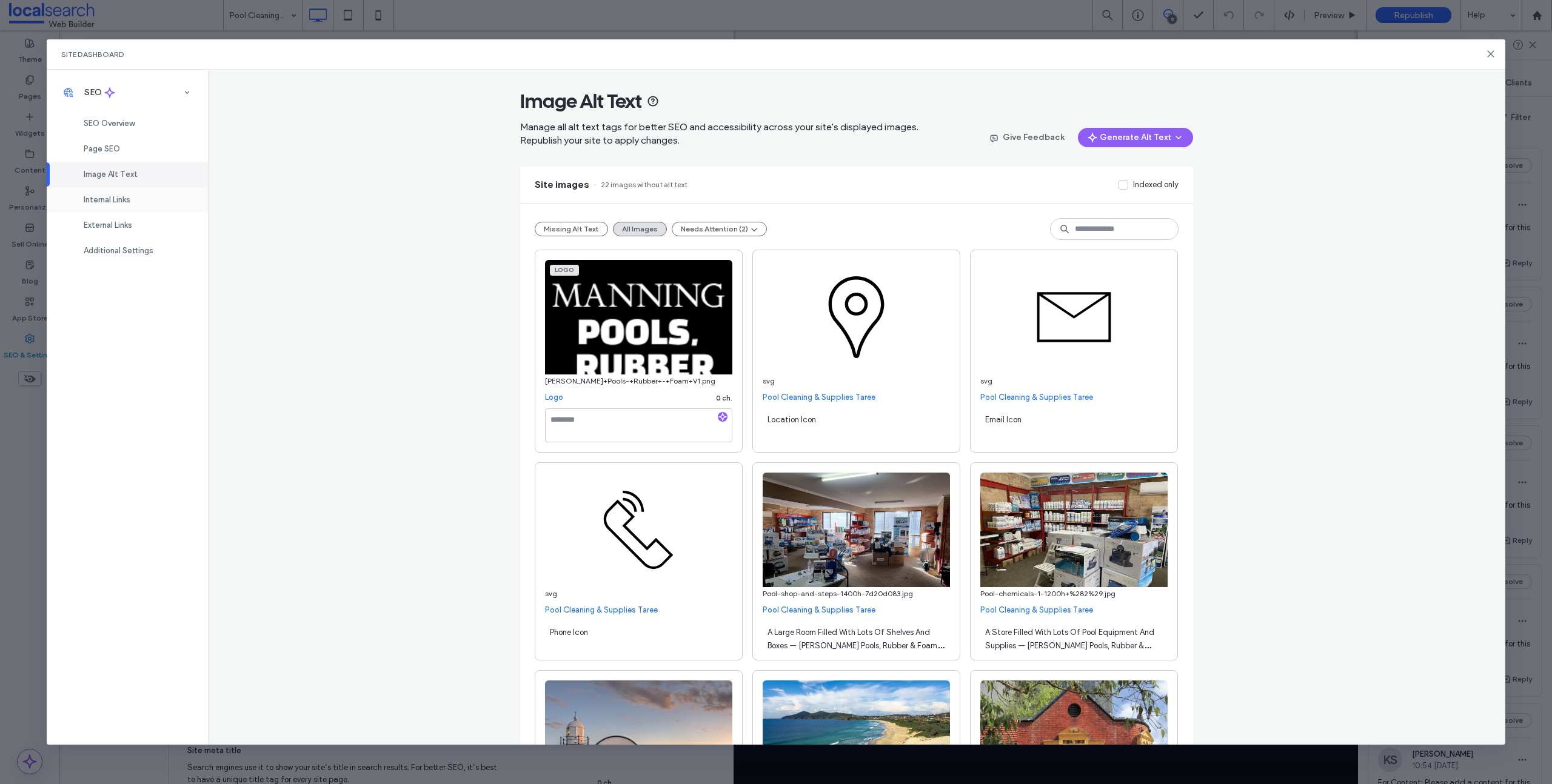
click at [127, 205] on div "Internal Links" at bounding box center [128, 200] width 161 height 25
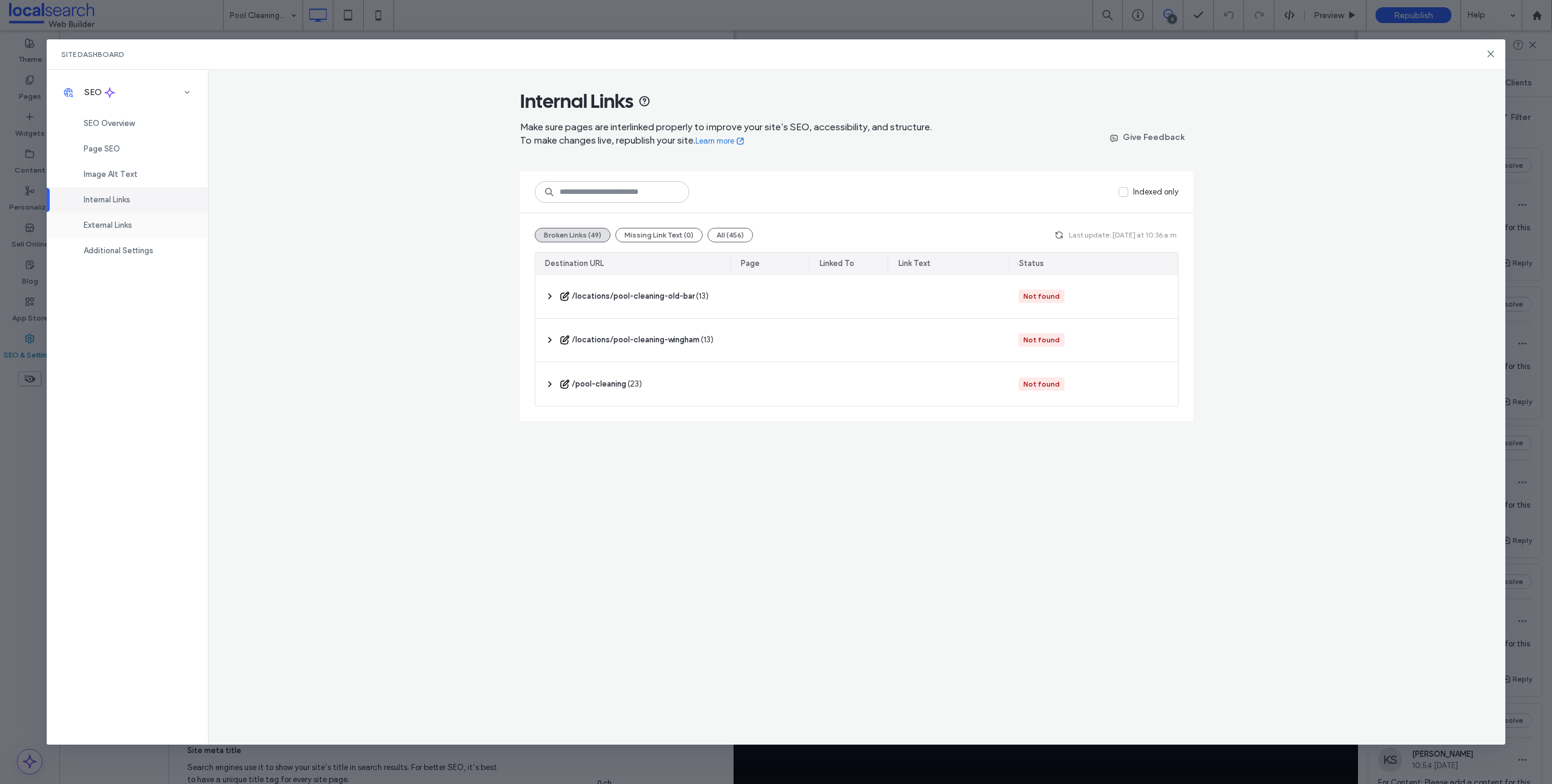
click at [101, 217] on div "External Links" at bounding box center [128, 225] width 161 height 25
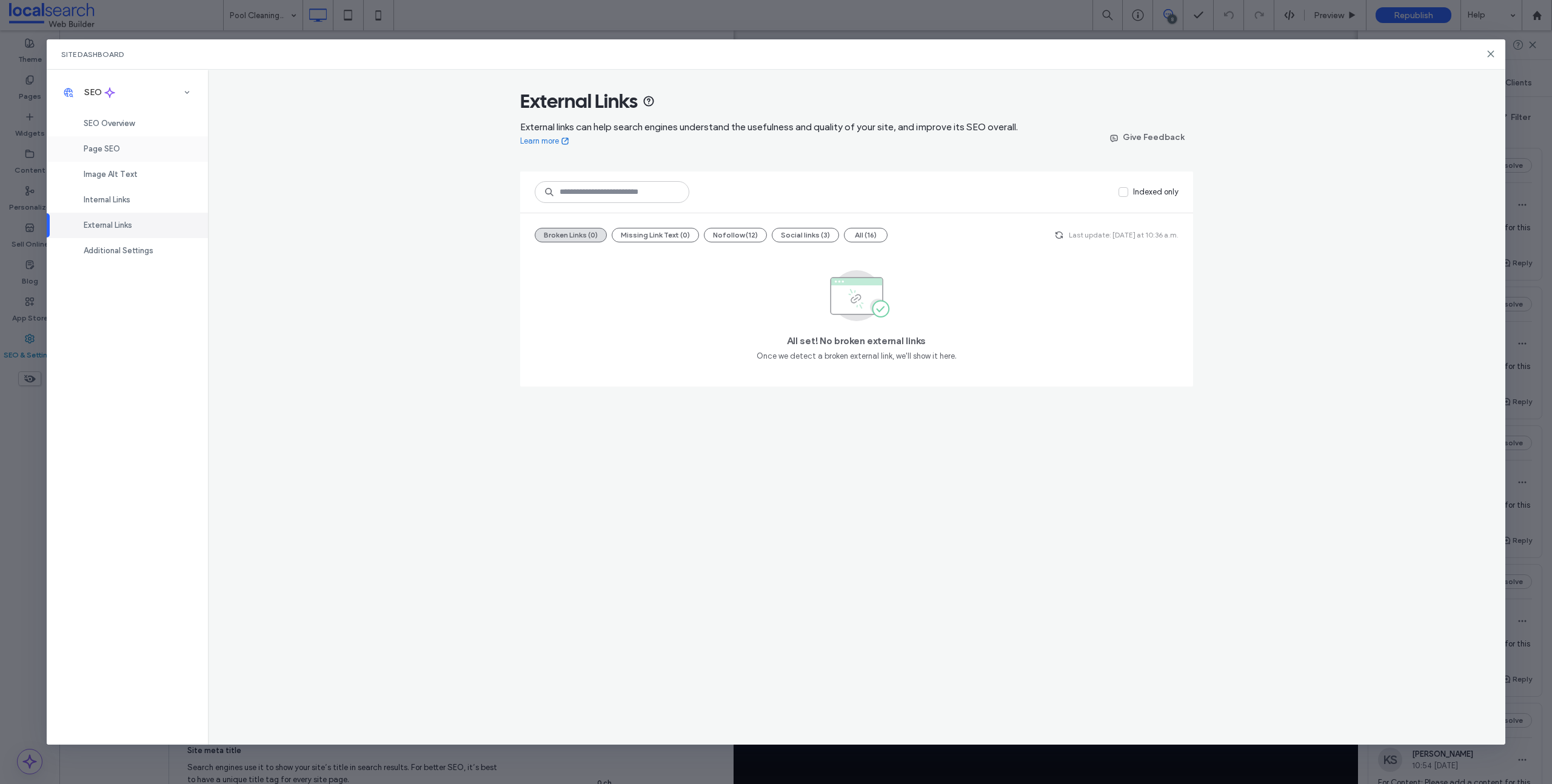
click at [130, 144] on div "Page SEO" at bounding box center [128, 148] width 161 height 25
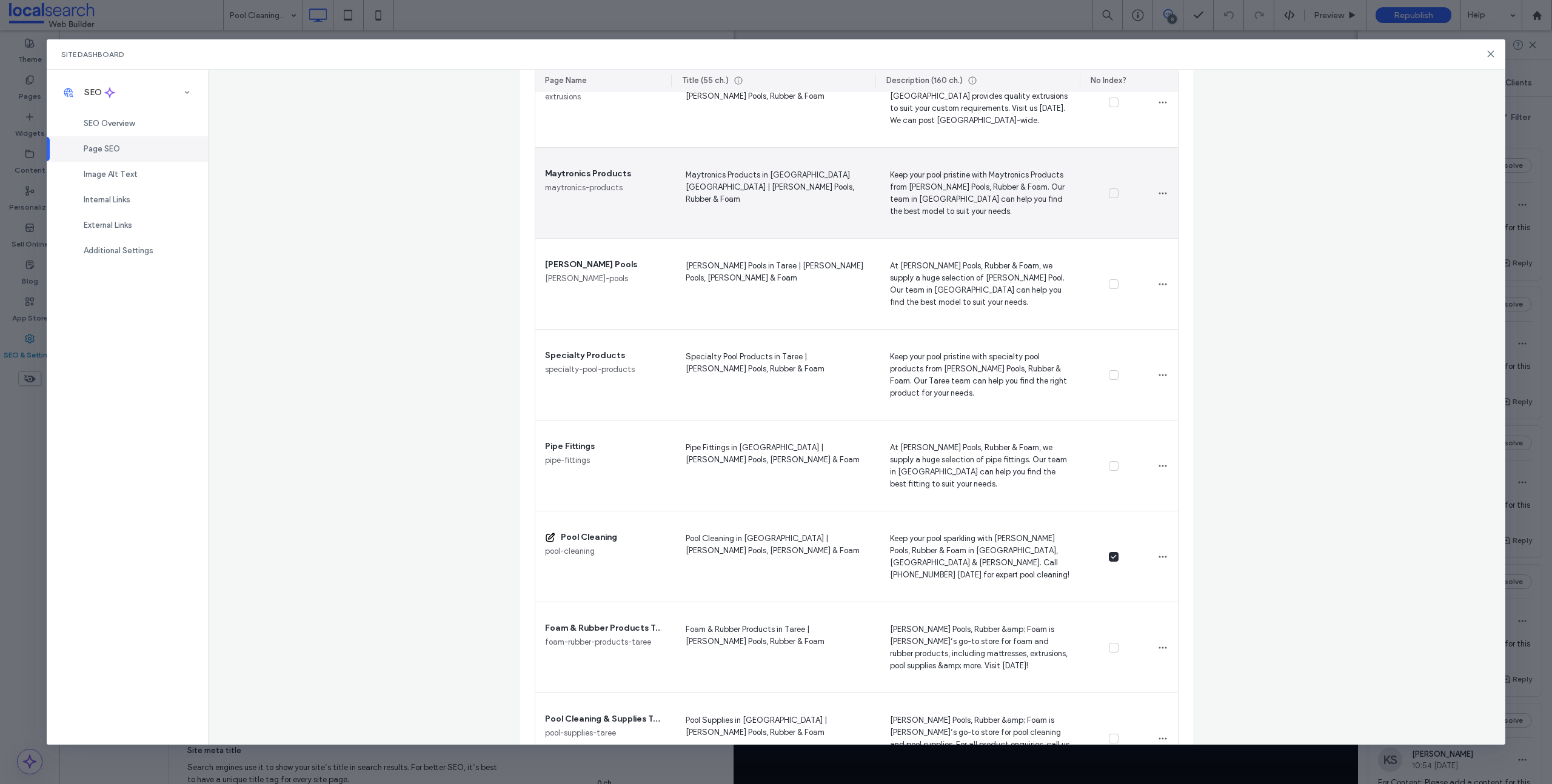
scroll to position [970, 0]
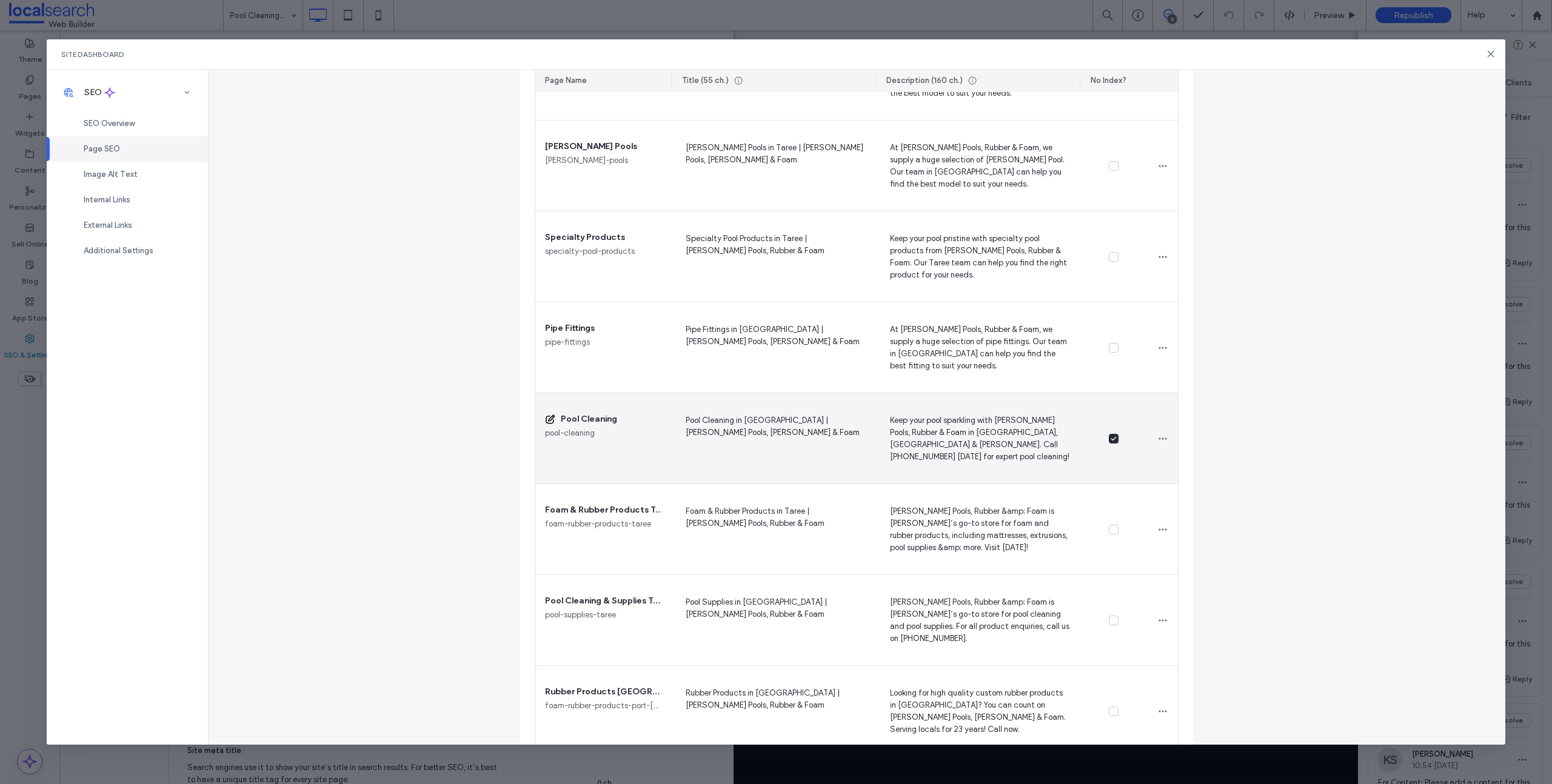
click at [1102, 436] on div at bounding box center [1114, 439] width 68 height 91
click at [1111, 440] on icon at bounding box center [1114, 439] width 6 height 5
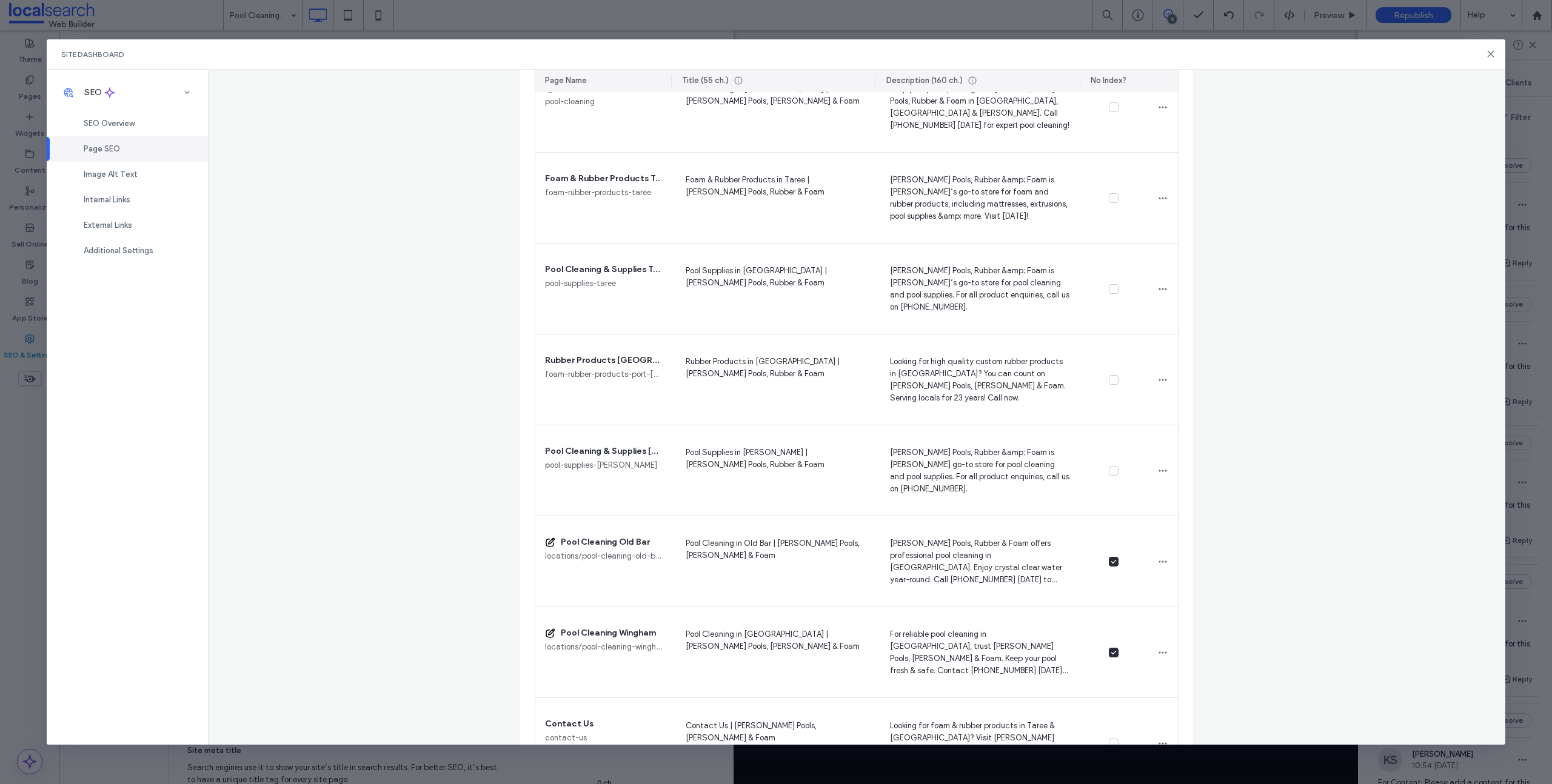
scroll to position [1311, 0]
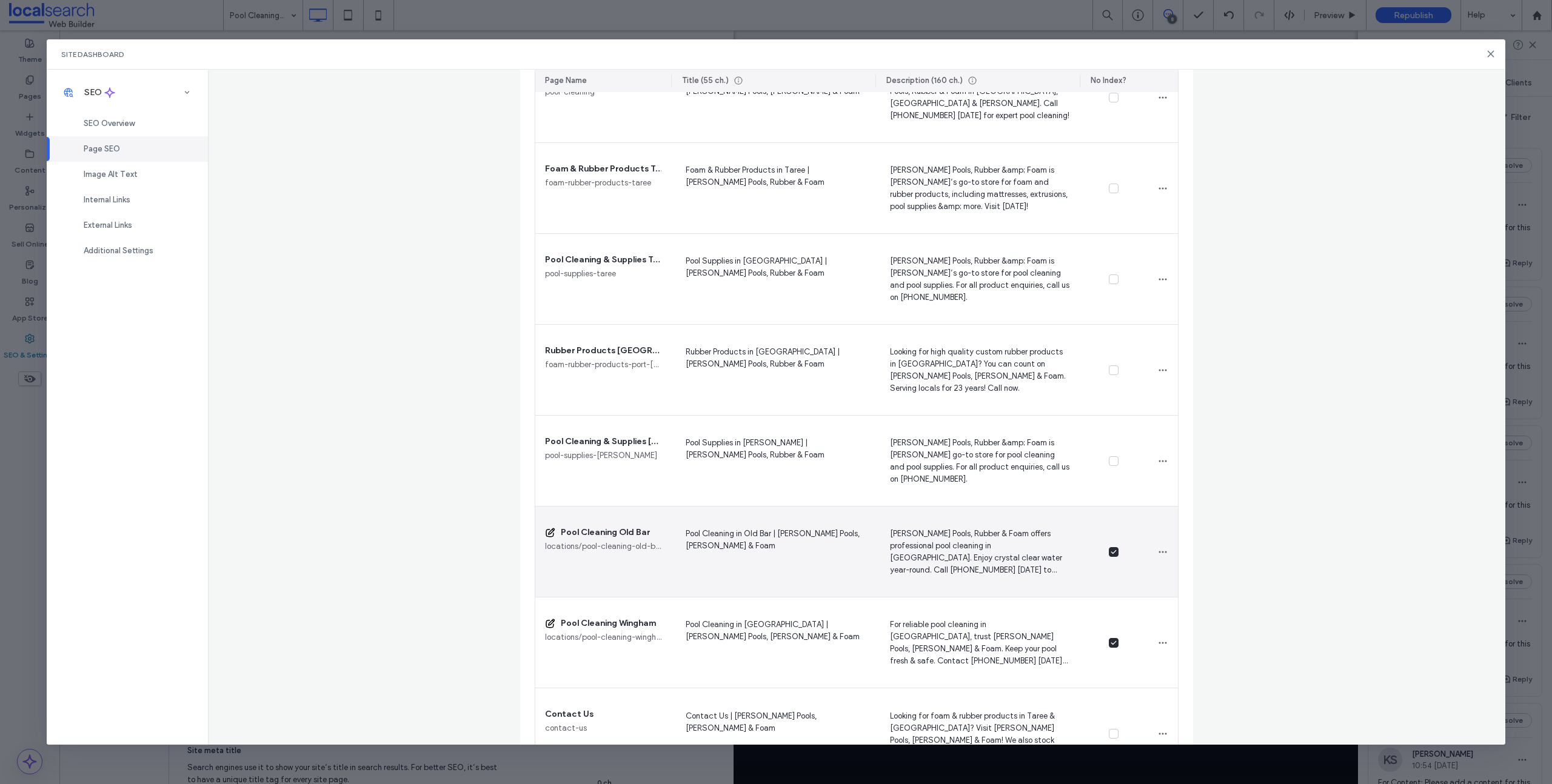
click at [1111, 553] on icon at bounding box center [1114, 552] width 6 height 5
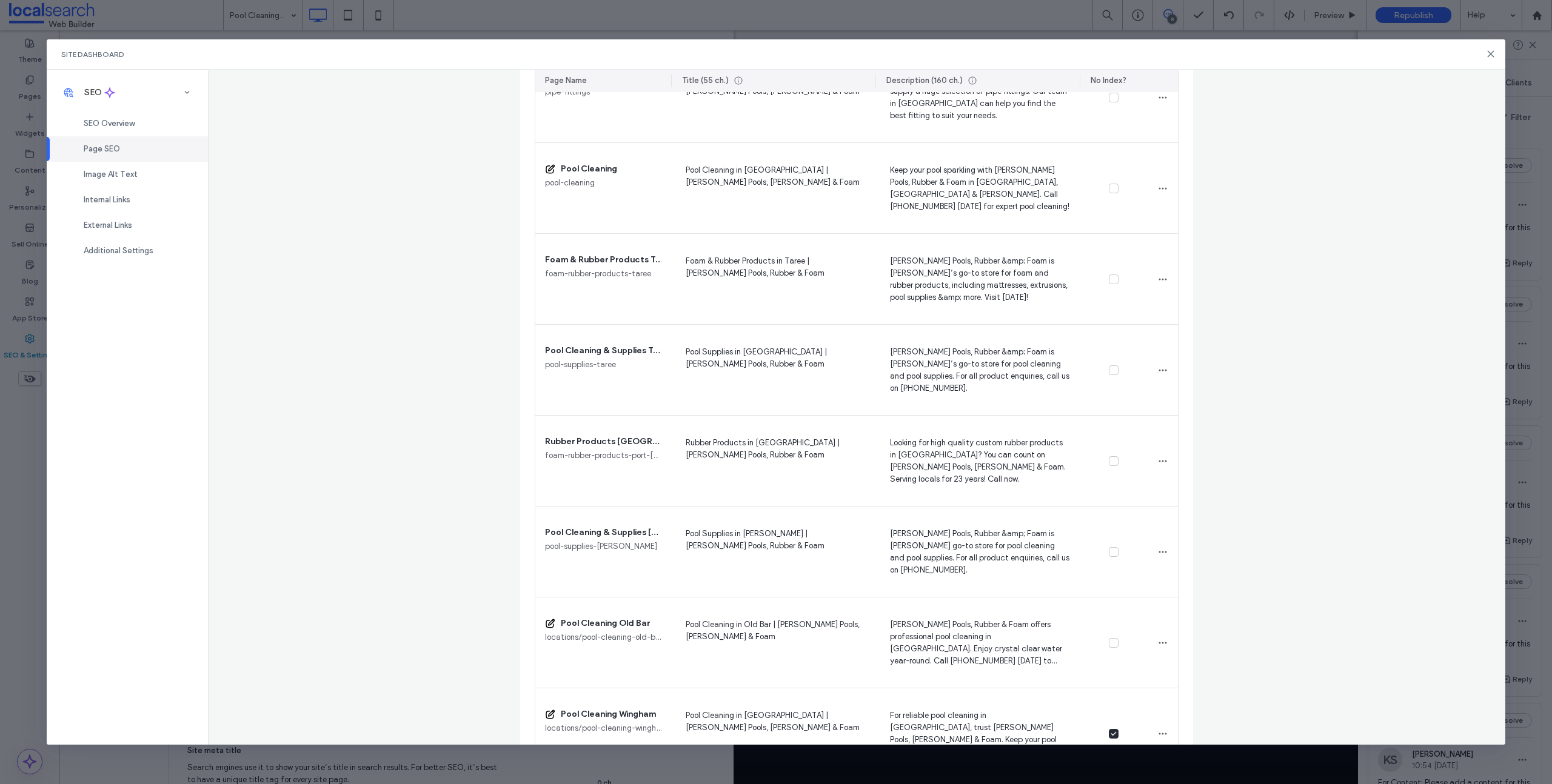
scroll to position [1360, 0]
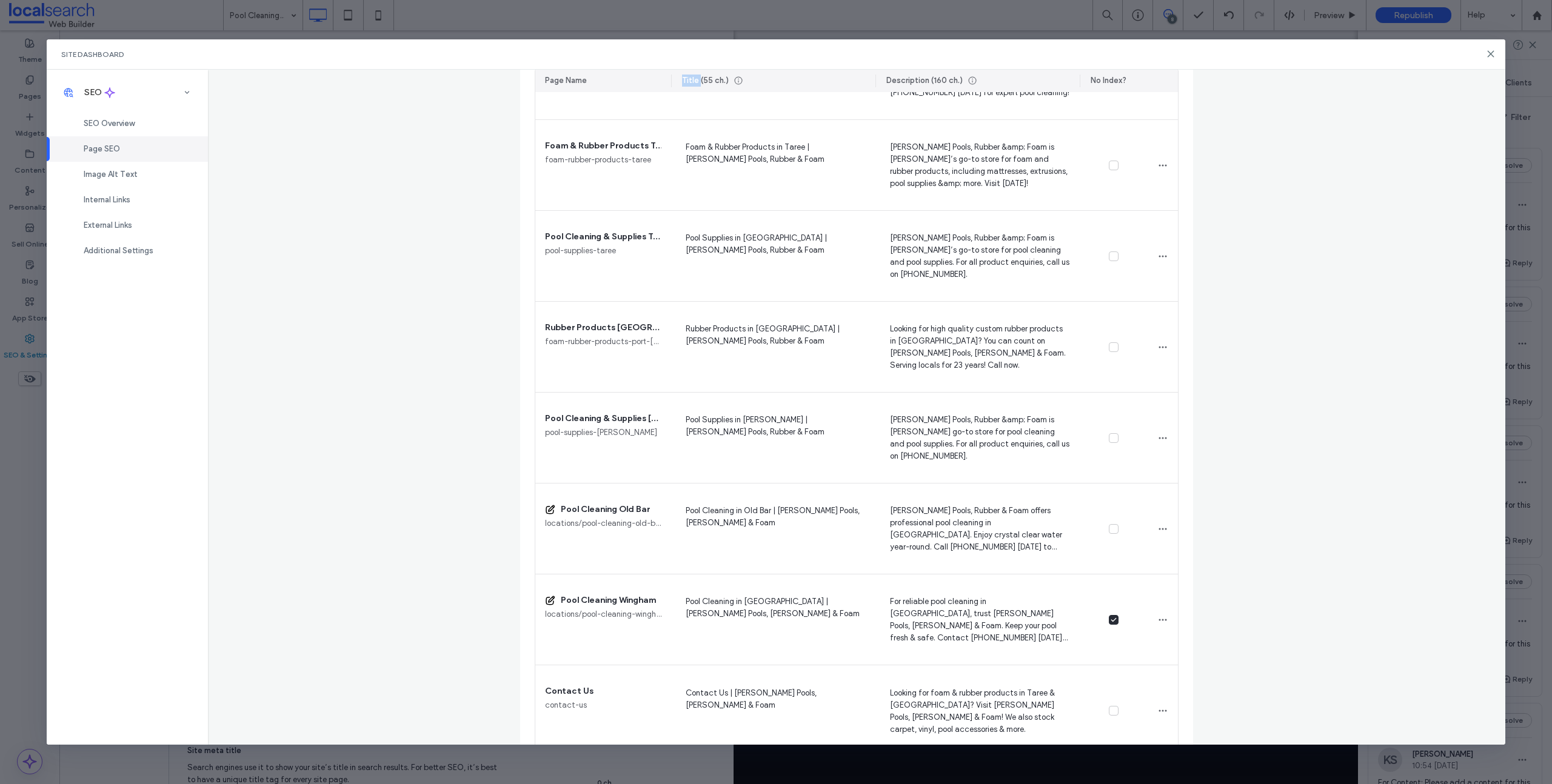
drag, startPoint x: 665, startPoint y: 80, endPoint x: 696, endPoint y: 79, distance: 31.0
click at [696, 79] on div "Page Name Title (55 ch.) Description (160 ch.) No Index?" at bounding box center [856, 81] width 642 height 22
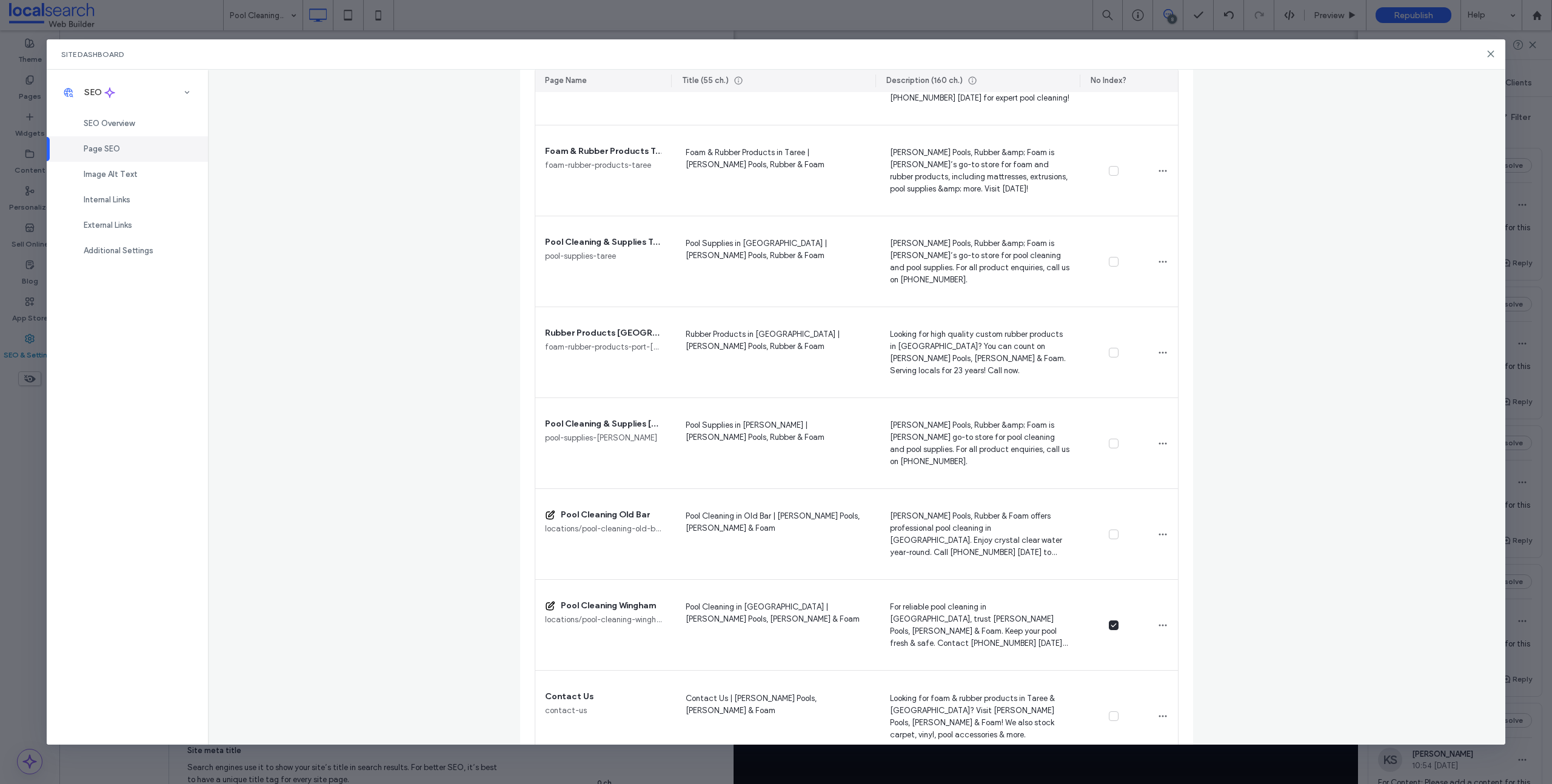
drag, startPoint x: 667, startPoint y: 80, endPoint x: 682, endPoint y: 80, distance: 15.0
click at [682, 80] on div "Page Name Title (55 ch.) Description (160 ch.) No Index?" at bounding box center [856, 81] width 642 height 22
click at [665, 79] on div "Page Name" at bounding box center [603, 81] width 136 height 22
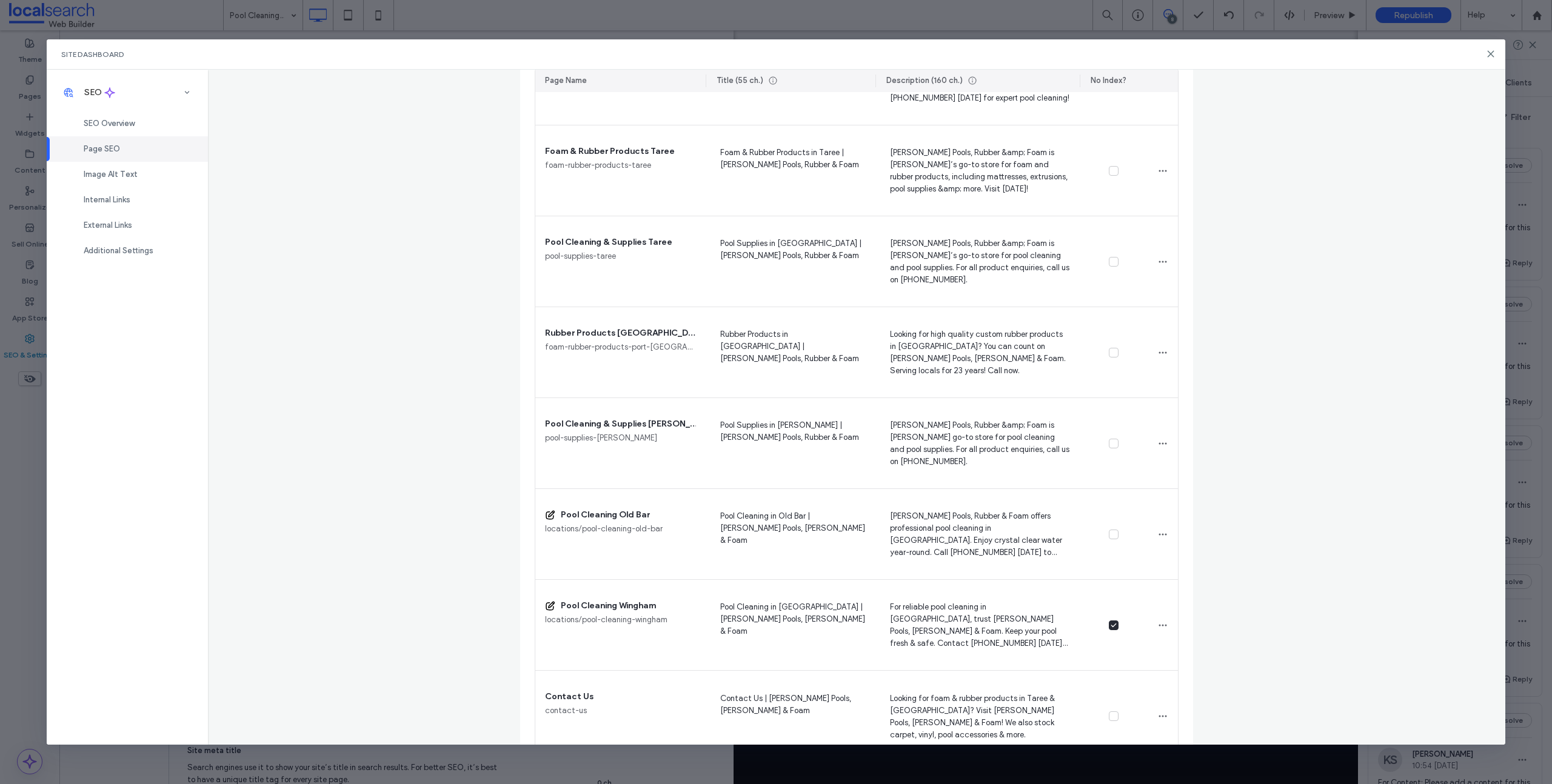
drag, startPoint x: 668, startPoint y: 80, endPoint x: 703, endPoint y: 81, distance: 35.0
click at [706, 81] on div at bounding box center [706, 81] width 2 height 22
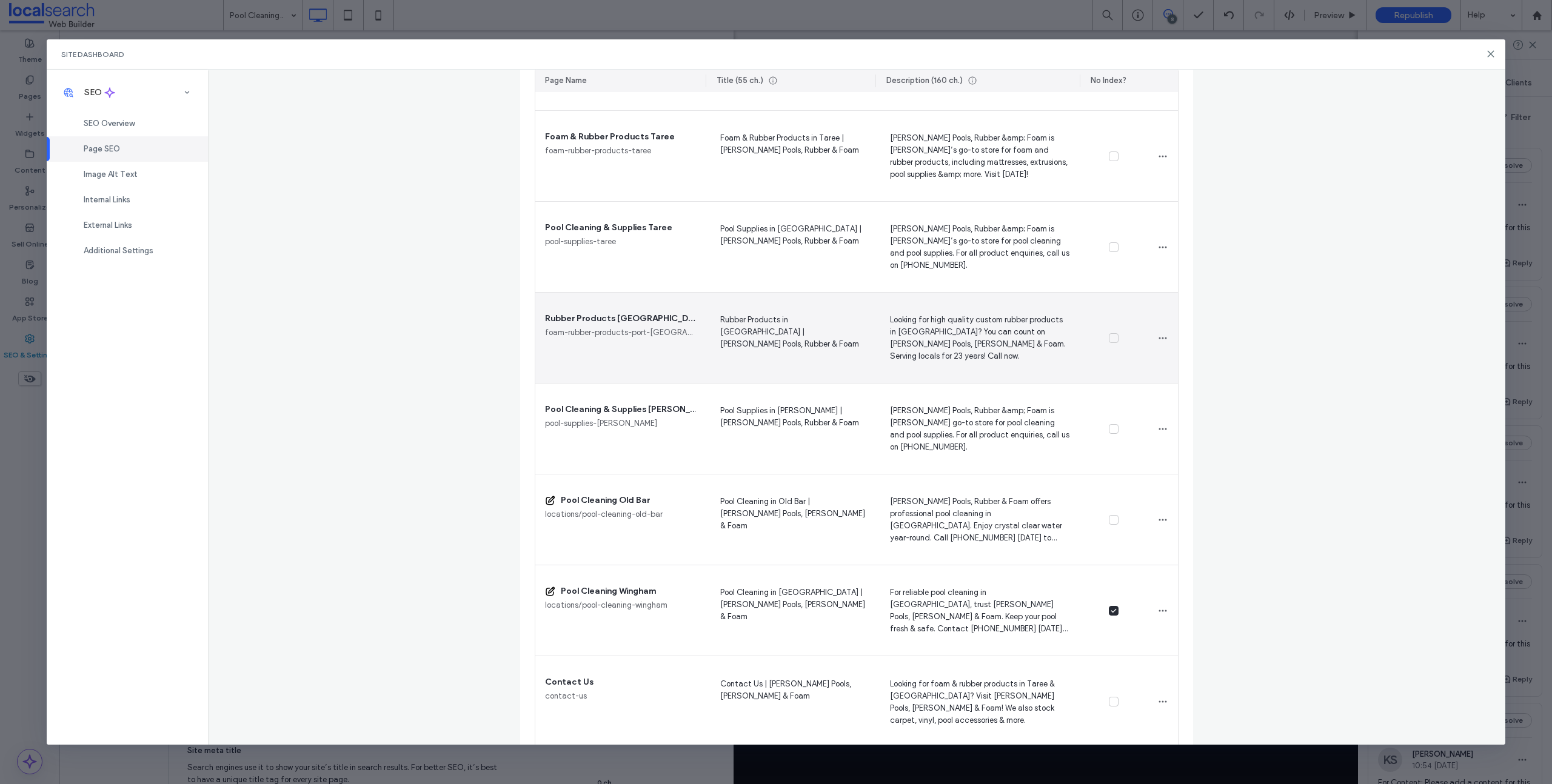
scroll to position [1360, 0]
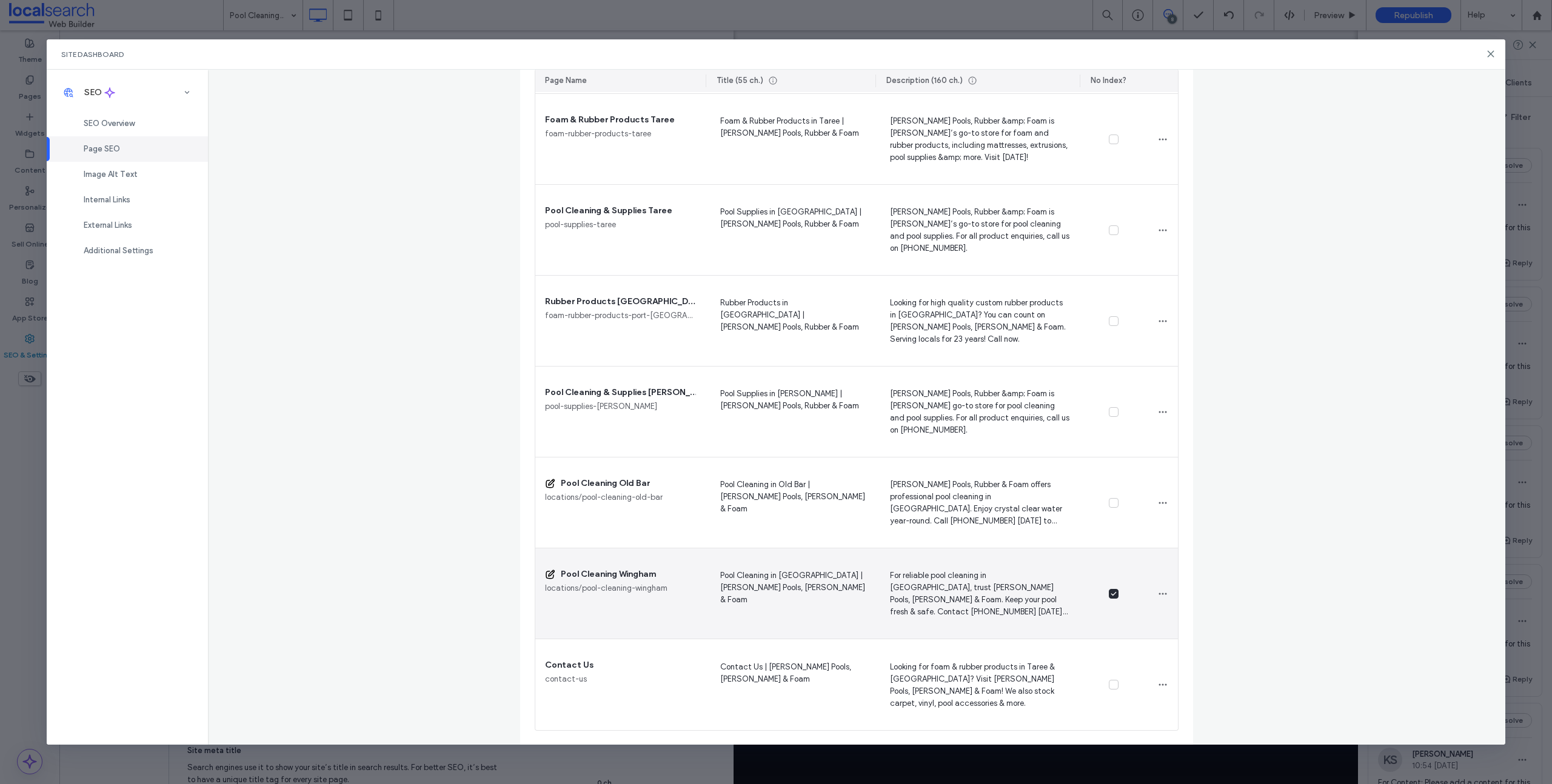
click at [1111, 594] on icon at bounding box center [1114, 594] width 6 height 5
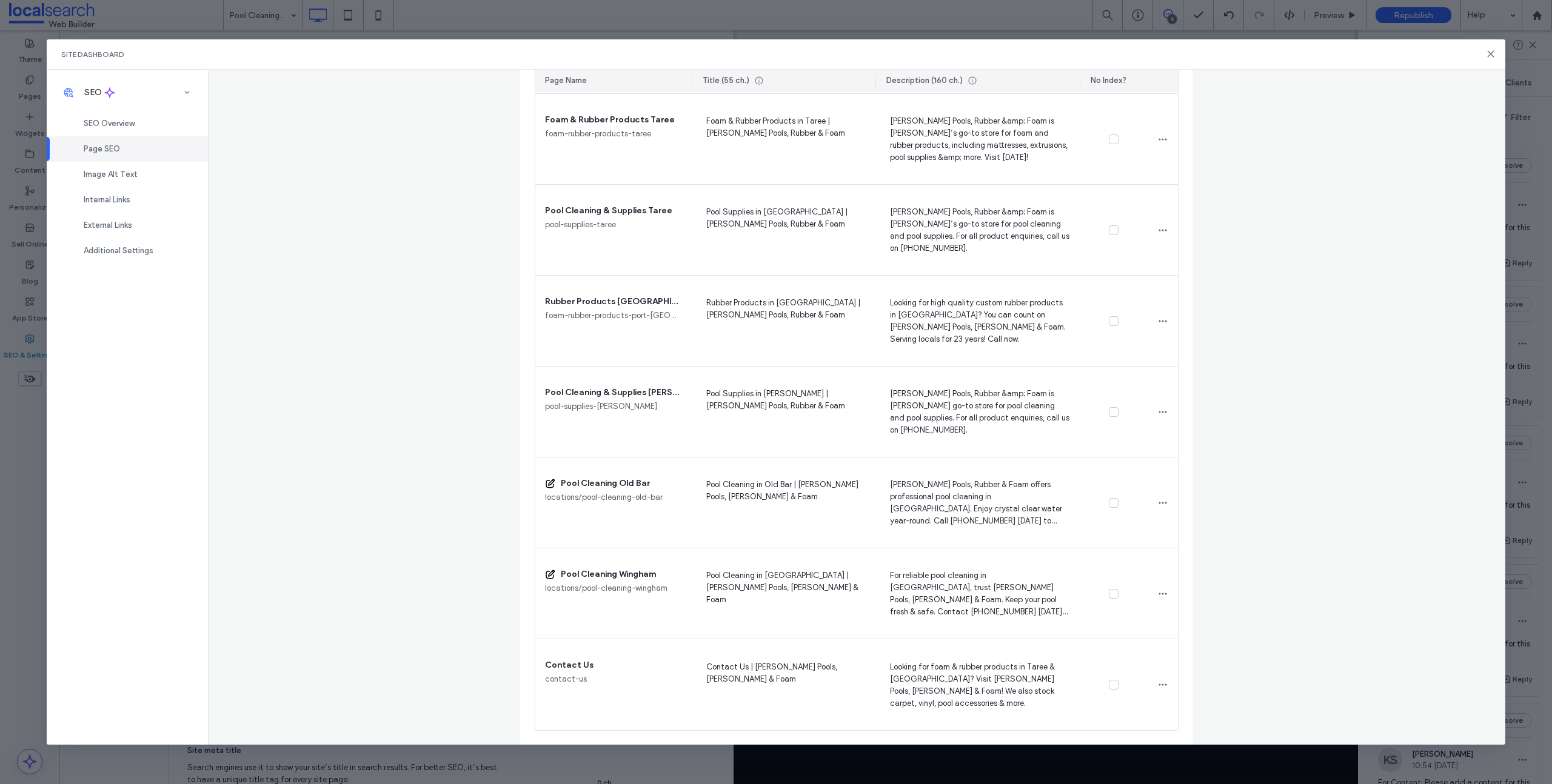
drag, startPoint x: 668, startPoint y: 80, endPoint x: 692, endPoint y: 80, distance: 24.0
click at [692, 80] on div at bounding box center [693, 81] width 2 height 22
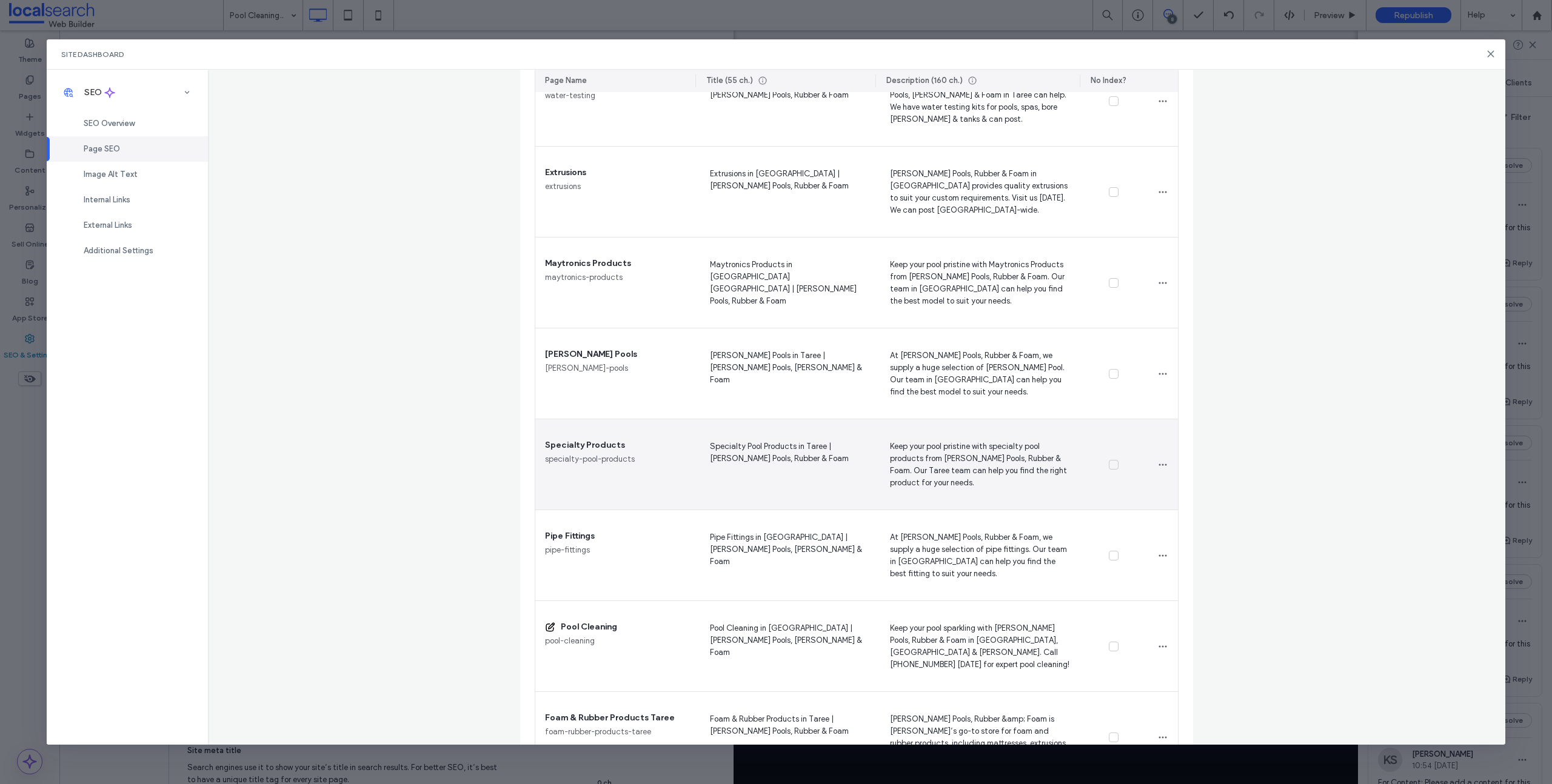
scroll to position [0, 0]
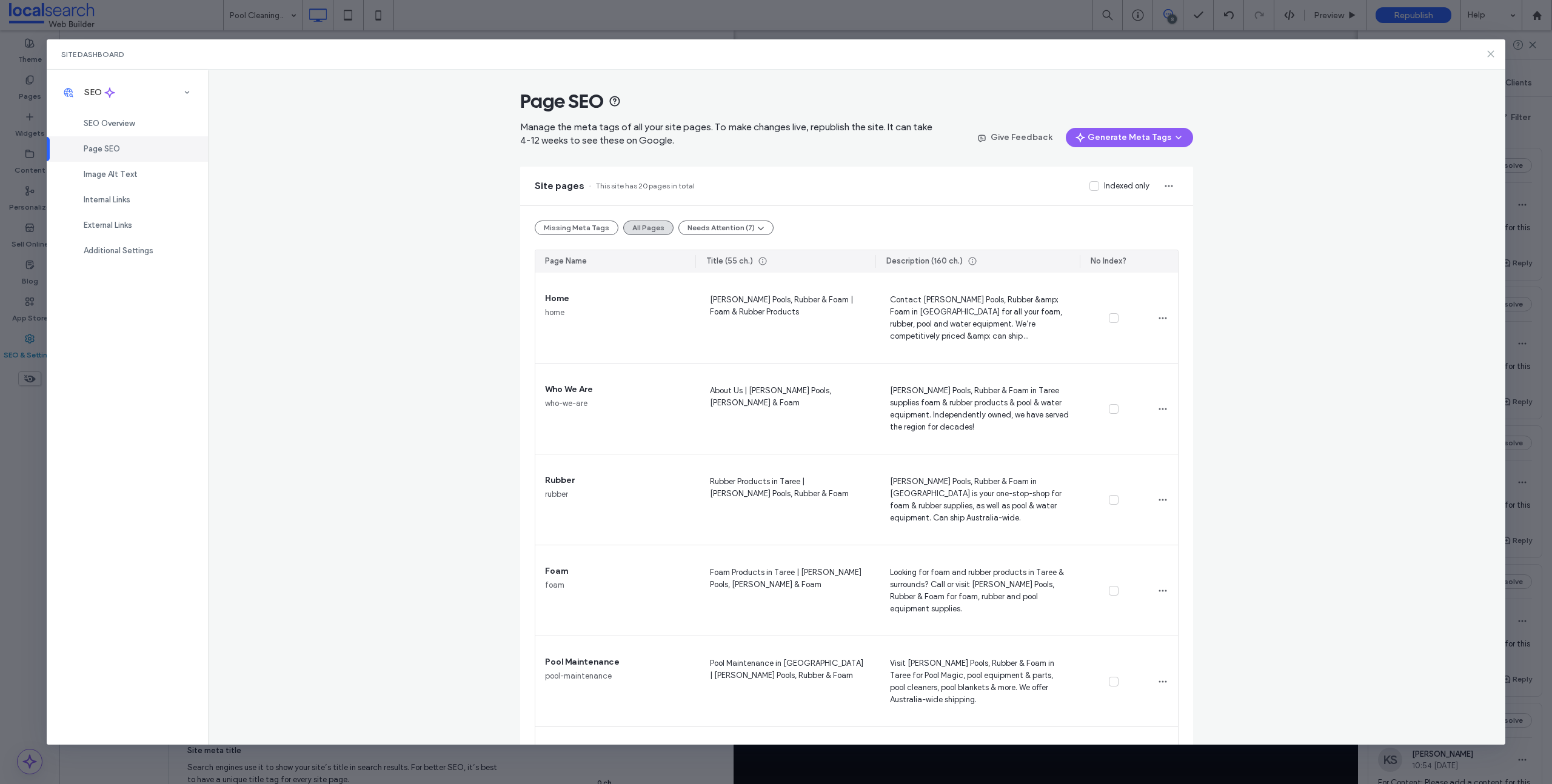
click at [1492, 53] on use at bounding box center [1491, 54] width 6 height 6
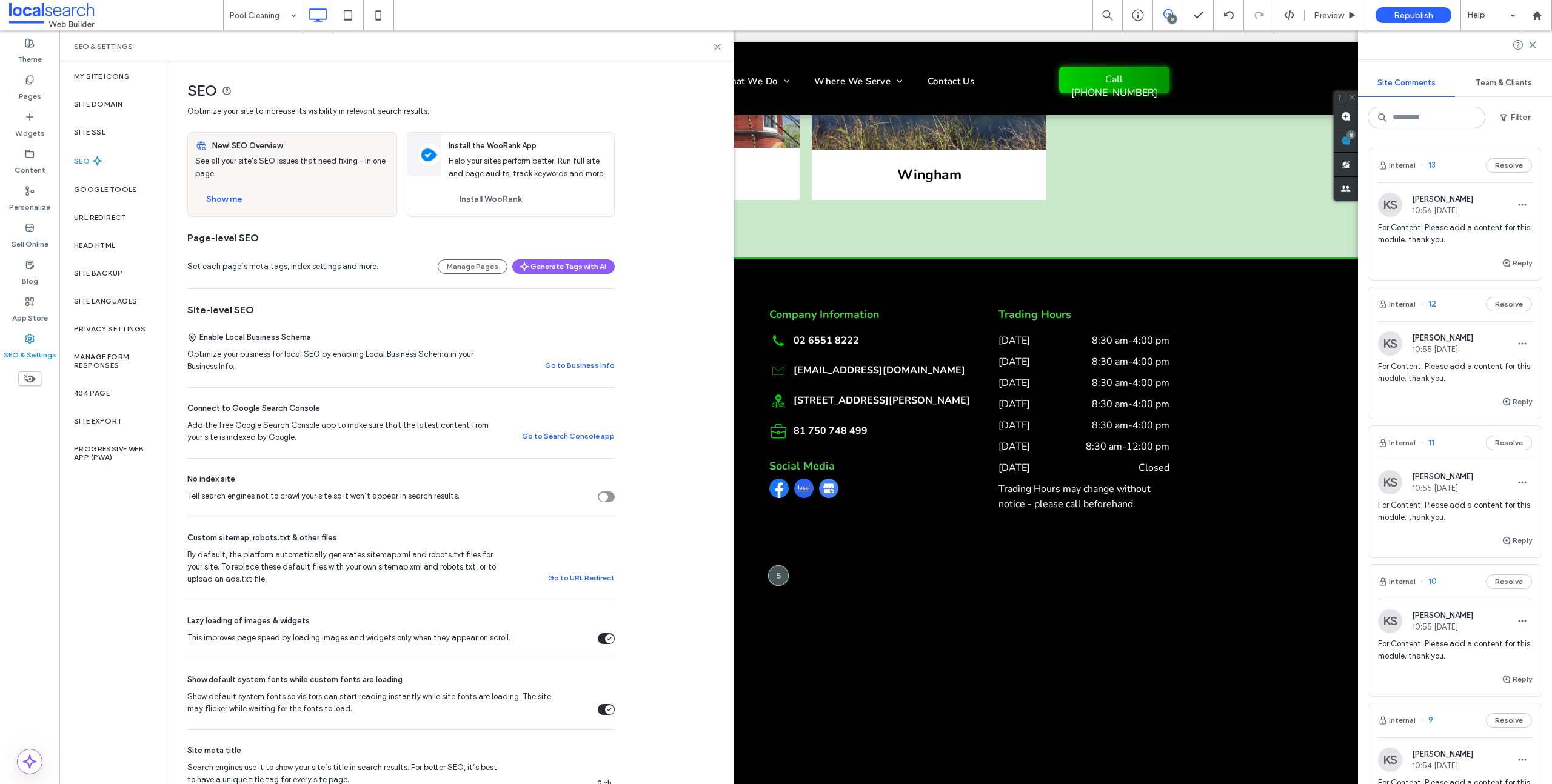
click at [101, 151] on div "SEO" at bounding box center [113, 161] width 109 height 30
click at [707, 40] on div "SEO & Settings" at bounding box center [396, 46] width 674 height 32
click at [728, 55] on div "SEO & Settings" at bounding box center [396, 46] width 674 height 32
click at [719, 44] on use at bounding box center [718, 47] width 6 height 6
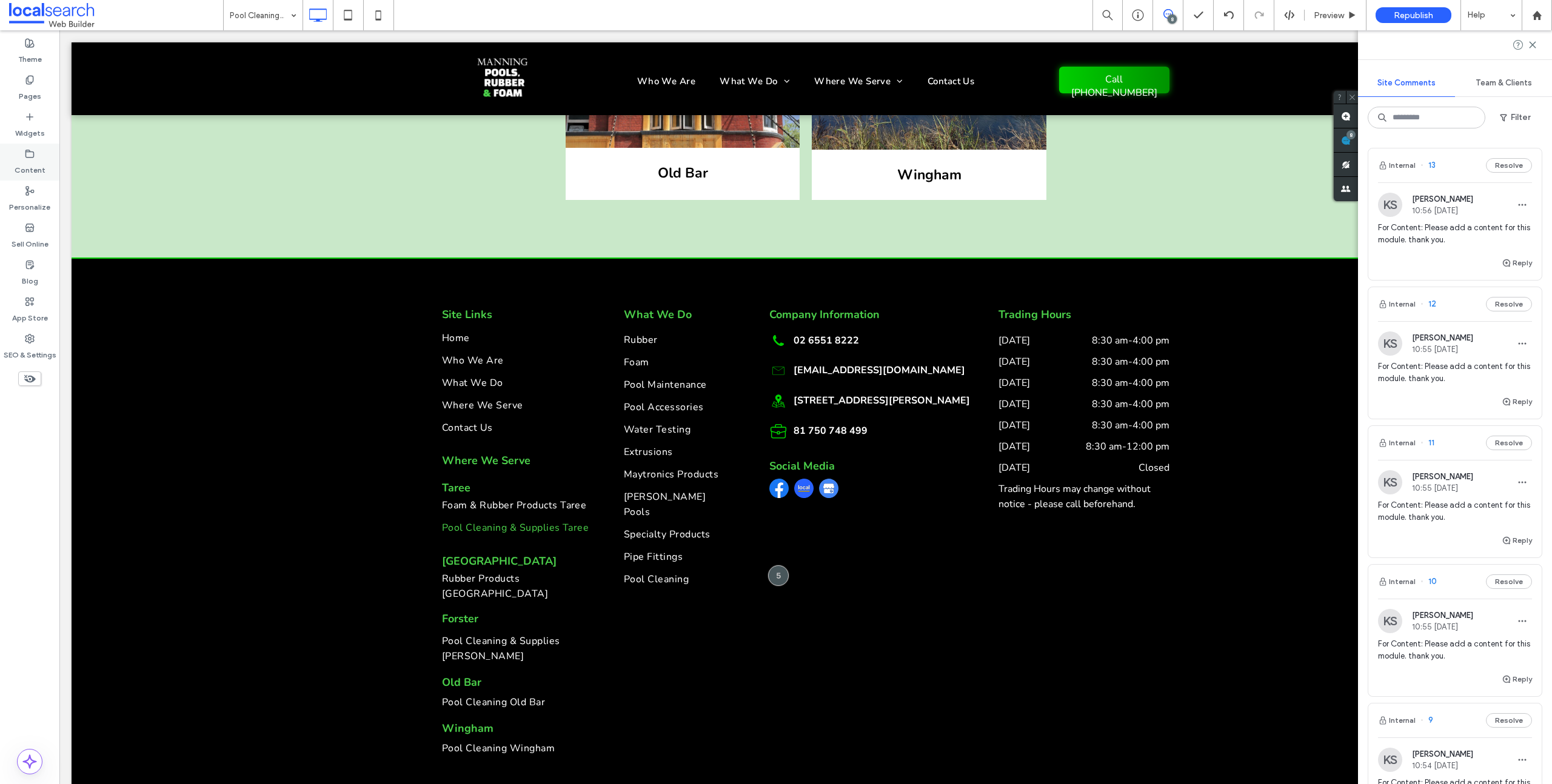
click at [31, 151] on use at bounding box center [30, 153] width 8 height 7
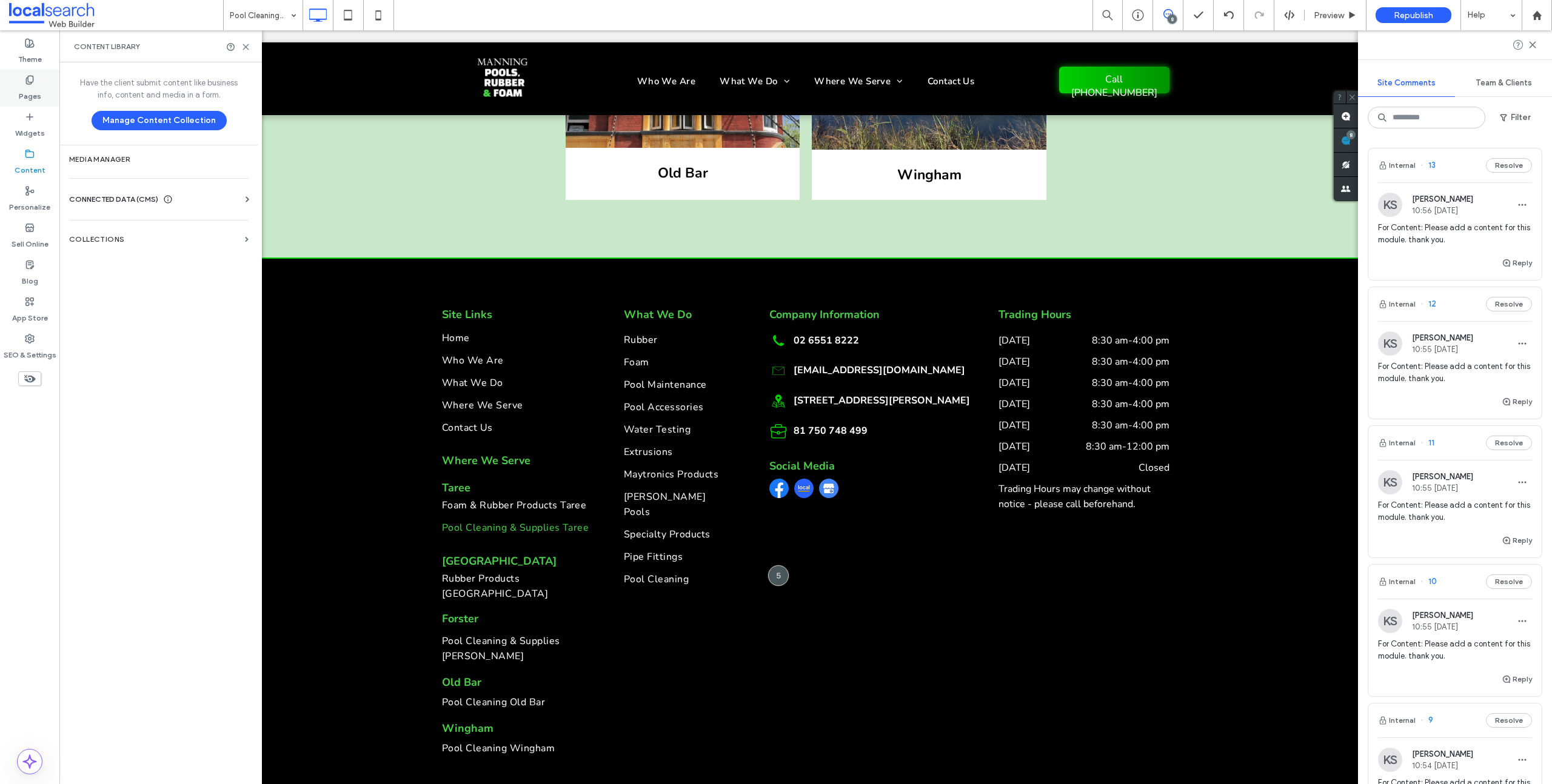
click at [27, 95] on label "Pages" at bounding box center [30, 94] width 22 height 17
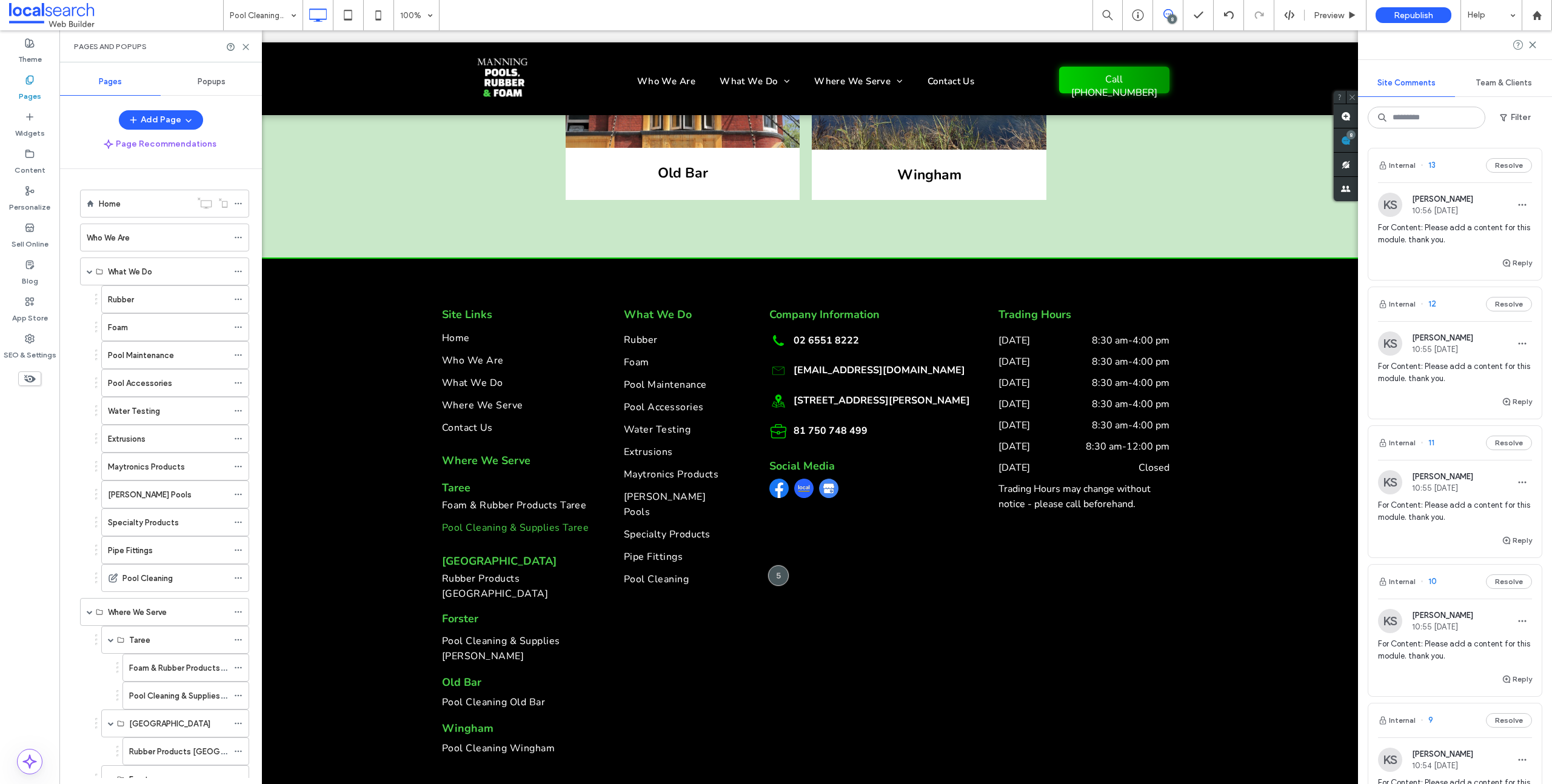
click at [138, 204] on span "CONNECTED DATA (CMS)" at bounding box center [114, 199] width 89 height 12
click at [118, 204] on label "Home" at bounding box center [110, 203] width 22 height 21
click at [1417, 10] on span "Republish" at bounding box center [1414, 15] width 40 height 10
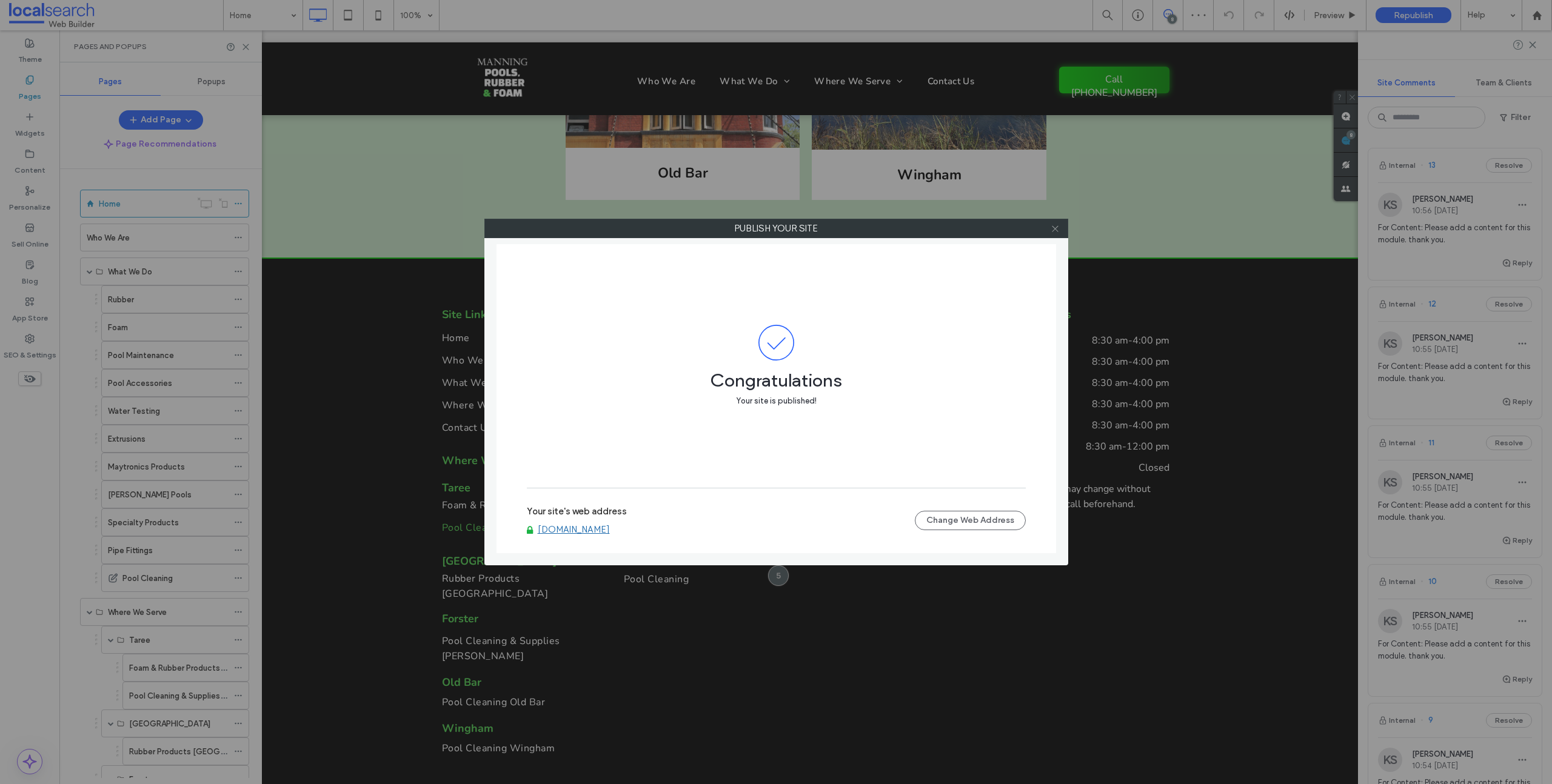
click at [1053, 229] on icon at bounding box center [1055, 228] width 9 height 9
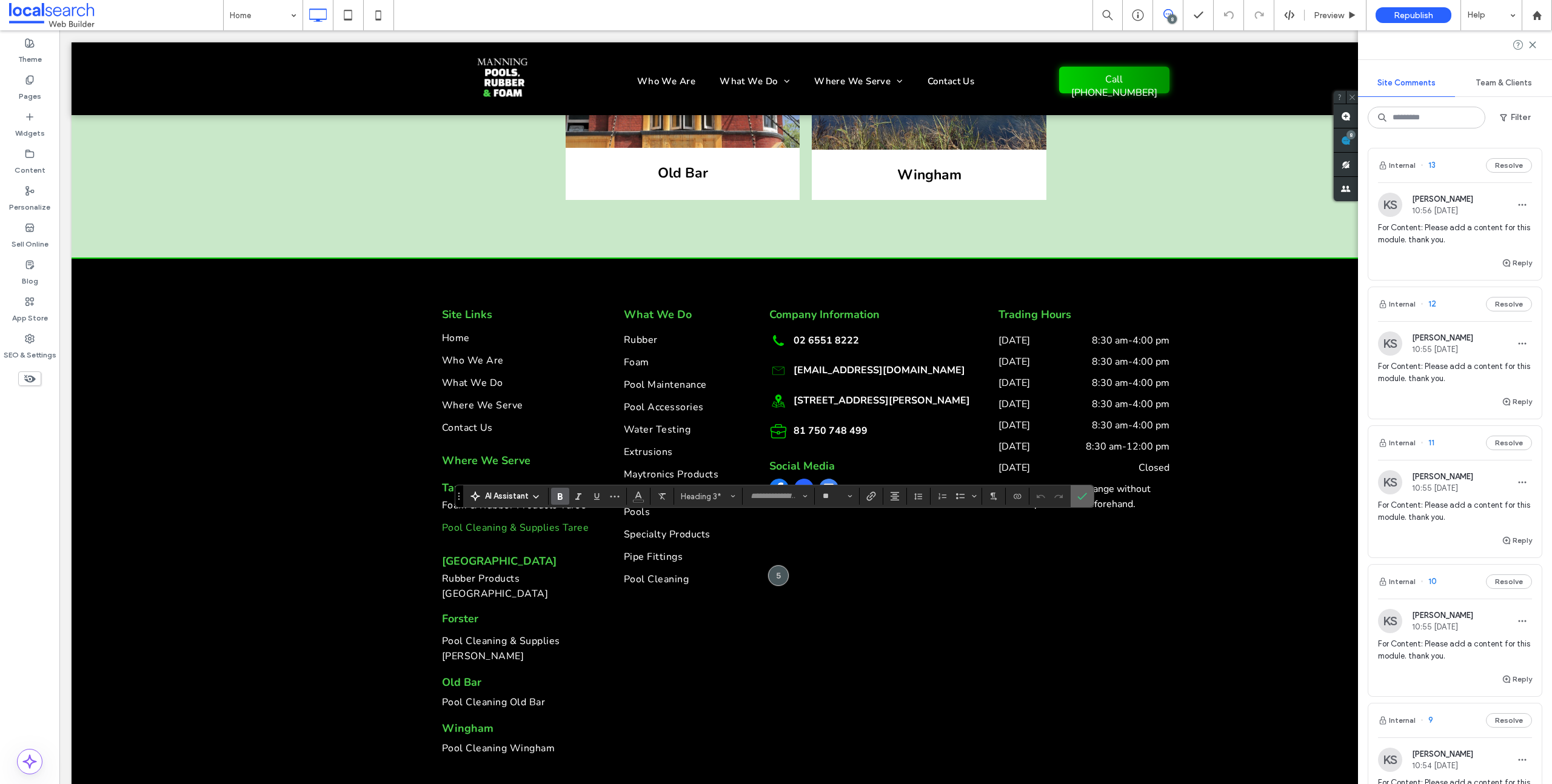
click at [1079, 500] on icon "Confirm" at bounding box center [1082, 496] width 9 height 9
click at [1088, 494] on label "Confirm" at bounding box center [1082, 496] width 18 height 22
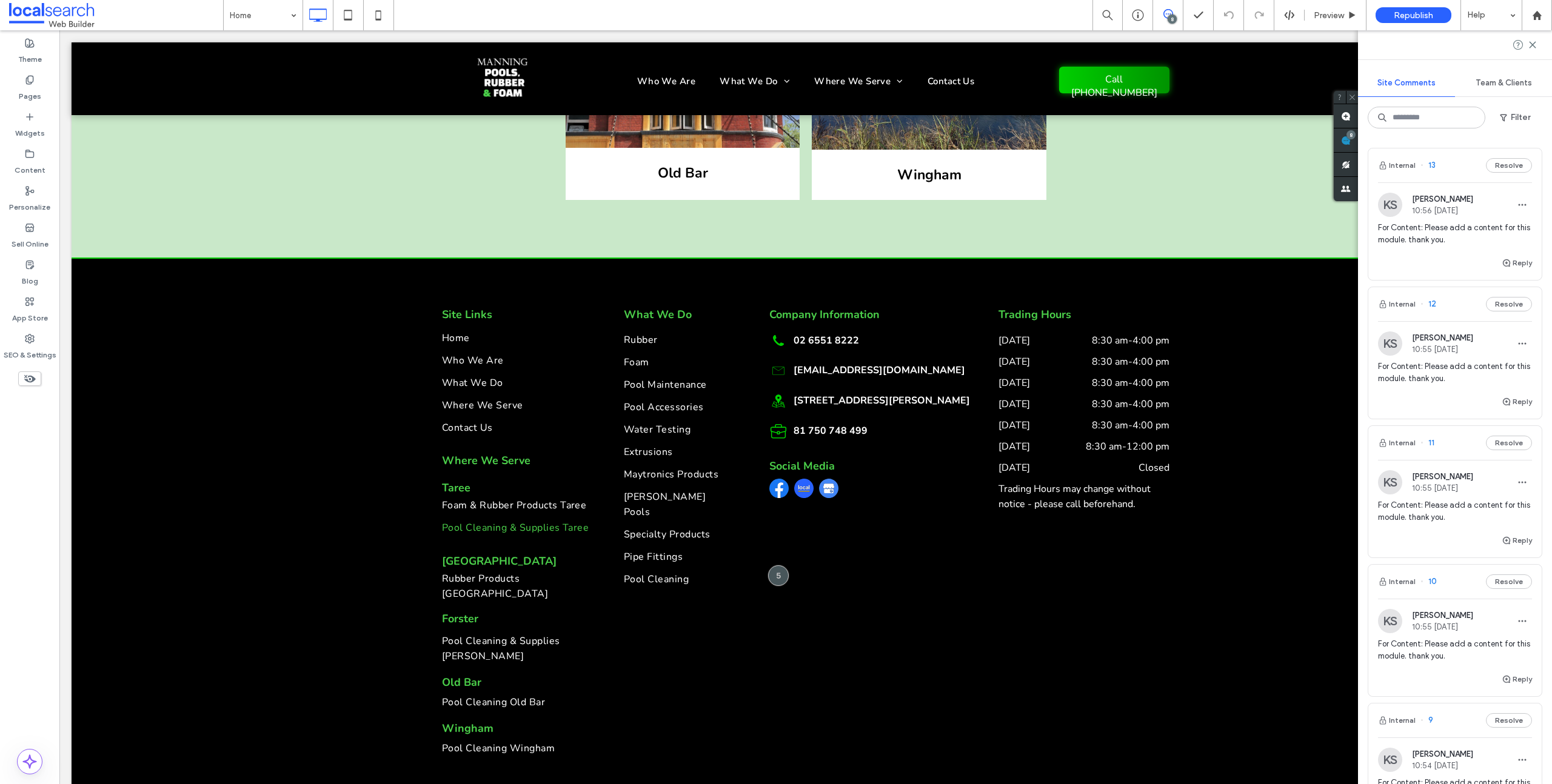
type input "**"
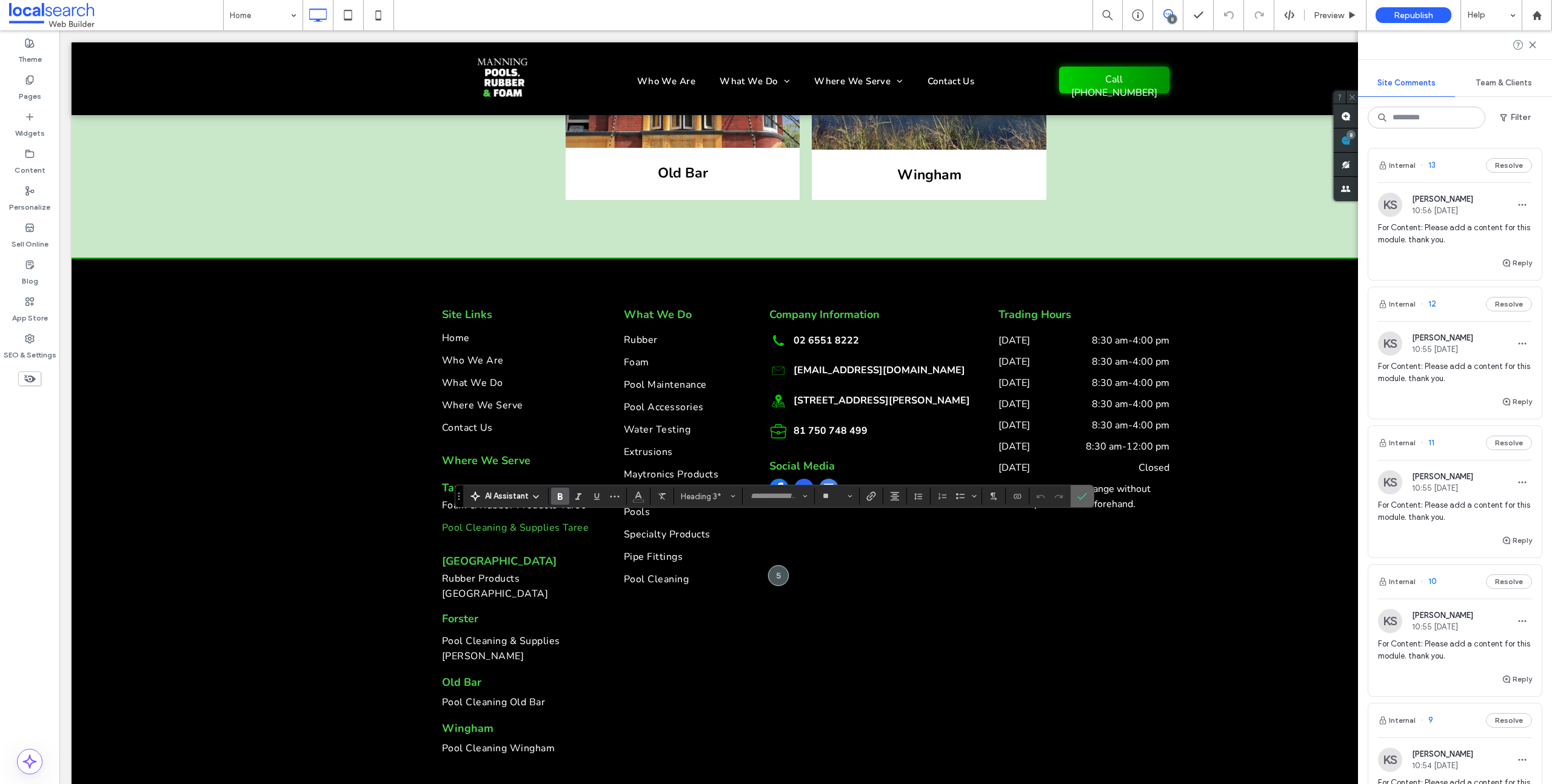
click at [1081, 494] on icon "Confirm" at bounding box center [1082, 496] width 9 height 9
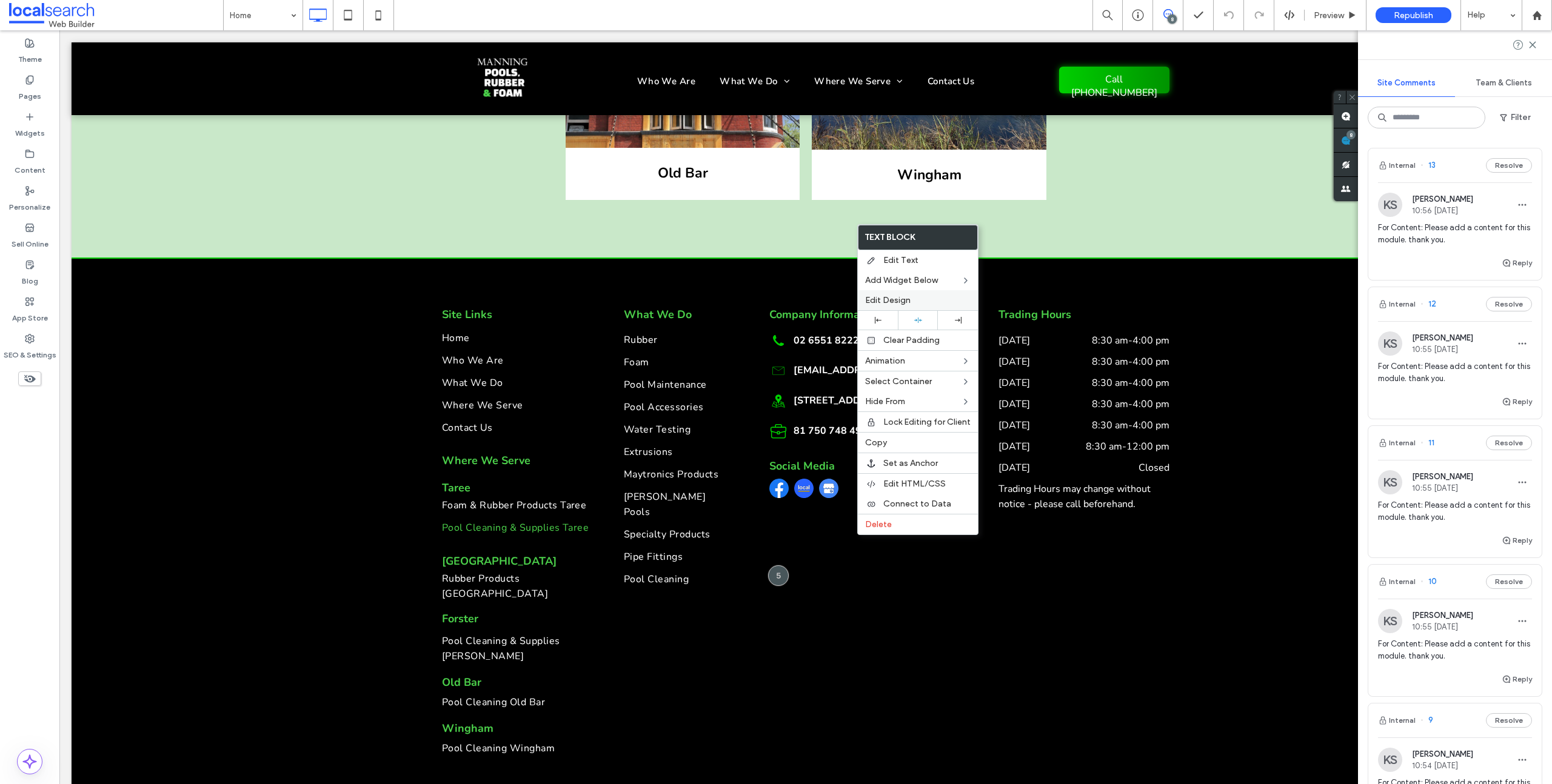
click at [931, 298] on label "Edit Design" at bounding box center [918, 300] width 105 height 10
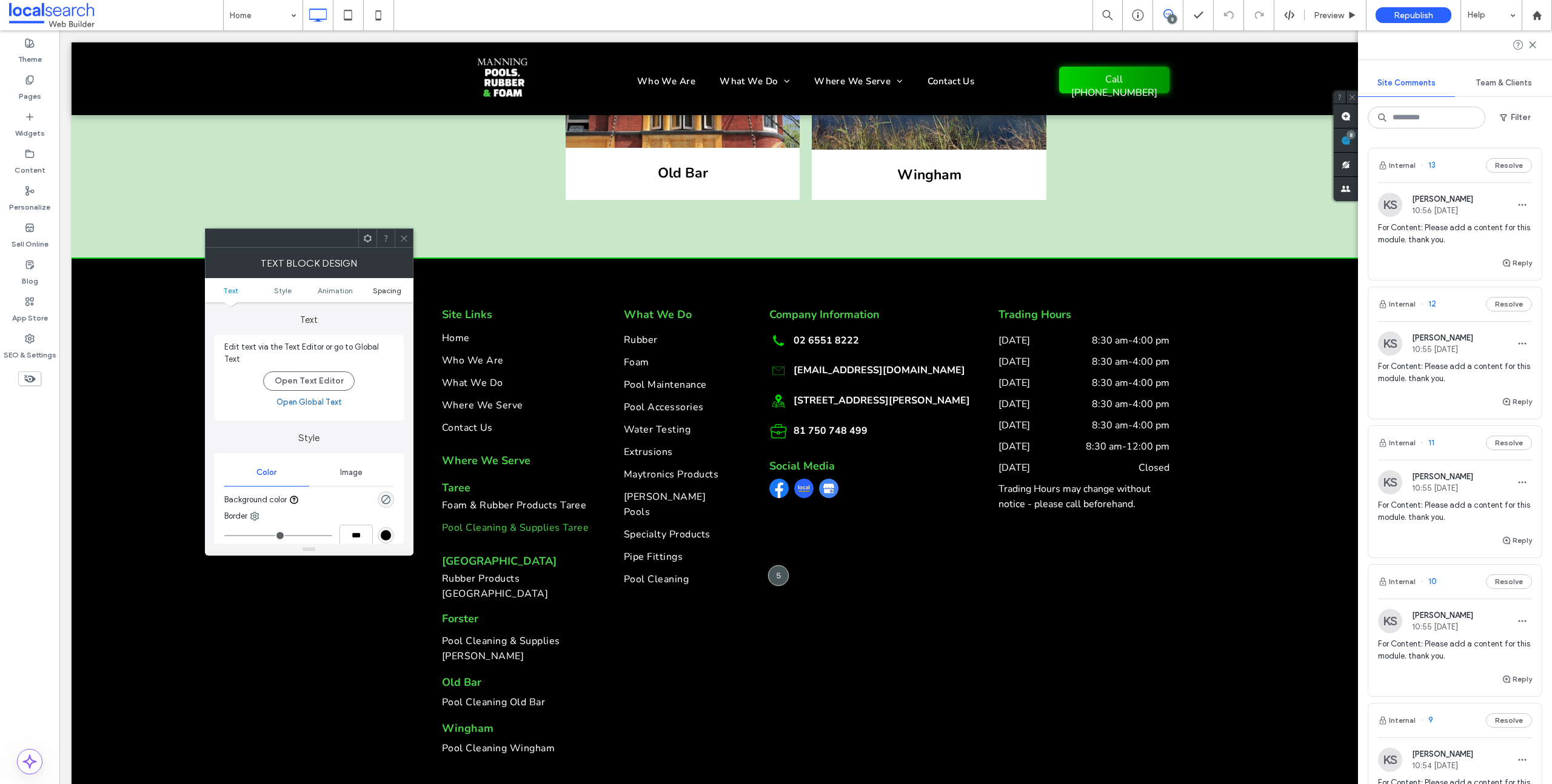
click at [395, 287] on span "Spacing" at bounding box center [387, 290] width 29 height 9
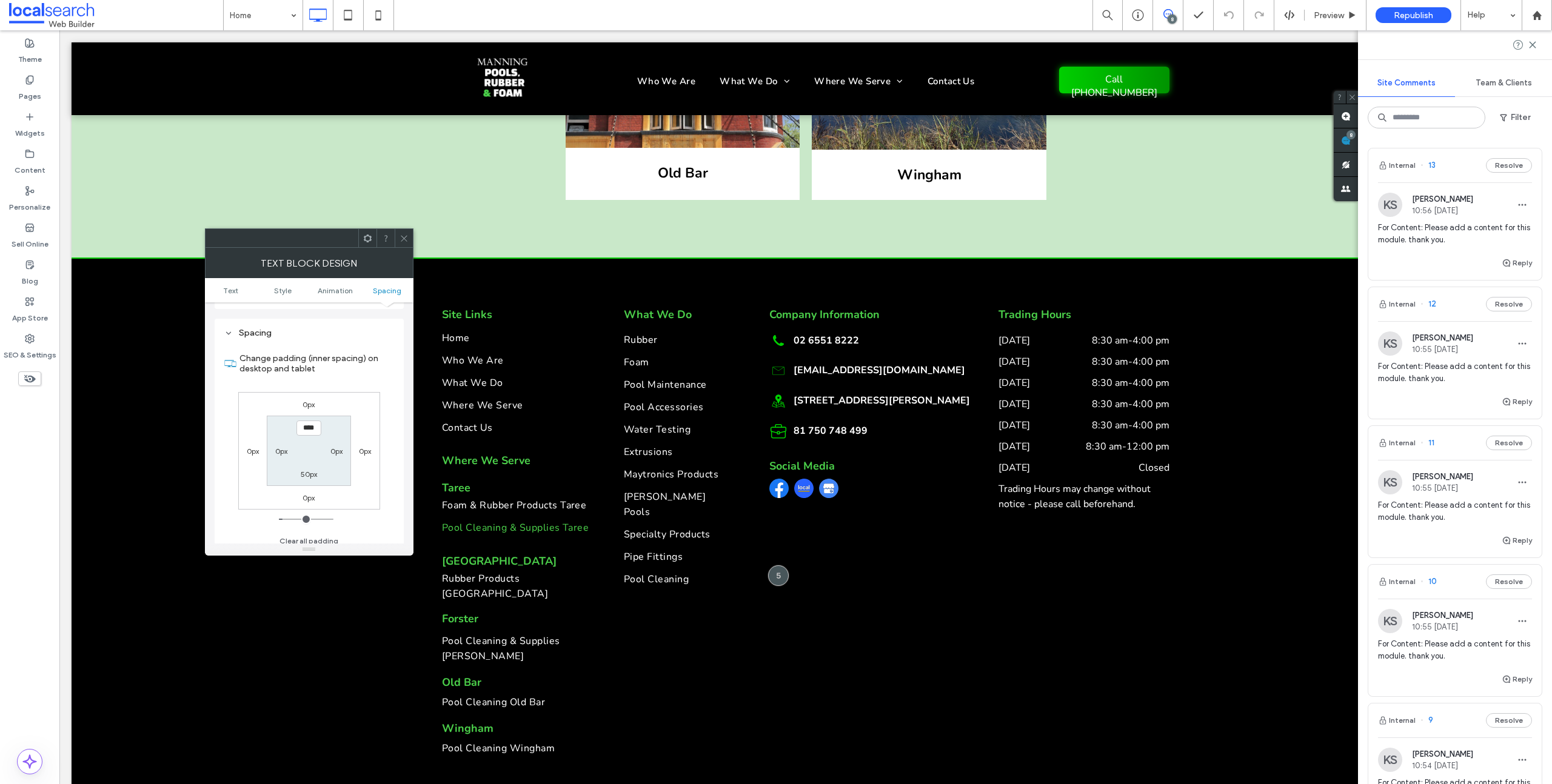
click at [306, 470] on label "50px" at bounding box center [309, 474] width 17 height 9
type input "**"
type input "*"
click at [395, 347] on div "Spacing Change padding (inner spacing) on desktop and tablet 0px 0px 0px 0px 20…" at bounding box center [309, 439] width 189 height 241
click at [304, 468] on input "***" at bounding box center [309, 473] width 25 height 15
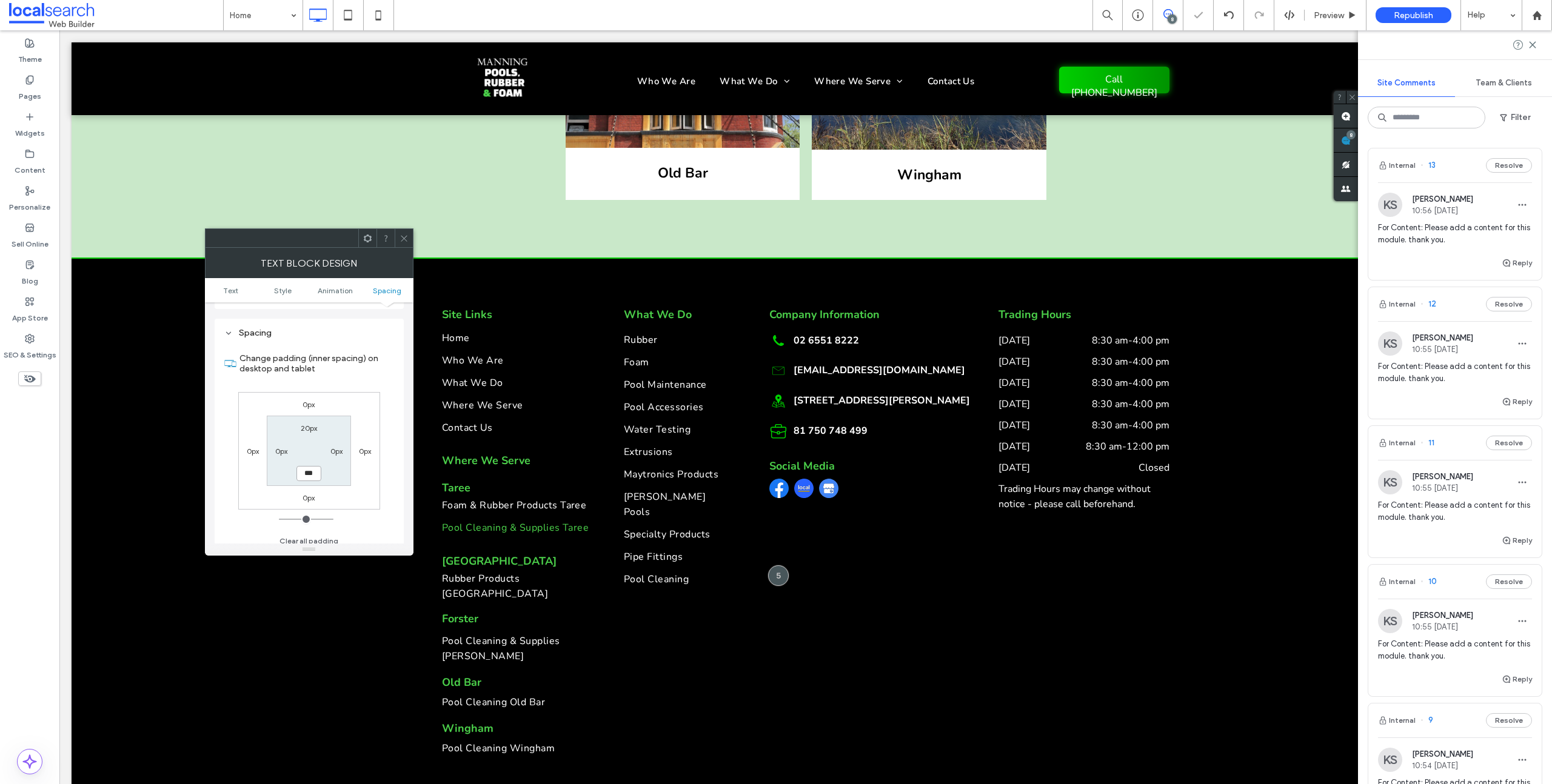
click at [304, 468] on input "***" at bounding box center [309, 473] width 25 height 15
type input "**"
type input "****"
click at [405, 241] on icon at bounding box center [404, 239] width 9 height 9
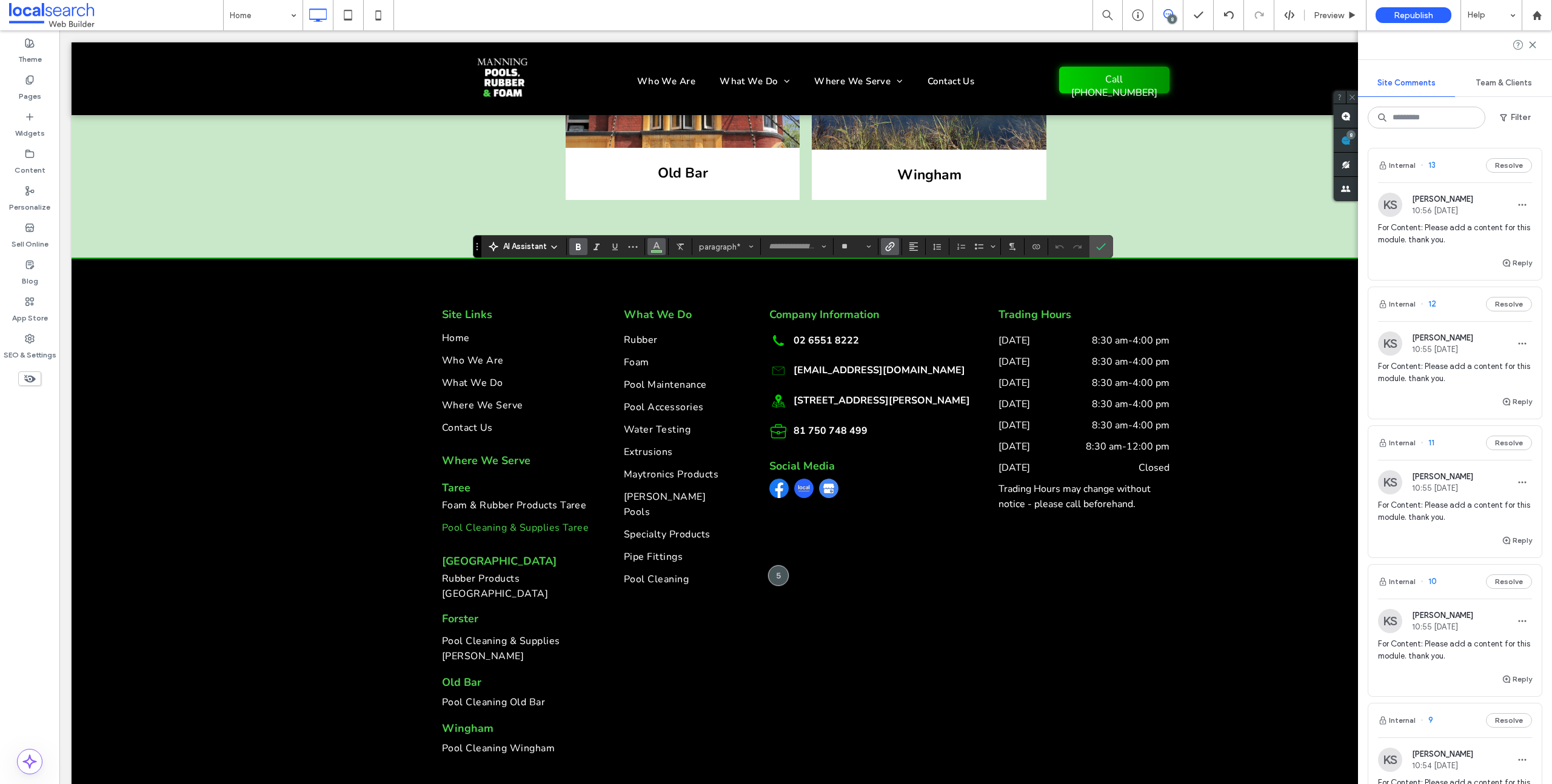
click at [652, 244] on icon "Color" at bounding box center [656, 245] width 9 height 9
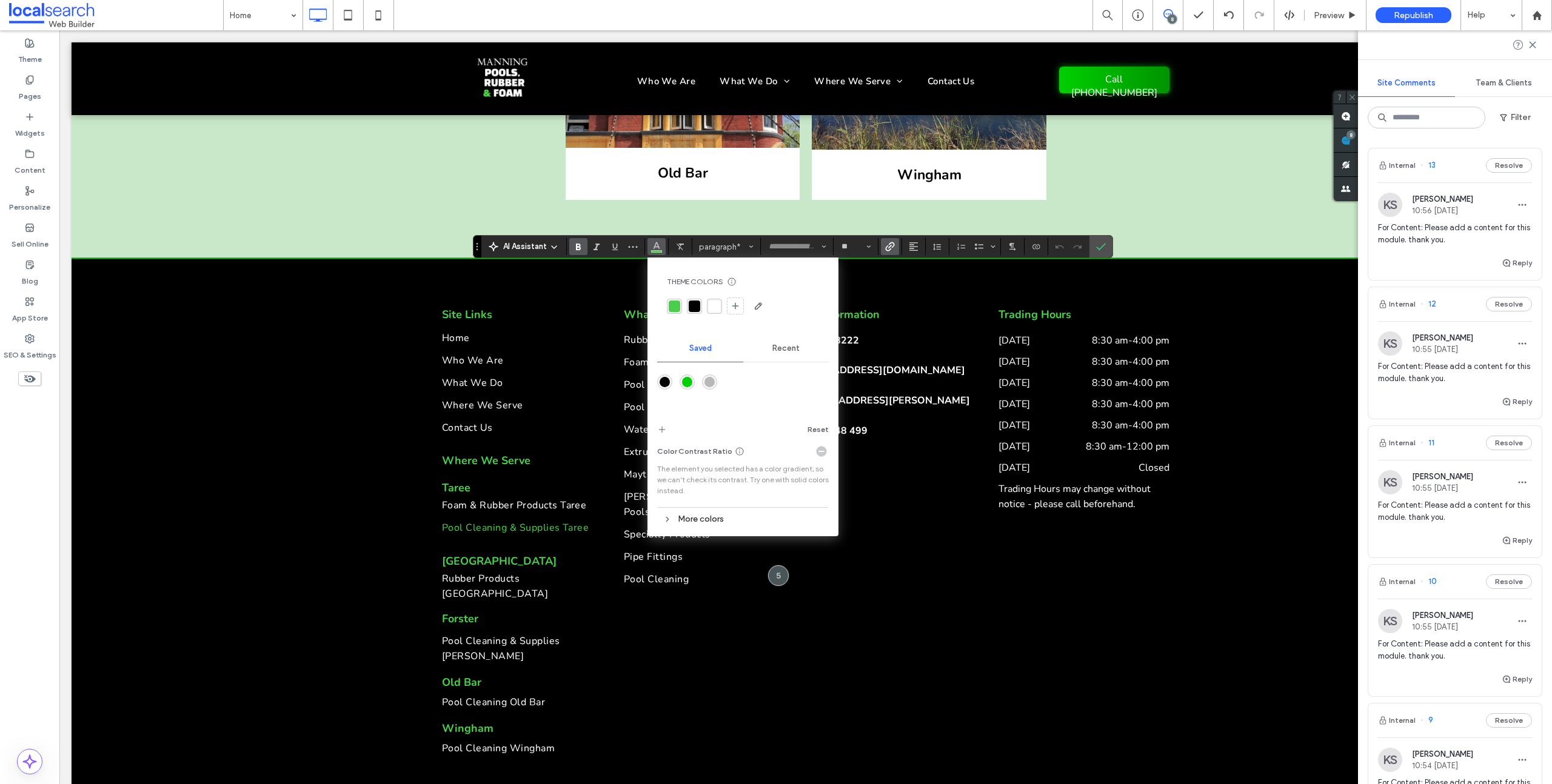
click at [711, 307] on div "rgba(255, 255, 255, 1)" at bounding box center [714, 306] width 12 height 12
click at [1096, 250] on icon "Confirm" at bounding box center [1101, 246] width 9 height 9
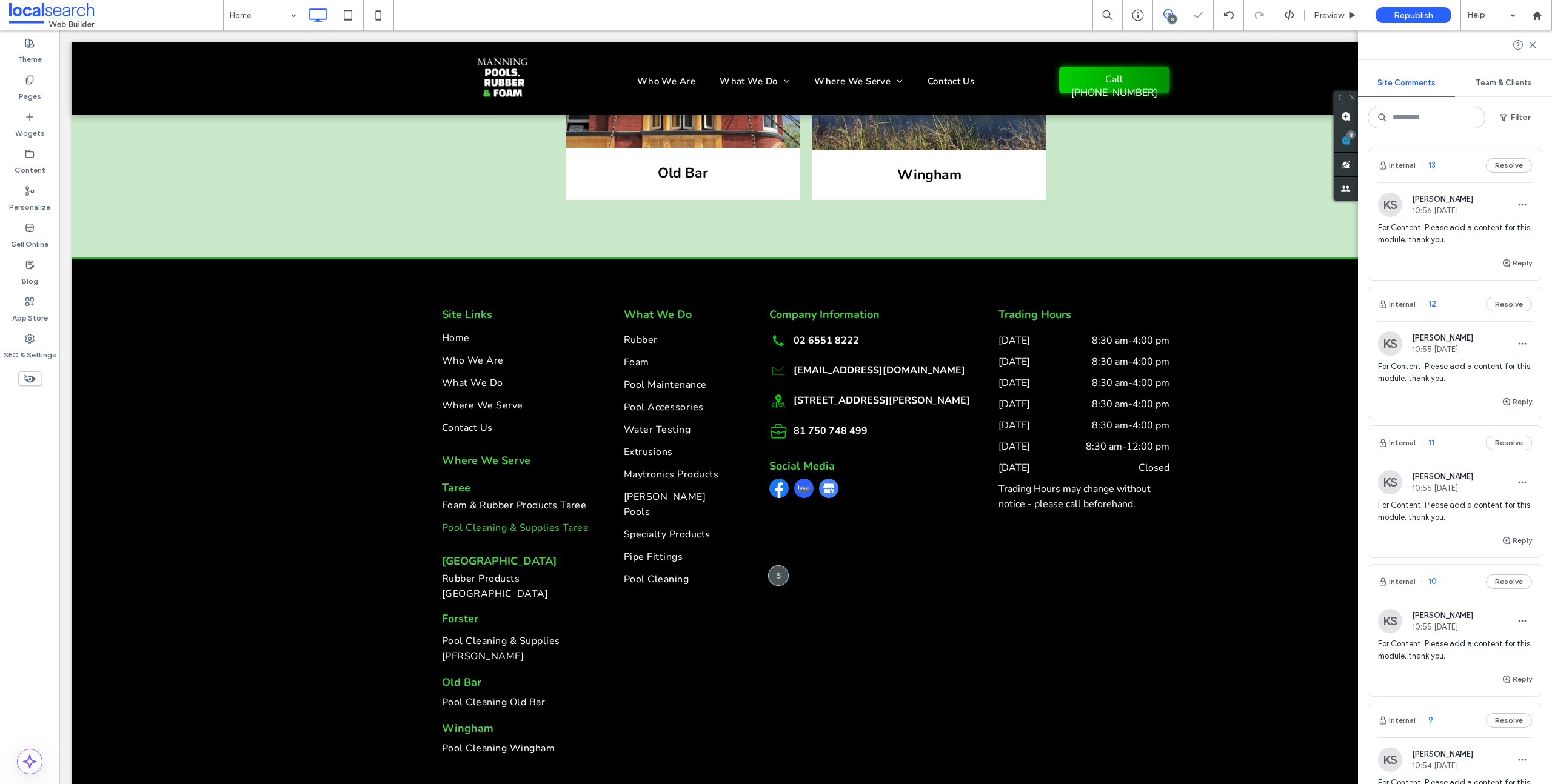
type input "**"
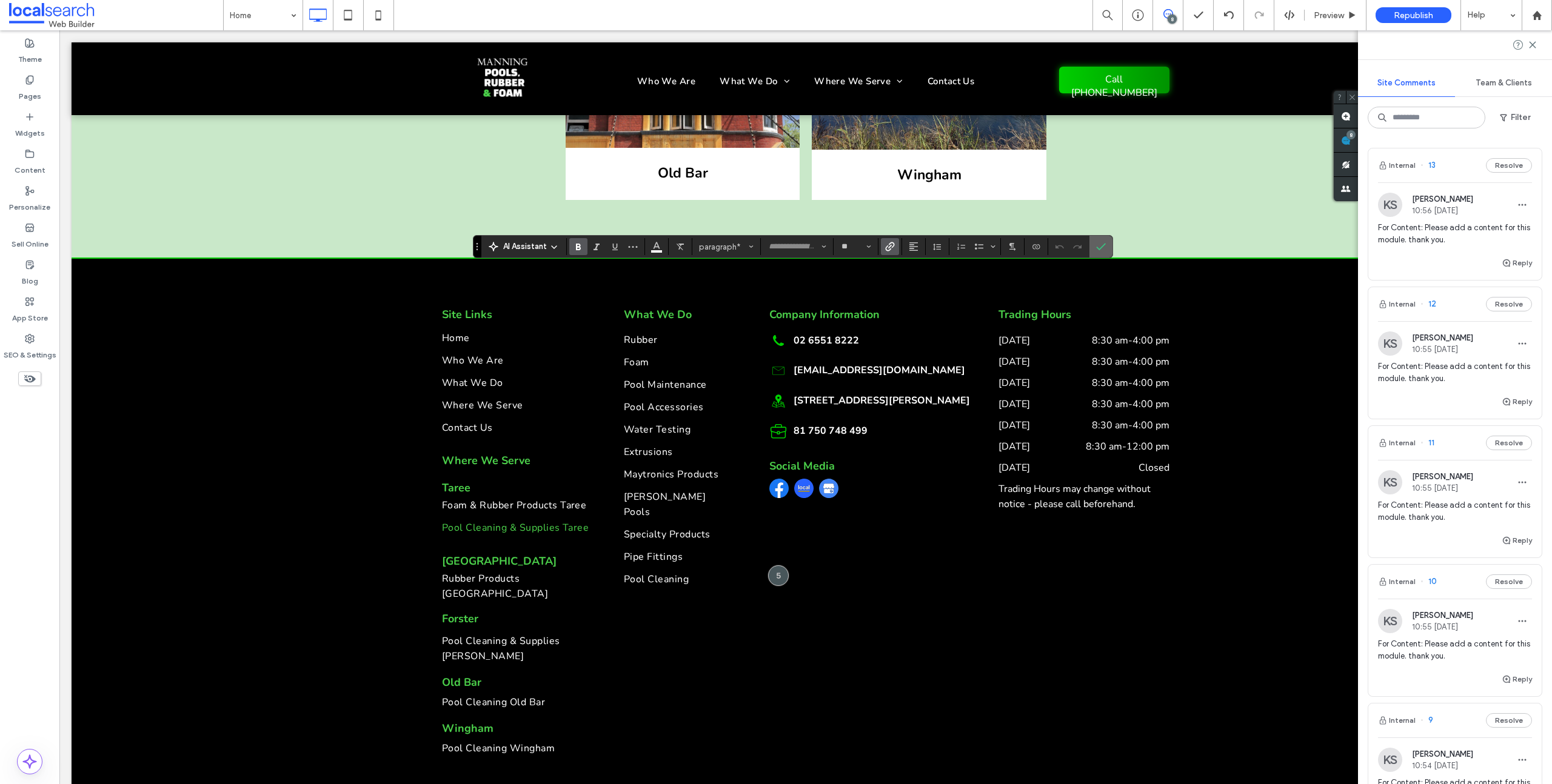
click at [1100, 244] on icon "Confirm" at bounding box center [1101, 246] width 9 height 9
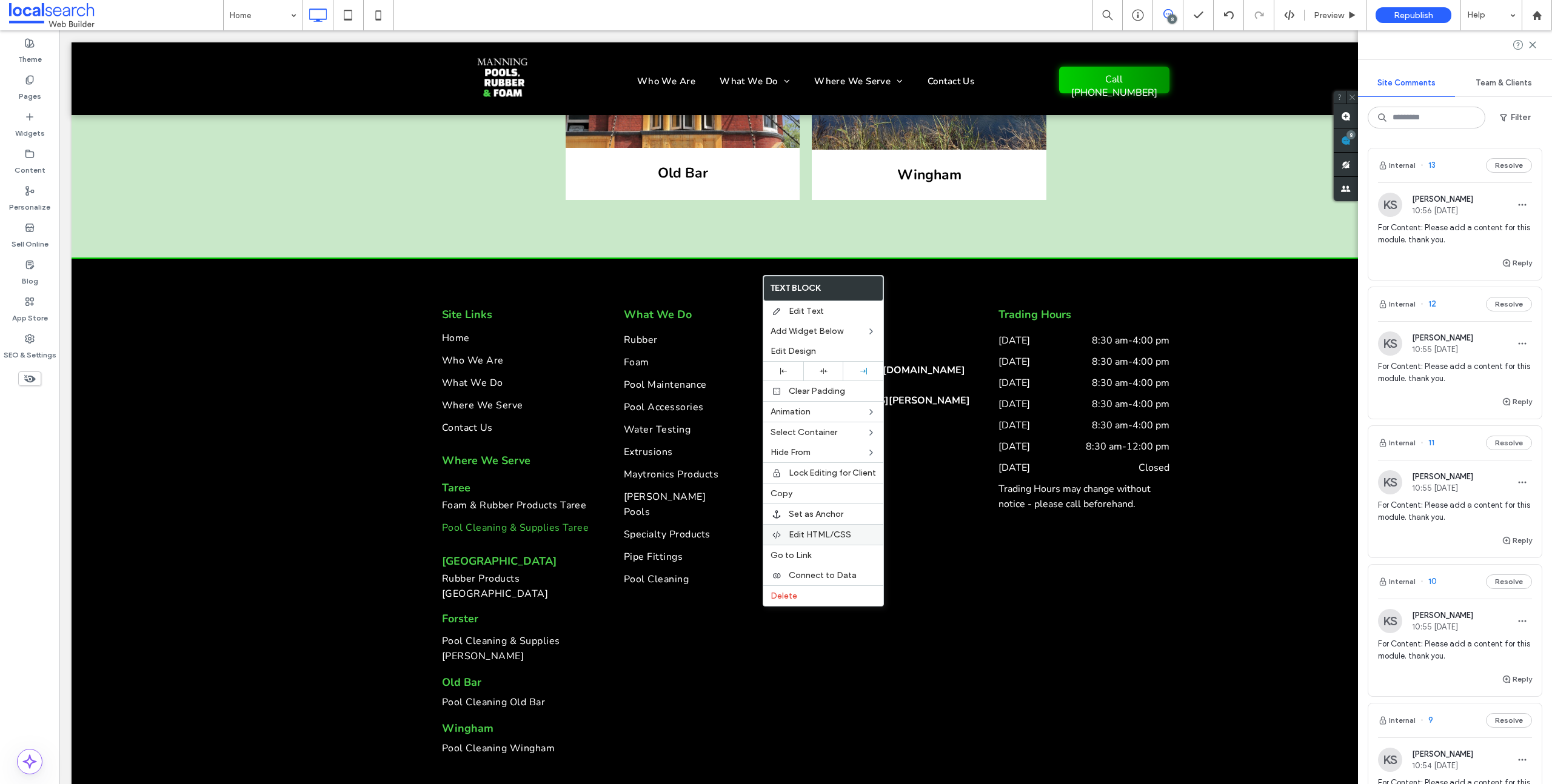
click at [833, 538] on span "Edit HTML/CSS" at bounding box center [820, 535] width 63 height 10
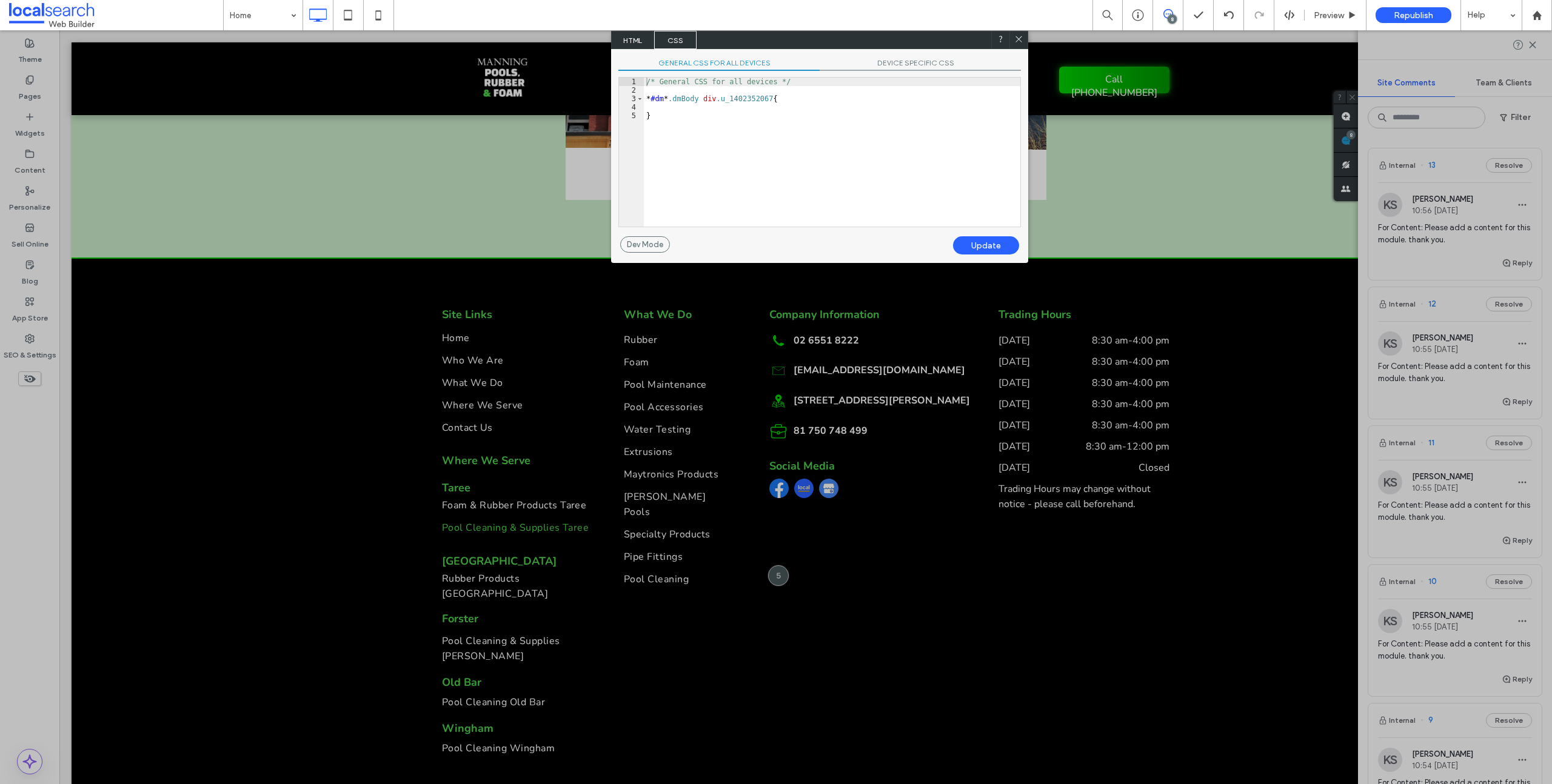
click at [776, 97] on div "/* General CSS for all devices */ * #dm * .dmBody div .u_1402352067 { }" at bounding box center [832, 161] width 376 height 166
drag, startPoint x: 661, startPoint y: 117, endPoint x: 639, endPoint y: 116, distance: 22.0
click at [639, 116] on div "** 1 2 3 4 5 6 7 /* General CSS for all devices */ * #dm * .dmBody div .u_14023…" at bounding box center [820, 152] width 402 height 151
click at [644, 122] on div "/* General CSS for all devices */ * #dm * .dmBody div .u_1402352067 a { color :…" at bounding box center [832, 161] width 376 height 166
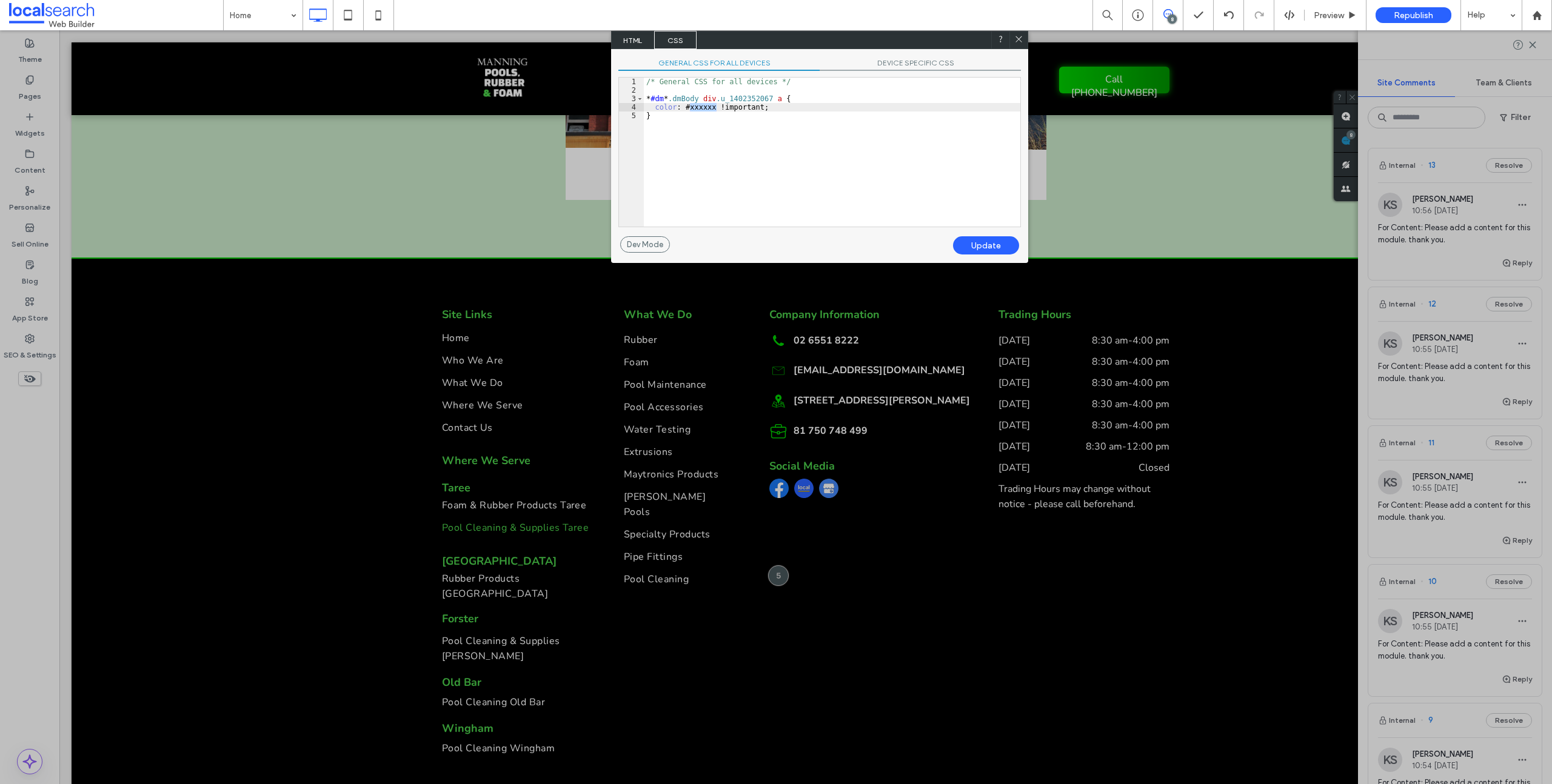
drag, startPoint x: 715, startPoint y: 108, endPoint x: 688, endPoint y: 107, distance: 27.0
click at [688, 107] on div "/* General CSS for all devices */ * #dm * .dmBody div .u_1402352067 a { color :…" at bounding box center [832, 161] width 376 height 166
click at [977, 239] on div "Update" at bounding box center [986, 245] width 66 height 18
drag, startPoint x: 704, startPoint y: 104, endPoint x: 691, endPoint y: 104, distance: 13.0
click at [691, 104] on div "/* General CSS for all devices */ * #dm * .dmBody div .u_1402352067 a { color :…" at bounding box center [832, 161] width 376 height 166
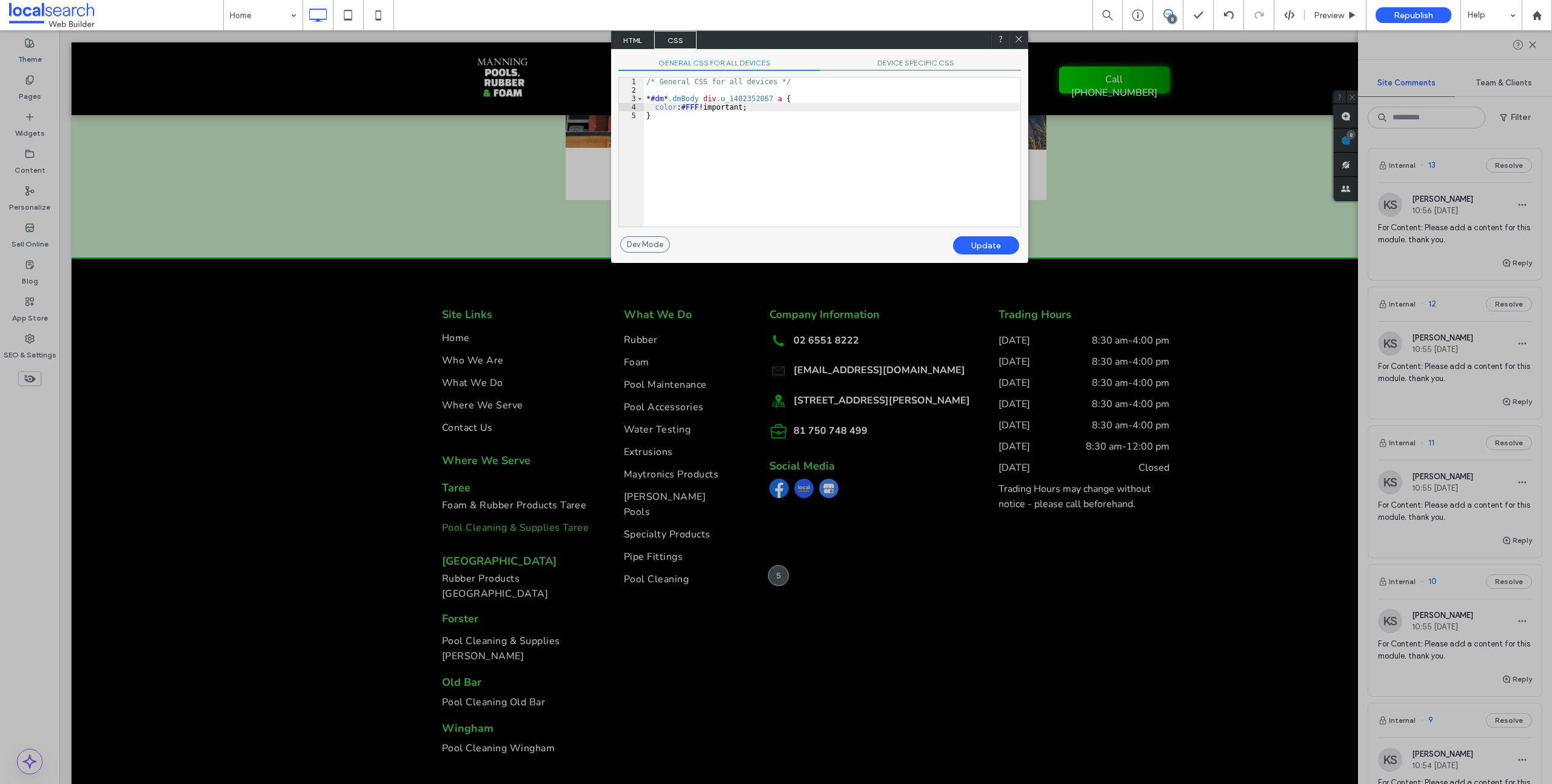
click at [979, 239] on div "Update" at bounding box center [986, 245] width 66 height 18
drag, startPoint x: 646, startPoint y: 99, endPoint x: 658, endPoint y: 112, distance: 17.7
click at [658, 112] on div "/* General CSS for all devices */ * #dm * .dmBody div .u_1402352067 a { color :…" at bounding box center [832, 161] width 376 height 166
click at [675, 121] on div "/* General CSS for all devices */ * #dm * .dmBody div .u_1402352067 a { color :…" at bounding box center [832, 161] width 376 height 166
drag, startPoint x: 791, startPoint y: 132, endPoint x: 883, endPoint y: 176, distance: 102.0
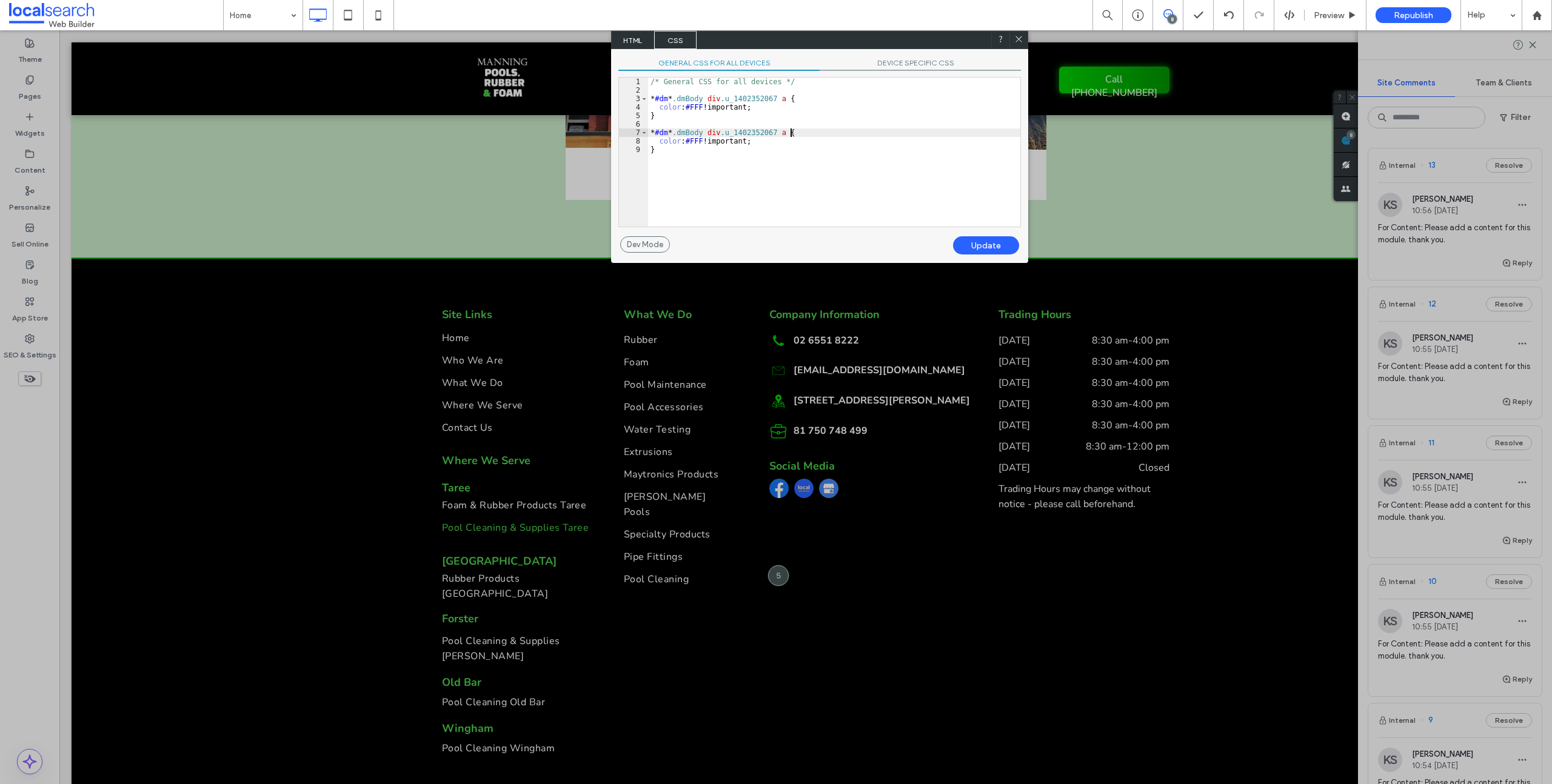
click at [791, 132] on div "/* General CSS for all devices */ * #dm * .dmBody div .u_1402352067 a { color :…" at bounding box center [834, 161] width 372 height 166
click at [850, 130] on div "/* General CSS for all devices */ * #dm * .dmBody div .u_1402352067 a { color :…" at bounding box center [834, 161] width 372 height 166
drag, startPoint x: 660, startPoint y: 151, endPoint x: 674, endPoint y: 173, distance: 26.1
click at [659, 151] on div "/* General CSS for all devices */ * #dm * .dmBody div .u_1402352067 a { color :…" at bounding box center [834, 161] width 372 height 166
click at [665, 139] on div "/* General CSS for all devices */ * #dm * .dmBody div .u_1402352067 a { color :…" at bounding box center [834, 161] width 372 height 166
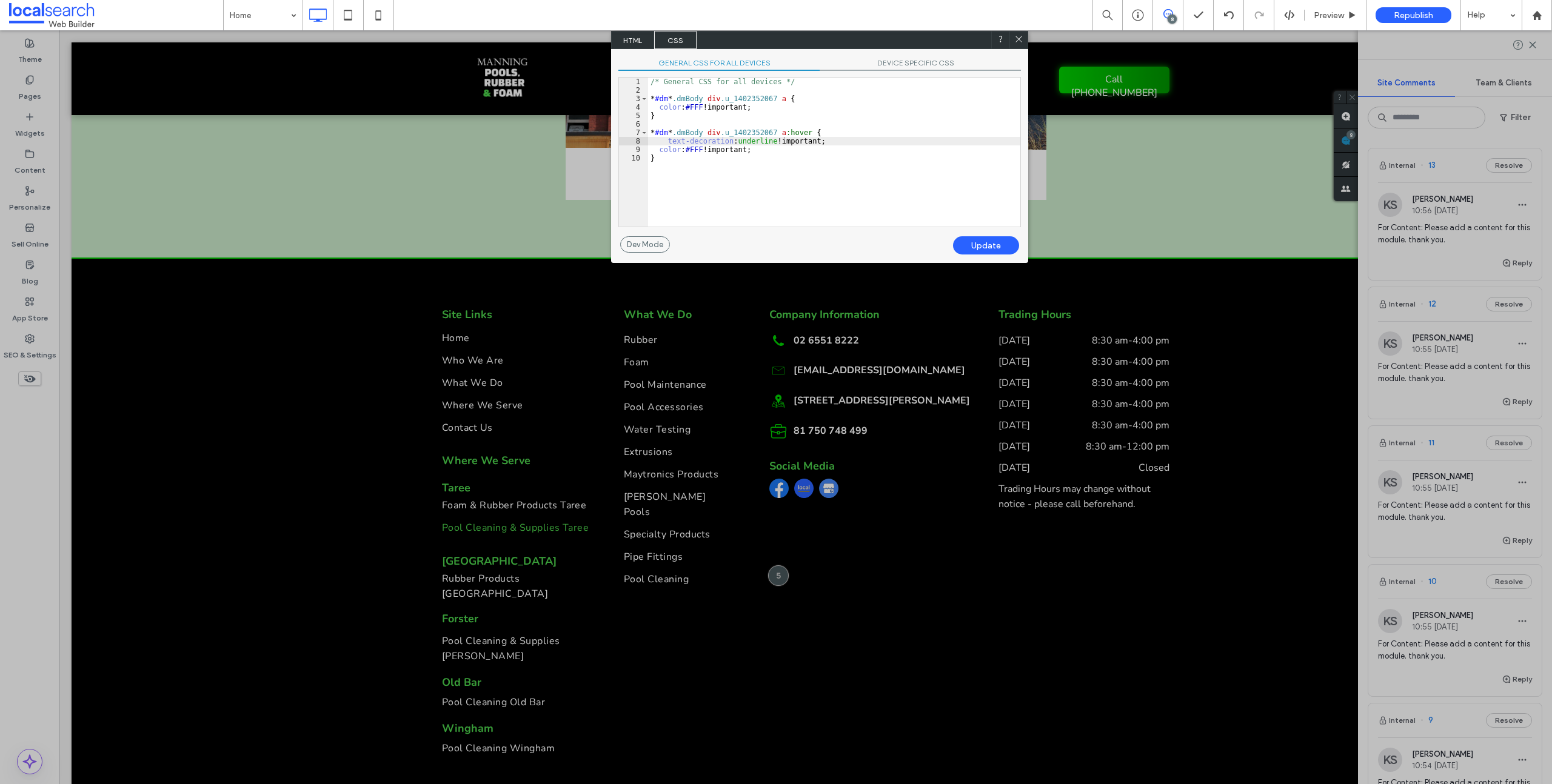
click at [988, 247] on div "Update" at bounding box center [986, 245] width 66 height 18
click at [983, 242] on div "Update" at bounding box center [986, 245] width 66 height 18
click at [1018, 37] on icon at bounding box center [1019, 39] width 9 height 9
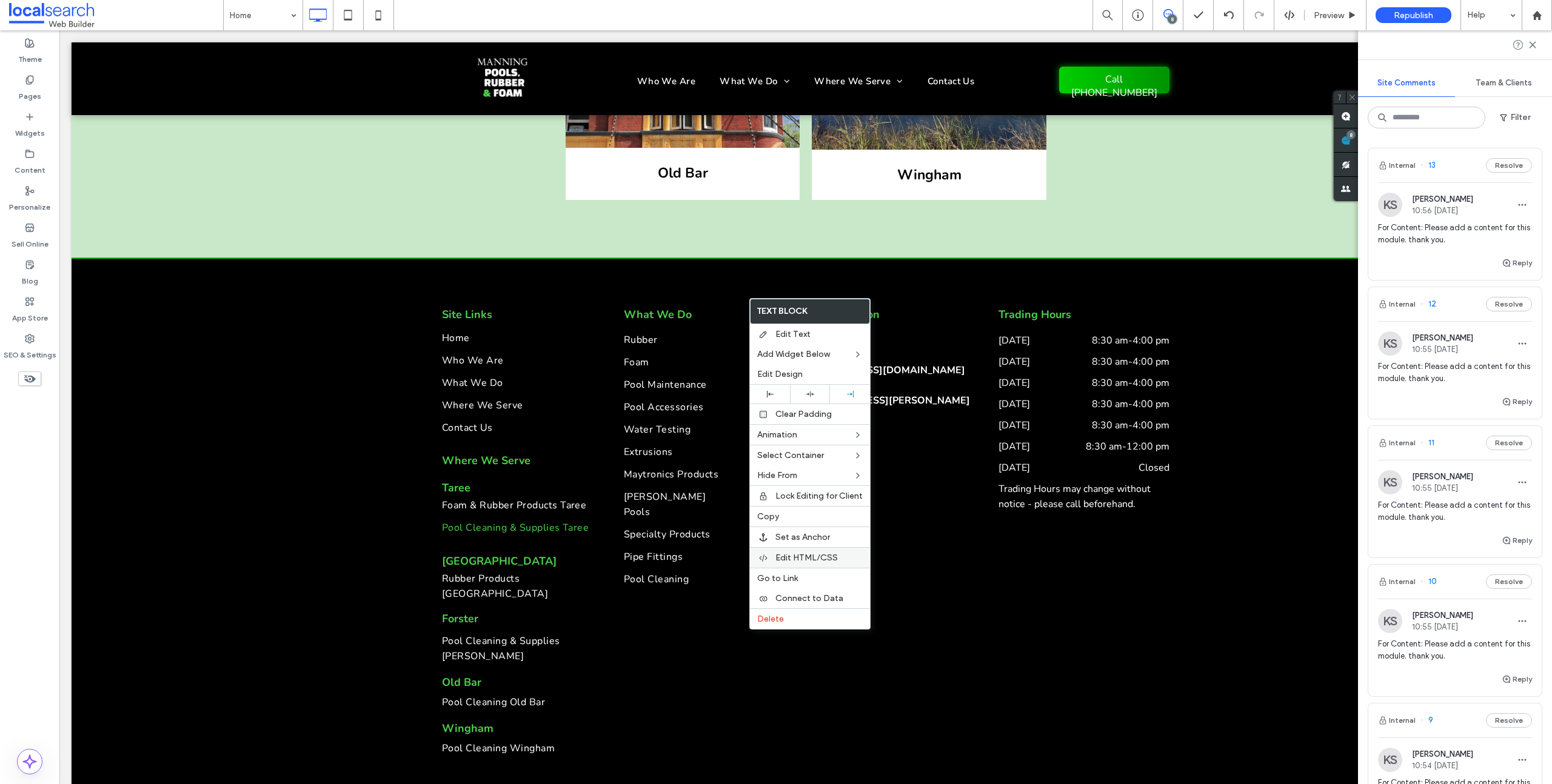
click at [808, 553] on span "Edit HTML/CSS" at bounding box center [807, 558] width 63 height 10
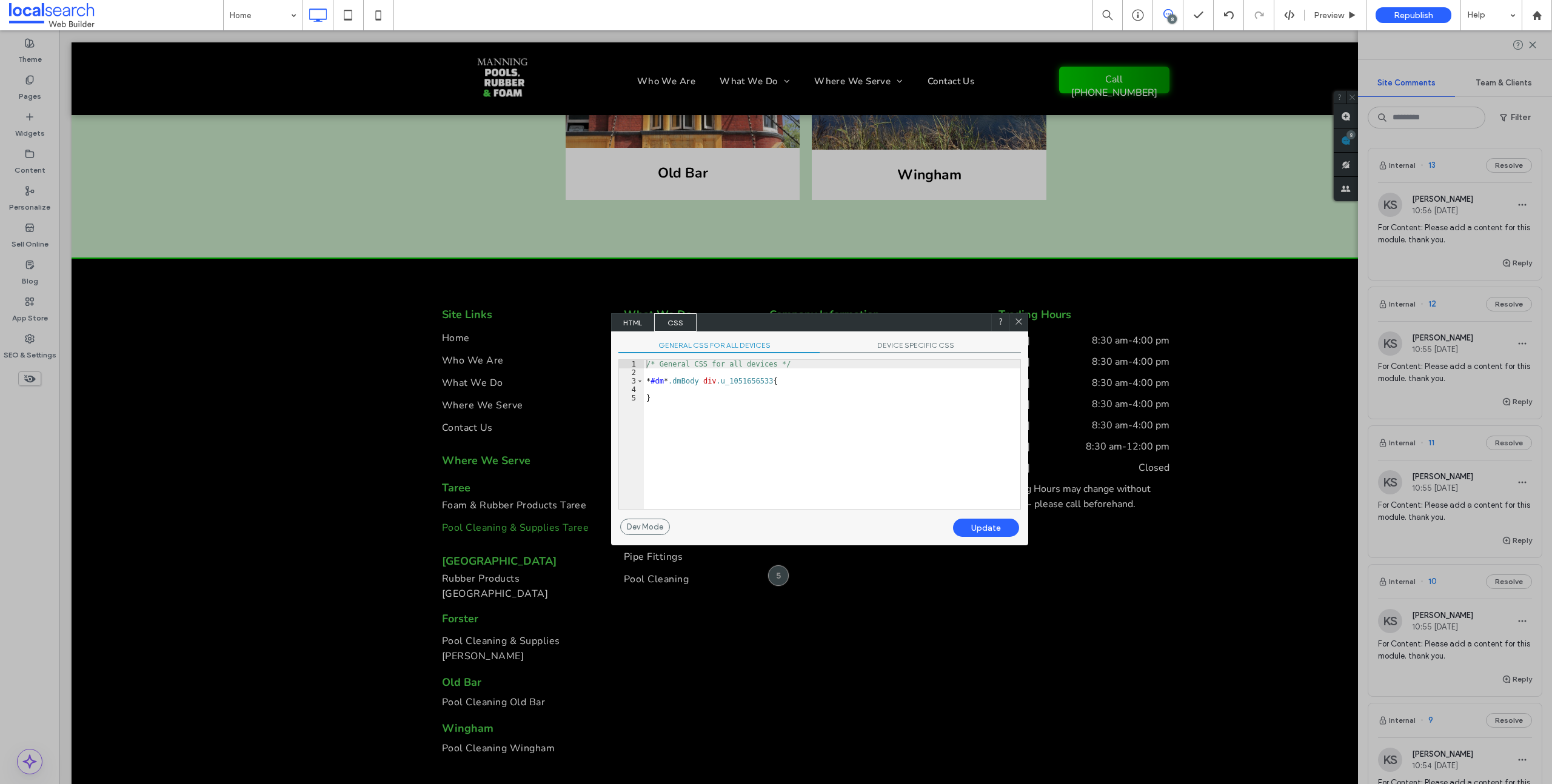
click at [777, 380] on div "/* General CSS for all devices */ * #dm * .dmBody div .u_1051656533 { }" at bounding box center [832, 443] width 376 height 166
click at [778, 380] on div "/* General CSS for all devices */ * #dm * .dmBody div .u_1051656533 { }" at bounding box center [832, 443] width 376 height 166
drag, startPoint x: 654, startPoint y: 406, endPoint x: 642, endPoint y: 399, distance: 13.9
click at [642, 399] on div "** 1 2 3 4 5 6 7 /* General CSS for all devices */ * #dm * .dmBody div .u_10516…" at bounding box center [820, 435] width 402 height 151
drag, startPoint x: 716, startPoint y: 389, endPoint x: 691, endPoint y: 390, distance: 25.0
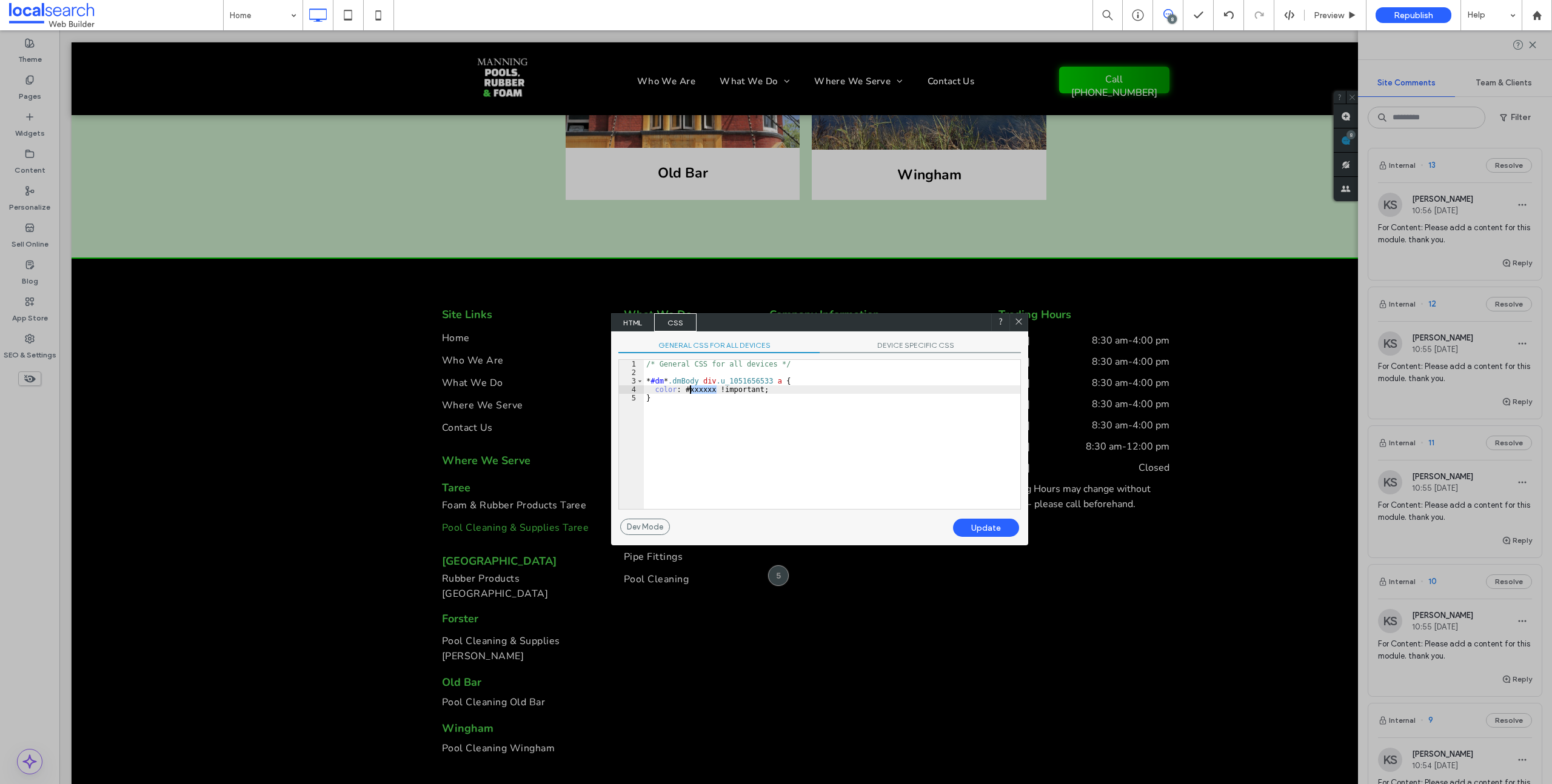
click at [691, 390] on div "/* General CSS for all devices */ * #dm * .dmBody div .u_1051656533 a { color :…" at bounding box center [832, 443] width 376 height 166
click at [659, 398] on div "/* General CSS for all devices */ * #dm * .dmBody div .u_1051656533 a { color :…" at bounding box center [832, 443] width 376 height 166
drag, startPoint x: 645, startPoint y: 381, endPoint x: 779, endPoint y: 379, distance: 134.0
click at [779, 379] on div "/* General CSS for all devices */ * #dm * .dmBody div .u_1051656533 a { color :…" at bounding box center [832, 443] width 376 height 166
click at [657, 420] on div "/* General CSS for all devices */ * #dm * .dmBody div .u_1051656533 a { color :…" at bounding box center [832, 443] width 376 height 166
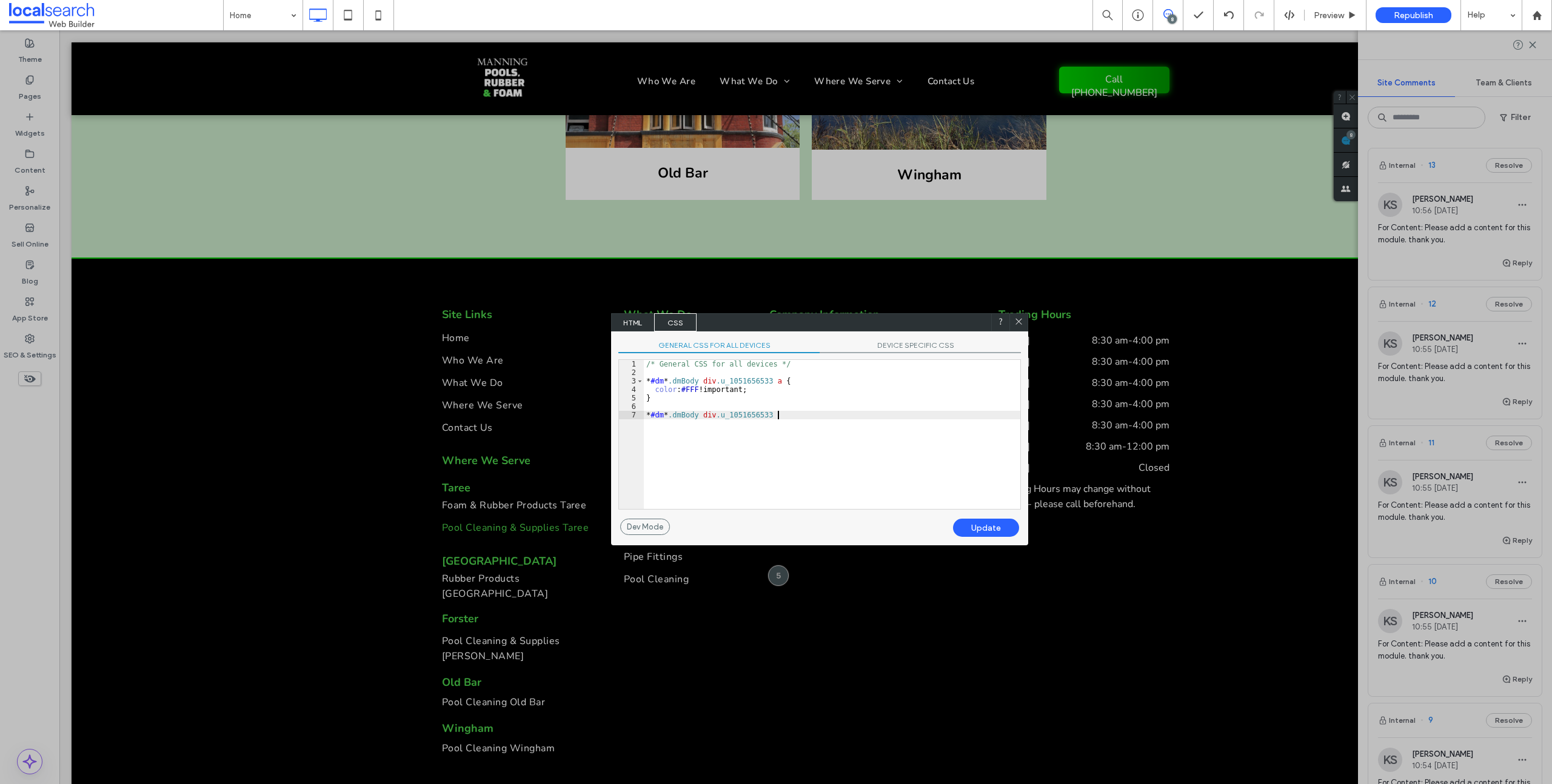
type textarea "**"
click at [717, 422] on div "/* General CSS for all devices */ * #dm * .dmBody div .u_1051656533 a { color :…" at bounding box center [834, 443] width 372 height 166
drag, startPoint x: 662, startPoint y: 439, endPoint x: 686, endPoint y: 483, distance: 50.1
click at [662, 439] on div "/* General CSS for all devices */ * #dm * .dmBody div .u_1051656533 a { color :…" at bounding box center [834, 443] width 372 height 166
click at [983, 524] on div "Update" at bounding box center [986, 527] width 66 height 18
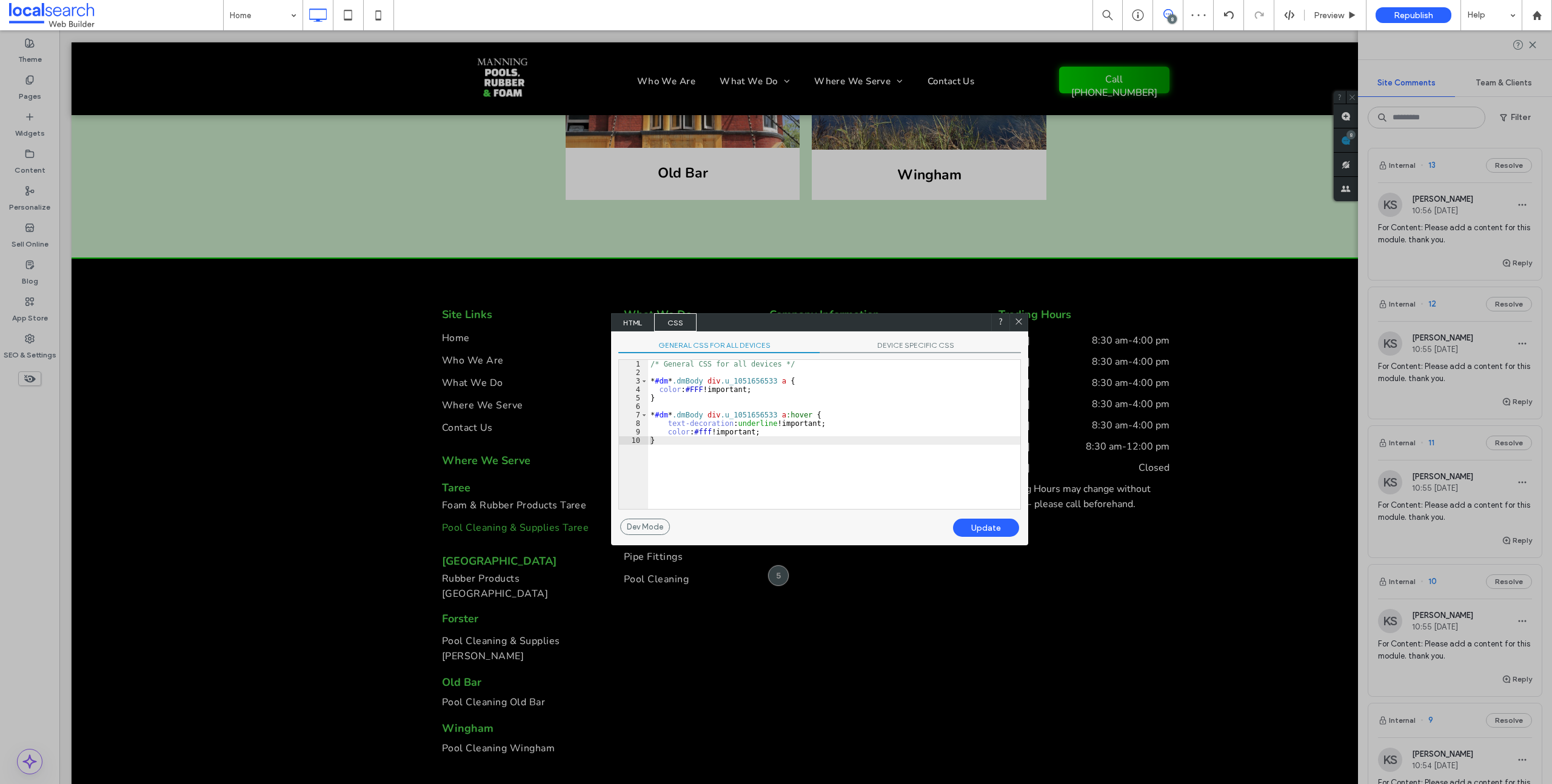
click at [1020, 318] on icon at bounding box center [1019, 321] width 9 height 9
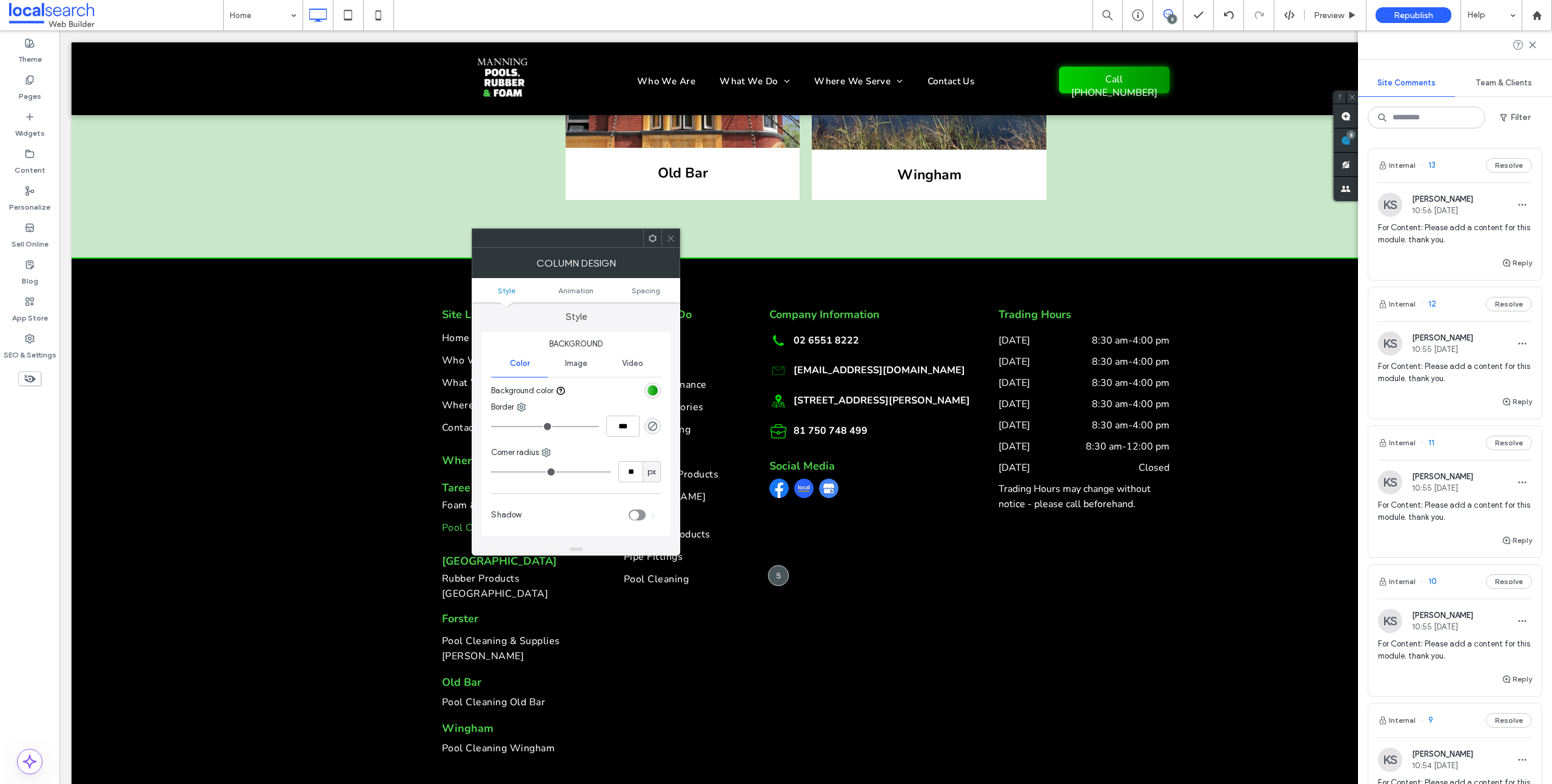
scroll to position [0, 0]
click at [673, 237] on icon at bounding box center [670, 239] width 9 height 9
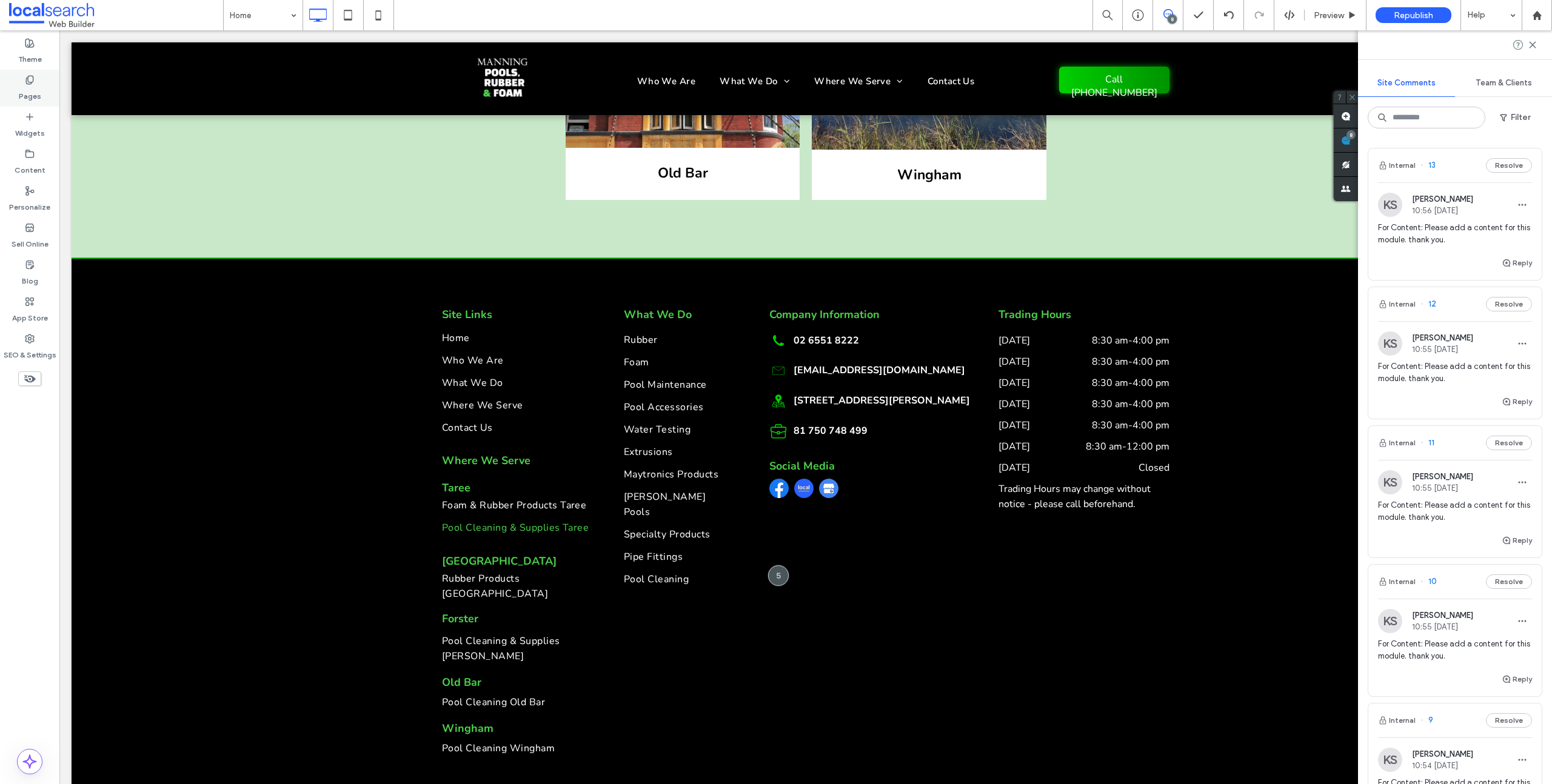
click at [21, 83] on div "Pages" at bounding box center [30, 88] width 59 height 37
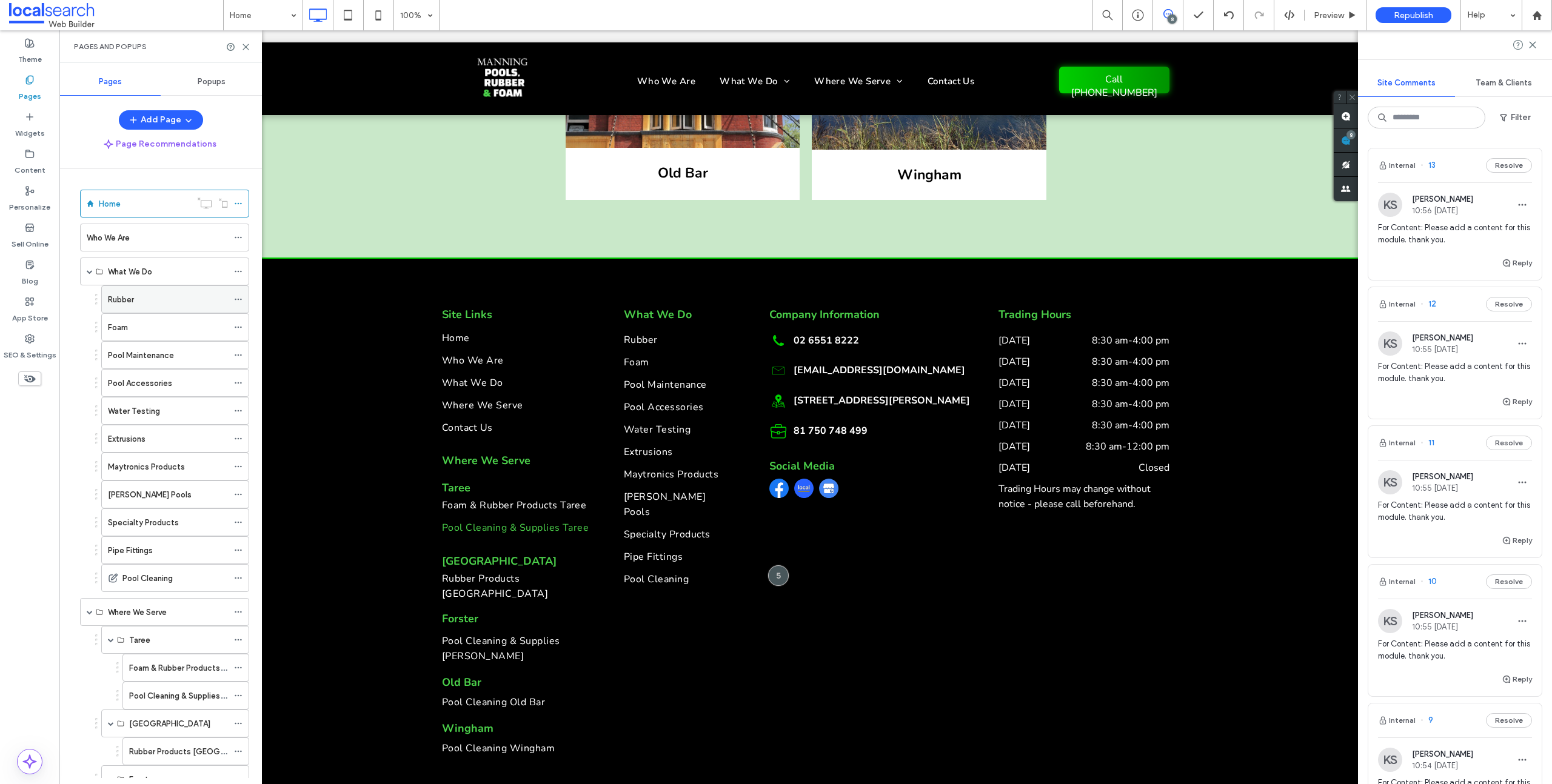
click at [113, 295] on label "Rubber" at bounding box center [121, 299] width 26 height 21
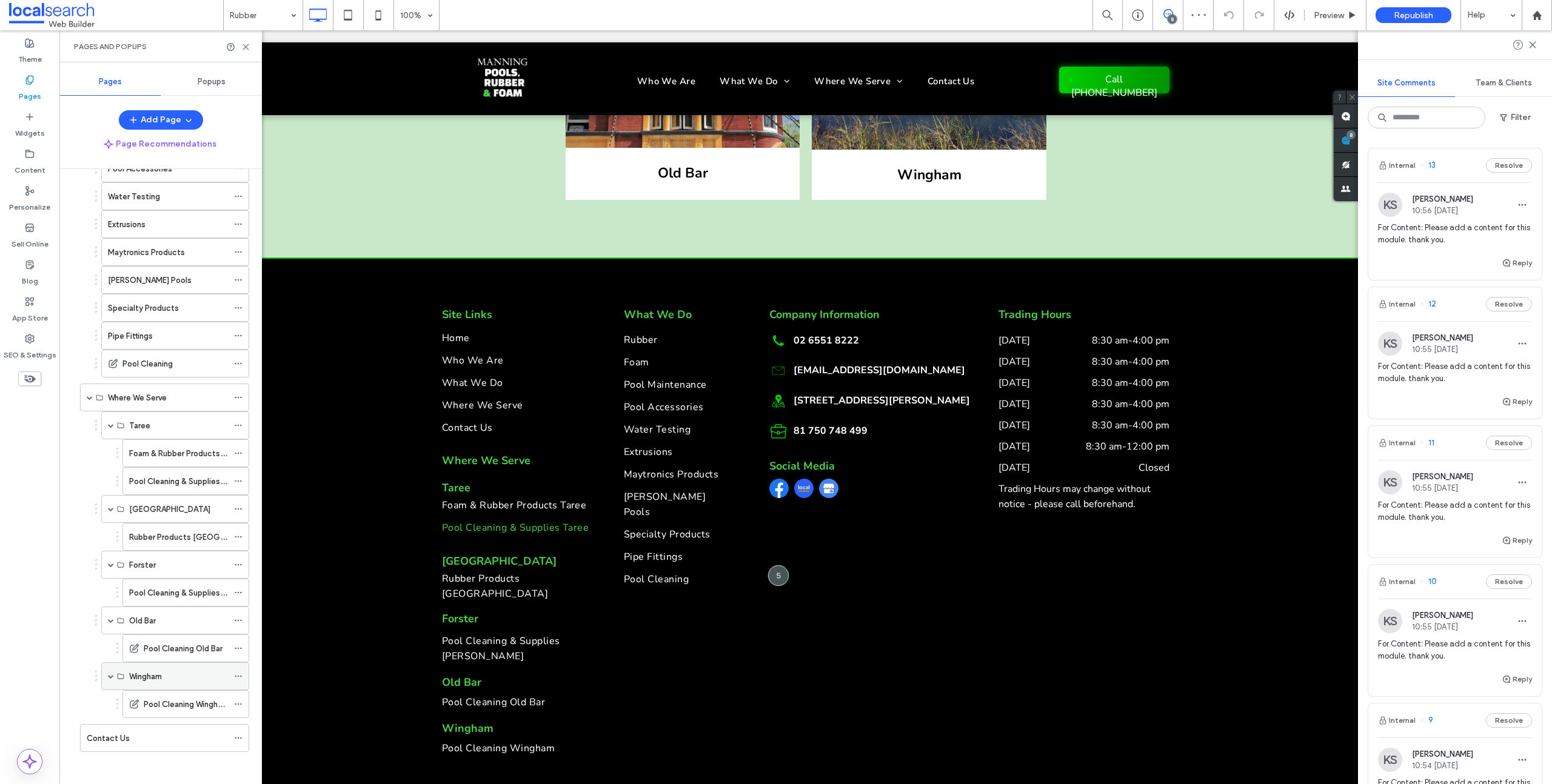
scroll to position [219, 0]
click at [105, 730] on label "Contact Us" at bounding box center [108, 734] width 43 height 21
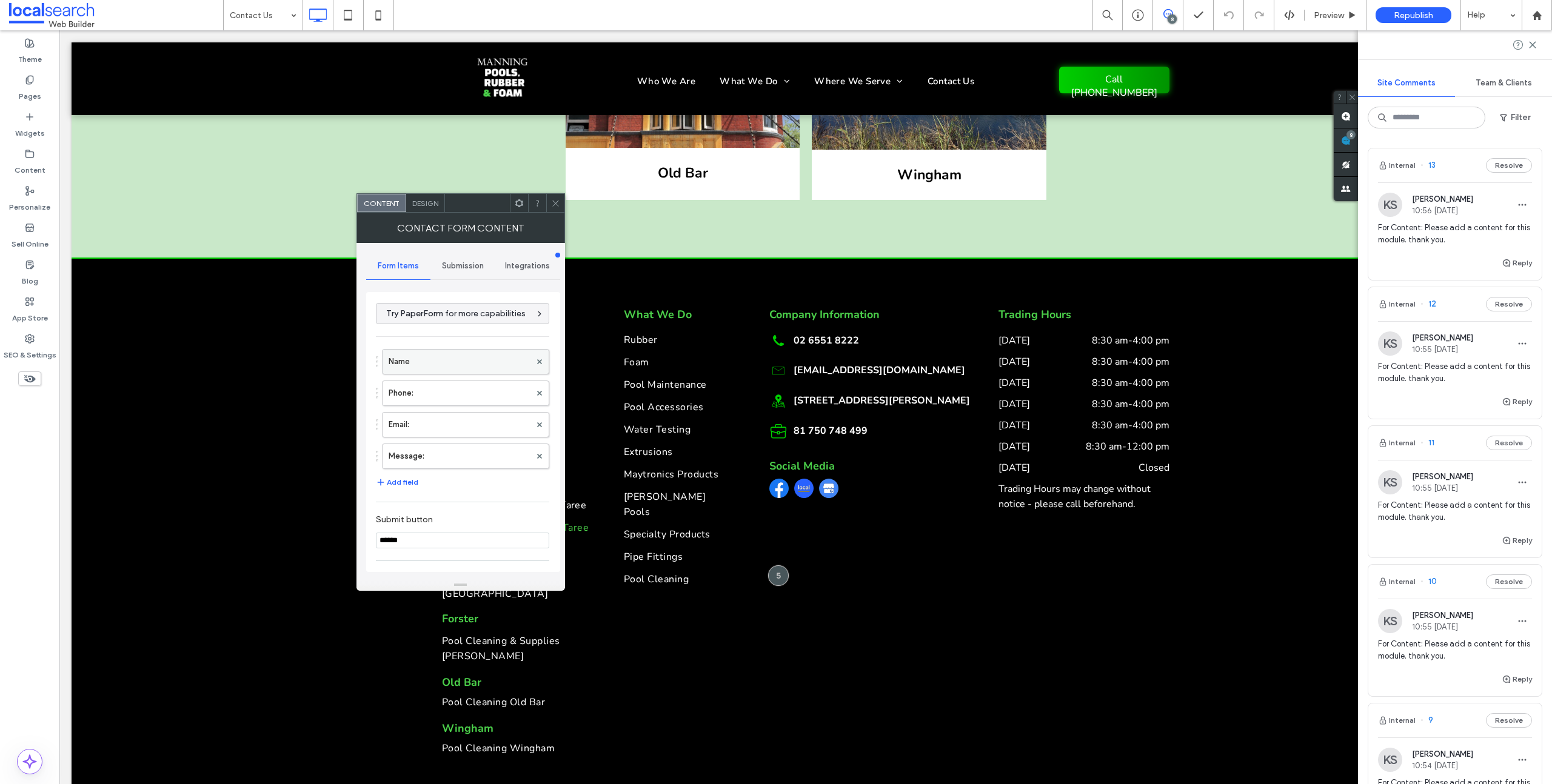
click at [422, 364] on label "Name" at bounding box center [459, 362] width 142 height 24
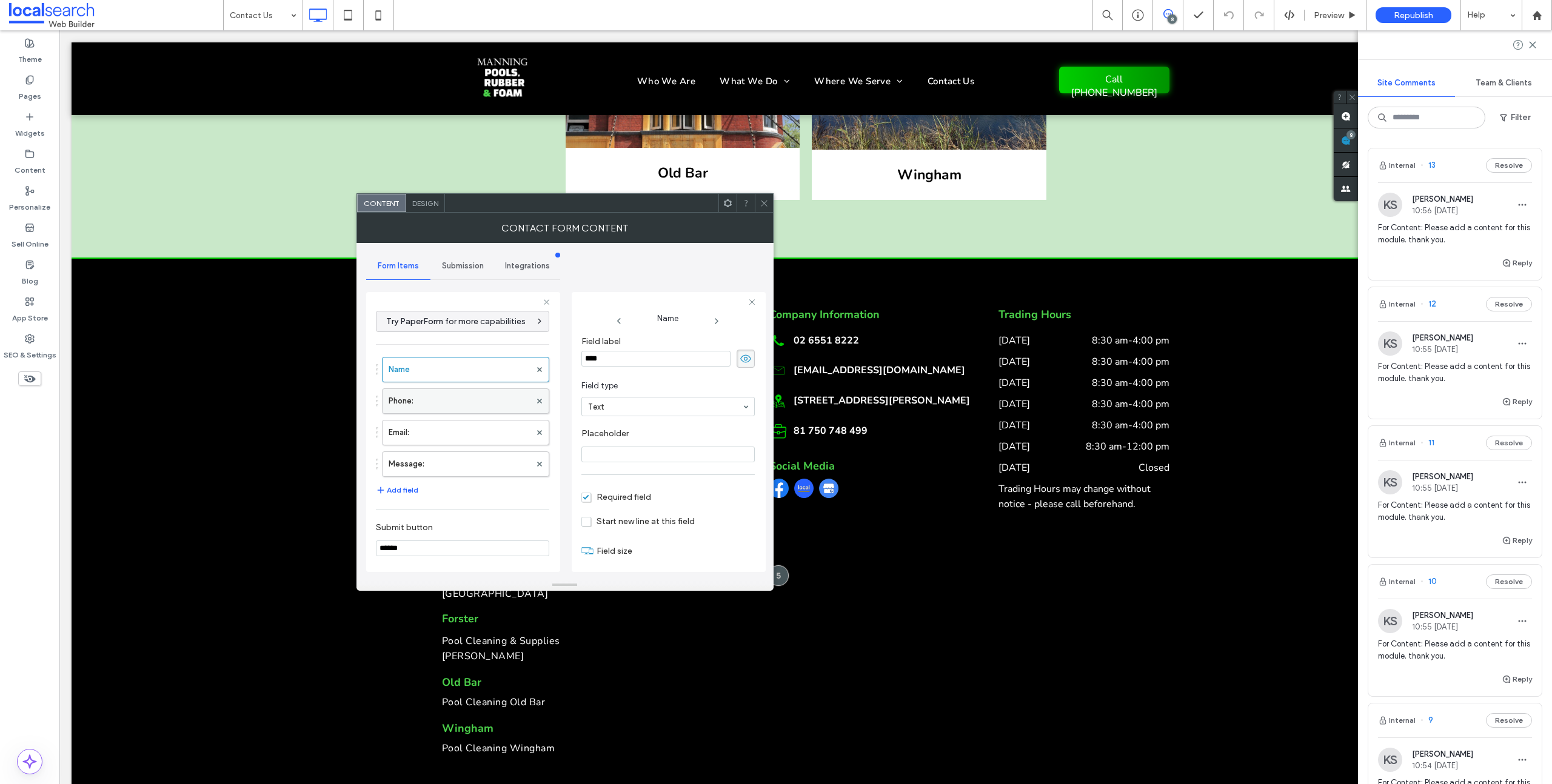
click at [412, 401] on label "Phone:" at bounding box center [459, 401] width 142 height 24
click at [420, 432] on label "Email:" at bounding box center [459, 433] width 142 height 24
click at [409, 471] on label "Message:" at bounding box center [459, 464] width 142 height 24
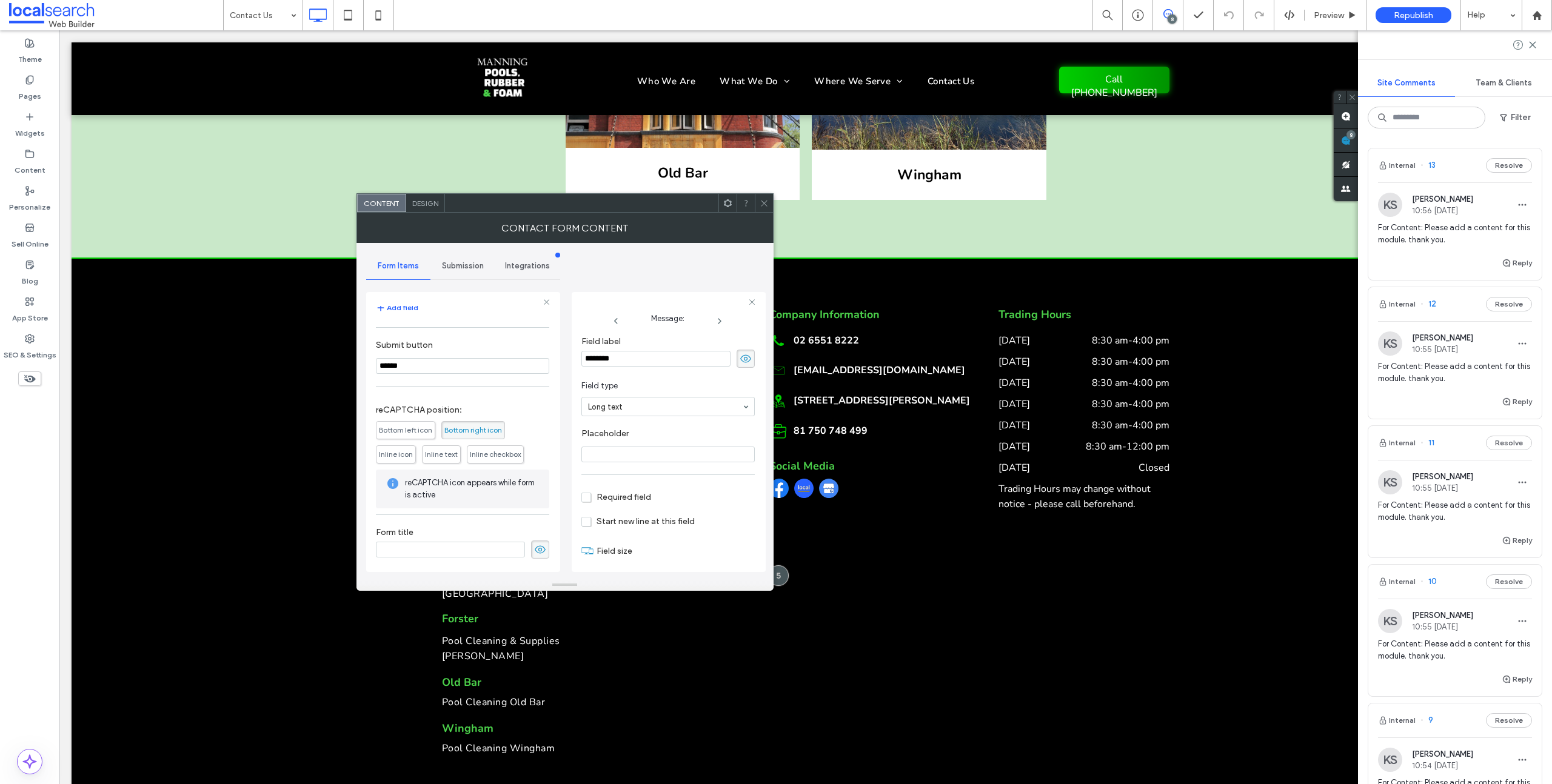
click at [450, 270] on span "Submission" at bounding box center [463, 265] width 42 height 9
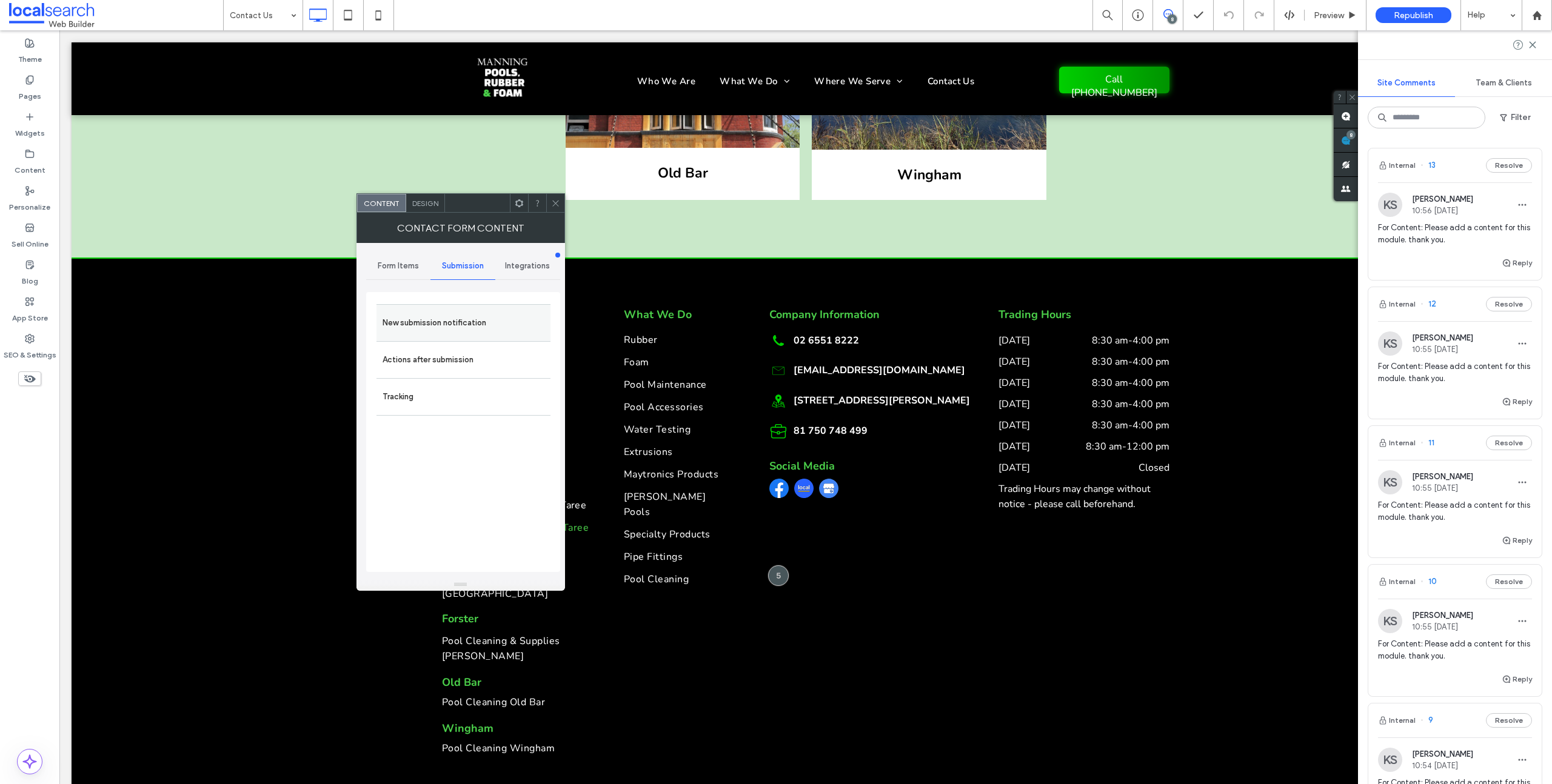
click at [440, 324] on label "New submission notification" at bounding box center [464, 323] width 162 height 24
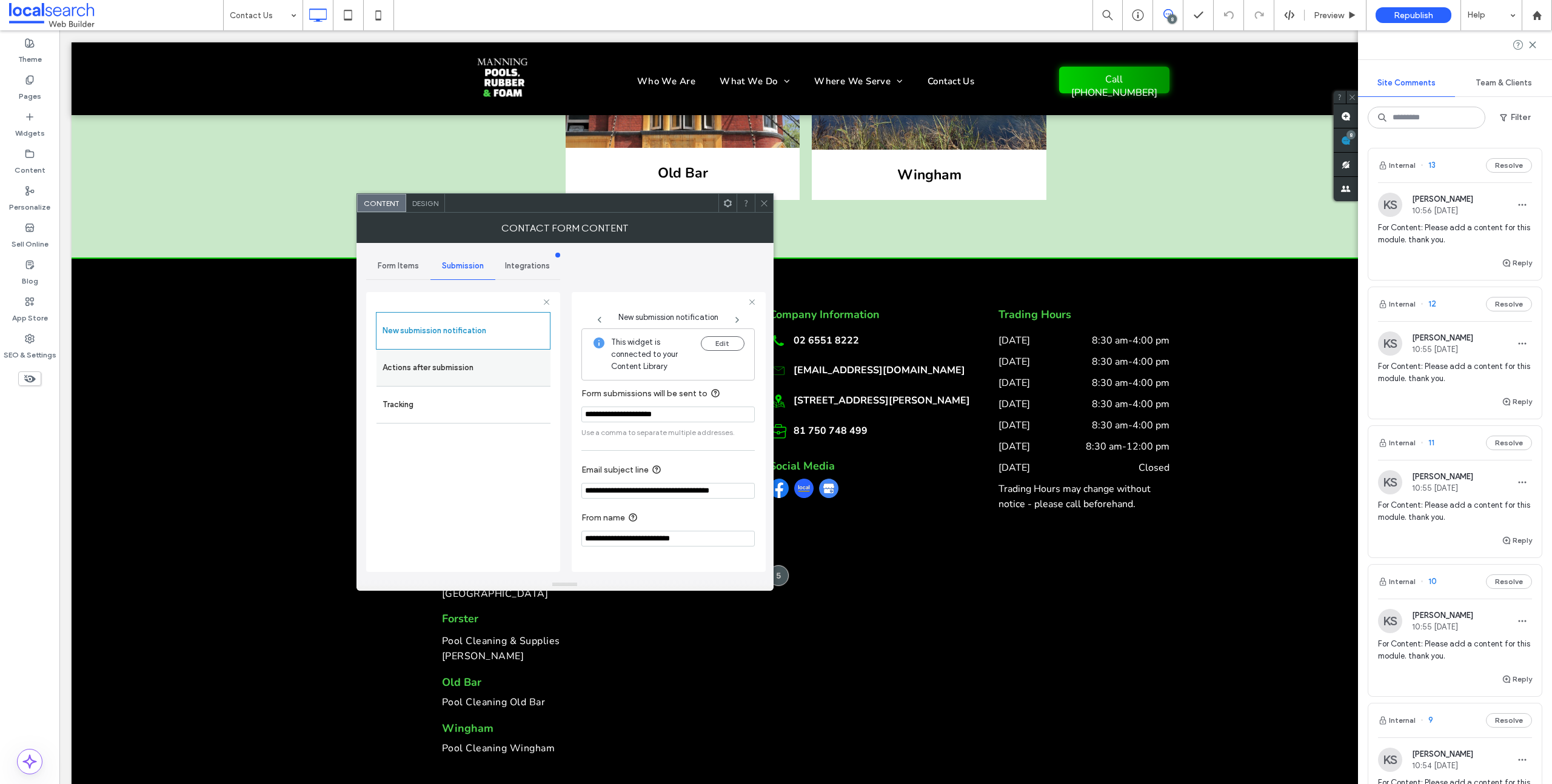
click at [404, 370] on label "Actions after submission" at bounding box center [464, 368] width 162 height 24
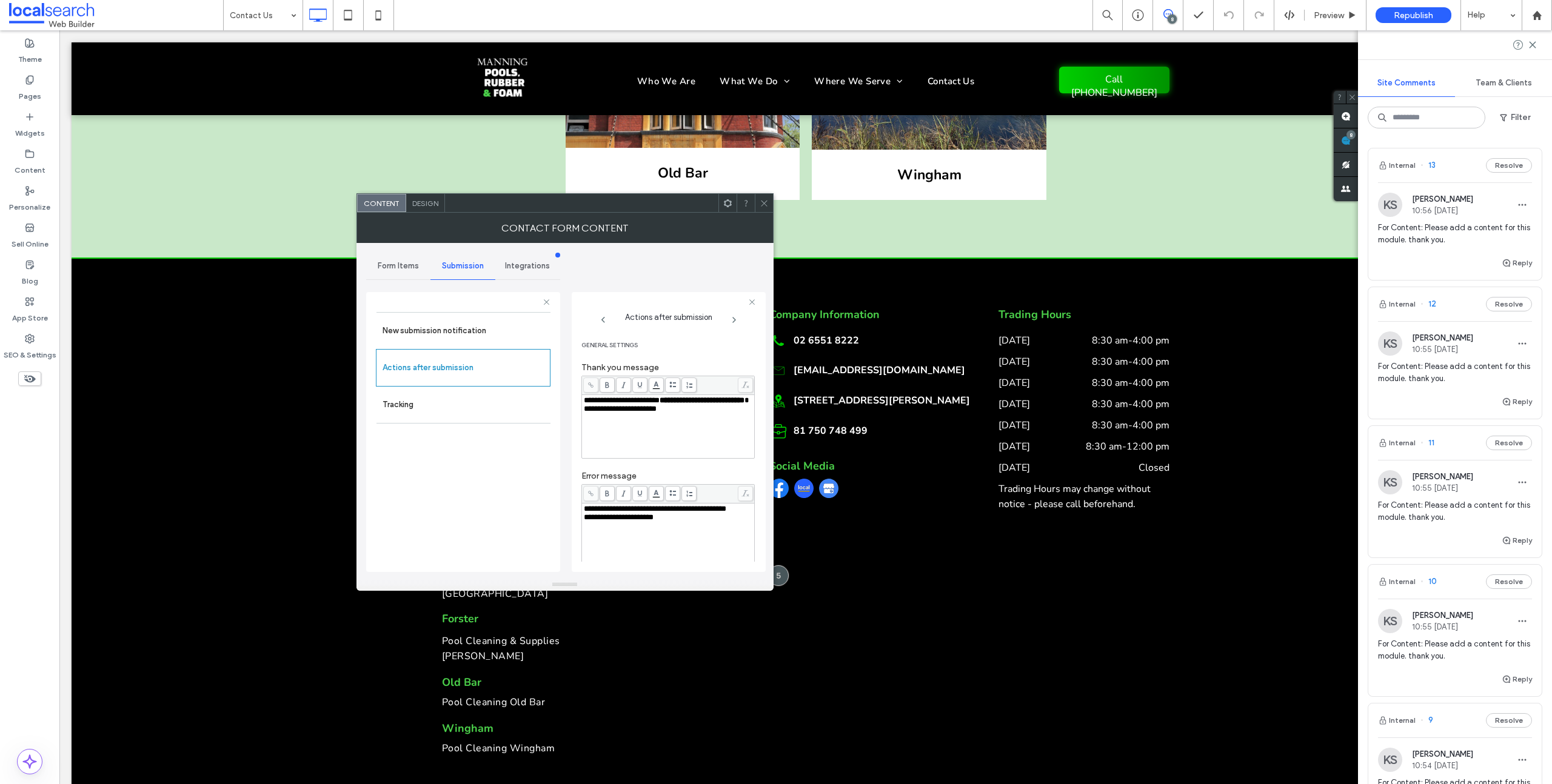
click at [420, 205] on span "Design" at bounding box center [425, 203] width 26 height 9
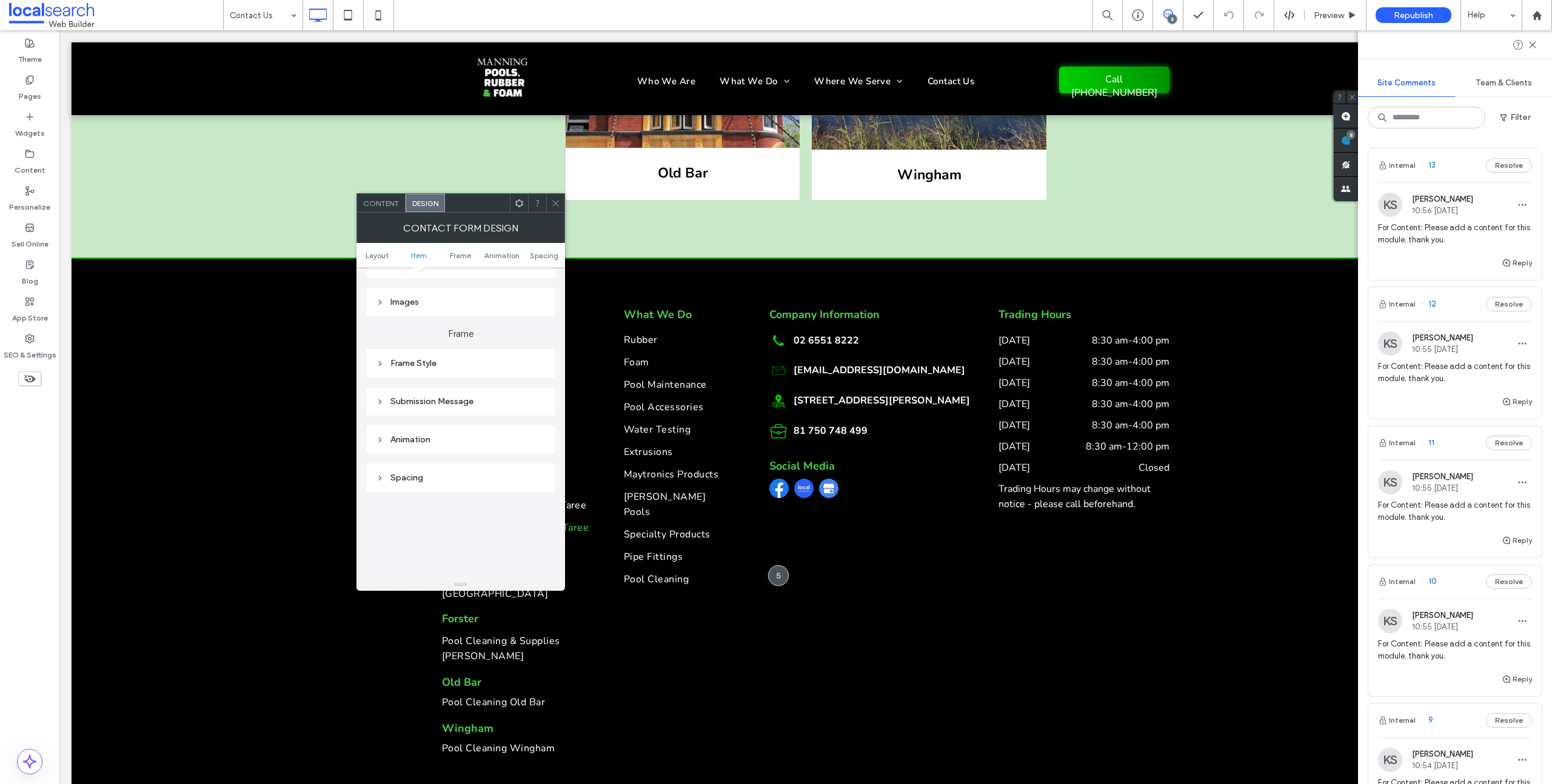
scroll to position [340, 0]
click at [416, 341] on div "Submission Message" at bounding box center [460, 342] width 169 height 10
click at [536, 456] on div "rgb(0, 0, 0)" at bounding box center [537, 460] width 10 height 10
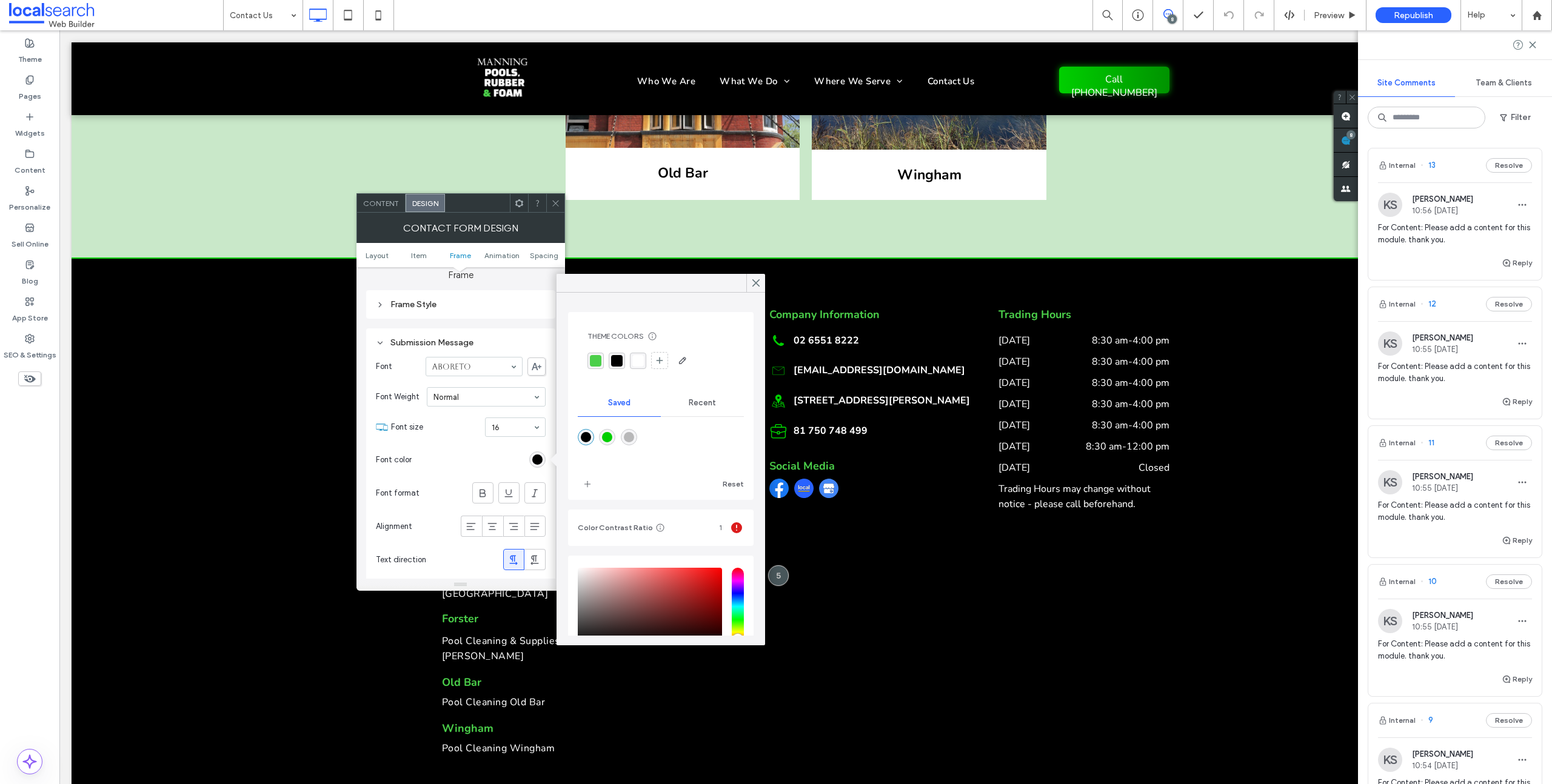
click at [639, 357] on div "rgba(255, 255, 255, 1)" at bounding box center [638, 361] width 12 height 12
click at [755, 282] on use at bounding box center [756, 283] width 6 height 6
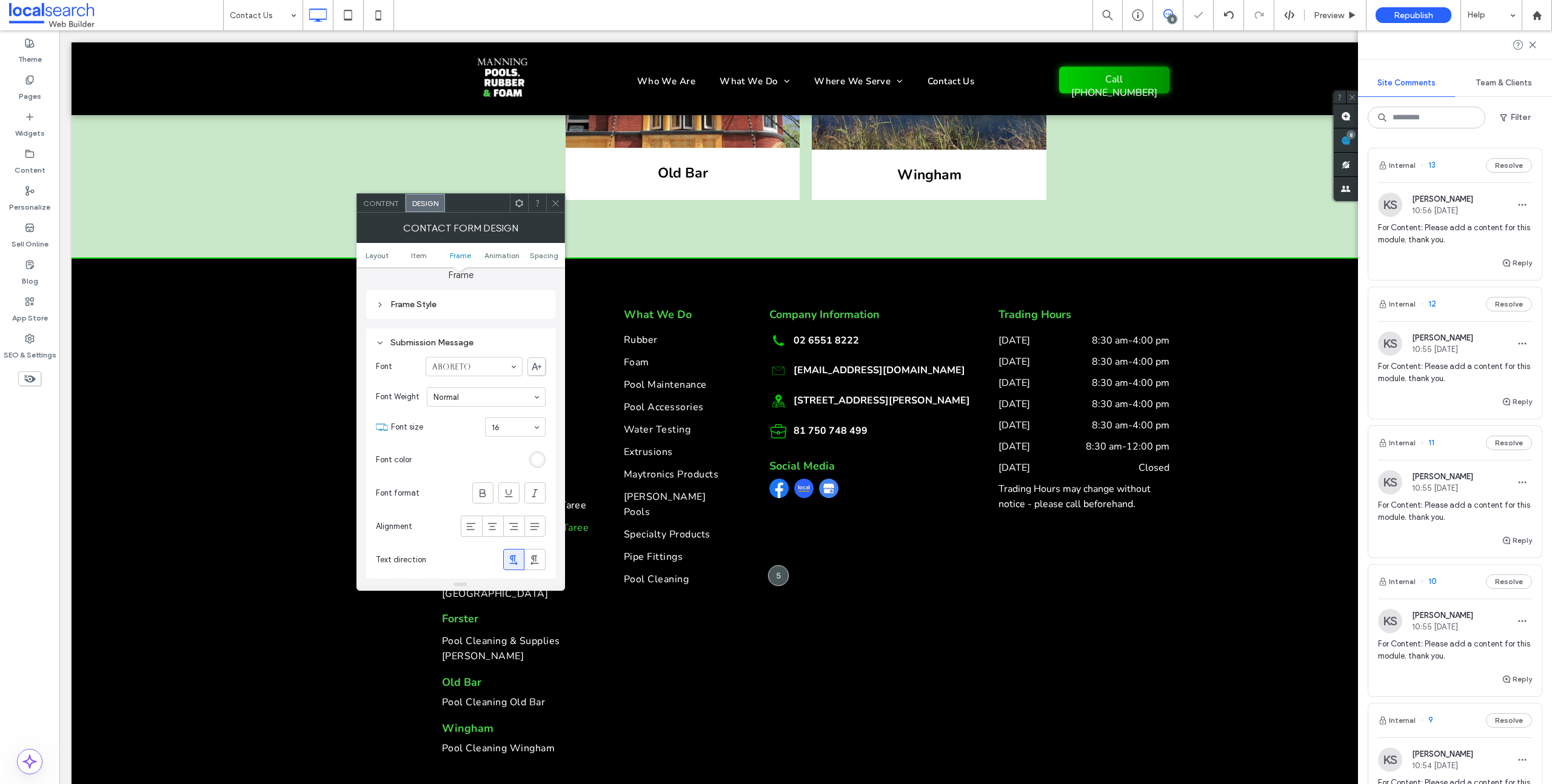
click at [551, 200] on icon at bounding box center [555, 203] width 9 height 9
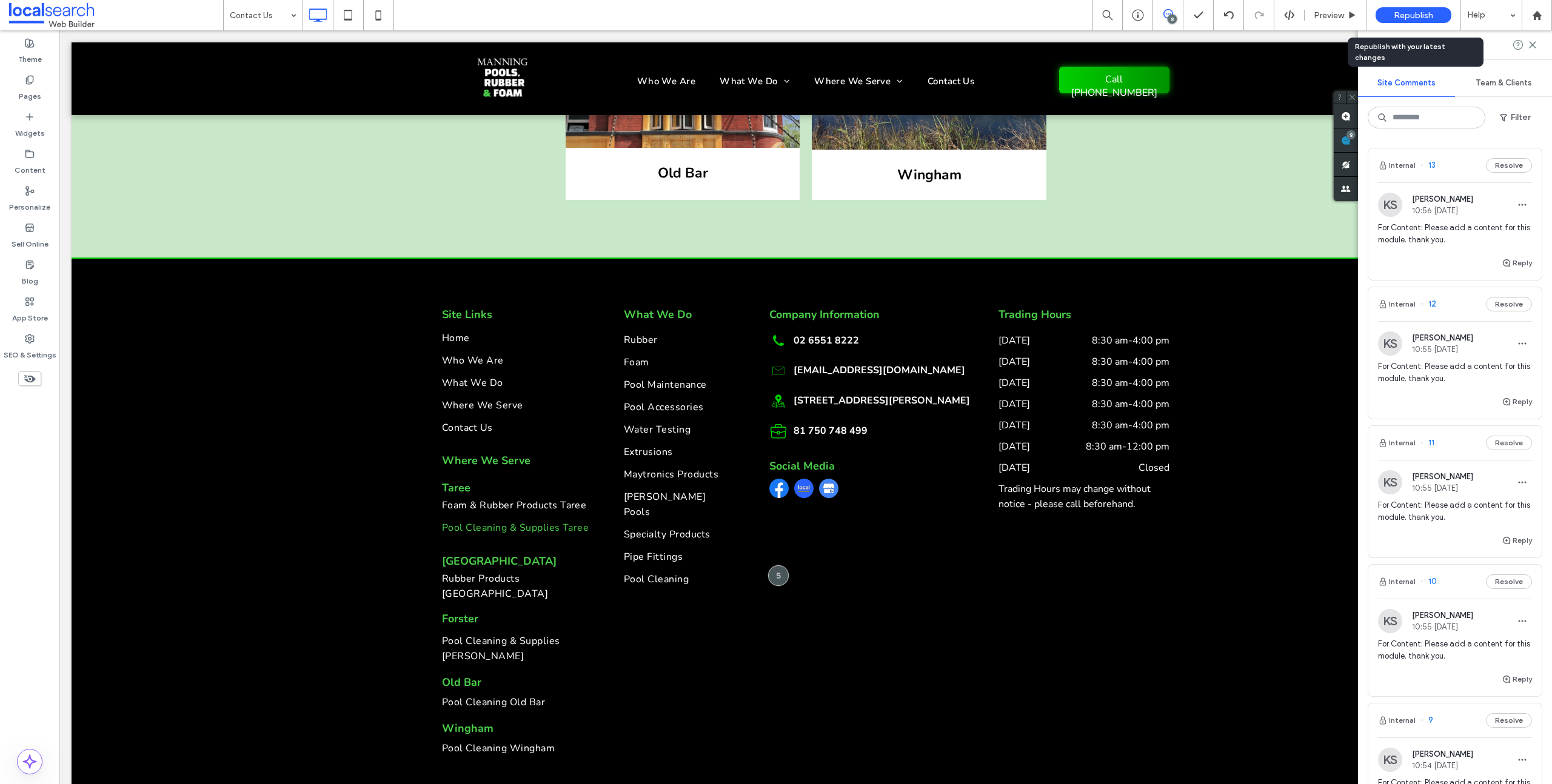
click at [1410, 17] on span "Republish" at bounding box center [1414, 15] width 40 height 10
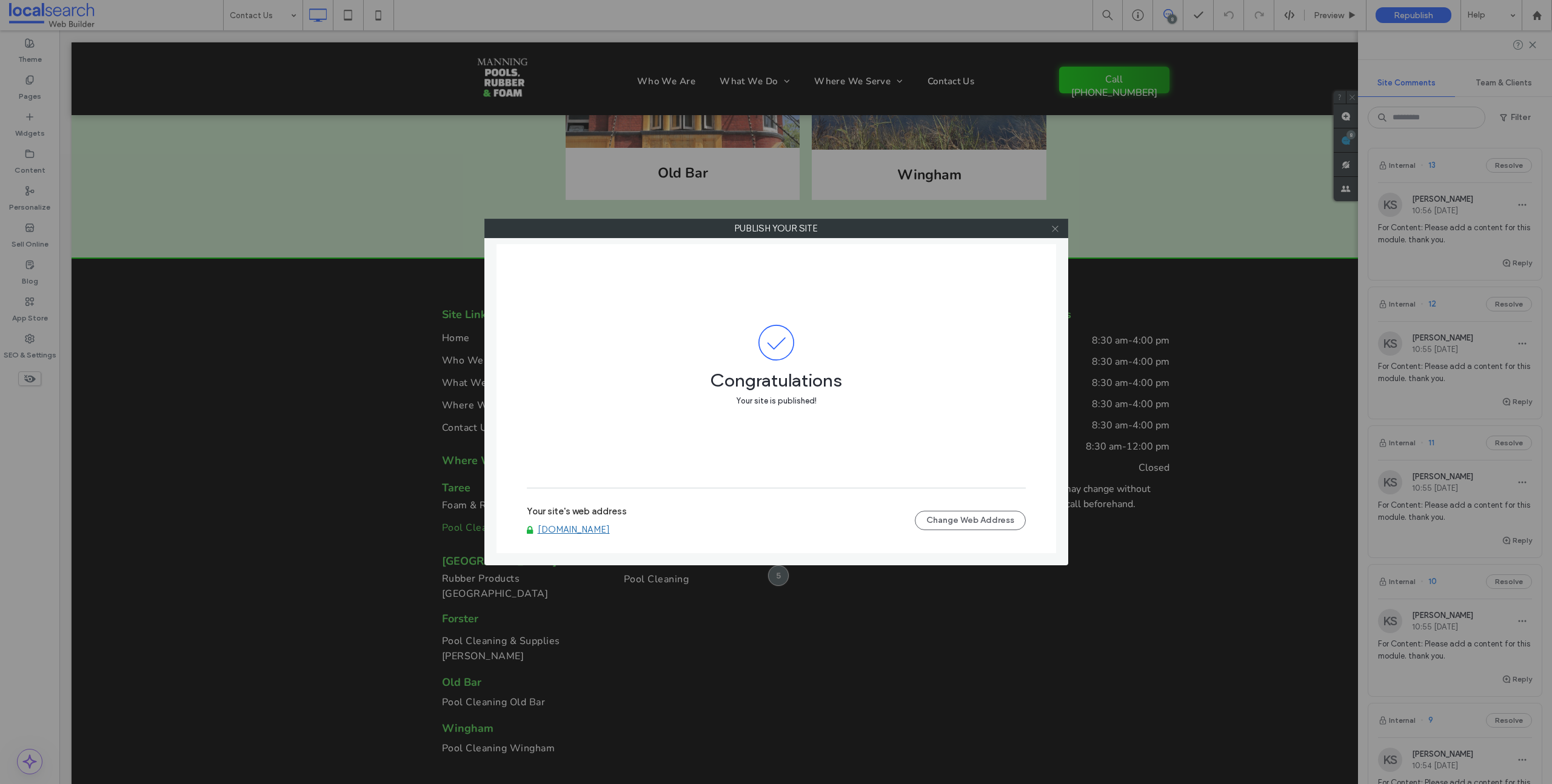
click at [1055, 232] on icon at bounding box center [1055, 228] width 9 height 9
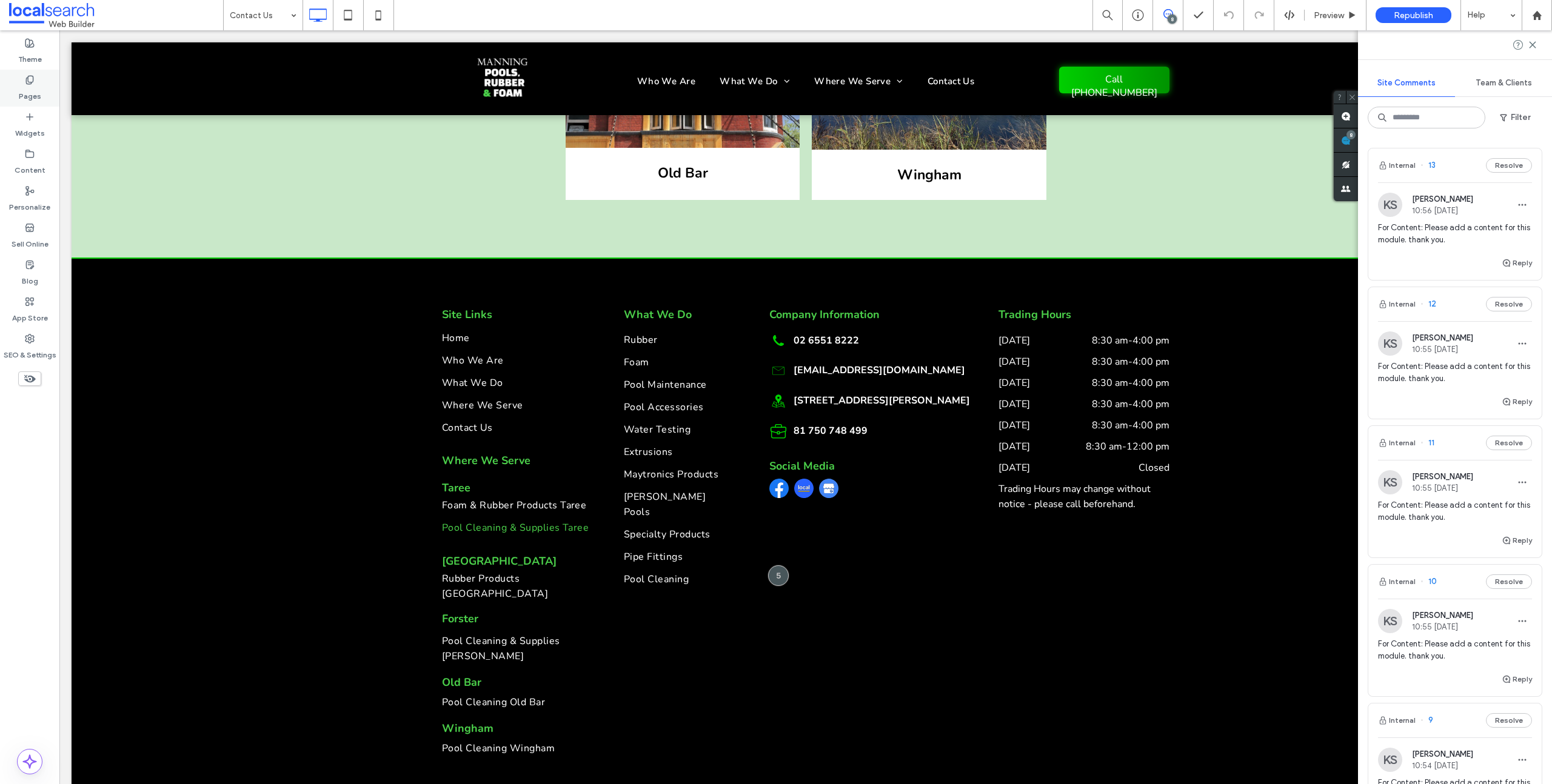
click at [42, 76] on div "Pages" at bounding box center [30, 88] width 59 height 37
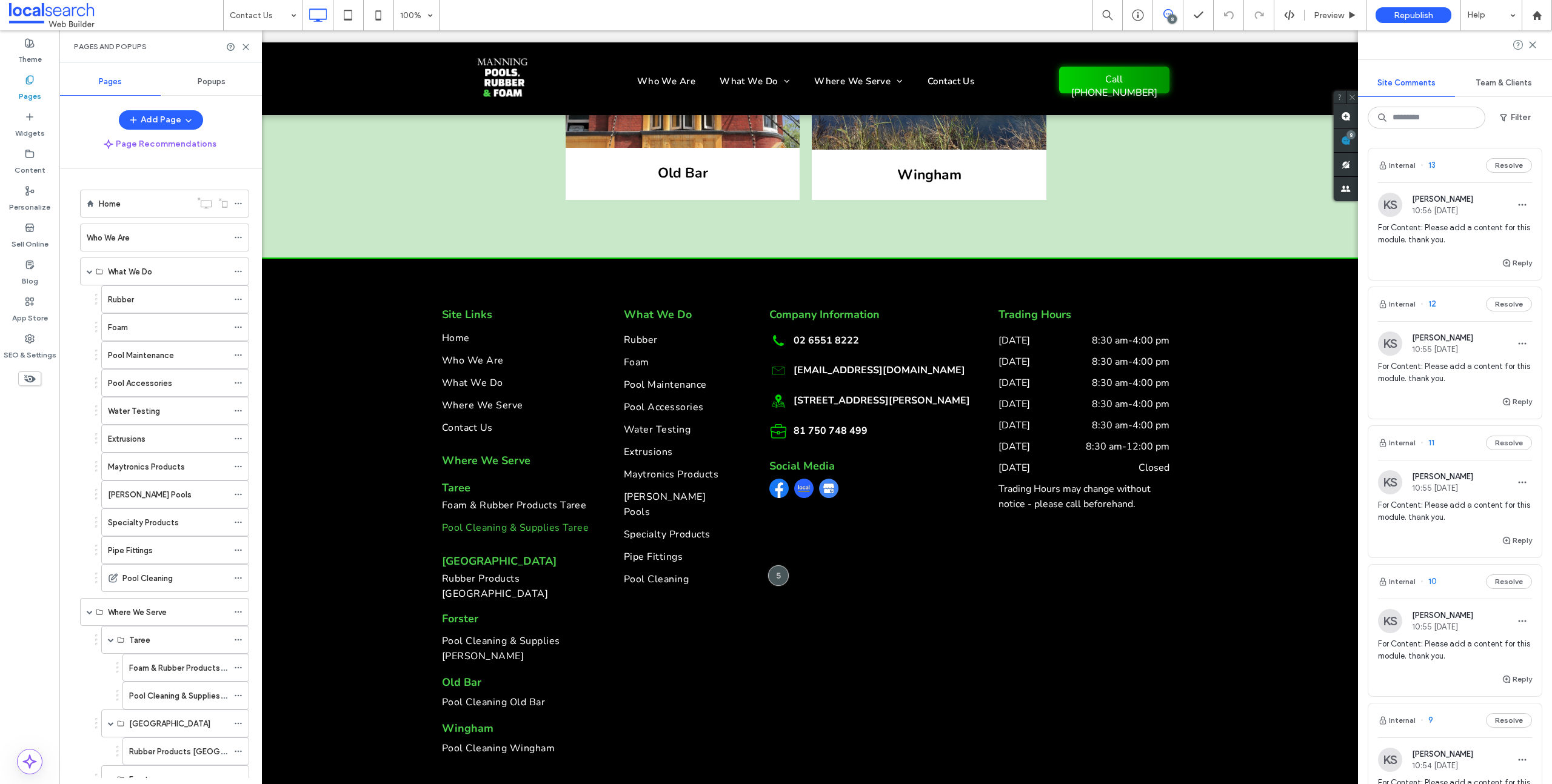
click at [147, 347] on div "Pool Maintenance" at bounding box center [168, 355] width 120 height 27
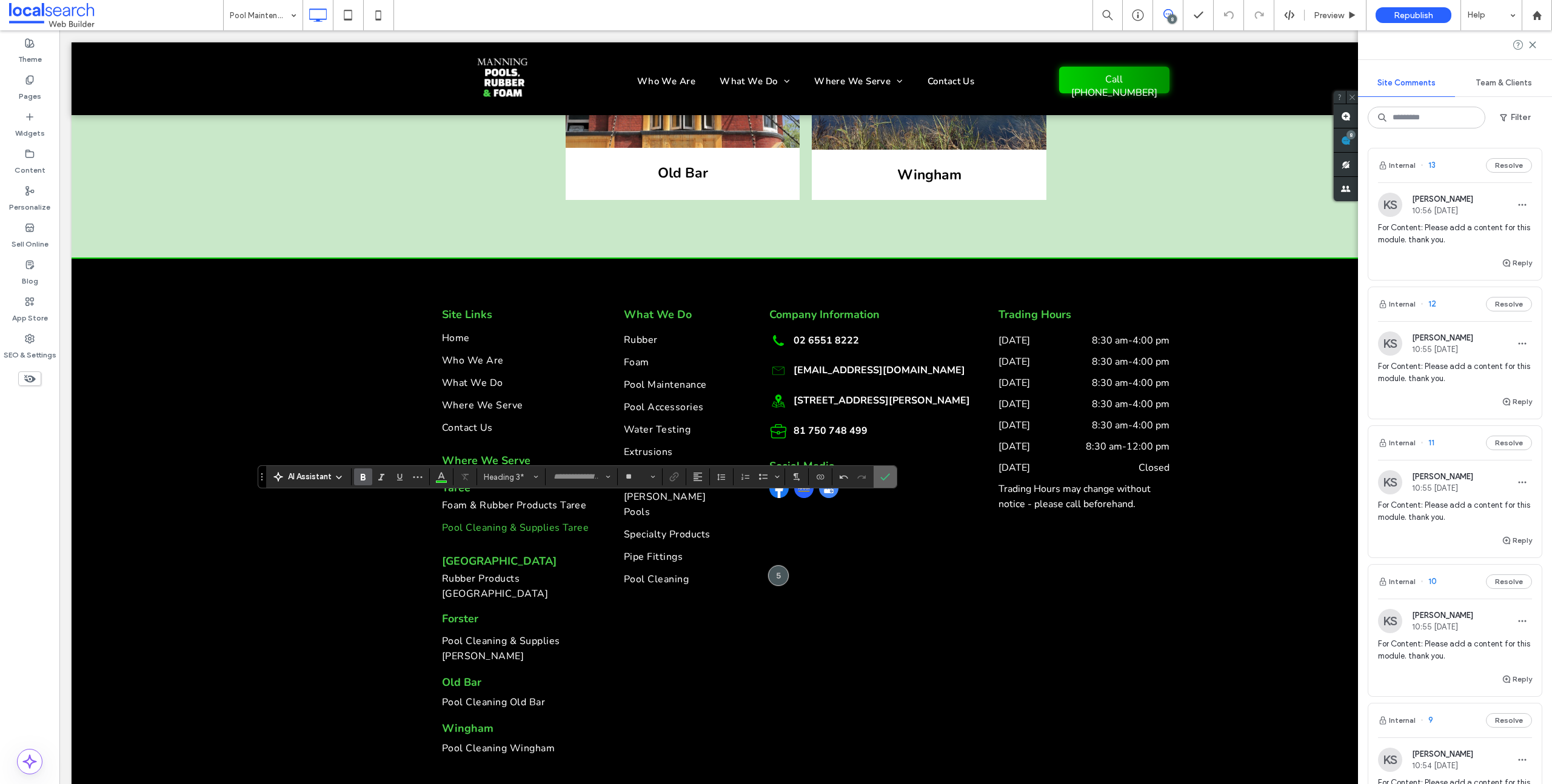
click at [887, 477] on icon "Confirm" at bounding box center [884, 476] width 9 height 9
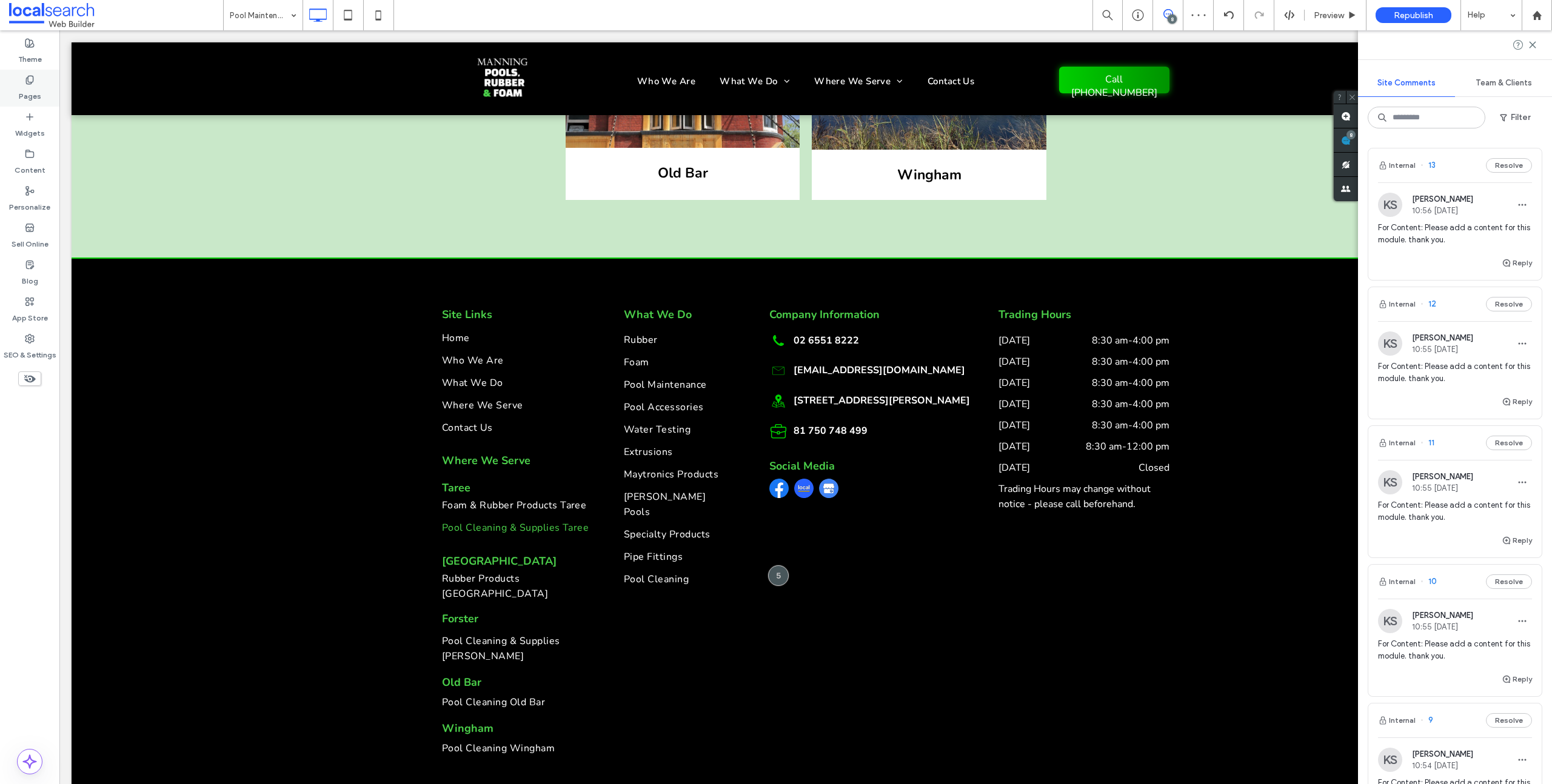
click at [29, 97] on label "Pages" at bounding box center [30, 94] width 22 height 17
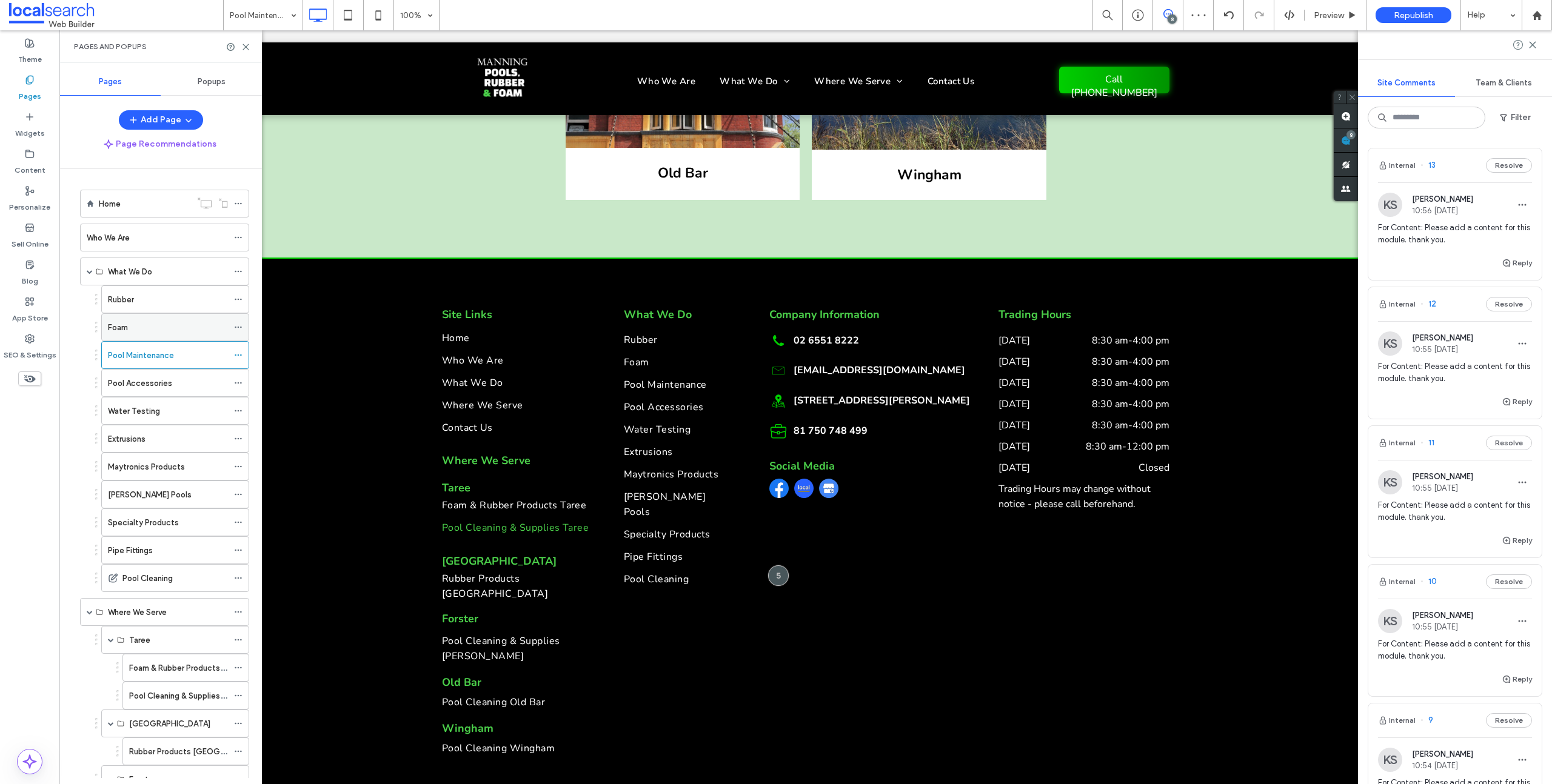
click at [156, 328] on div "Foam" at bounding box center [168, 328] width 120 height 13
click at [141, 297] on div "Rubber" at bounding box center [168, 300] width 120 height 13
click at [380, 12] on icon at bounding box center [378, 15] width 25 height 24
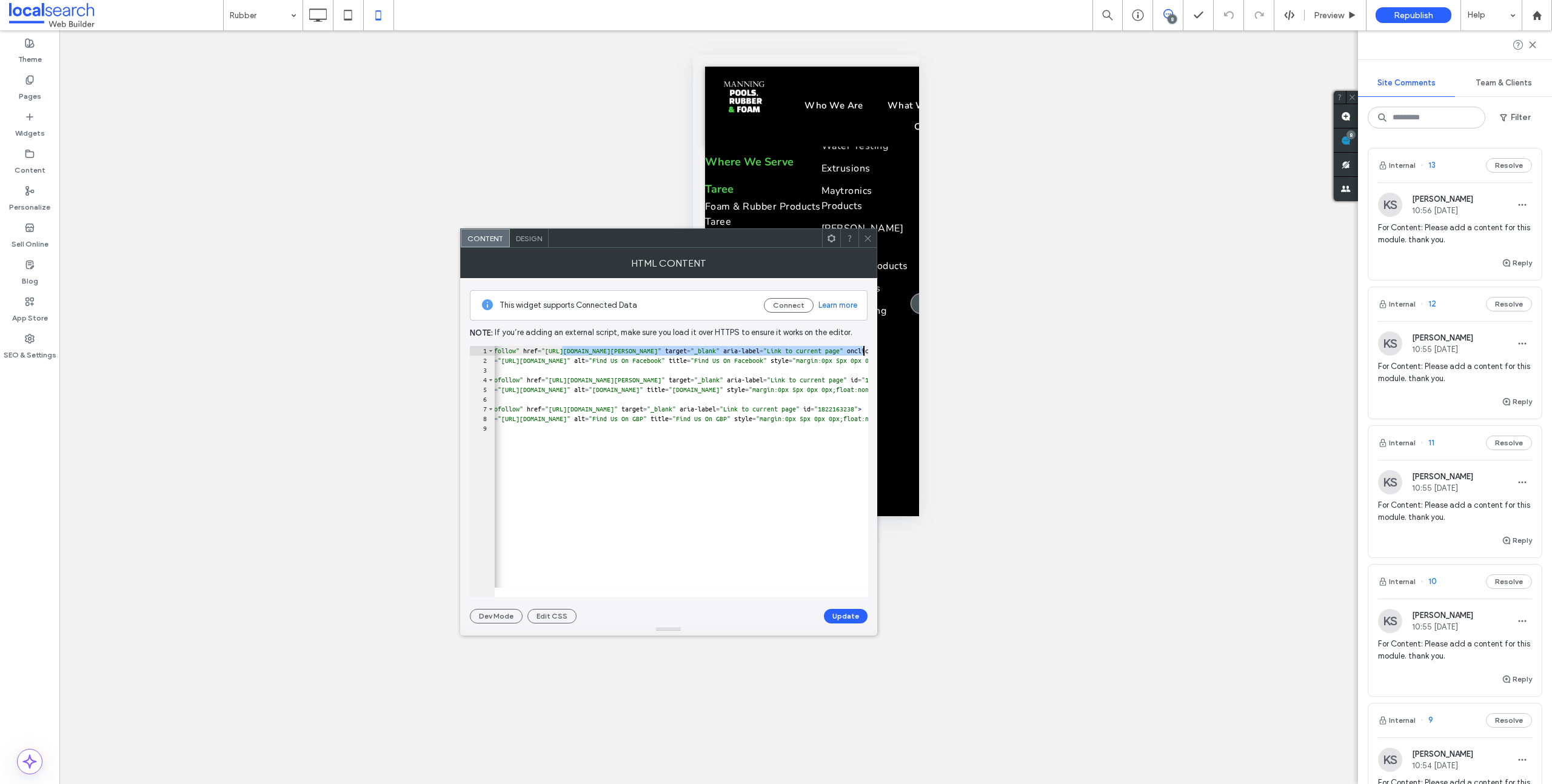
scroll to position [0, 127]
drag, startPoint x: 602, startPoint y: 350, endPoint x: 750, endPoint y: 349, distance: 148.0
click at [750, 349] on div "< a rel = "nofollow" href = "https://www.facebook.com/p/Manning-Rubber-Foam-100…" at bounding box center [918, 476] width 1101 height 261
click at [848, 616] on button "Update" at bounding box center [846, 616] width 44 height 14
click at [866, 237] on use at bounding box center [867, 238] width 6 height 6
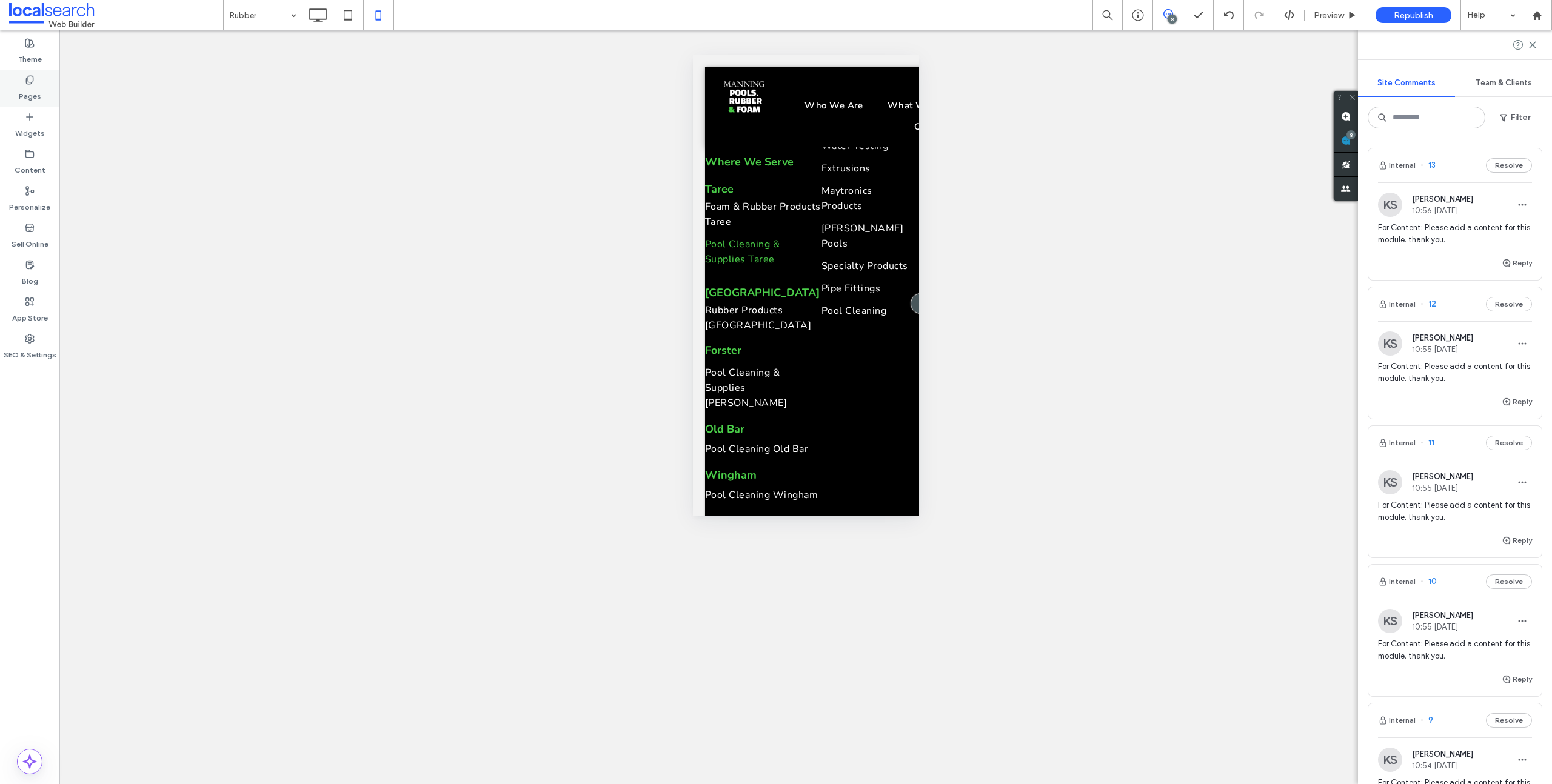
click at [33, 93] on label "Pages" at bounding box center [30, 94] width 22 height 17
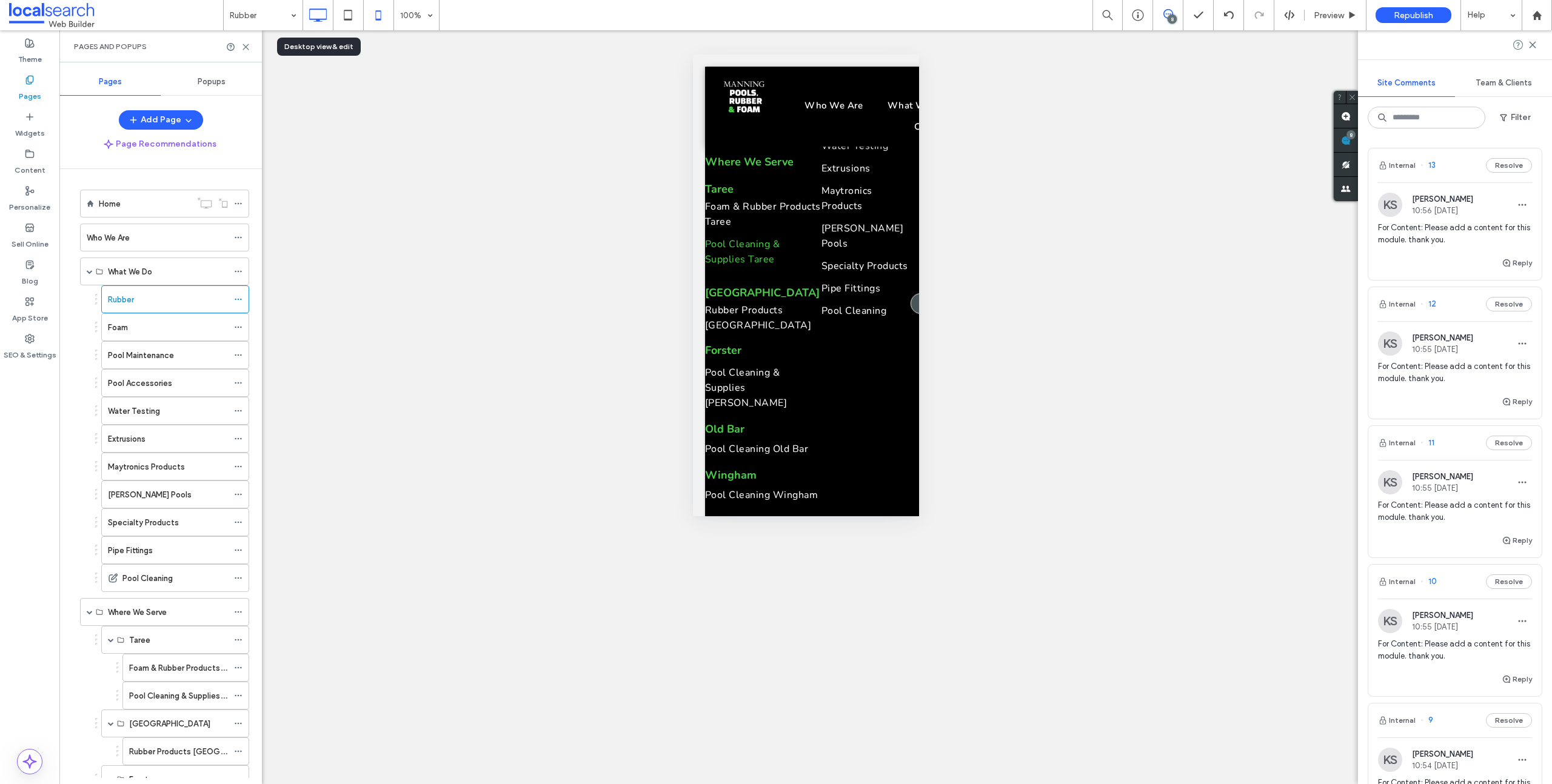
click at [314, 14] on icon at bounding box center [318, 15] width 25 height 24
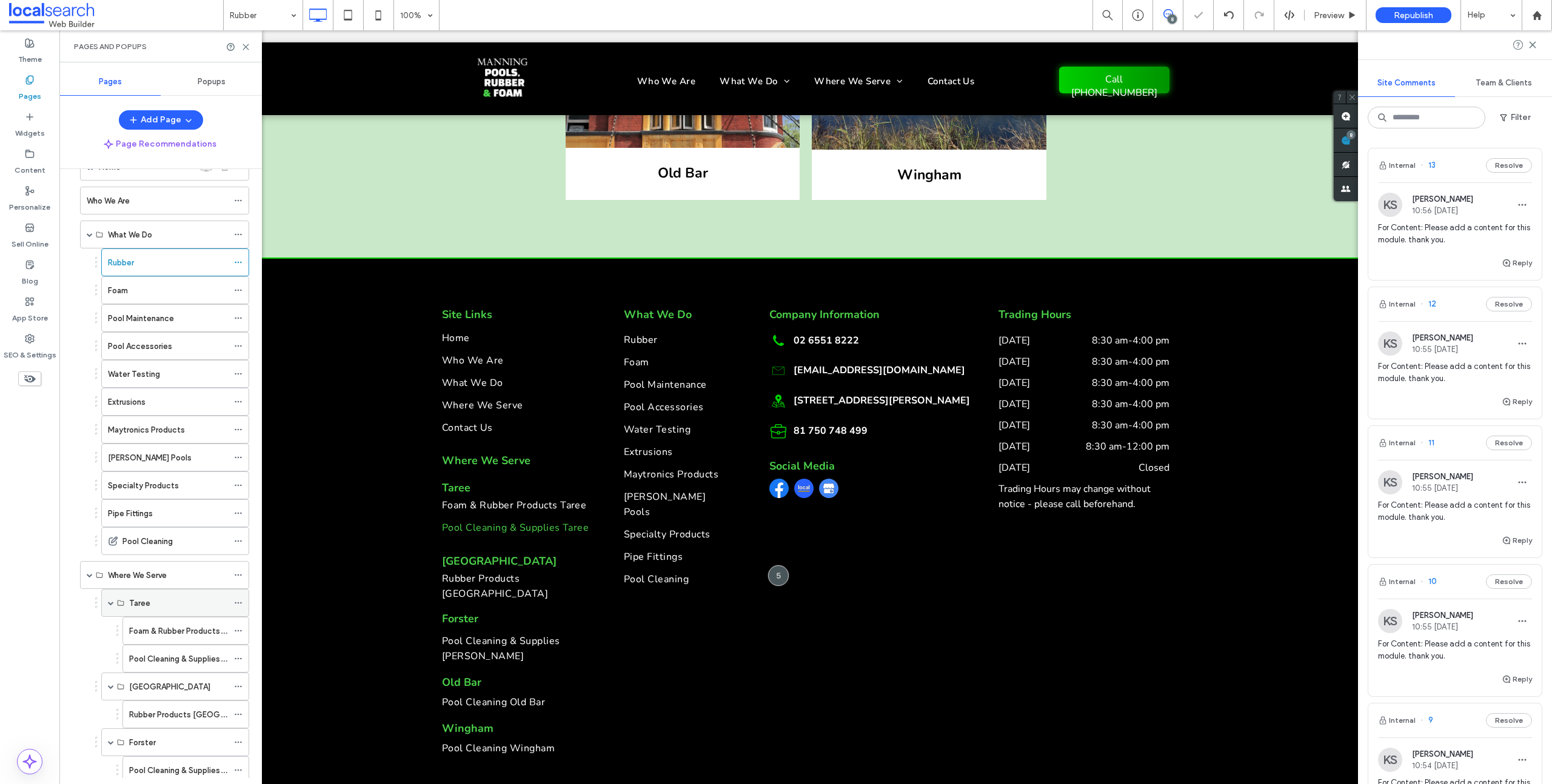
scroll to position [93, 0]
click at [151, 566] on div "Foam & Rubber Products Taree" at bounding box center [178, 575] width 99 height 27
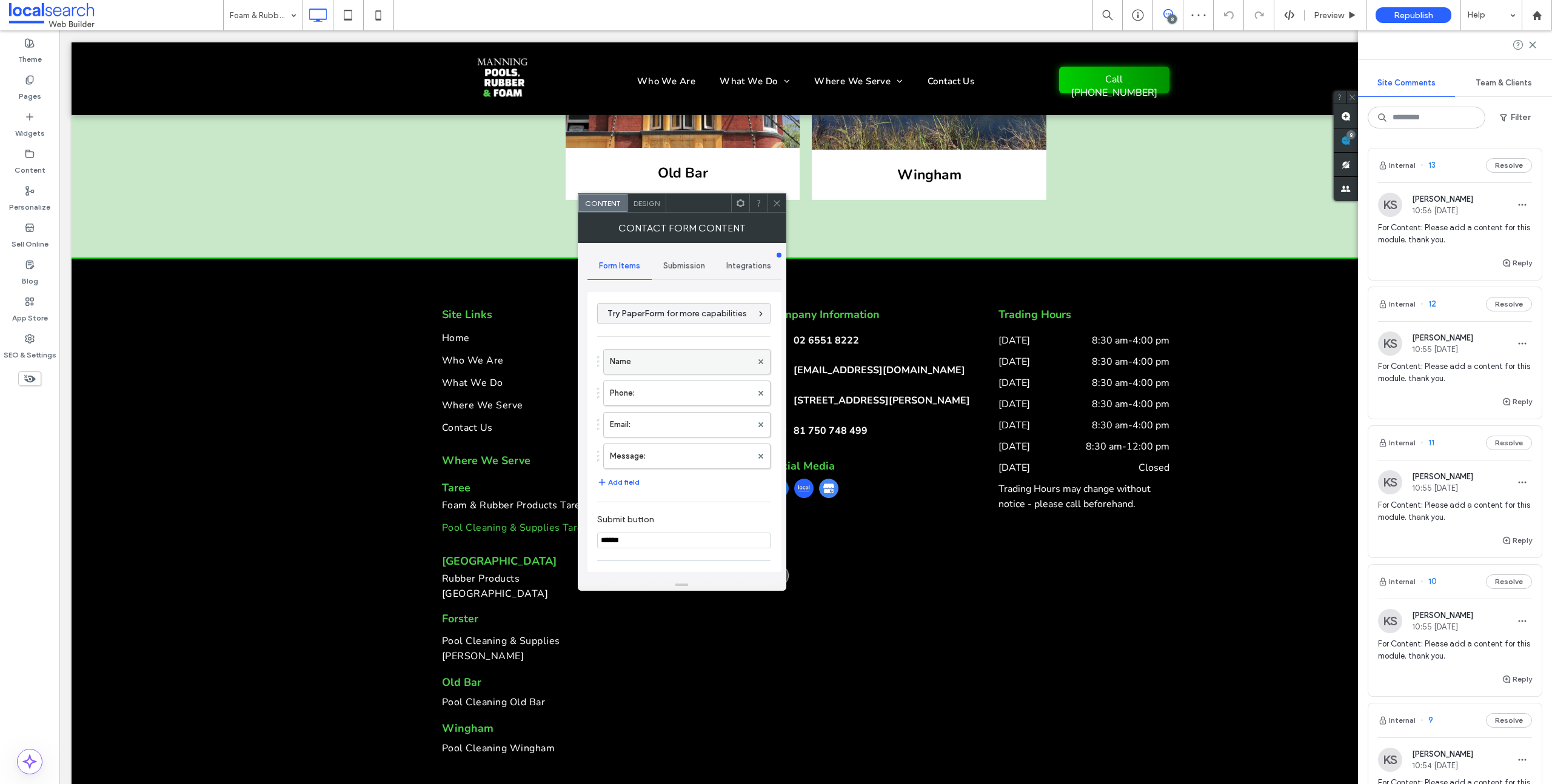
click at [668, 362] on label "Name" at bounding box center [680, 362] width 142 height 24
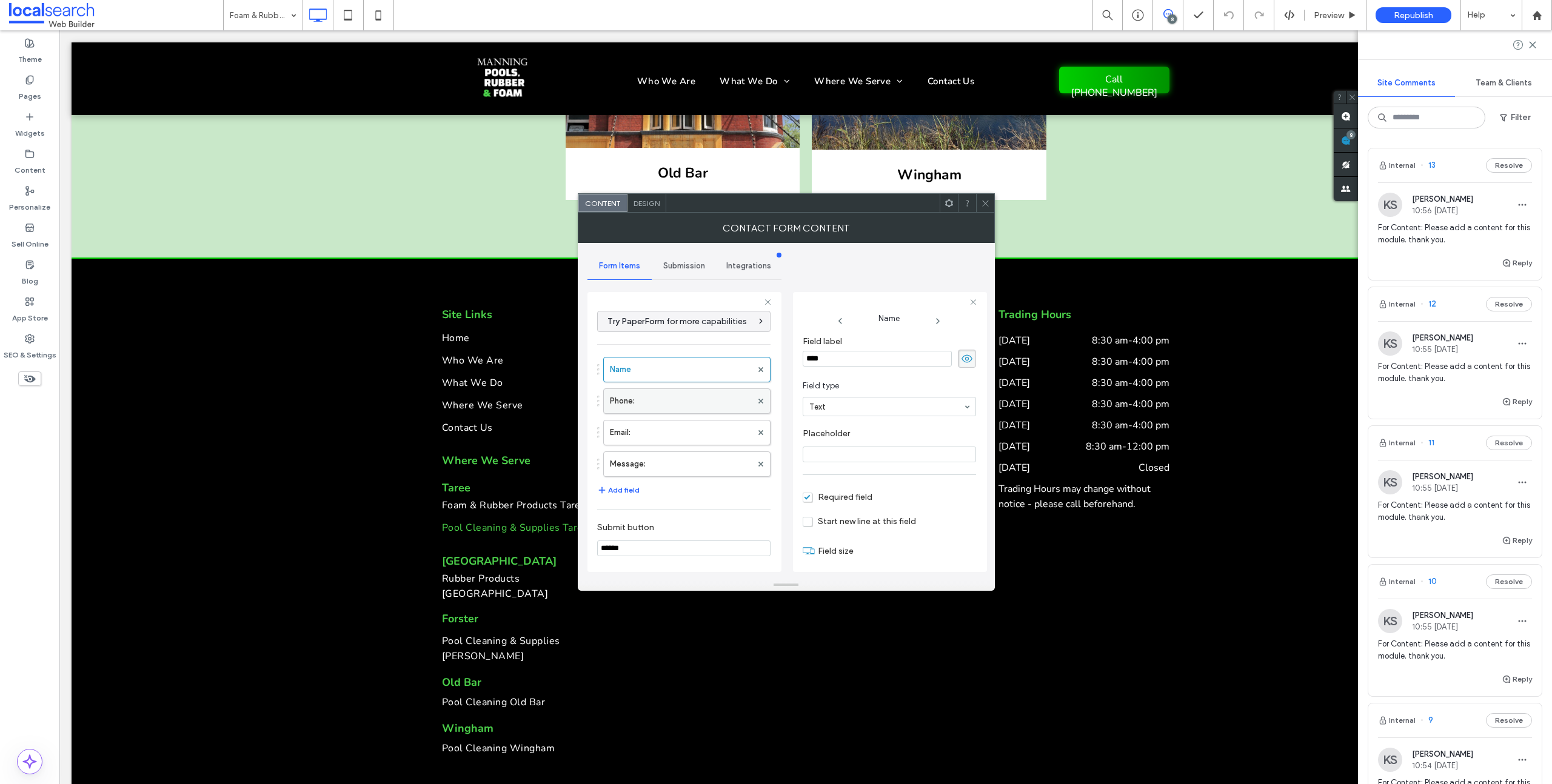
click at [664, 402] on label "Phone:" at bounding box center [680, 401] width 142 height 24
click at [658, 427] on label "Email:" at bounding box center [680, 433] width 142 height 24
click at [655, 473] on label "Message:" at bounding box center [680, 464] width 142 height 24
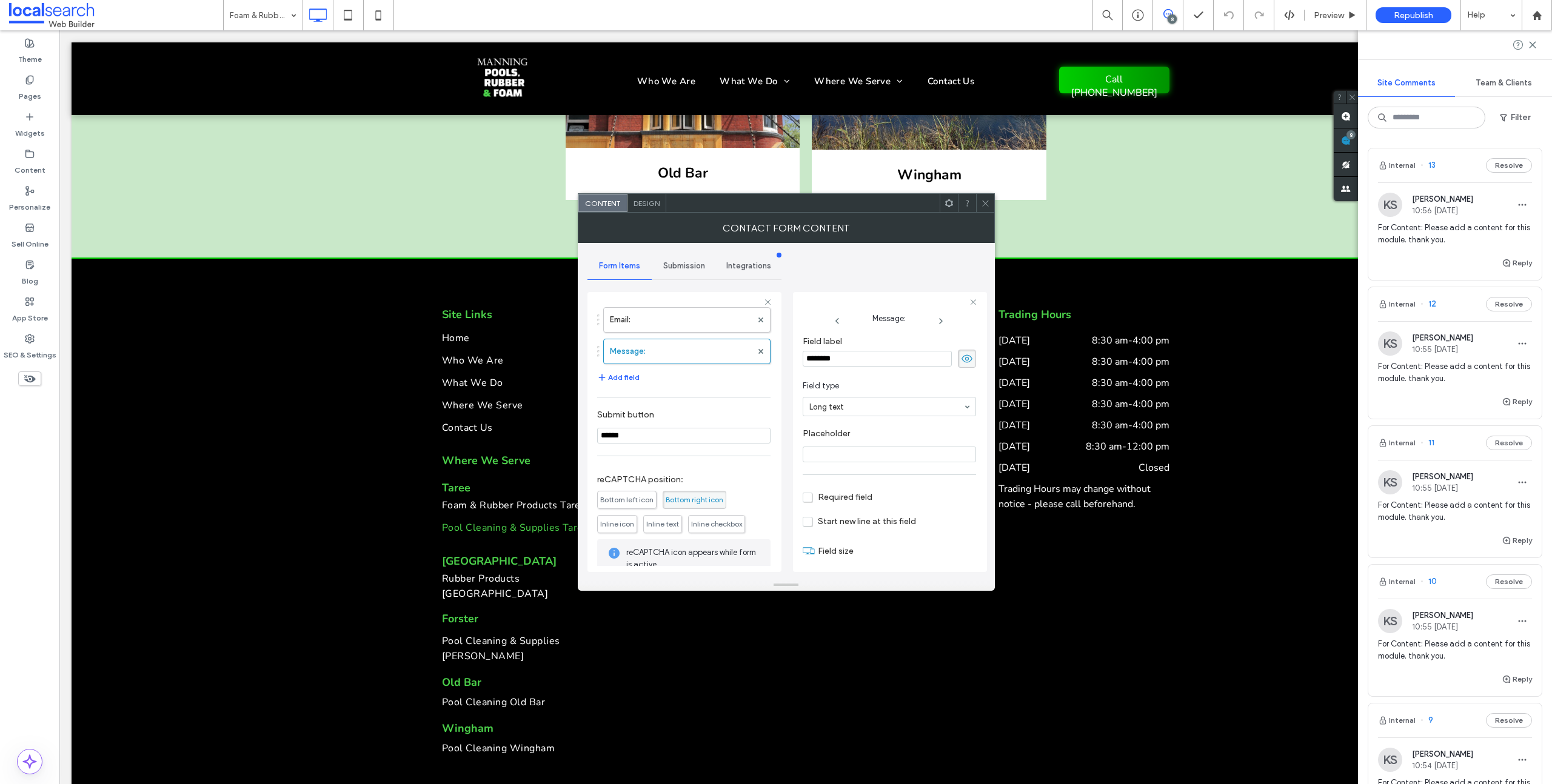
scroll to position [183, 0]
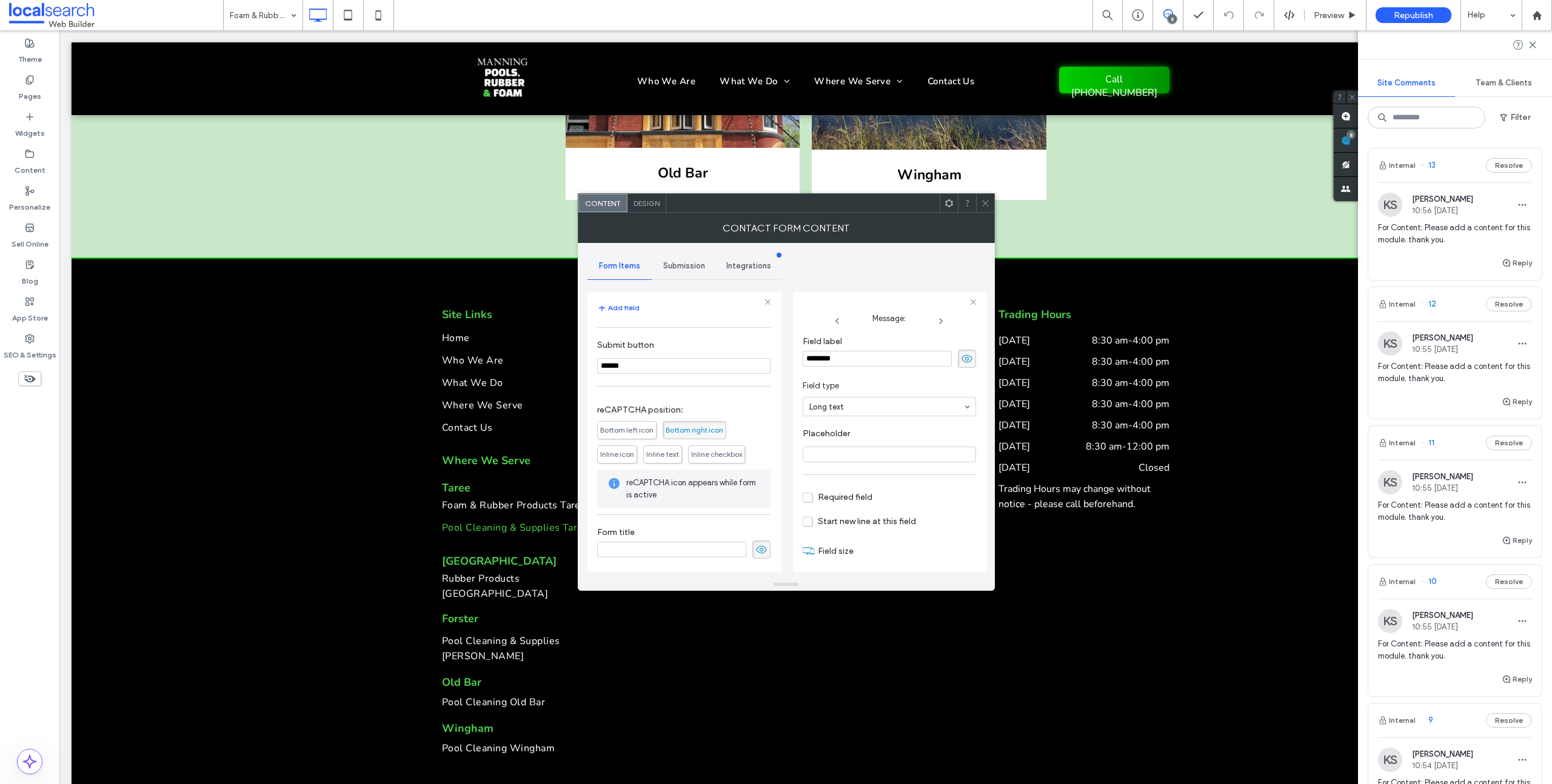
click at [673, 265] on span "Submission" at bounding box center [684, 265] width 42 height 9
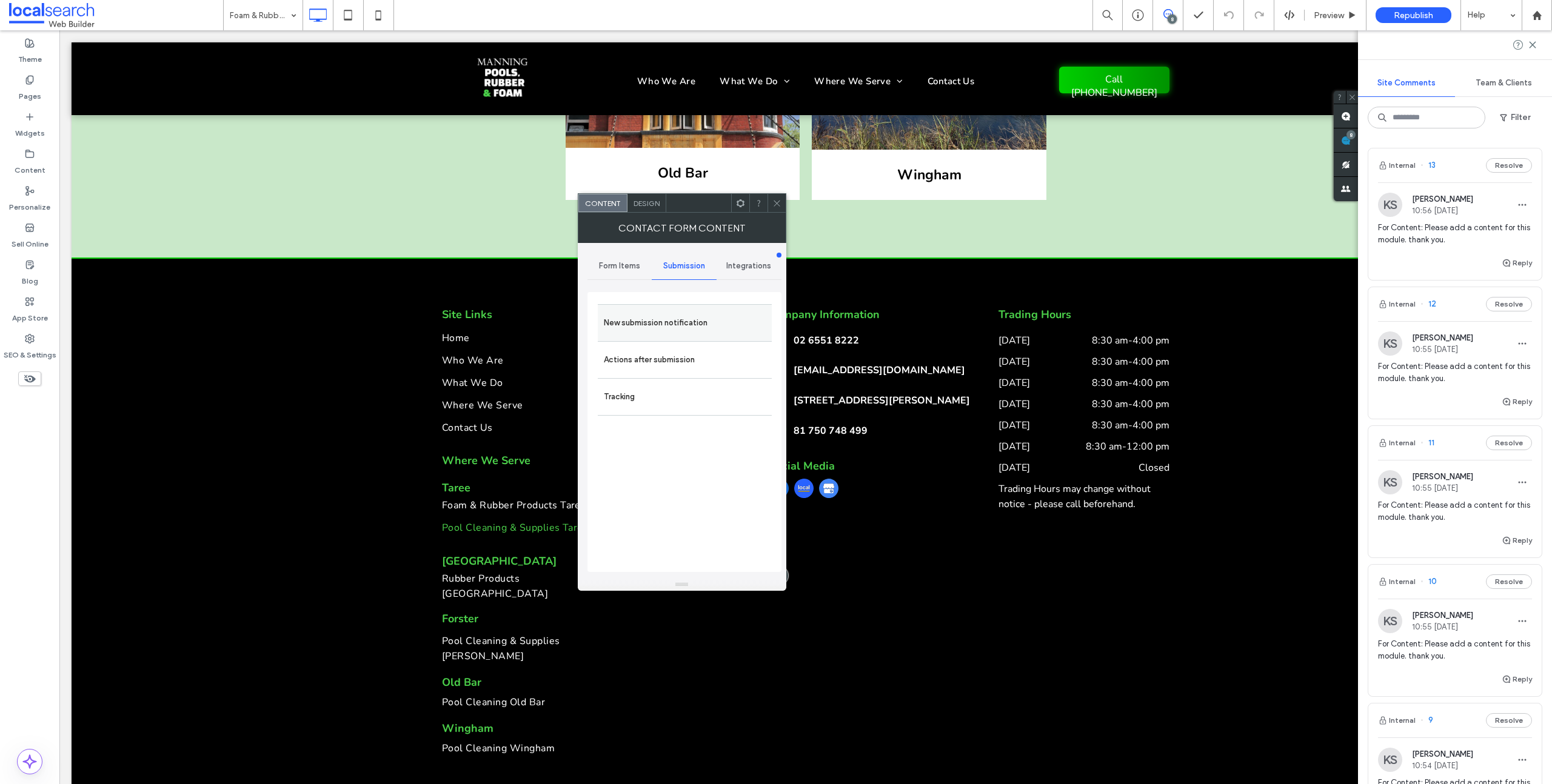
click at [665, 317] on label "New submission notification" at bounding box center [685, 323] width 162 height 24
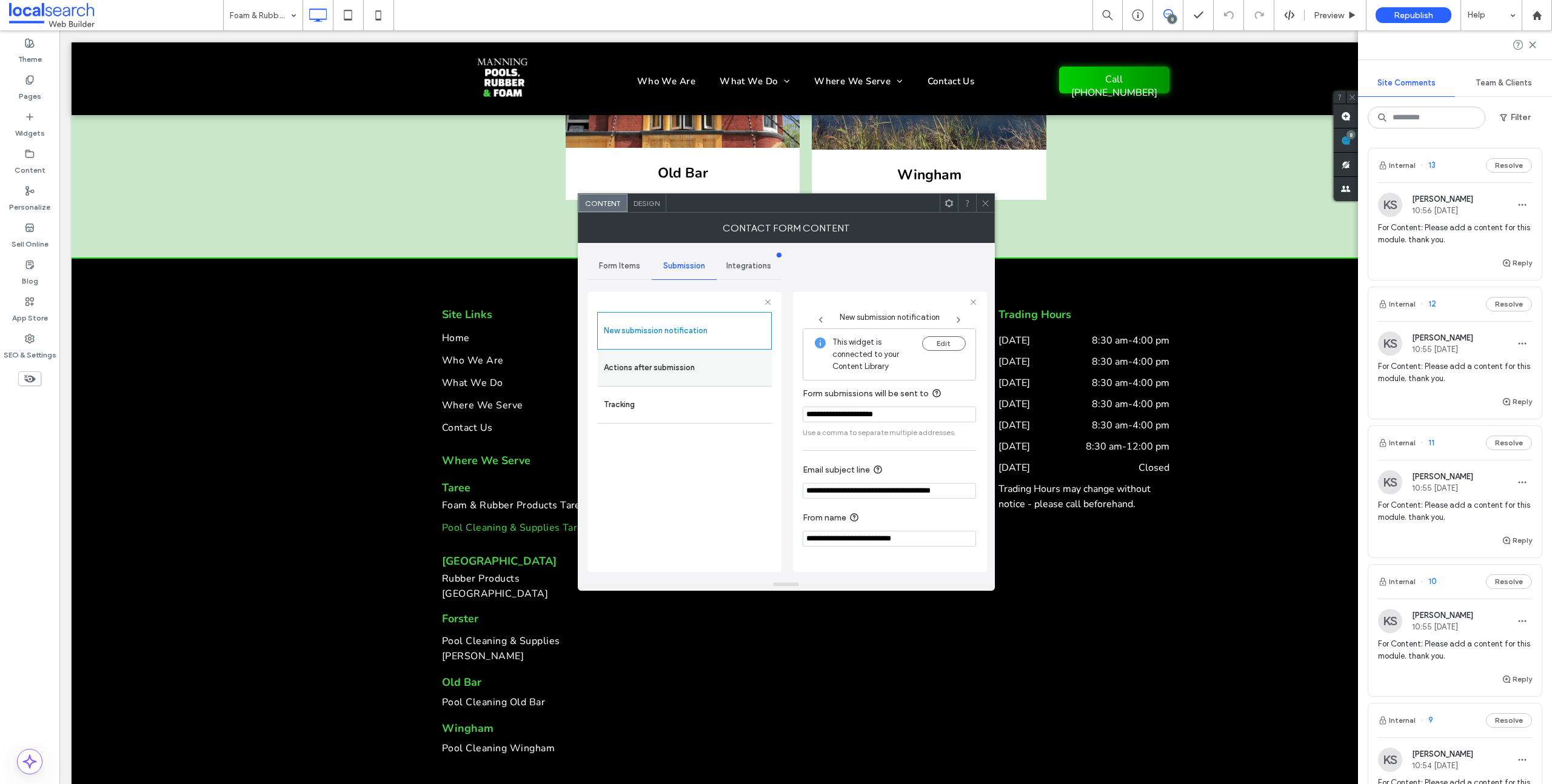
click at [665, 361] on label "Actions after submission" at bounding box center [685, 368] width 162 height 24
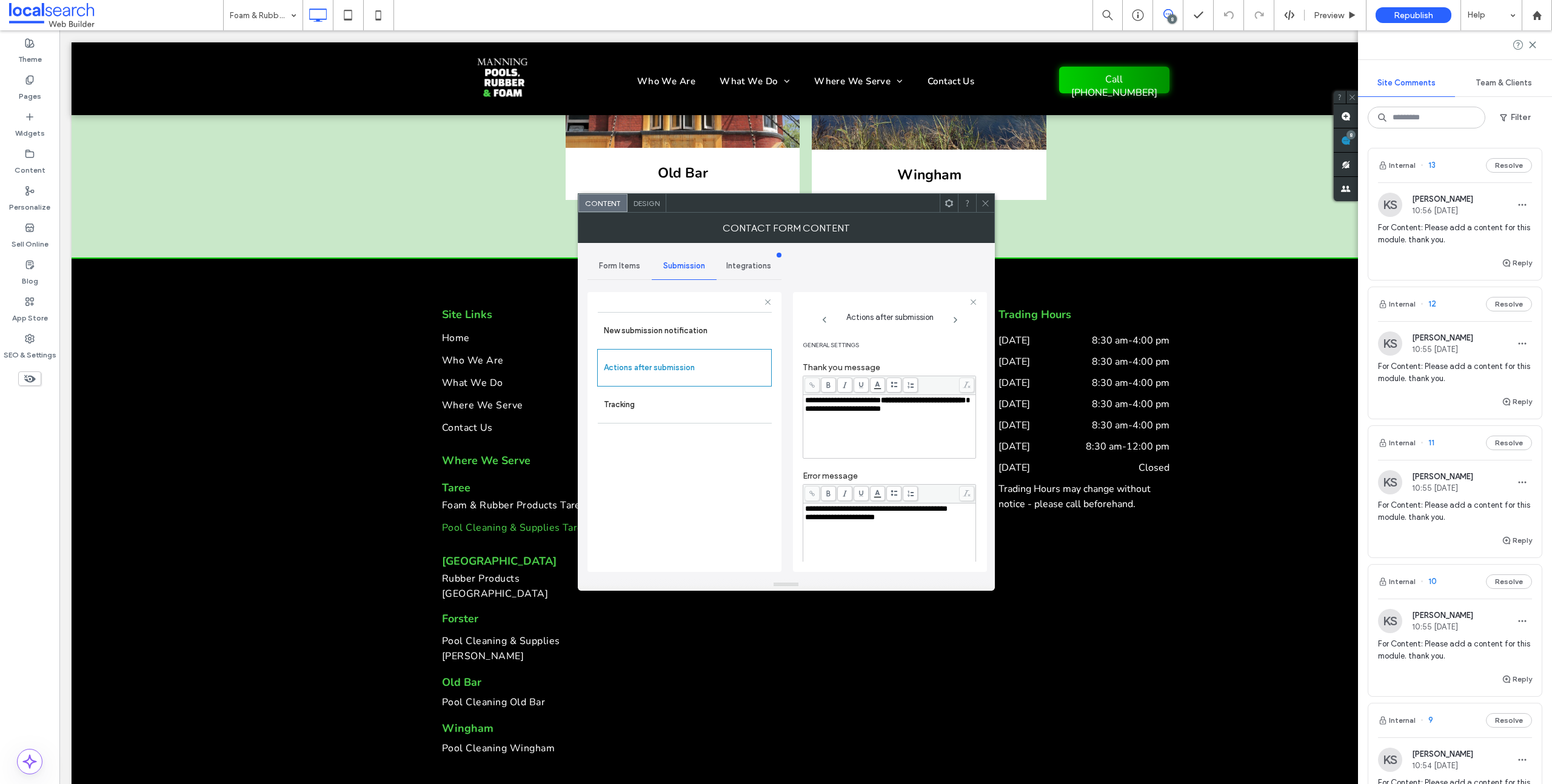
click at [659, 210] on div "Design" at bounding box center [647, 202] width 39 height 18
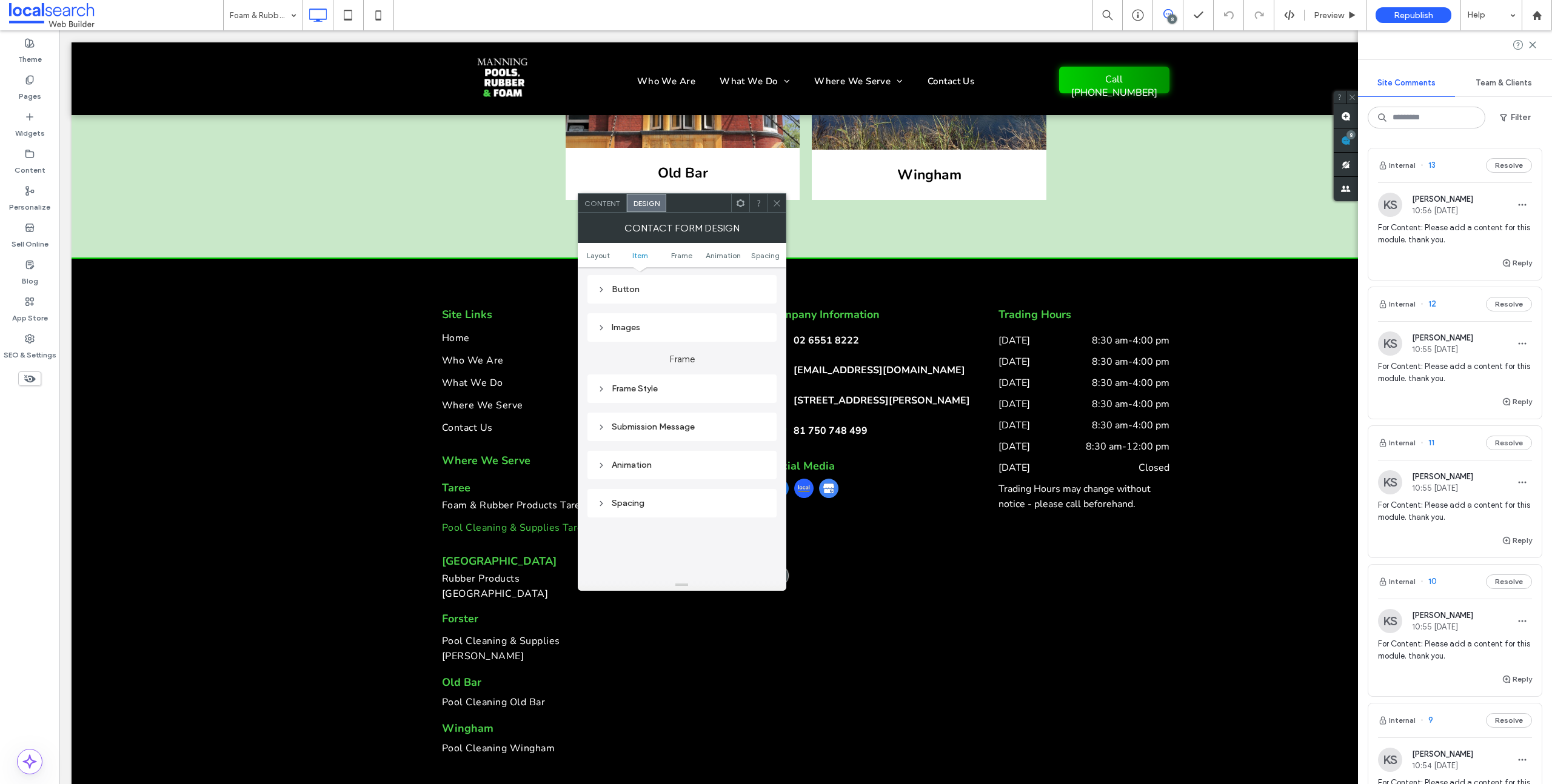
click at [682, 430] on div "Submission Message" at bounding box center [681, 427] width 169 height 10
click at [776, 205] on icon at bounding box center [776, 203] width 9 height 9
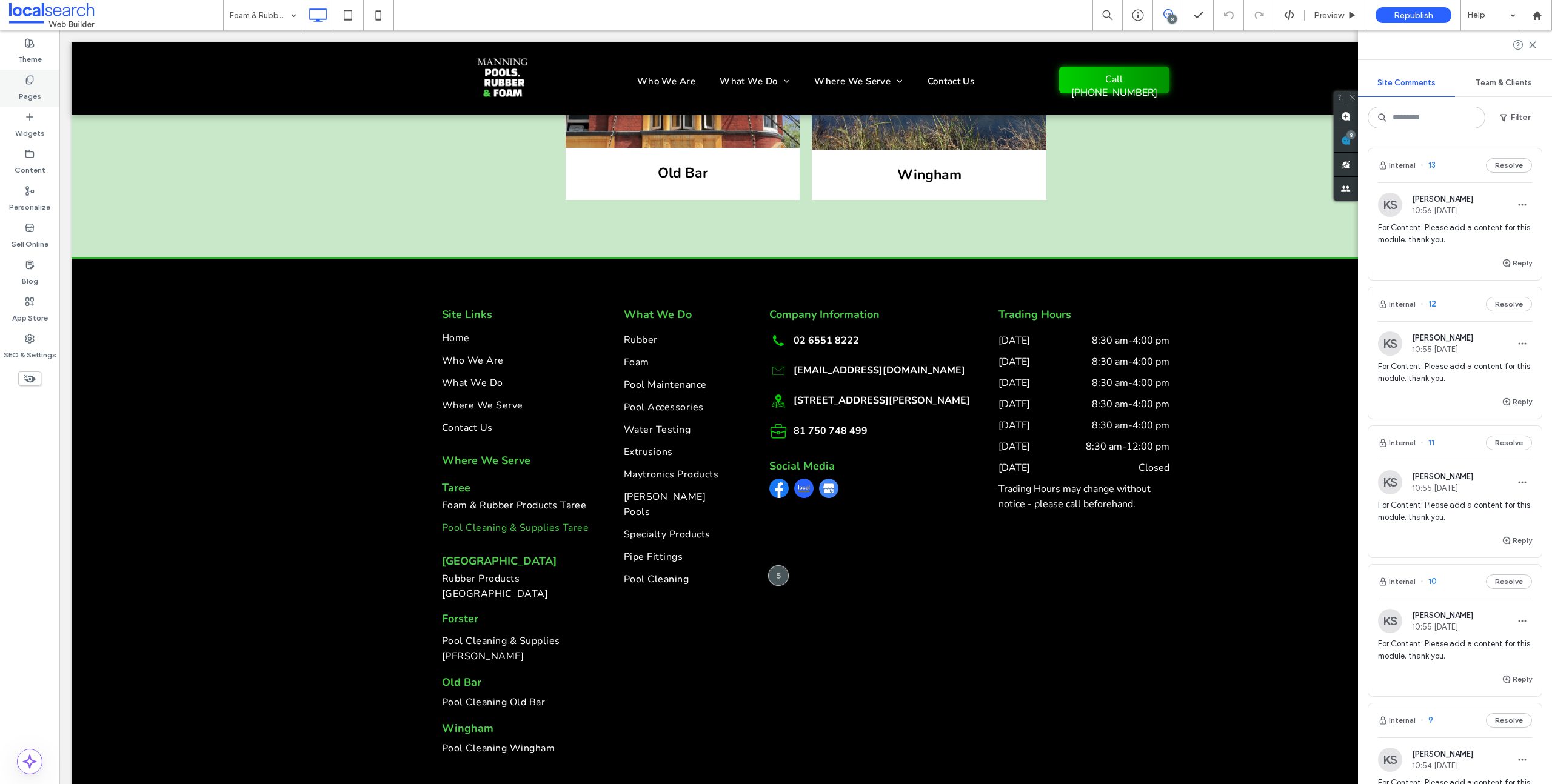
click at [37, 97] on label "Pages" at bounding box center [30, 94] width 22 height 17
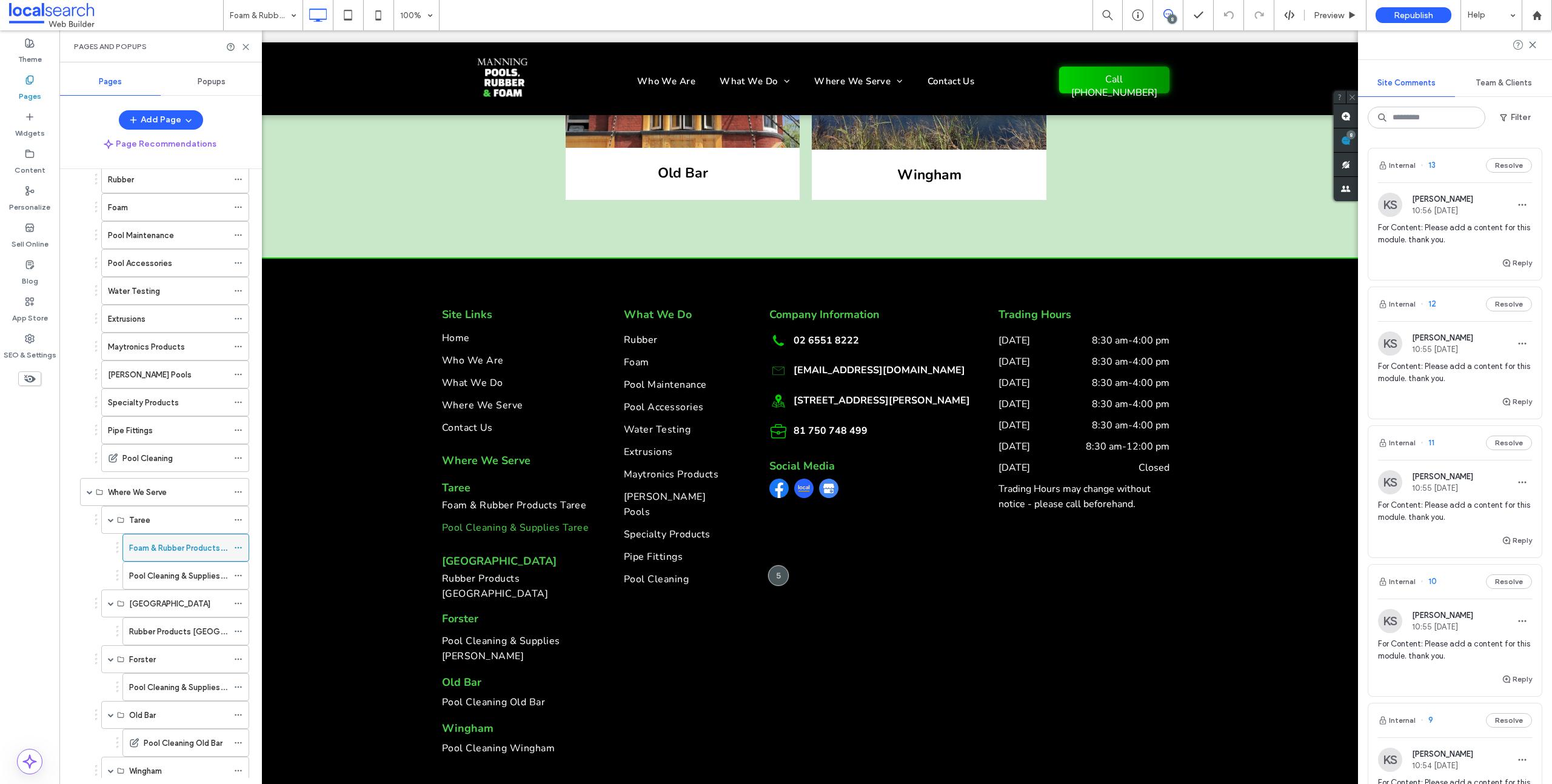
scroll to position [219, 0]
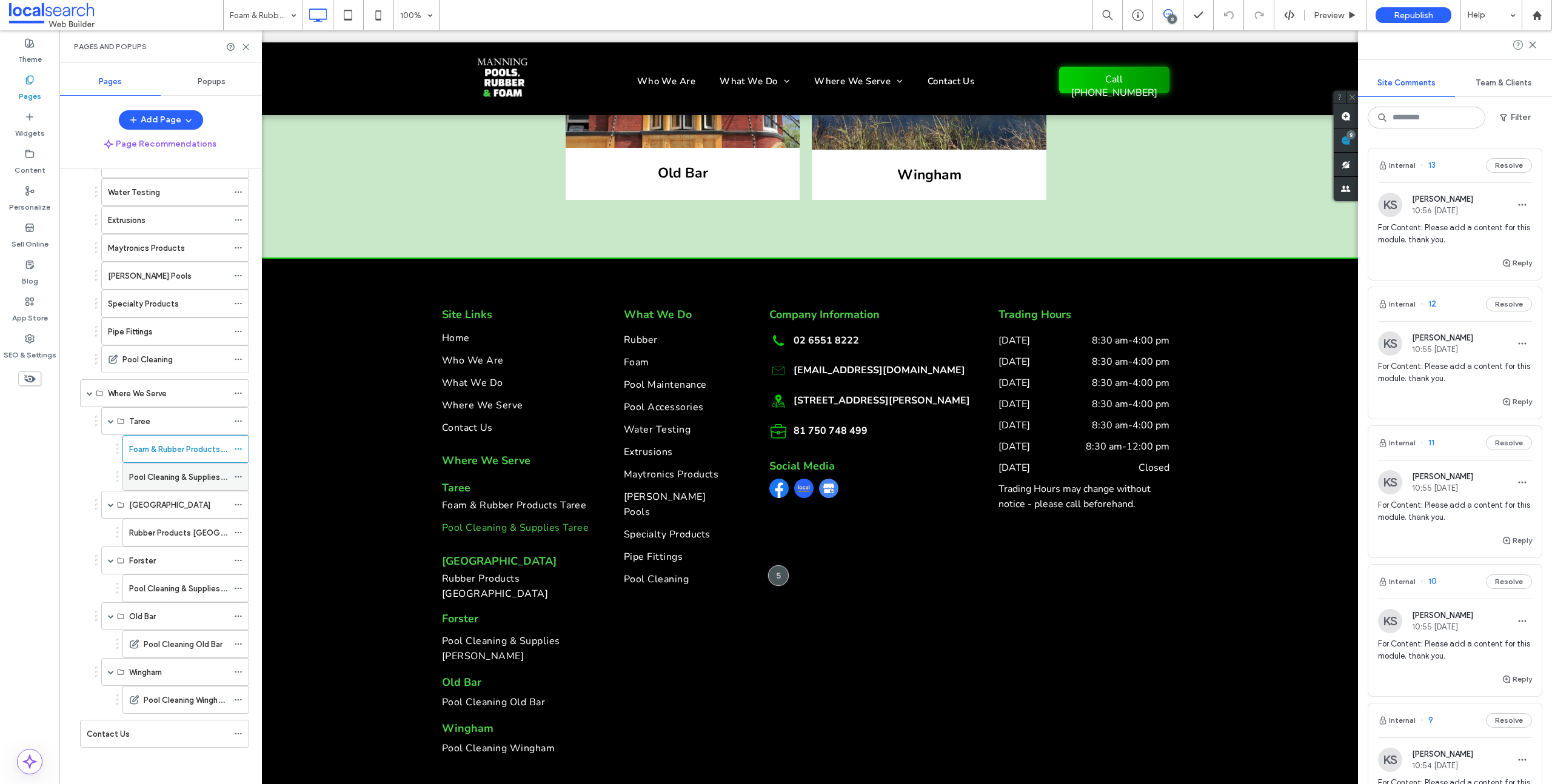
click at [156, 467] on div "Pool Cleaning & Supplies Taree" at bounding box center [178, 476] width 99 height 27
click at [146, 539] on div "Rubber Products Port Macquarie" at bounding box center [178, 533] width 99 height 27
click at [154, 589] on label "Pool Cleaning & Supplies Forster" at bounding box center [206, 588] width 154 height 21
click at [154, 528] on label "Rubber Products Port Macquarie" at bounding box center [201, 533] width 145 height 21
click at [151, 646] on label "Pool Cleaning Old Bar" at bounding box center [182, 644] width 79 height 21
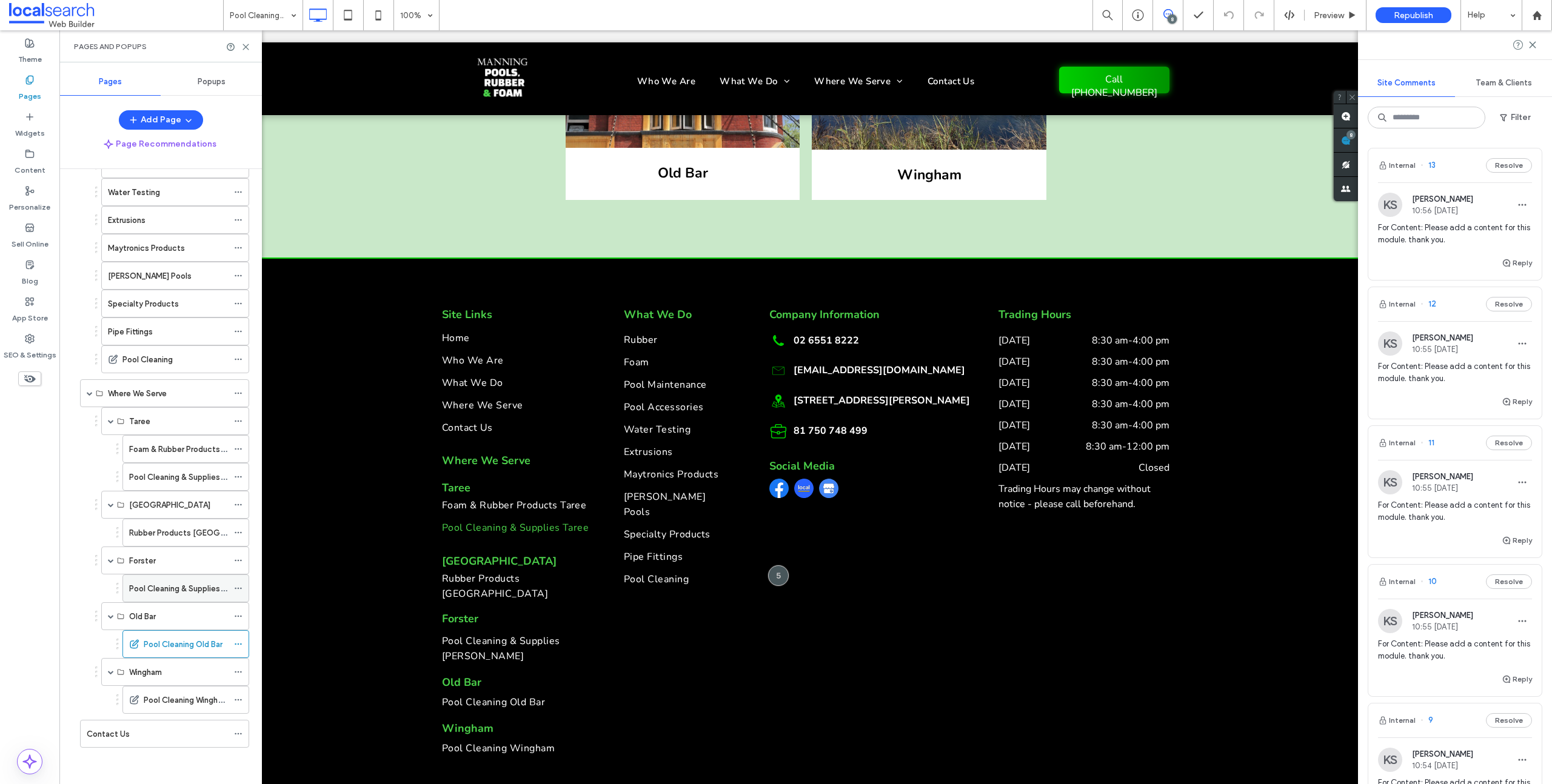
click at [200, 592] on label "Pool Cleaning & Supplies Forster" at bounding box center [206, 588] width 154 height 21
click at [181, 638] on label "Pool Cleaning Old Bar" at bounding box center [182, 644] width 79 height 21
click at [1349, 118] on use at bounding box center [1345, 116] width 9 height 9
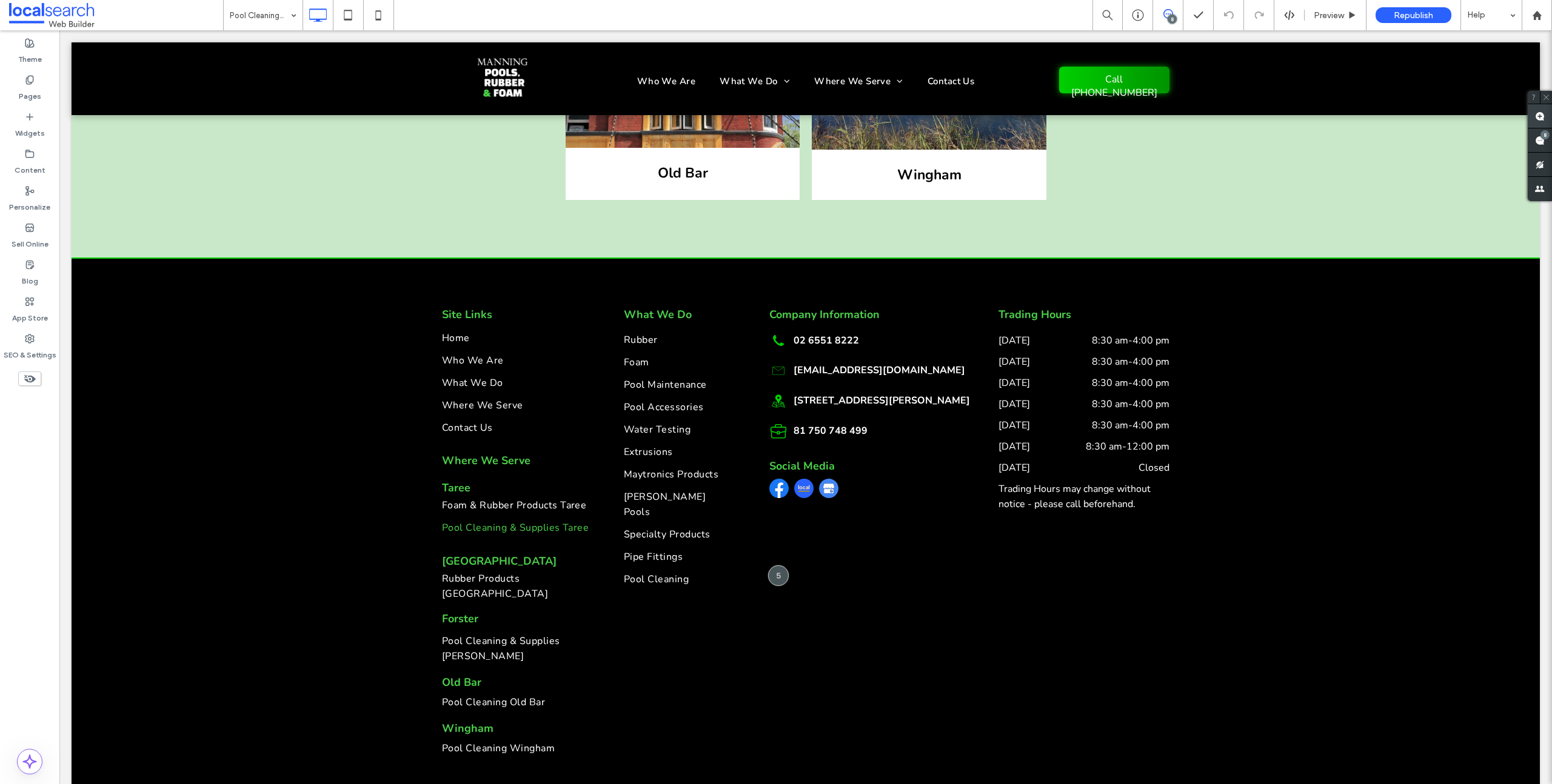
click at [1545, 120] on span at bounding box center [1540, 116] width 25 height 24
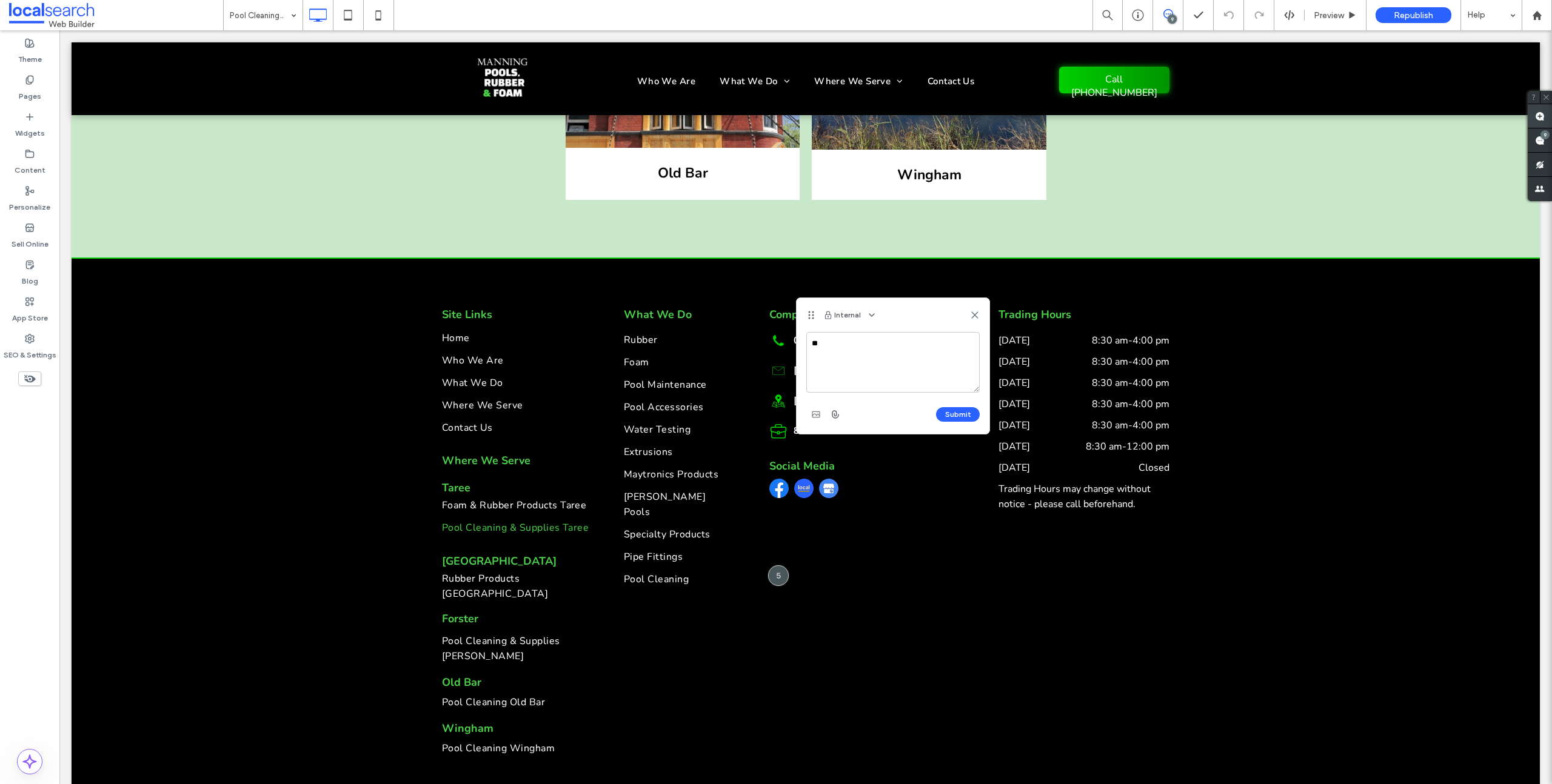
type textarea "*"
type textarea "**********"
click at [963, 415] on button "Submit" at bounding box center [958, 414] width 44 height 14
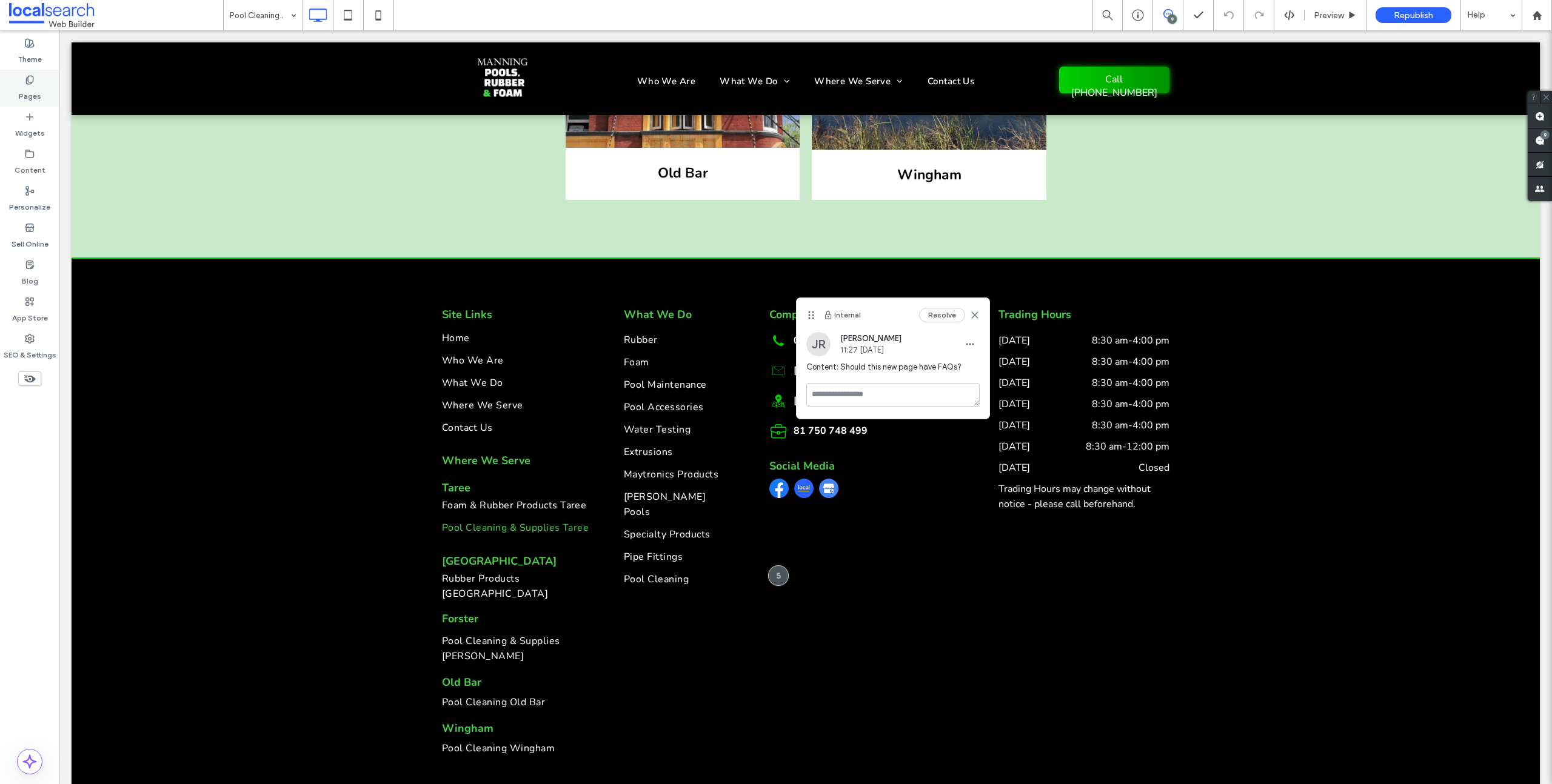
click at [42, 83] on div "Pages" at bounding box center [30, 88] width 59 height 37
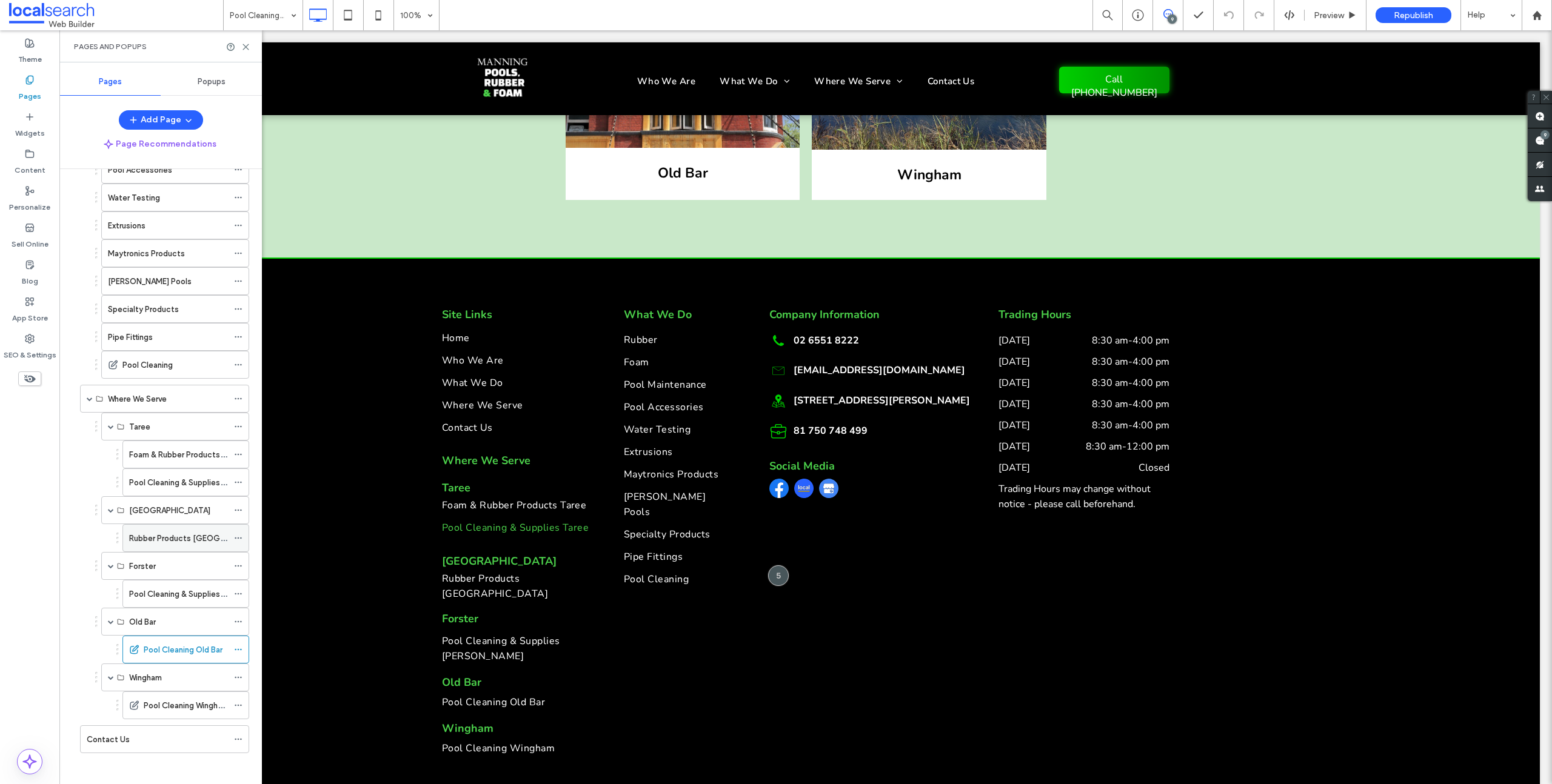
scroll to position [219, 0]
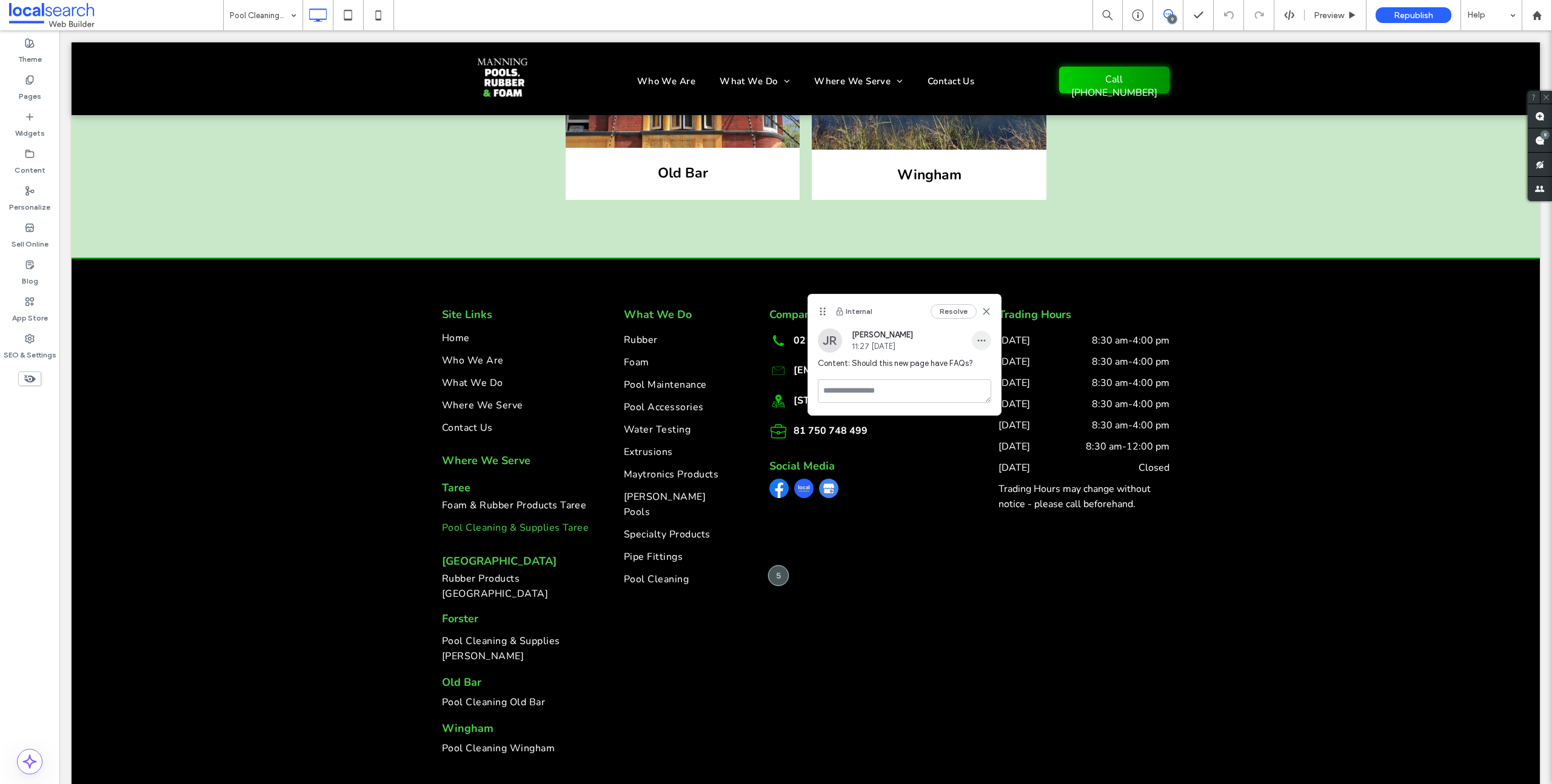
click at [984, 337] on icon "button" at bounding box center [981, 340] width 9 height 9
click at [983, 371] on span "Edit" at bounding box center [989, 372] width 15 height 12
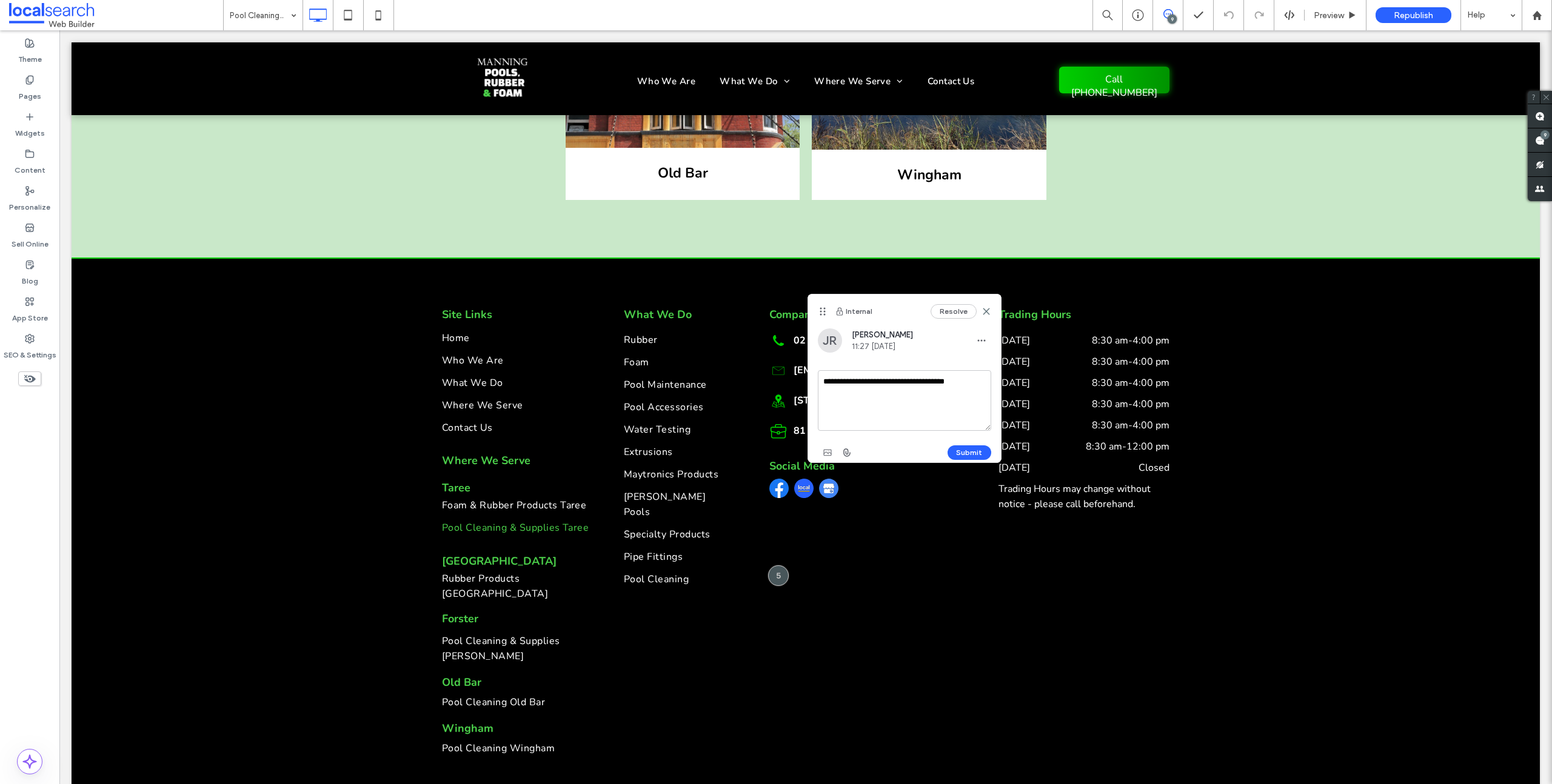
click at [974, 381] on textarea "**********" at bounding box center [905, 401] width 174 height 61
click at [855, 394] on textarea "**********" at bounding box center [905, 401] width 174 height 61
drag, startPoint x: 902, startPoint y: 393, endPoint x: 820, endPoint y: 380, distance: 83.0
click at [820, 380] on textarea "**********" at bounding box center [905, 401] width 174 height 61
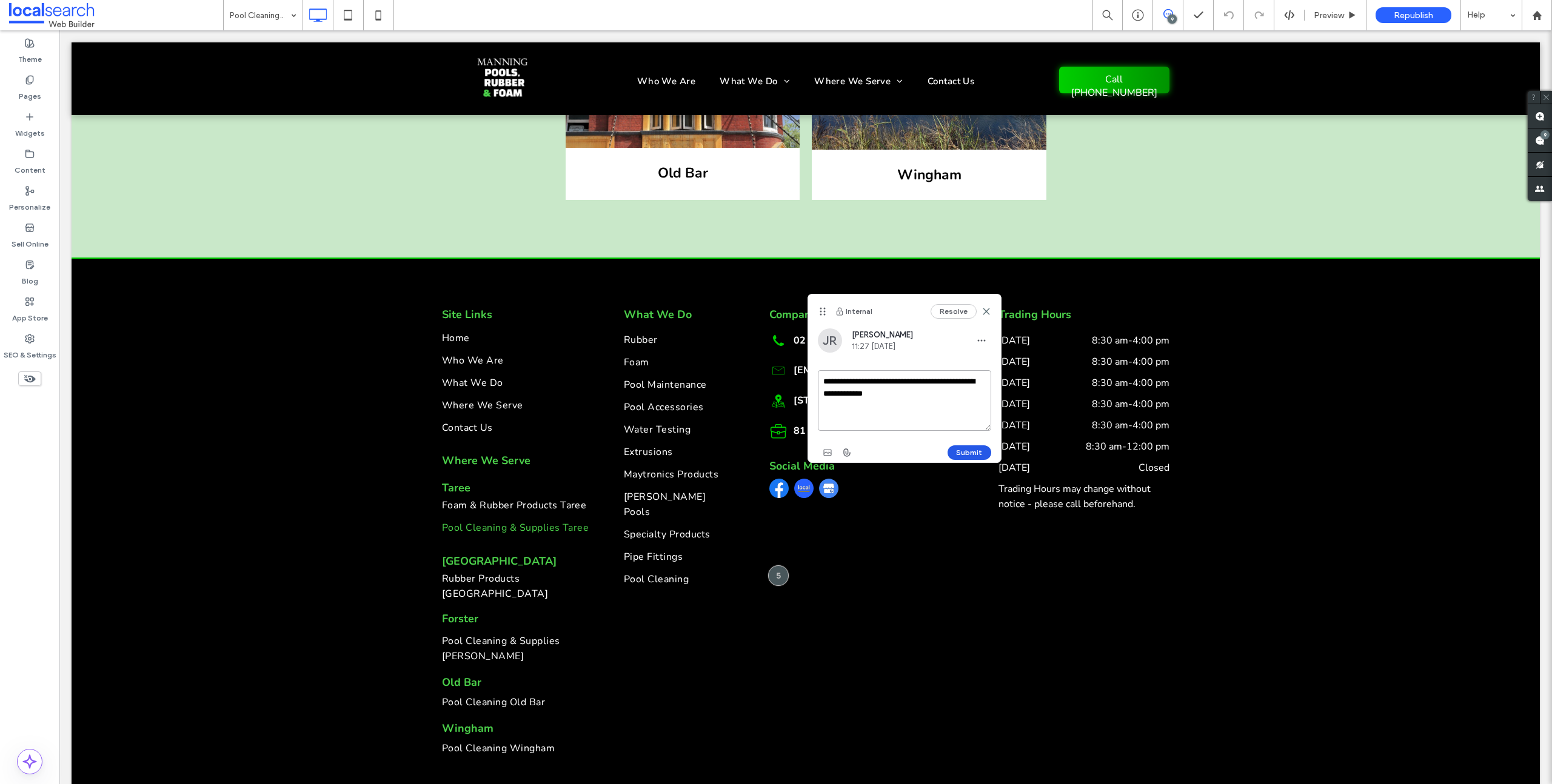
type textarea "**********"
click at [974, 453] on button "Submit" at bounding box center [970, 453] width 44 height 14
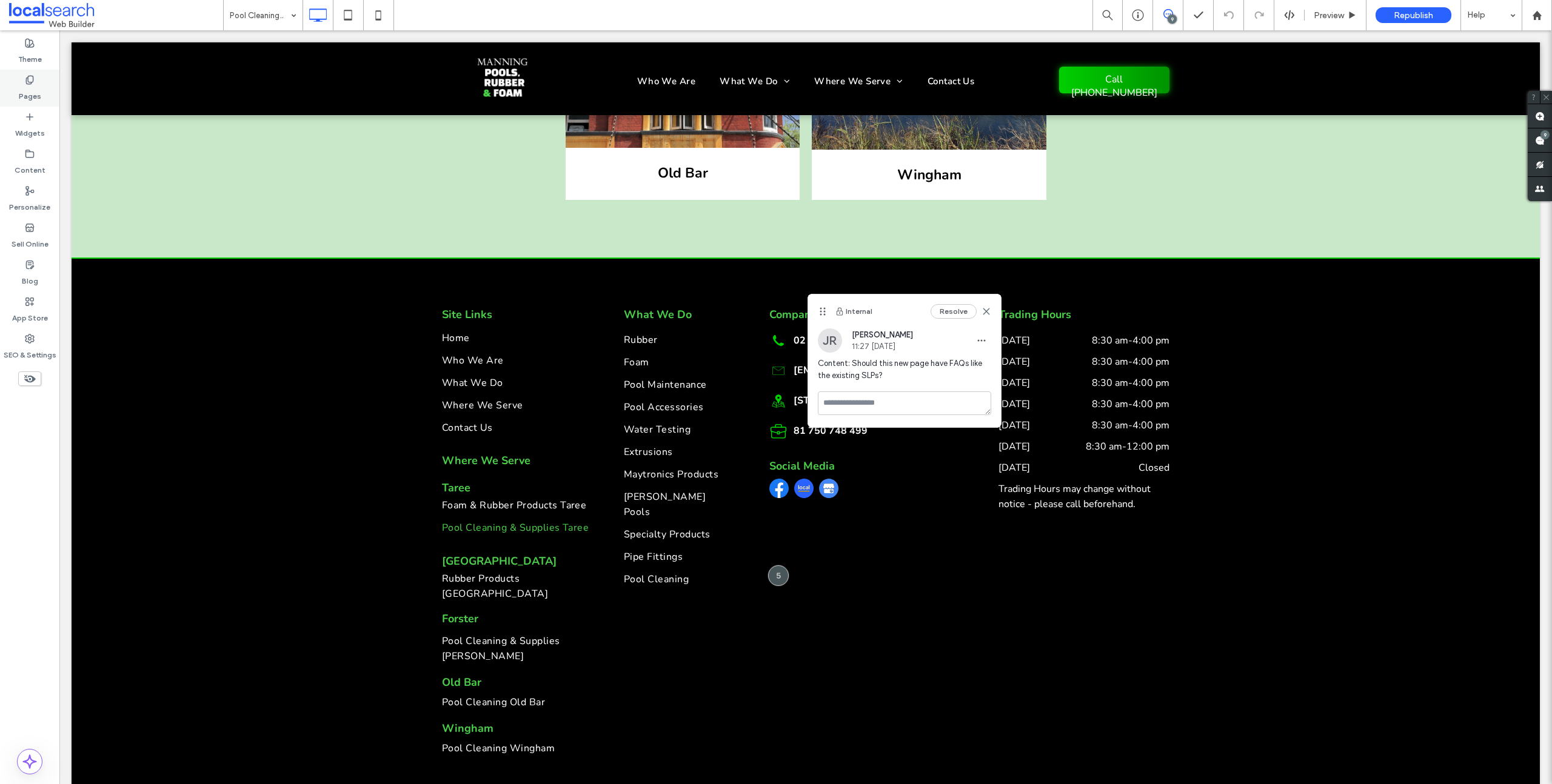
click at [32, 71] on div "Pages" at bounding box center [30, 88] width 59 height 37
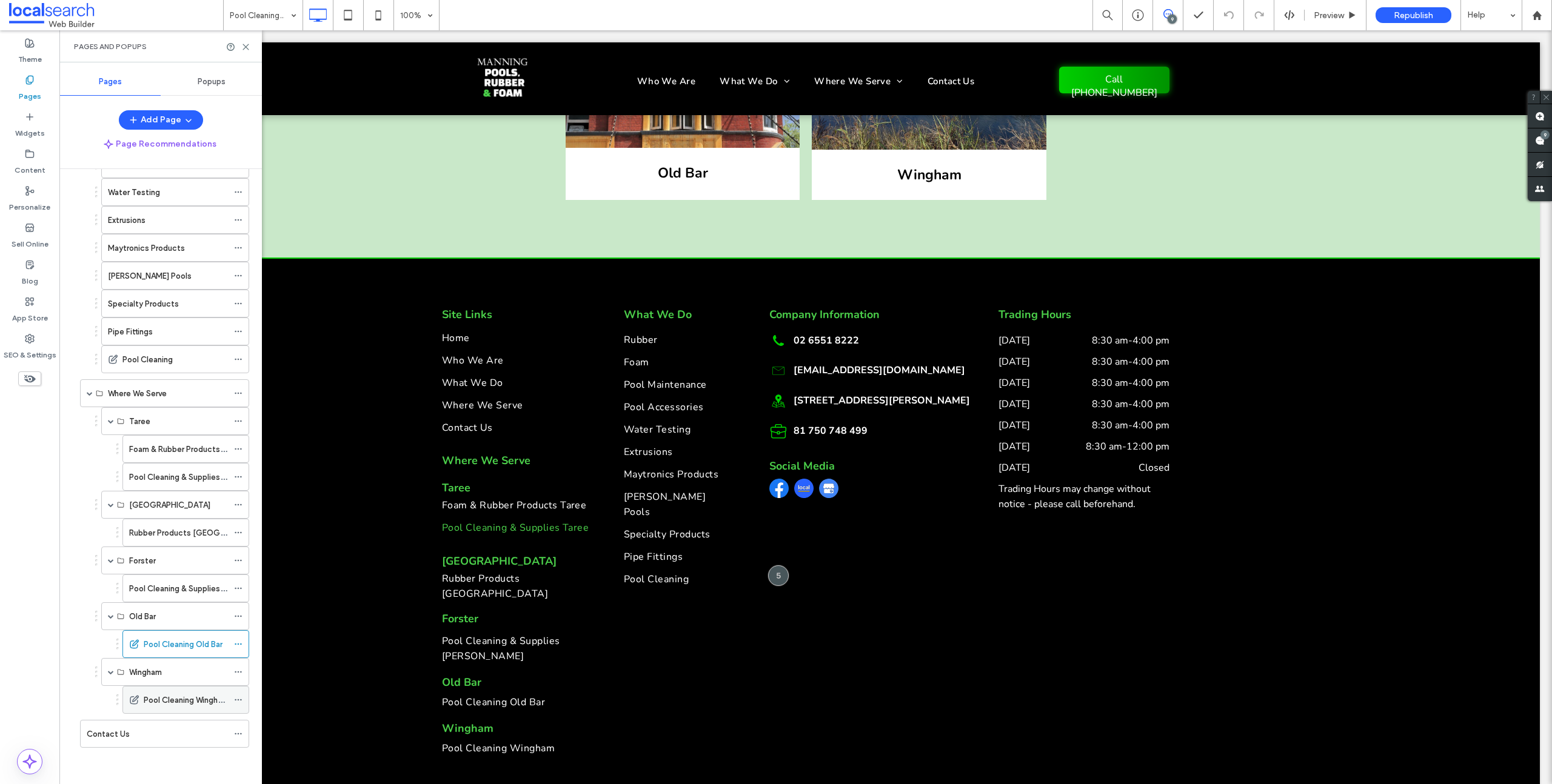
click at [179, 695] on label "Pool Cleaning Wingham" at bounding box center [186, 700] width 85 height 21
click at [1535, 112] on icon at bounding box center [1539, 116] width 9 height 9
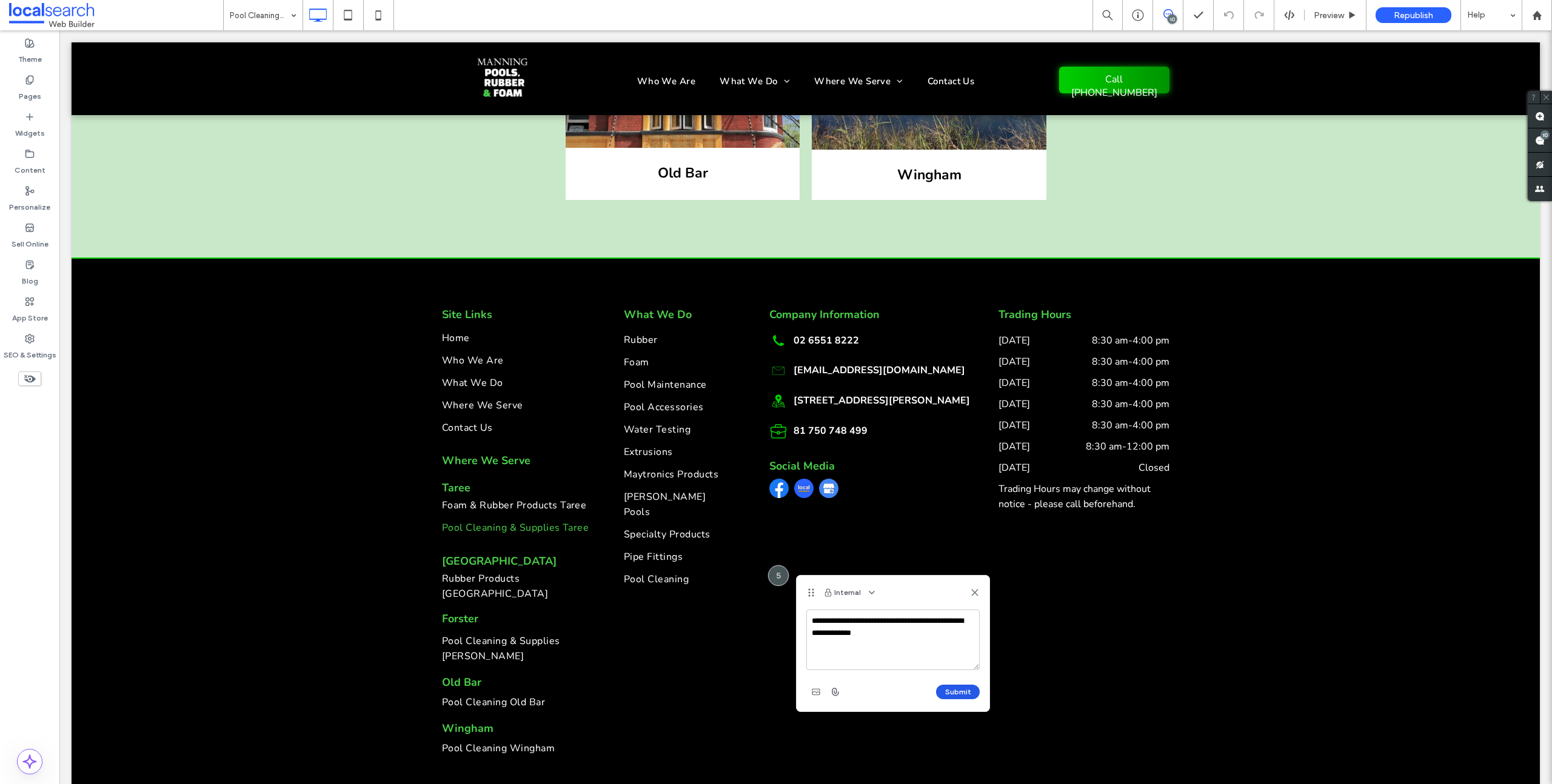
type textarea "**********"
click at [960, 691] on button "Submit" at bounding box center [958, 692] width 44 height 14
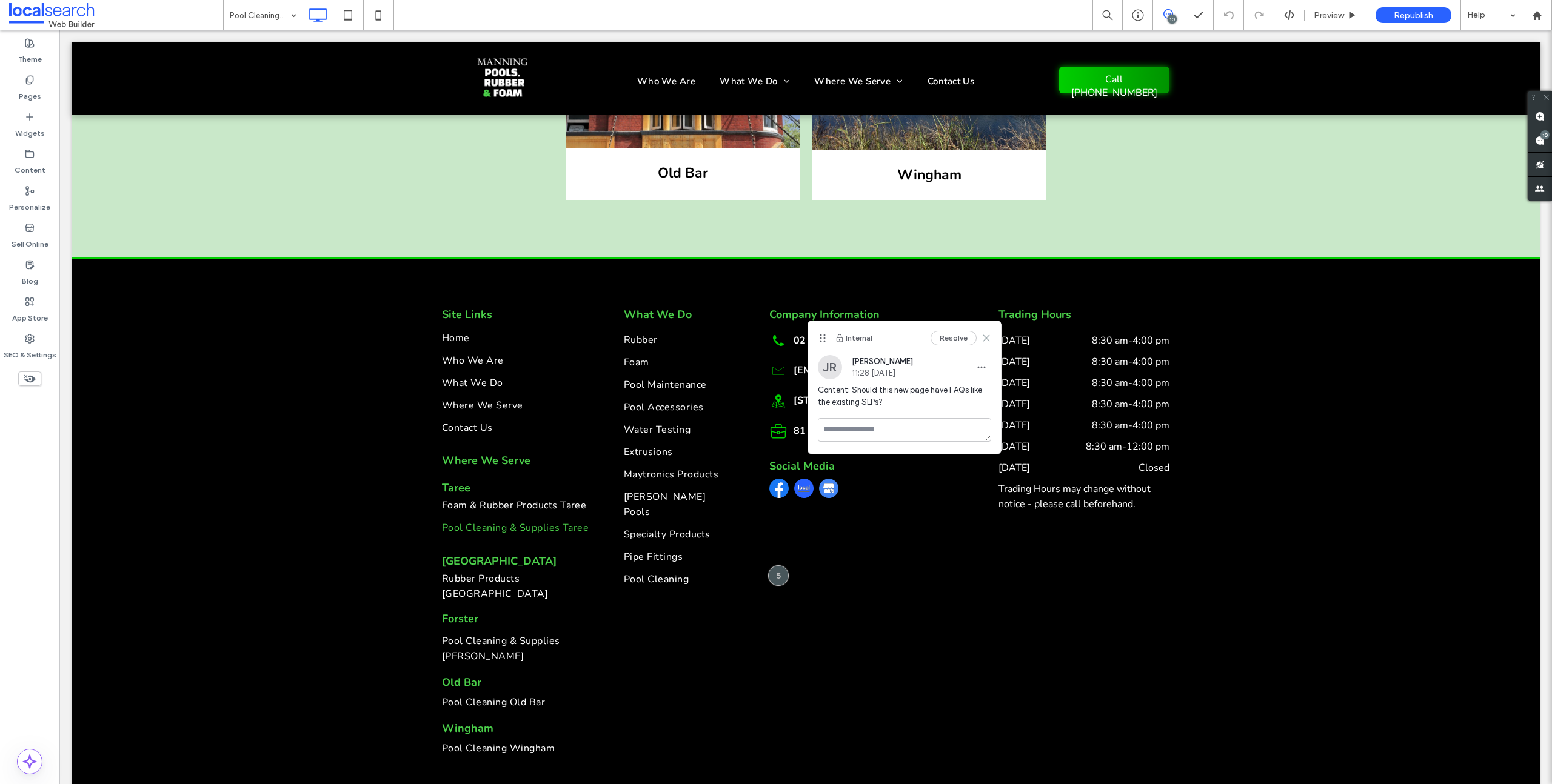
click at [986, 341] on icon at bounding box center [986, 338] width 9 height 9
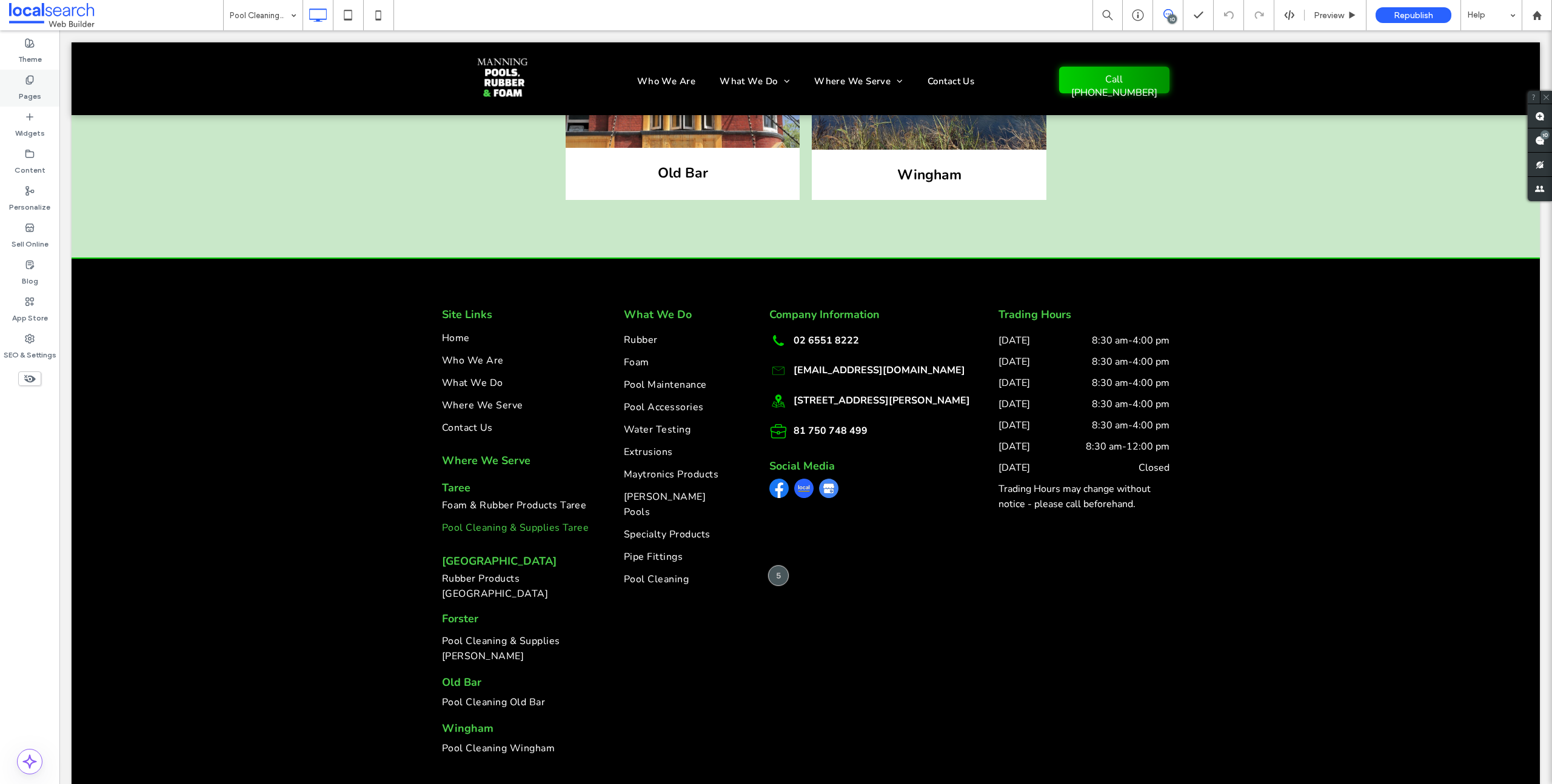
click at [30, 97] on label "Pages" at bounding box center [30, 94] width 22 height 17
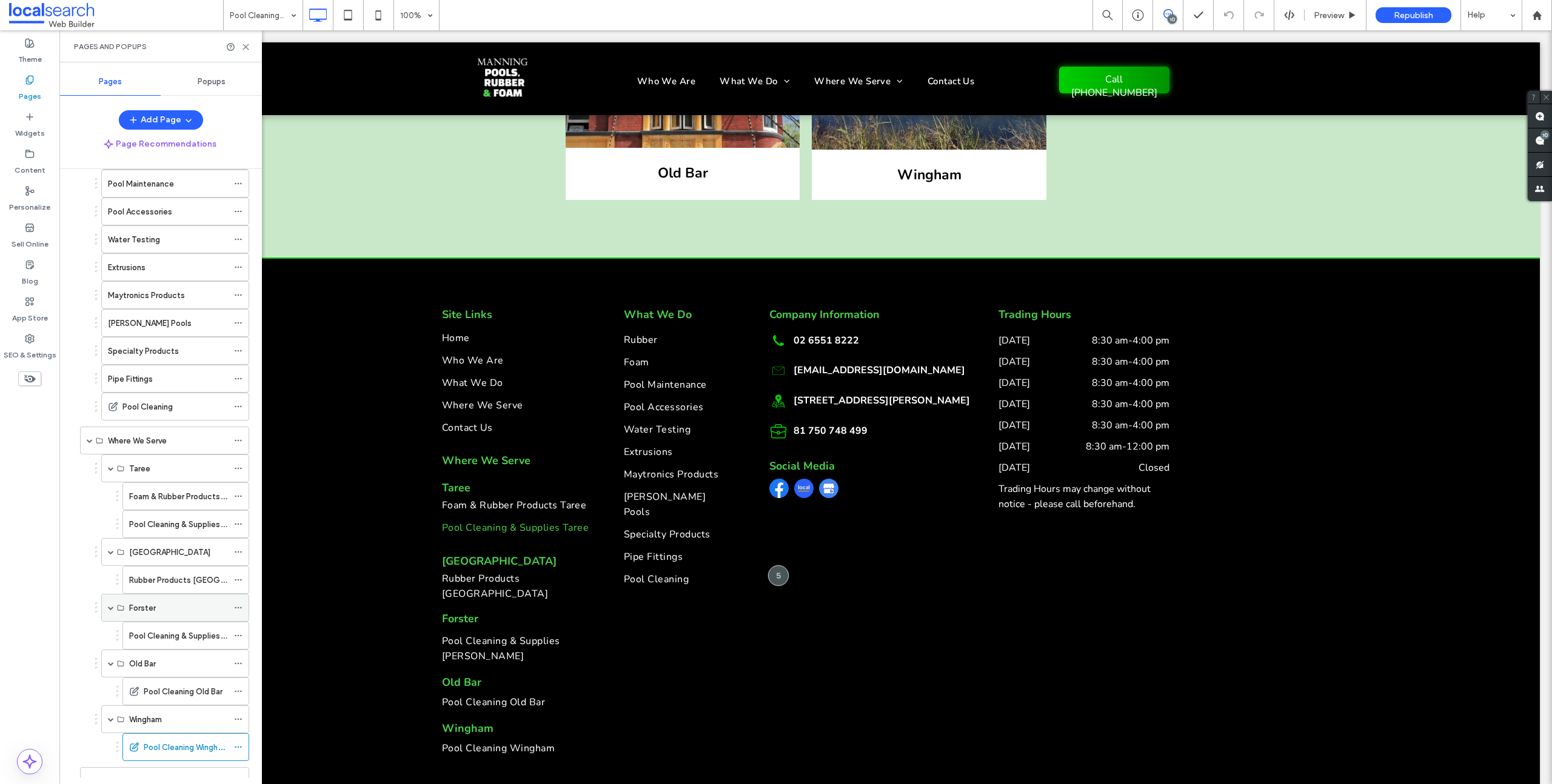
scroll to position [219, 0]
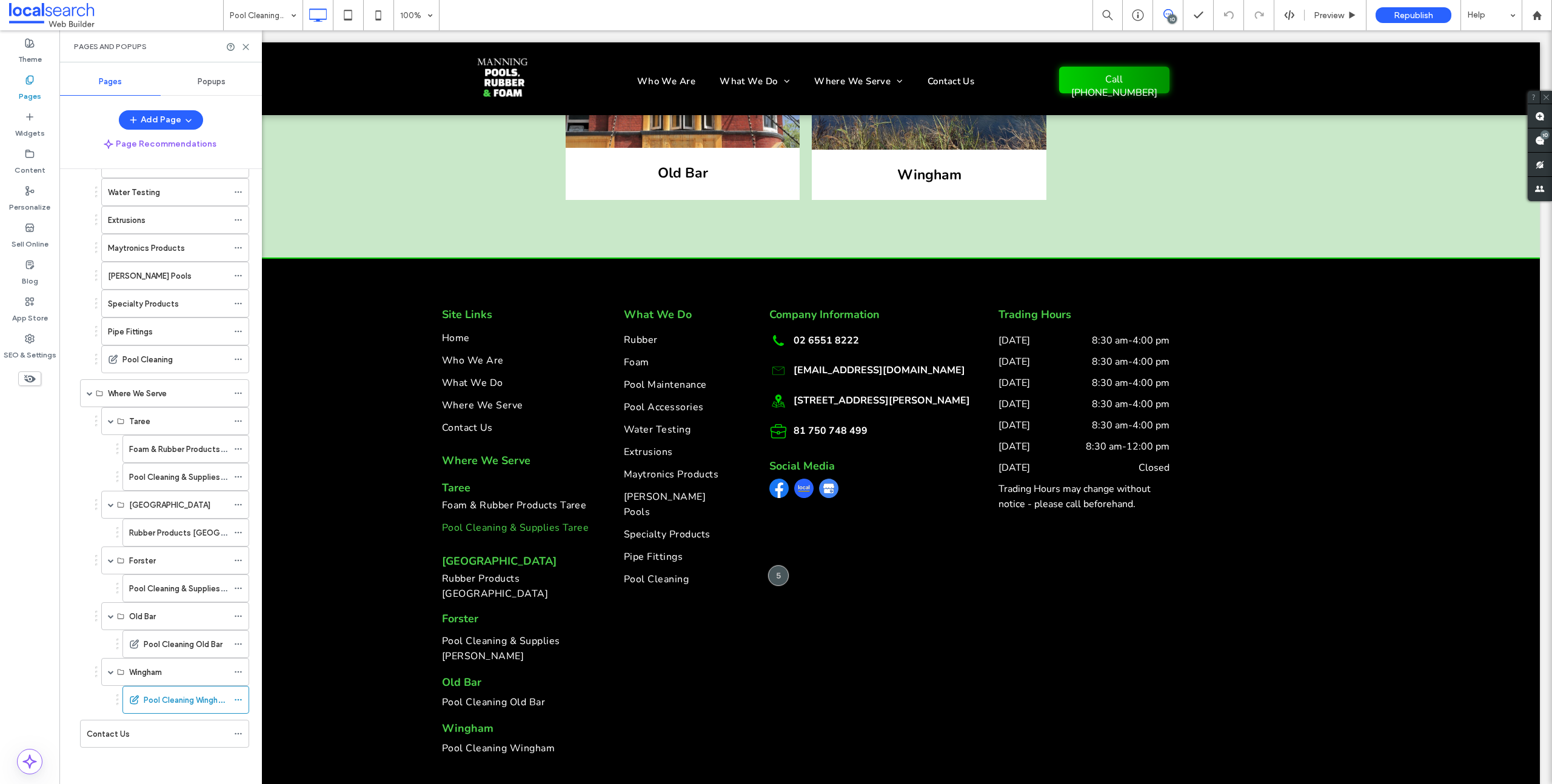
click at [212, 639] on label "Pool Cleaning Old Bar" at bounding box center [182, 644] width 79 height 21
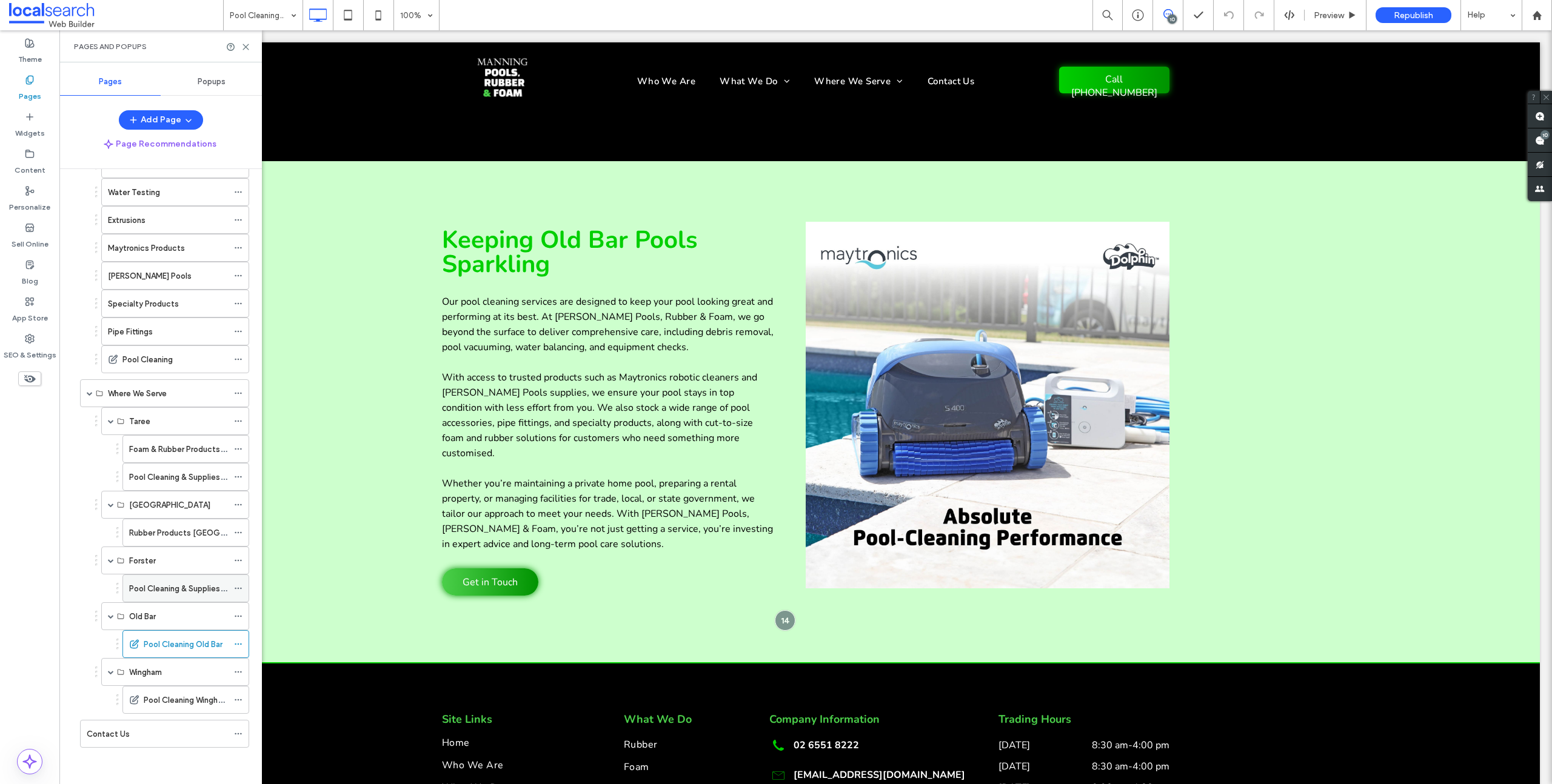
click at [154, 584] on label "Pool Cleaning & Supplies [PERSON_NAME]" at bounding box center [206, 588] width 154 height 21
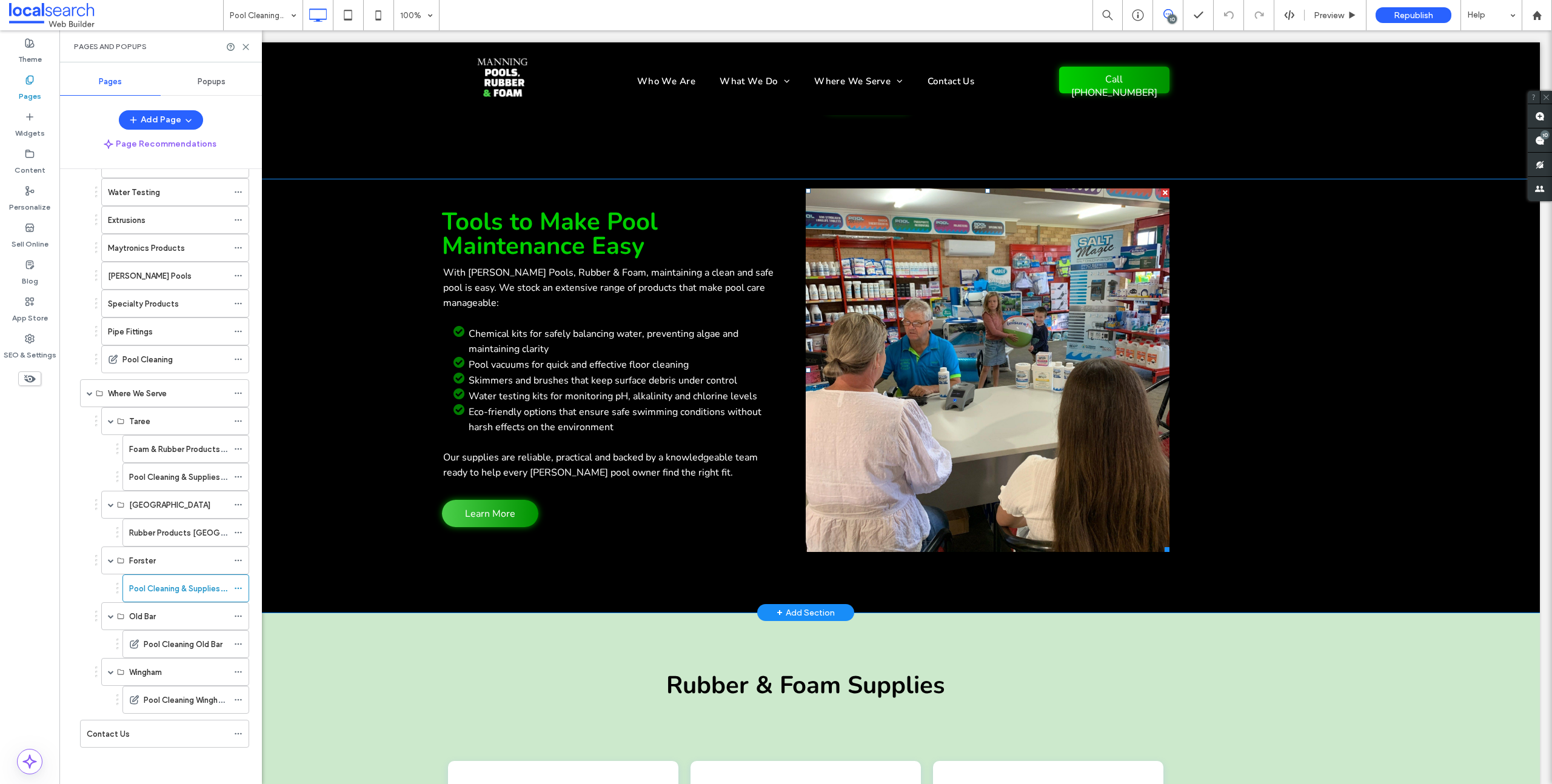
scroll to position [806, 0]
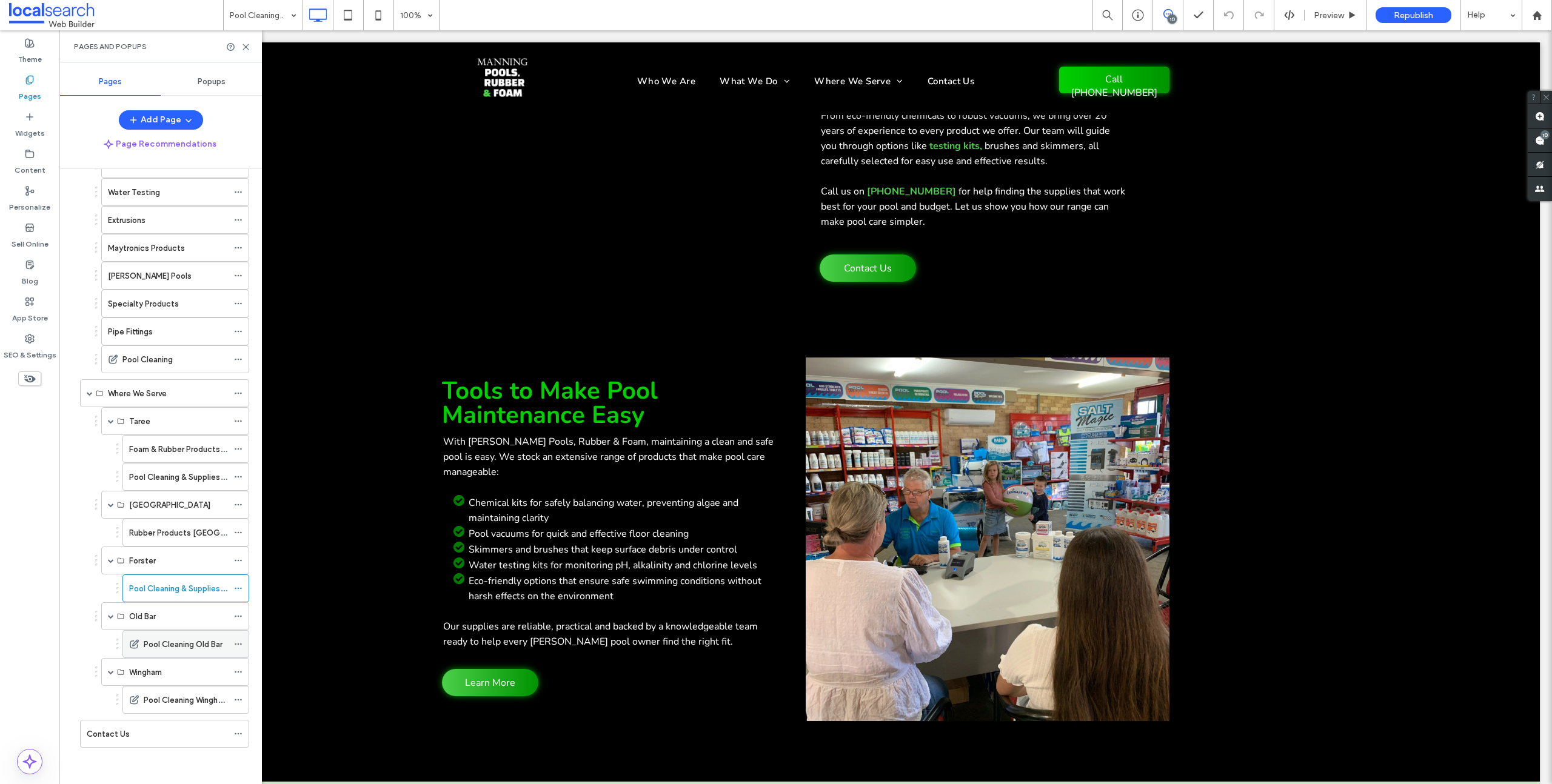
click at [179, 650] on label "Pool Cleaning Old Bar" at bounding box center [182, 644] width 79 height 21
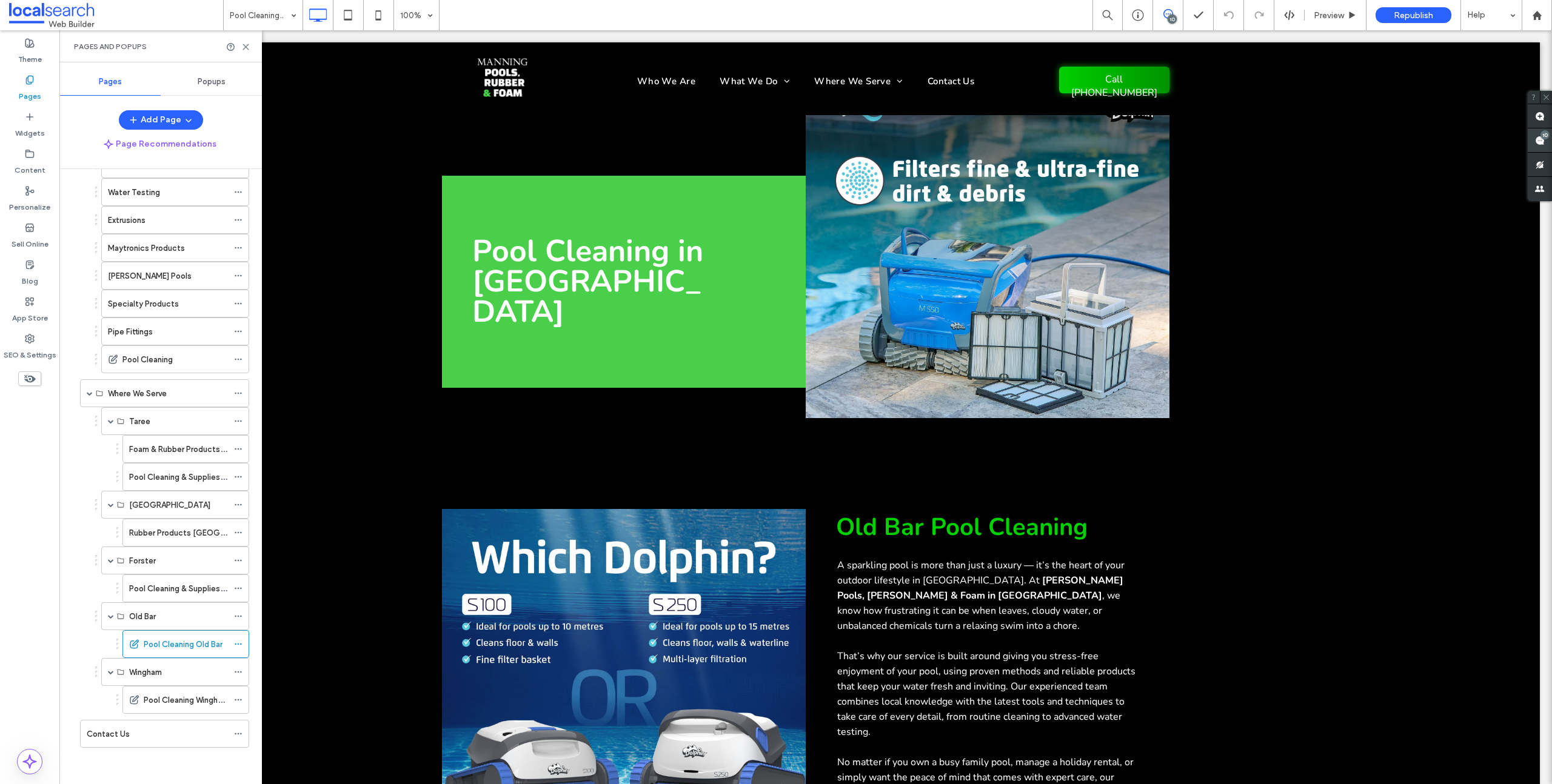
click at [1533, 136] on span at bounding box center [1540, 140] width 25 height 24
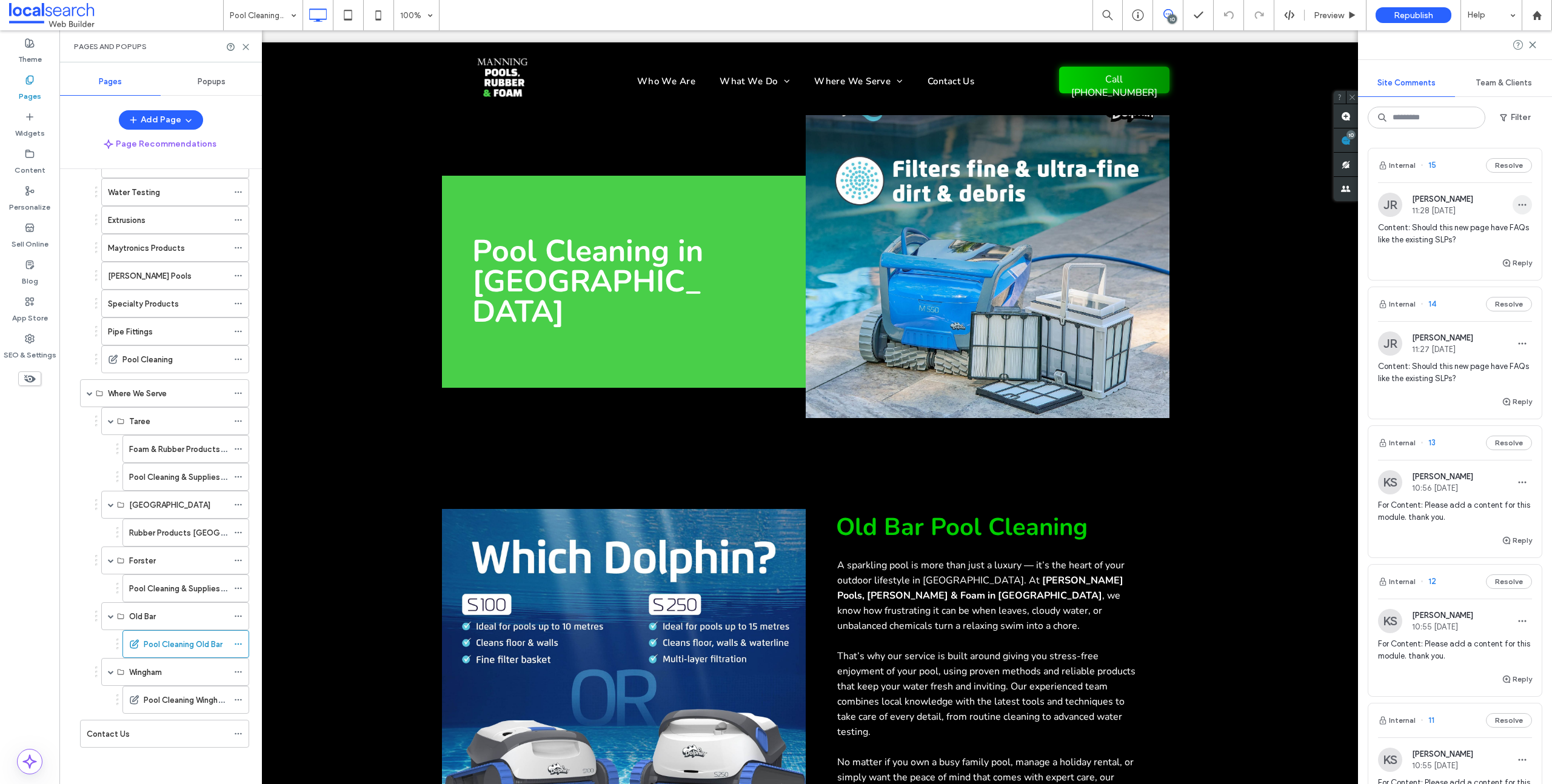
click at [1517, 201] on icon "button" at bounding box center [1522, 205] width 9 height 9
click at [1453, 265] on div "Delete" at bounding box center [1468, 259] width 108 height 23
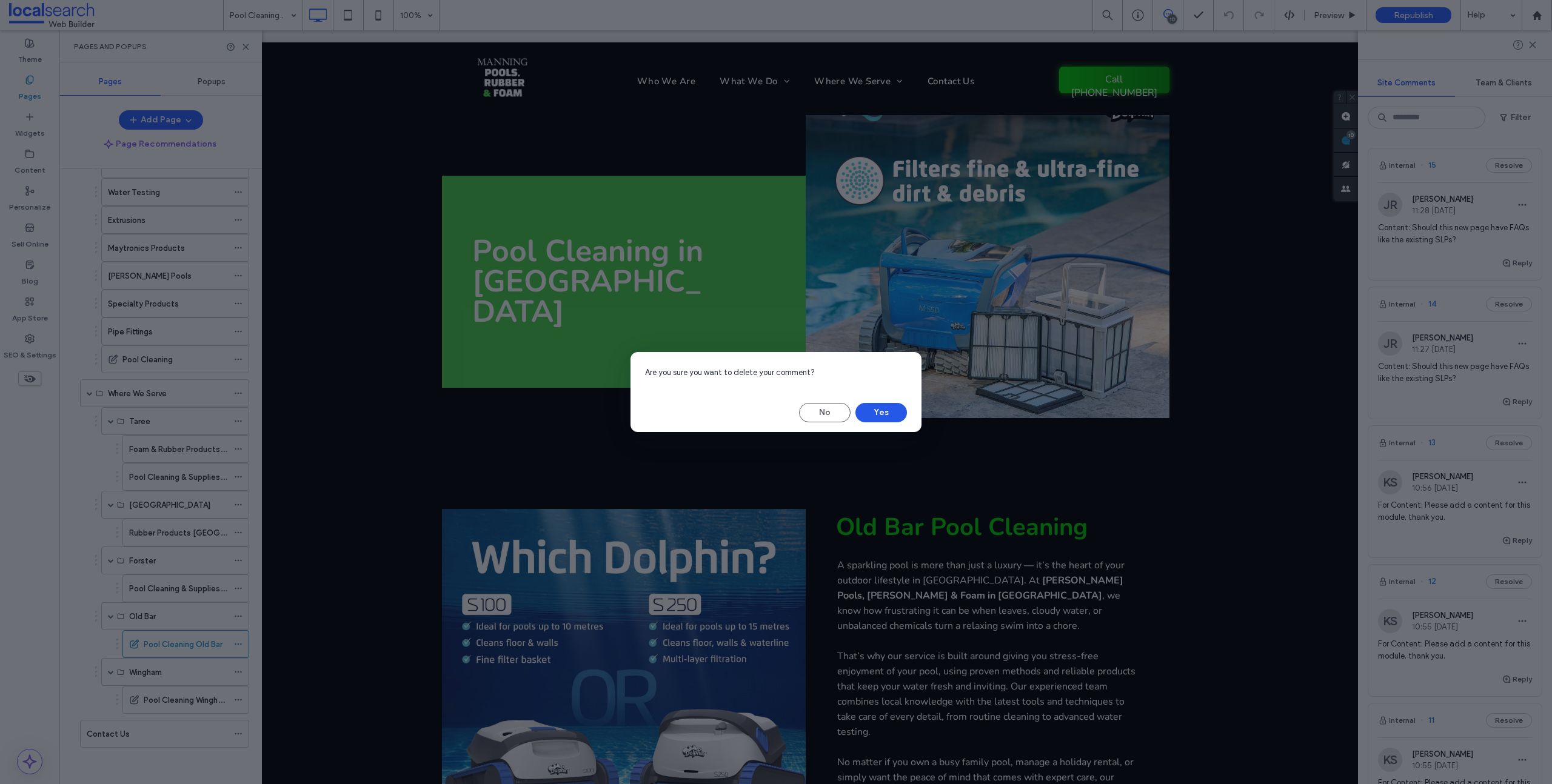
click at [866, 407] on button "Yes" at bounding box center [881, 412] width 51 height 19
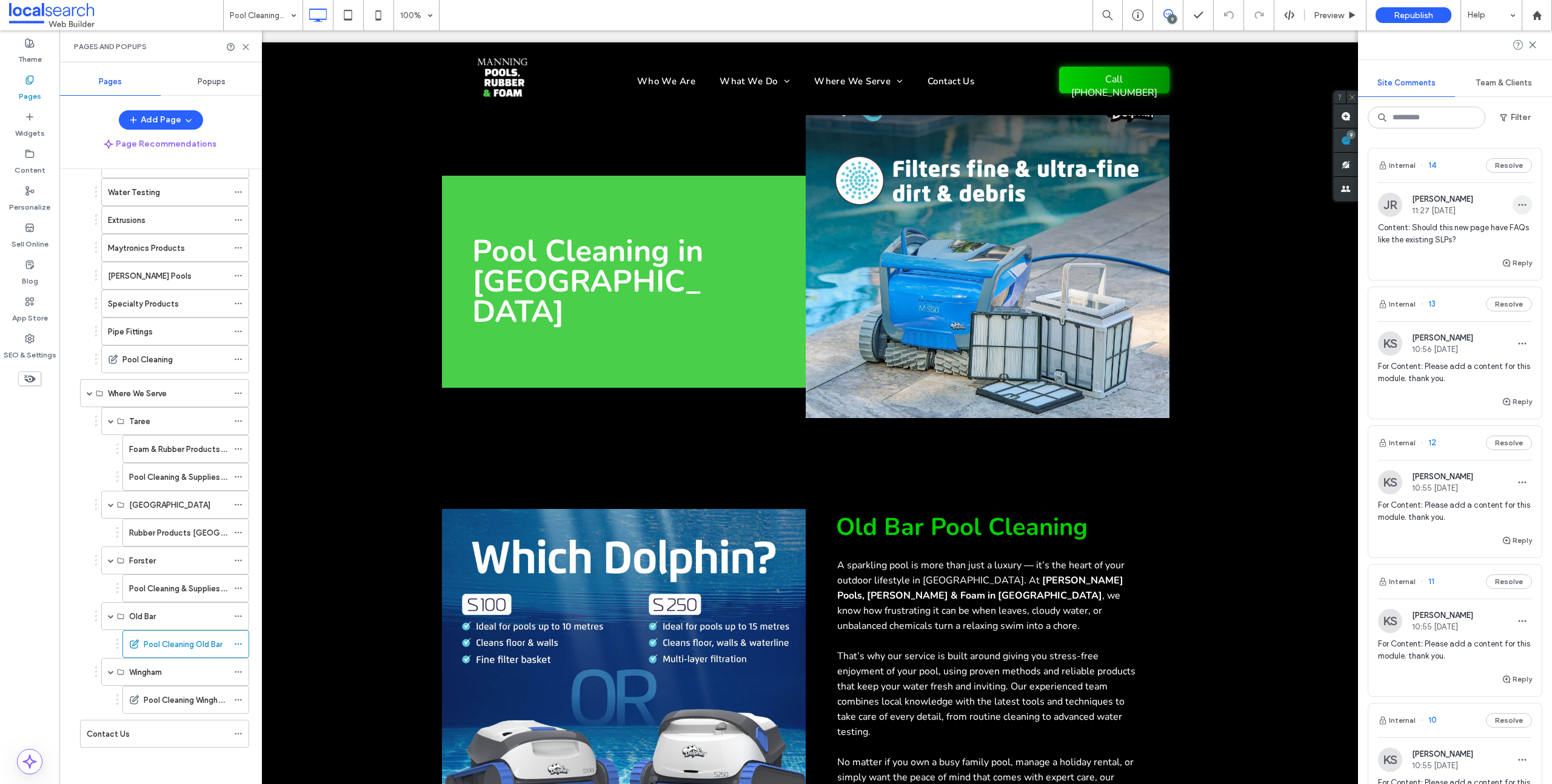
click at [1517, 208] on icon "button" at bounding box center [1522, 205] width 9 height 9
click at [1458, 265] on div "Delete" at bounding box center [1468, 259] width 108 height 23
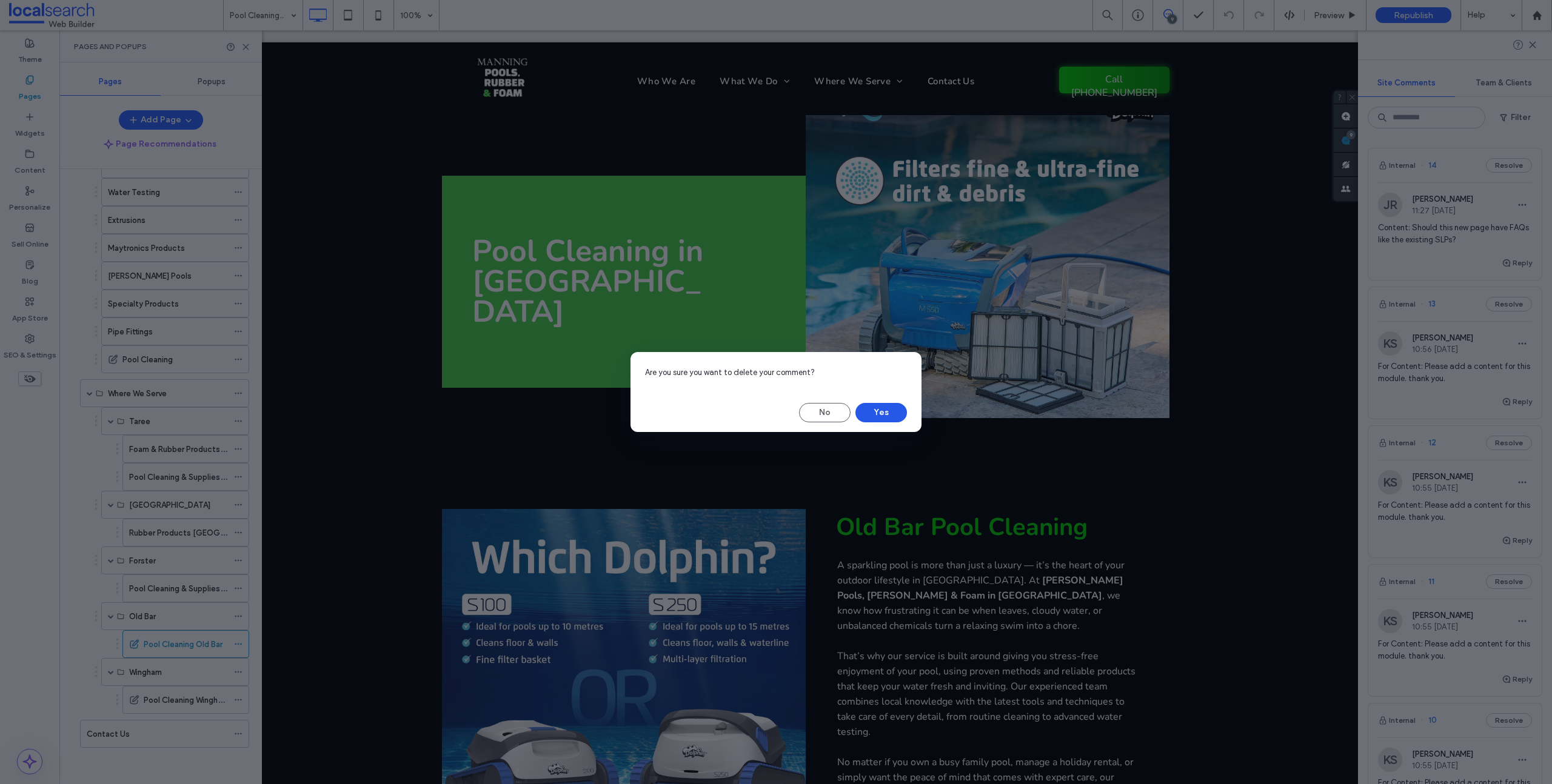
click at [878, 408] on button "Yes" at bounding box center [881, 412] width 51 height 19
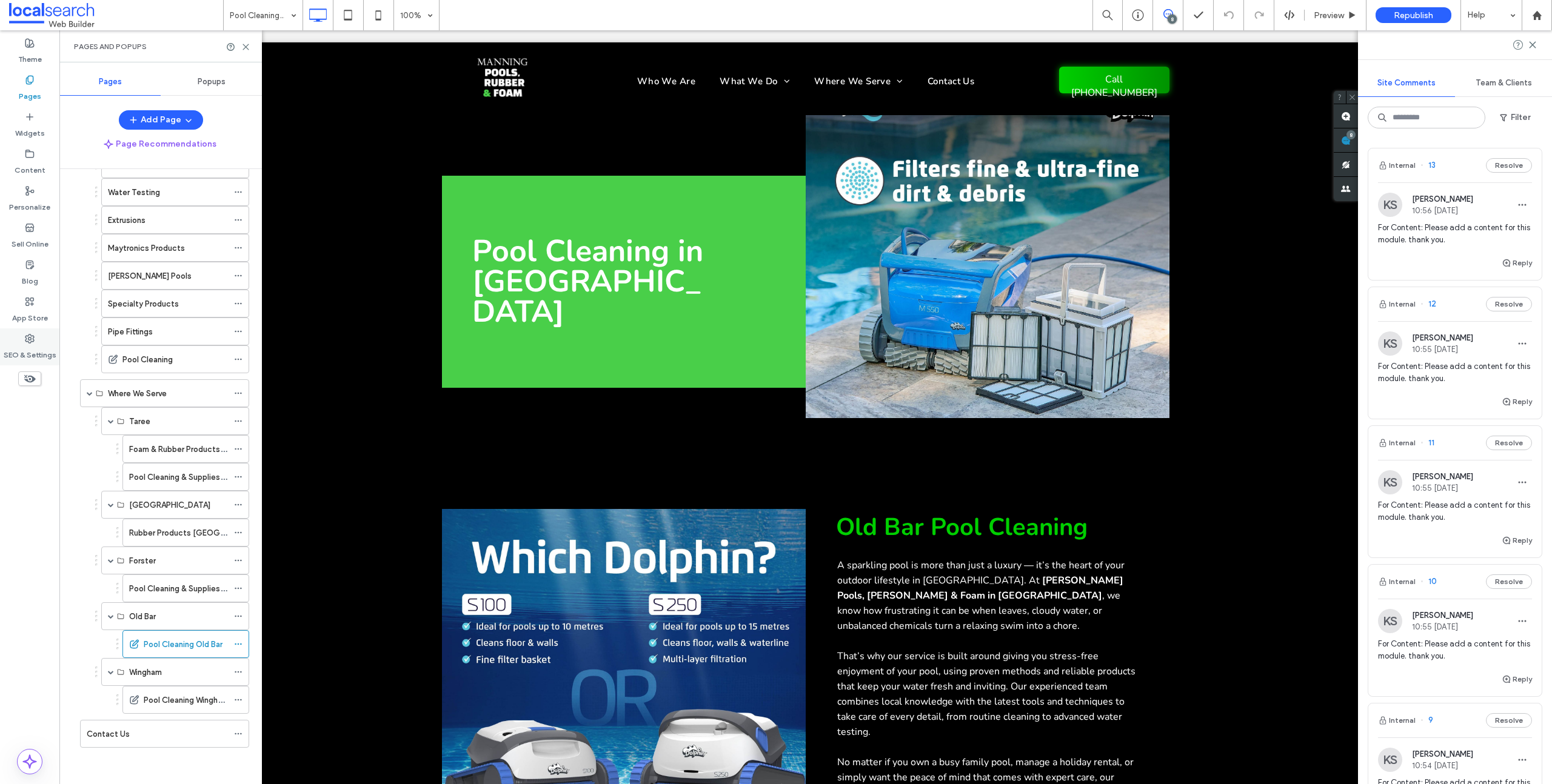
click at [32, 345] on label "SEO & Settings" at bounding box center [30, 352] width 53 height 17
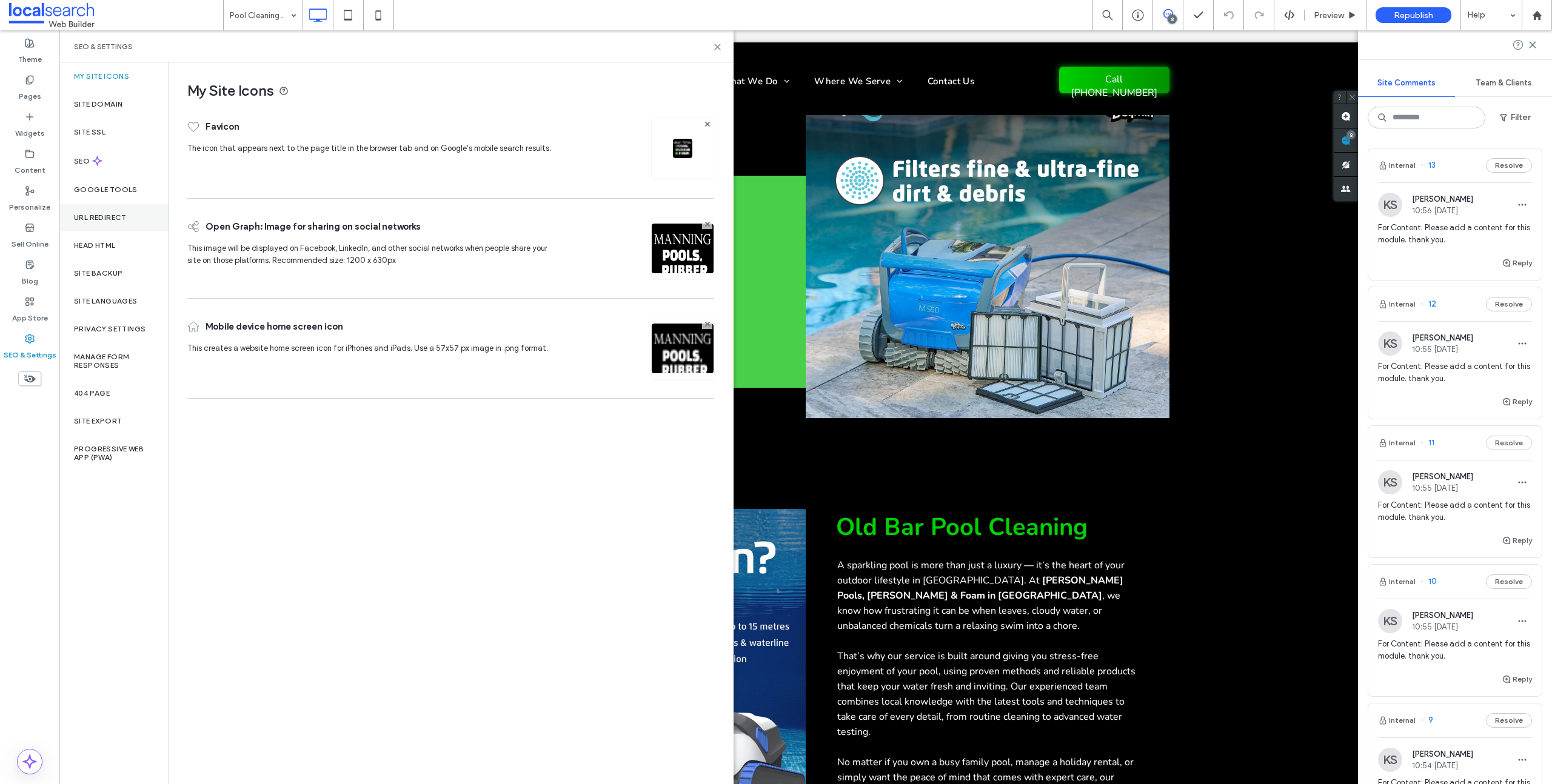
click at [105, 216] on label "URL Redirect" at bounding box center [100, 218] width 53 height 9
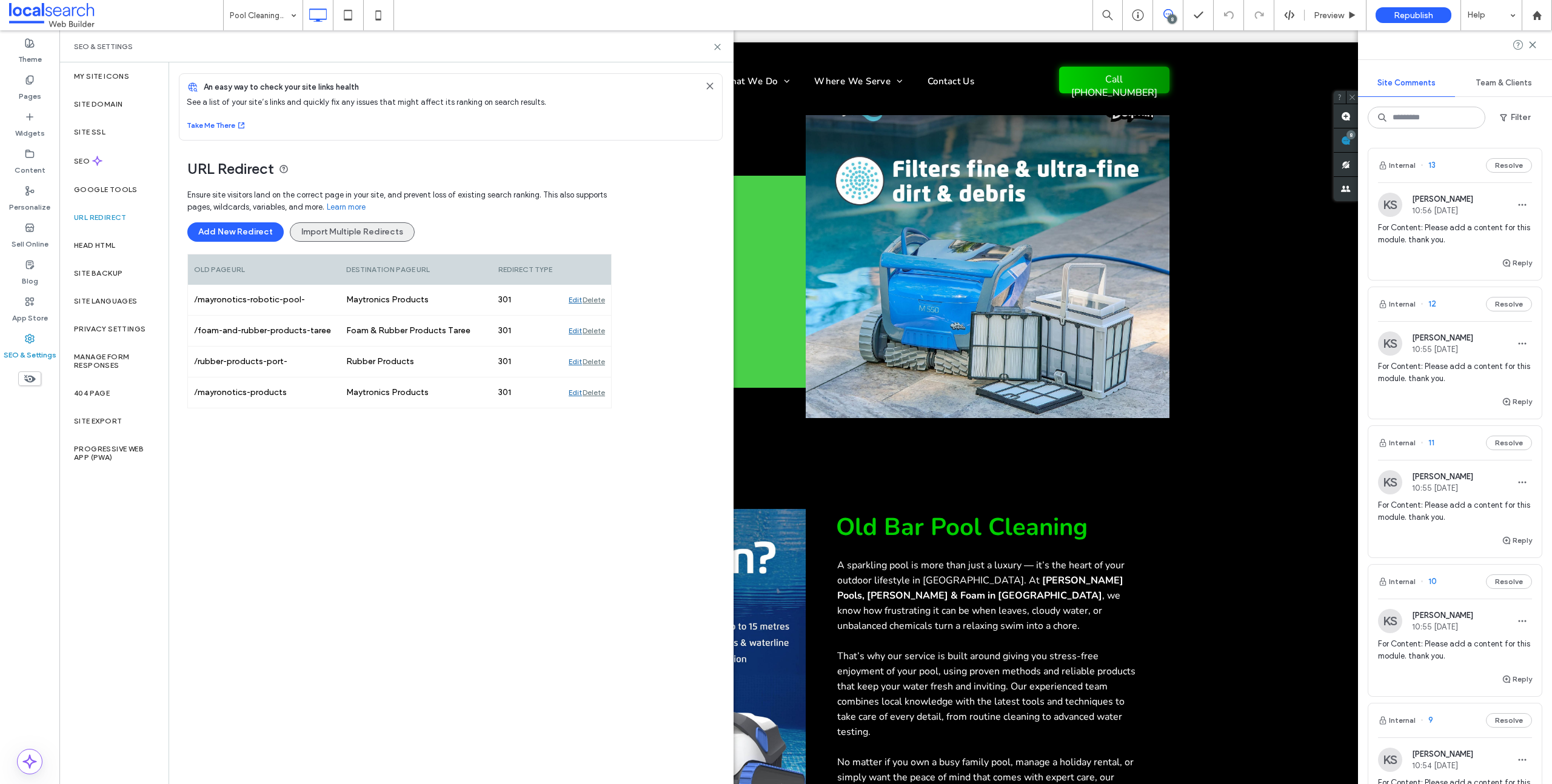
click at [333, 228] on button "Import Multiple Redirects" at bounding box center [352, 232] width 125 height 19
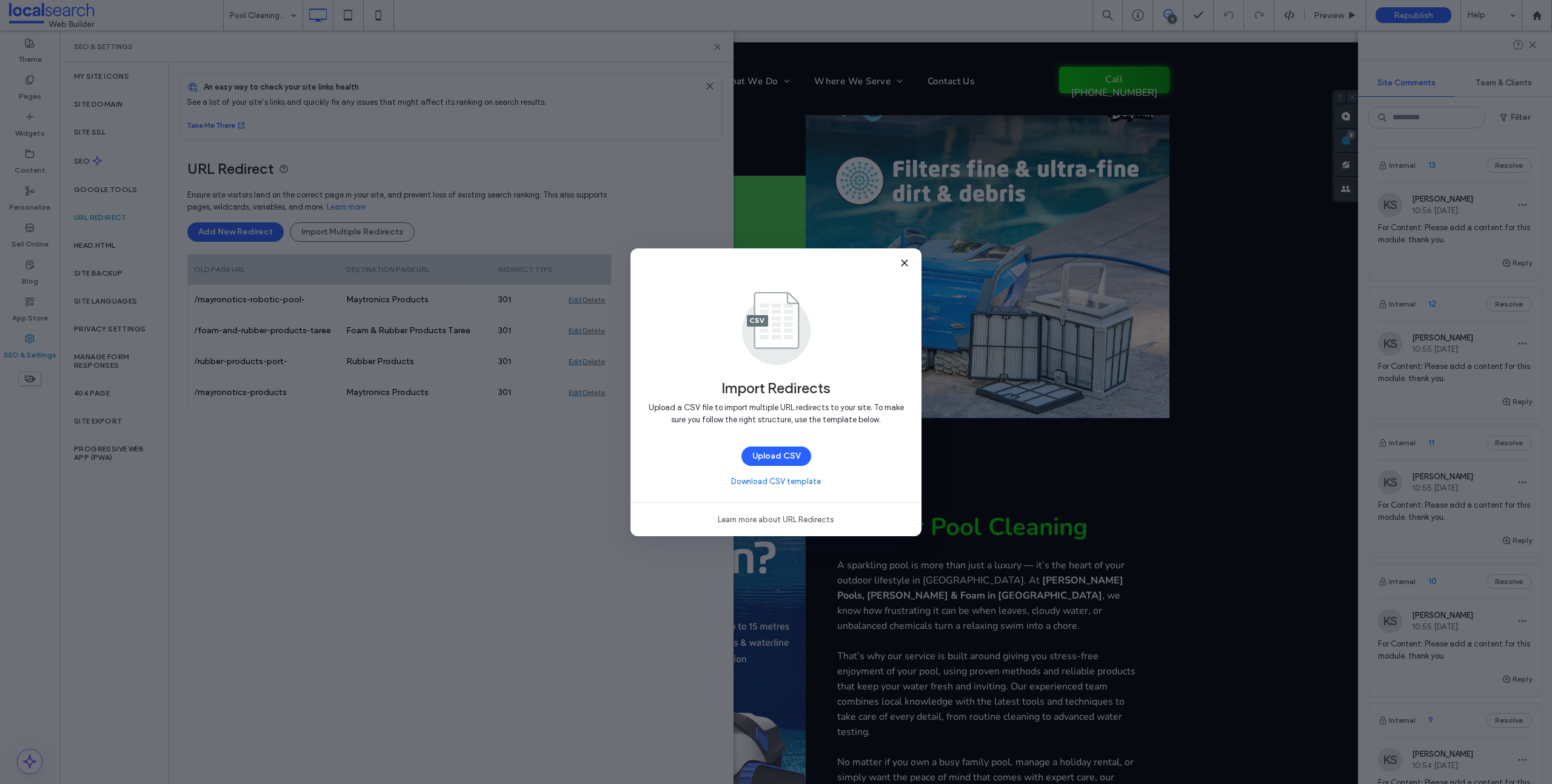
click at [905, 261] on icon at bounding box center [904, 262] width 9 height 9
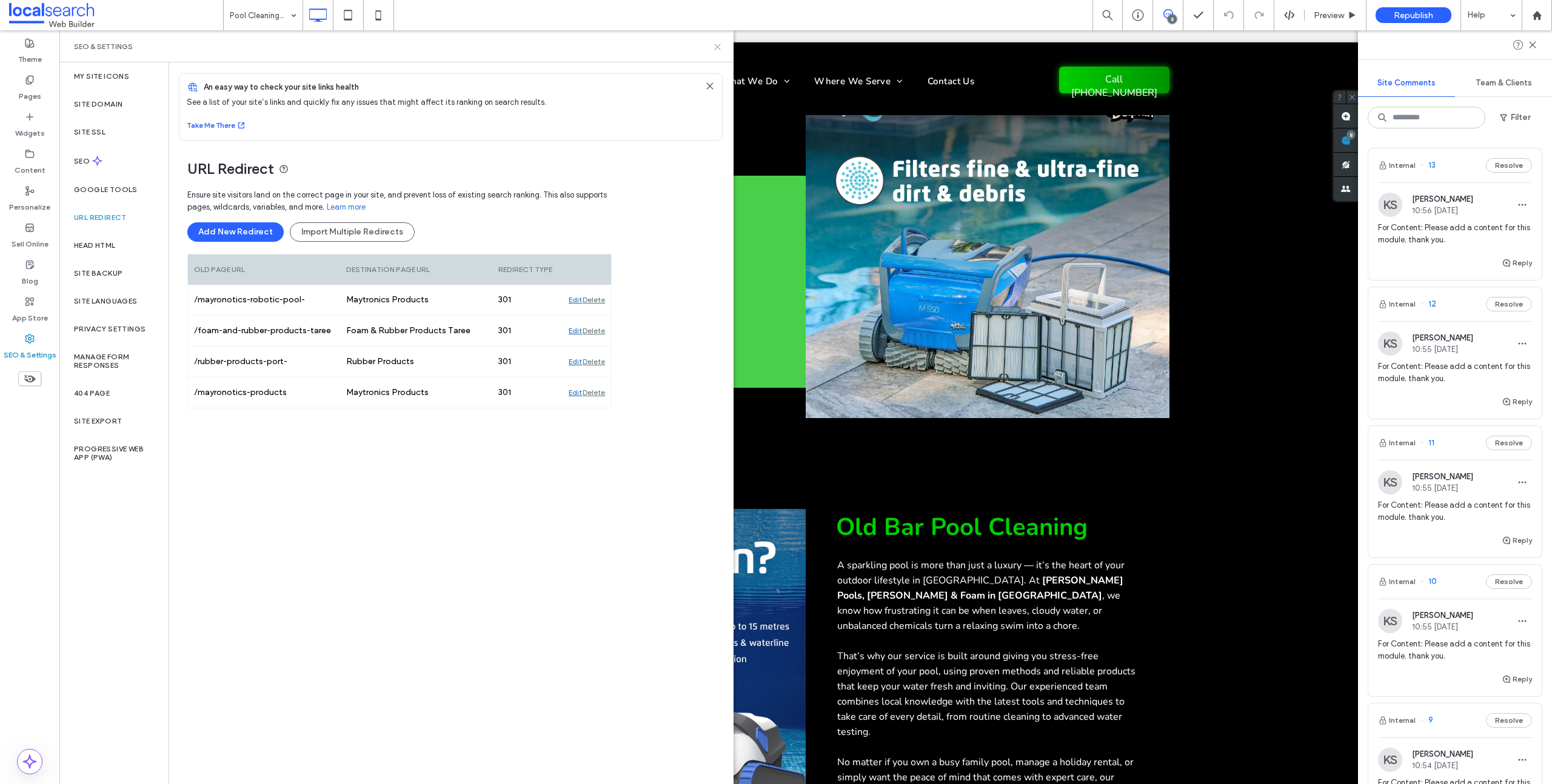
click at [720, 46] on icon at bounding box center [717, 47] width 9 height 9
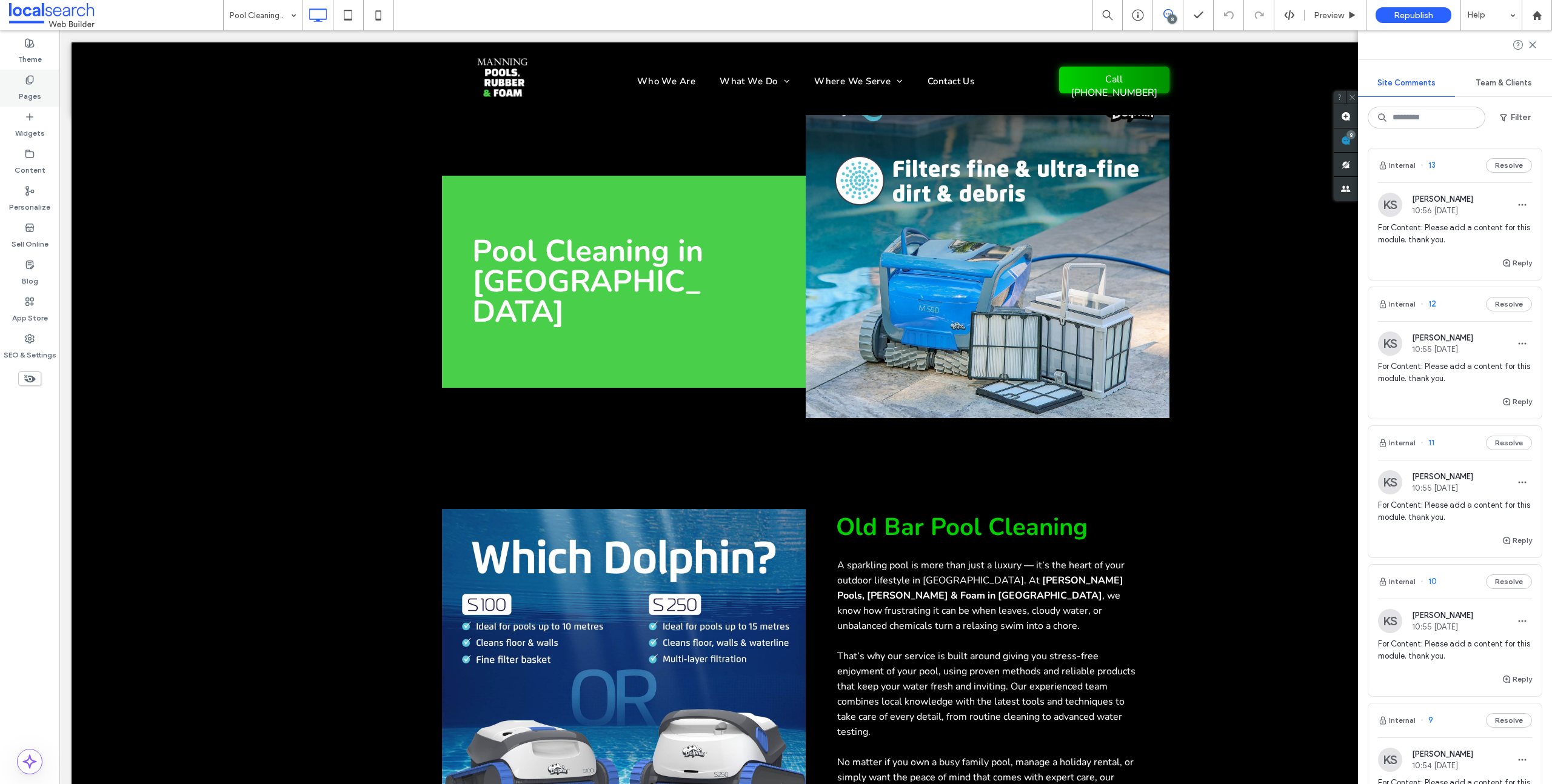
click at [38, 87] on label "Pages" at bounding box center [30, 94] width 22 height 17
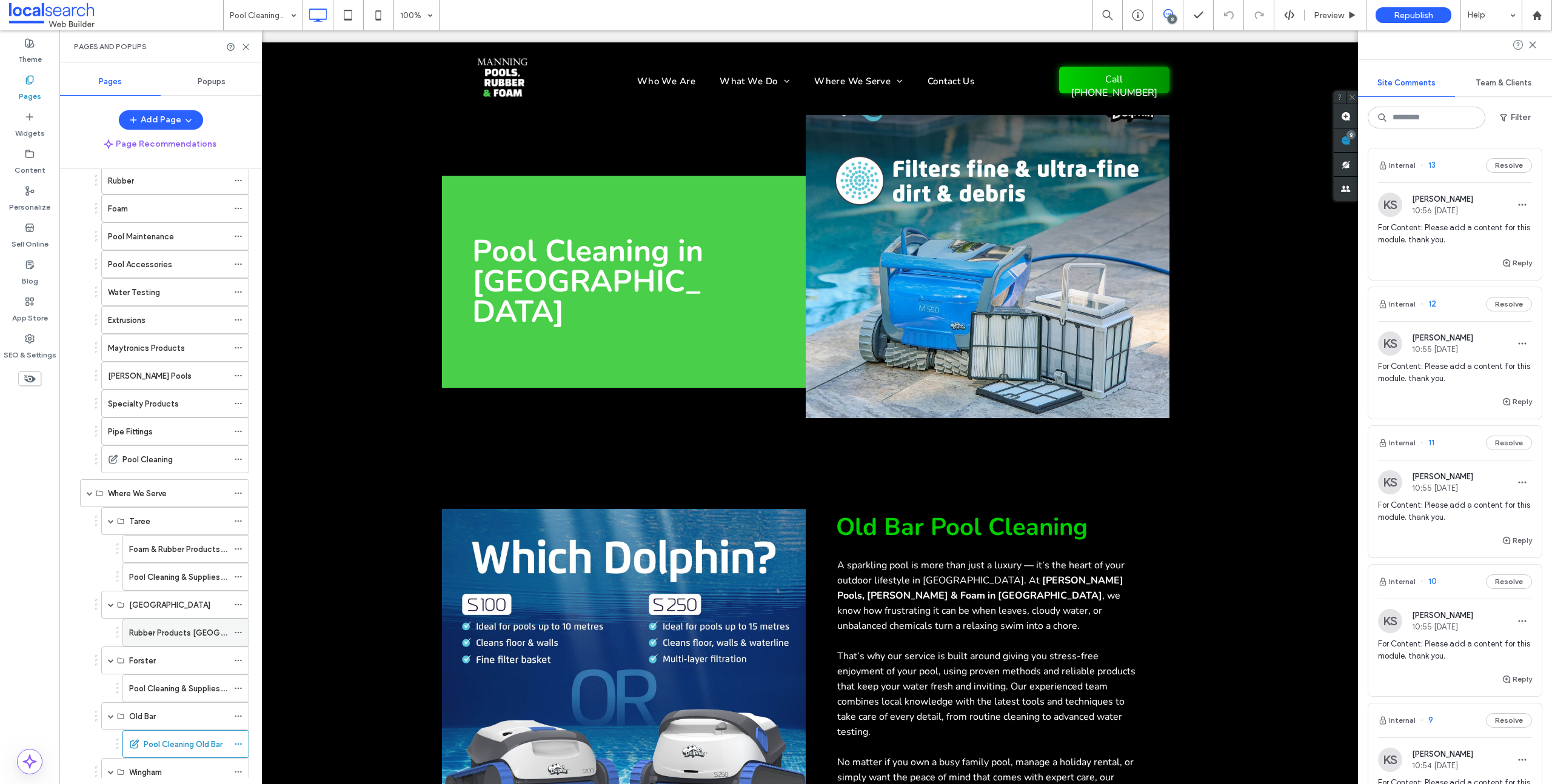
scroll to position [219, 0]
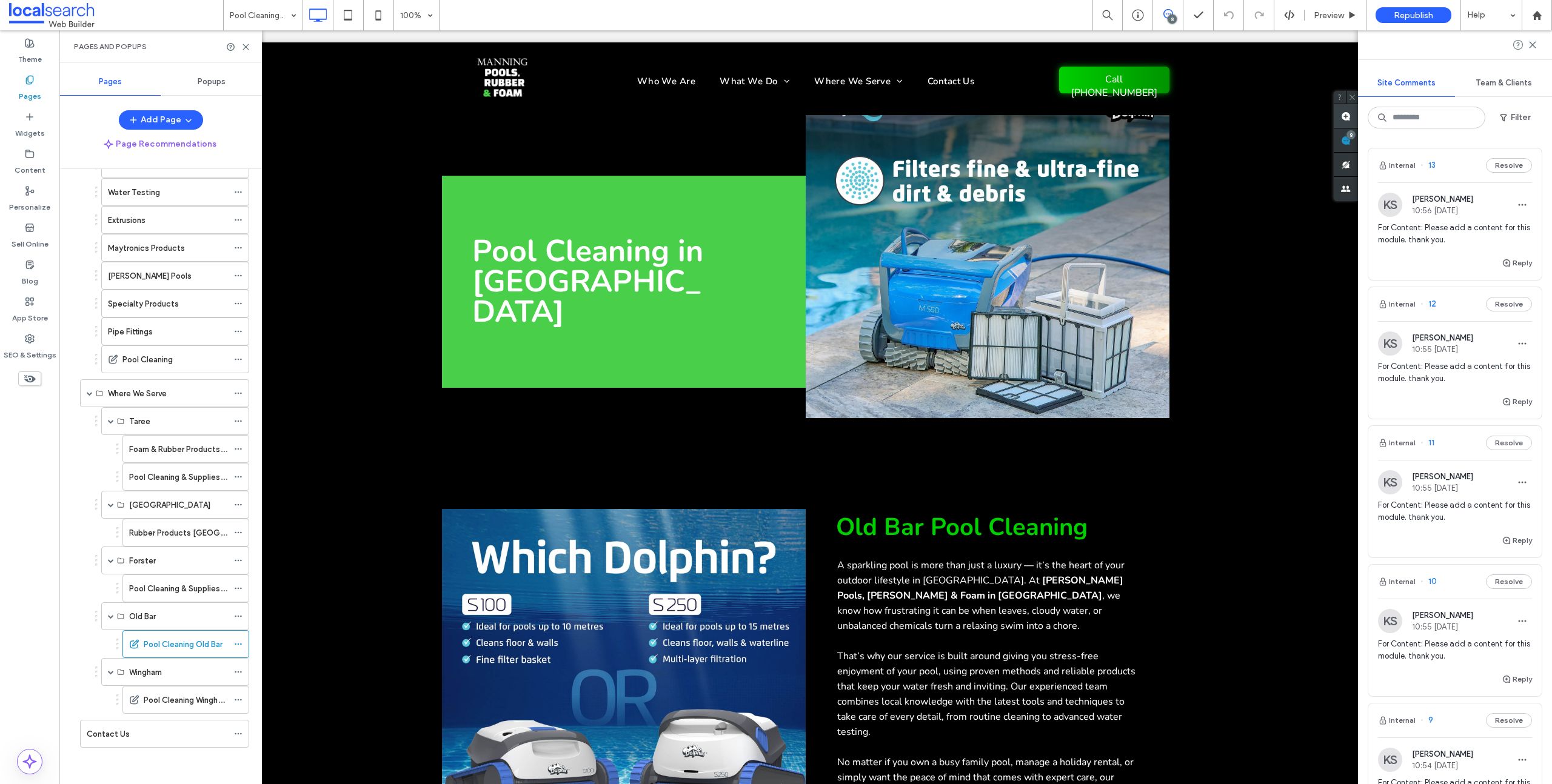
click at [1348, 117] on use at bounding box center [1345, 116] width 9 height 9
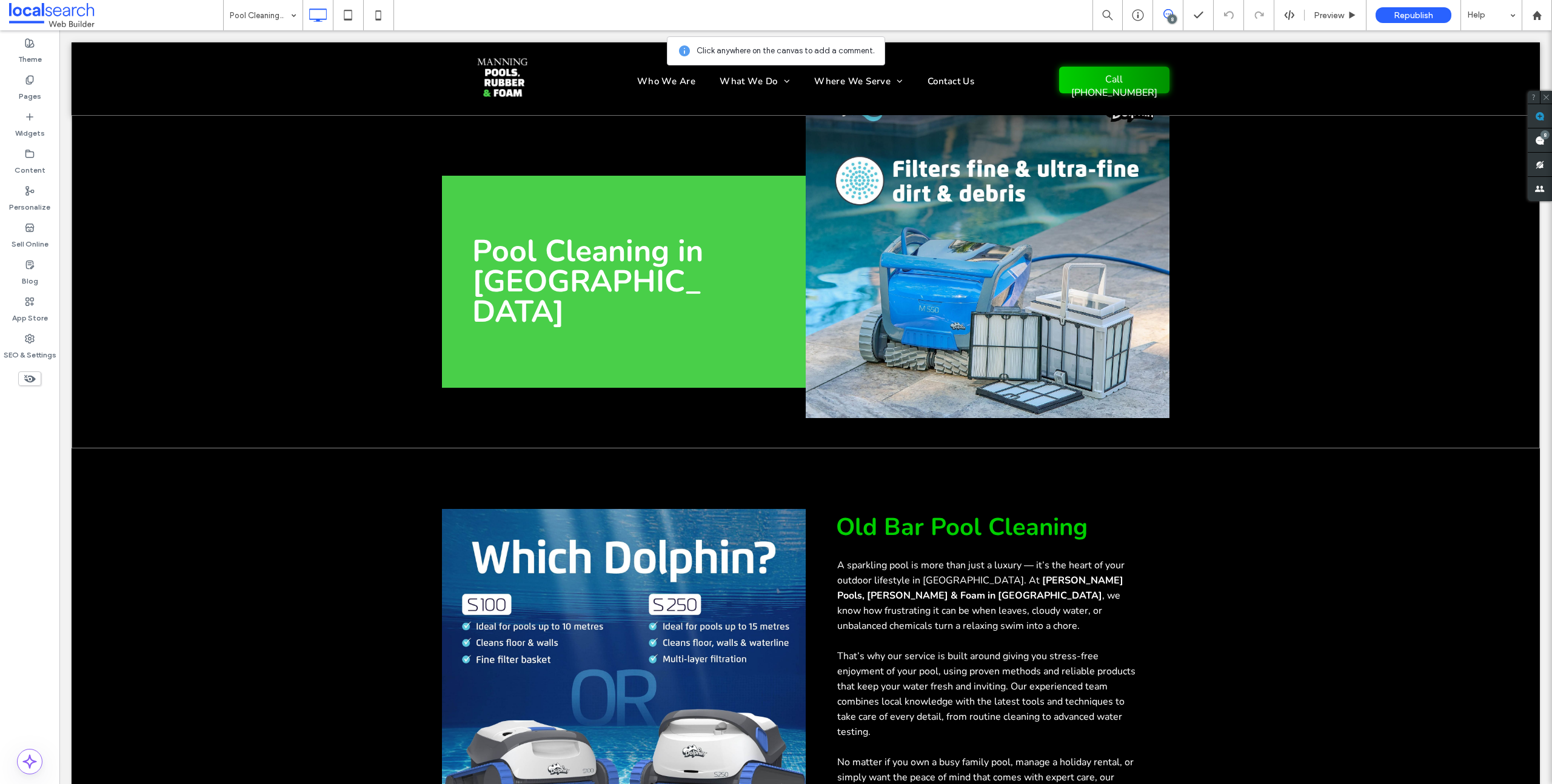
click at [1248, 133] on div "Pool Cleaning in Old Bar Click To Paste Click To Paste Click To Paste Row + Add…" at bounding box center [805, 282] width 1468 height 334
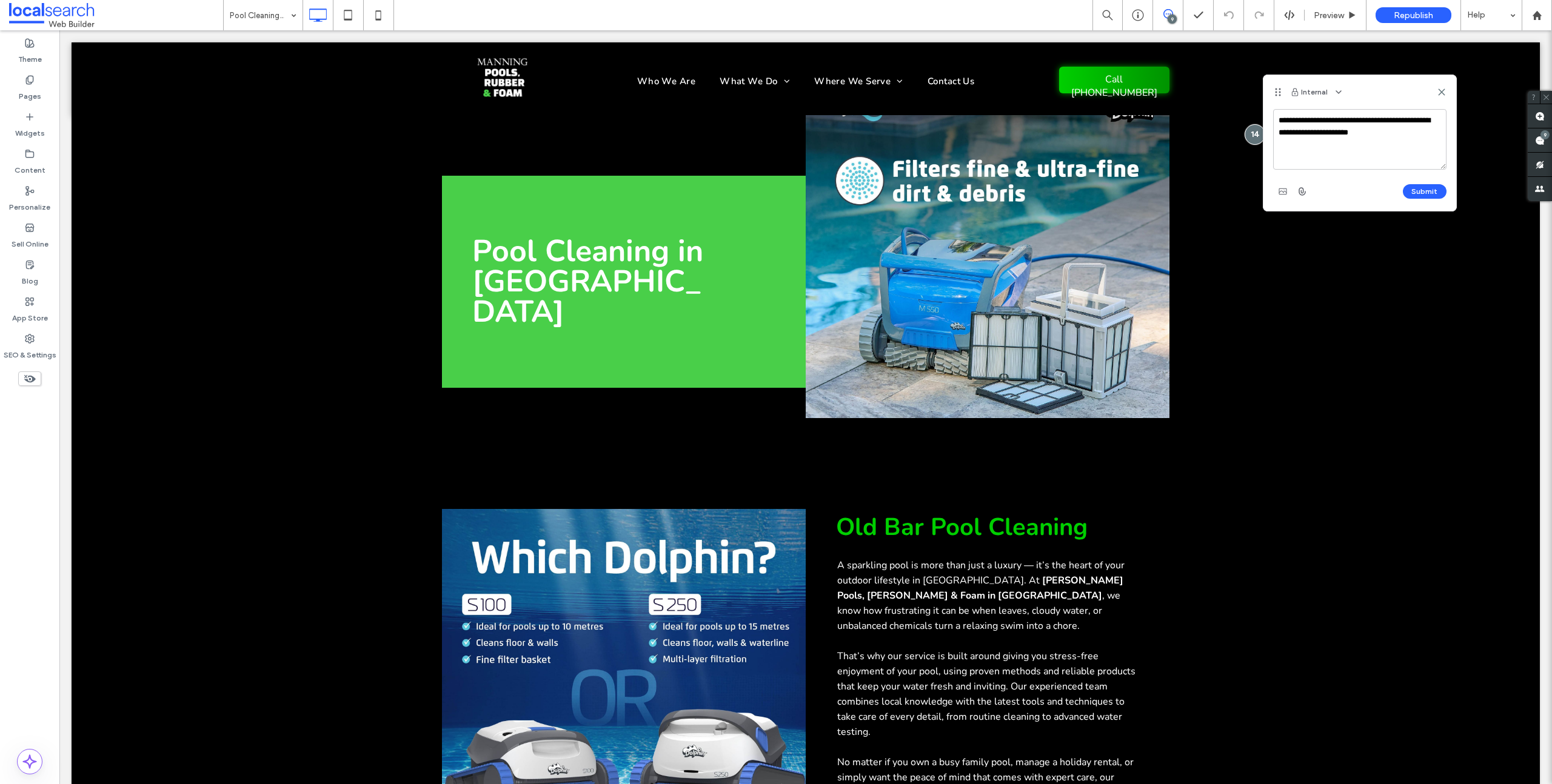
click at [1295, 120] on textarea "**********" at bounding box center [1360, 139] width 174 height 61
click at [1401, 135] on textarea "**********" at bounding box center [1360, 139] width 174 height 61
type textarea "**********"
click at [1424, 195] on button "Submit" at bounding box center [1424, 192] width 44 height 14
click at [1539, 113] on use at bounding box center [1539, 116] width 9 height 9
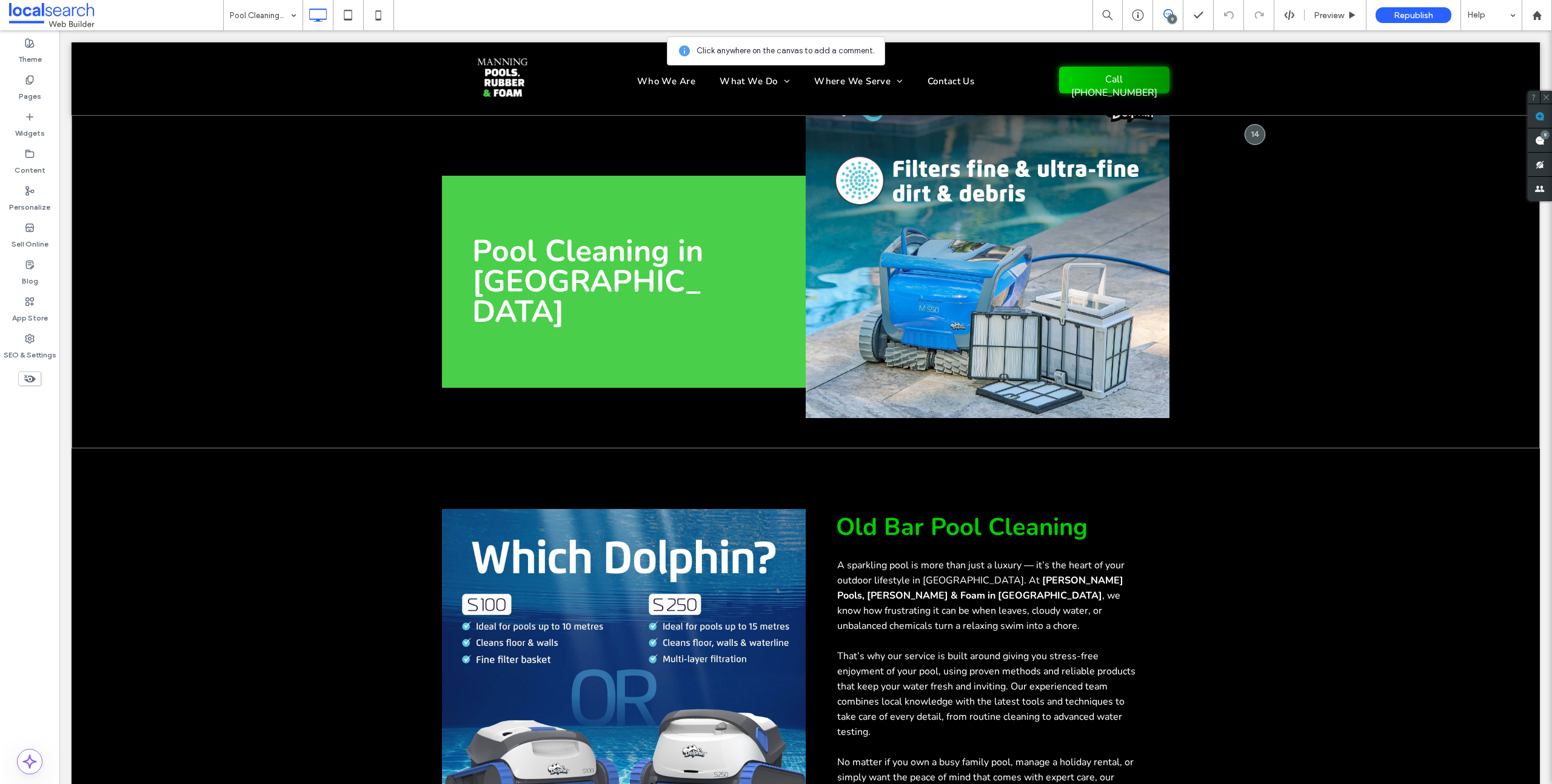
click at [1249, 168] on div "Pool Cleaning in Old Bar Click To Paste Click To Paste Click To Paste Row + Add…" at bounding box center [805, 282] width 1468 height 334
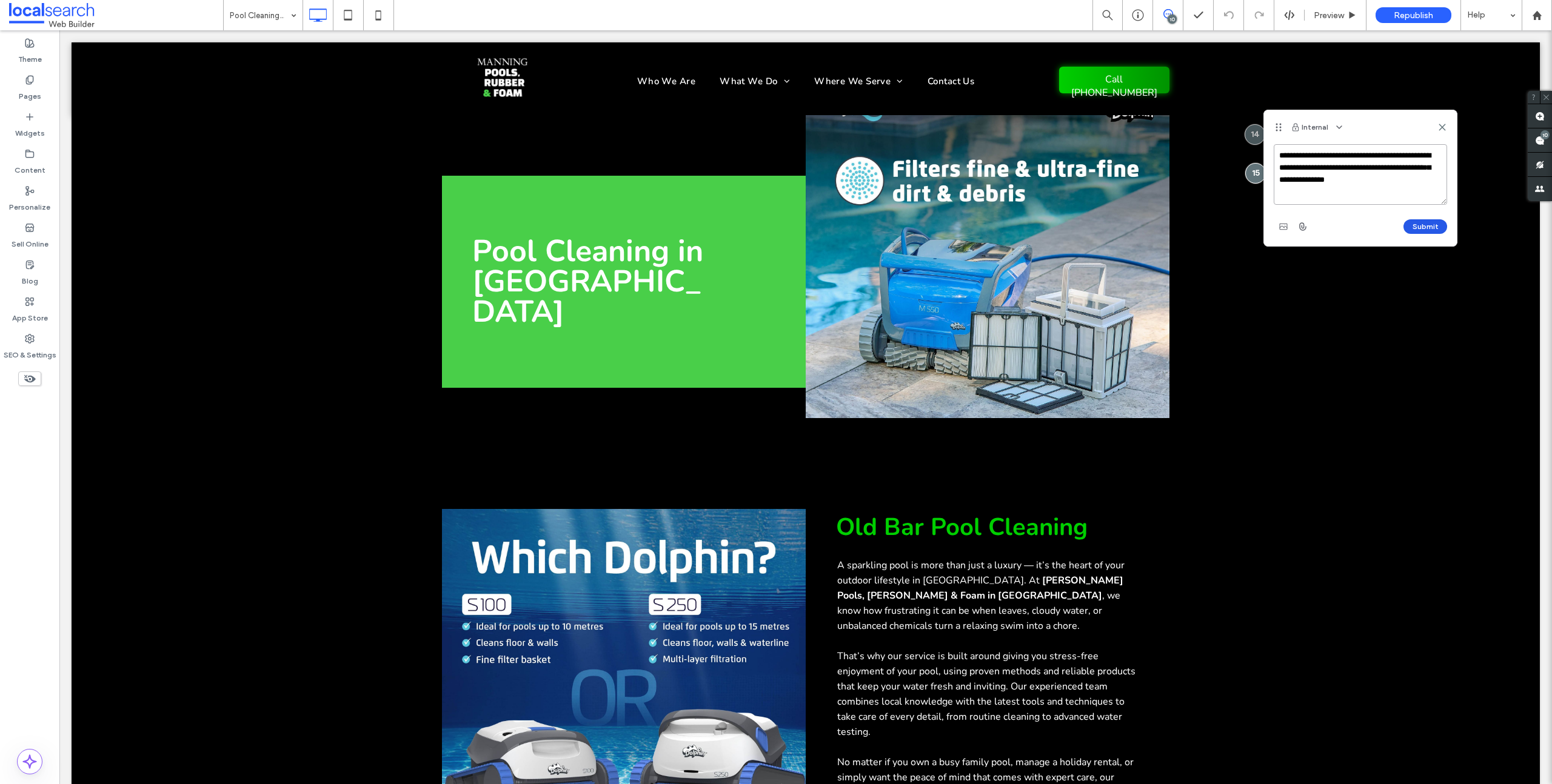
type textarea "**********"
click at [1435, 228] on button "Submit" at bounding box center [1425, 226] width 44 height 14
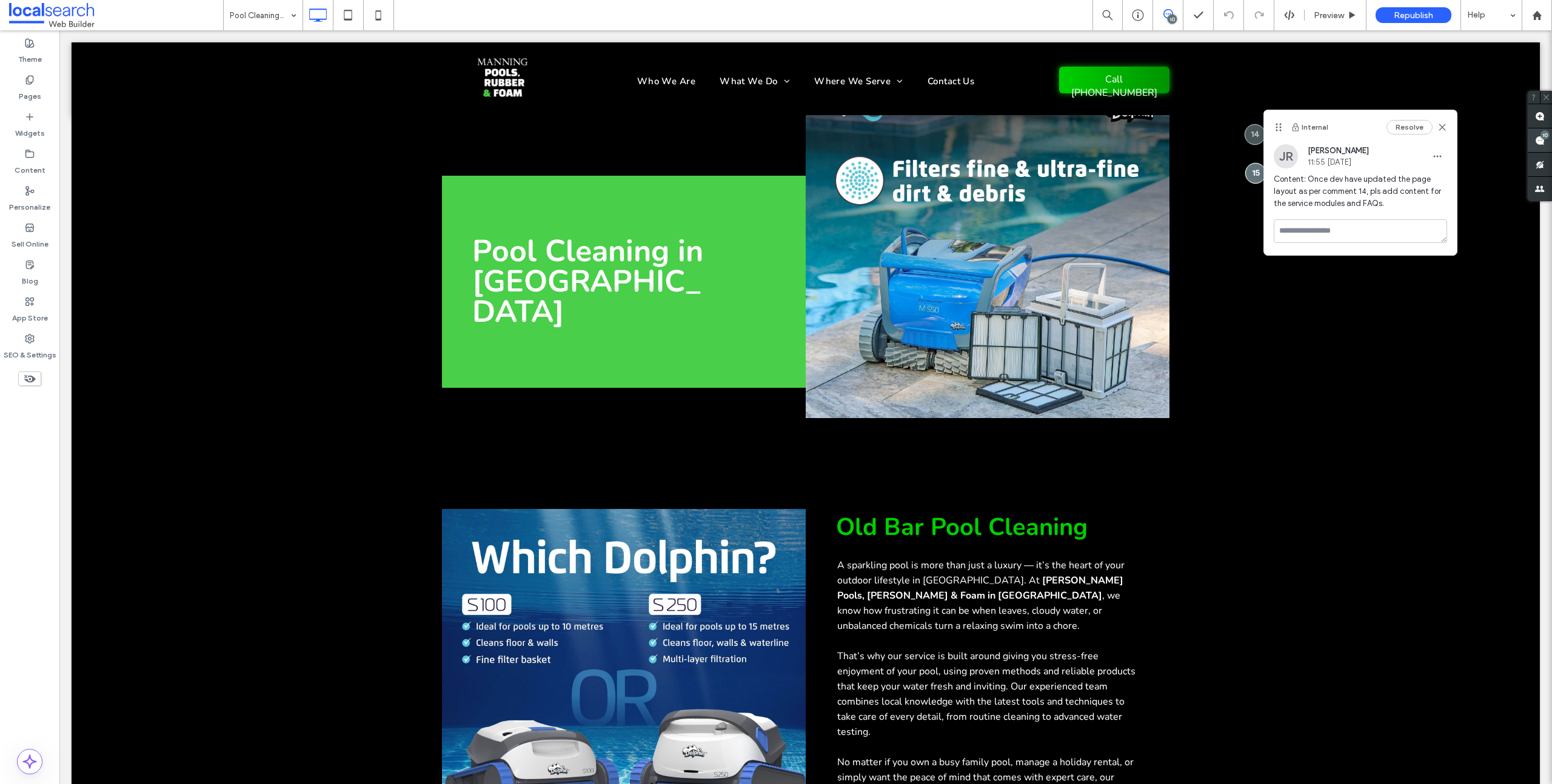
click at [1533, 137] on span at bounding box center [1540, 140] width 25 height 24
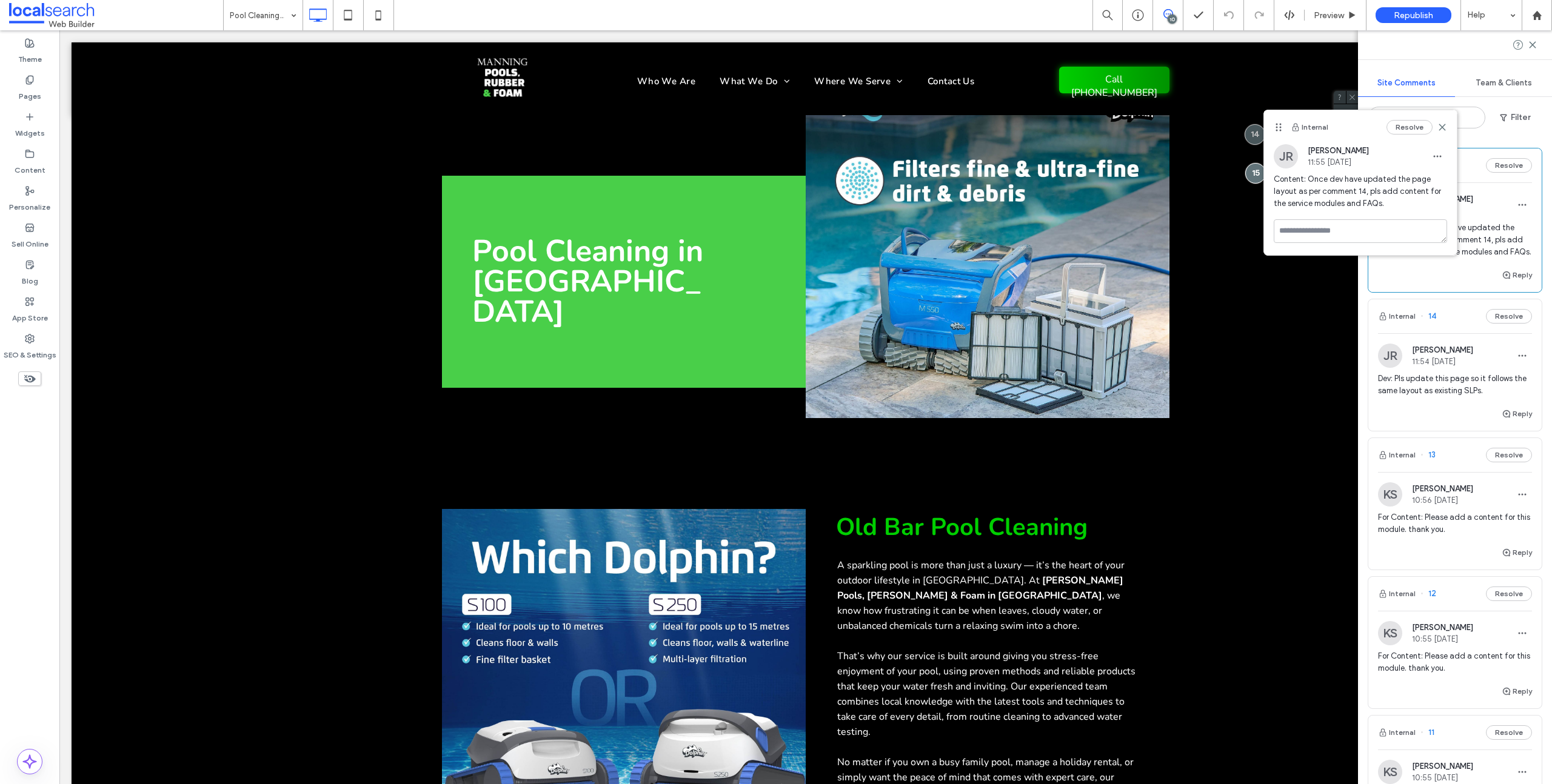
click at [1455, 397] on span "Dev: Pls update this page so it follows the same layout as existing SLPs." at bounding box center [1455, 385] width 154 height 24
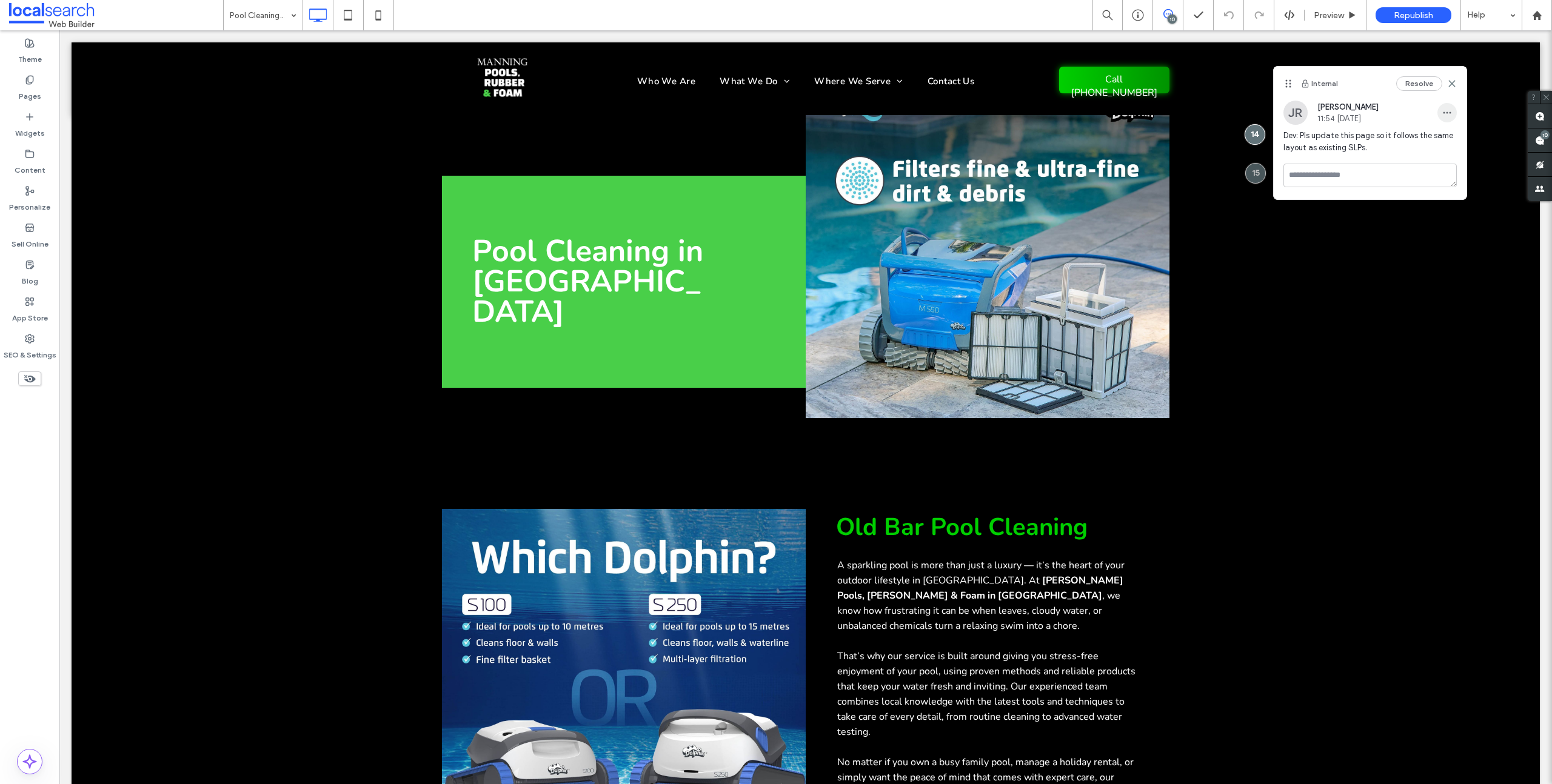
click at [1447, 115] on icon "button" at bounding box center [1447, 112] width 9 height 9
click at [1463, 141] on div "Edit" at bounding box center [1492, 144] width 108 height 23
click at [1303, 151] on textarea "**********" at bounding box center [1370, 172] width 174 height 61
type textarea "**********"
click at [1445, 226] on button "Submit" at bounding box center [1435, 224] width 44 height 14
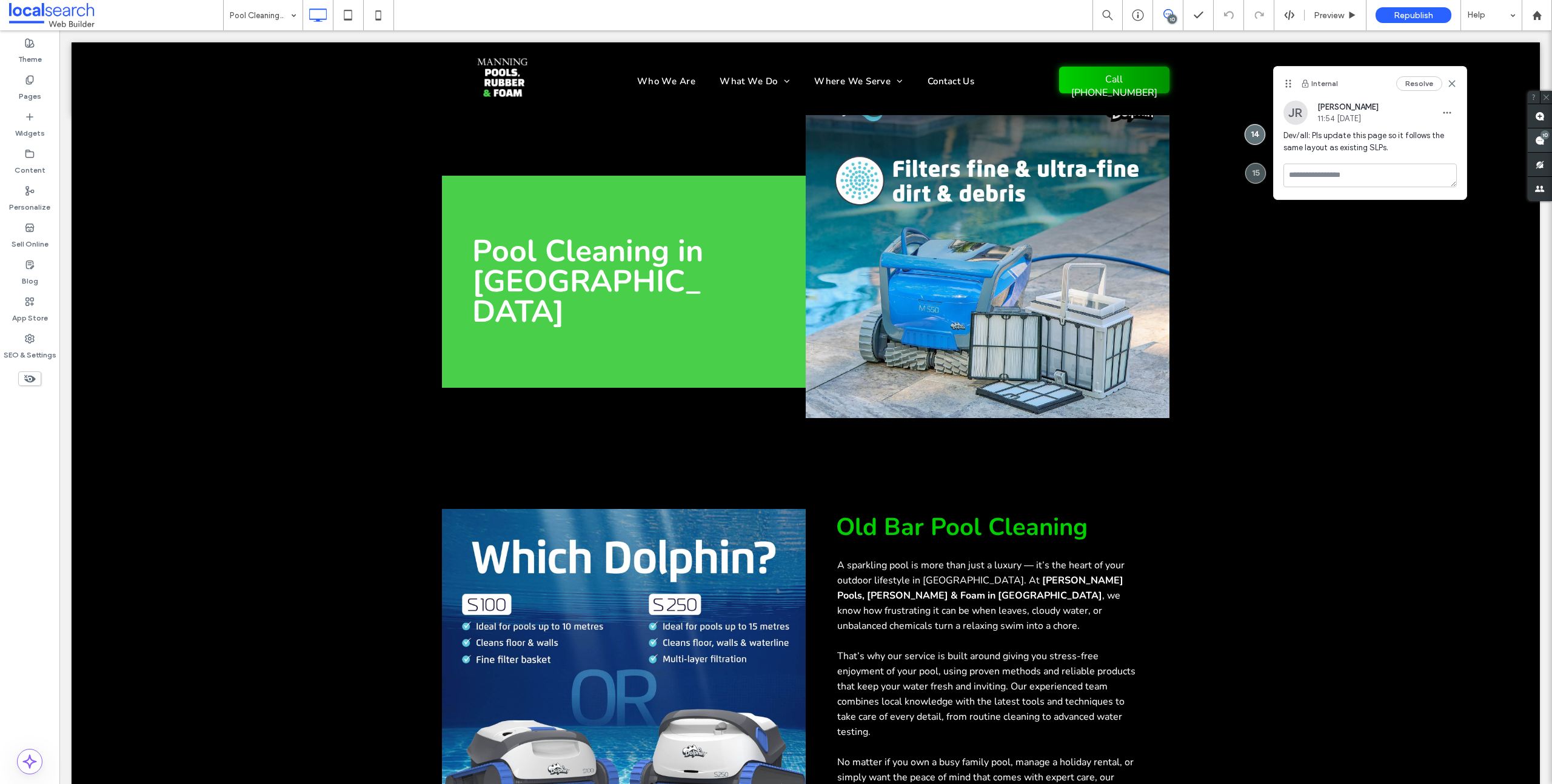
click at [1538, 138] on use at bounding box center [1539, 140] width 9 height 9
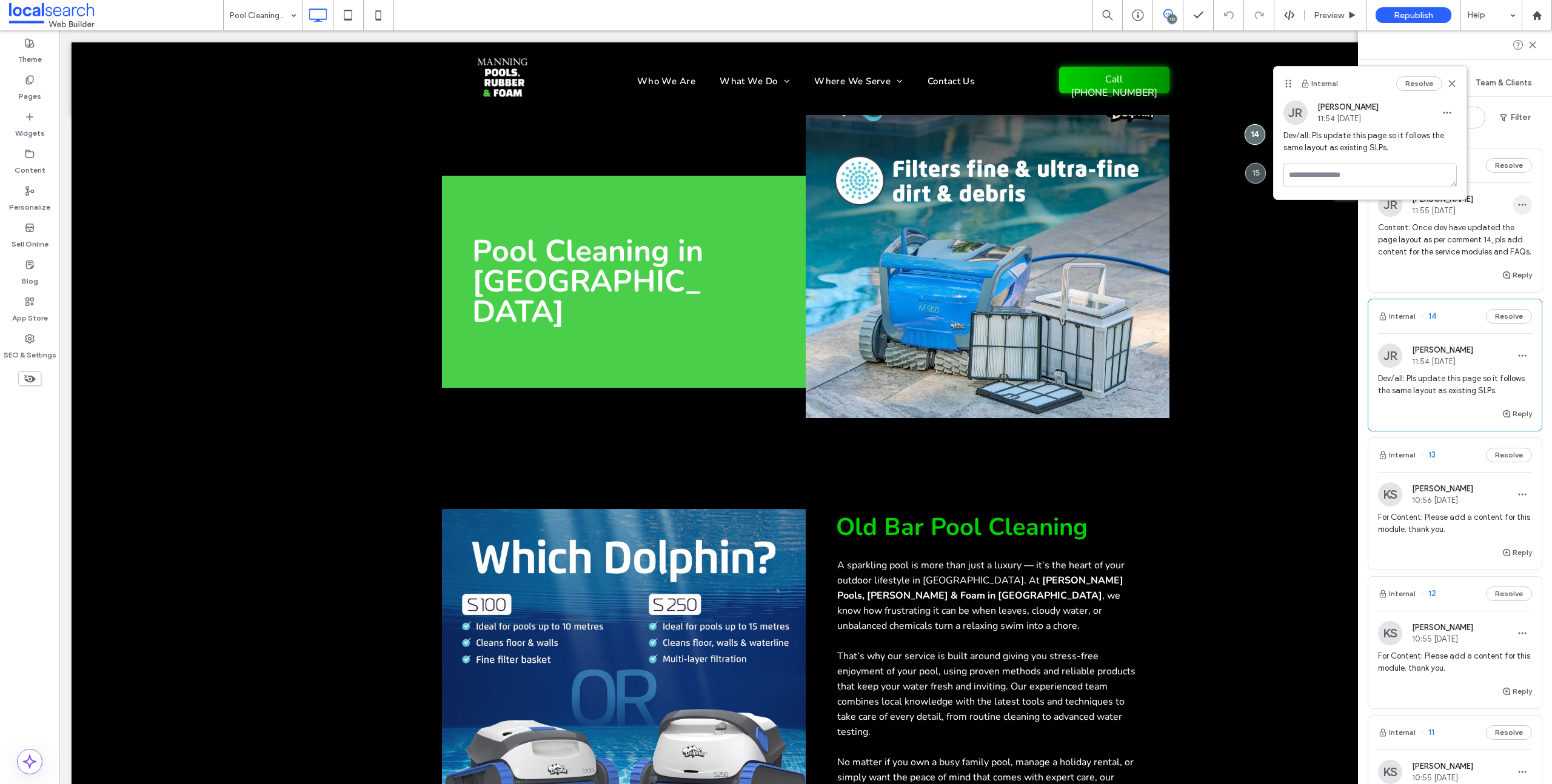
click at [1517, 200] on icon "button" at bounding box center [1522, 205] width 9 height 9
click at [1463, 232] on div "Edit" at bounding box center [1468, 236] width 108 height 23
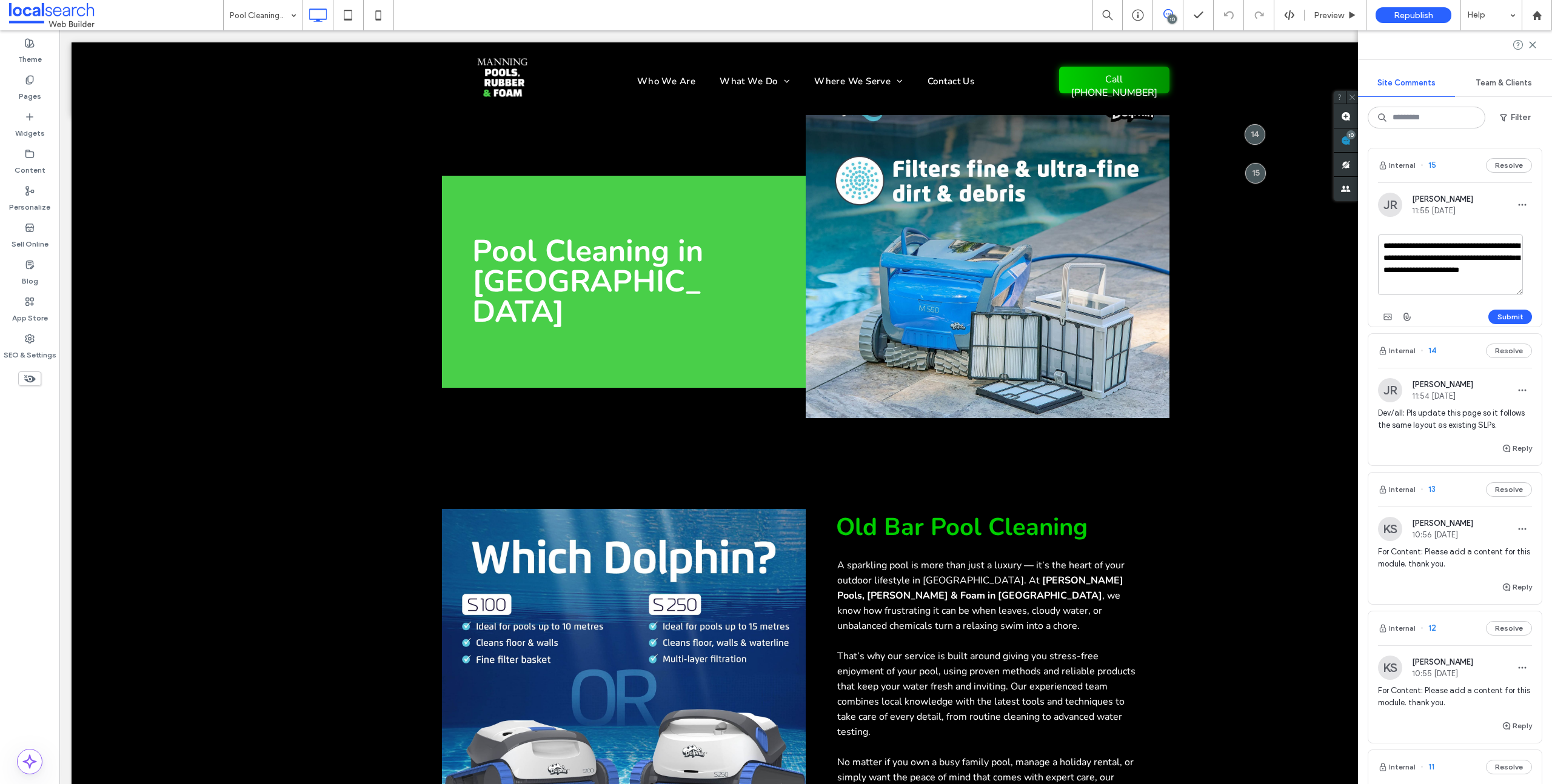
click at [1413, 244] on textarea "**********" at bounding box center [1450, 264] width 145 height 61
click at [1485, 256] on textarea "**********" at bounding box center [1450, 264] width 145 height 61
type textarea "**********"
click at [1504, 313] on button "Submit" at bounding box center [1510, 317] width 44 height 14
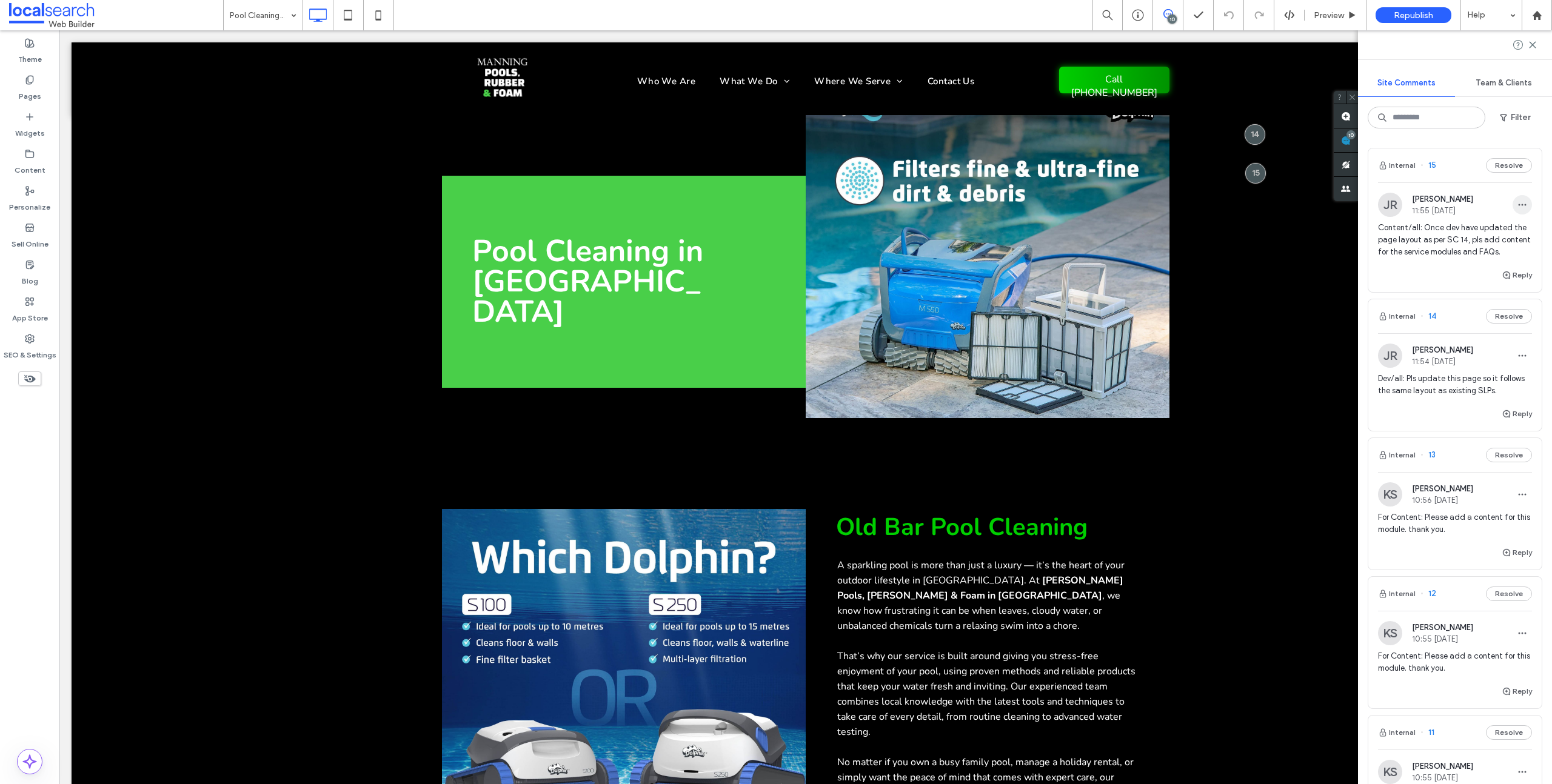
click at [1512, 208] on span "button" at bounding box center [1522, 205] width 19 height 19
click at [1503, 236] on div "Edit" at bounding box center [1468, 236] width 108 height 23
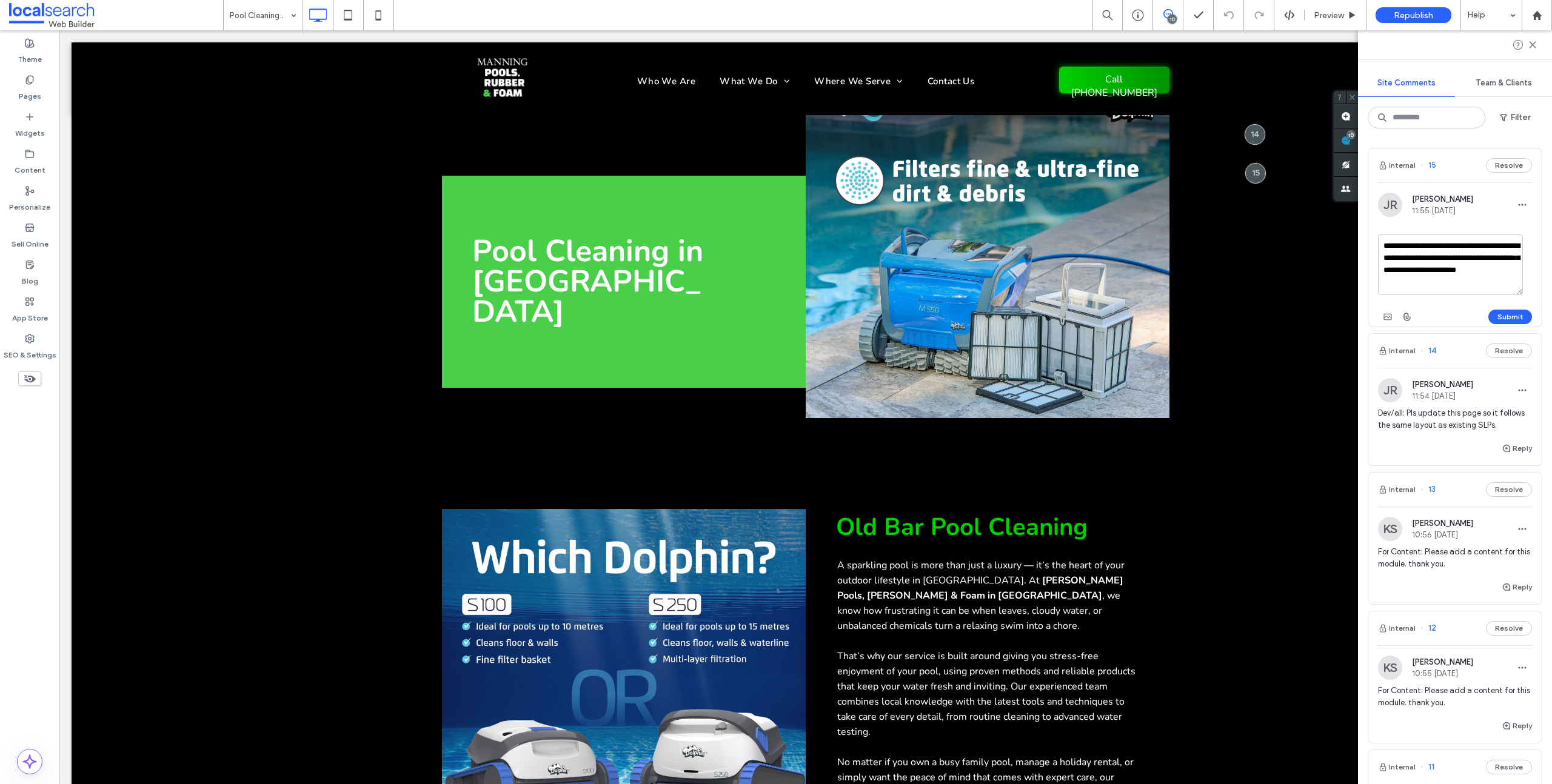
click at [1465, 257] on textarea "**********" at bounding box center [1450, 264] width 145 height 61
click at [1506, 312] on button "Submit" at bounding box center [1510, 317] width 44 height 14
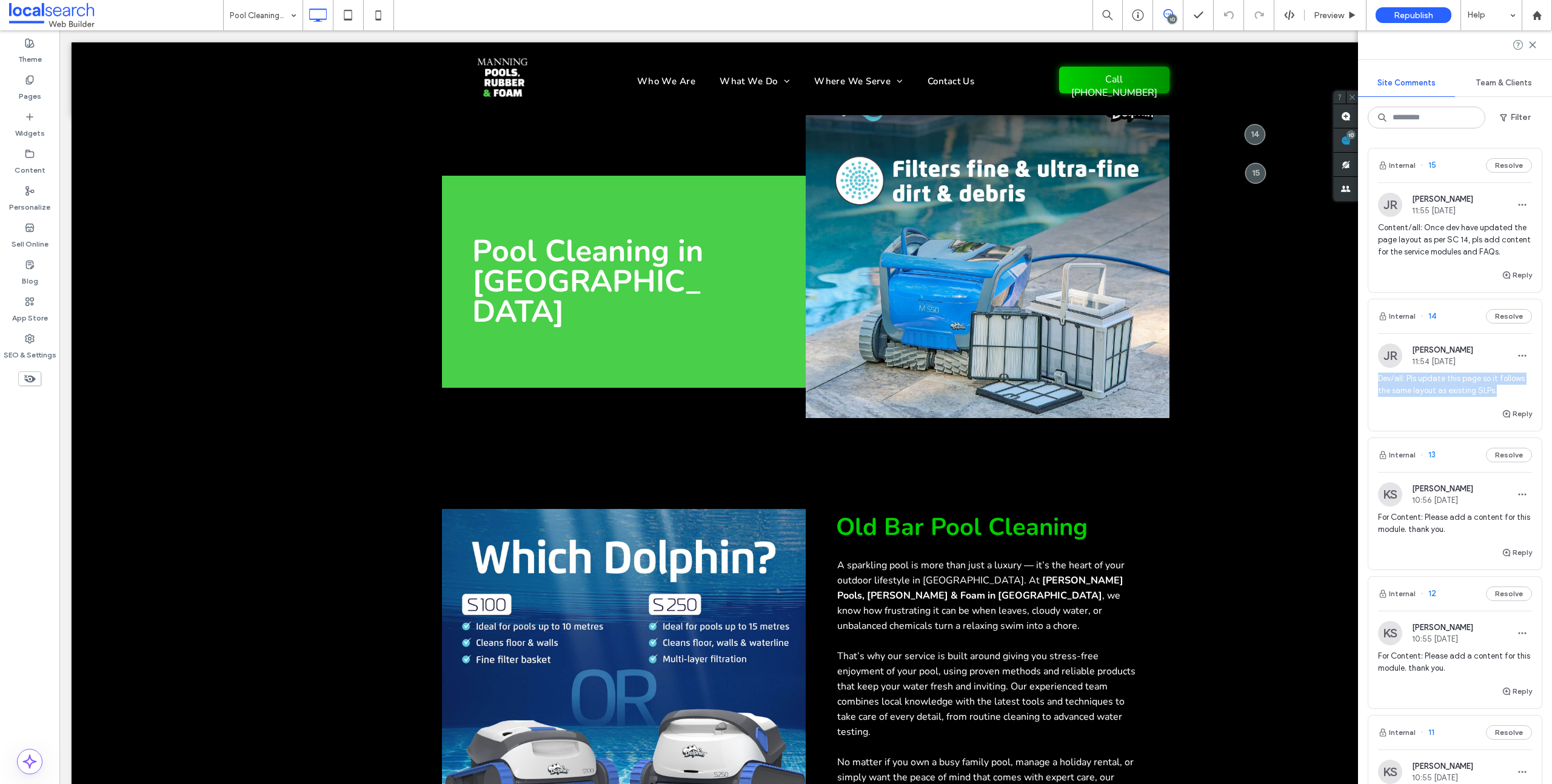
drag, startPoint x: 1525, startPoint y: 403, endPoint x: 1365, endPoint y: 389, distance: 160.6
click at [1366, 389] on div "Internal 15 Resolve JR Jennefer Roy 11:55 Oct 13 2025 Content/all: Once dev hav…" at bounding box center [1455, 461] width 194 height 646
click at [1517, 360] on icon "button" at bounding box center [1522, 355] width 9 height 9
click at [1476, 392] on div "Edit" at bounding box center [1468, 399] width 108 height 23
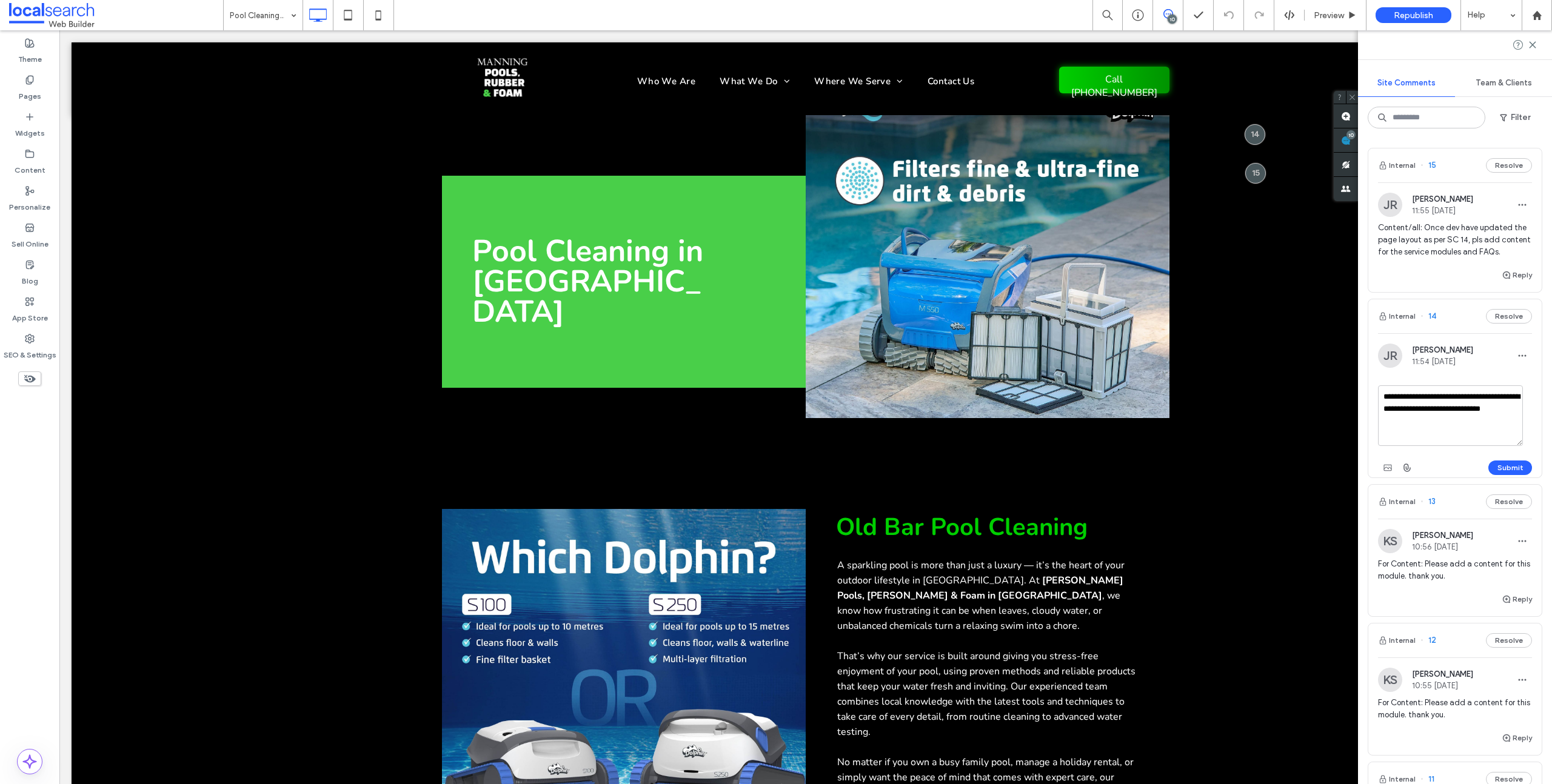
click at [1466, 411] on textarea "**********" at bounding box center [1450, 416] width 145 height 61
type textarea "**********"
click at [1505, 475] on button "Submit" at bounding box center [1510, 468] width 44 height 14
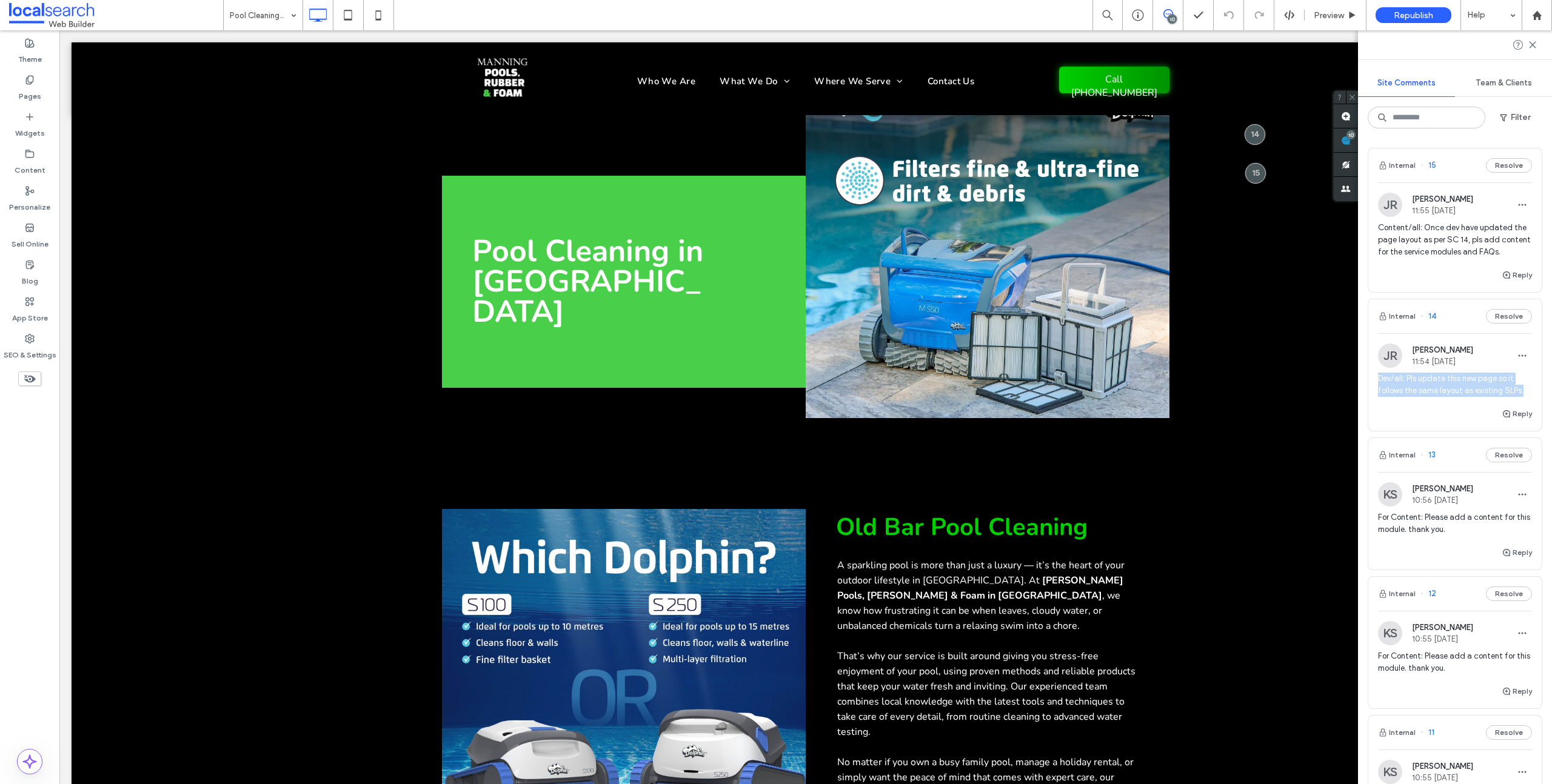
drag, startPoint x: 1379, startPoint y: 391, endPoint x: 1551, endPoint y: 406, distance: 172.7
click at [1551, 406] on div "Internal 15 Resolve JR Jennefer Roy 11:55 Oct 13 2025 Content/all: Once dev hav…" at bounding box center [1455, 461] width 194 height 646
copy span "Dev/all: Pls update this new page so it follows the same layout as existing SLP…"
click at [37, 86] on label "Pages" at bounding box center [30, 94] width 22 height 17
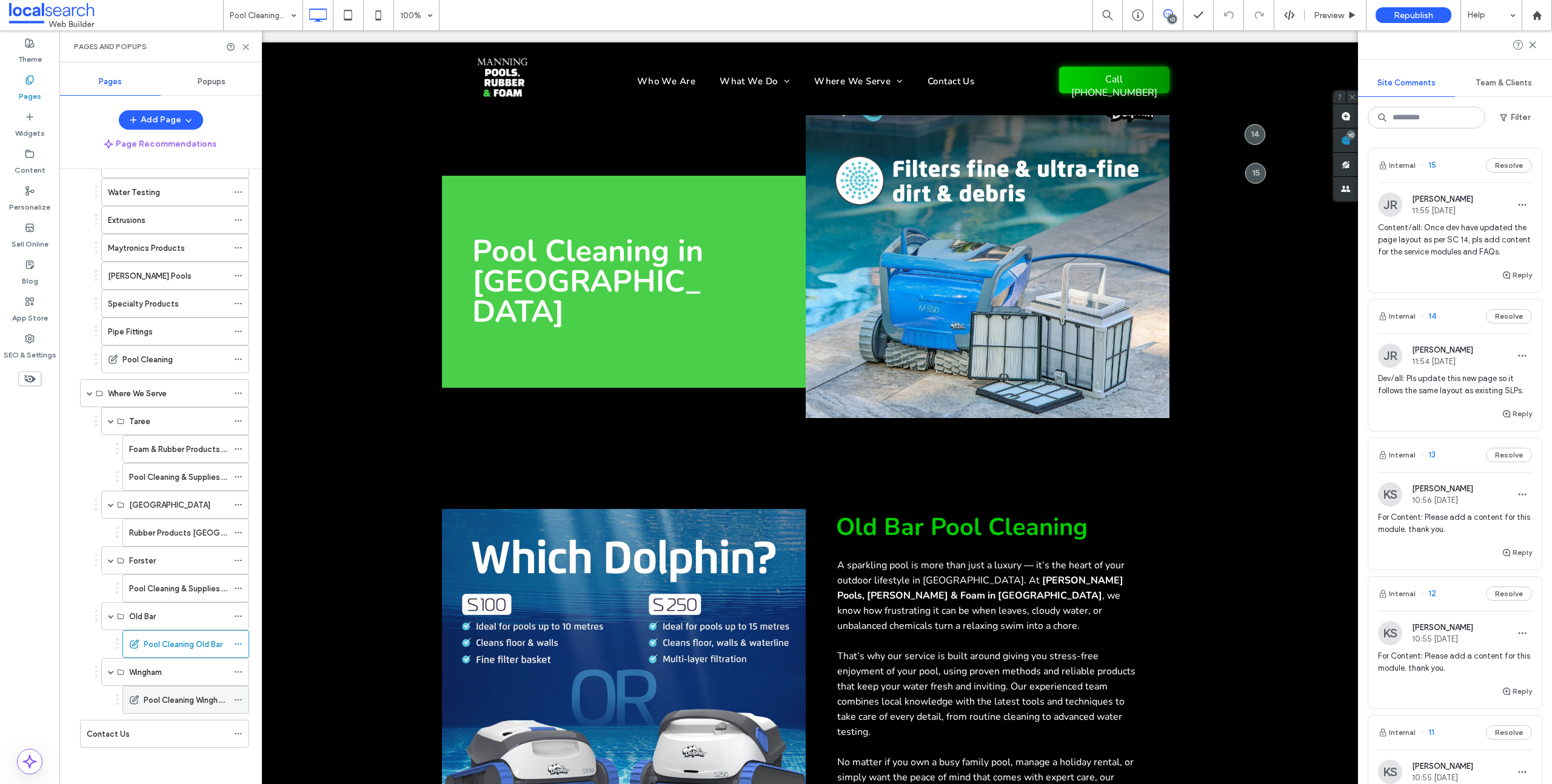
click at [146, 700] on label "Pool Cleaning Wingham" at bounding box center [186, 700] width 85 height 21
click at [1348, 116] on use at bounding box center [1345, 116] width 9 height 9
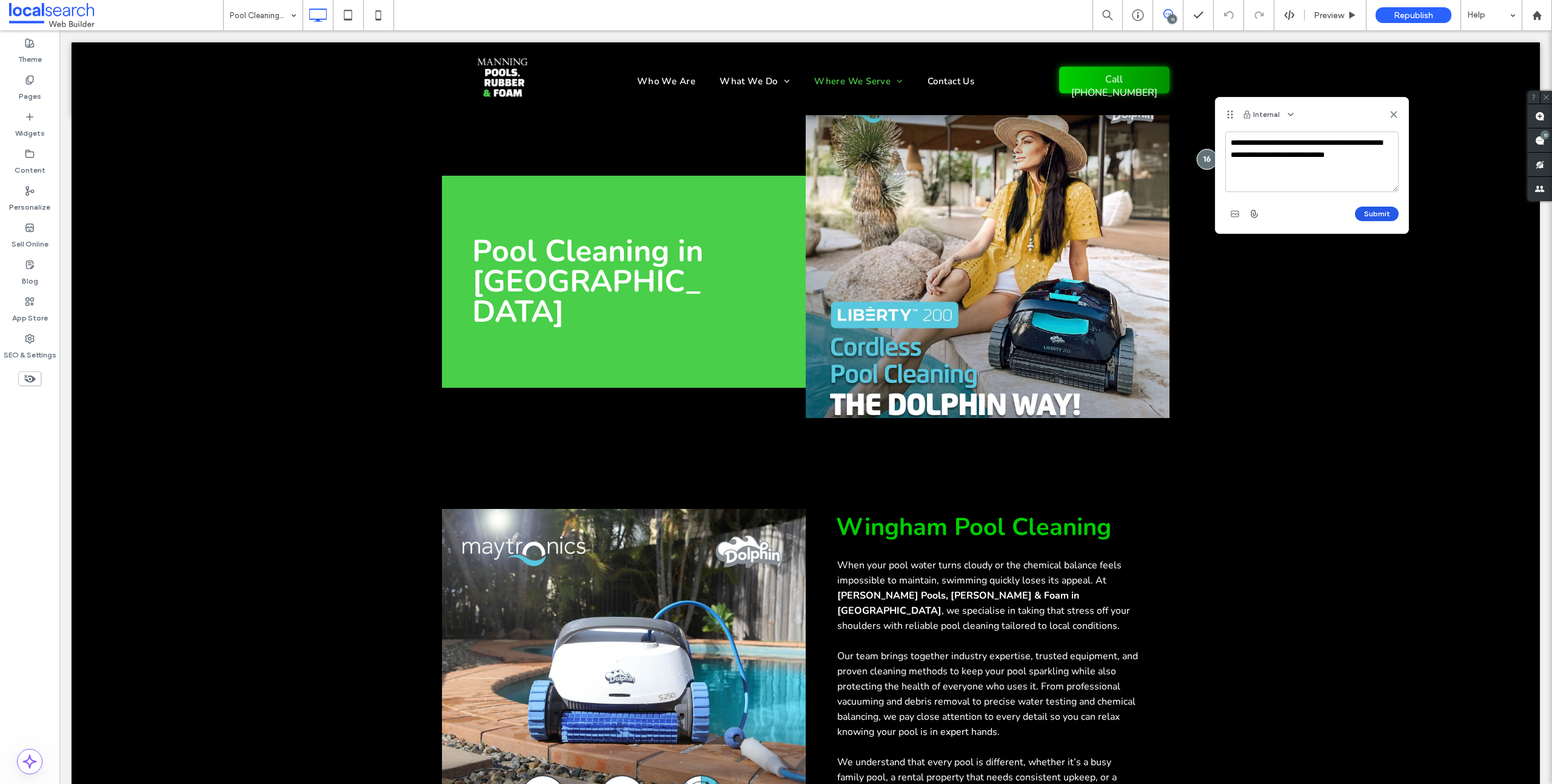
type textarea "**********"
click at [1371, 213] on button "Submit" at bounding box center [1377, 214] width 44 height 14
click at [1379, 139] on span "button" at bounding box center [1388, 143] width 19 height 19
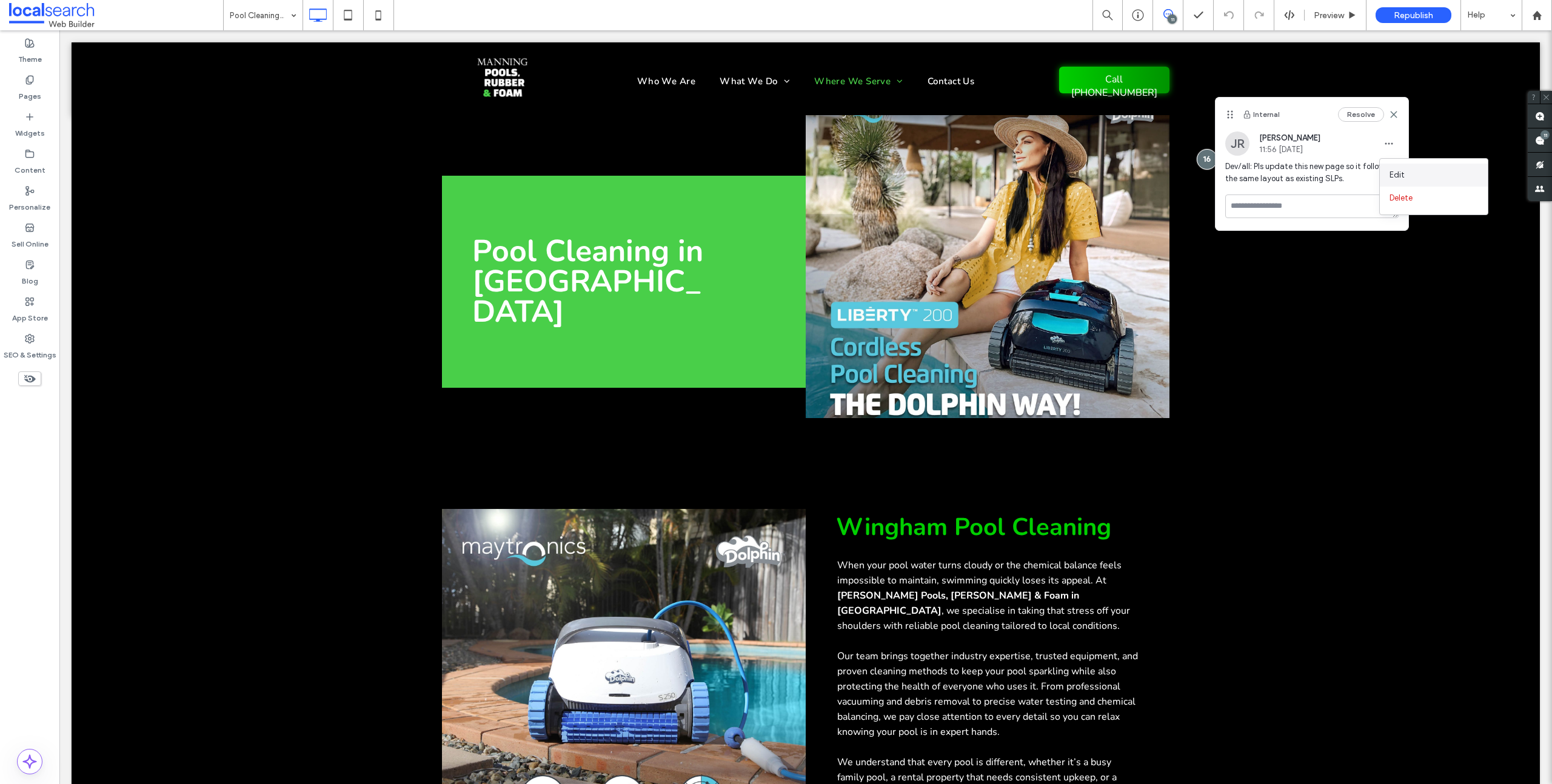
click at [1406, 171] on div "Edit" at bounding box center [1434, 175] width 108 height 23
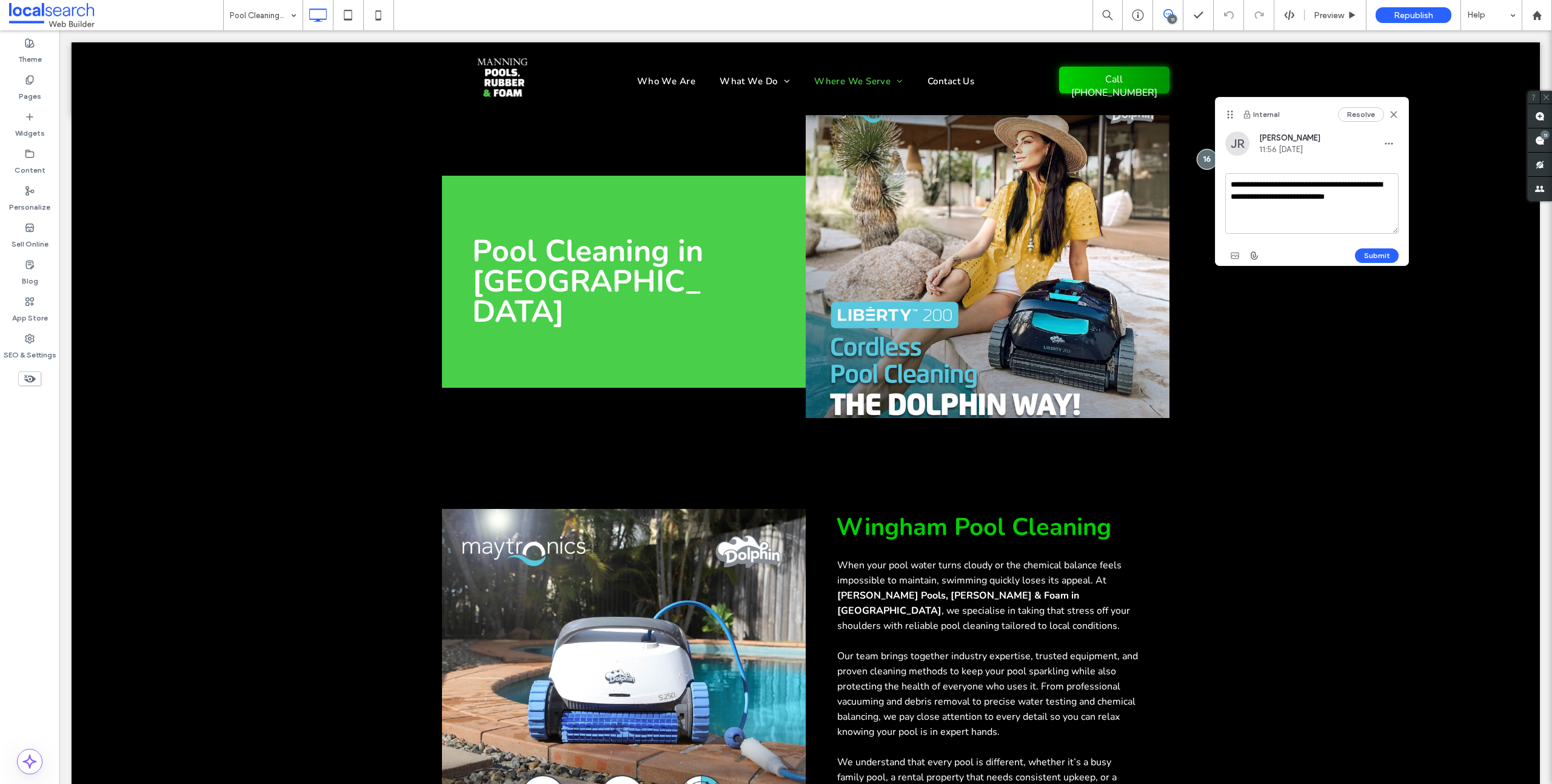
click at [1261, 196] on textarea "**********" at bounding box center [1312, 204] width 174 height 61
click at [1311, 197] on textarea "**********" at bounding box center [1312, 204] width 174 height 61
type textarea "**********"
click at [1378, 252] on button "Submit" at bounding box center [1377, 256] width 44 height 14
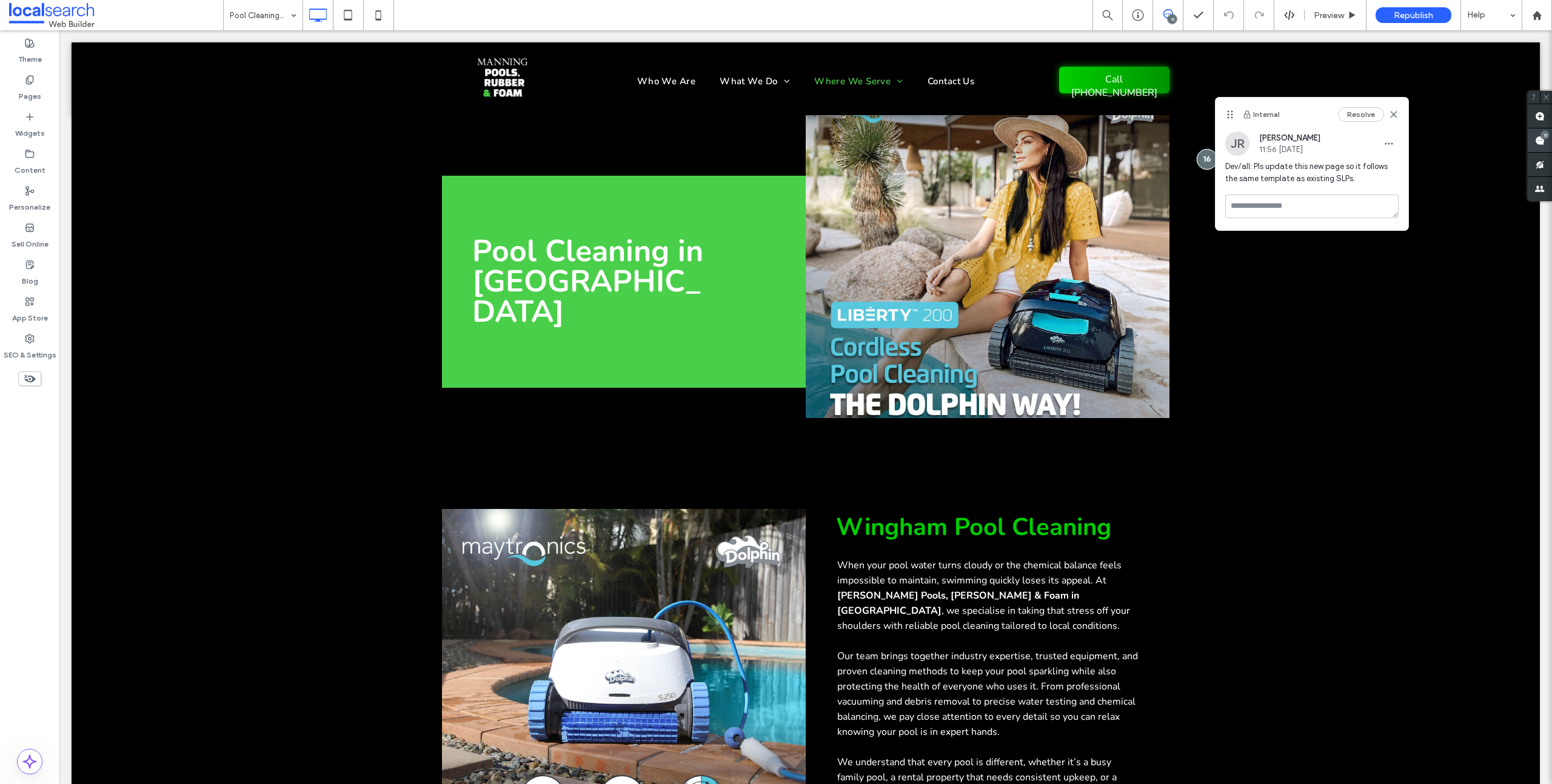
click at [1535, 142] on use at bounding box center [1539, 140] width 9 height 9
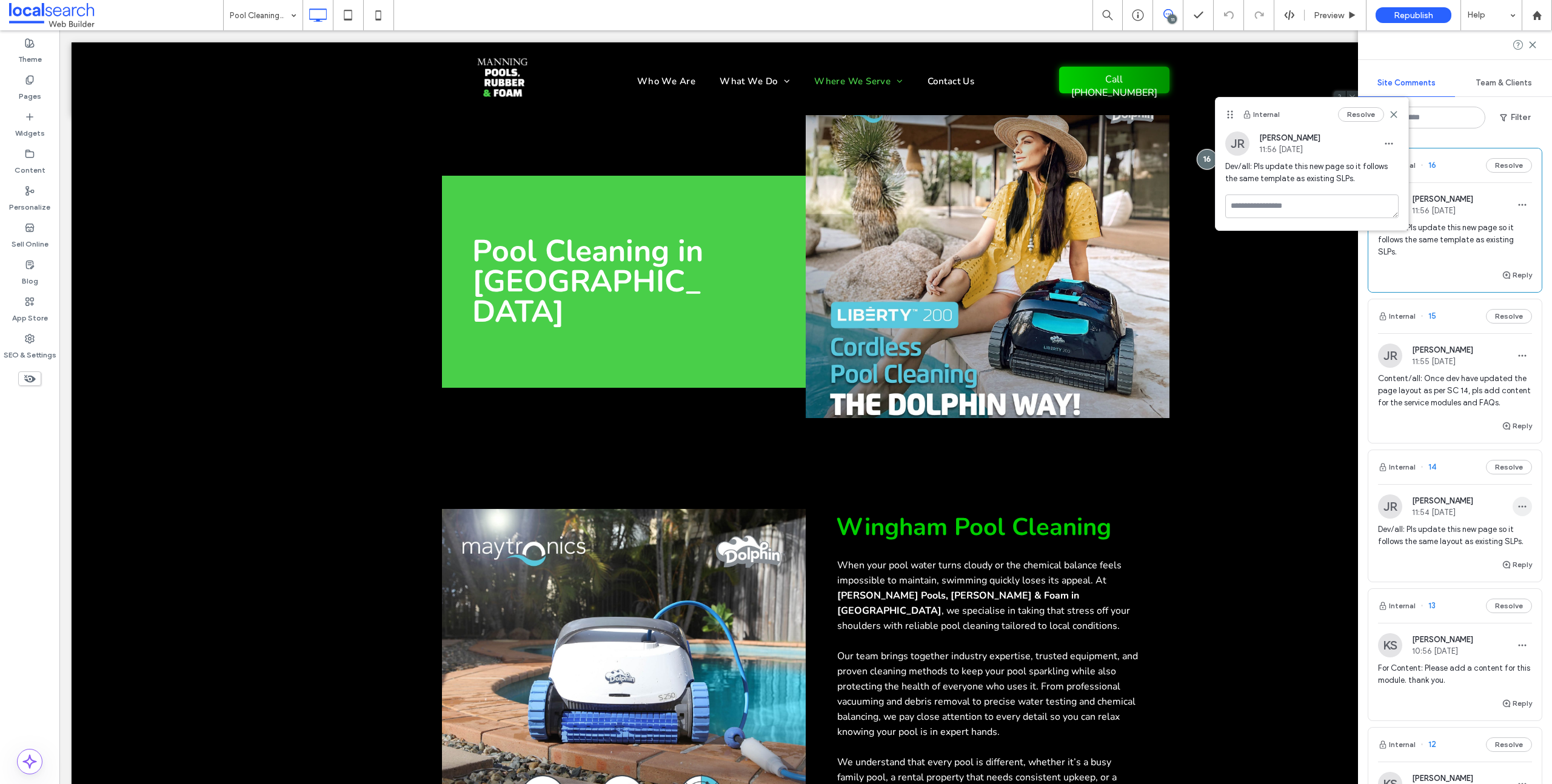
click at [1517, 512] on icon "button" at bounding box center [1522, 506] width 9 height 9
click at [1482, 543] on div "Edit" at bounding box center [1468, 551] width 108 height 23
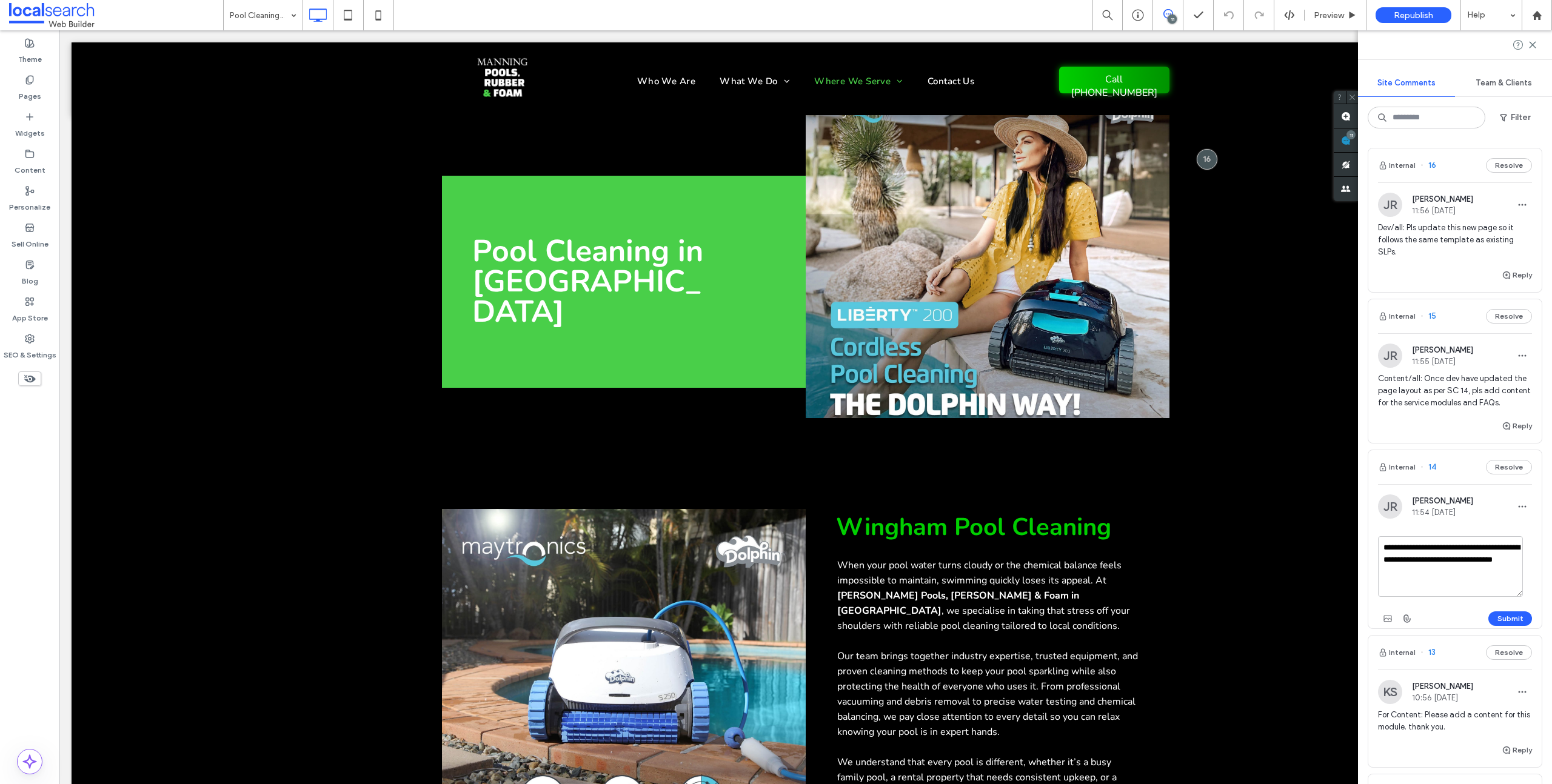
click at [1455, 569] on textarea "**********" at bounding box center [1450, 566] width 145 height 61
type textarea "**********"
click at [1494, 626] on button "Submit" at bounding box center [1510, 619] width 44 height 14
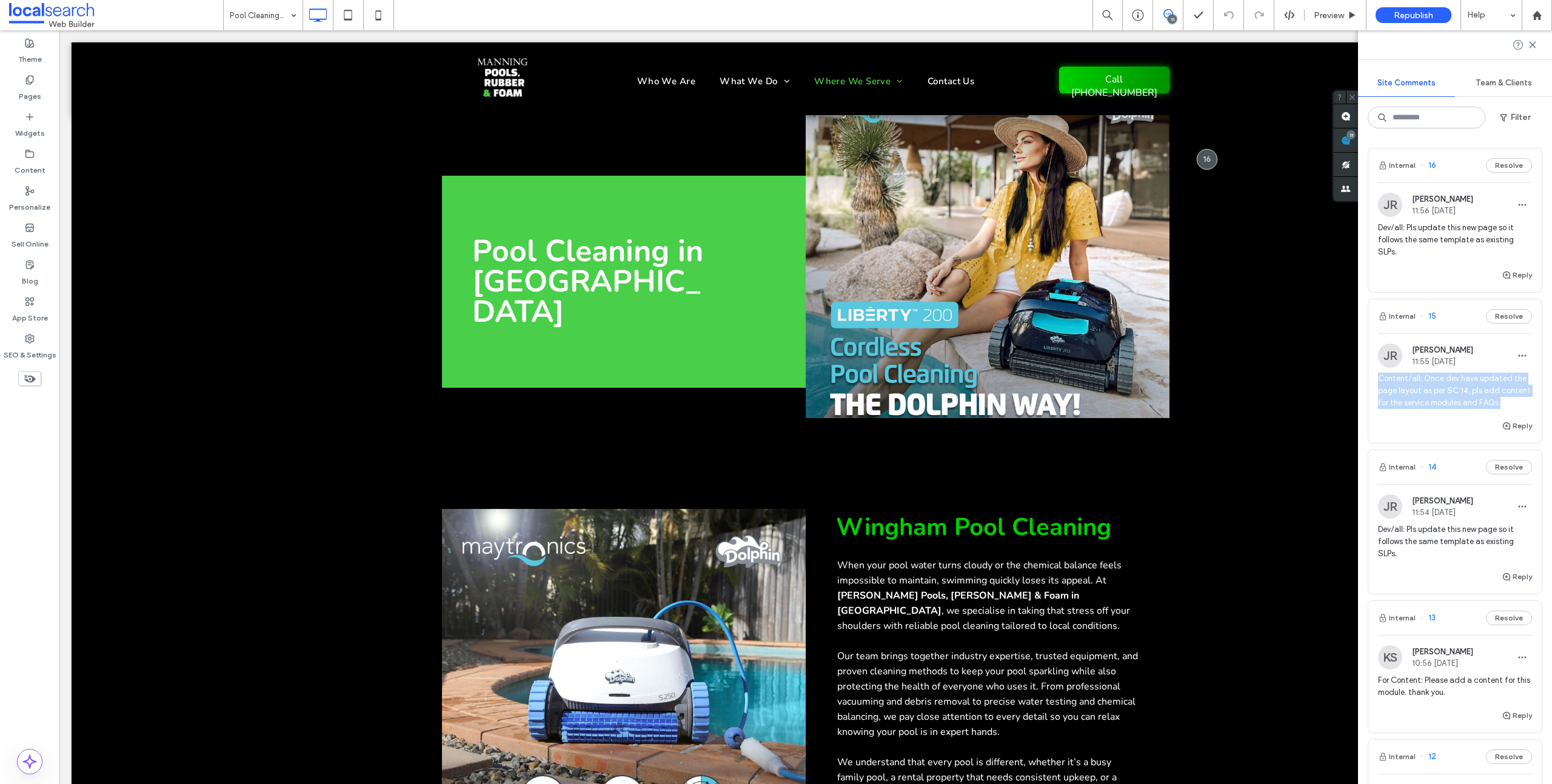
drag, startPoint x: 1403, startPoint y: 414, endPoint x: 1370, endPoint y: 375, distance: 51.1
click at [1370, 375] on div "JR Jennefer Roy 11:55 Oct 13 2025 Content/all: Once dev have updated the page l…" at bounding box center [1455, 381] width 174 height 75
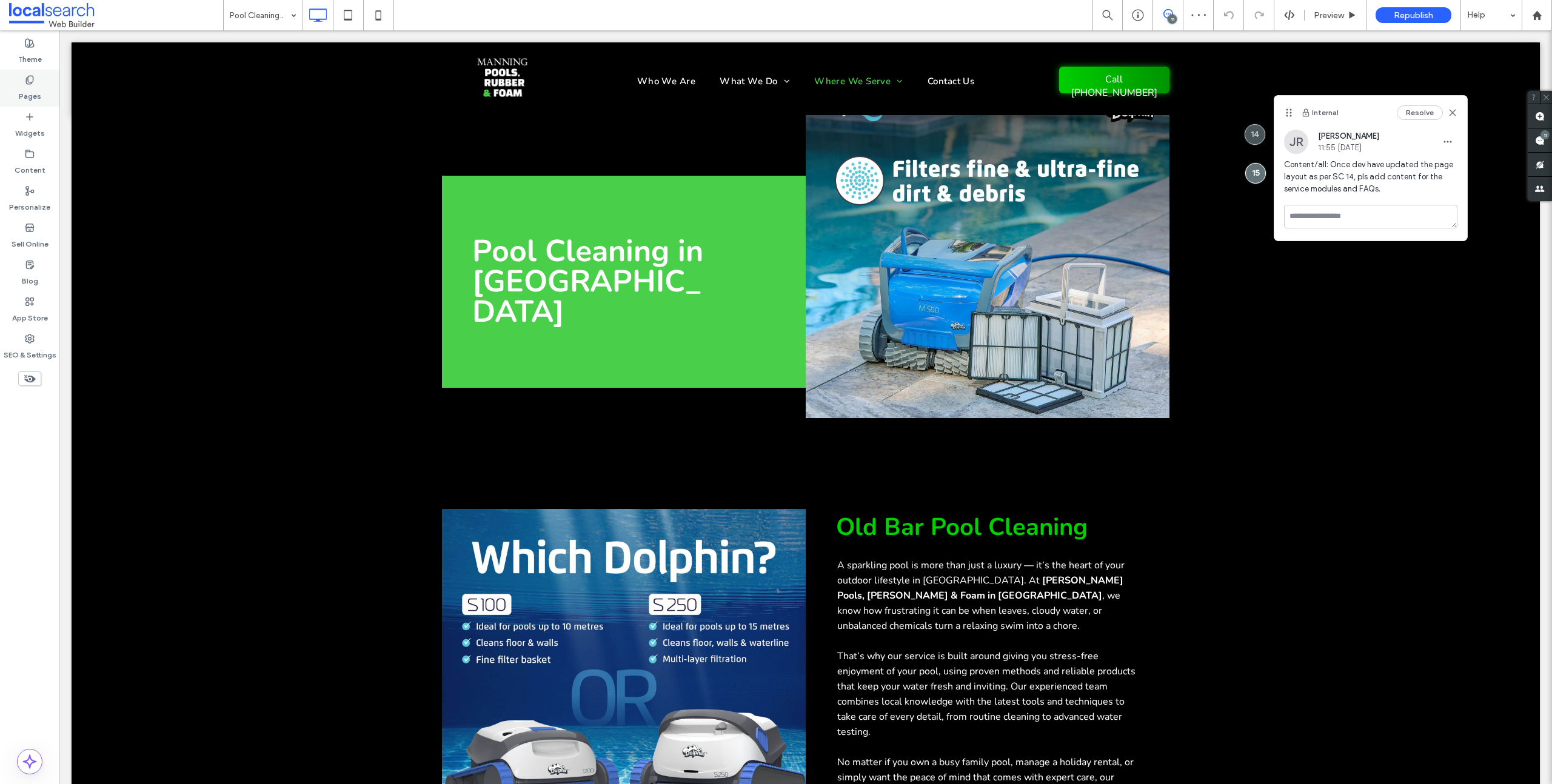
click at [23, 83] on div "Pages" at bounding box center [30, 88] width 59 height 37
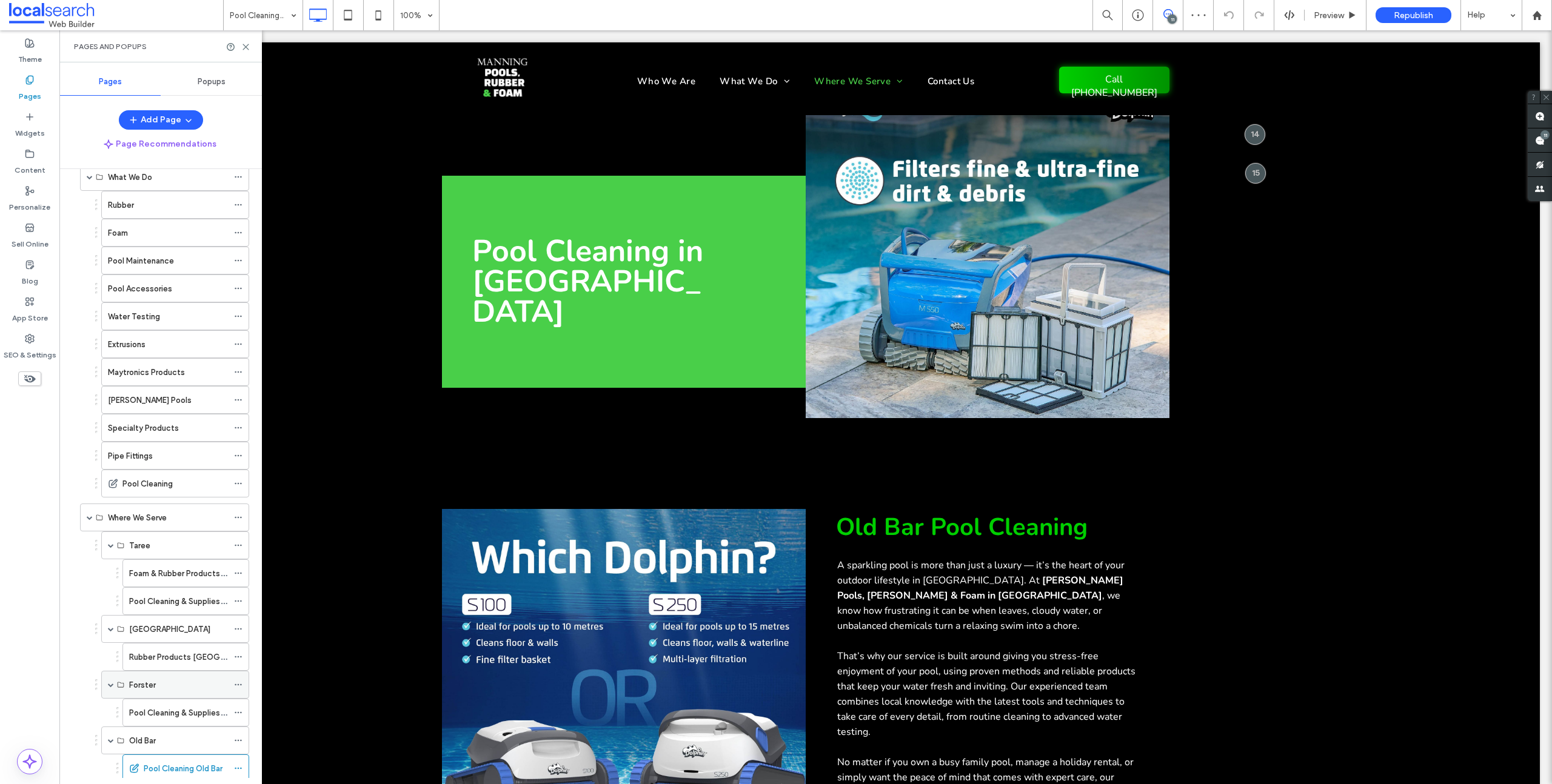
scroll to position [219, 0]
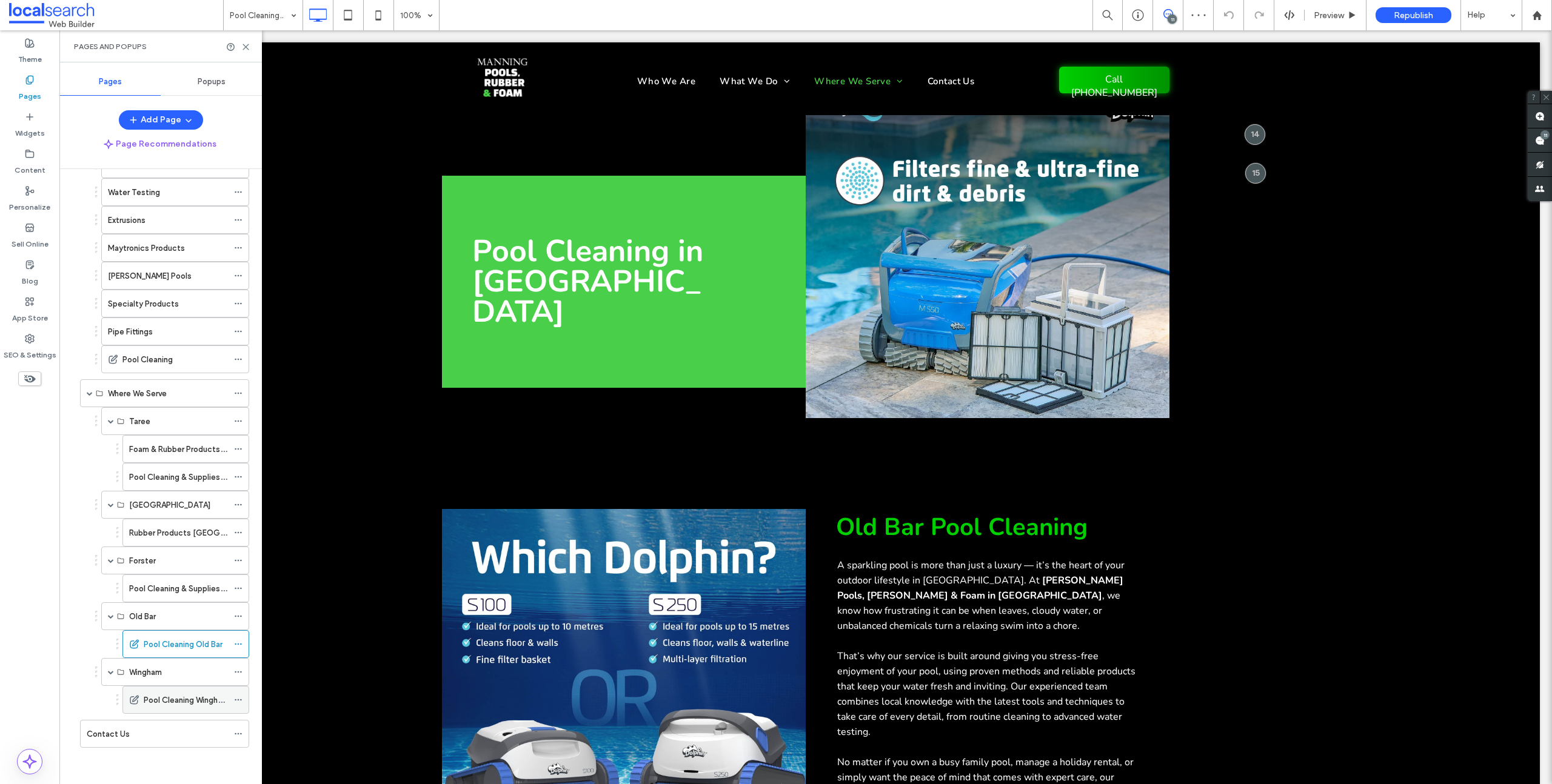
click at [160, 689] on div "Pool Cleaning Wingham" at bounding box center [185, 700] width 84 height 27
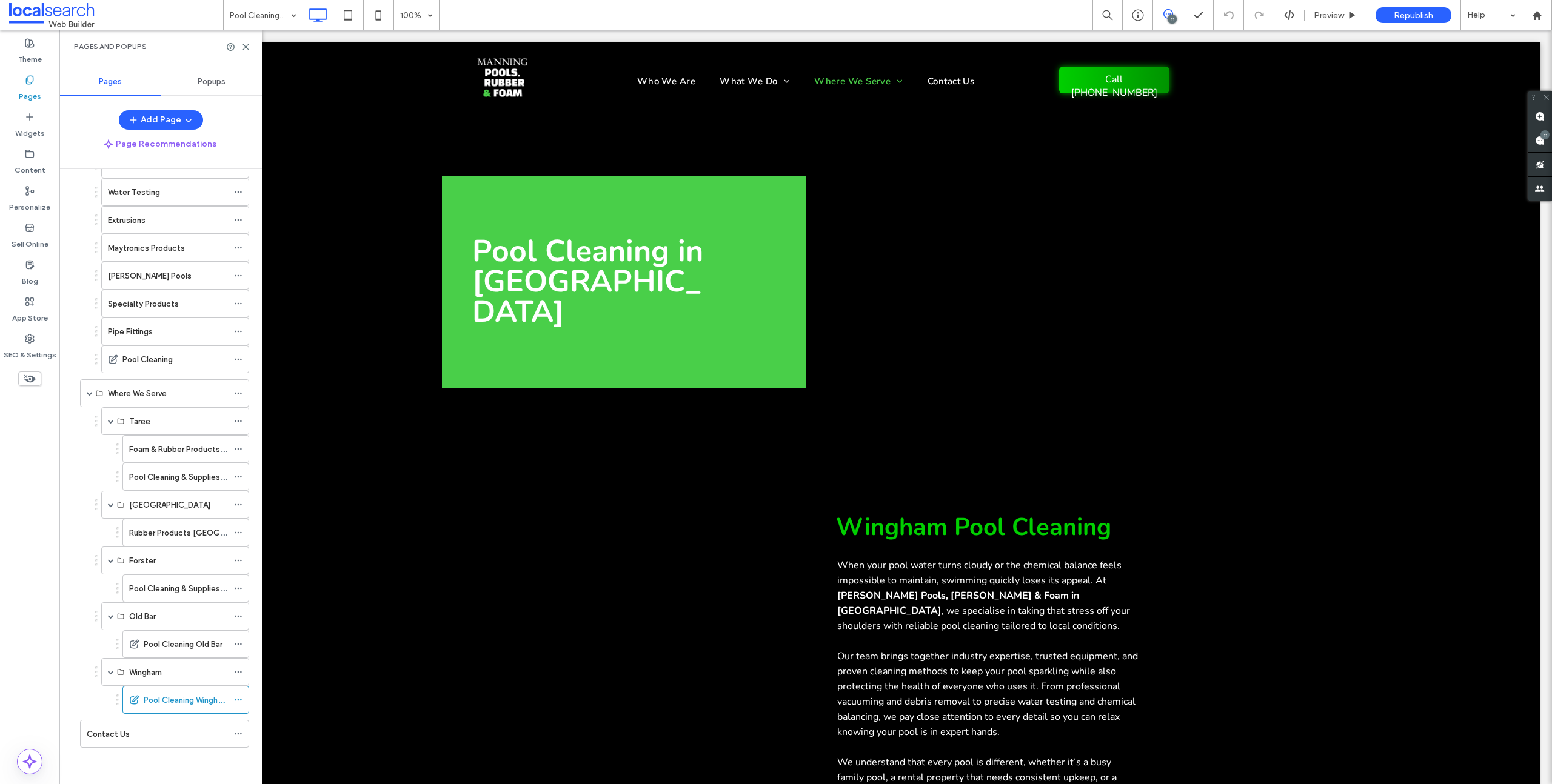
scroll to position [0, 0]
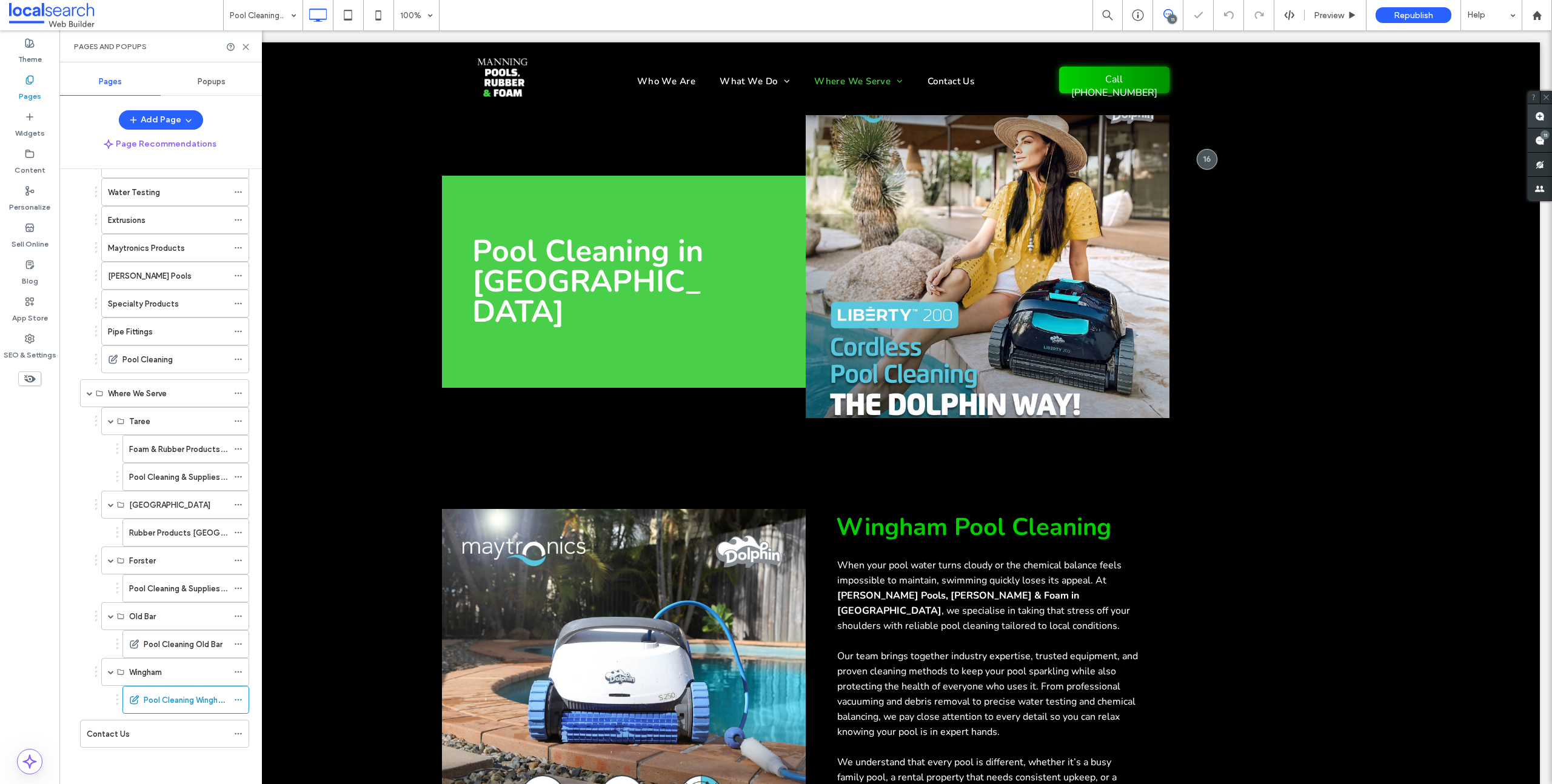
click at [1546, 112] on span at bounding box center [1540, 116] width 25 height 24
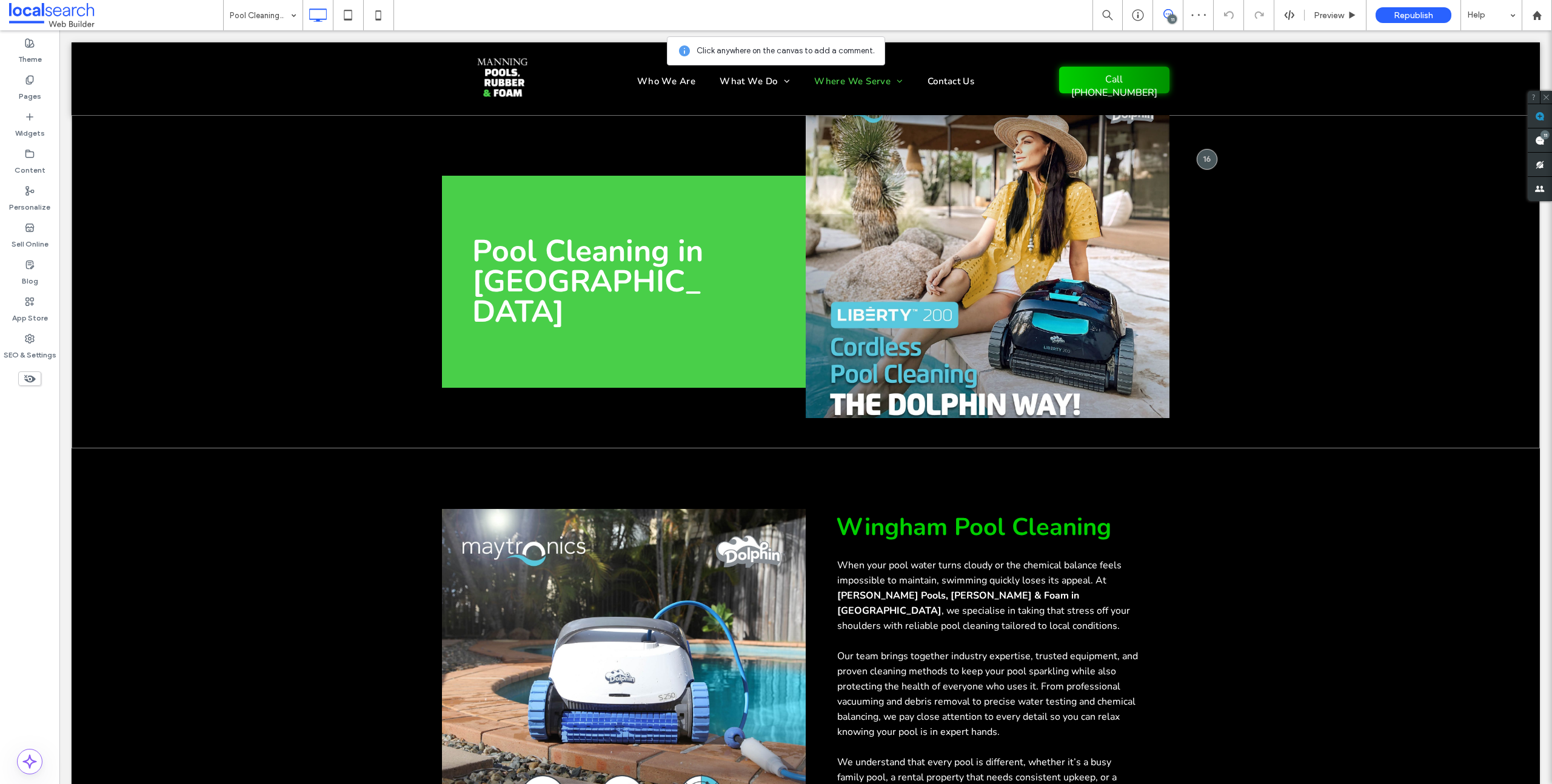
click at [1202, 192] on div "Pool Cleaning in Wingham Click To Paste Click To Paste Click To Paste Row + Add…" at bounding box center [805, 282] width 1468 height 334
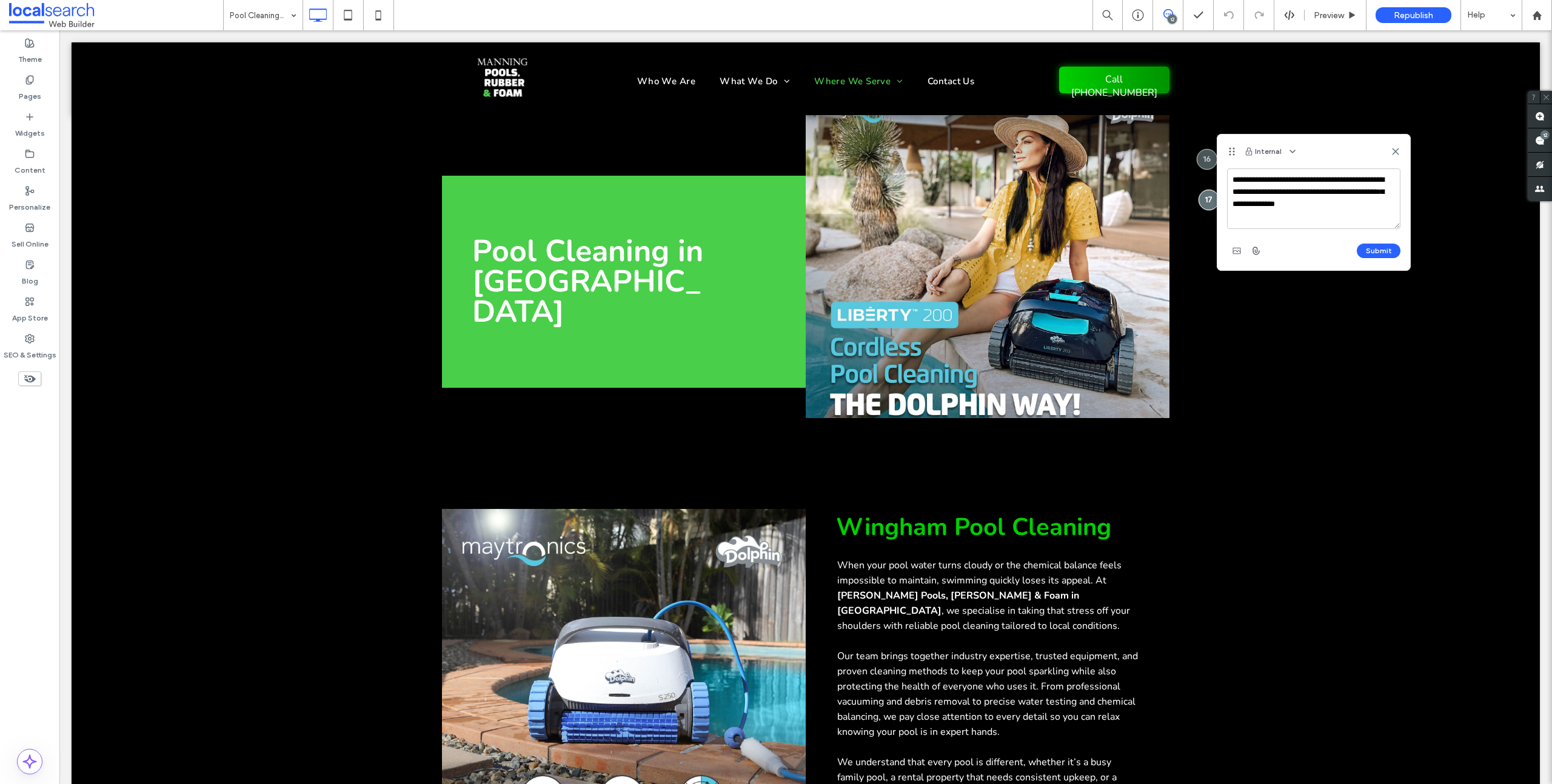
click at [1318, 189] on textarea "**********" at bounding box center [1313, 199] width 174 height 61
type textarea "**********"
click at [1368, 246] on button "Submit" at bounding box center [1378, 251] width 44 height 14
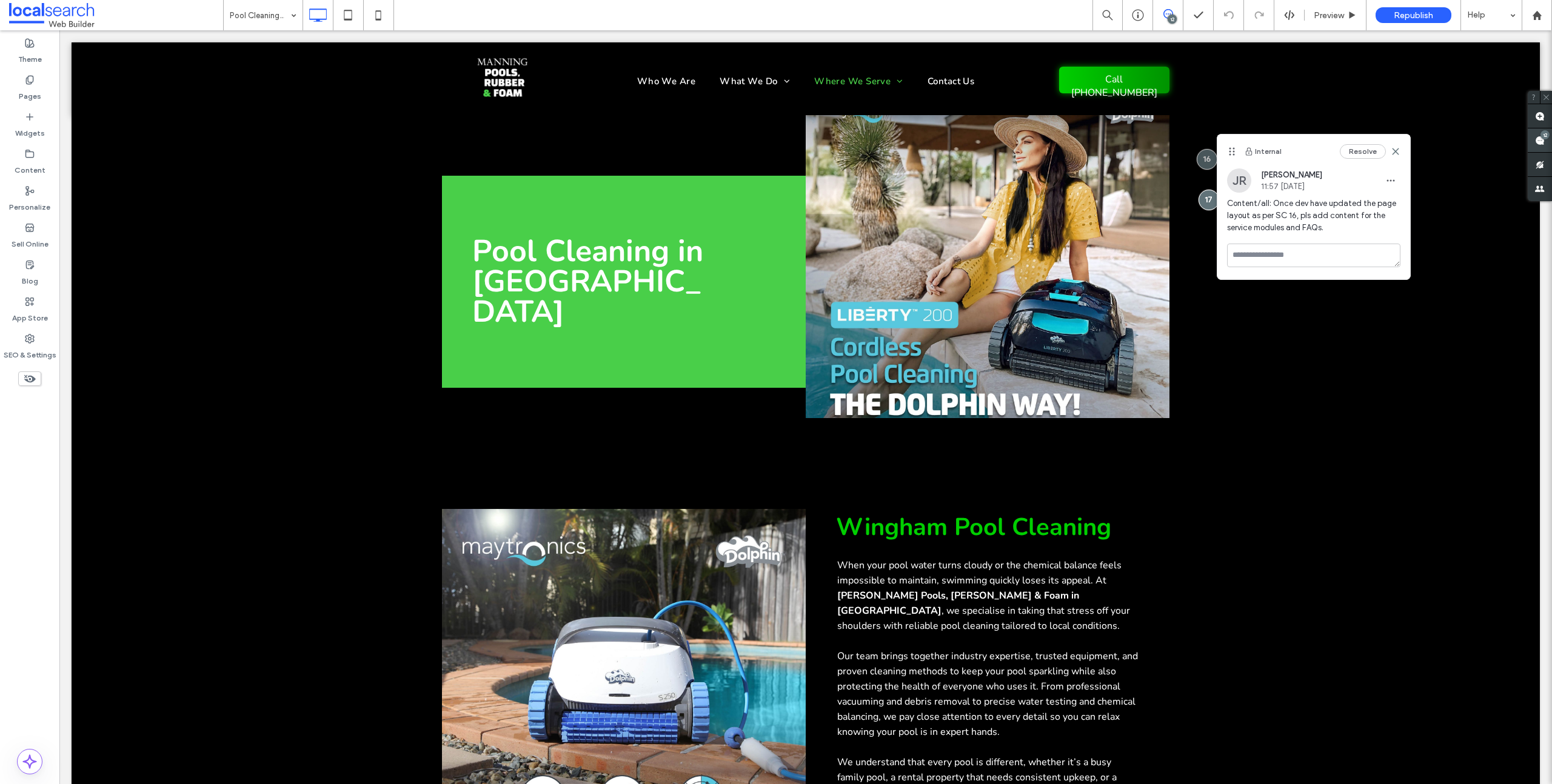
click at [1550, 140] on span at bounding box center [1540, 140] width 25 height 24
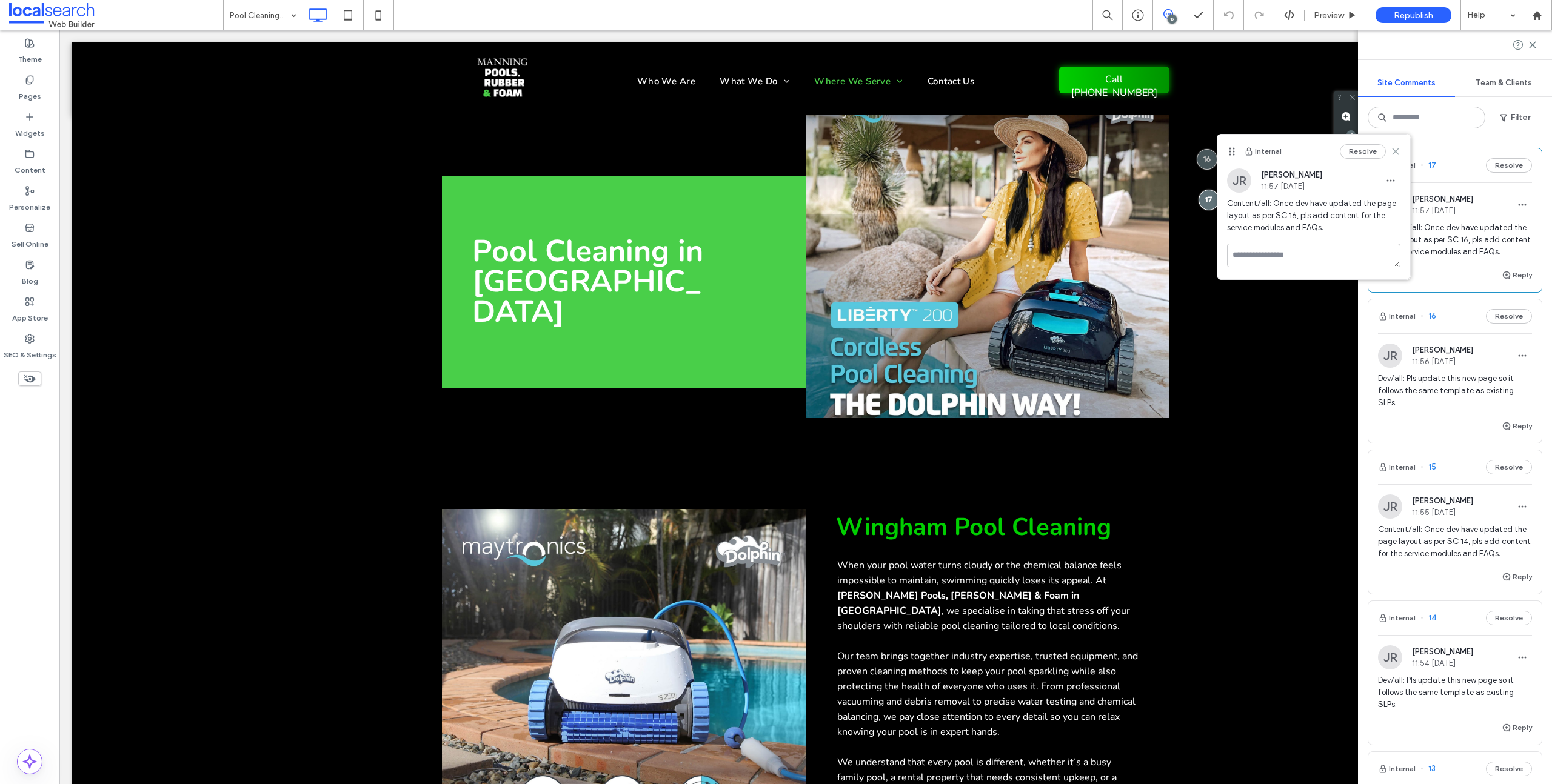
click at [1397, 151] on use at bounding box center [1396, 151] width 6 height 6
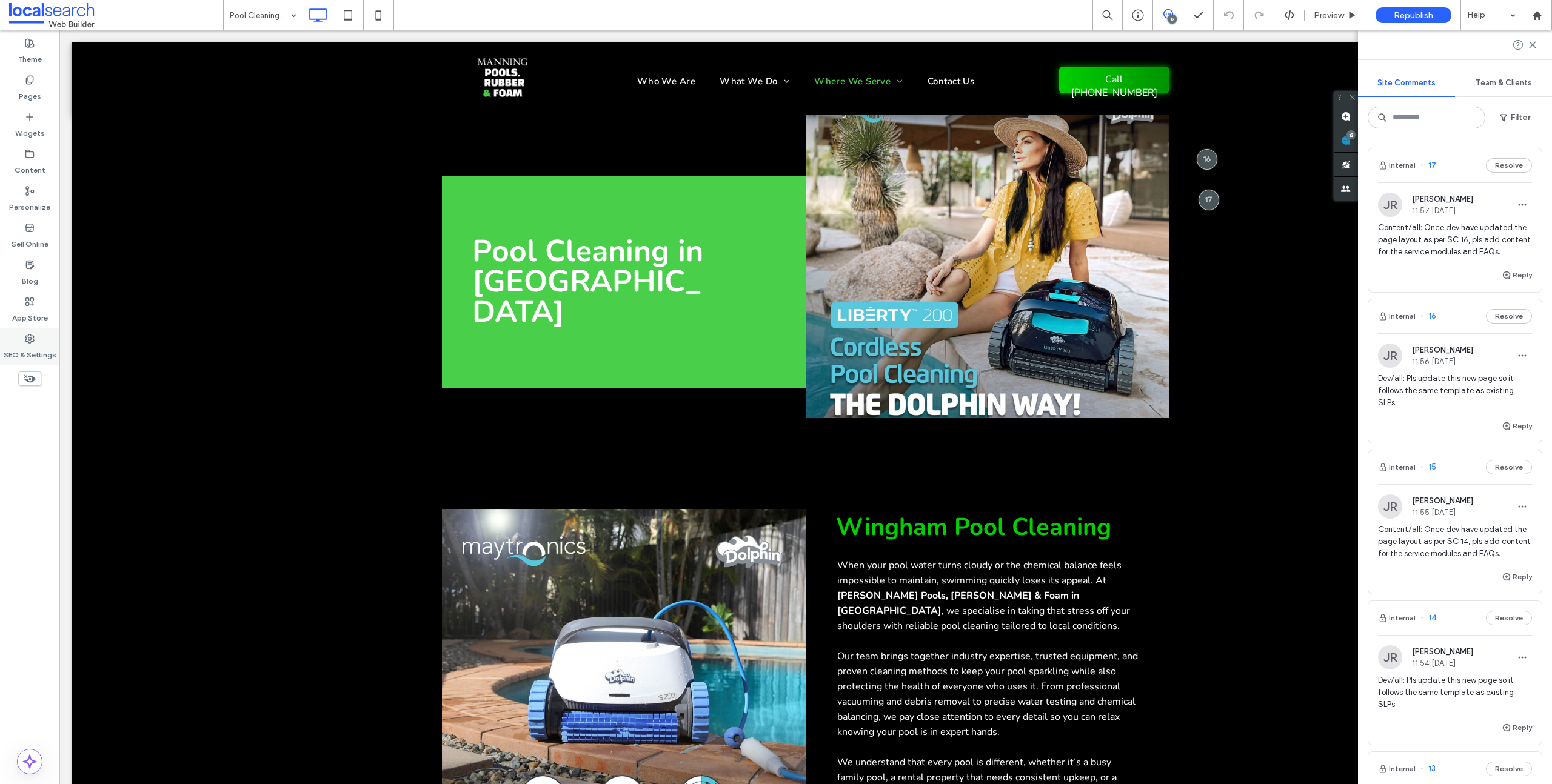
drag, startPoint x: 43, startPoint y: 345, endPoint x: 53, endPoint y: 358, distance: 16.4
click at [42, 345] on label "SEO & Settings" at bounding box center [30, 352] width 53 height 17
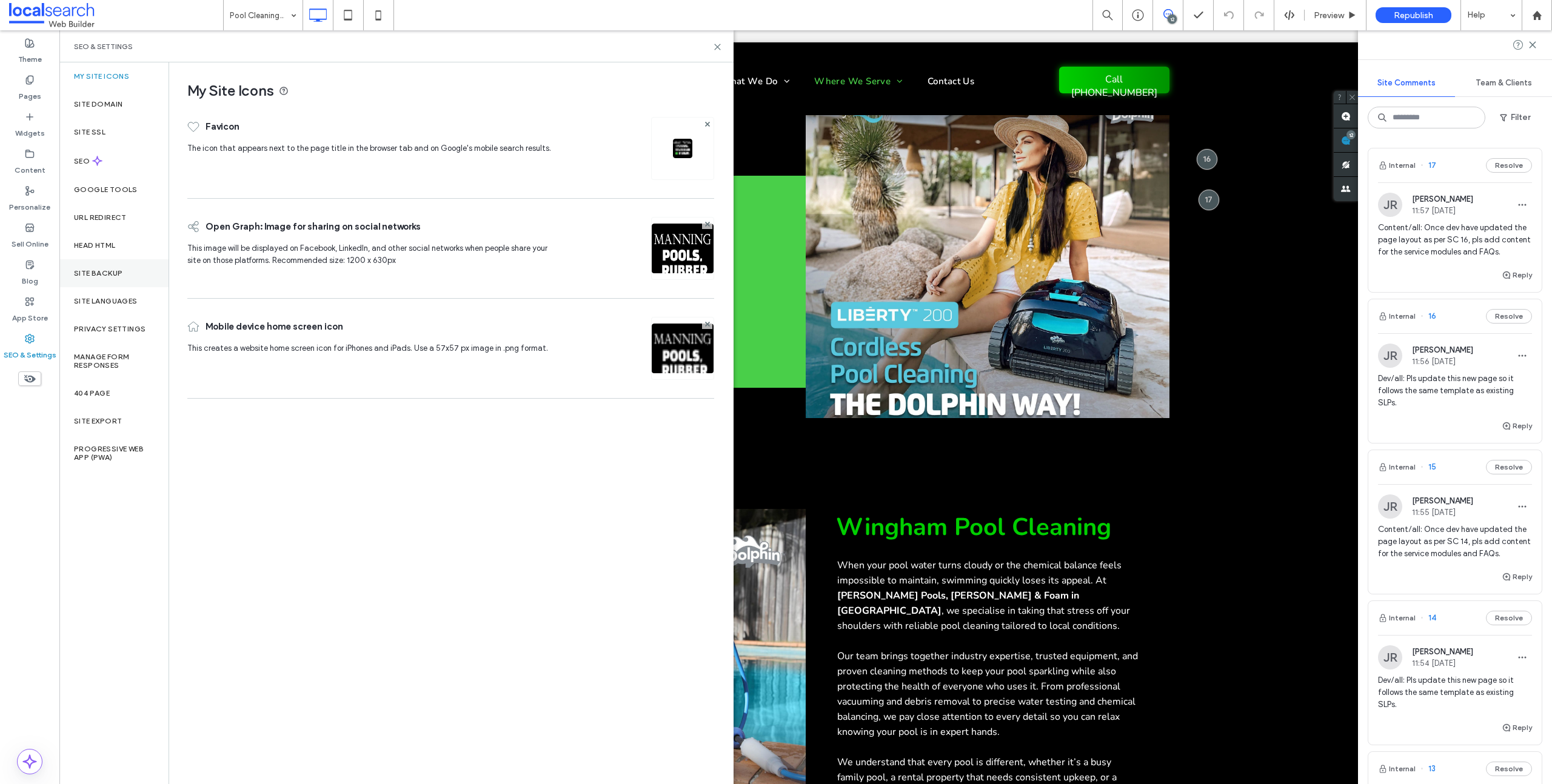
click at [96, 276] on label "Site Backup" at bounding box center [98, 273] width 48 height 9
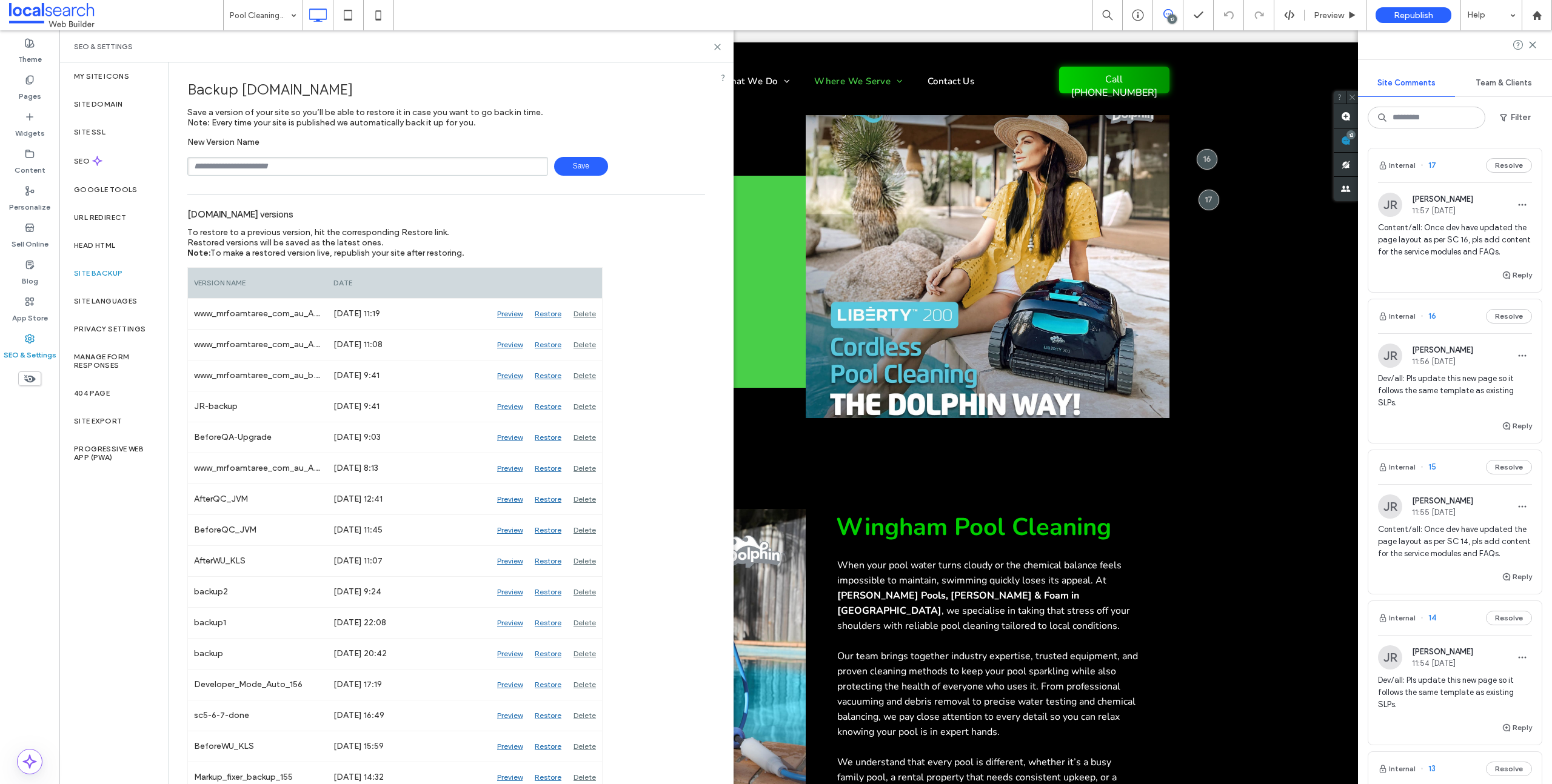
click at [218, 164] on input "text" at bounding box center [368, 166] width 360 height 19
type input "**********"
click at [580, 163] on span "Save" at bounding box center [581, 166] width 54 height 19
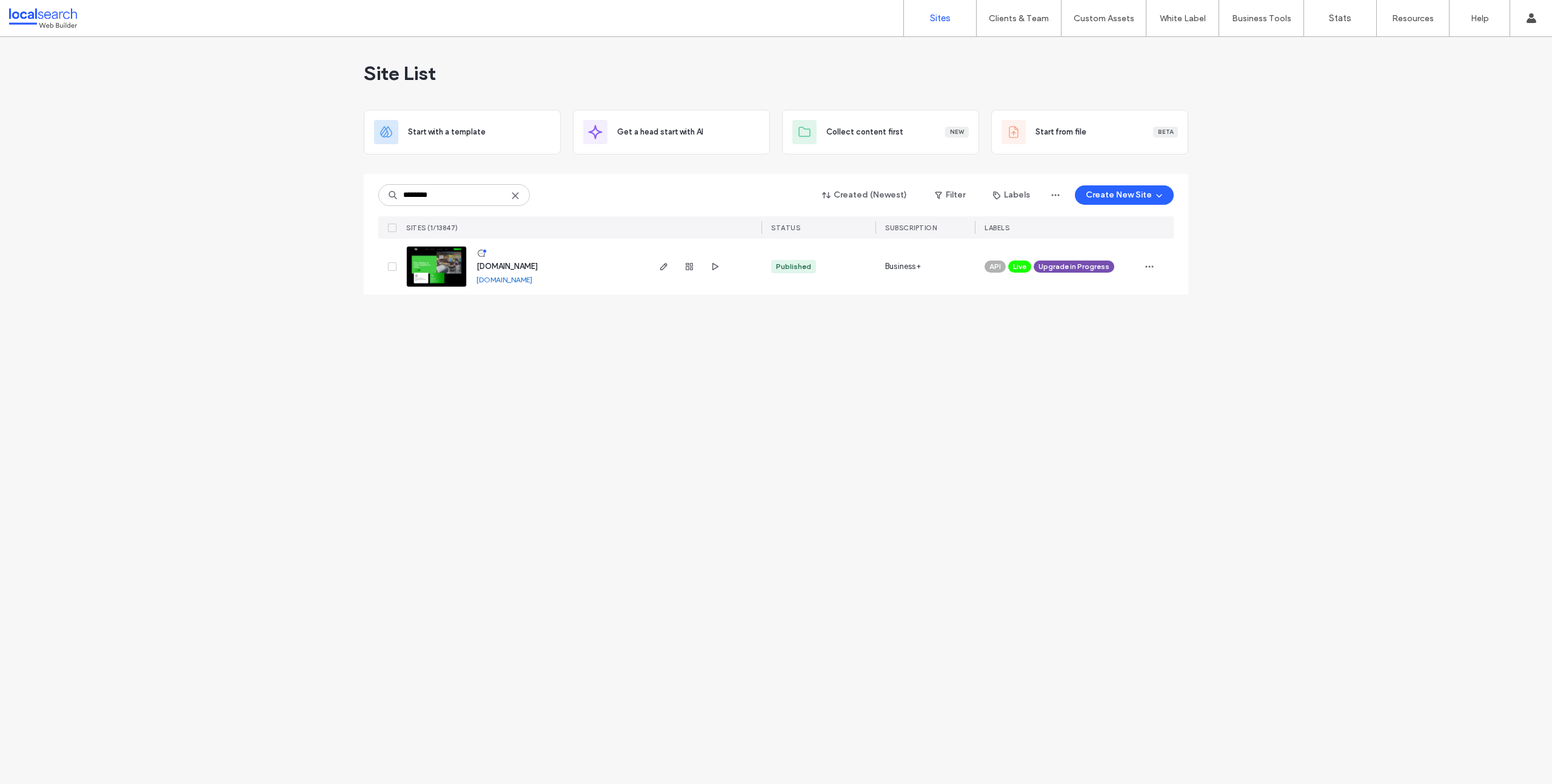
click at [513, 192] on icon at bounding box center [515, 195] width 9 height 9
